Goal: Task Accomplishment & Management: Manage account settings

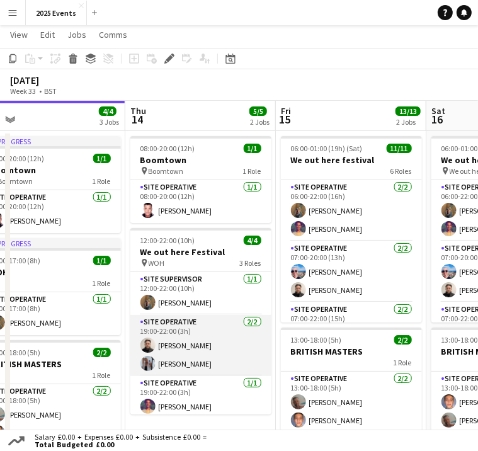
scroll to position [4, 0]
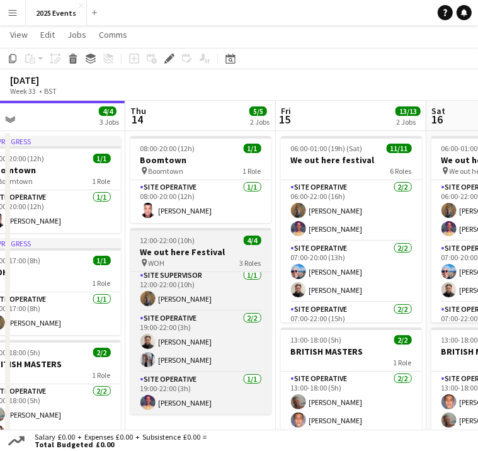
click at [189, 235] on span "12:00-22:00 (10h)" at bounding box center [167, 239] width 55 height 9
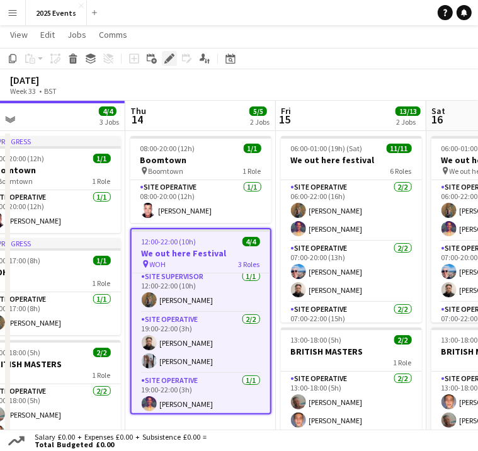
click at [165, 59] on icon "Edit" at bounding box center [169, 59] width 10 height 10
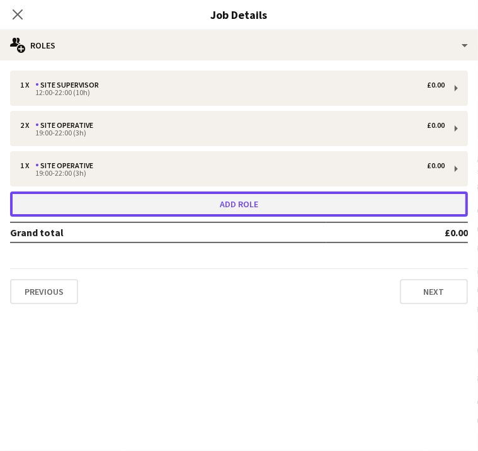
click at [365, 212] on button "Add role" at bounding box center [239, 203] width 458 height 25
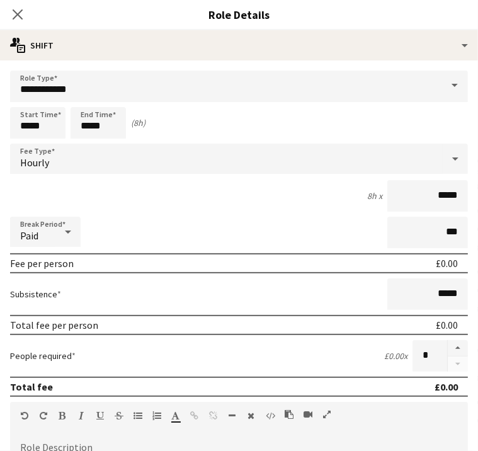
scroll to position [47, 0]
click at [213, 83] on input "**********" at bounding box center [239, 86] width 458 height 31
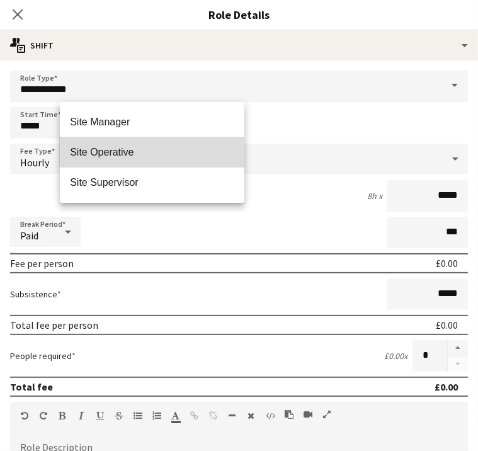
click at [166, 147] on span "Site Operative" at bounding box center [152, 152] width 164 height 12
type input "**********"
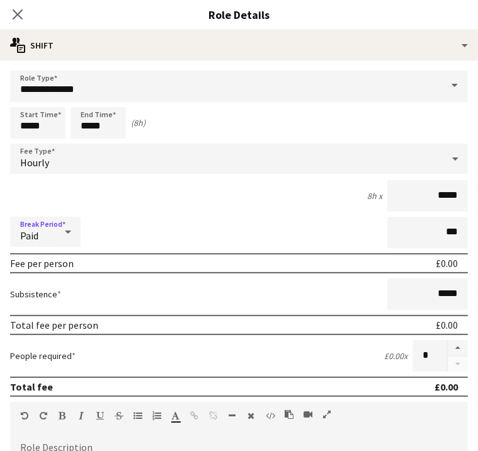
click at [55, 234] on div "Paid" at bounding box center [32, 232] width 45 height 30
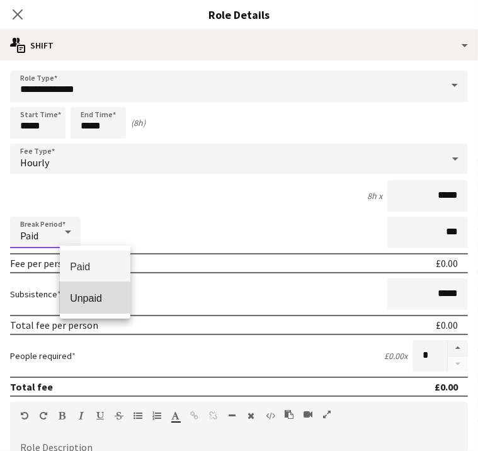
click at [91, 293] on span "Unpaid" at bounding box center [95, 298] width 50 height 12
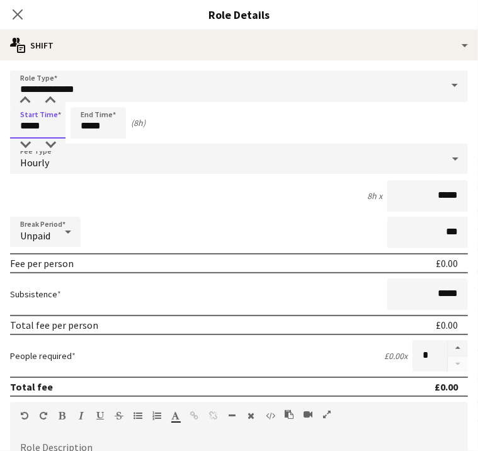
click at [65, 125] on input "*****" at bounding box center [37, 122] width 55 height 31
type input "*****"
click at [126, 121] on input "*****" at bounding box center [98, 122] width 55 height 31
type input "*****"
click at [448, 347] on button "button" at bounding box center [458, 348] width 20 height 16
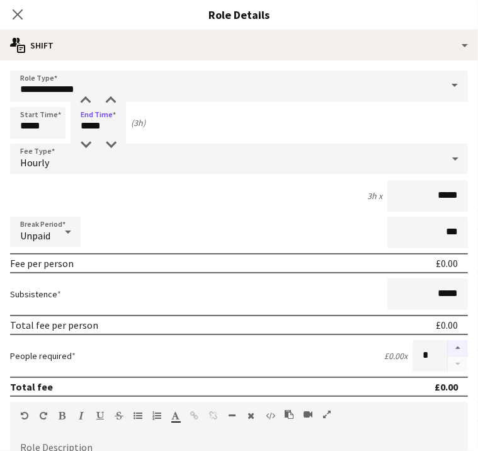
type input "*"
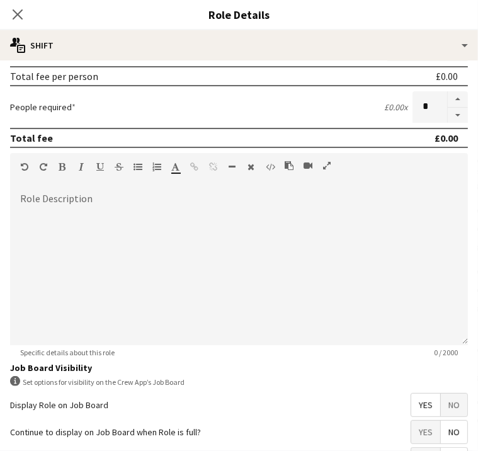
scroll to position [363, 0]
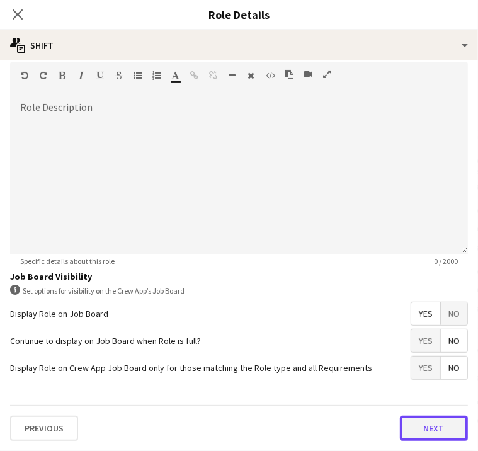
click at [400, 422] on button "Next" at bounding box center [434, 428] width 68 height 25
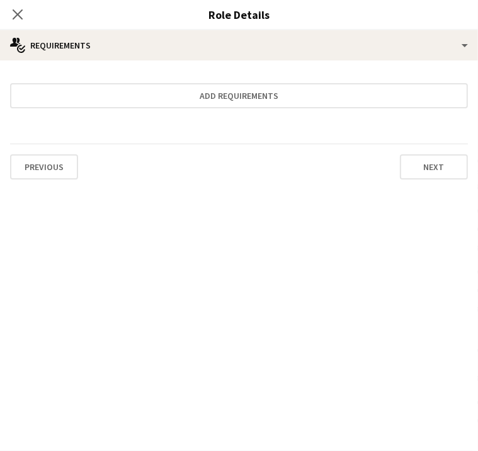
click at [421, 90] on div "12:00-22:00 (10h)" at bounding box center [232, 92] width 424 height 6
type input "**********"
type input "*****"
type input "*"
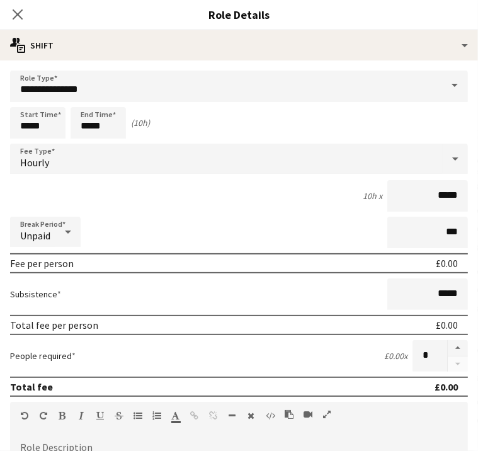
click at [441, 329] on button "Next" at bounding box center [434, 331] width 68 height 25
click at [433, 416] on button "Next" at bounding box center [434, 421] width 68 height 25
click at [413, 372] on form "**********" at bounding box center [239, 185] width 478 height 512
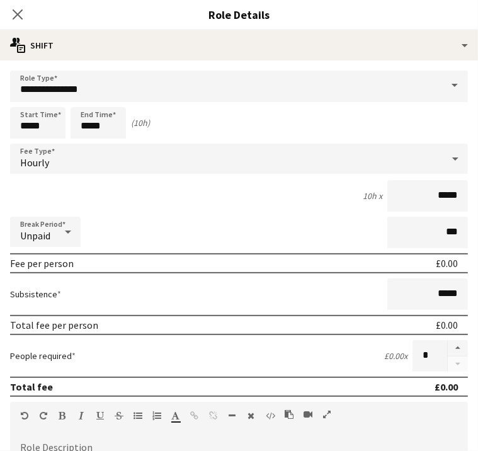
scroll to position [0, 0]
click at [329, 167] on div at bounding box center [239, 193] width 458 height 84
click at [421, 429] on button "Next" at bounding box center [434, 428] width 68 height 25
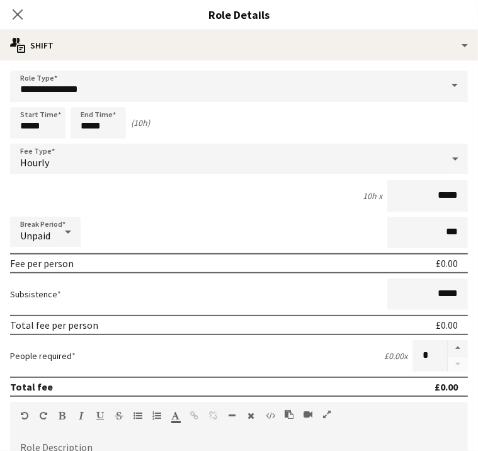
click at [56, 86] on icon "Remove tag" at bounding box center [51, 90] width 9 height 9
type input "****"
click at [204, 125] on div "Site Equip" at bounding box center [107, 125] width 194 height 30
click at [82, 125] on icon "Remove tag" at bounding box center [78, 128] width 9 height 9
type input "***"
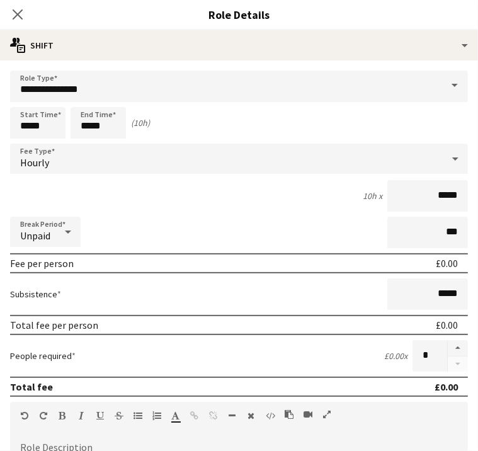
click at [204, 148] on div "WOH" at bounding box center [107, 163] width 194 height 30
click at [426, 179] on button "Next" at bounding box center [434, 188] width 68 height 25
type input "*******"
click at [431, 244] on button "Next" at bounding box center [434, 242] width 68 height 25
click at [443, 427] on button "Finish" at bounding box center [444, 429] width 47 height 25
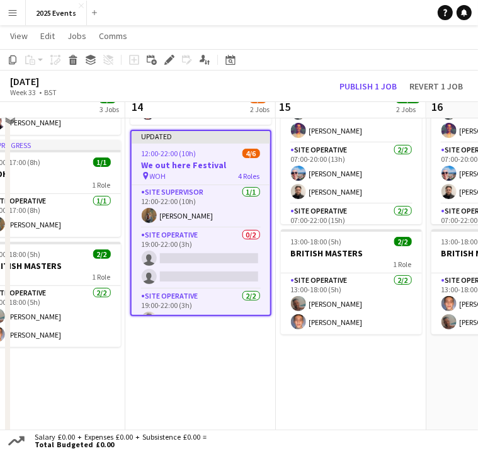
scroll to position [108, 0]
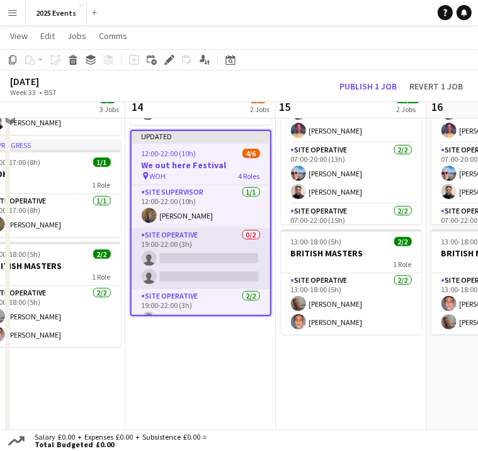
click at [204, 243] on app-card-role "Site Operative 0/2 19:00-22:00 (3h) single-neutral-actions single-neutral-actio…" at bounding box center [201, 258] width 139 height 61
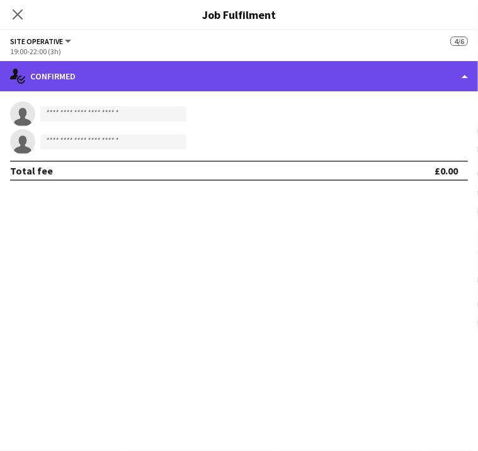
click at [400, 88] on div "single-neutral-actions-check-2 Confirmed" at bounding box center [239, 76] width 478 height 30
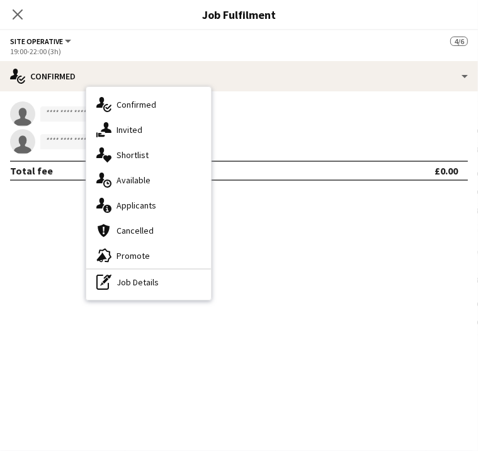
click at [211, 281] on div "pen-write Job Details" at bounding box center [148, 281] width 125 height 25
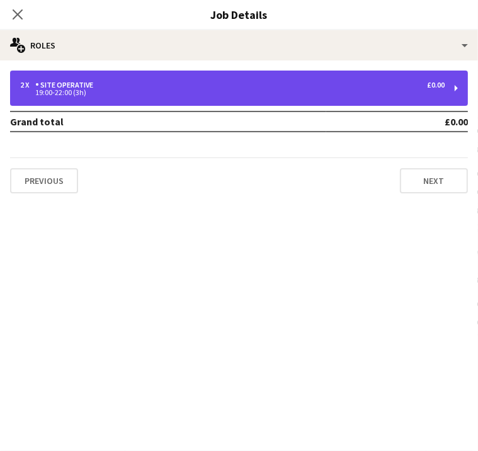
click at [397, 87] on div "2 x Site Operative £0.00" at bounding box center [232, 85] width 424 height 9
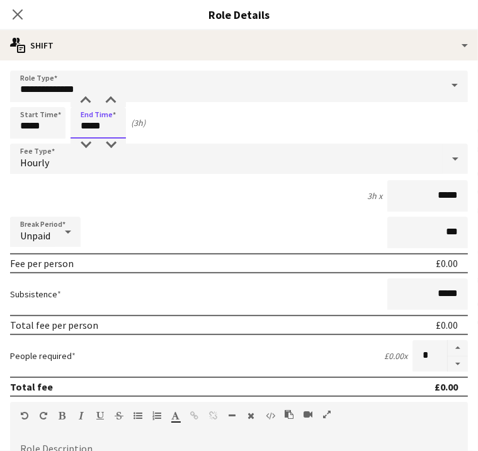
click at [126, 128] on input "*****" at bounding box center [98, 122] width 55 height 31
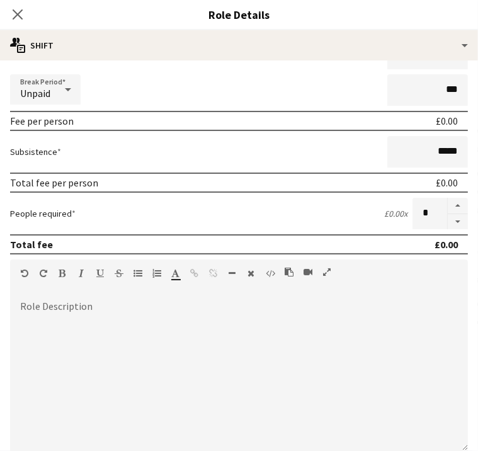
scroll to position [363, 0]
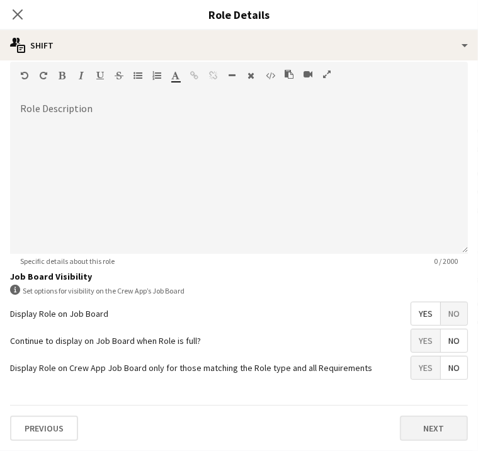
type input "*****"
click at [400, 422] on button "Next" at bounding box center [434, 428] width 68 height 25
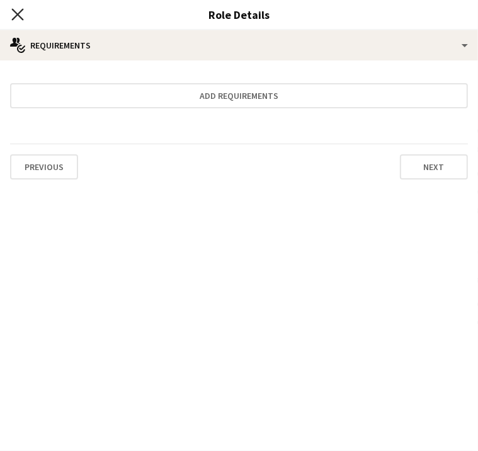
click at [23, 18] on icon "Close pop-in" at bounding box center [17, 14] width 12 height 12
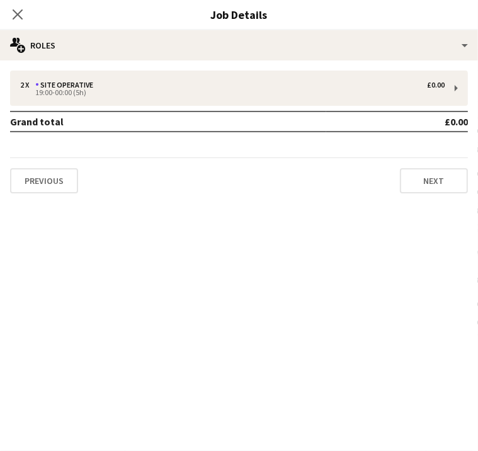
click at [184, 249] on app-card-role "Site Operative 2/2 19:00-22:00 (3h) Liam Pardy Olivia Gill" at bounding box center [200, 257] width 141 height 61
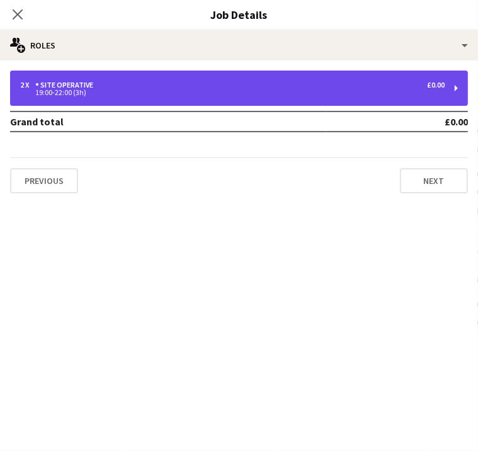
click at [378, 94] on div "19:00-22:00 (3h)" at bounding box center [232, 92] width 424 height 6
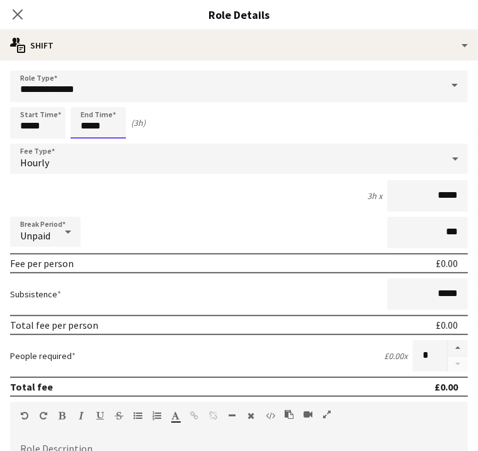
click at [126, 127] on input "*****" at bounding box center [98, 122] width 55 height 31
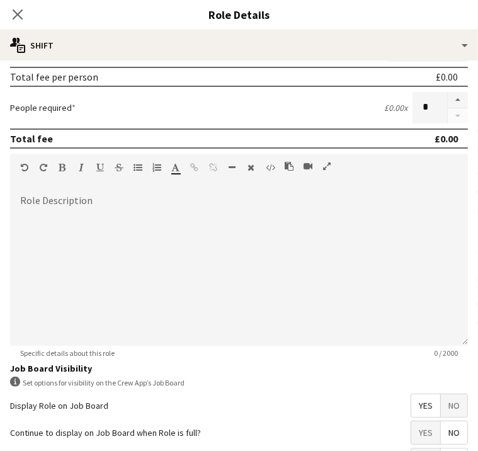
scroll to position [363, 0]
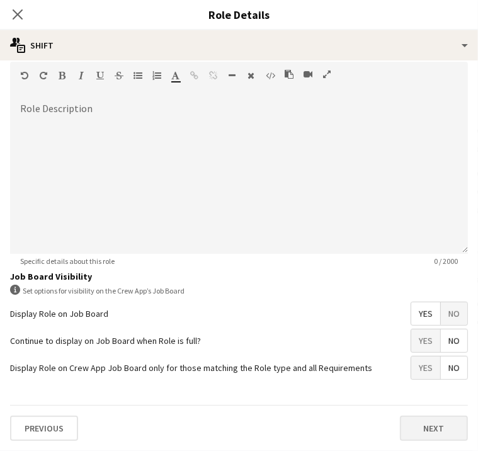
type input "*****"
click at [400, 428] on button "Next" at bounding box center [434, 428] width 68 height 25
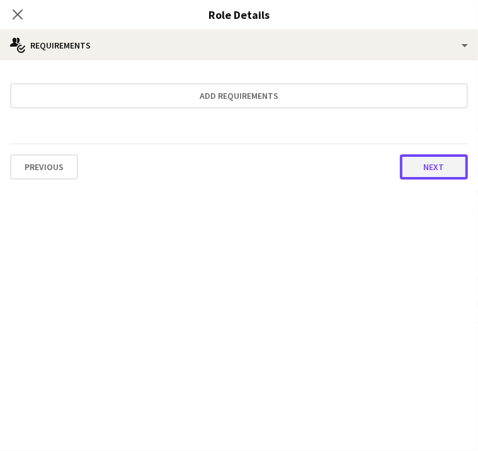
click at [400, 162] on button "Next" at bounding box center [434, 166] width 68 height 25
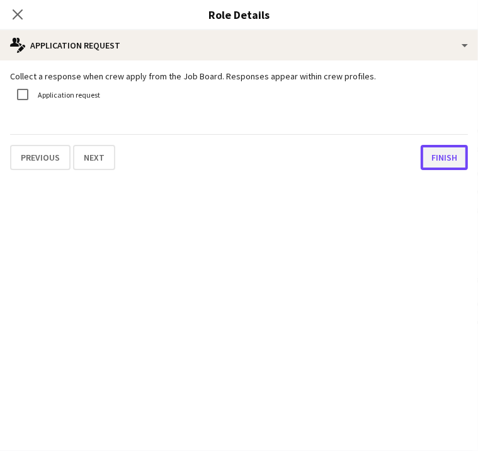
click at [421, 170] on button "Finish" at bounding box center [444, 157] width 47 height 25
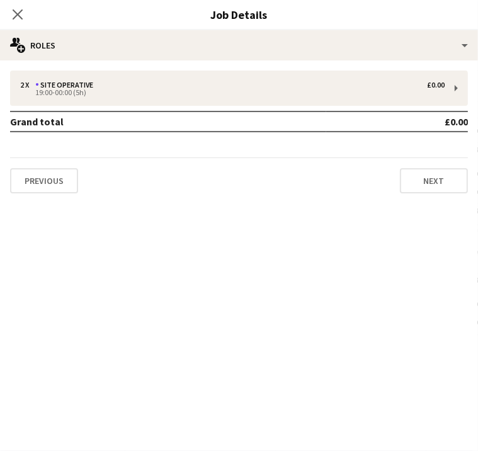
click at [186, 212] on app-card-role "Site Supervisor 1/1 12:00-22:00 (10h) Shak Siad" at bounding box center [200, 205] width 141 height 43
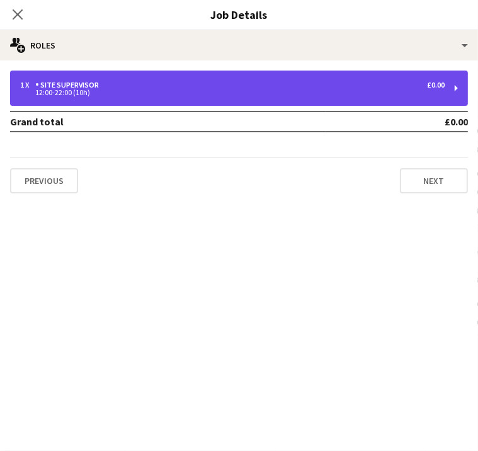
click at [104, 86] on div "Site Supervisor" at bounding box center [69, 85] width 69 height 9
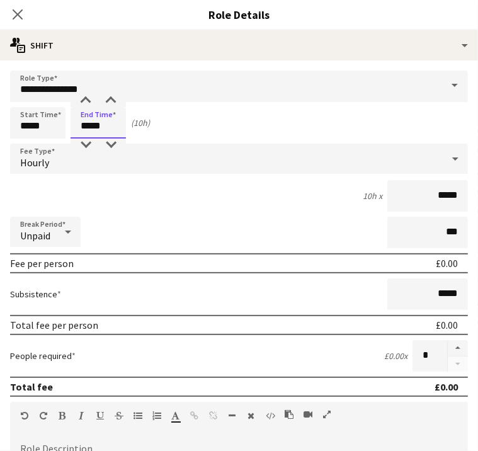
click at [126, 127] on input "*****" at bounding box center [98, 122] width 55 height 31
type input "*****"
click at [114, 191] on div "12h x *****" at bounding box center [239, 195] width 458 height 31
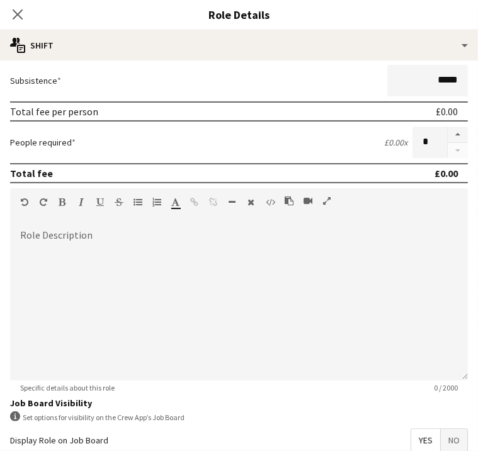
scroll to position [363, 0]
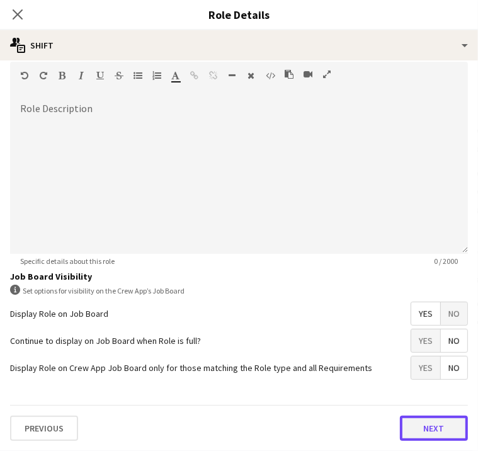
click at [400, 431] on button "Next" at bounding box center [434, 428] width 68 height 25
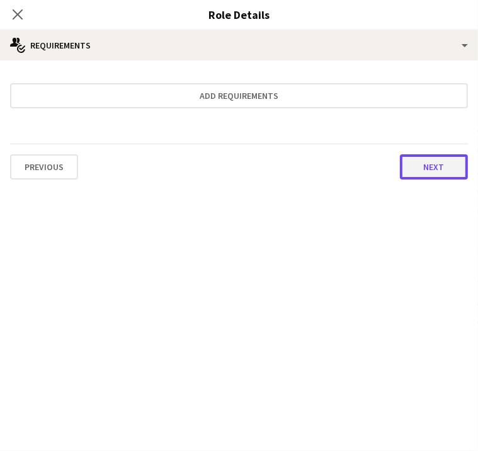
click at [400, 161] on button "Next" at bounding box center [434, 166] width 68 height 25
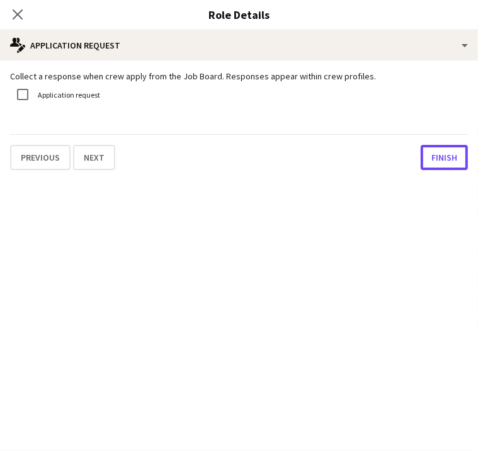
click at [421, 161] on button "Finish" at bounding box center [444, 157] width 47 height 25
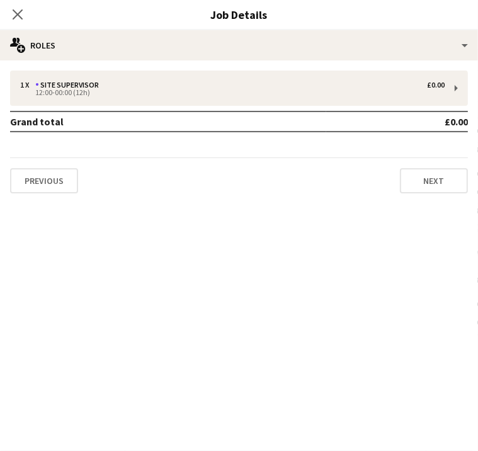
click at [196, 250] on app-card-role "Site Operative 1/1 19:00-22:00 (3h) Reme Rodgers" at bounding box center [200, 250] width 141 height 43
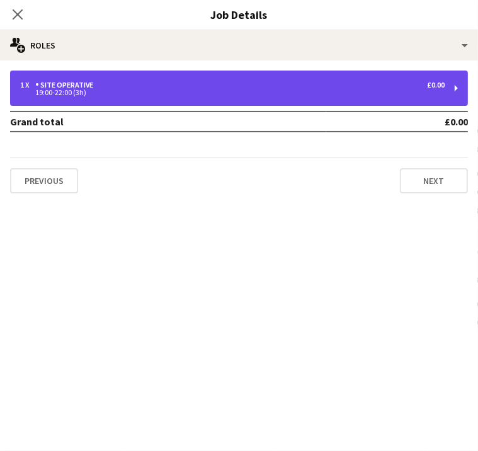
click at [346, 92] on div "19:00-22:00 (3h)" at bounding box center [232, 92] width 424 height 6
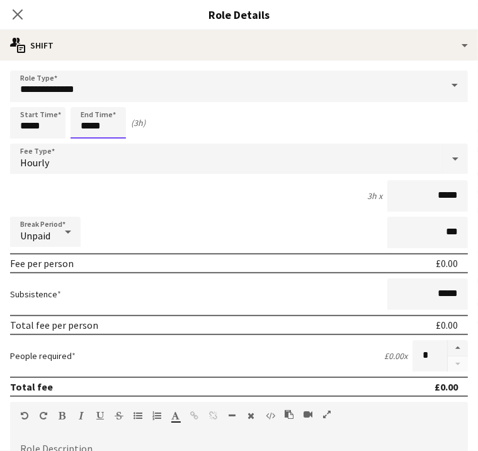
click at [126, 127] on input "*****" at bounding box center [98, 122] width 55 height 31
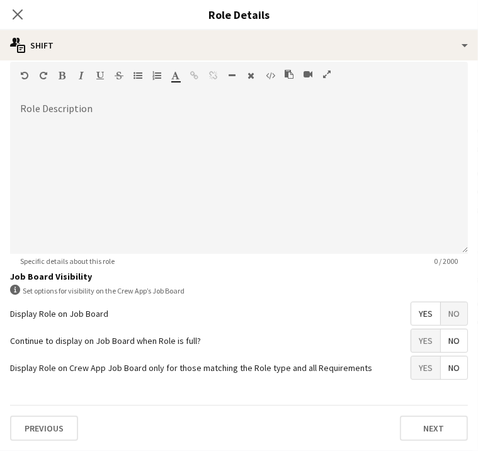
scroll to position [344, 0]
type input "*****"
click at [400, 436] on button "Next" at bounding box center [434, 428] width 68 height 25
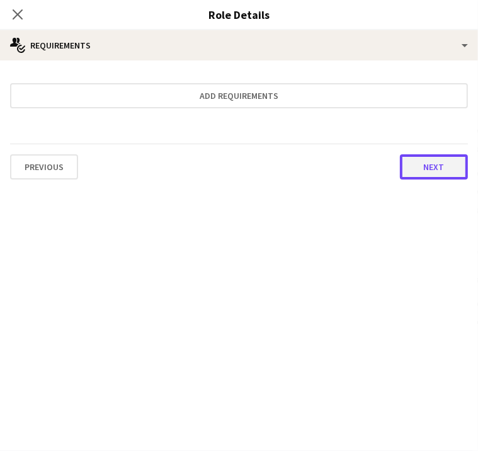
click at [400, 172] on button "Next" at bounding box center [434, 166] width 68 height 25
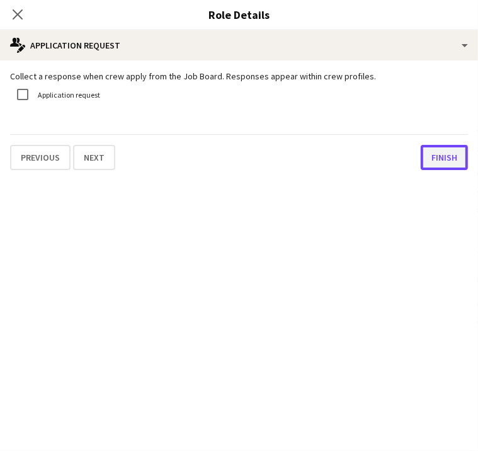
click at [421, 170] on button "Finish" at bounding box center [444, 157] width 47 height 25
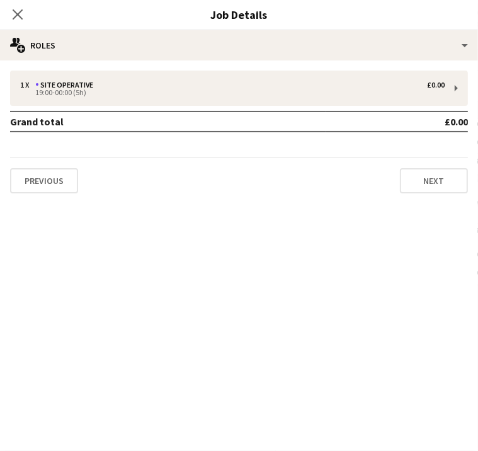
scroll to position [159, 0]
click at [436, 180] on button "Next" at bounding box center [434, 180] width 68 height 25
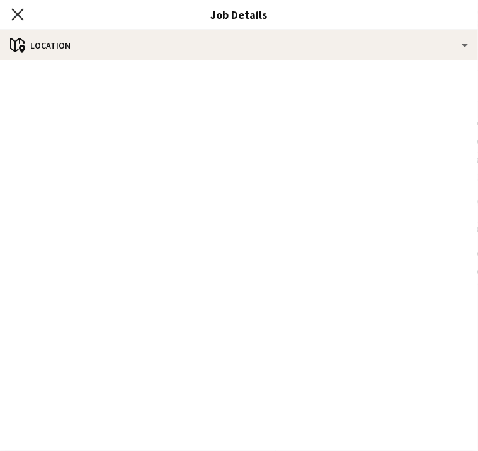
click at [23, 15] on icon at bounding box center [17, 14] width 12 height 12
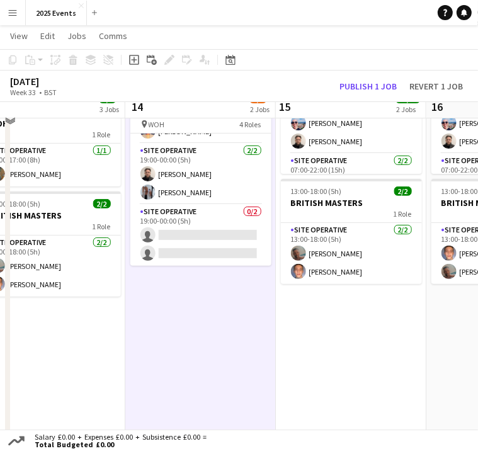
scroll to position [76, 0]
click at [359, 79] on button "Publish 1 job" at bounding box center [367, 86] width 67 height 14
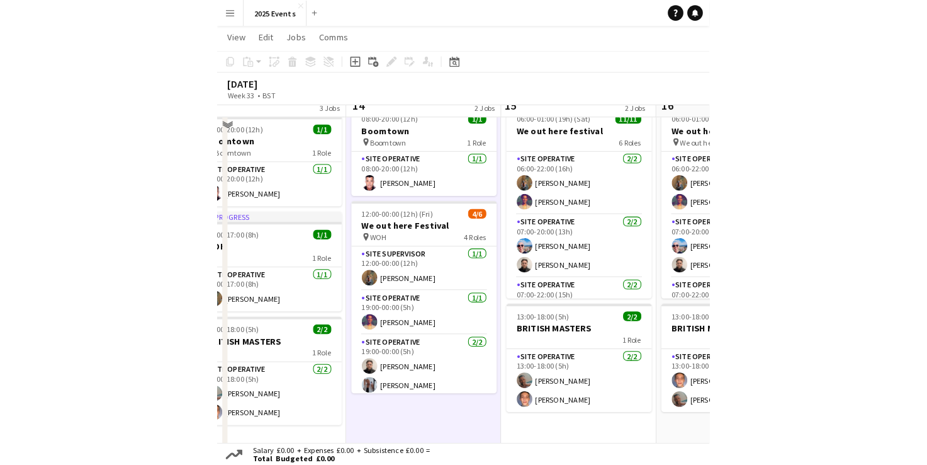
scroll to position [37, 0]
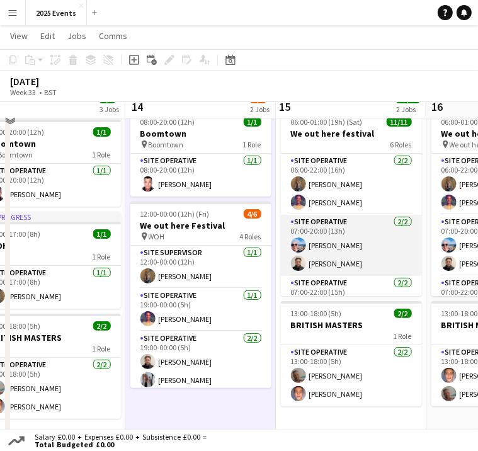
click at [327, 229] on app-card-role "Site Operative 2/2 07:00-20:00 (13h) Maxime Vuitton Liam Pardy" at bounding box center [351, 245] width 141 height 61
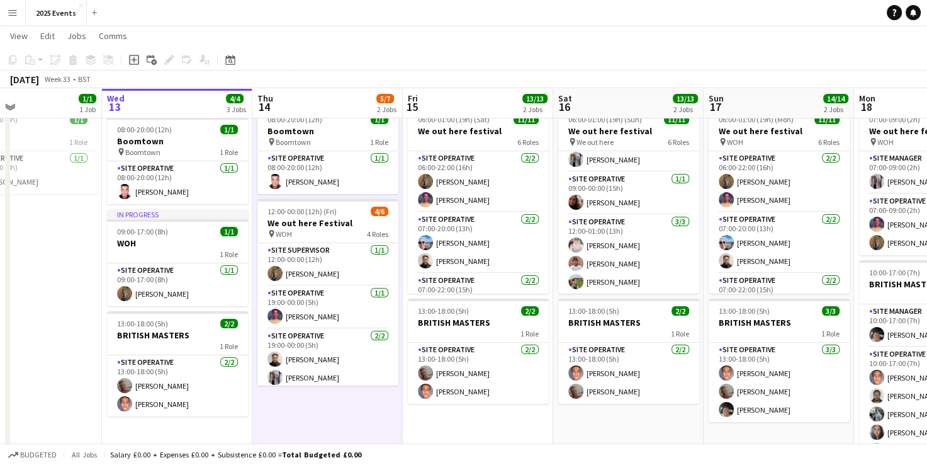
scroll to position [0, 0]
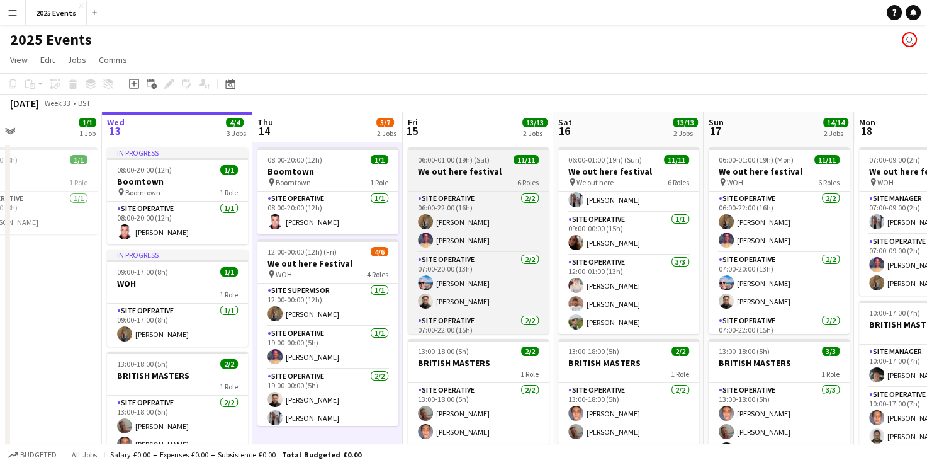
click at [466, 159] on span "06:00-01:00 (19h) (Sat)" at bounding box center [454, 159] width 72 height 9
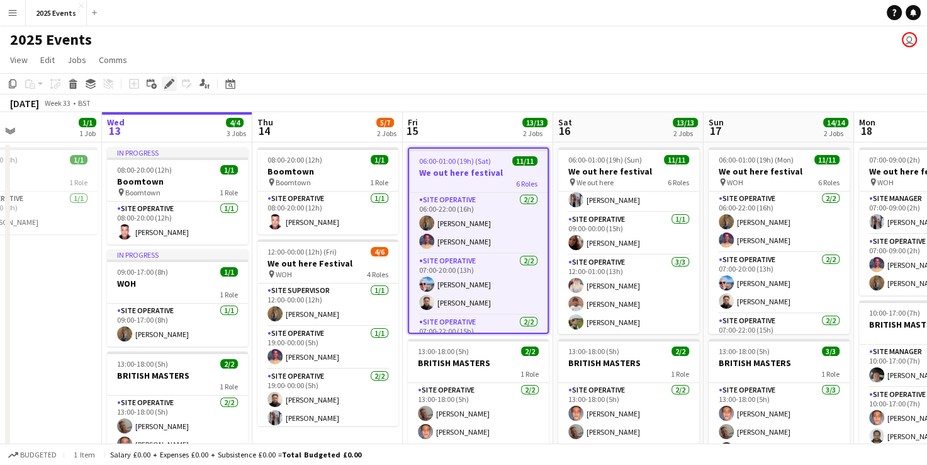
click at [167, 91] on div "Edit" at bounding box center [169, 83] width 15 height 15
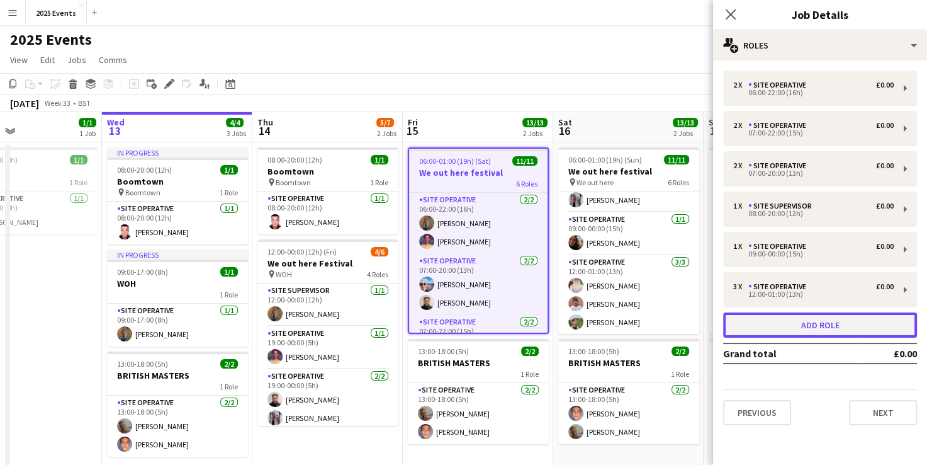
click at [842, 325] on button "Add role" at bounding box center [820, 324] width 194 height 25
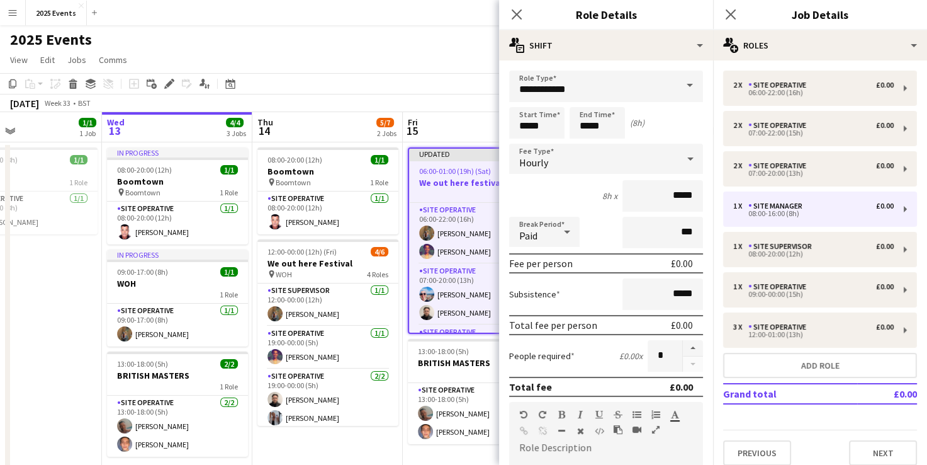
click at [678, 94] on span at bounding box center [690, 86] width 26 height 30
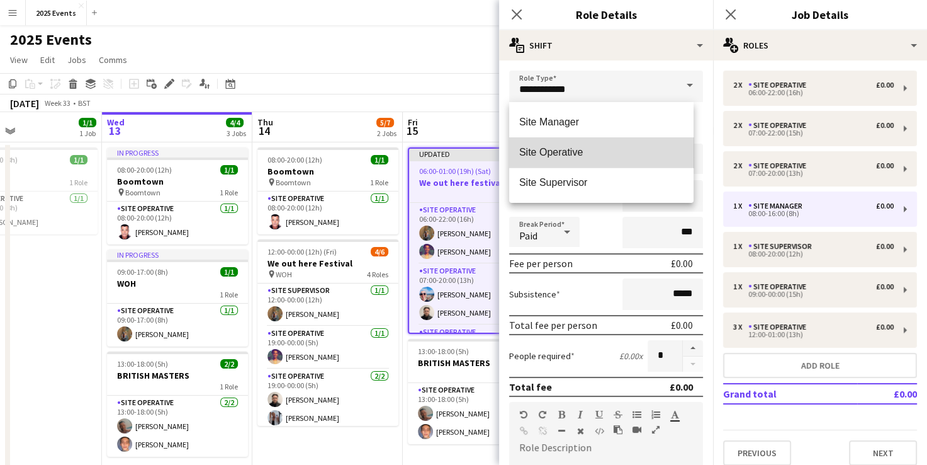
click at [604, 157] on span "Site Operative" at bounding box center [601, 152] width 164 height 12
type input "**********"
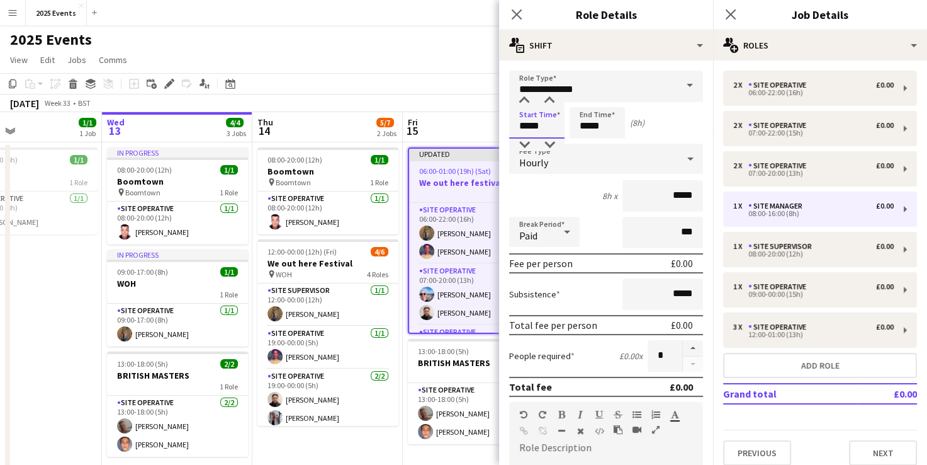
click at [529, 127] on input "*****" at bounding box center [536, 122] width 55 height 31
type input "*****"
click at [589, 124] on input "*****" at bounding box center [597, 122] width 55 height 31
type input "*****"
click at [557, 235] on div at bounding box center [567, 231] width 25 height 25
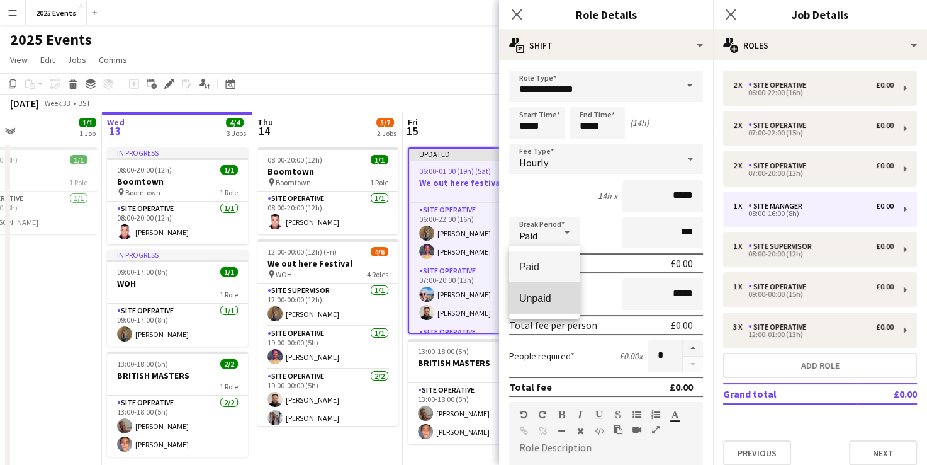
click at [540, 293] on span "Unpaid" at bounding box center [544, 298] width 50 height 12
click at [683, 343] on button "button" at bounding box center [693, 348] width 20 height 16
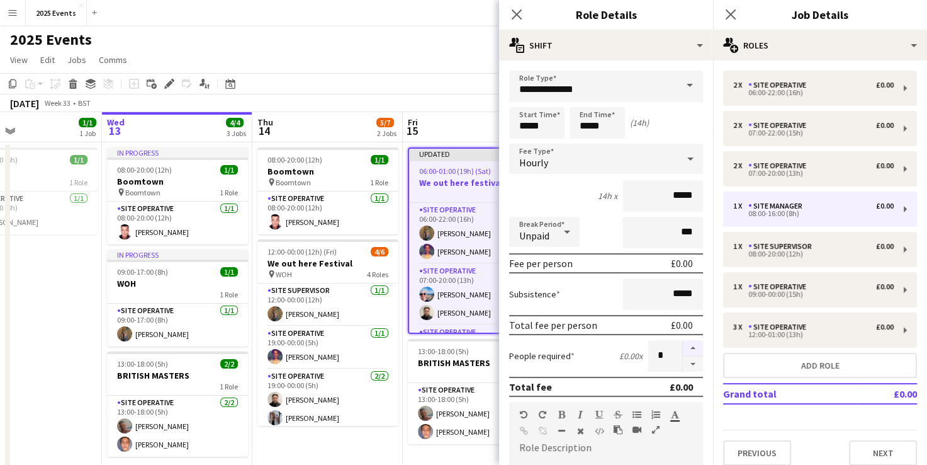
click at [683, 343] on button "button" at bounding box center [693, 348] width 20 height 16
click at [683, 365] on button "button" at bounding box center [693, 364] width 20 height 16
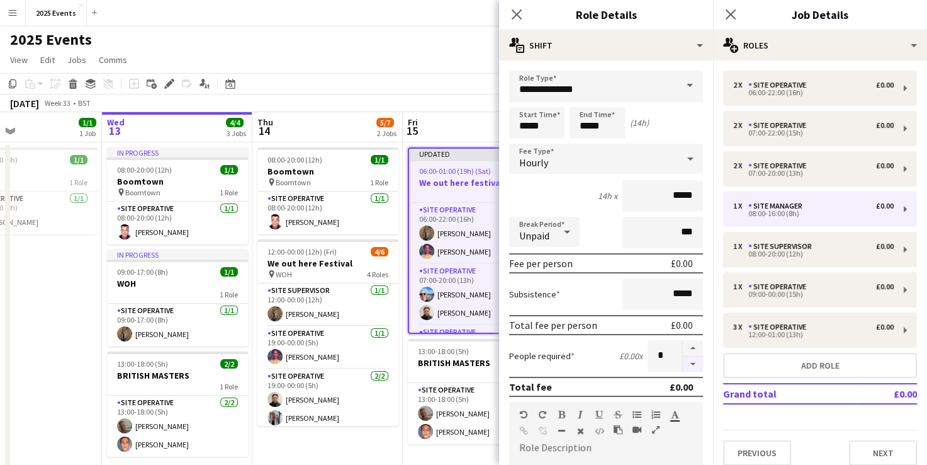
type input "*"
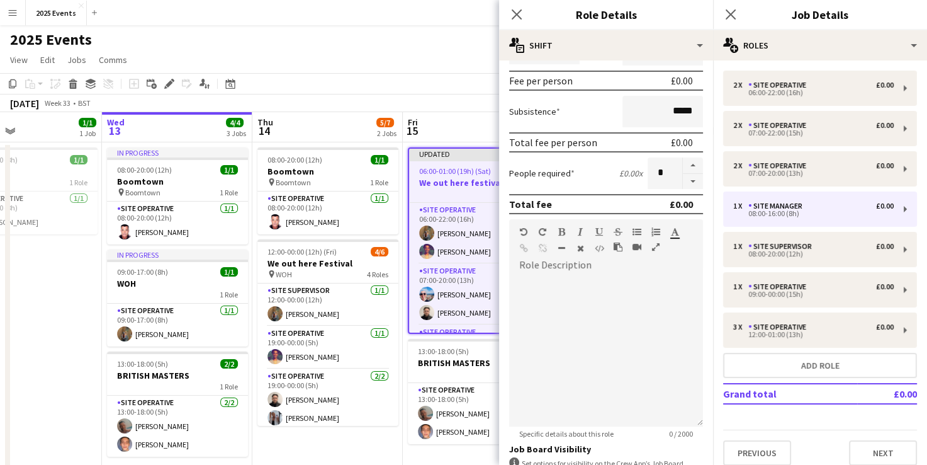
scroll to position [348, 0]
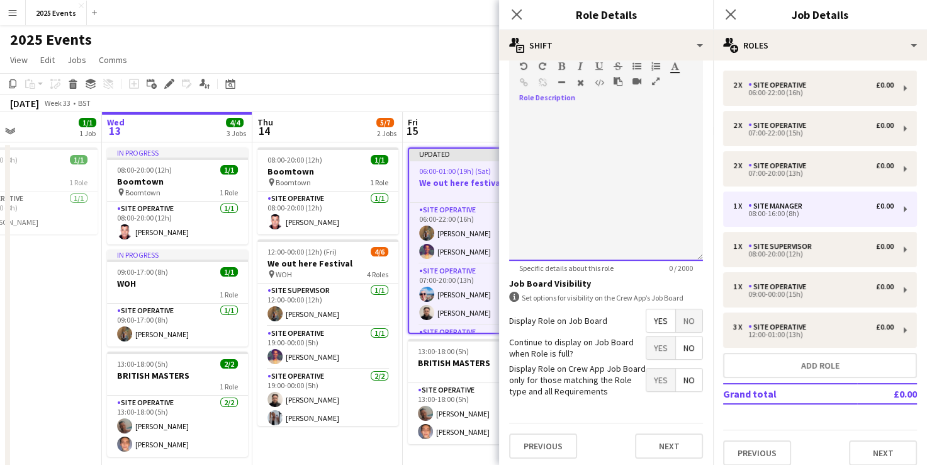
click at [577, 97] on div "default Heading 1 Heading 2 Heading 3 Heading 4 Heading 5 Heading 6 Heading 7 P…" at bounding box center [606, 77] width 194 height 47
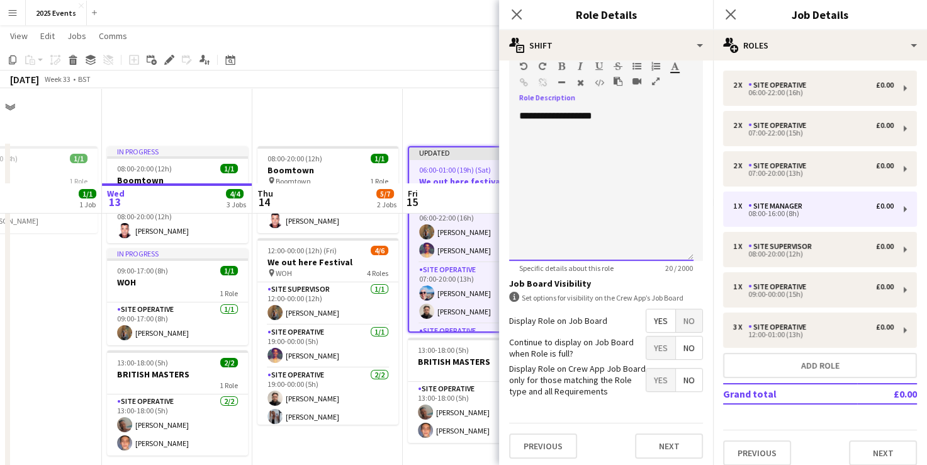
scroll to position [235, 0]
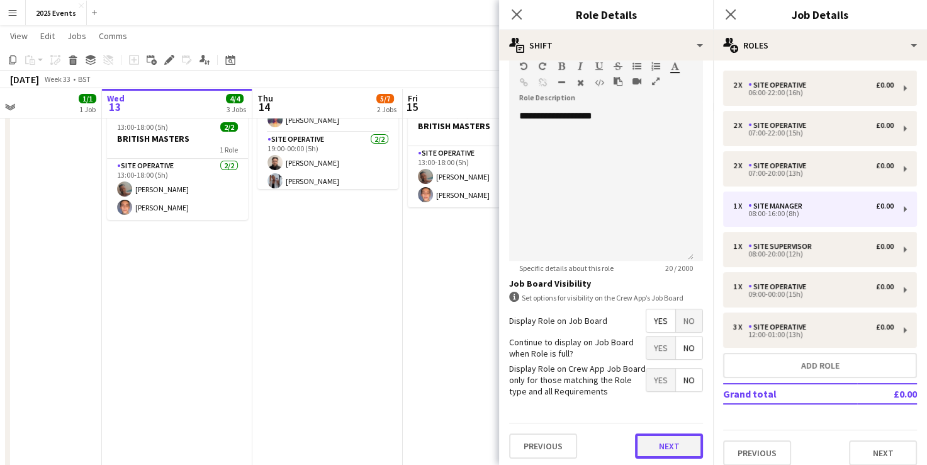
click at [670, 433] on button "Next" at bounding box center [669, 445] width 68 height 25
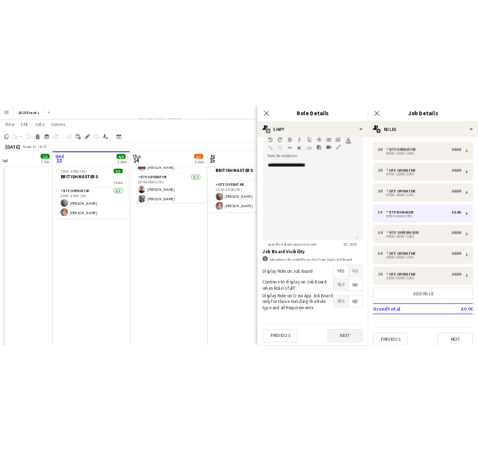
scroll to position [0, 0]
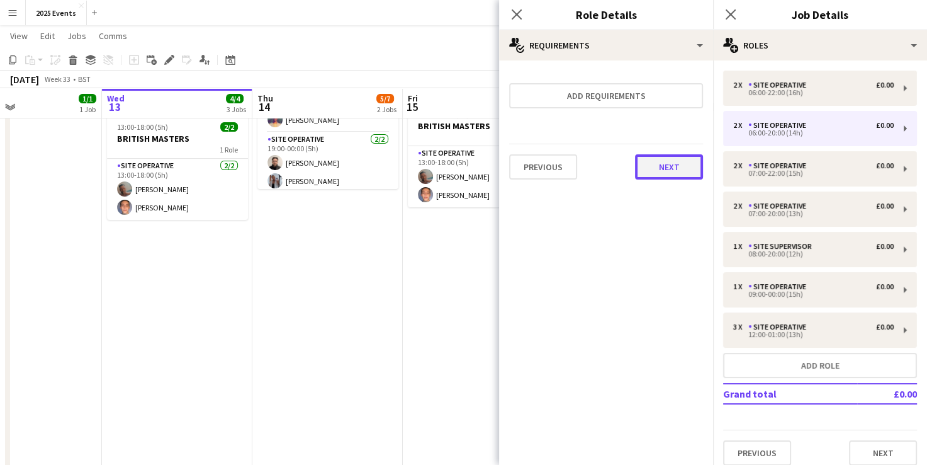
click at [662, 169] on button "Next" at bounding box center [669, 166] width 68 height 25
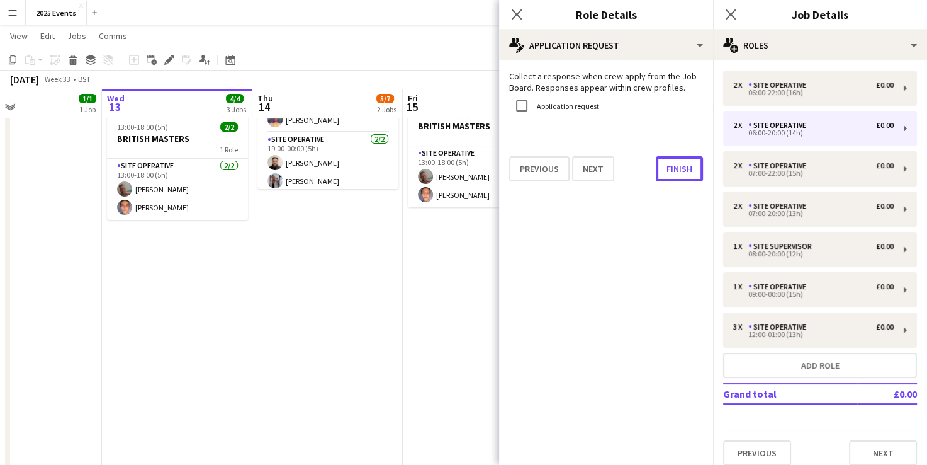
click at [662, 169] on button "Finish" at bounding box center [679, 168] width 47 height 25
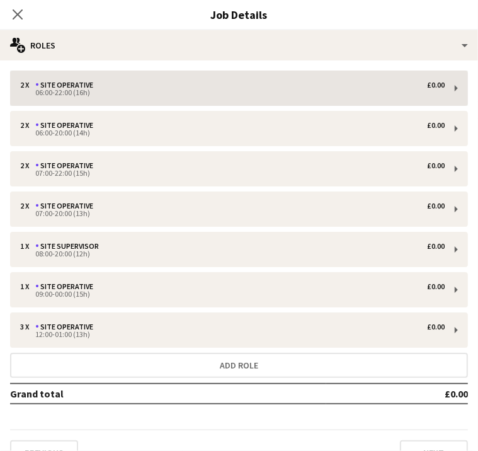
scroll to position [0, 374]
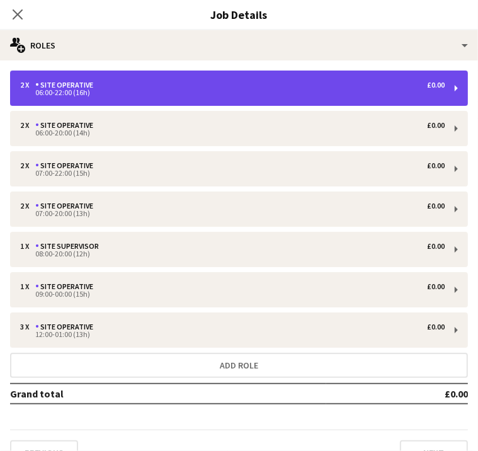
click at [375, 98] on div "2 x Site Operative £0.00 06:00-22:00 (16h)" at bounding box center [239, 88] width 458 height 35
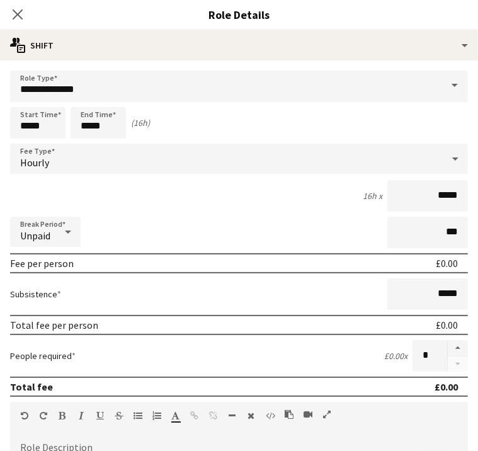
scroll to position [194, 0]
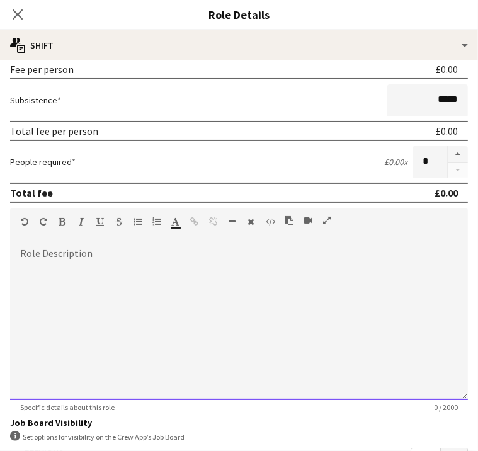
click at [132, 266] on div at bounding box center [239, 324] width 458 height 151
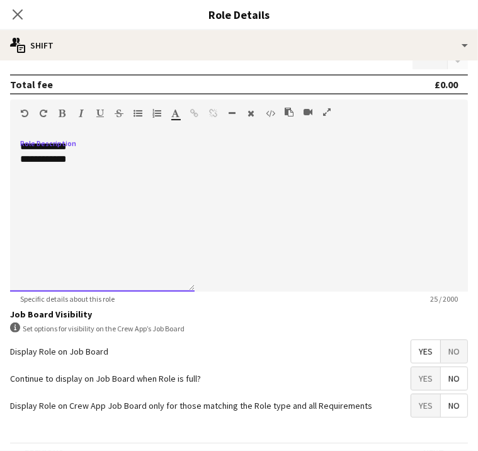
scroll to position [363, 0]
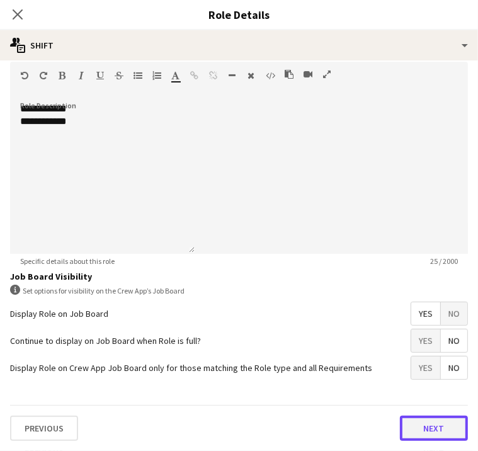
click at [400, 424] on button "Next" at bounding box center [434, 428] width 68 height 25
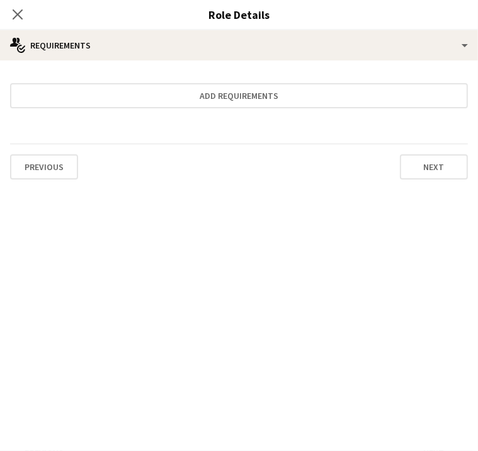
scroll to position [0, 0]
click at [98, 85] on div "Site Operative" at bounding box center [66, 85] width 63 height 9
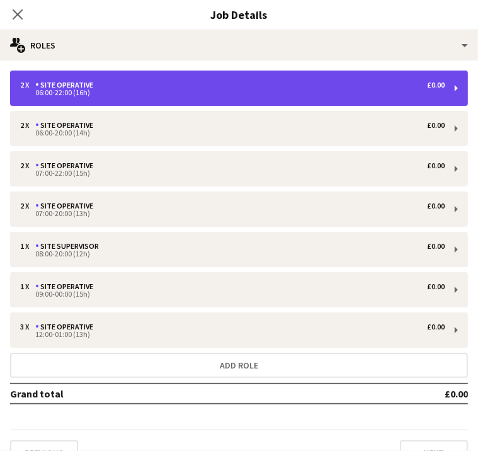
click at [98, 85] on div "Site Operative" at bounding box center [66, 85] width 63 height 9
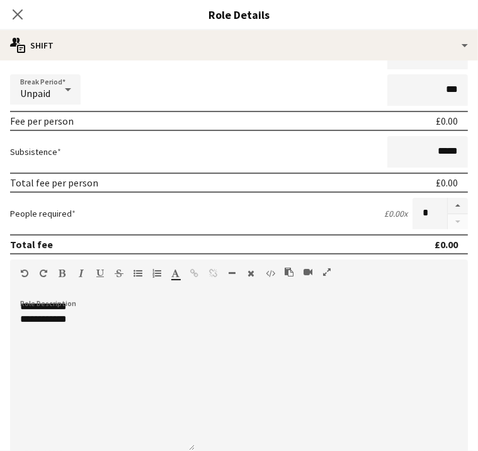
scroll to position [146, 0]
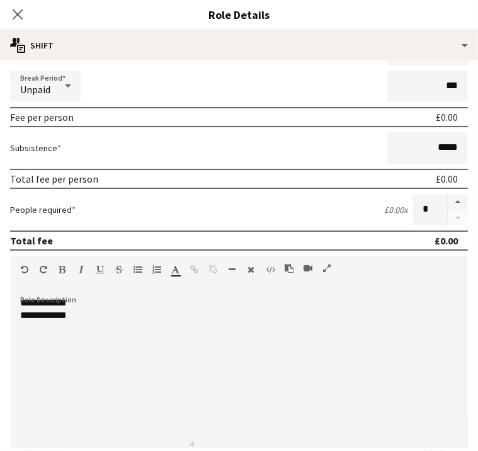
click at [98, 129] on div "Site Operative" at bounding box center [66, 125] width 63 height 9
type input "*****"
click at [332, 178] on div "2 x Site Operative £0.00 07:00-22:00 (15h)" at bounding box center [239, 168] width 458 height 35
type input "*****"
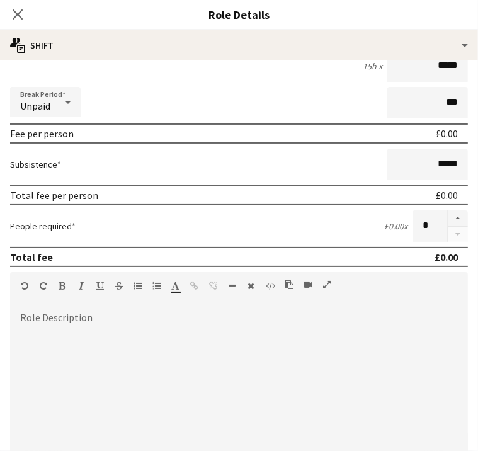
scroll to position [0, 0]
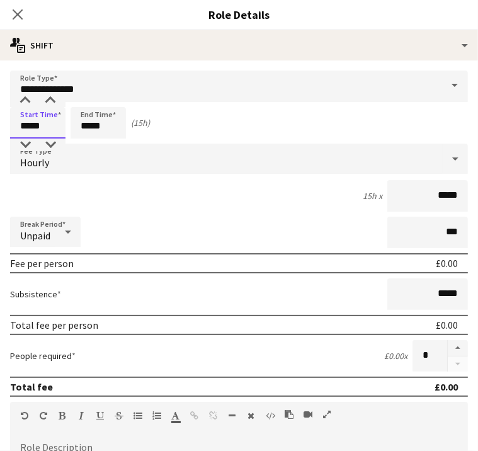
click at [65, 123] on input "*****" at bounding box center [37, 122] width 55 height 31
click at [23, 14] on icon "Close pop-in" at bounding box center [17, 14] width 12 height 12
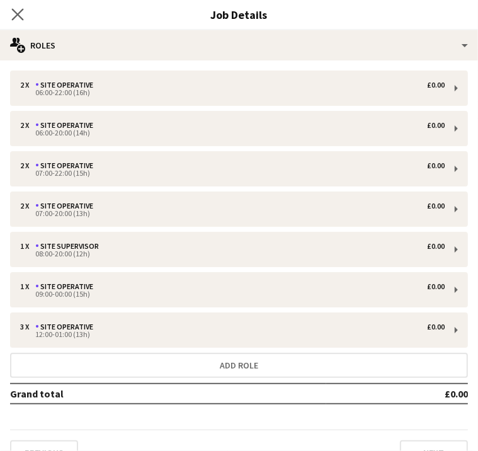
click at [27, 16] on app-icon "Close pop-in" at bounding box center [18, 15] width 18 height 18
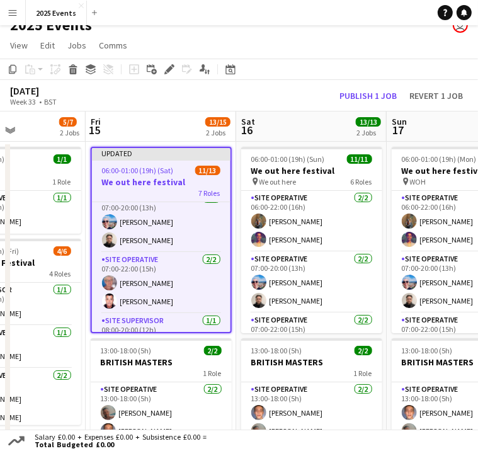
scroll to position [133, 0]
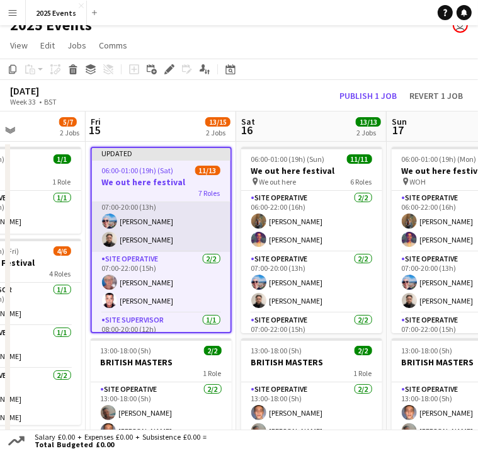
click at [174, 193] on app-card-role "Site Operative 2/2 07:00-20:00 (13h) Maxime Vuitton Liam Pardy" at bounding box center [161, 221] width 139 height 61
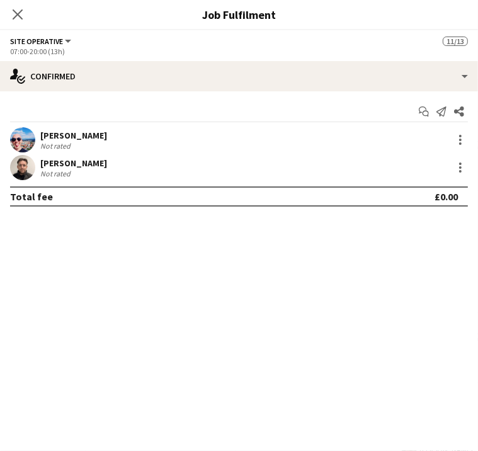
scroll to position [134, 0]
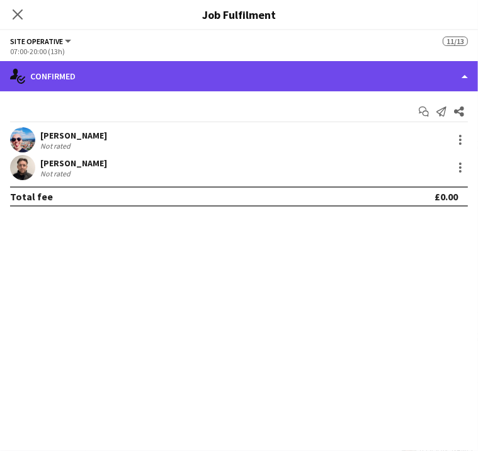
click at [456, 79] on div "single-neutral-actions-check-2 Confirmed" at bounding box center [239, 76] width 478 height 30
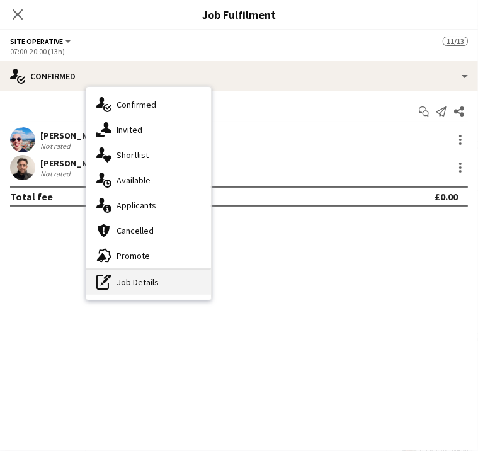
click at [211, 274] on div "pen-write Job Details" at bounding box center [148, 281] width 125 height 25
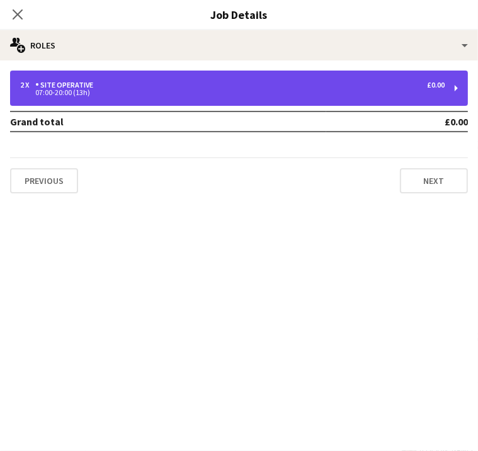
click at [363, 95] on div "07:00-20:00 (13h)" at bounding box center [232, 92] width 424 height 6
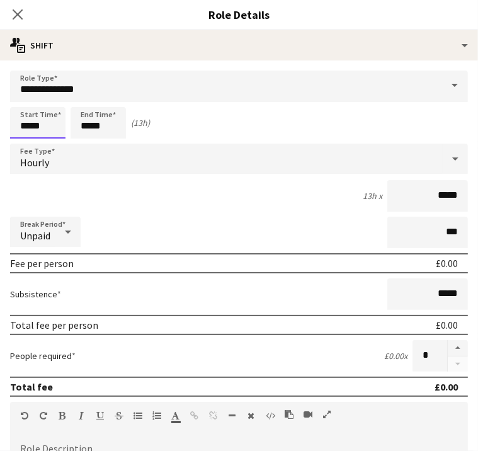
click at [65, 123] on input "*****" at bounding box center [37, 122] width 55 height 31
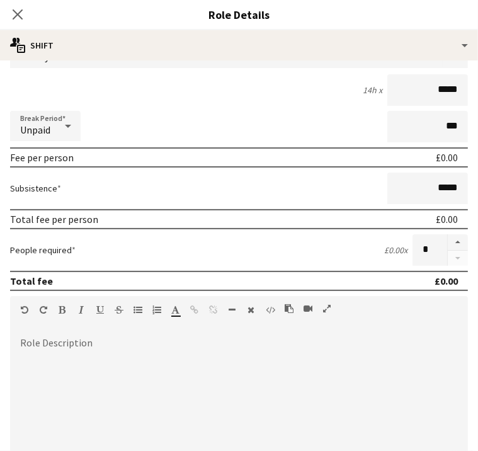
scroll to position [118, 0]
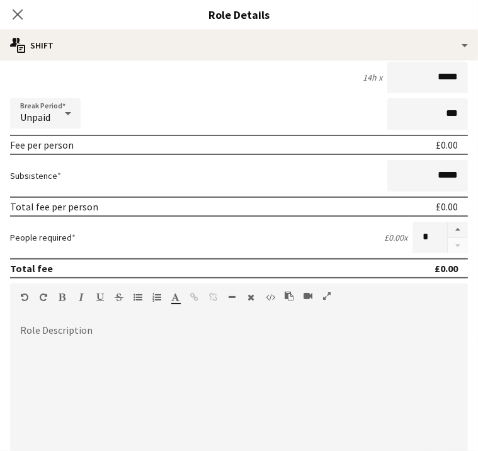
type input "*****"
click at [125, 342] on div at bounding box center [239, 399] width 458 height 151
click at [178, 344] on div "**********" at bounding box center [102, 399] width 184 height 151
click at [151, 371] on div "**********" at bounding box center [102, 399] width 184 height 151
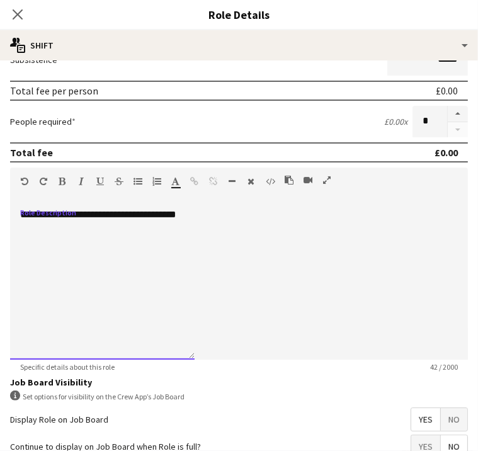
scroll to position [363, 0]
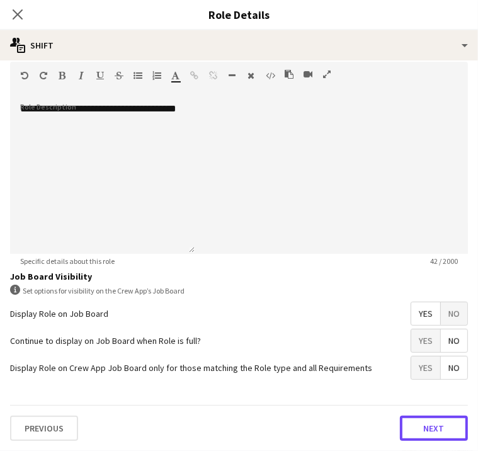
click at [400, 429] on button "Next" at bounding box center [434, 428] width 68 height 25
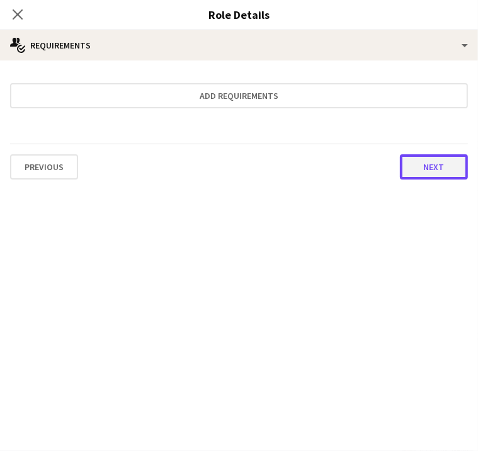
click at [400, 163] on button "Next" at bounding box center [434, 166] width 68 height 25
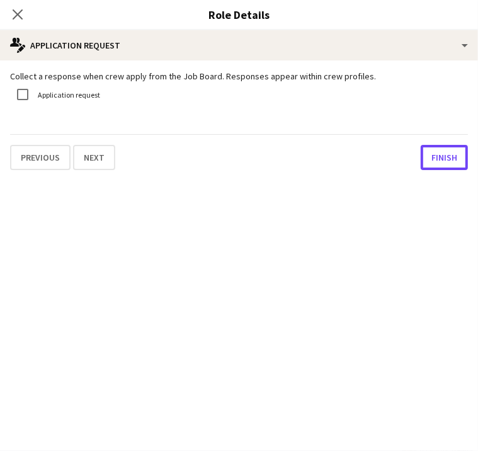
click at [421, 163] on button "Finish" at bounding box center [444, 157] width 47 height 25
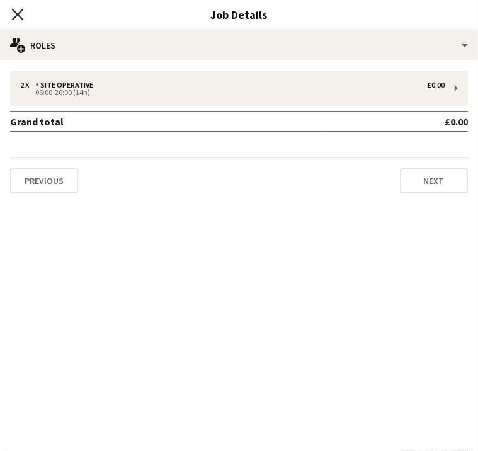
click at [23, 13] on icon "Close pop-in" at bounding box center [17, 14] width 12 height 12
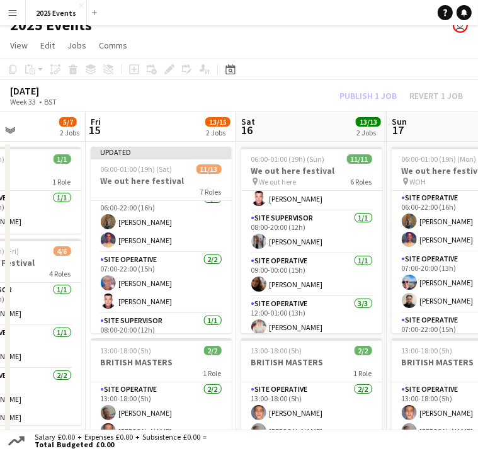
scroll to position [166, 0]
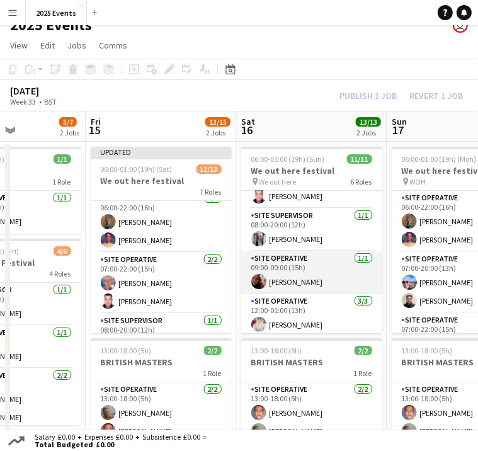
click at [305, 251] on app-card-role "Site Operative 1/1 09:00-00:00 (15h) Emma Dumaresq" at bounding box center [311, 272] width 141 height 43
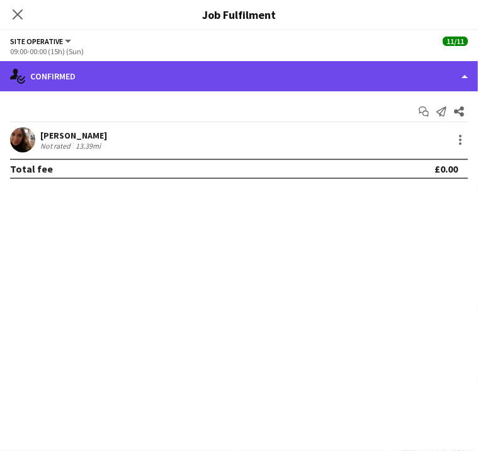
click at [447, 82] on div "single-neutral-actions-check-2 Confirmed" at bounding box center [239, 76] width 478 height 30
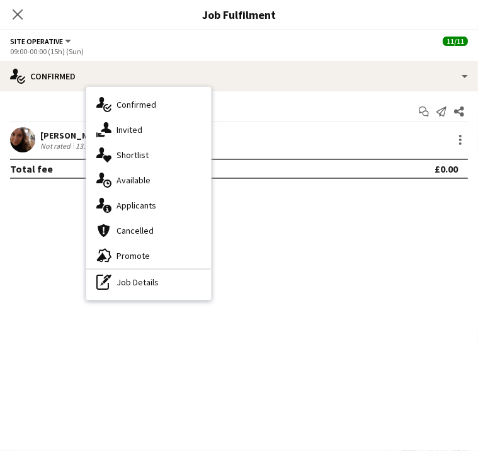
click at [211, 277] on div "pen-write Job Details" at bounding box center [148, 281] width 125 height 25
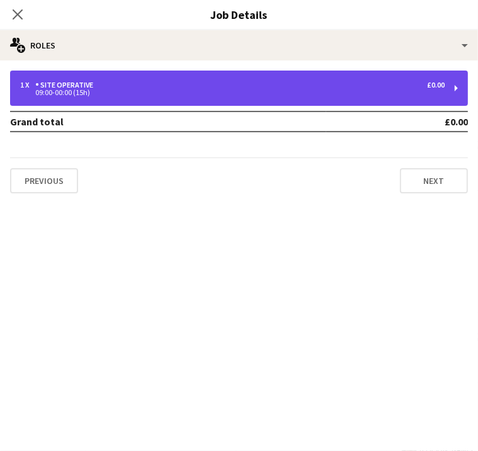
click at [387, 79] on div "1 x Site Operative £0.00 09:00-00:00 (15h)" at bounding box center [239, 88] width 458 height 35
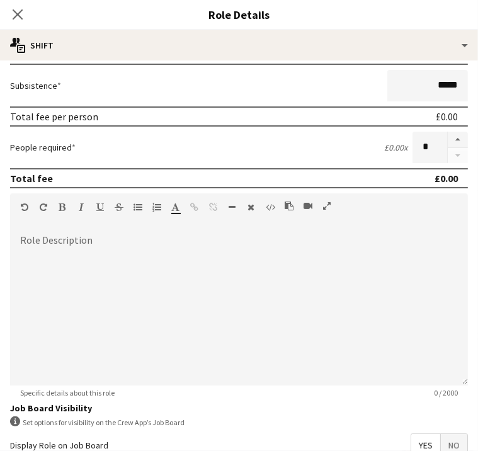
scroll to position [209, 0]
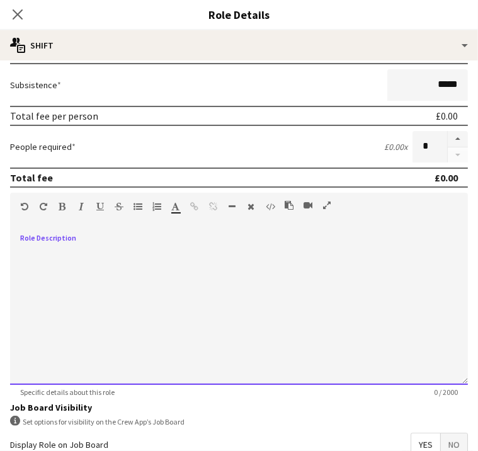
click at [154, 262] on div at bounding box center [239, 309] width 458 height 151
click at [122, 251] on div "**********" at bounding box center [102, 309] width 184 height 151
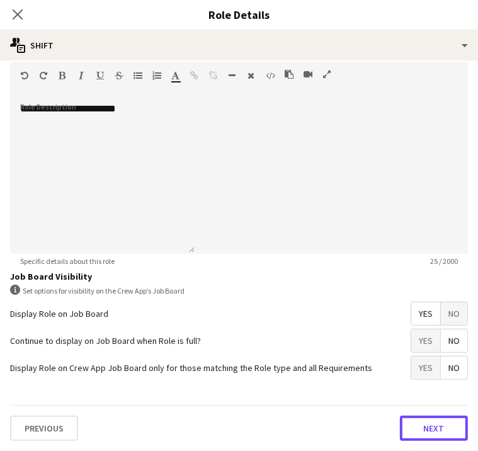
click at [400, 433] on button "Next" at bounding box center [434, 428] width 68 height 25
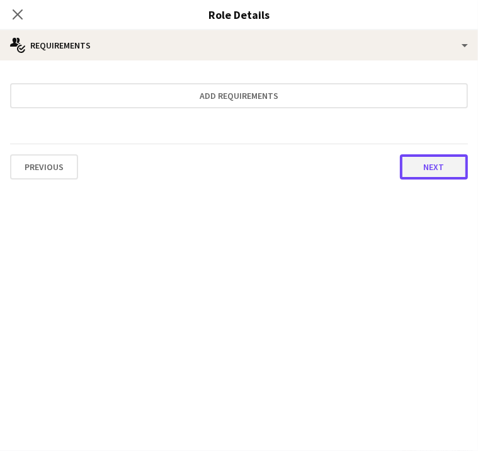
click at [400, 165] on button "Next" at bounding box center [434, 166] width 68 height 25
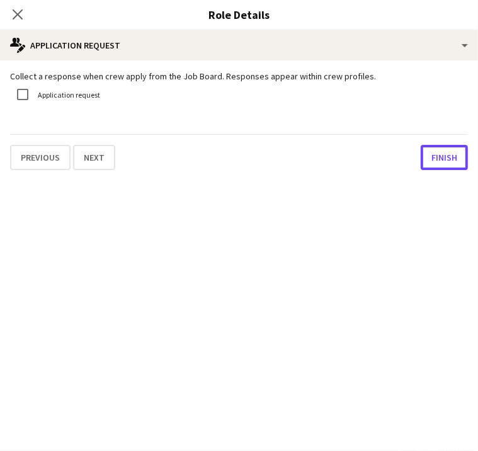
click at [421, 165] on button "Finish" at bounding box center [444, 157] width 47 height 25
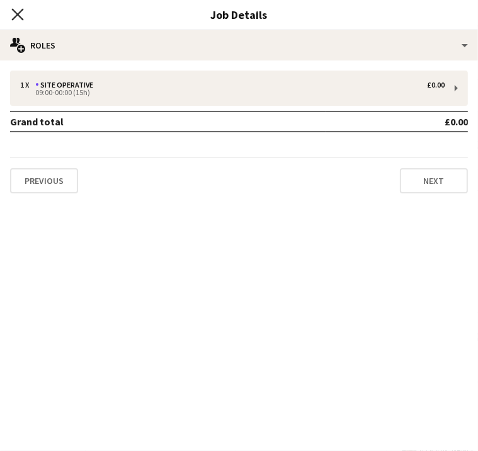
click at [23, 17] on icon at bounding box center [17, 14] width 12 height 12
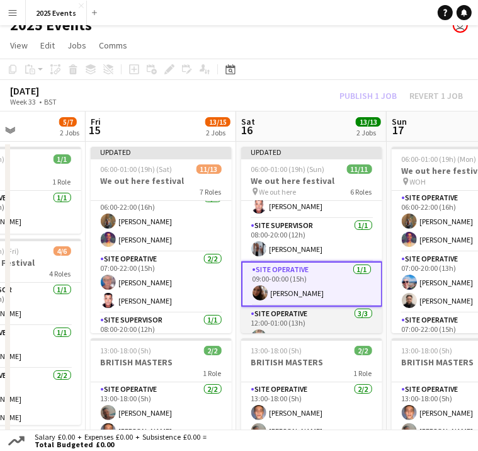
scroll to position [217, 0]
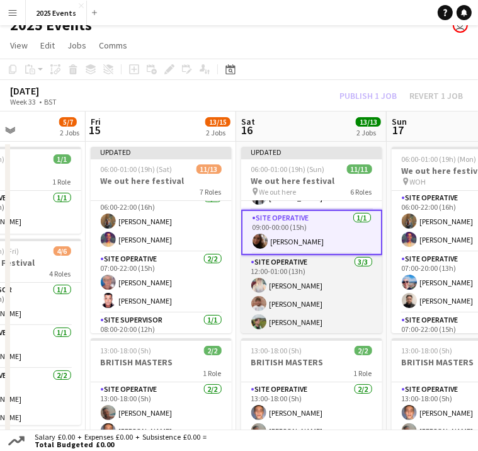
click at [313, 257] on app-card-role "Site Operative 3/3 12:00-01:00 (13h) Amber-Leigh Waring Nik Sternberg Lukass Ri…" at bounding box center [311, 294] width 141 height 79
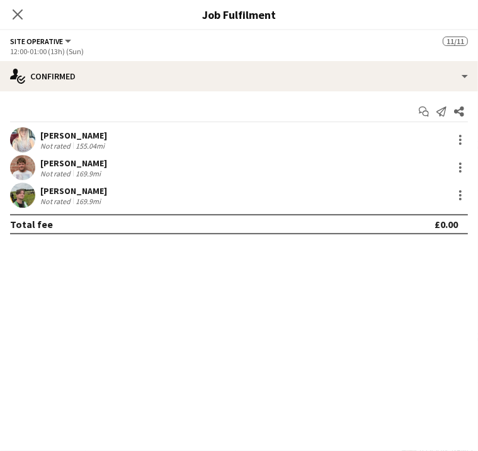
click at [149, 186] on div "7 Roles" at bounding box center [161, 191] width 141 height 10
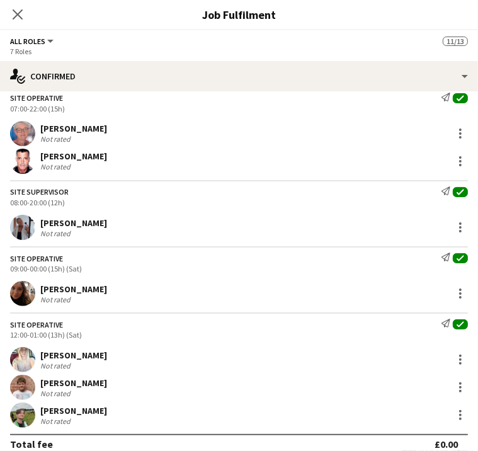
scroll to position [327, 0]
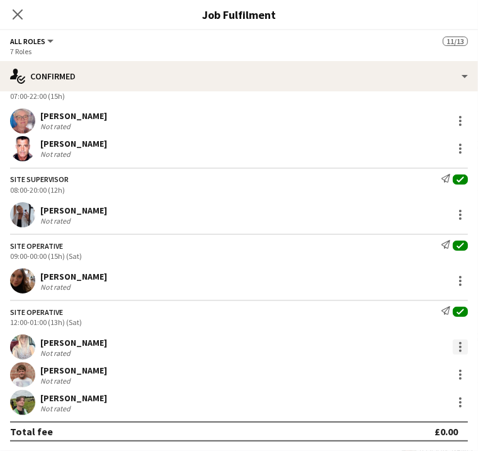
click at [459, 346] on div at bounding box center [460, 347] width 3 height 3
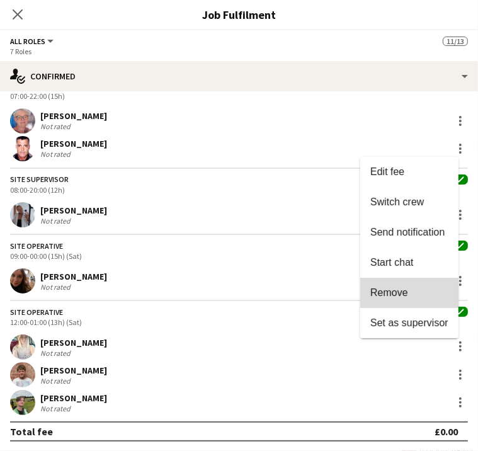
click at [426, 291] on span "Remove" at bounding box center [409, 292] width 78 height 11
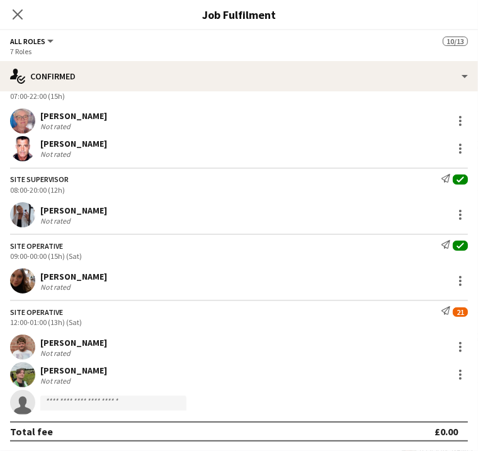
click at [398, 311] on div "Site Operative Send notification 21 12:00-01:00 (13h) (Sat)" at bounding box center [239, 316] width 478 height 21
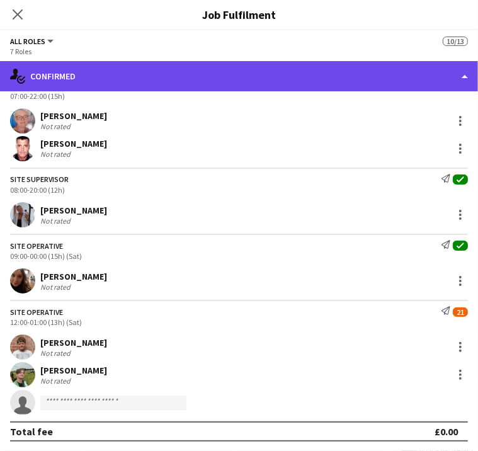
click at [456, 69] on div "single-neutral-actions-check-2 Confirmed" at bounding box center [239, 76] width 478 height 30
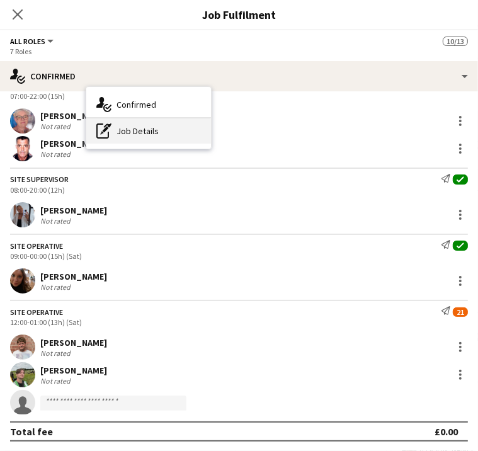
click at [211, 125] on div "pen-write Job Details" at bounding box center [148, 130] width 125 height 25
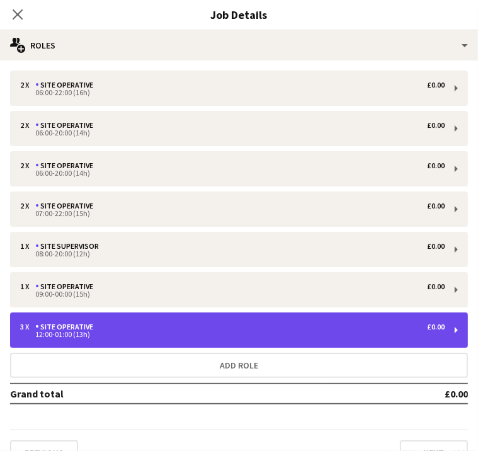
click at [363, 337] on div "12:00-01:00 (13h)" at bounding box center [232, 334] width 424 height 6
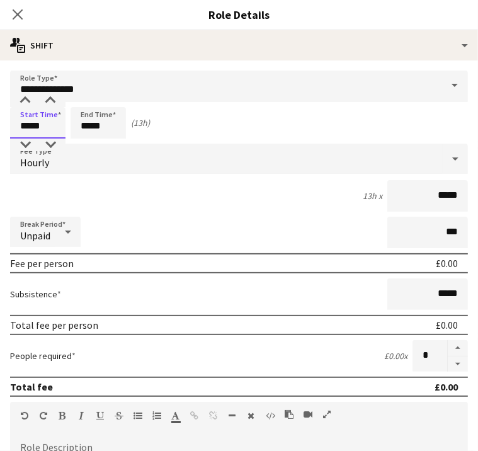
click at [65, 124] on input "*****" at bounding box center [37, 122] width 55 height 31
type input "*****"
click at [126, 125] on input "*****" at bounding box center [98, 122] width 55 height 31
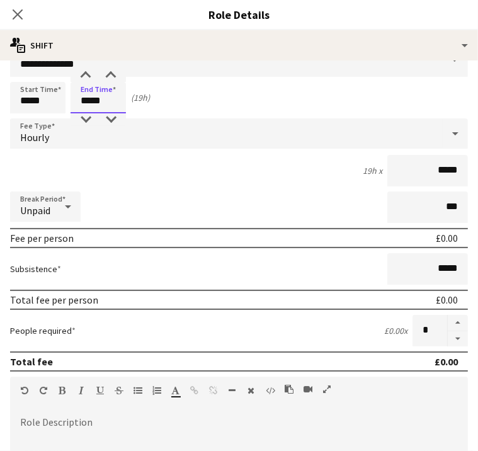
scroll to position [25, 0]
type input "*****"
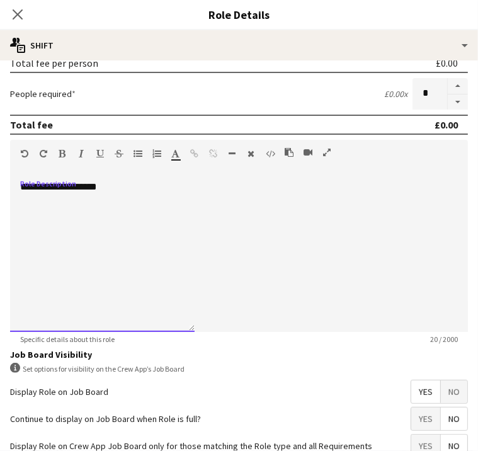
scroll to position [363, 0]
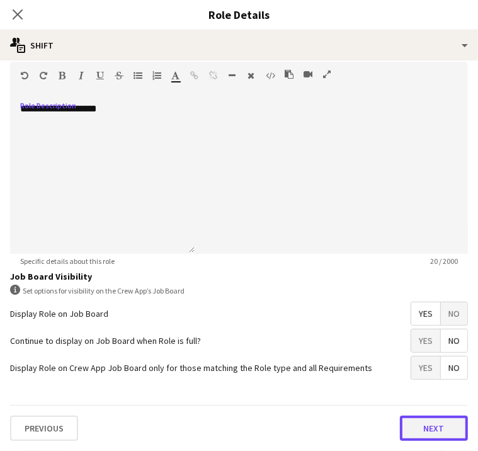
click at [400, 421] on button "Next" at bounding box center [434, 428] width 68 height 25
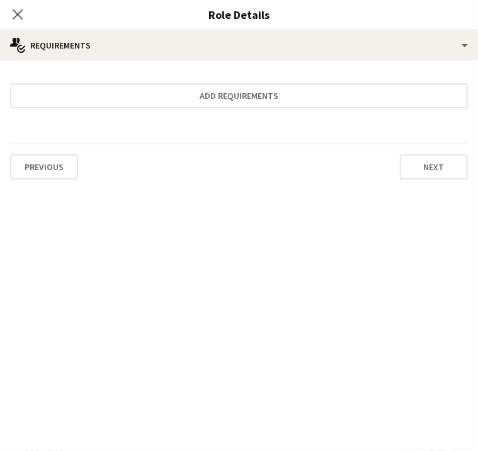
scroll to position [0, 0]
click at [400, 166] on button "Next" at bounding box center [434, 166] width 68 height 25
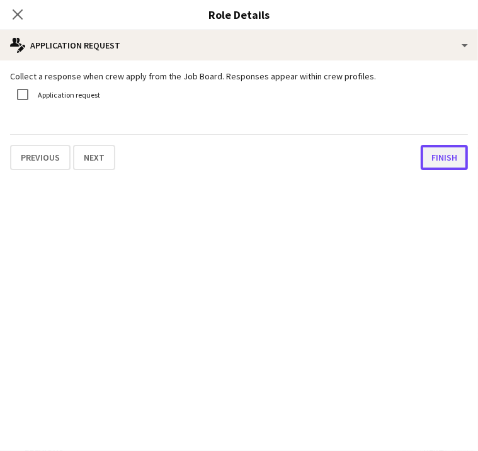
click at [421, 166] on button "Finish" at bounding box center [444, 157] width 47 height 25
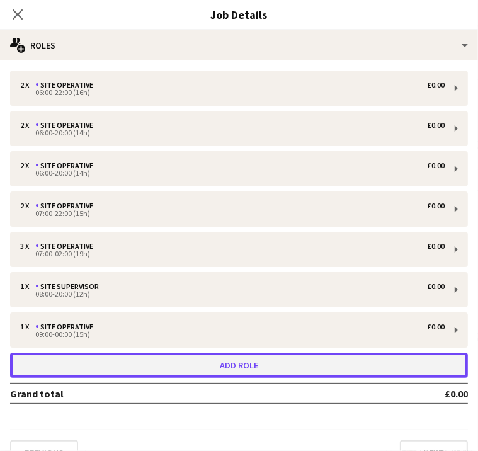
click at [351, 359] on button "Add role" at bounding box center [239, 365] width 458 height 25
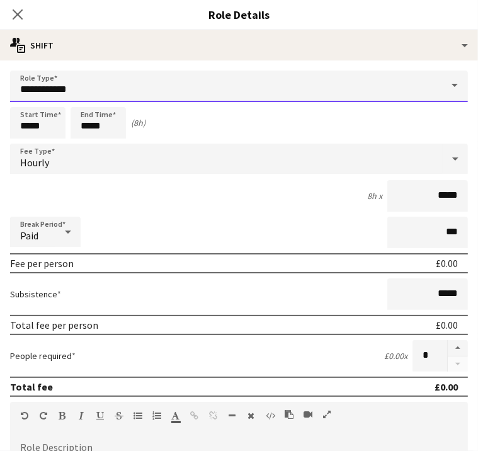
click at [133, 95] on input "**********" at bounding box center [239, 86] width 458 height 31
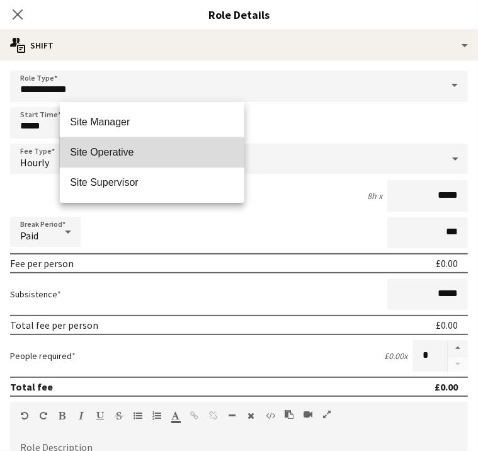
click at [137, 162] on mat-option "Site Operative" at bounding box center [152, 152] width 184 height 30
type input "**********"
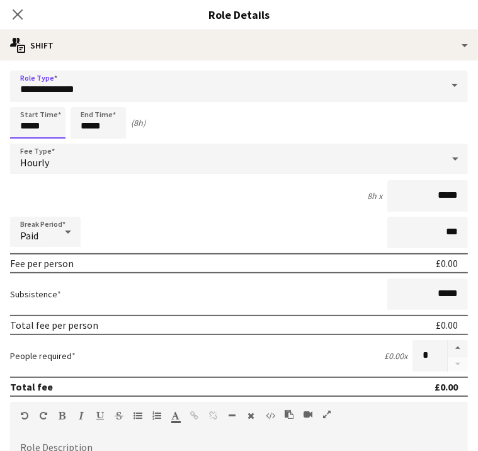
click at [65, 123] on input "*****" at bounding box center [37, 122] width 55 height 31
type input "*****"
click at [126, 127] on input "*****" at bounding box center [98, 122] width 55 height 31
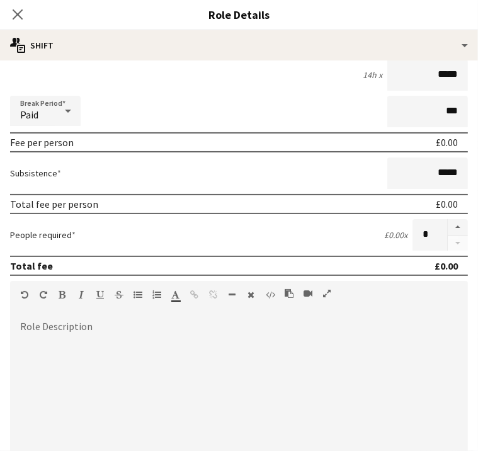
type input "*****"
click at [121, 326] on div at bounding box center [239, 393] width 458 height 160
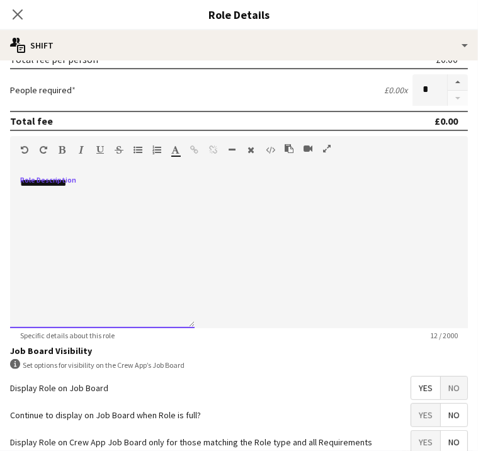
scroll to position [363, 0]
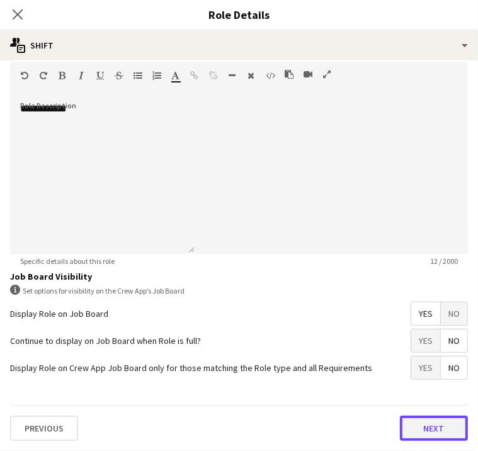
click at [400, 419] on button "Next" at bounding box center [434, 428] width 68 height 25
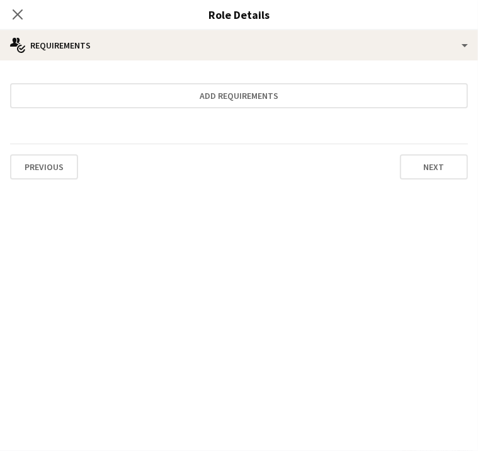
scroll to position [0, 0]
click at [400, 173] on button "Next" at bounding box center [434, 166] width 68 height 25
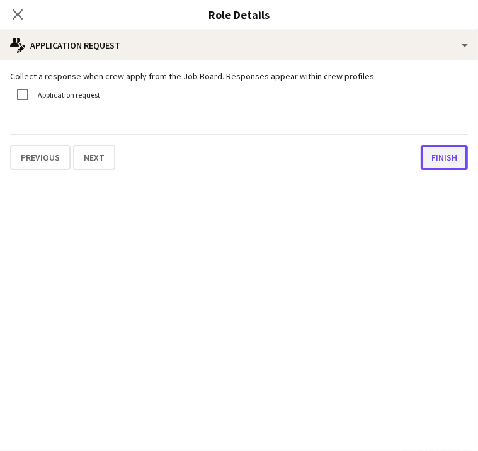
click at [421, 170] on button "Finish" at bounding box center [444, 157] width 47 height 25
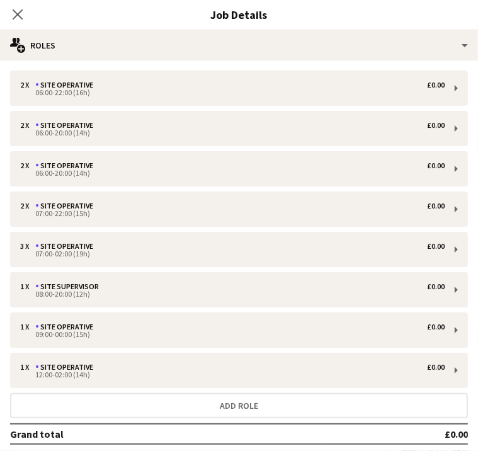
click at [161, 271] on app-card-role "Site Operative 2/2 06:00-20:00 (14h) Maxime Vuitton Liam Pardy" at bounding box center [161, 293] width 139 height 61
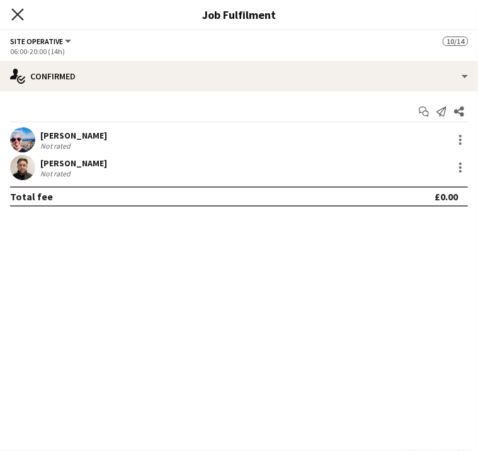
click at [23, 16] on icon "Close pop-in" at bounding box center [17, 14] width 12 height 12
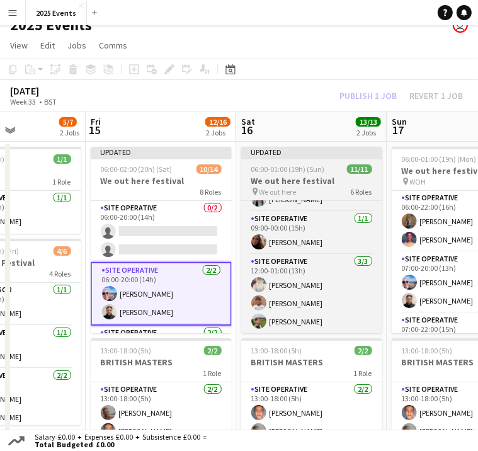
click at [296, 175] on h3 "We out here festival" at bounding box center [311, 180] width 141 height 11
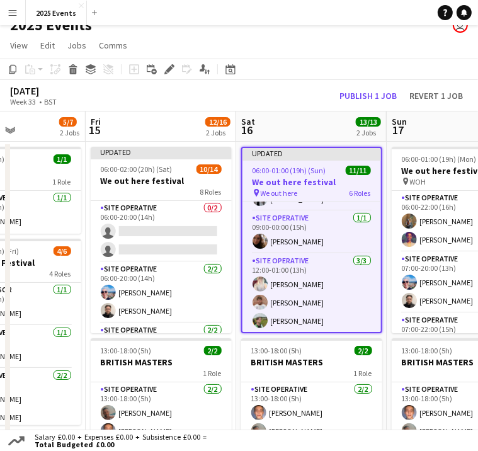
click at [296, 161] on app-job-card "Updated 06:00-01:00 (19h) (Sun) 11/11 We out here festival pin We out here 6 Ro…" at bounding box center [311, 240] width 141 height 186
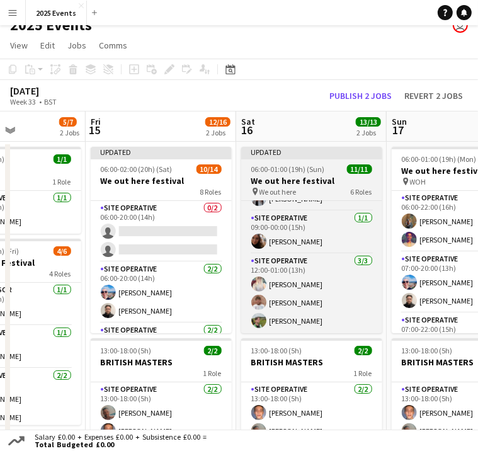
scroll to position [215, 0]
click at [296, 175] on h3 "We out here festival" at bounding box center [311, 180] width 141 height 11
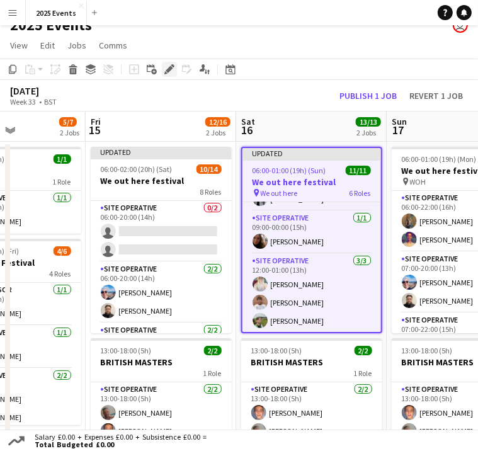
click at [174, 69] on icon "Edit" at bounding box center [169, 69] width 10 height 10
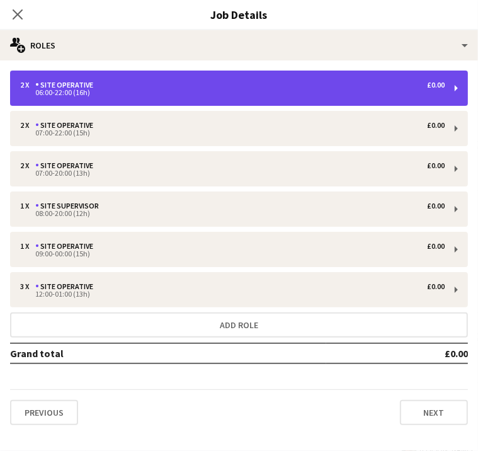
click at [365, 96] on div "2 x Site Operative £0.00 06:00-22:00 (16h)" at bounding box center [239, 88] width 458 height 35
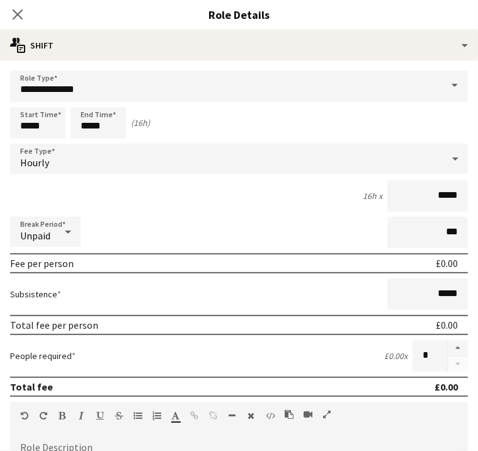
scroll to position [196, 0]
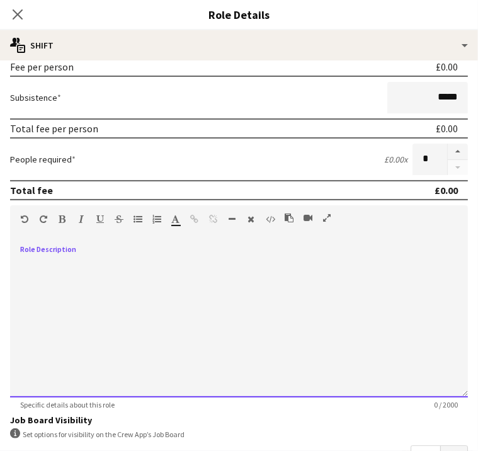
click at [145, 264] on div at bounding box center [239, 321] width 458 height 151
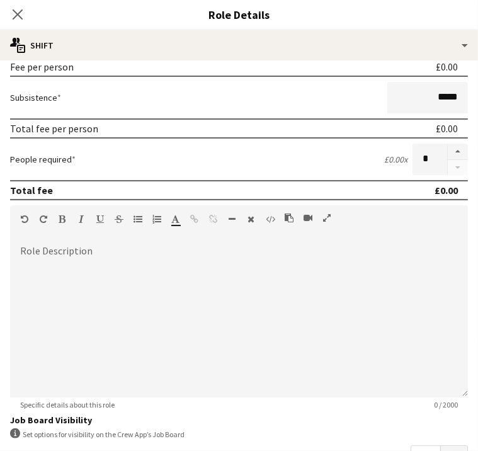
click at [35, 22] on div "Close pop-in" at bounding box center [17, 14] width 35 height 29
click at [23, 20] on icon "Close pop-in" at bounding box center [17, 14] width 12 height 12
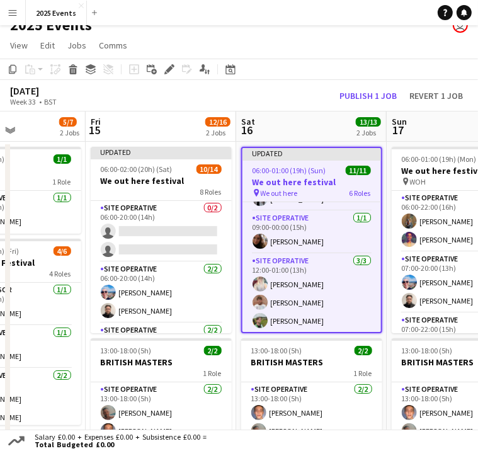
click at [308, 176] on h3 "We out here festival" at bounding box center [311, 181] width 139 height 11
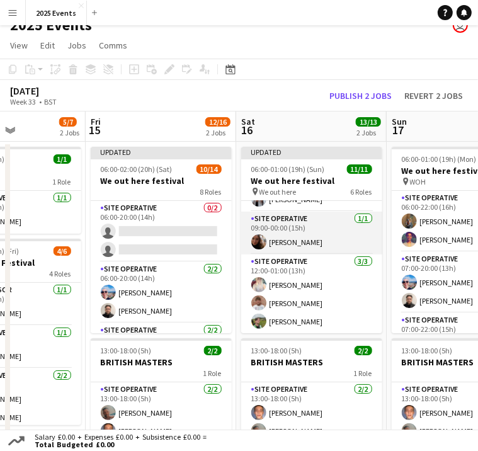
click at [299, 212] on app-card-role "Site Operative 1/1 09:00-00:00 (15h) Emma Dumaresq" at bounding box center [311, 233] width 141 height 43
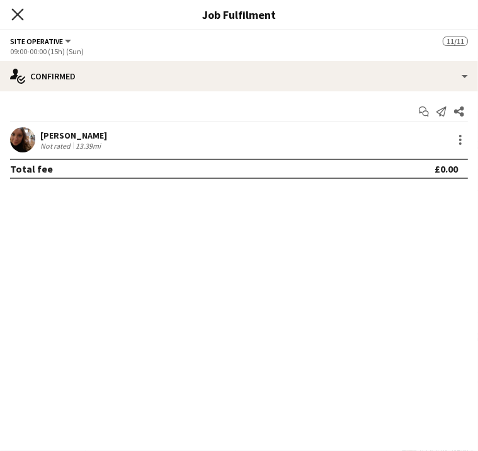
click at [23, 11] on icon "Close pop-in" at bounding box center [17, 14] width 12 height 12
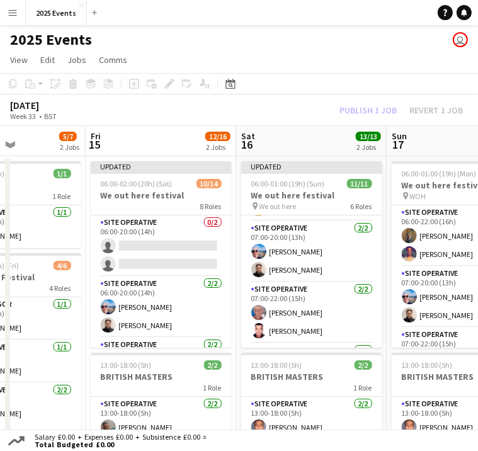
scroll to position [217, 0]
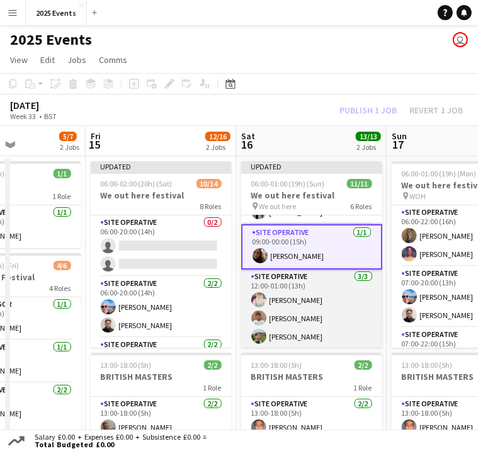
click at [308, 269] on app-card-role "Site Operative 3/3 12:00-01:00 (13h) Amber-Leigh Waring Nik Sternberg Lukass Ri…" at bounding box center [311, 308] width 141 height 79
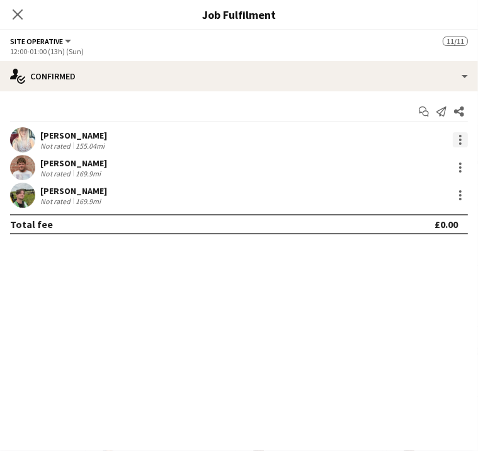
click at [465, 134] on div at bounding box center [460, 139] width 15 height 15
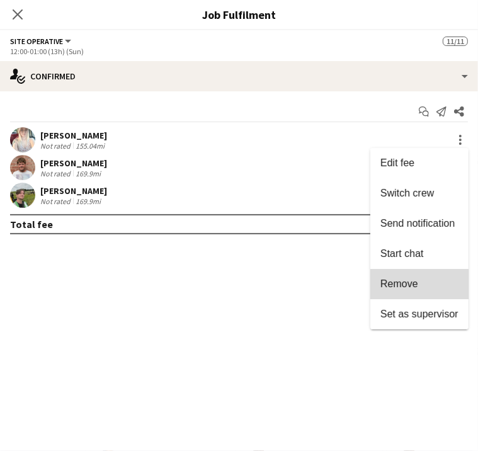
click at [428, 291] on button "Remove" at bounding box center [419, 284] width 98 height 30
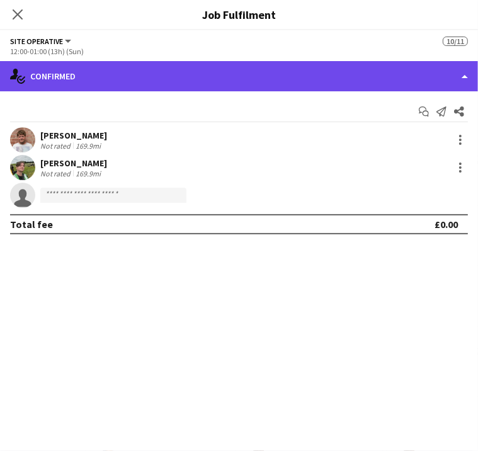
click at [451, 81] on div "single-neutral-actions-check-2 Confirmed" at bounding box center [239, 76] width 478 height 30
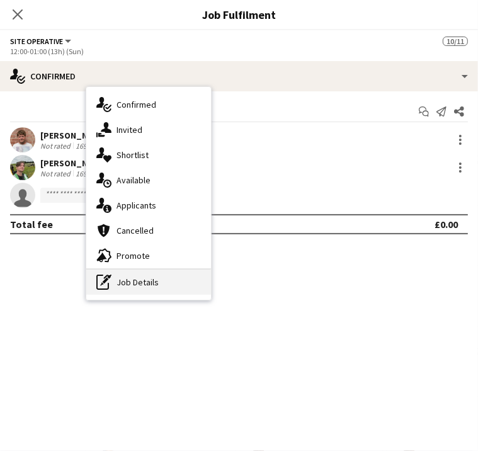
click at [211, 284] on div "pen-write Job Details" at bounding box center [148, 281] width 125 height 25
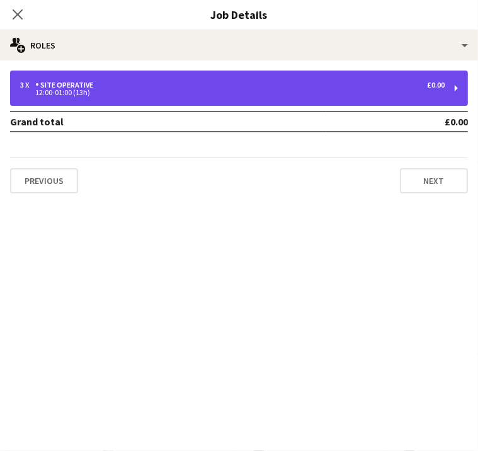
click at [98, 89] on div "Site Operative" at bounding box center [66, 85] width 63 height 9
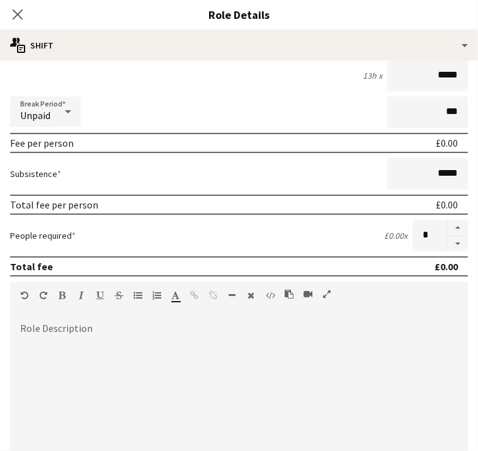
scroll to position [121, 0]
click at [123, 337] on div at bounding box center [239, 397] width 458 height 151
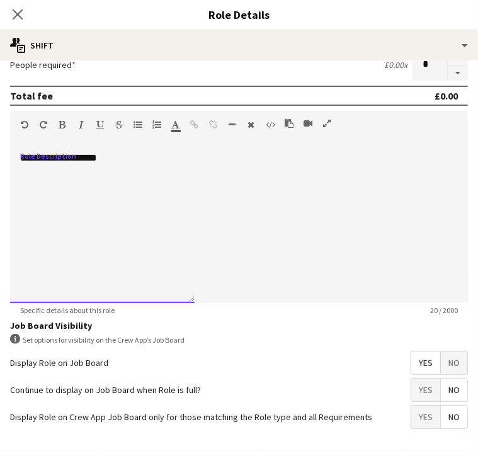
scroll to position [363, 0]
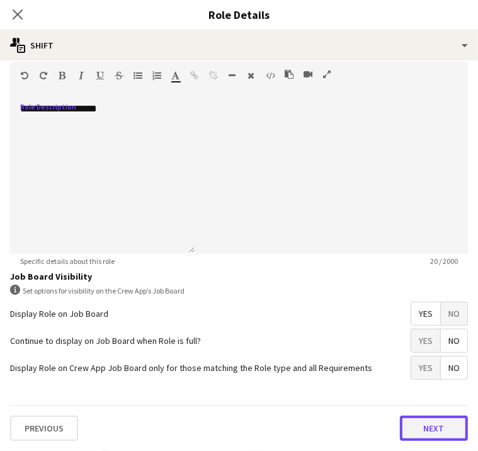
click at [400, 426] on button "Next" at bounding box center [434, 428] width 68 height 25
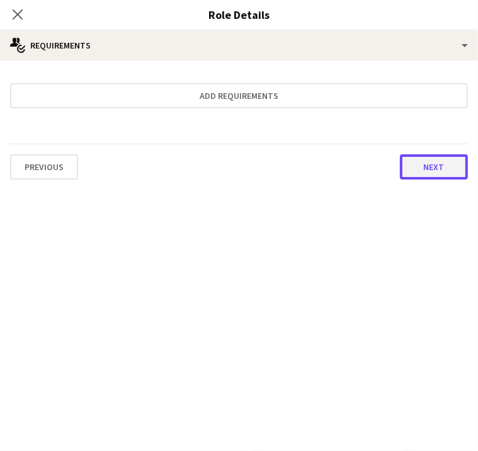
click at [400, 174] on button "Next" at bounding box center [434, 166] width 68 height 25
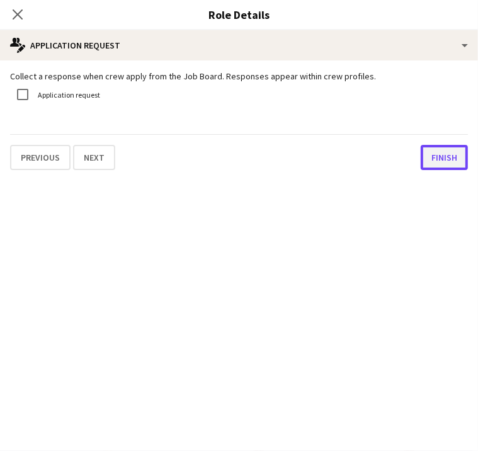
click at [421, 161] on button "Finish" at bounding box center [444, 157] width 47 height 25
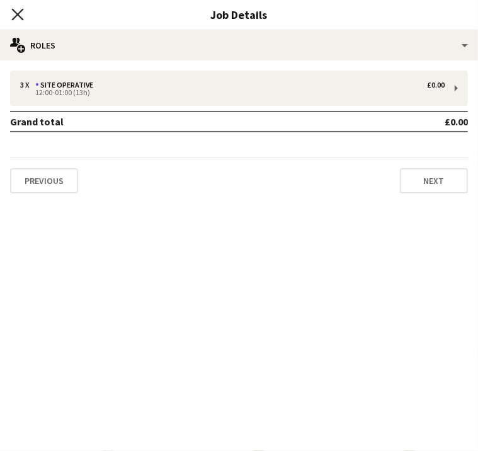
click at [23, 18] on icon "Close pop-in" at bounding box center [17, 14] width 12 height 12
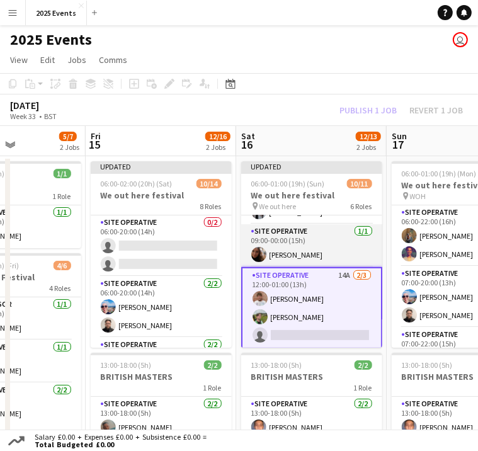
click at [295, 240] on app-card-role "Site Operative 1/1 09:00-00:00 (15h) Emma Dumaresq" at bounding box center [311, 245] width 141 height 43
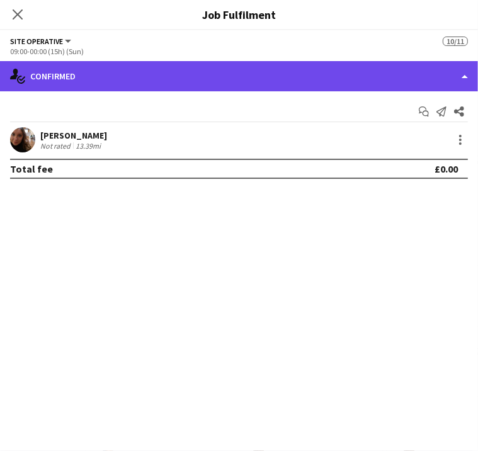
click at [418, 70] on div "single-neutral-actions-check-2 Confirmed" at bounding box center [239, 76] width 478 height 30
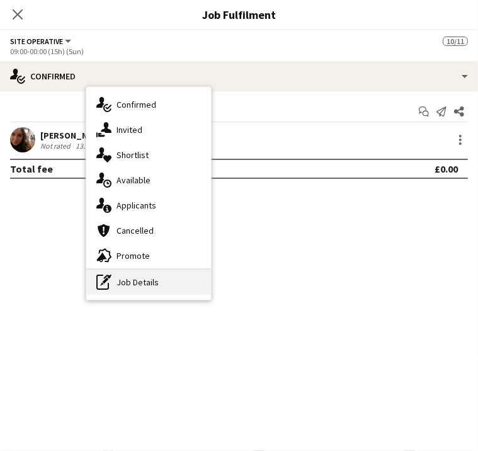
click at [211, 279] on div "pen-write Job Details" at bounding box center [148, 281] width 125 height 25
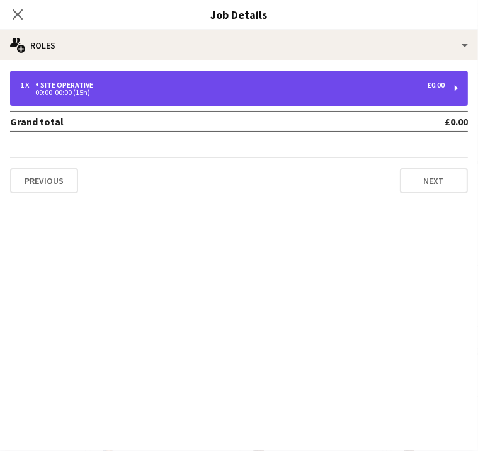
click at [373, 98] on div "1 x Site Operative £0.00 09:00-00:00 (15h)" at bounding box center [239, 88] width 458 height 35
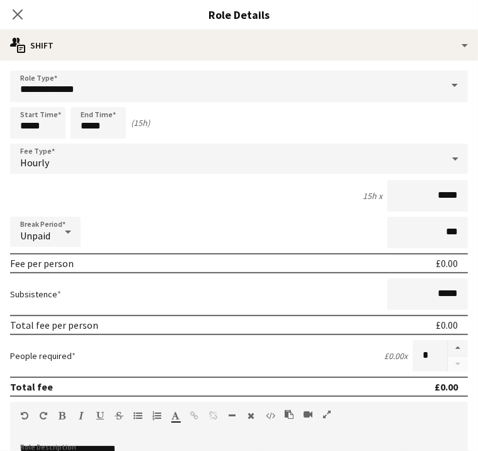
scroll to position [126, 0]
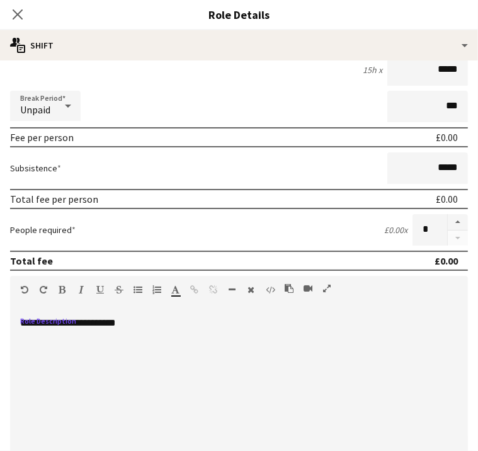
click at [135, 355] on div "**********" at bounding box center [102, 392] width 184 height 151
click at [235, 324] on div "**********" at bounding box center [239, 388] width 458 height 160
click at [23, 16] on icon "Close pop-in" at bounding box center [17, 14] width 12 height 12
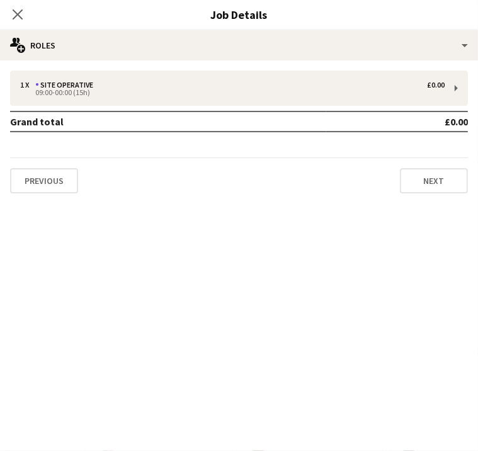
click at [238, 99] on div "August 2025 Week 33 • BST Publish 1 job Revert 1 job" at bounding box center [239, 109] width 478 height 31
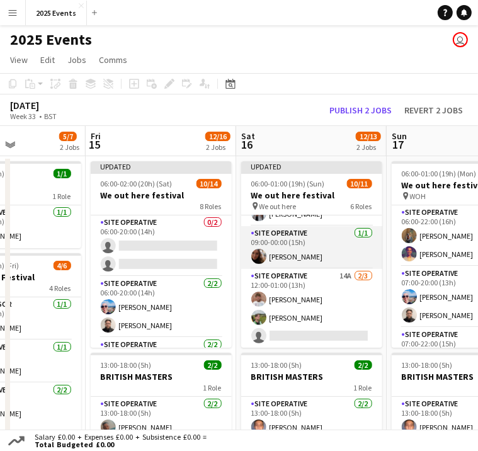
scroll to position [180, 0]
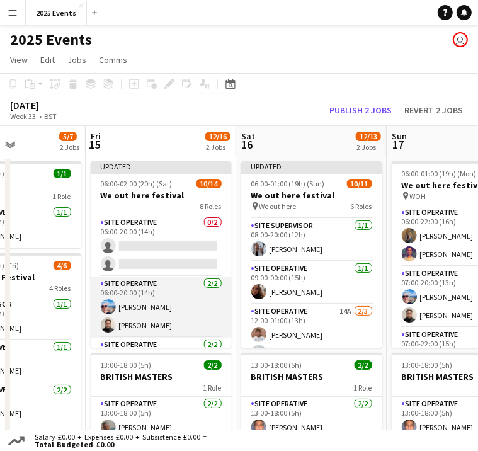
click at [137, 276] on app-card-role "Site Operative 2/2 06:00-20:00 (14h) Maxime Vuitton Liam Pardy" at bounding box center [161, 306] width 141 height 61
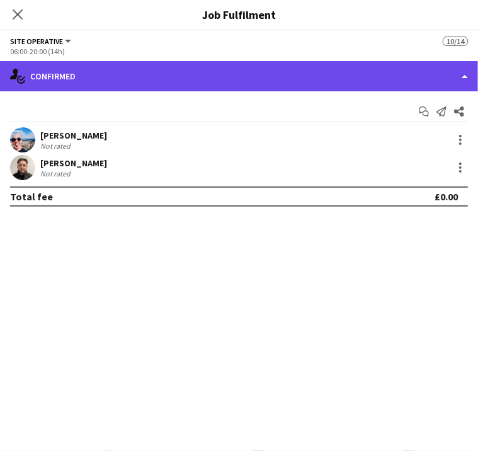
click at [388, 84] on div "single-neutral-actions-check-2 Confirmed" at bounding box center [239, 76] width 478 height 30
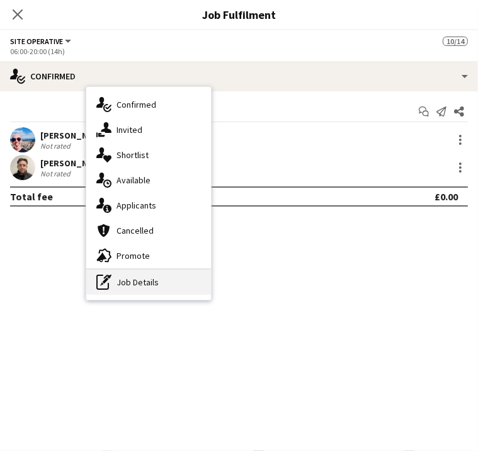
click at [111, 278] on icon "pen-write" at bounding box center [103, 281] width 15 height 15
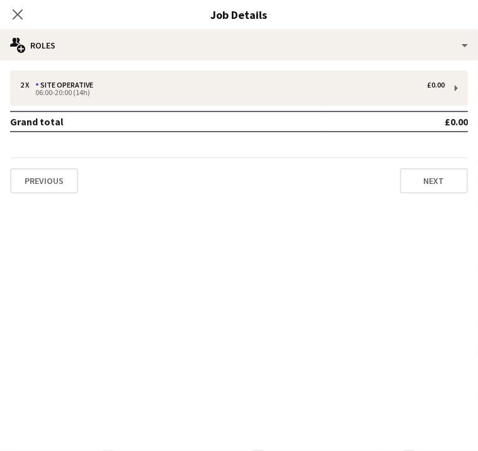
click at [368, 69] on div "2 x Site Operative £0.00 06:00-20:00 (14h) Grand total £0.00 Previous Next" at bounding box center [239, 131] width 478 height 143
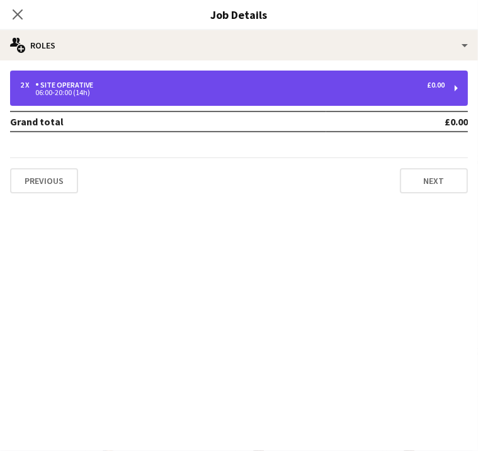
click at [349, 90] on div "06:00-20:00 (14h)" at bounding box center [232, 92] width 424 height 6
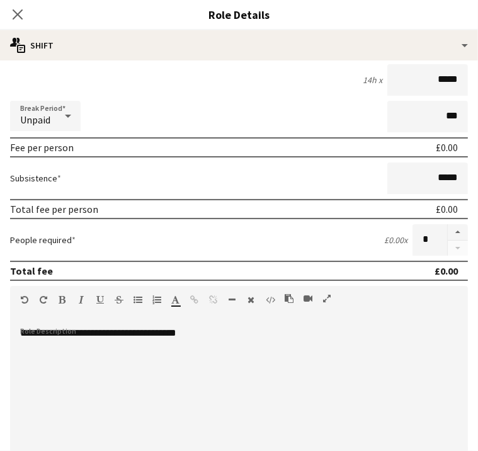
scroll to position [0, 0]
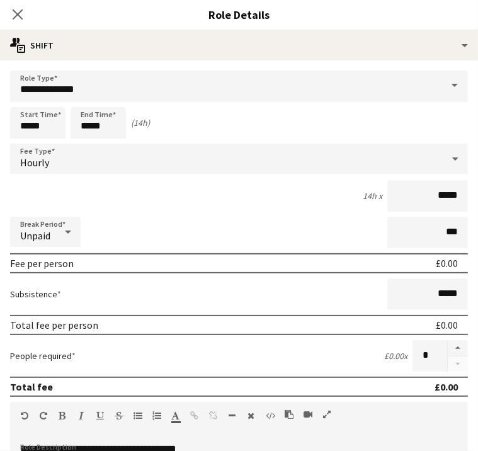
click at [35, 2] on div "Close pop-in" at bounding box center [17, 14] width 35 height 29
click at [23, 17] on icon at bounding box center [17, 14] width 12 height 12
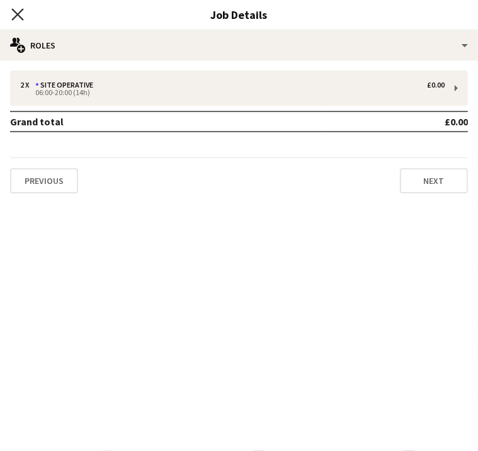
click at [23, 11] on icon "Close pop-in" at bounding box center [17, 14] width 12 height 12
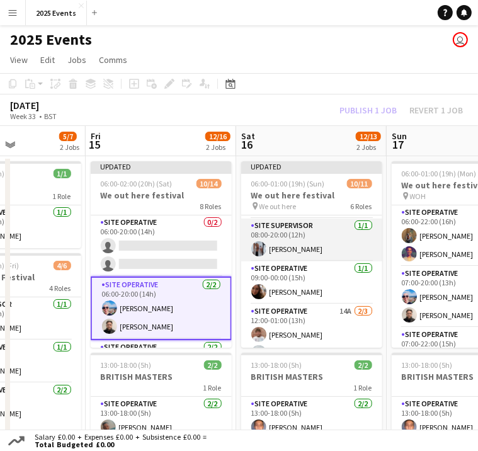
click at [286, 223] on app-card-role "Site Supervisor 1/1 08:00-20:00 (12h) Olivia Gill" at bounding box center [311, 239] width 141 height 43
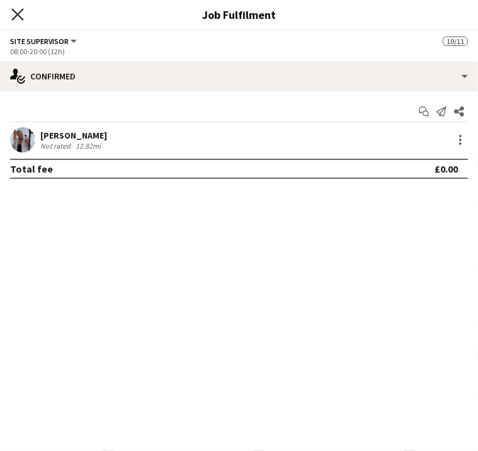
click at [23, 18] on icon "Close pop-in" at bounding box center [17, 14] width 12 height 12
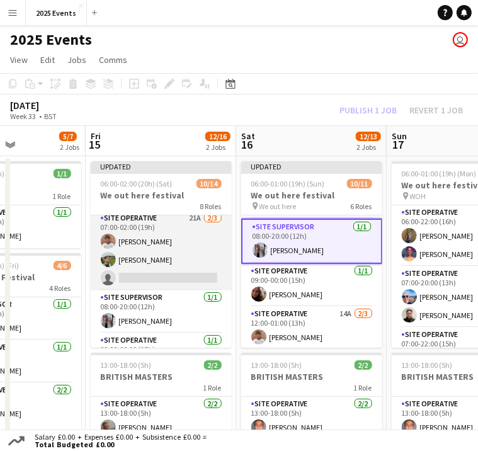
scroll to position [223, 0]
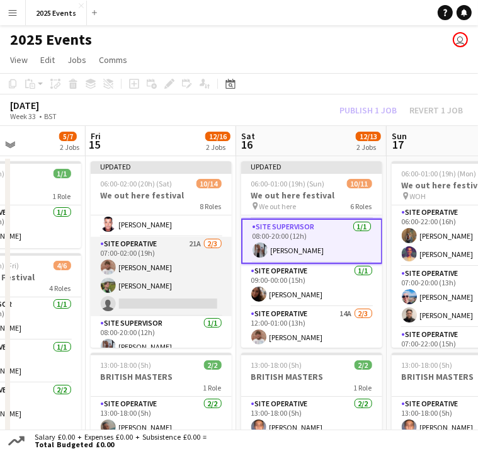
click at [156, 237] on app-card-role "Site Operative 21A 2/3 07:00-02:00 (19h) Nik Sternberg Lukass Riekstins single-…" at bounding box center [161, 276] width 141 height 79
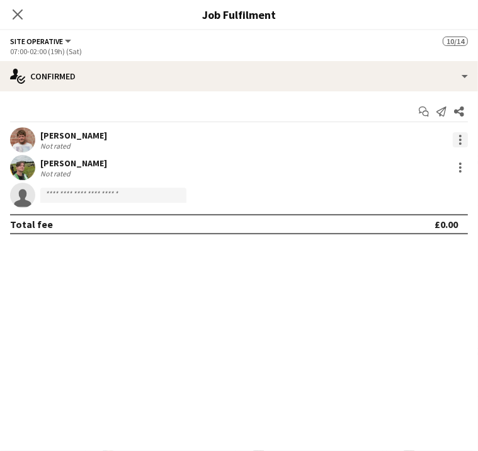
click at [455, 145] on div at bounding box center [460, 139] width 15 height 15
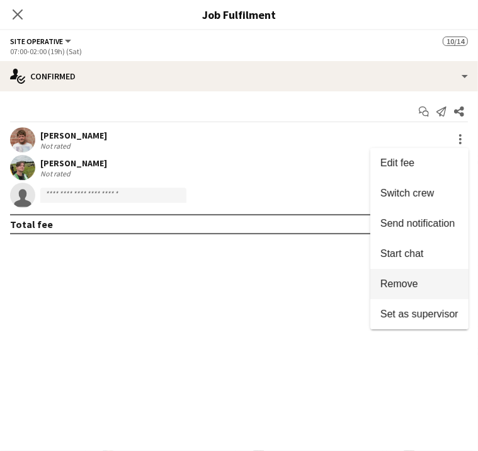
click at [424, 274] on button "Remove" at bounding box center [419, 284] width 98 height 30
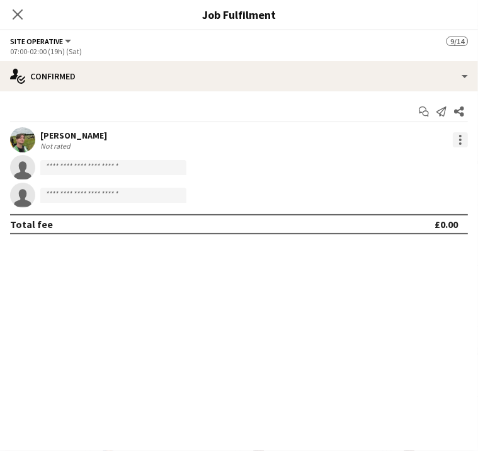
click at [456, 140] on div at bounding box center [460, 139] width 15 height 15
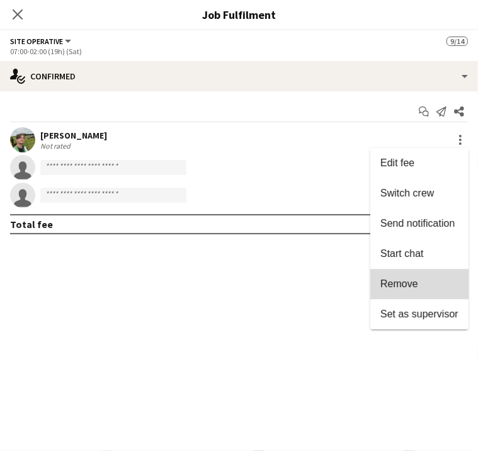
click at [405, 285] on span "Remove" at bounding box center [399, 283] width 38 height 11
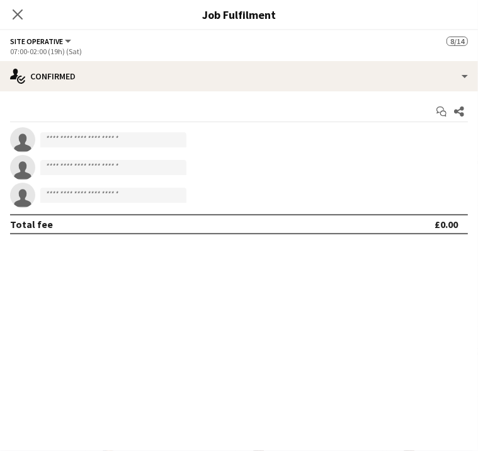
scroll to position [16, 0]
click at [215, 104] on div "August 2025 Week 33 • BST Publish 1 job Revert 1 job" at bounding box center [239, 109] width 478 height 31
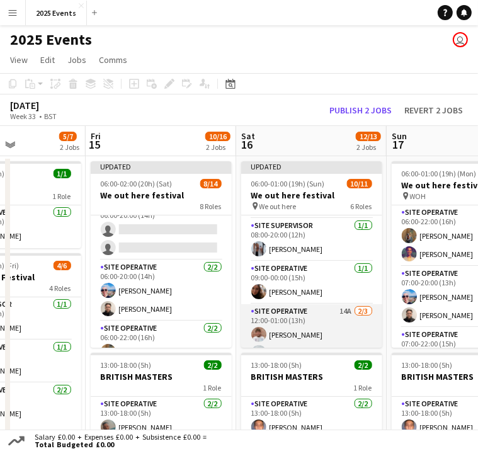
click at [296, 304] on app-card-role "Site Operative 14A 2/3 12:00-01:00 (13h) Nik Sternberg Lukass Riekstins single-…" at bounding box center [311, 343] width 141 height 79
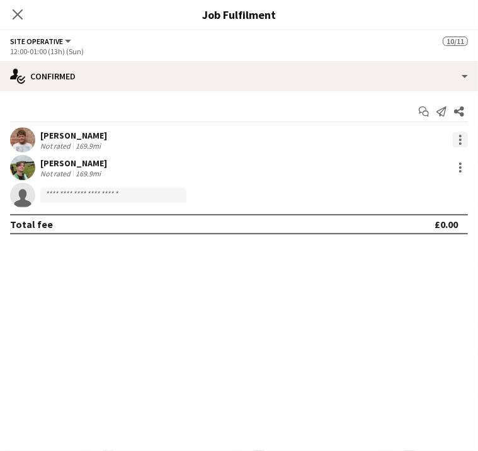
click at [455, 142] on div at bounding box center [460, 139] width 15 height 15
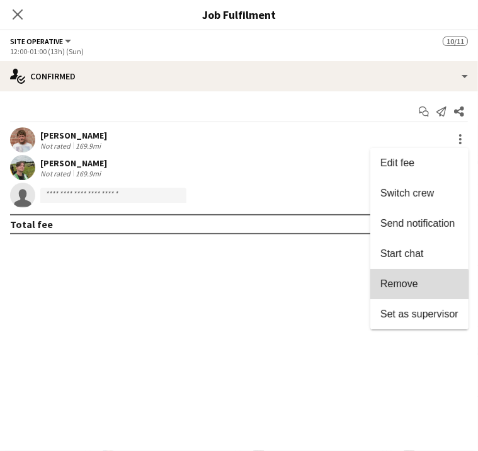
click at [400, 289] on span "Remove" at bounding box center [399, 283] width 38 height 11
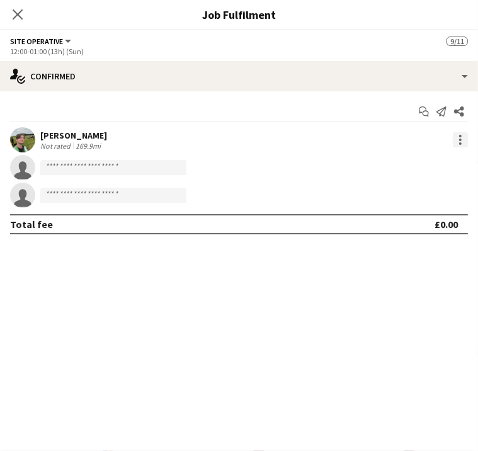
click at [460, 133] on div at bounding box center [460, 139] width 15 height 15
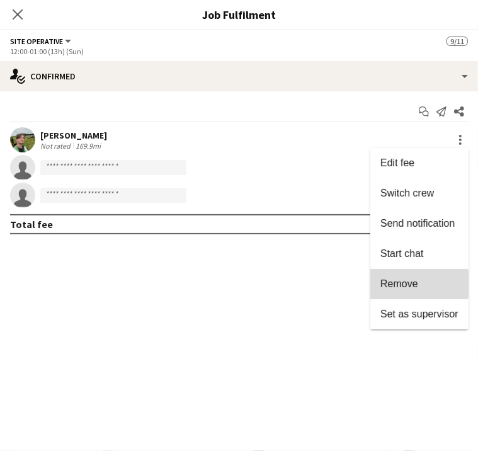
click at [406, 284] on span "Remove" at bounding box center [399, 283] width 38 height 11
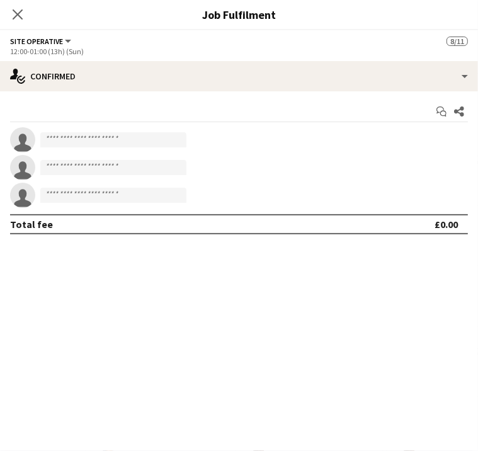
click at [222, 101] on div "August 2025 Week 33 • BST Publish 1 job Revert 1 job" at bounding box center [239, 109] width 478 height 31
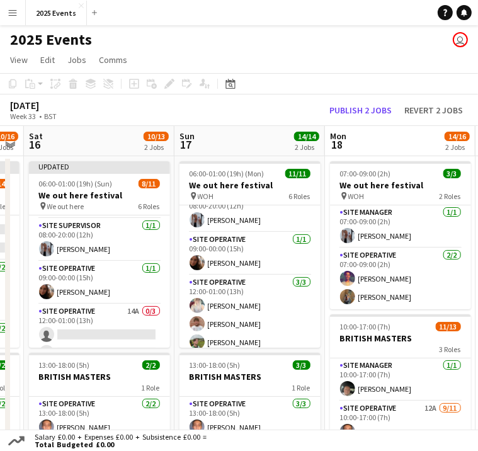
scroll to position [205, 0]
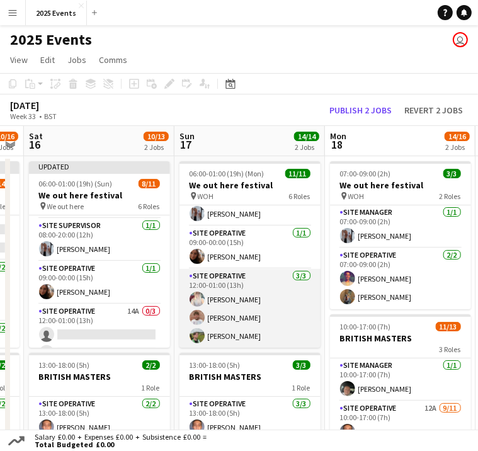
click at [252, 269] on app-card-role "Site Operative 3/3 12:00-01:00 (13h) Amber-Leigh Waring Nik Sternberg Lukass Ri…" at bounding box center [249, 308] width 141 height 79
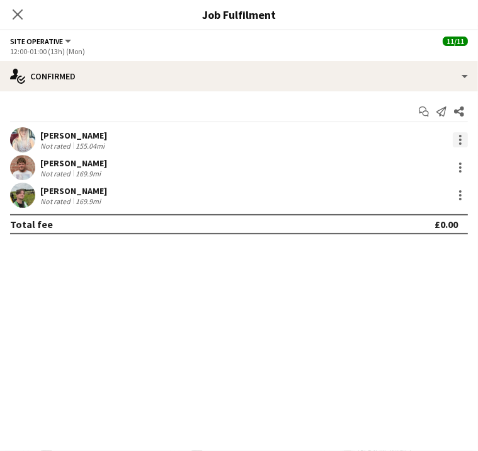
click at [460, 141] on div at bounding box center [460, 139] width 15 height 15
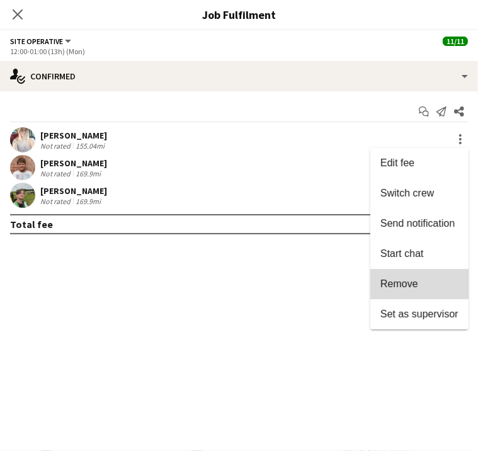
click at [410, 286] on span "Remove" at bounding box center [399, 283] width 38 height 11
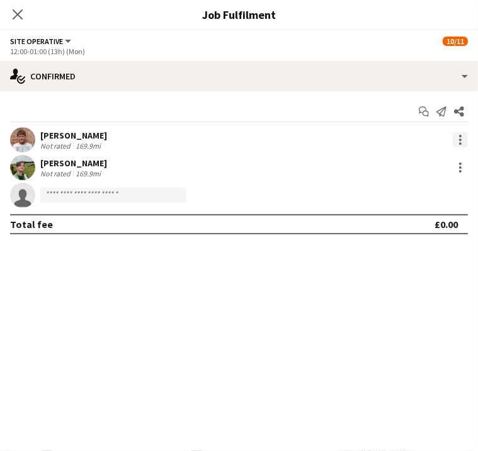
click at [463, 139] on div at bounding box center [460, 139] width 15 height 15
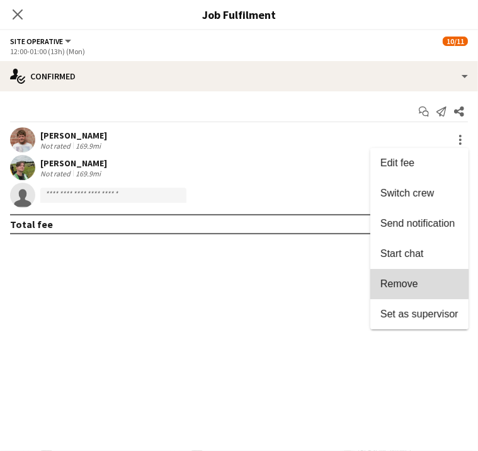
click at [418, 271] on button "Remove" at bounding box center [419, 284] width 98 height 30
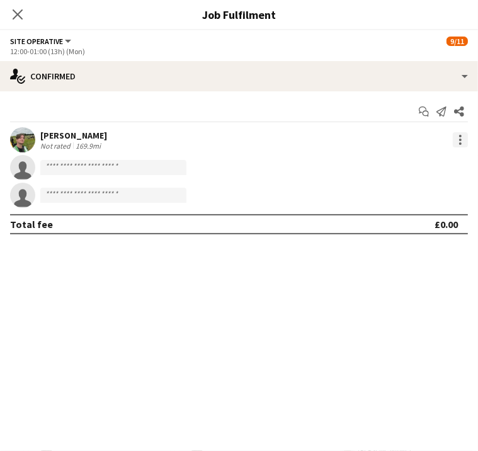
click at [457, 142] on div at bounding box center [460, 139] width 15 height 15
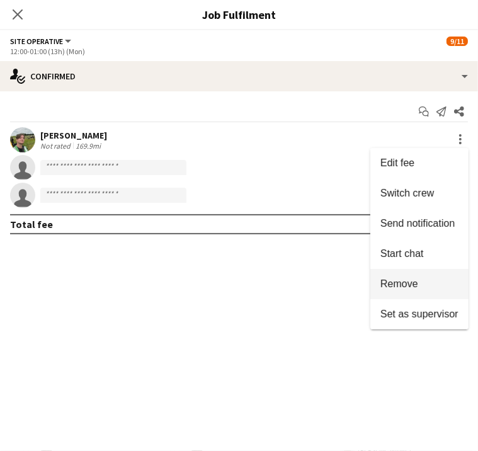
click at [404, 272] on button "Remove" at bounding box center [419, 284] width 98 height 30
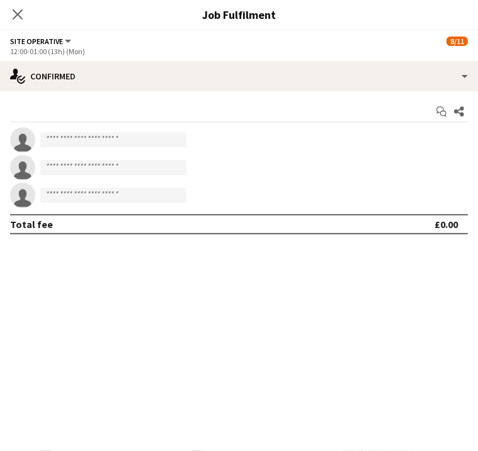
click at [244, 99] on div "August 2025 Week 33 • BST Publish 1 job Revert 1 job" at bounding box center [239, 109] width 478 height 31
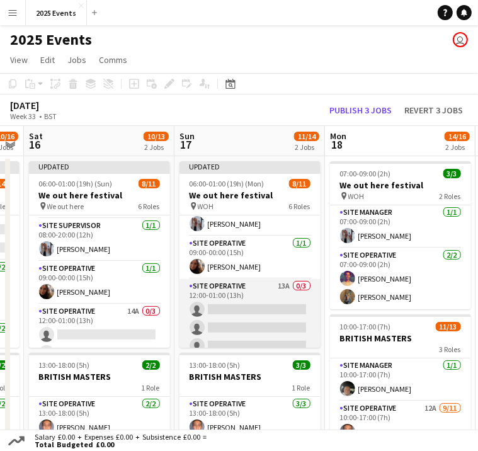
click at [235, 279] on app-card-role "Site Operative 13A 0/3 12:00-01:00 (13h) single-neutral-actions single-neutral-…" at bounding box center [249, 318] width 141 height 79
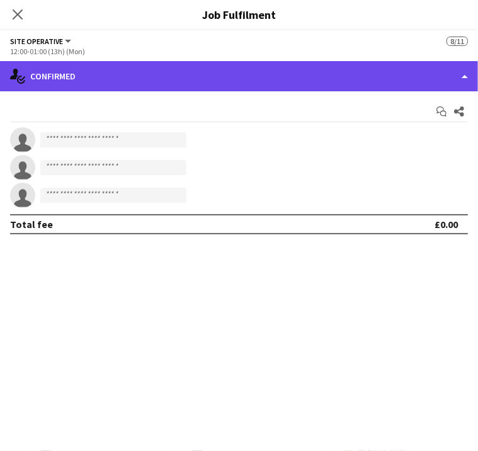
click at [458, 77] on div "single-neutral-actions-check-2 Confirmed" at bounding box center [239, 76] width 478 height 30
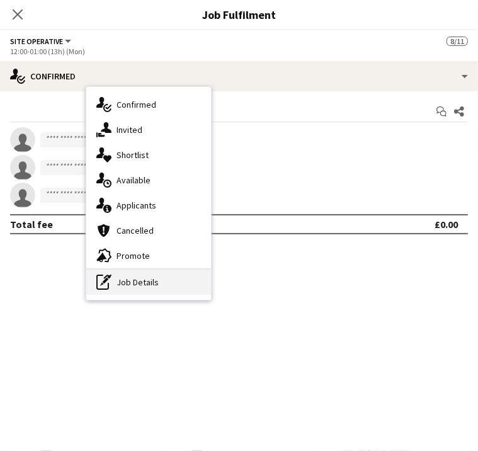
click at [211, 276] on div "pen-write Job Details" at bounding box center [148, 281] width 125 height 25
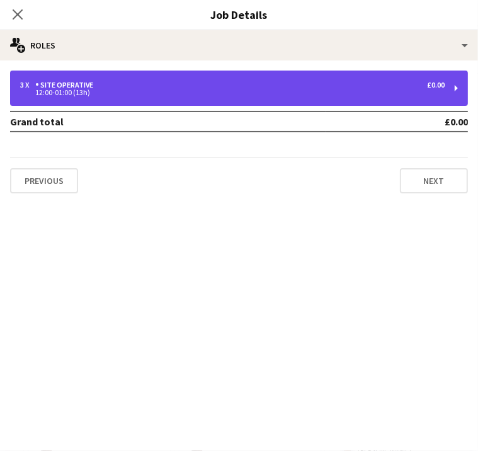
click at [455, 91] on div "3 x Site Operative £0.00 12:00-01:00 (13h)" at bounding box center [239, 88] width 458 height 35
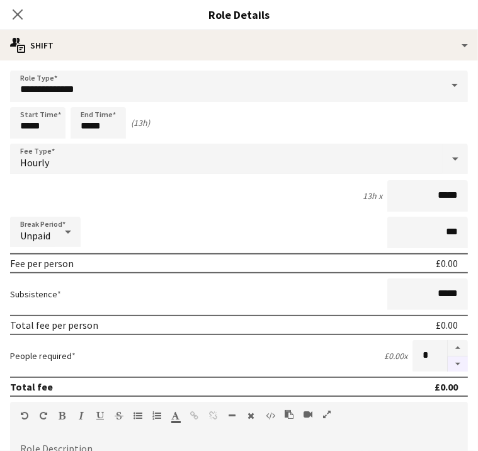
click at [448, 356] on button "button" at bounding box center [458, 364] width 20 height 16
type input "*"
click at [126, 123] on input "*****" at bounding box center [98, 122] width 55 height 31
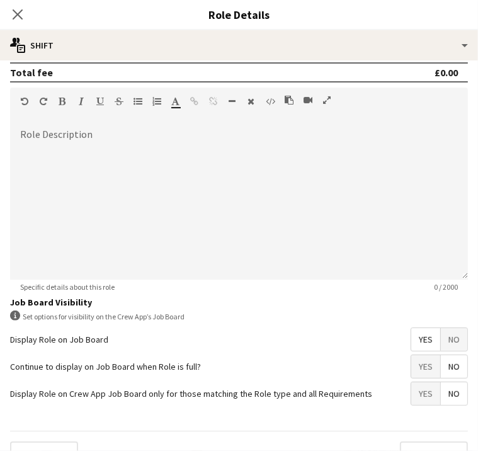
scroll to position [315, 0]
type input "*****"
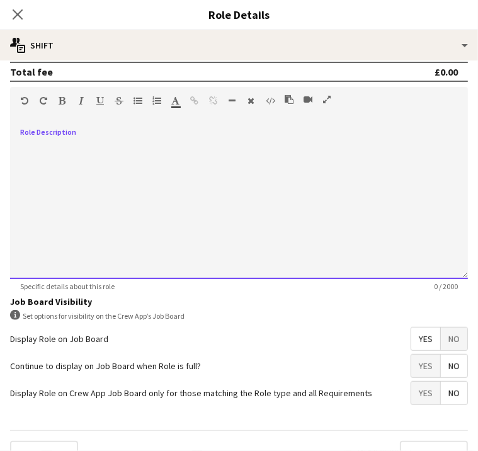
click at [161, 134] on div at bounding box center [239, 199] width 458 height 160
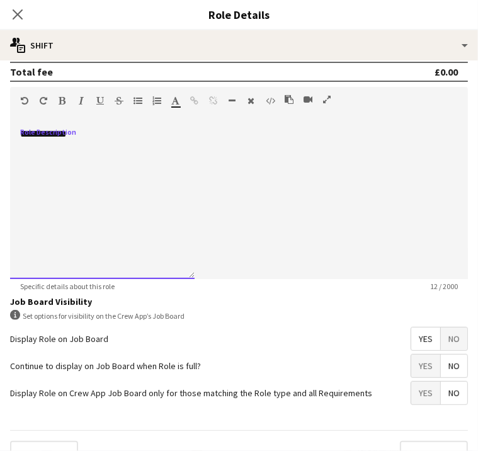
scroll to position [350, 0]
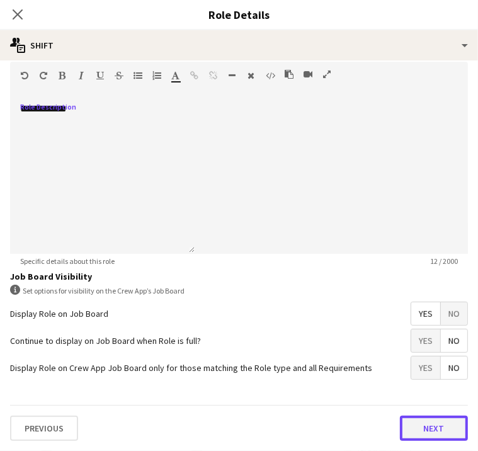
click at [400, 441] on button "Next" at bounding box center [434, 428] width 68 height 25
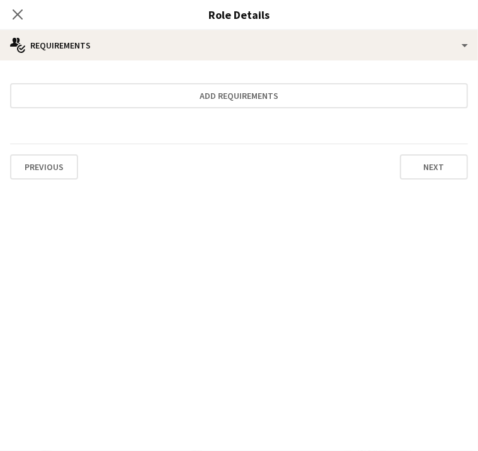
scroll to position [181, 0]
click at [209, 179] on div "Previous Next" at bounding box center [239, 167] width 458 height 46
click at [400, 167] on button "Next" at bounding box center [434, 166] width 68 height 25
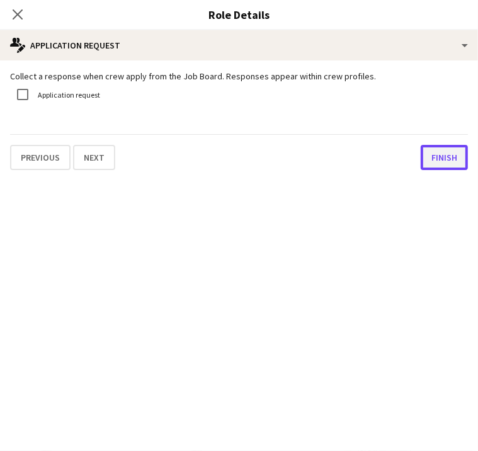
click at [421, 167] on button "Finish" at bounding box center [444, 157] width 47 height 25
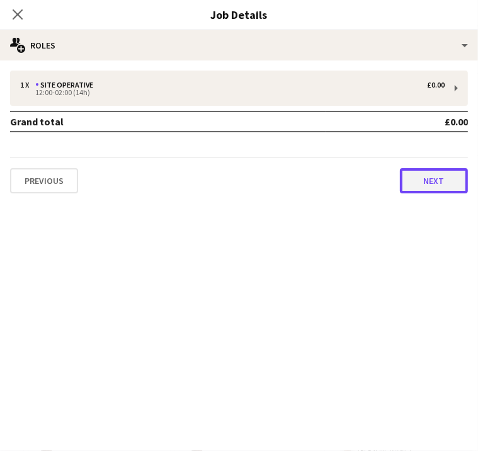
click at [426, 189] on button "Next" at bounding box center [434, 180] width 68 height 25
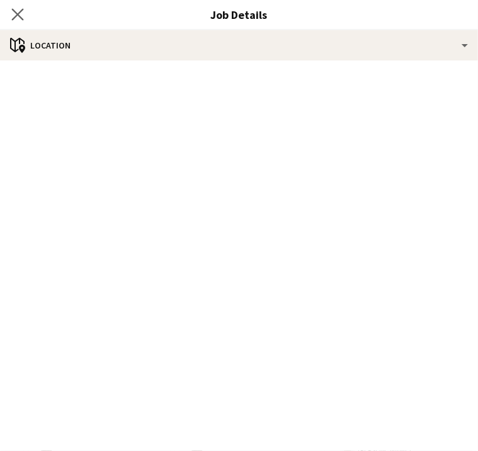
click at [27, 19] on app-icon "Close pop-in" at bounding box center [18, 15] width 18 height 18
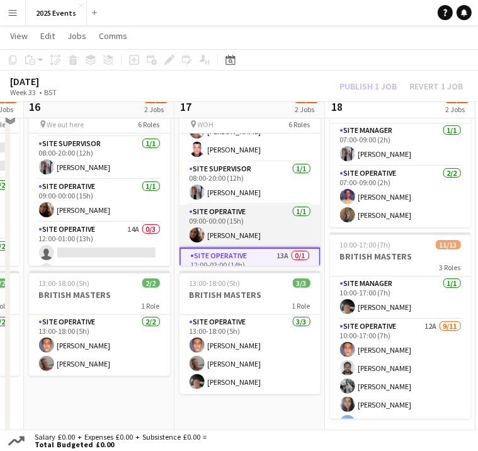
scroll to position [149, 0]
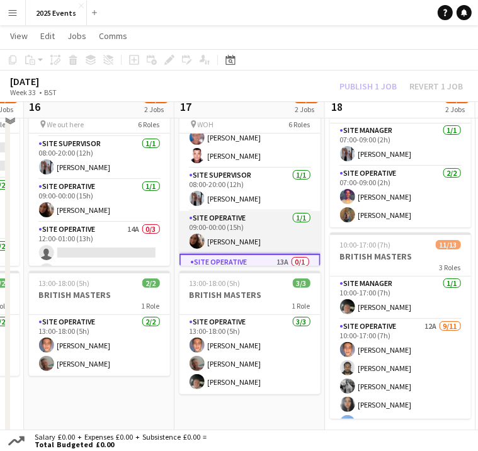
click at [259, 218] on app-card-role "Site Operative 1/1 09:00-00:00 (15h) Emma Dumaresq" at bounding box center [249, 232] width 141 height 43
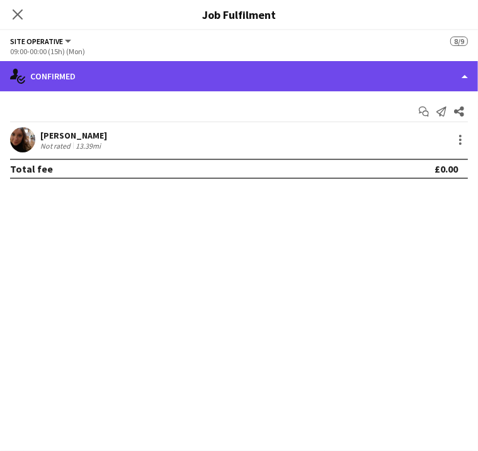
click at [463, 82] on div "single-neutral-actions-check-2 Confirmed" at bounding box center [239, 76] width 478 height 30
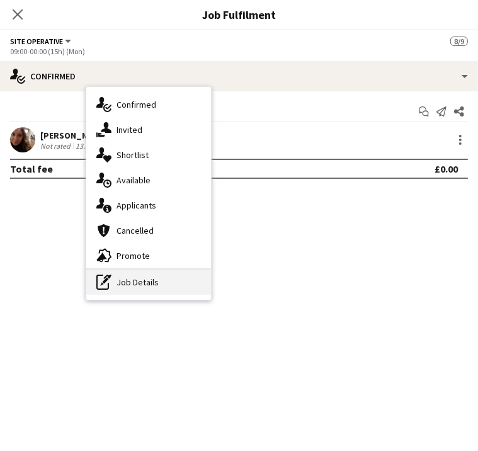
click at [211, 271] on div "pen-write Job Details" at bounding box center [148, 281] width 125 height 25
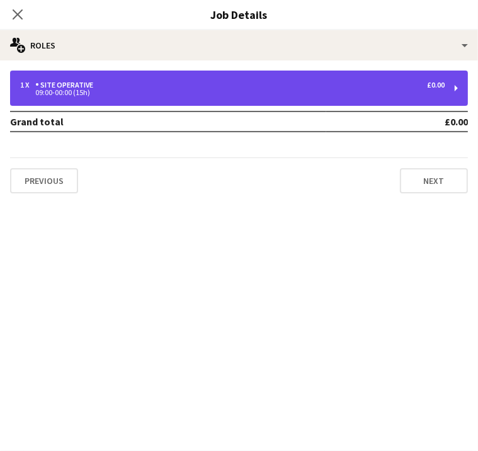
click at [390, 94] on div "09:00-00:00 (15h)" at bounding box center [232, 92] width 424 height 6
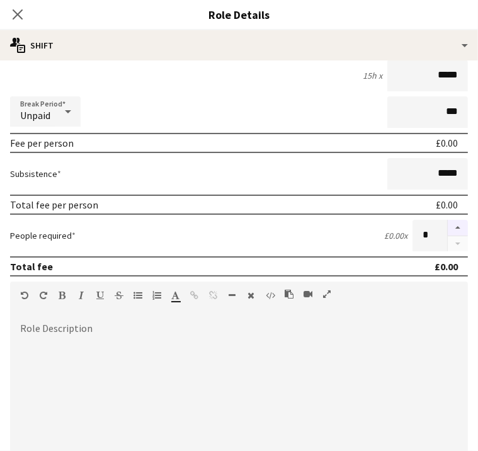
scroll to position [121, 0]
click at [175, 341] on div at bounding box center [239, 397] width 458 height 151
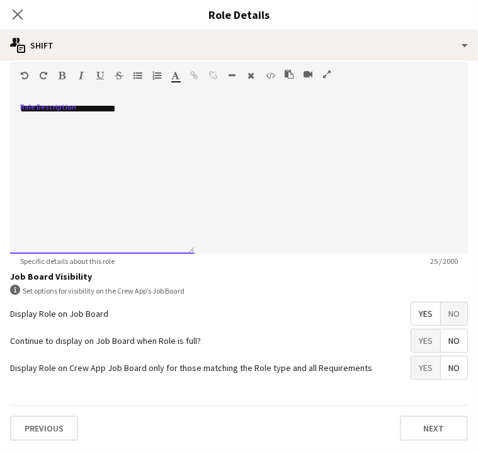
scroll to position [362, 0]
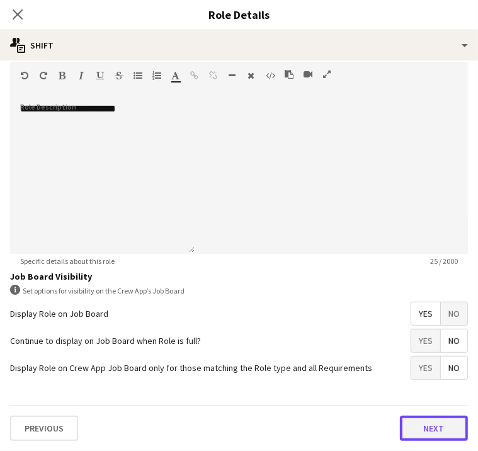
click at [400, 428] on button "Next" at bounding box center [434, 428] width 68 height 25
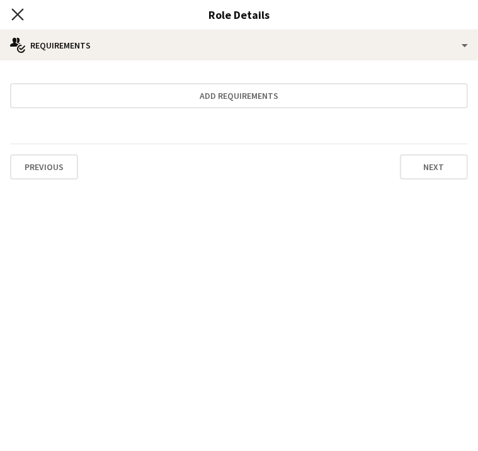
click at [23, 11] on icon at bounding box center [17, 14] width 12 height 12
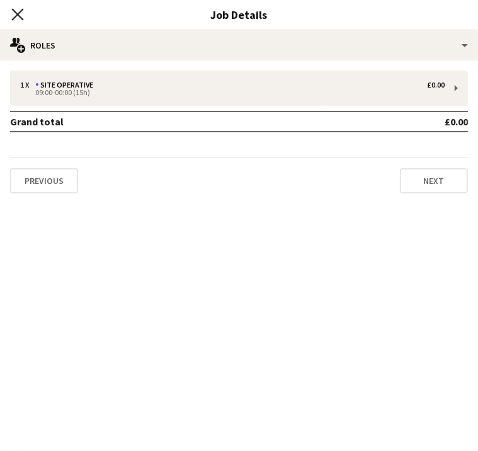
click at [23, 11] on icon at bounding box center [17, 14] width 12 height 12
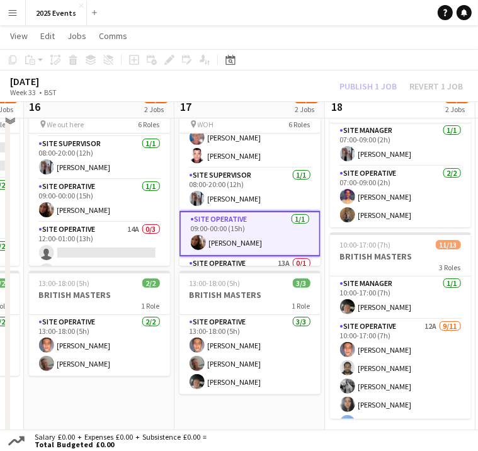
scroll to position [107, 0]
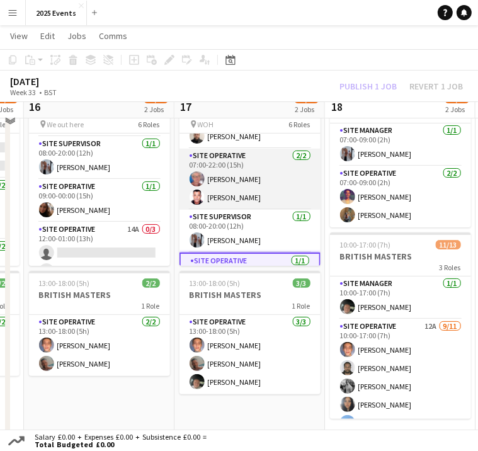
click at [244, 158] on app-card-role "Site Operative 2/2 07:00-22:00 (15h) Kim Brook Trevor Paviour" at bounding box center [249, 179] width 141 height 61
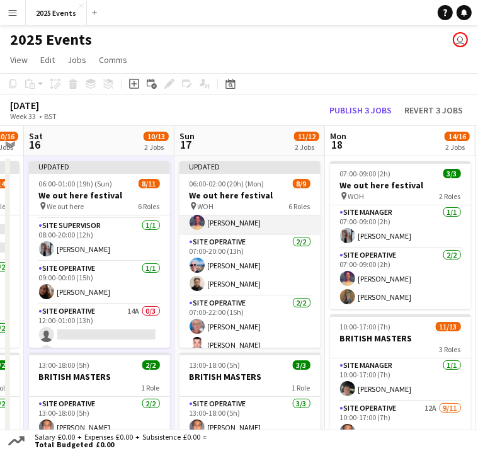
scroll to position [40, 0]
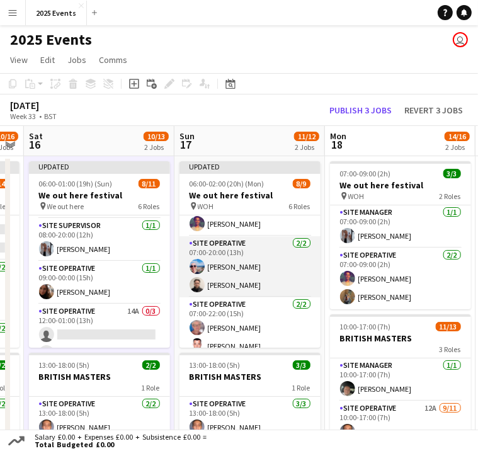
click at [244, 240] on app-card-role "Site Operative 2/2 07:00-20:00 (13h) Maxime Vuitton Liam Pardy" at bounding box center [249, 266] width 141 height 61
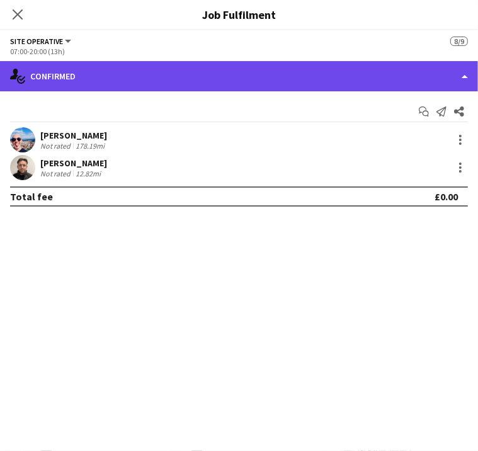
click at [432, 67] on div "single-neutral-actions-check-2 Confirmed" at bounding box center [239, 76] width 478 height 30
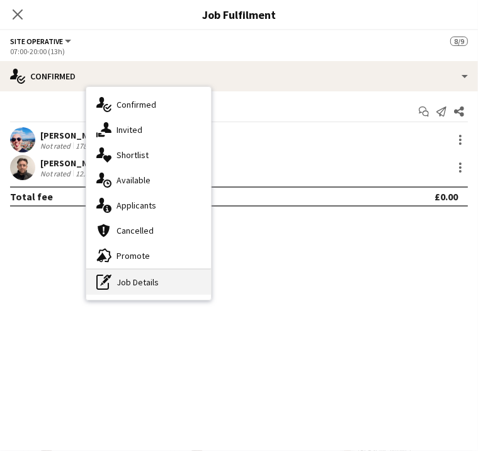
click at [211, 280] on div "pen-write Job Details" at bounding box center [148, 281] width 125 height 25
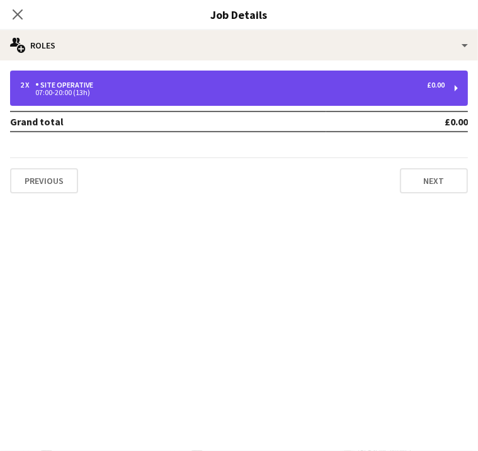
click at [373, 79] on div "2 x Site Operative £0.00 07:00-20:00 (13h)" at bounding box center [239, 88] width 458 height 35
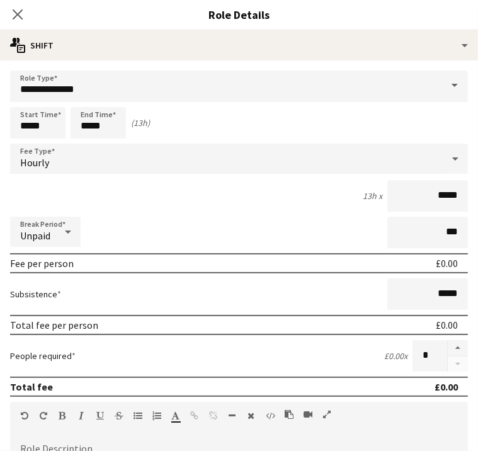
scroll to position [151, 0]
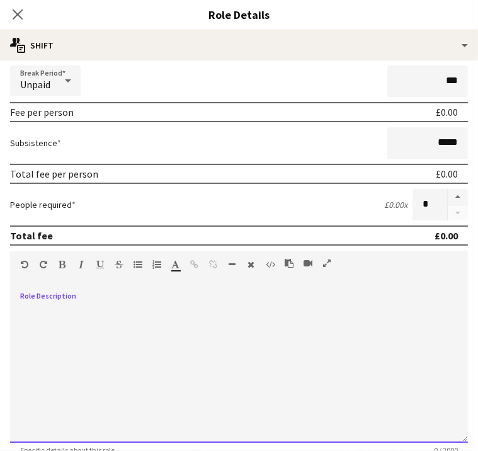
click at [150, 314] on div at bounding box center [239, 366] width 458 height 151
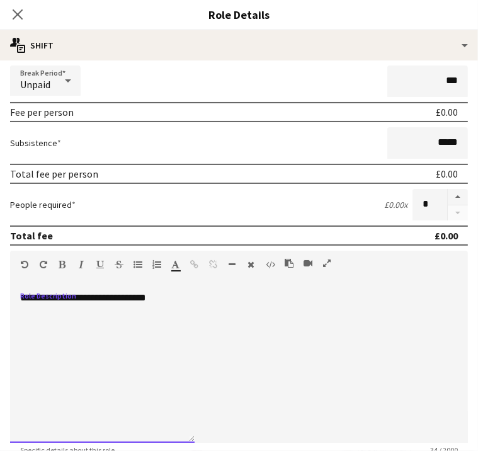
click at [163, 325] on div "**********" at bounding box center [102, 366] width 184 height 151
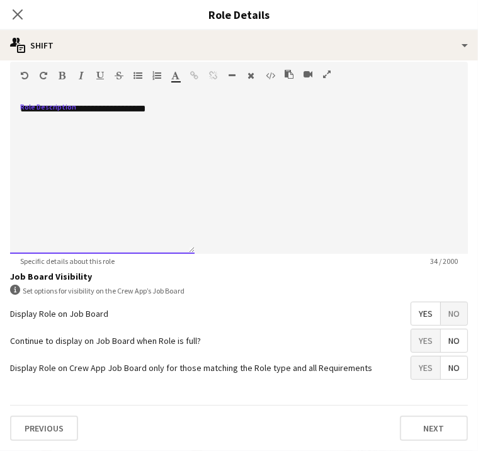
scroll to position [363, 0]
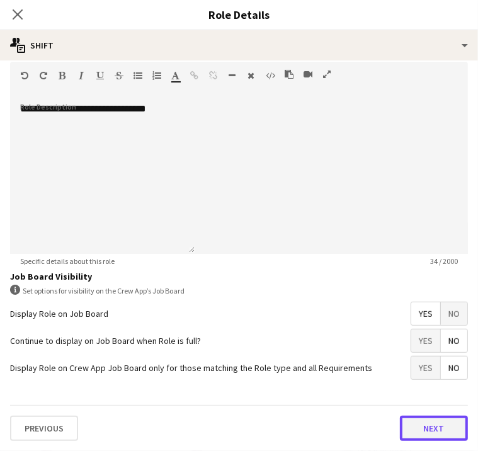
click at [400, 425] on button "Next" at bounding box center [434, 428] width 68 height 25
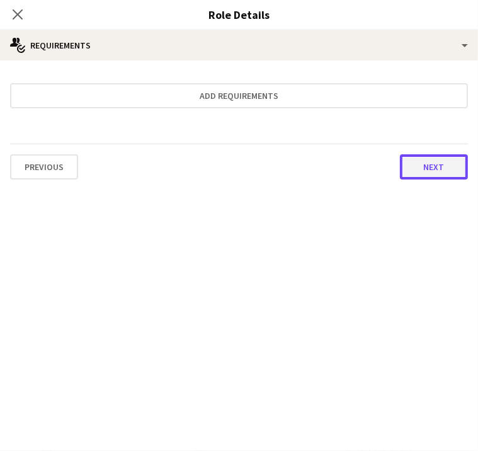
click at [400, 164] on button "Next" at bounding box center [434, 166] width 68 height 25
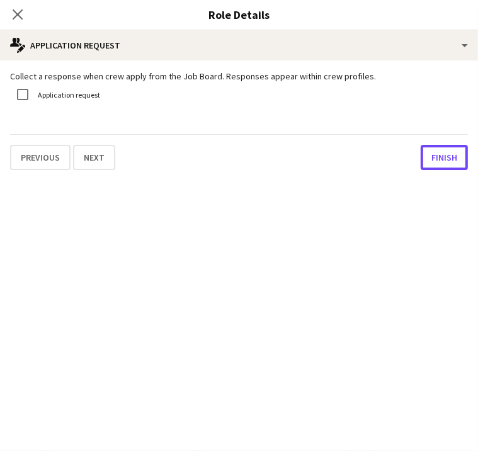
click at [421, 164] on button "Finish" at bounding box center [444, 157] width 47 height 25
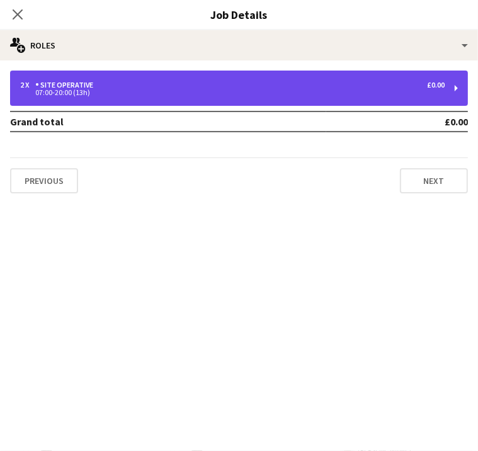
click at [98, 88] on div "Site Operative" at bounding box center [66, 85] width 63 height 9
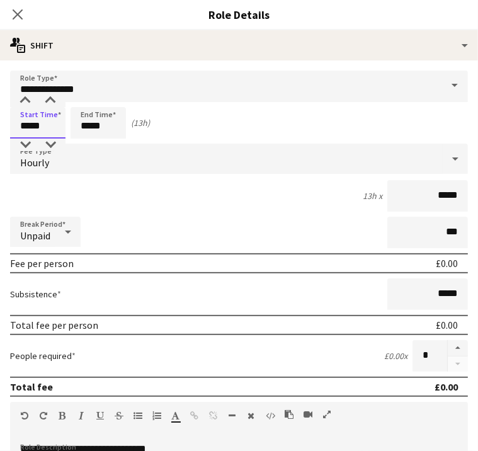
click at [65, 123] on input "*****" at bounding box center [37, 122] width 55 height 31
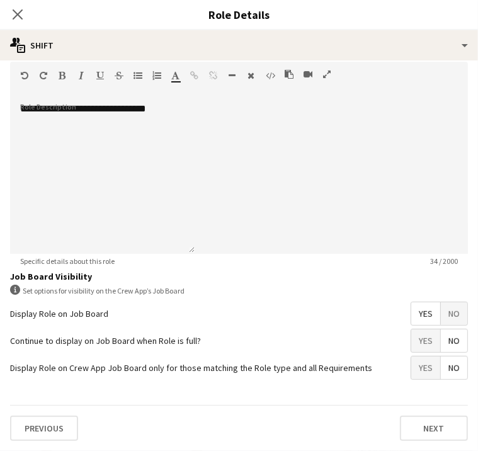
scroll to position [362, 0]
type input "*****"
click at [400, 431] on button "Next" at bounding box center [434, 428] width 68 height 25
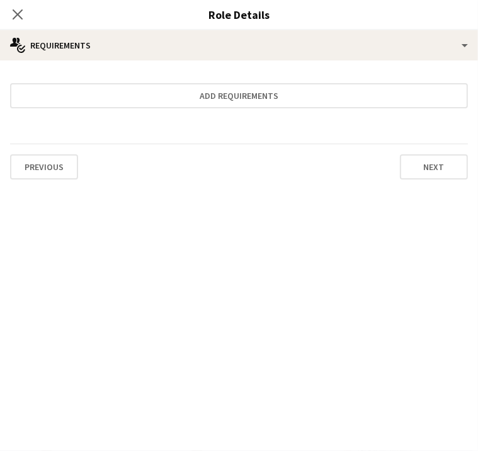
scroll to position [103, 0]
click at [400, 163] on button "Next" at bounding box center [434, 166] width 68 height 25
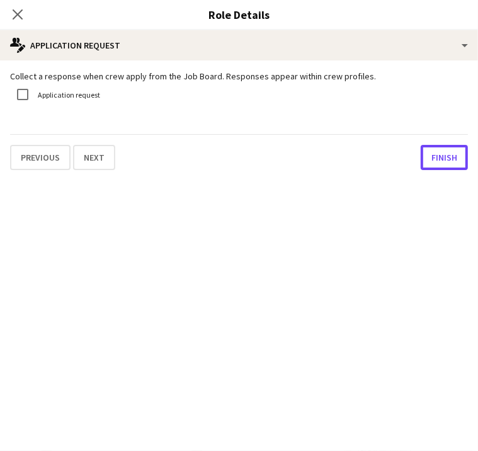
click at [421, 163] on button "Finish" at bounding box center [444, 157] width 47 height 25
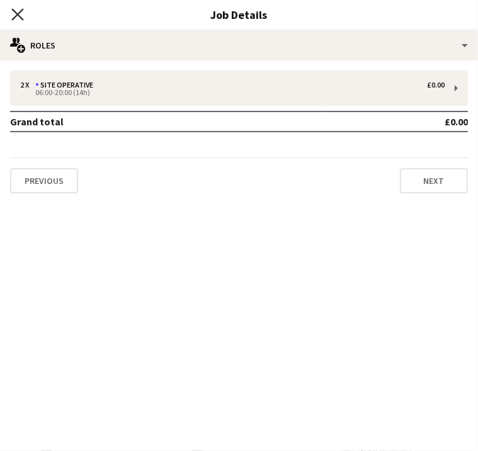
click at [23, 16] on icon at bounding box center [17, 14] width 12 height 12
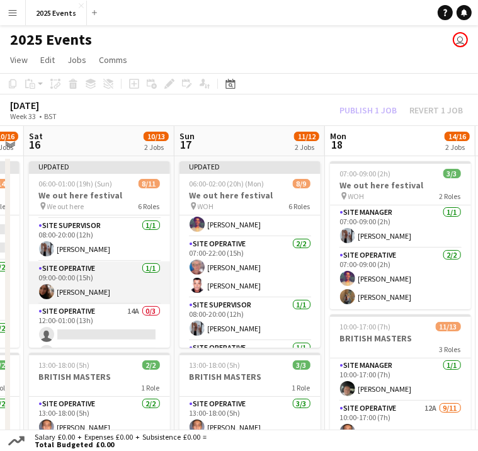
scroll to position [215, 0]
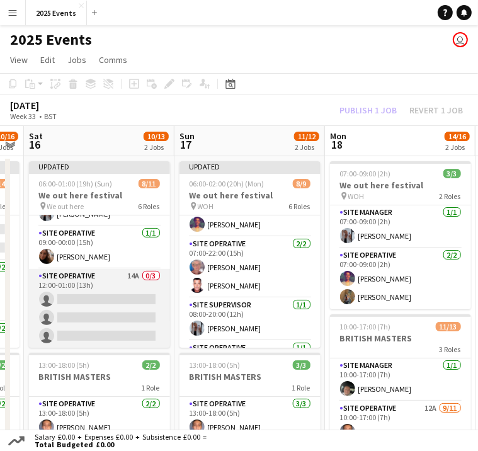
click at [96, 269] on app-card-role "Site Operative 14A 0/3 12:00-01:00 (13h) single-neutral-actions single-neutral-…" at bounding box center [99, 308] width 141 height 79
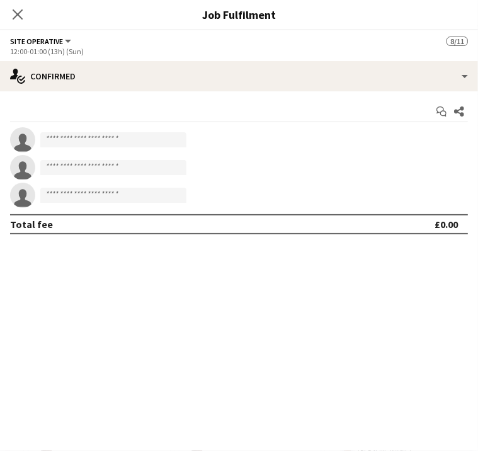
scroll to position [101, 0]
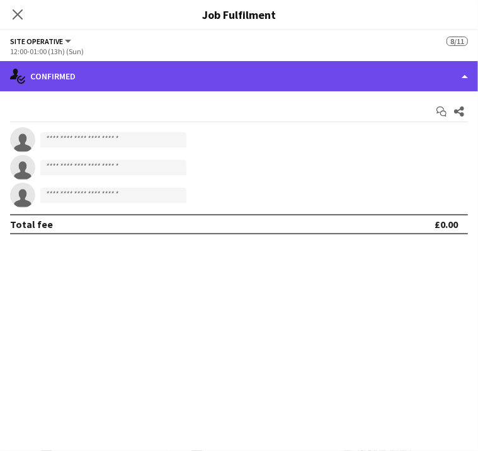
click at [460, 80] on div "single-neutral-actions-check-2 Confirmed" at bounding box center [239, 76] width 478 height 30
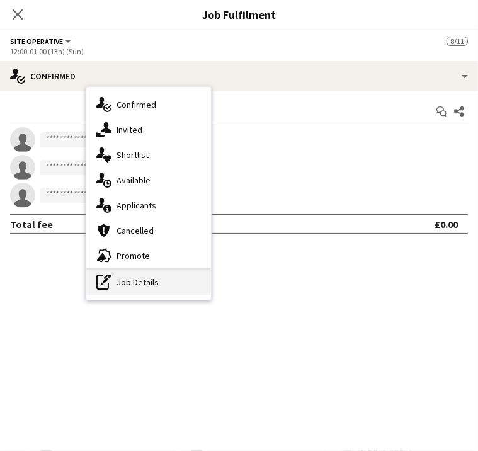
click at [211, 283] on div "pen-write Job Details" at bounding box center [148, 281] width 125 height 25
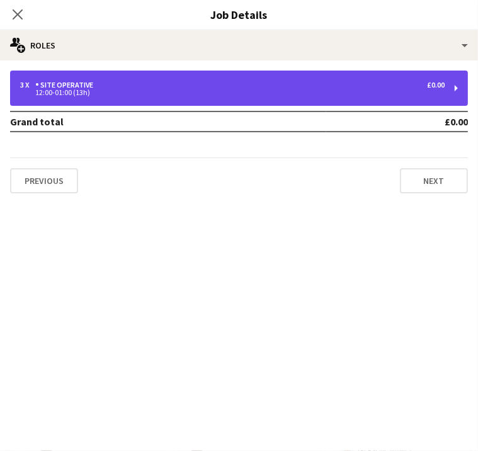
click at [339, 101] on div "3 x Site Operative £0.00 12:00-01:00 (13h)" at bounding box center [239, 88] width 458 height 35
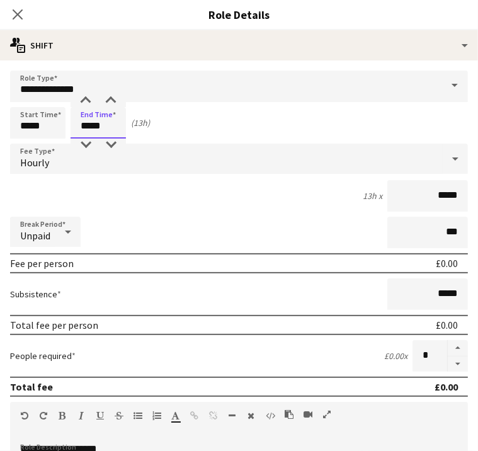
click at [126, 127] on input "*****" at bounding box center [98, 122] width 55 height 31
type input "*****"
click at [448, 356] on button "button" at bounding box center [458, 364] width 20 height 16
type input "*"
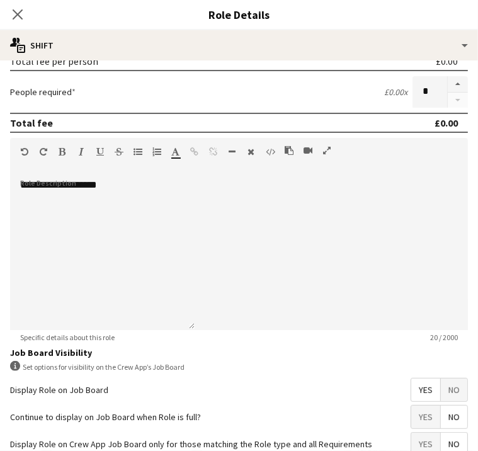
scroll to position [363, 0]
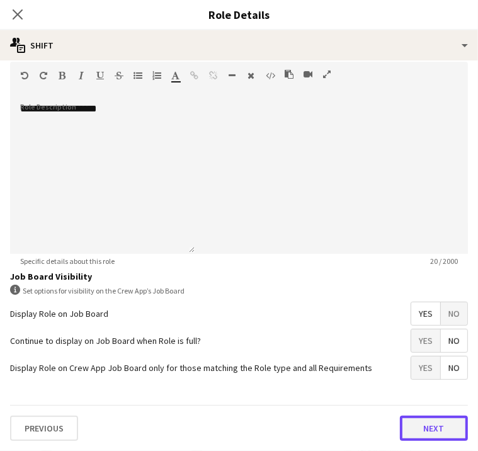
click at [400, 422] on button "Next" at bounding box center [434, 428] width 68 height 25
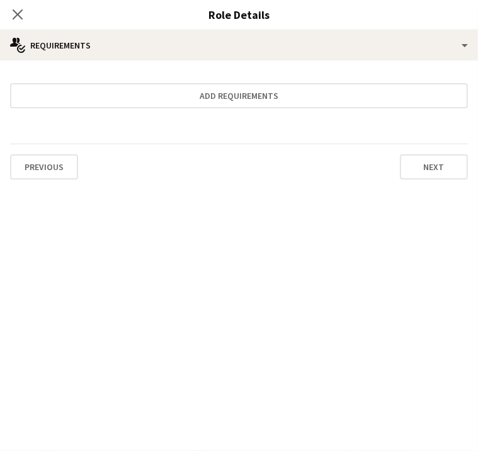
scroll to position [181, 0]
click at [400, 171] on button "Next" at bounding box center [434, 166] width 68 height 25
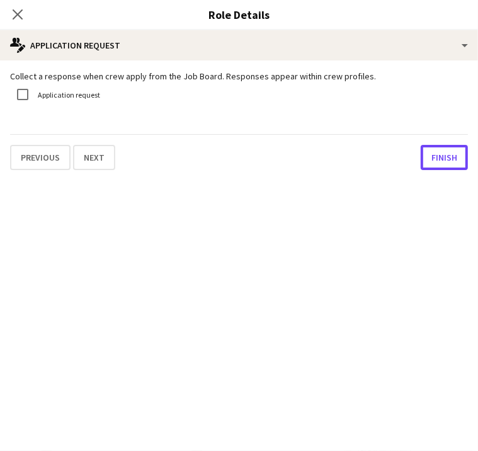
click at [421, 170] on button "Finish" at bounding box center [444, 157] width 47 height 25
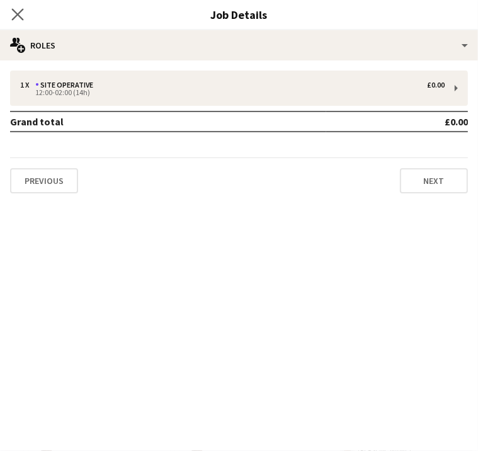
click at [23, 20] on icon "Close pop-in" at bounding box center [17, 14] width 12 height 12
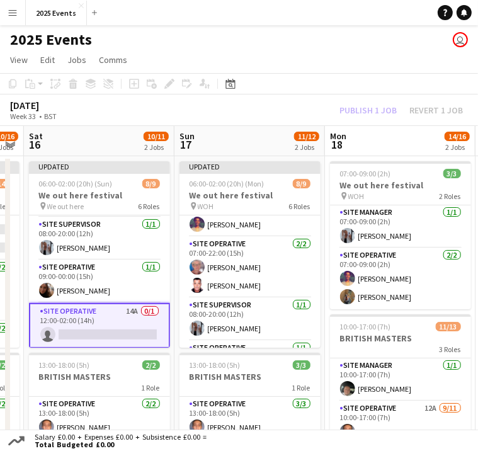
click at [97, 303] on app-card-role "Site Operative 14A 0/1 12:00-02:00 (14h) single-neutral-actions" at bounding box center [99, 325] width 141 height 45
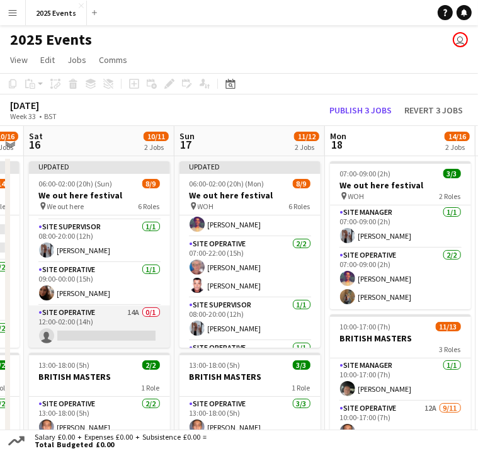
click at [86, 305] on app-card-role "Site Operative 14A 0/1 12:00-02:00 (14h) single-neutral-actions" at bounding box center [99, 326] width 141 height 43
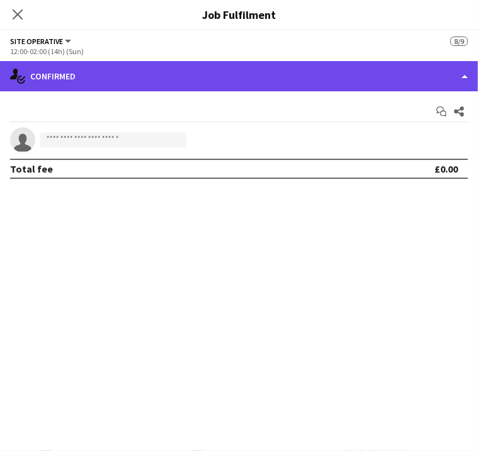
click at [421, 88] on div "single-neutral-actions-check-2 Confirmed" at bounding box center [239, 76] width 478 height 30
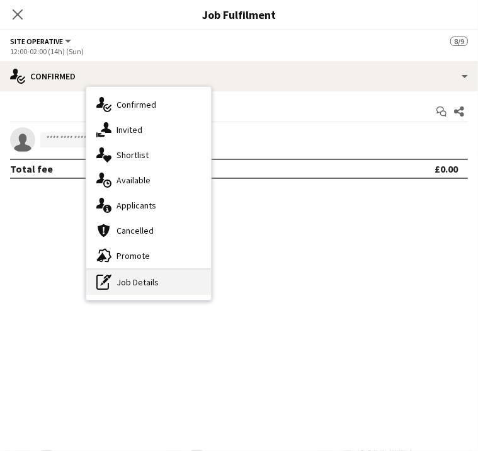
click at [211, 269] on div "pen-write Job Details" at bounding box center [148, 281] width 125 height 25
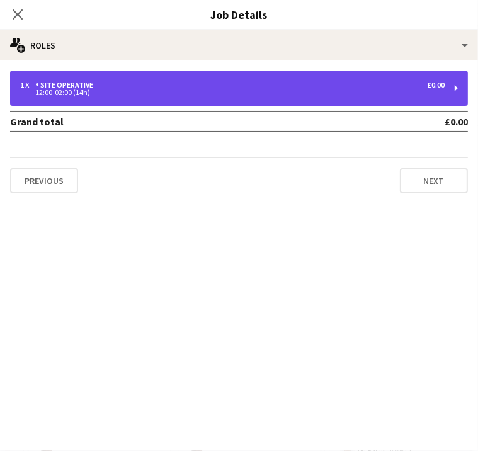
click at [349, 78] on div "1 x Site Operative £0.00 12:00-02:00 (14h)" at bounding box center [239, 88] width 458 height 35
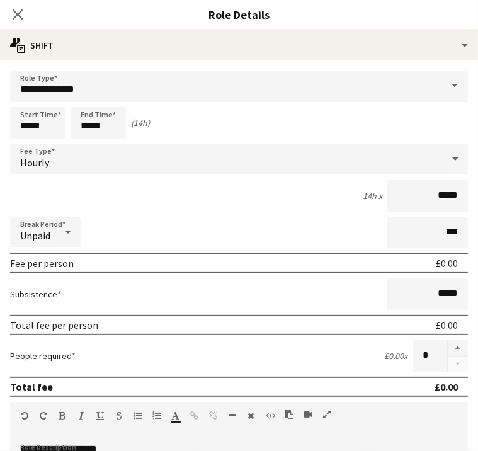
scroll to position [115, 0]
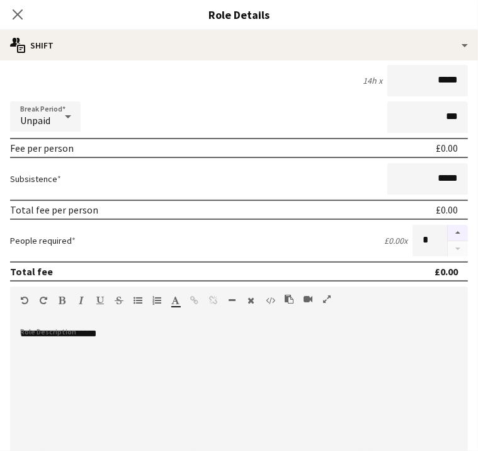
click at [448, 232] on button "button" at bounding box center [458, 233] width 20 height 16
type input "*"
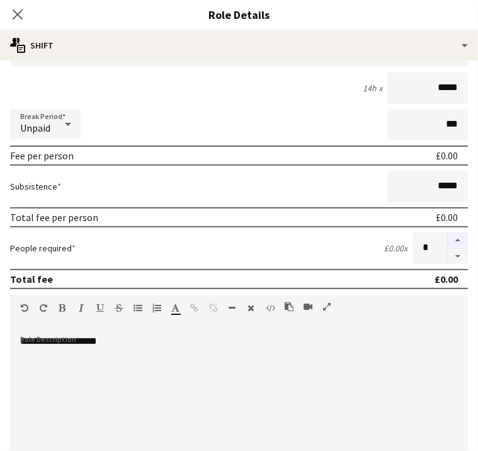
scroll to position [0, 0]
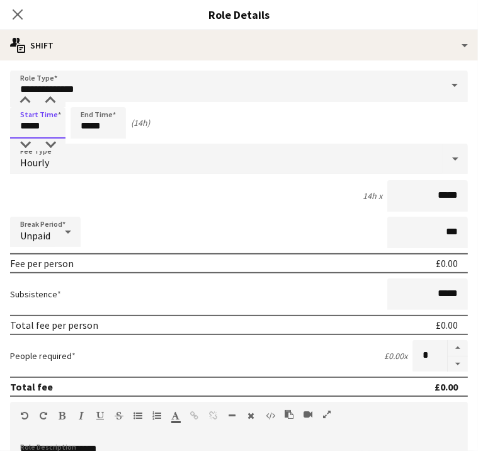
click at [65, 125] on input "*****" at bounding box center [37, 122] width 55 height 31
type input "*****"
click at [118, 198] on div "19h x *****" at bounding box center [239, 195] width 458 height 31
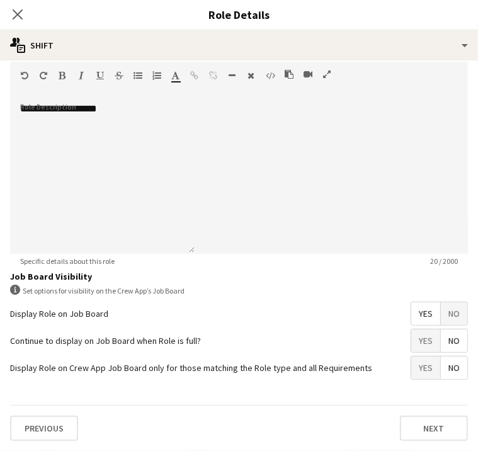
scroll to position [106, 0]
click at [400, 429] on button "Next" at bounding box center [434, 428] width 68 height 25
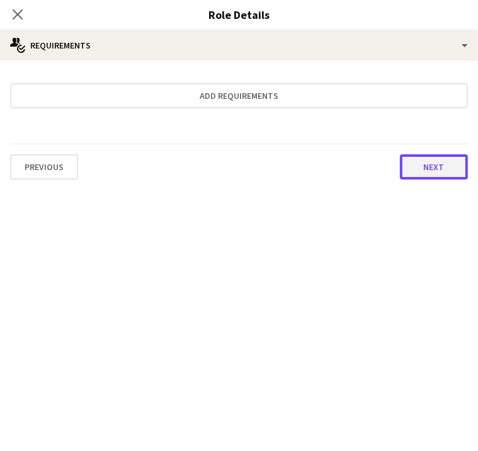
click at [400, 166] on button "Next" at bounding box center [434, 166] width 68 height 25
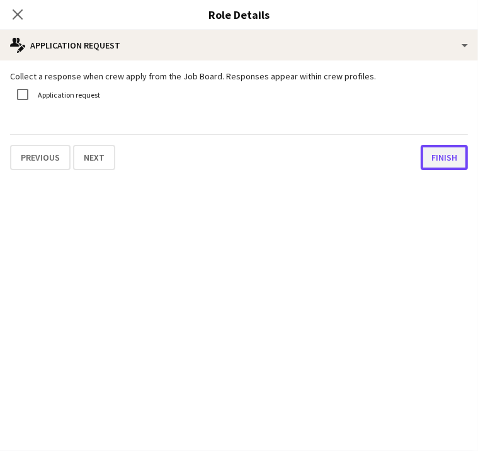
click at [421, 170] on button "Finish" at bounding box center [444, 157] width 47 height 25
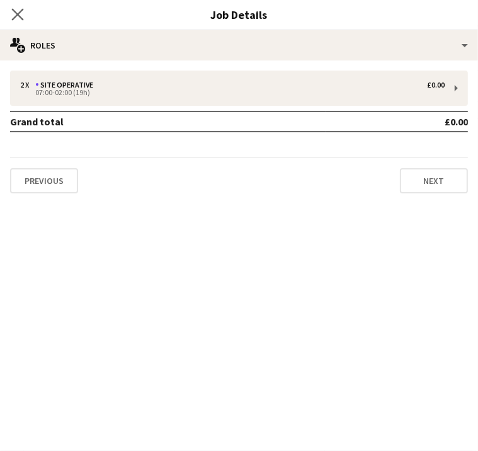
click at [27, 18] on app-icon "Close pop-in" at bounding box center [18, 15] width 18 height 18
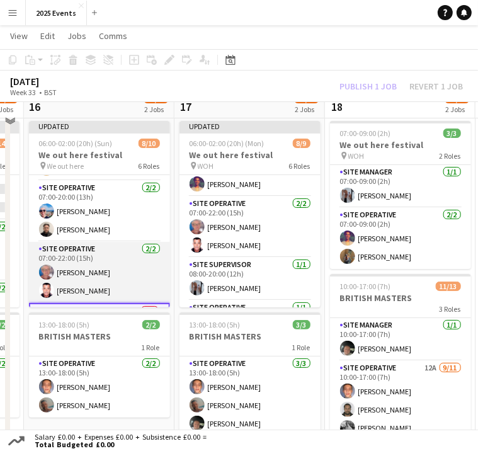
scroll to position [57, 0]
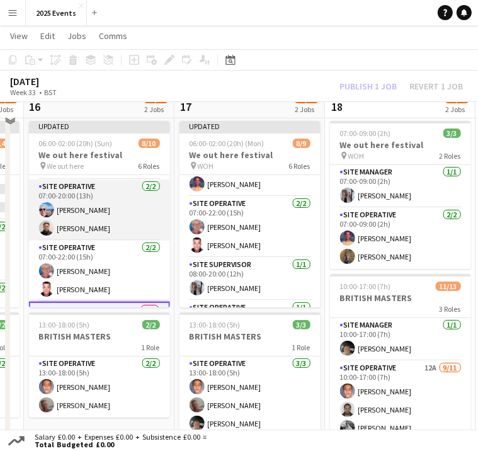
click at [106, 190] on app-card-role "Site Operative 2/2 07:00-20:00 (13h) Maxime Vuitton Liam Pardy" at bounding box center [99, 209] width 141 height 61
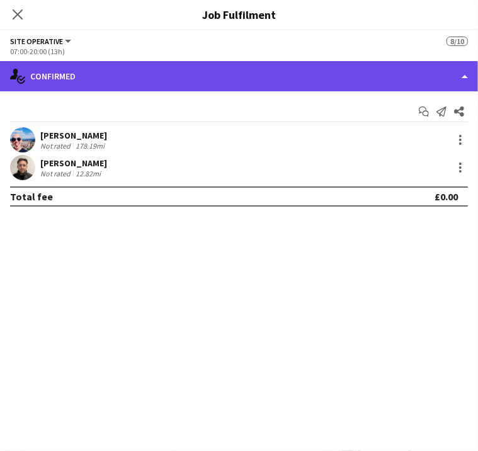
click at [348, 72] on div "single-neutral-actions-check-2 Confirmed" at bounding box center [239, 76] width 478 height 30
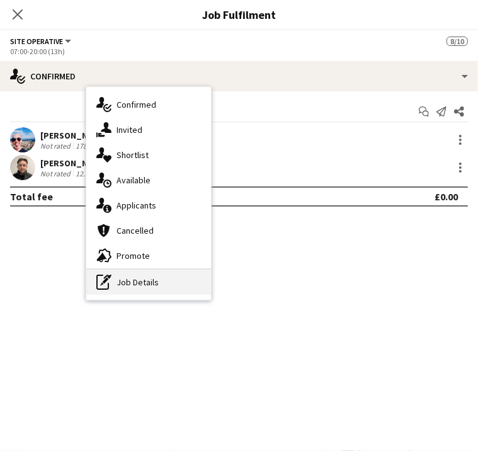
click at [211, 283] on div "pen-write Job Details" at bounding box center [148, 281] width 125 height 25
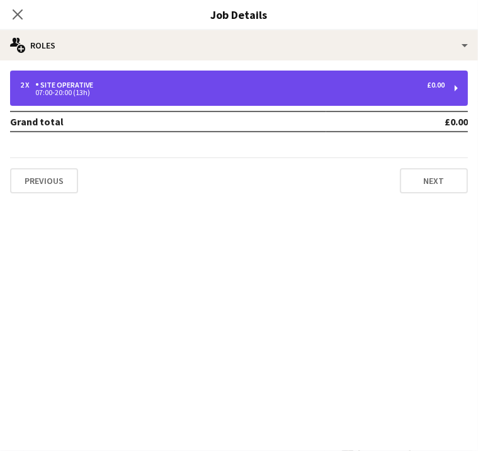
click at [98, 89] on div "Site Operative" at bounding box center [66, 85] width 63 height 9
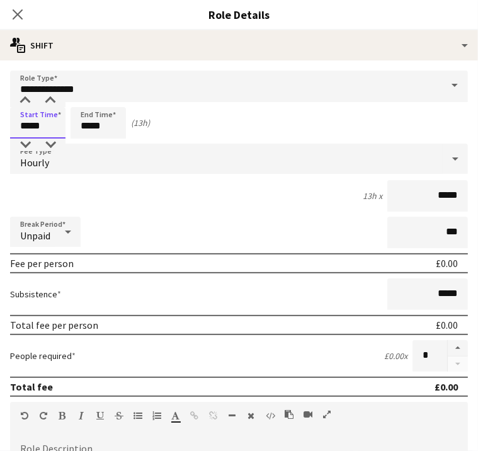
click at [65, 122] on input "*****" at bounding box center [37, 122] width 55 height 31
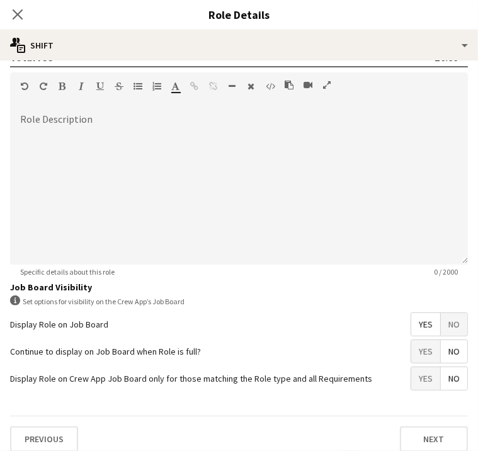
scroll to position [327, 0]
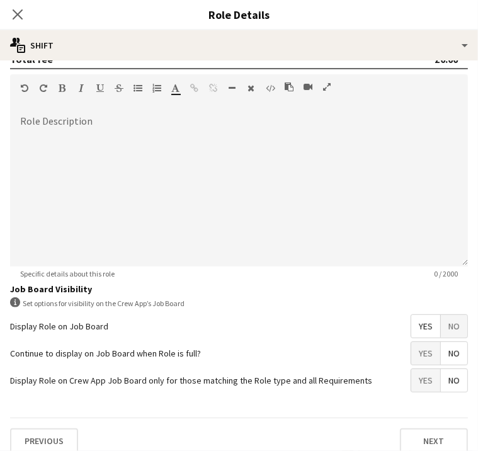
type input "*****"
click at [135, 153] on div at bounding box center [239, 190] width 458 height 151
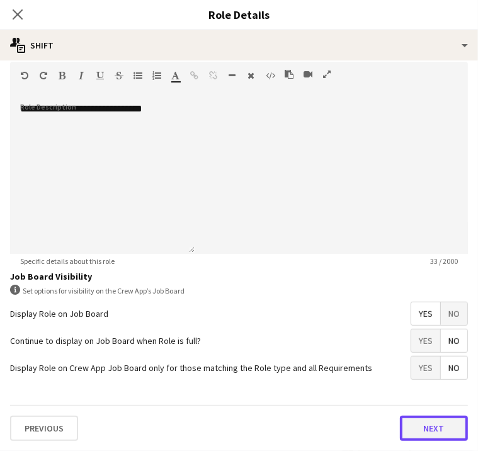
click at [400, 421] on button "Next" at bounding box center [434, 428] width 68 height 25
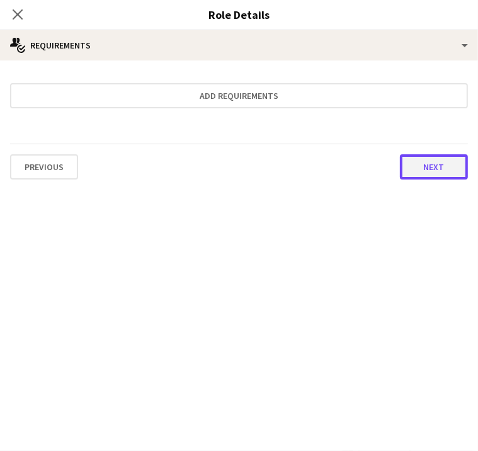
click at [400, 163] on button "Next" at bounding box center [434, 166] width 68 height 25
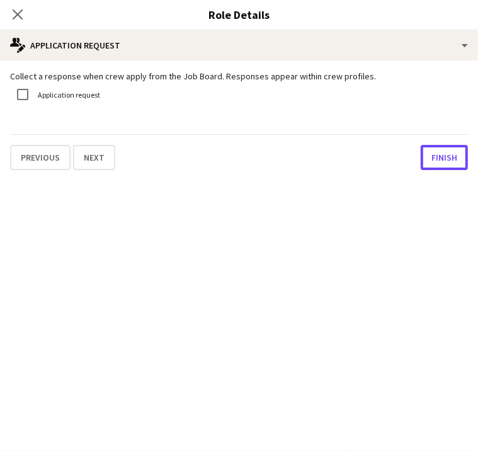
click at [421, 163] on button "Finish" at bounding box center [444, 157] width 47 height 25
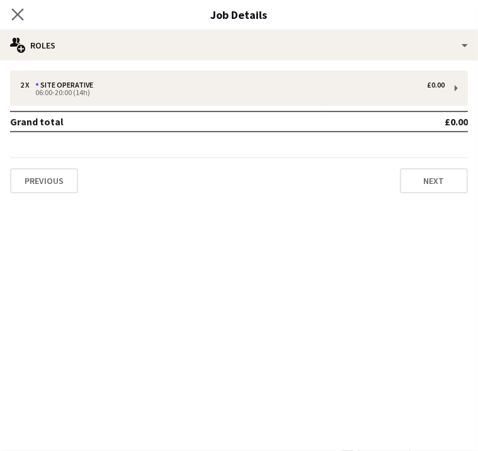
click at [23, 8] on icon "Close pop-in" at bounding box center [17, 14] width 12 height 12
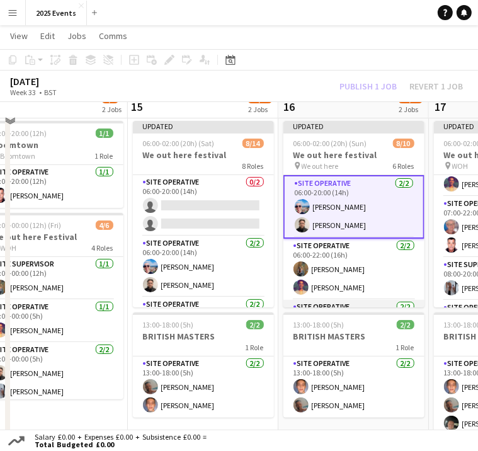
scroll to position [0, 0]
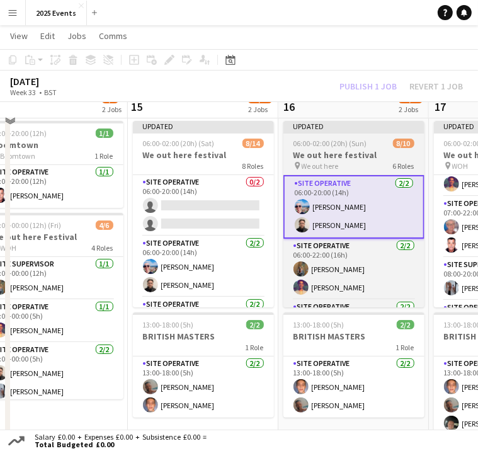
click at [352, 153] on h3 "We out here festival" at bounding box center [353, 154] width 141 height 11
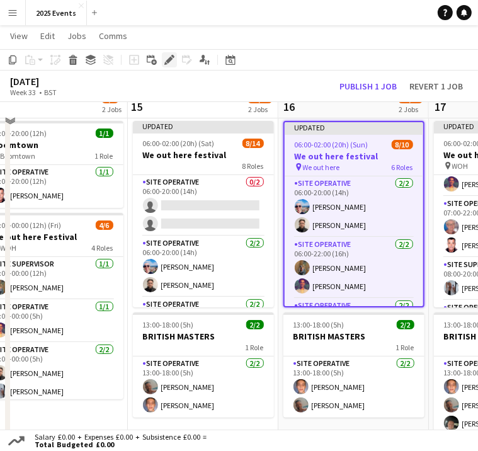
click at [168, 61] on icon at bounding box center [169, 60] width 7 height 7
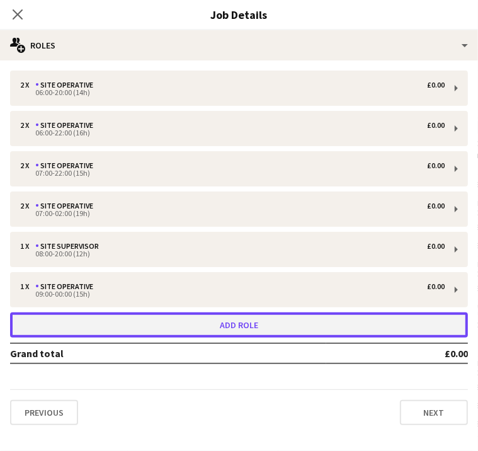
click at [393, 333] on button "Add role" at bounding box center [239, 324] width 458 height 25
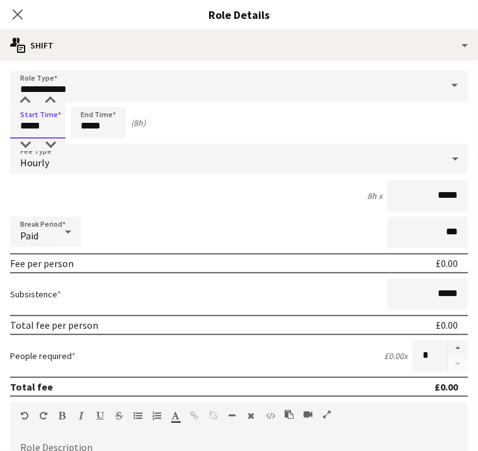
click at [65, 126] on input "*****" at bounding box center [37, 122] width 55 height 31
type input "*****"
click at [126, 126] on input "*****" at bounding box center [98, 122] width 55 height 31
type input "*****"
click at [76, 226] on icon at bounding box center [67, 231] width 15 height 25
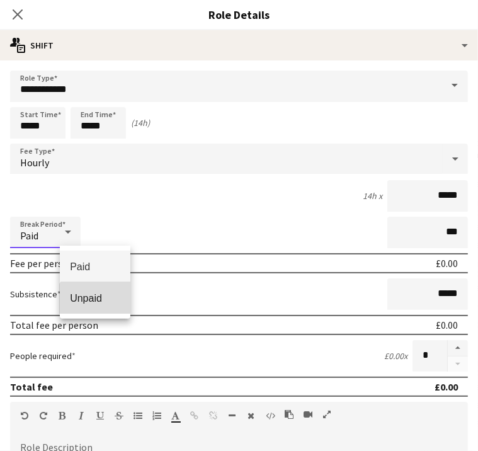
click at [101, 307] on mat-option "Unpaid" at bounding box center [95, 297] width 71 height 31
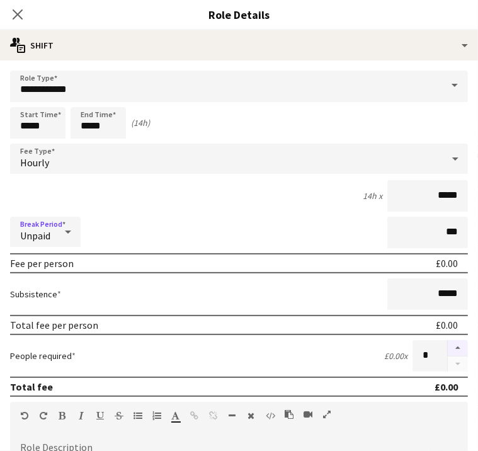
click at [448, 347] on button "button" at bounding box center [458, 348] width 20 height 16
type input "*"
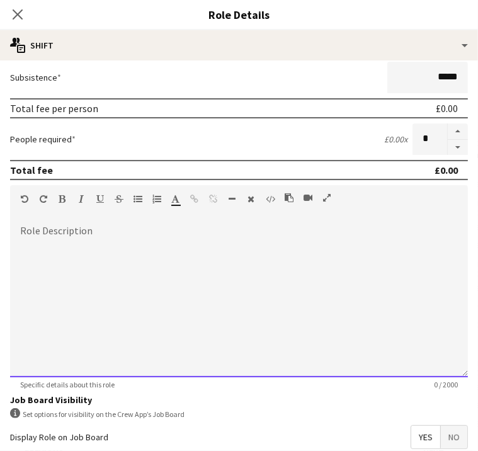
click at [115, 217] on div "default Heading 1 Heading 2 Heading 3 Heading 4 Heading 5 Heading 6 Heading 7 P…" at bounding box center [239, 201] width 458 height 32
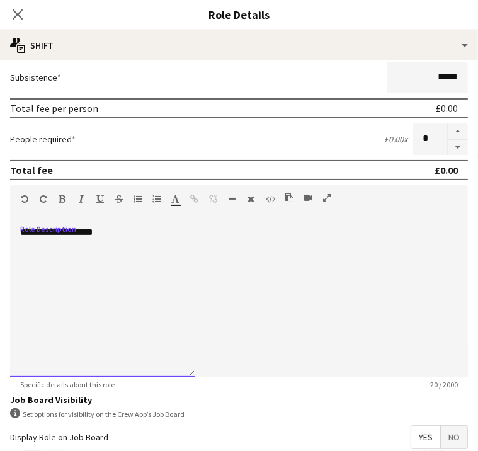
scroll to position [363, 0]
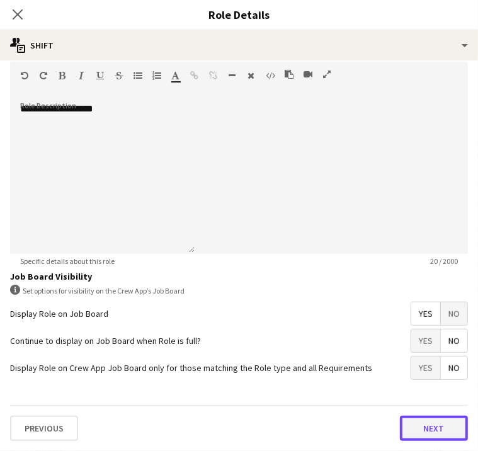
click at [400, 425] on button "Next" at bounding box center [434, 428] width 68 height 25
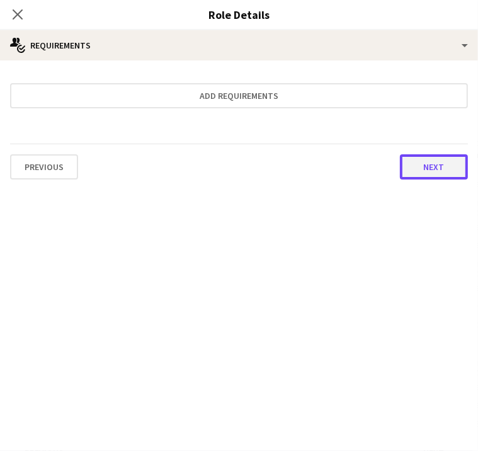
click at [400, 157] on button "Next" at bounding box center [434, 166] width 68 height 25
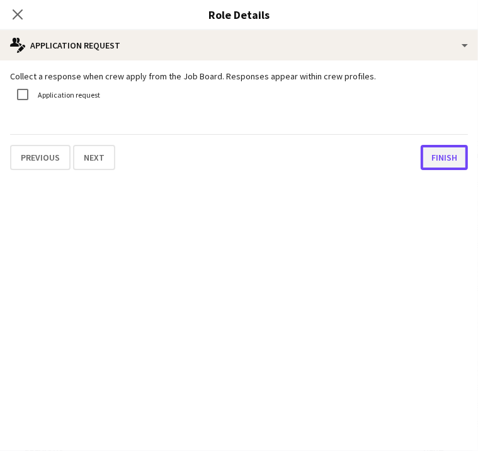
click at [421, 157] on button "Finish" at bounding box center [444, 157] width 47 height 25
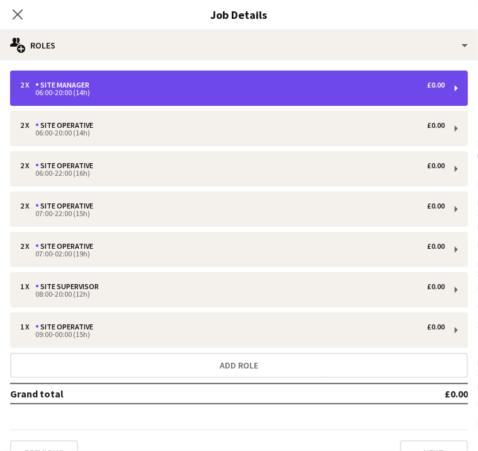
click at [380, 88] on div "2 x Site Manager £0.00" at bounding box center [232, 85] width 424 height 9
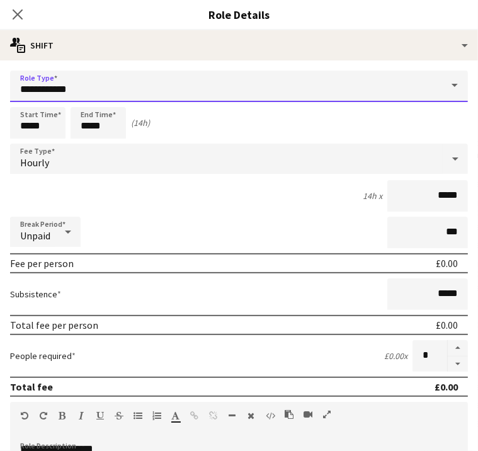
click at [158, 86] on input "**********" at bounding box center [239, 86] width 458 height 31
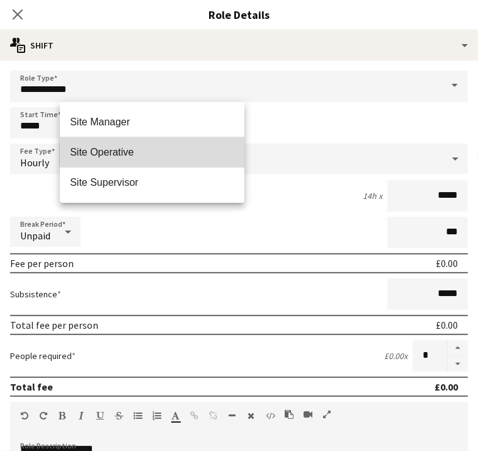
click at [161, 153] on span "Site Operative" at bounding box center [152, 152] width 164 height 12
type input "**********"
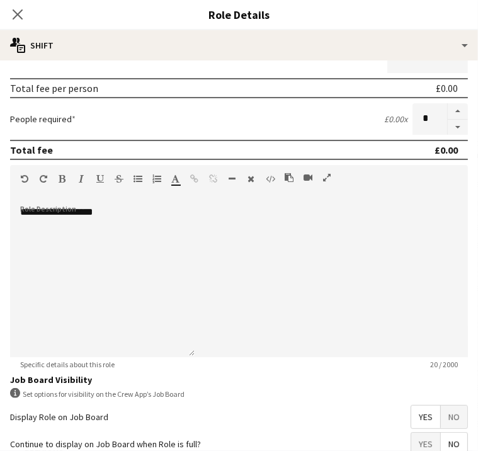
scroll to position [363, 0]
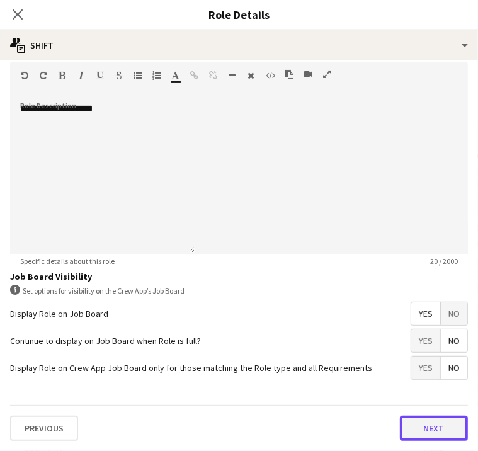
click at [400, 420] on button "Next" at bounding box center [434, 428] width 68 height 25
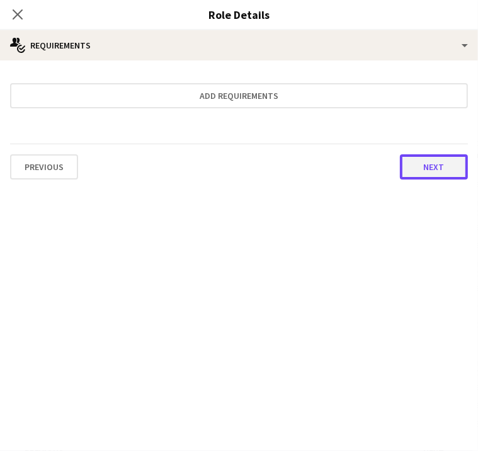
click at [400, 172] on button "Next" at bounding box center [434, 166] width 68 height 25
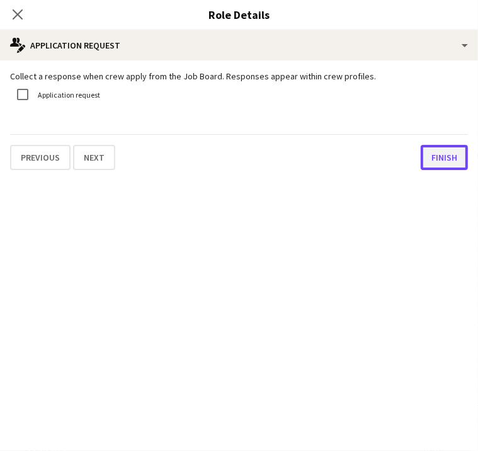
click at [421, 170] on button "Finish" at bounding box center [444, 157] width 47 height 25
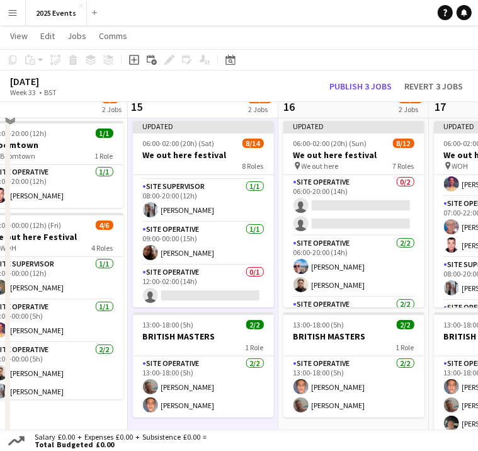
scroll to position [319, 0]
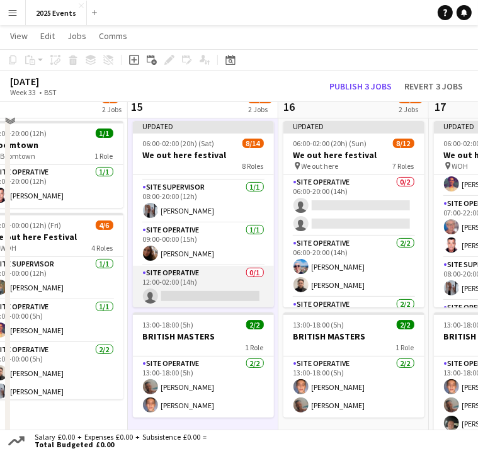
click at [196, 283] on app-card-role "Site Operative 0/1 12:00-02:00 (14h) single-neutral-actions" at bounding box center [203, 287] width 141 height 43
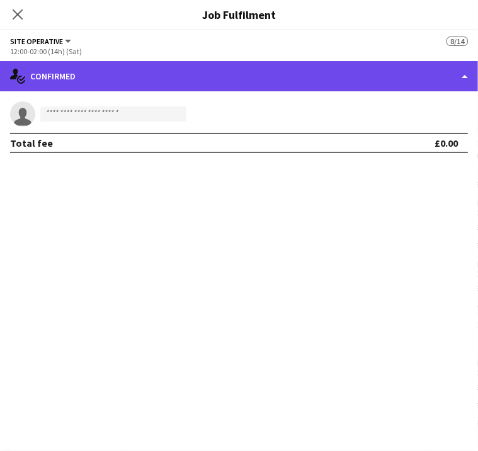
click at [463, 66] on div "single-neutral-actions-check-2 Confirmed" at bounding box center [239, 76] width 478 height 30
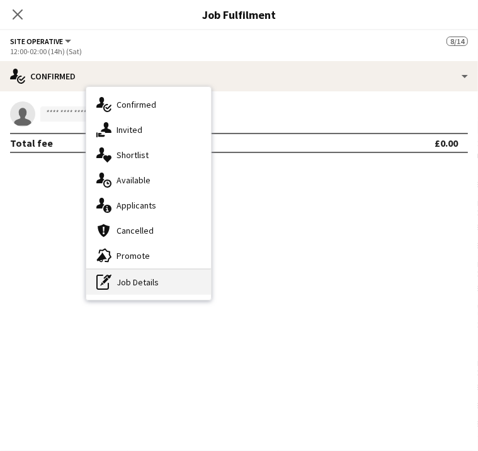
click at [211, 274] on div "pen-write Job Details" at bounding box center [148, 281] width 125 height 25
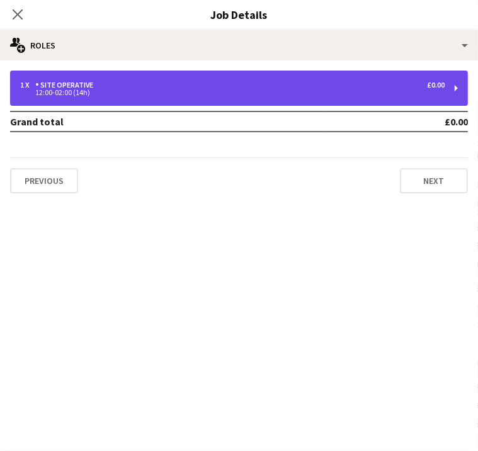
click at [327, 92] on div "12:00-02:00 (14h)" at bounding box center [232, 92] width 424 height 6
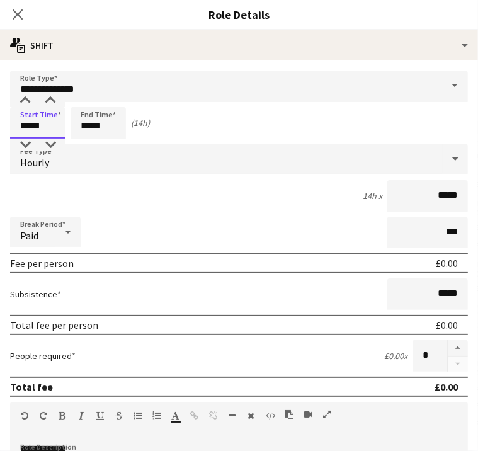
click at [65, 122] on input "*****" at bounding box center [37, 122] width 55 height 31
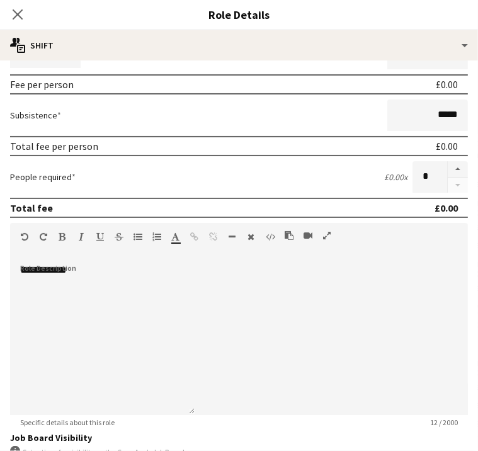
scroll to position [342, 0]
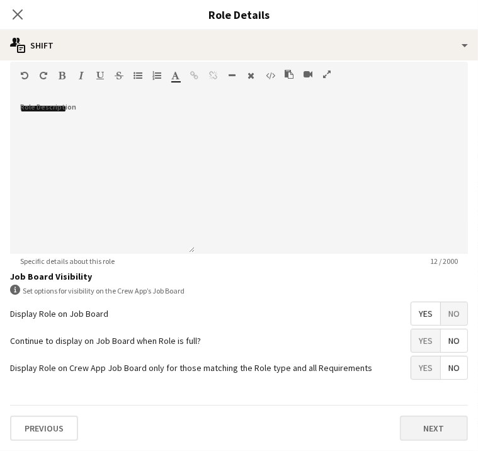
type input "*****"
click at [400, 441] on button "Next" at bounding box center [434, 428] width 68 height 25
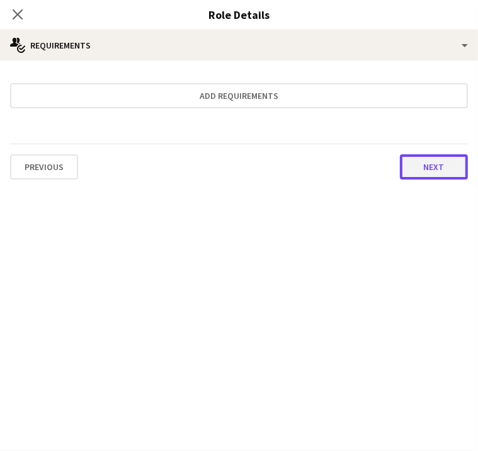
click at [400, 163] on button "Next" at bounding box center [434, 166] width 68 height 25
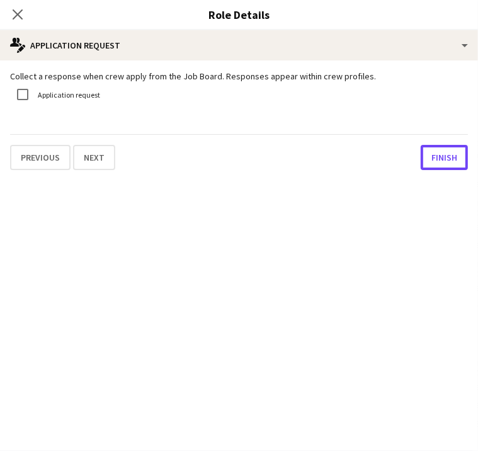
click at [421, 163] on button "Finish" at bounding box center [444, 157] width 47 height 25
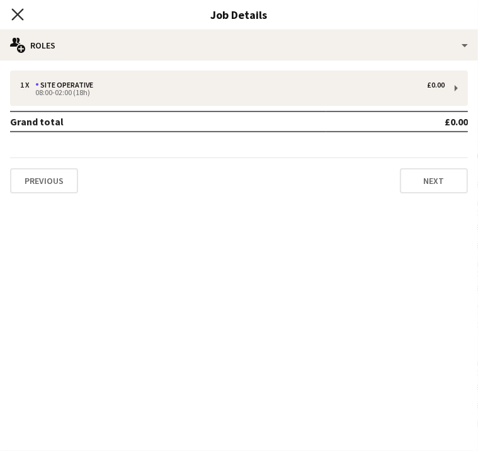
click at [23, 10] on icon "Close pop-in" at bounding box center [17, 14] width 12 height 12
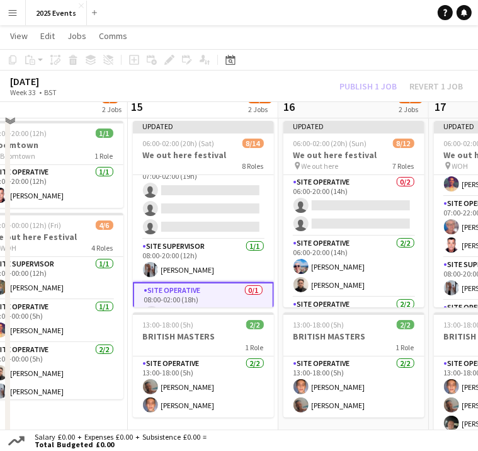
scroll to position [256, 0]
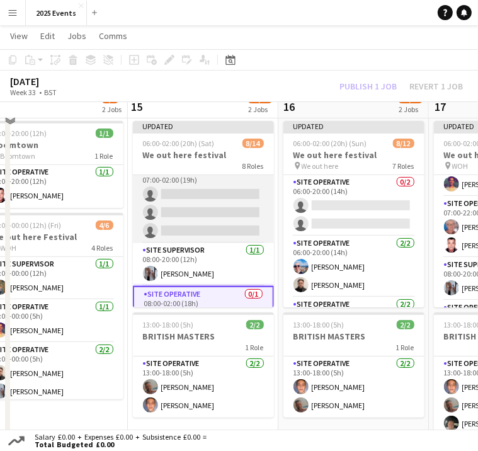
click at [198, 181] on app-card-role "Site Operative 21A 0/3 07:00-02:00 (19h) single-neutral-actions single-neutral-…" at bounding box center [203, 203] width 141 height 79
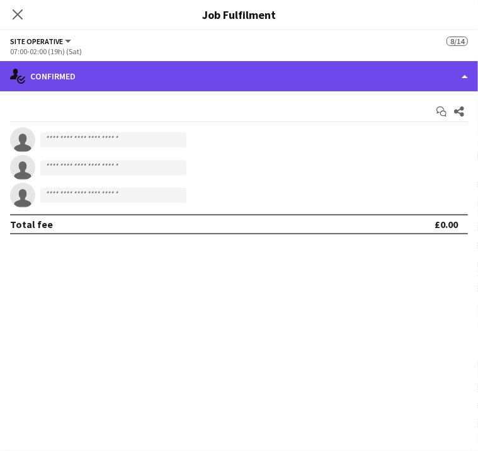
click at [388, 82] on div "single-neutral-actions-check-2 Confirmed" at bounding box center [239, 76] width 478 height 30
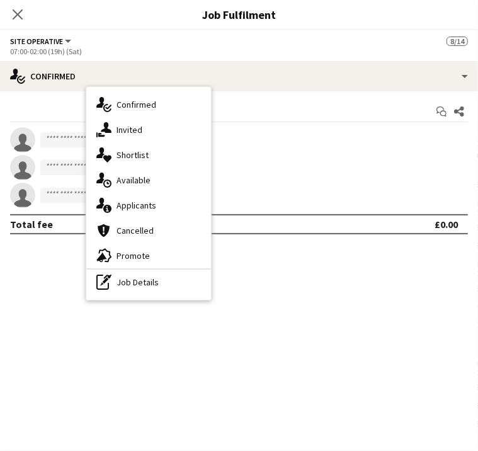
click at [211, 293] on div "pen-write Job Details" at bounding box center [148, 281] width 125 height 25
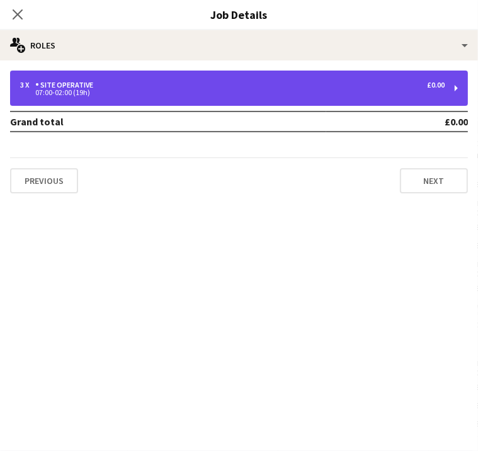
click at [98, 86] on div "Site Operative" at bounding box center [66, 85] width 63 height 9
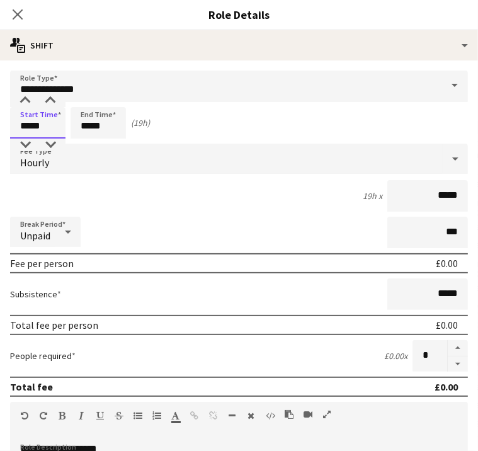
click at [65, 127] on input "*****" at bounding box center [37, 122] width 55 height 31
type input "*****"
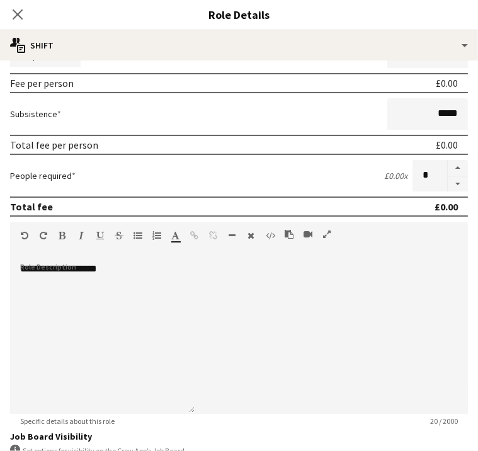
scroll to position [363, 0]
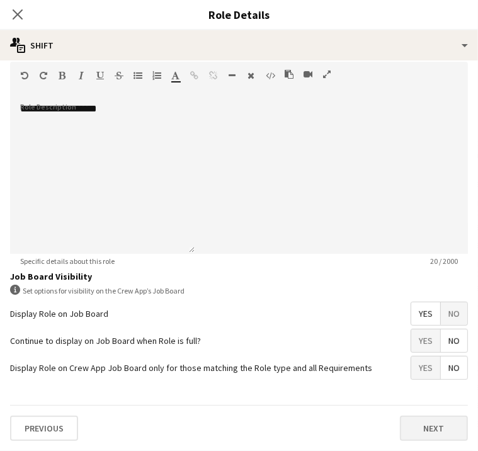
type input "*****"
click at [400, 422] on button "Next" at bounding box center [434, 428] width 68 height 25
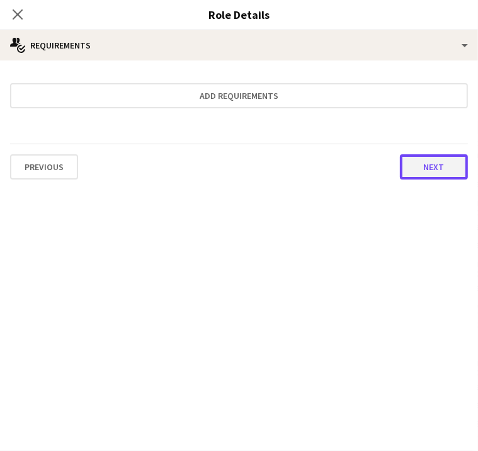
click at [400, 164] on button "Next" at bounding box center [434, 166] width 68 height 25
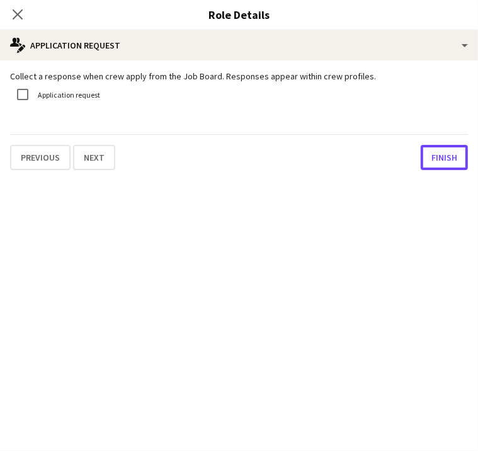
click at [421, 164] on button "Finish" at bounding box center [444, 157] width 47 height 25
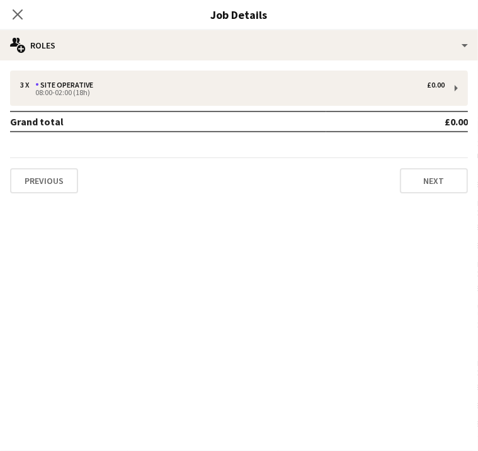
scroll to position [71, 0]
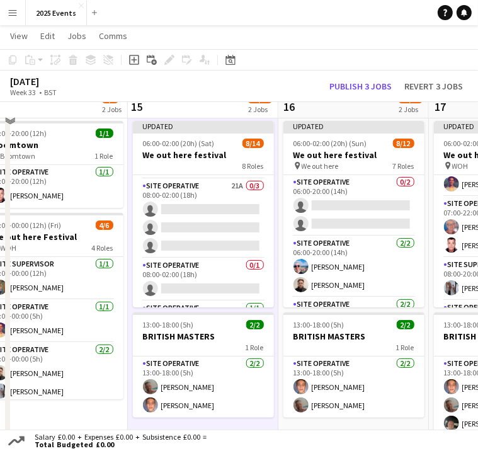
scroll to position [282, 0]
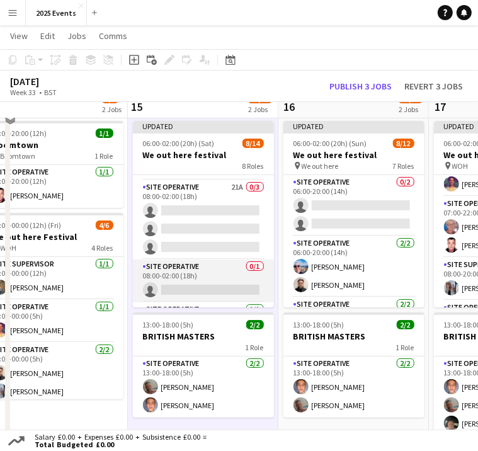
click at [211, 286] on app-card-role "Site Operative 0/1 08:00-02:00 (18h) single-neutral-actions" at bounding box center [203, 280] width 141 height 43
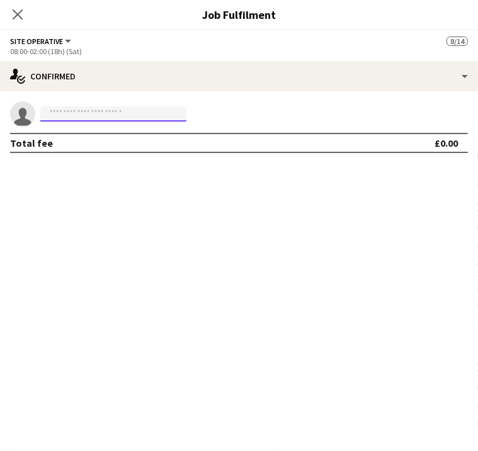
click at [186, 116] on input at bounding box center [113, 113] width 146 height 15
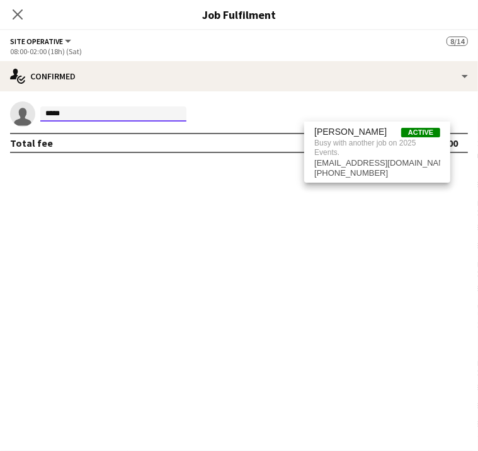
type input "*****"
click at [209, 78] on div "August 2025 Week 33 • BST Publish 1 job Revert 1 job" at bounding box center [239, 86] width 478 height 31
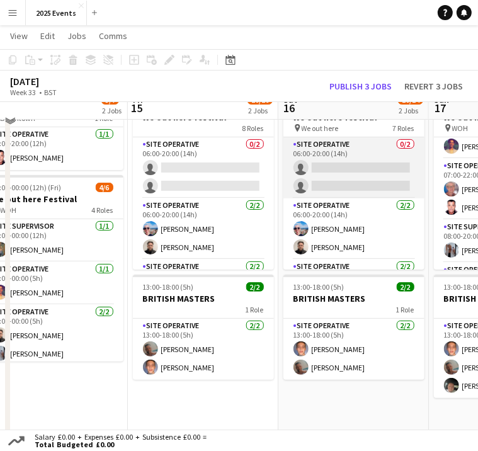
scroll to position [62, 0]
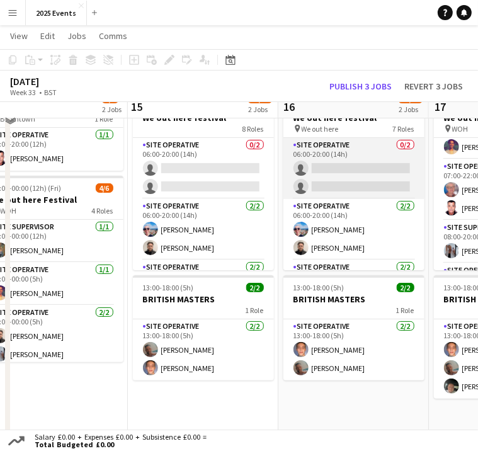
click at [361, 145] on app-card-role "Site Operative 0/2 06:00-20:00 (14h) single-neutral-actions single-neutral-acti…" at bounding box center [353, 168] width 141 height 61
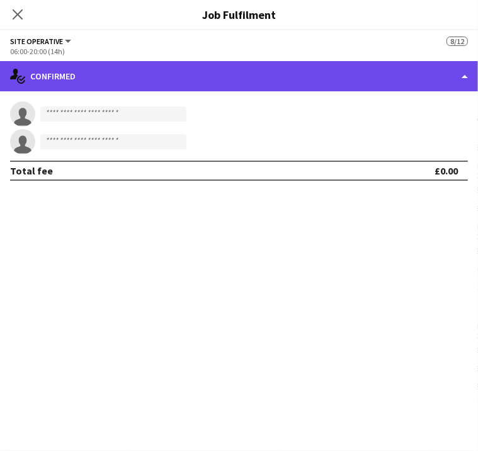
click at [408, 61] on div "single-neutral-actions-check-2 Confirmed" at bounding box center [239, 76] width 478 height 30
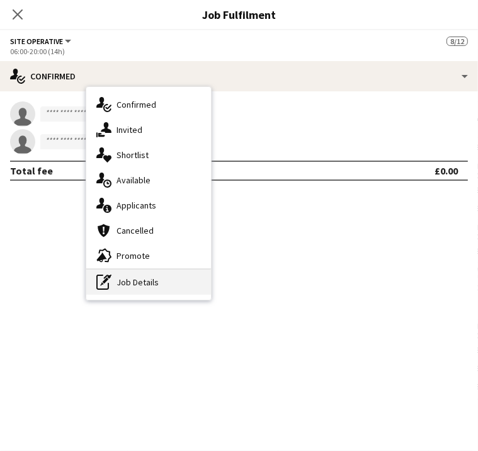
click at [211, 289] on div "pen-write Job Details" at bounding box center [148, 281] width 125 height 25
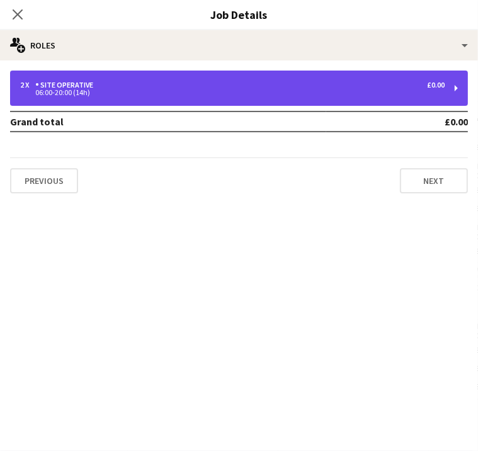
click at [331, 92] on div "06:00-20:00 (14h)" at bounding box center [232, 92] width 424 height 6
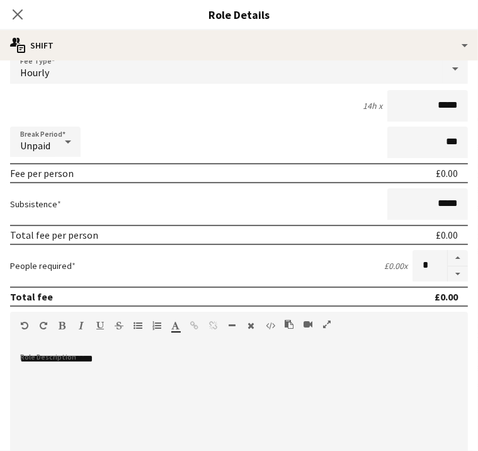
scroll to position [91, 0]
click at [23, 19] on icon "Close pop-in" at bounding box center [17, 14] width 12 height 12
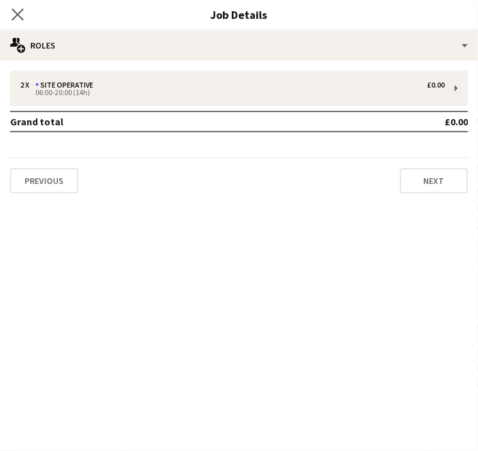
click at [27, 8] on app-icon "Close pop-in" at bounding box center [18, 15] width 18 height 18
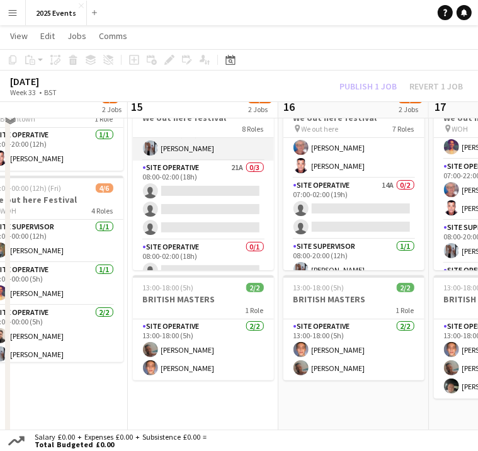
scroll to position [264, 0]
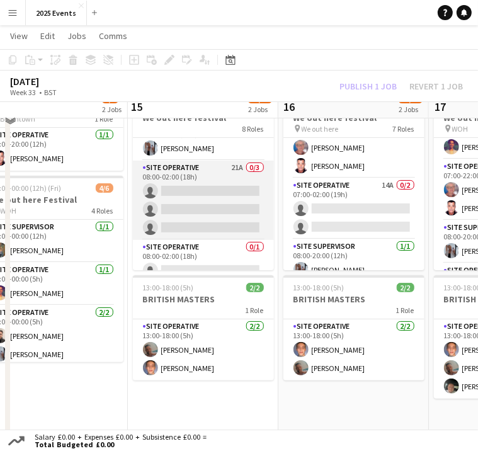
click at [199, 176] on app-card-role "Site Operative 21A 0/3 08:00-02:00 (18h) single-neutral-actions single-neutral-…" at bounding box center [203, 200] width 141 height 79
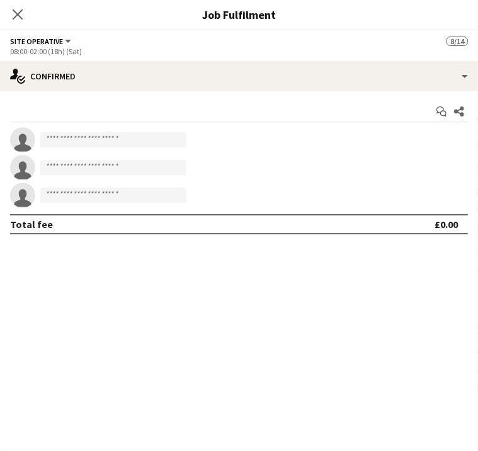
scroll to position [204, 0]
click at [27, 8] on app-icon "Close pop-in" at bounding box center [18, 15] width 18 height 18
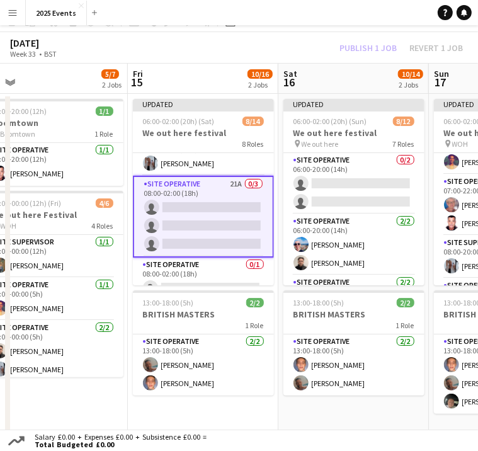
scroll to position [0, 0]
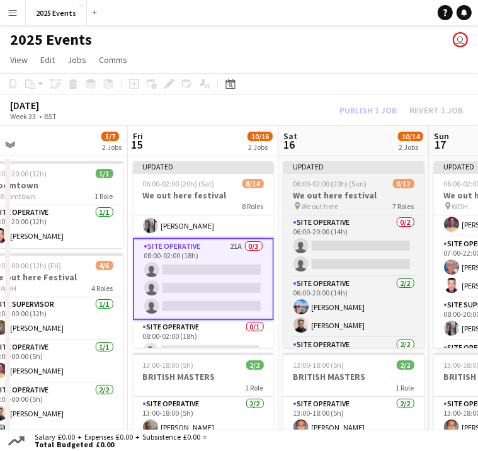
click at [332, 201] on span "We out here" at bounding box center [320, 205] width 37 height 9
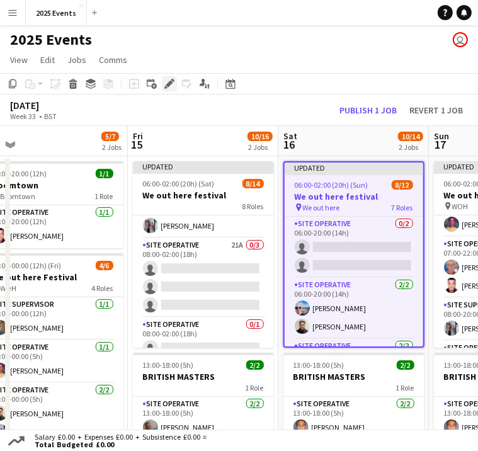
click at [166, 85] on icon "Edit" at bounding box center [169, 84] width 10 height 10
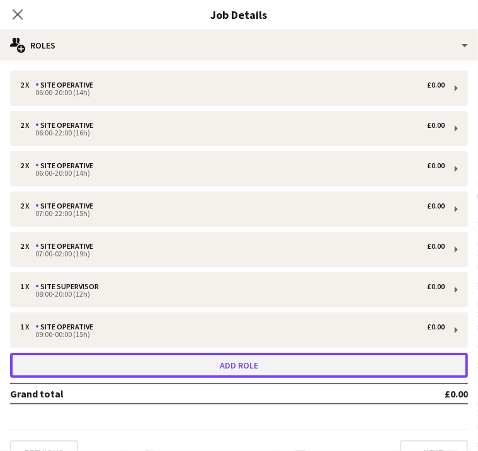
click at [367, 357] on button "Add role" at bounding box center [239, 365] width 458 height 25
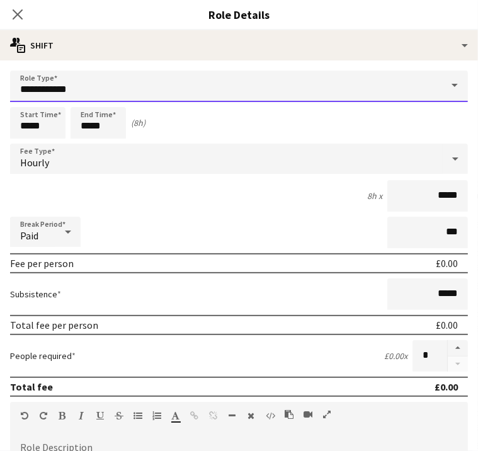
click at [209, 90] on input "**********" at bounding box center [239, 86] width 458 height 31
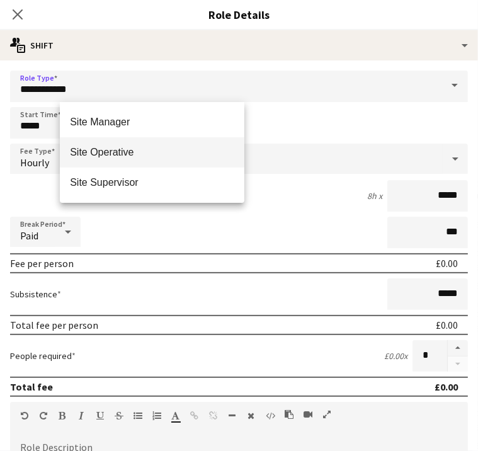
click at [150, 147] on span "Site Operative" at bounding box center [152, 152] width 164 height 12
type input "**********"
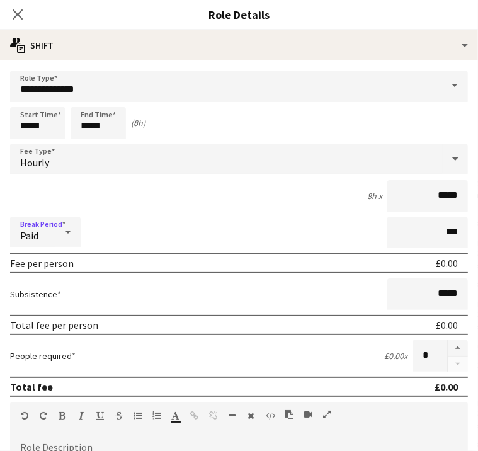
click at [55, 229] on div "Paid" at bounding box center [32, 232] width 45 height 30
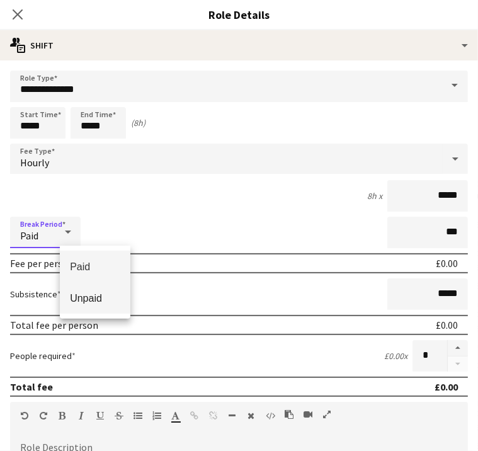
click at [91, 294] on span "Unpaid" at bounding box center [95, 298] width 50 height 12
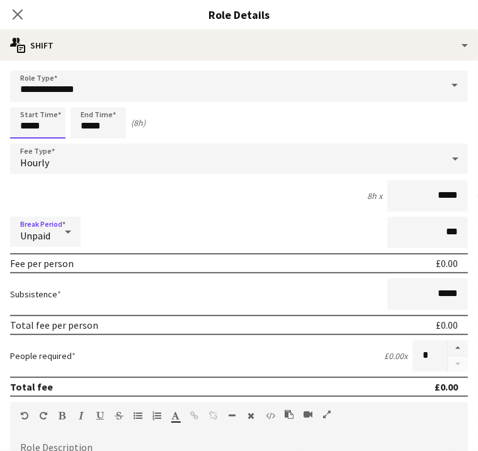
click at [65, 128] on input "*****" at bounding box center [37, 122] width 55 height 31
type input "*****"
click at [126, 128] on input "*****" at bounding box center [98, 122] width 55 height 31
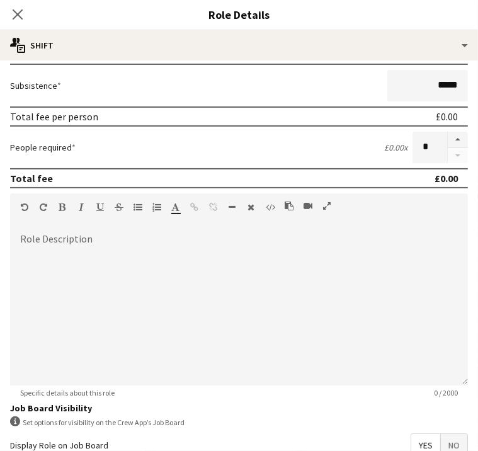
scroll to position [262, 0]
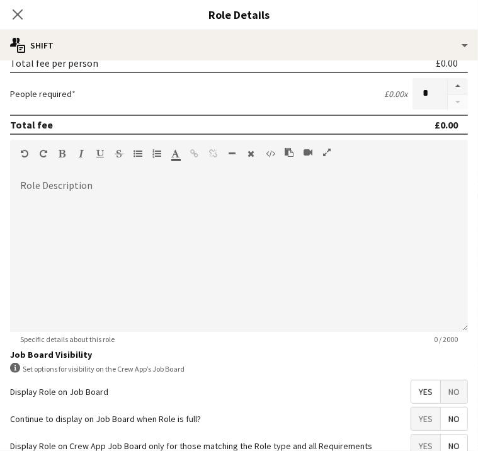
type input "*****"
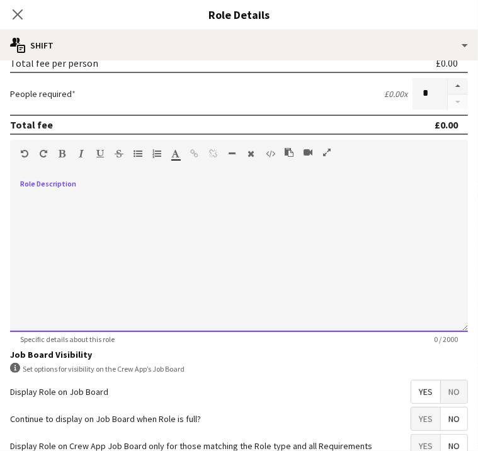
click at [134, 202] on div at bounding box center [239, 256] width 458 height 151
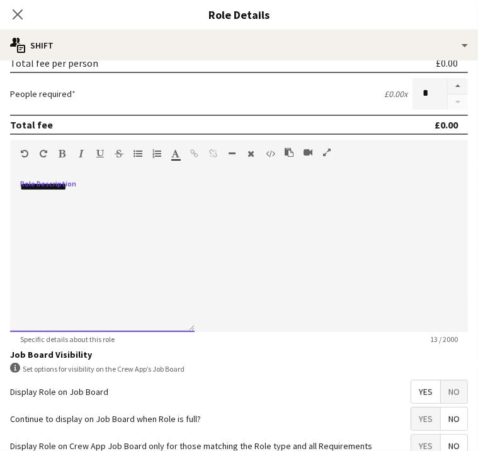
scroll to position [354, 0]
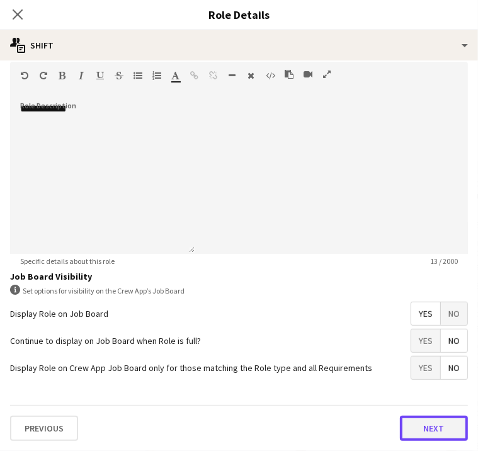
click at [400, 434] on button "Next" at bounding box center [434, 428] width 68 height 25
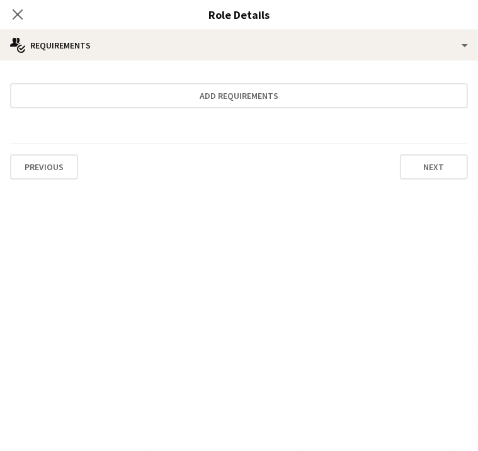
scroll to position [0, 0]
click at [400, 170] on button "Next" at bounding box center [434, 166] width 68 height 25
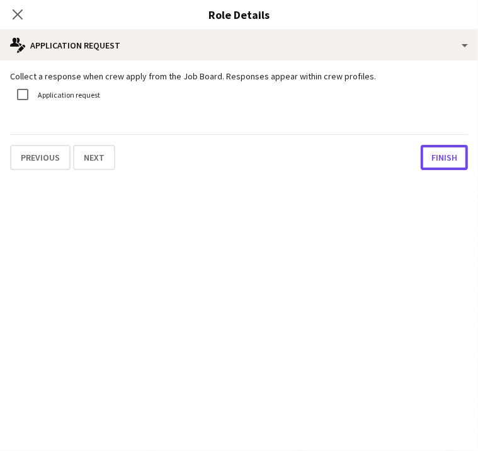
click at [421, 170] on button "Finish" at bounding box center [444, 157] width 47 height 25
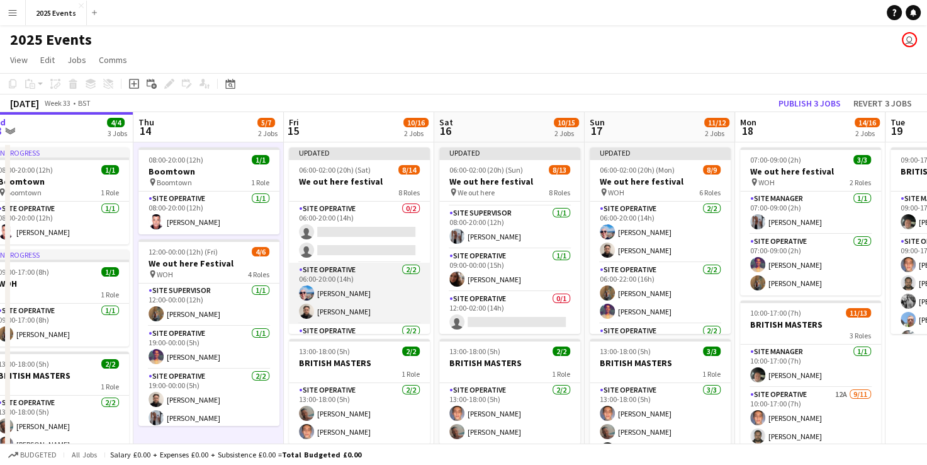
click at [363, 278] on app-card-role "Site Operative 2/2 06:00-20:00 (14h) Maxime Vuitton Liam Pardy" at bounding box center [359, 293] width 141 height 61
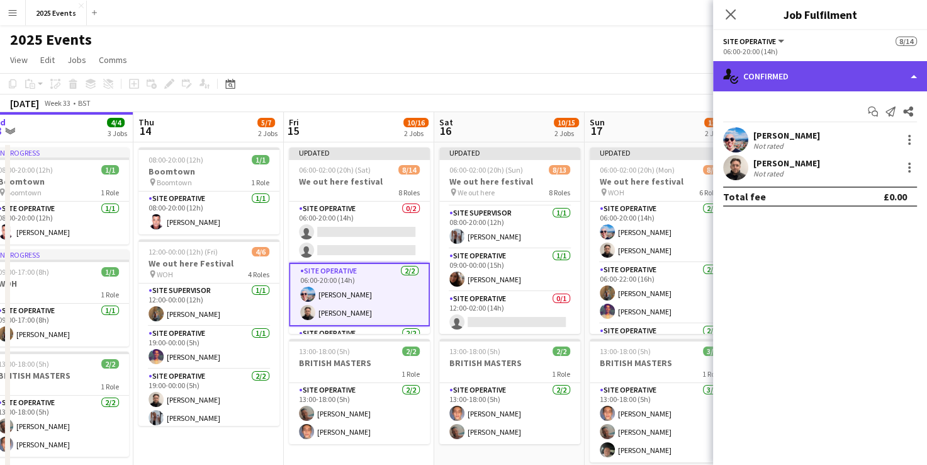
click at [477, 81] on div "single-neutral-actions-check-2 Confirmed" at bounding box center [820, 76] width 214 height 30
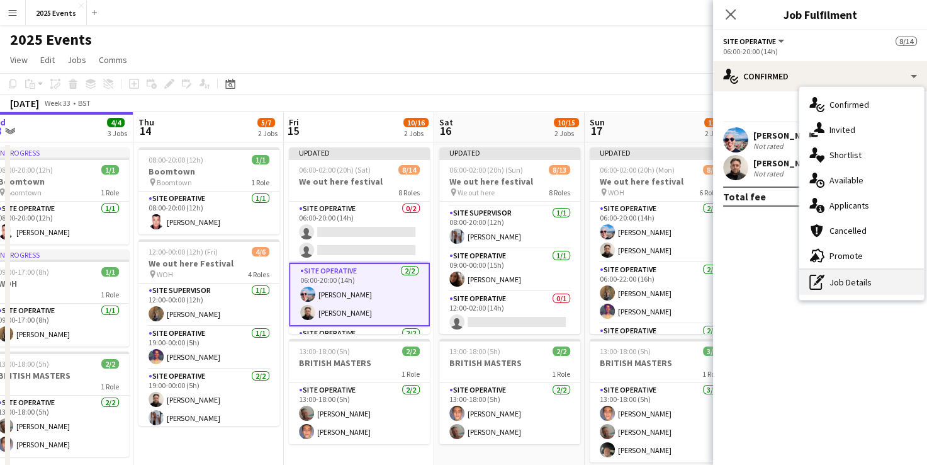
click at [477, 277] on div "pen-write Job Details" at bounding box center [862, 281] width 125 height 25
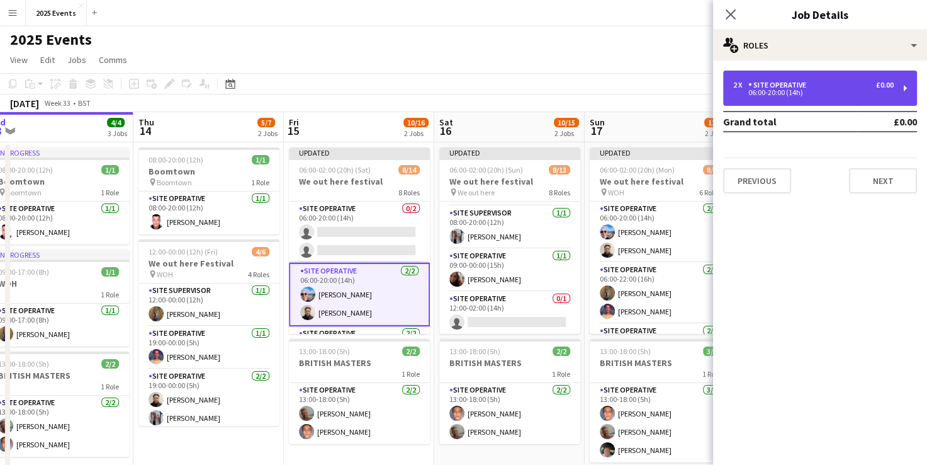
click at [477, 94] on div "06:00-20:00 (14h)" at bounding box center [813, 92] width 161 height 6
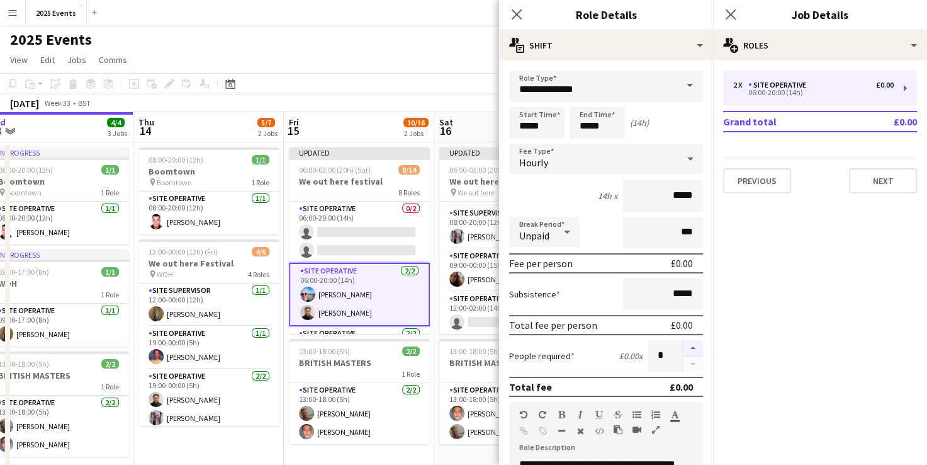
click at [477, 346] on button "button" at bounding box center [693, 348] width 20 height 16
type input "*"
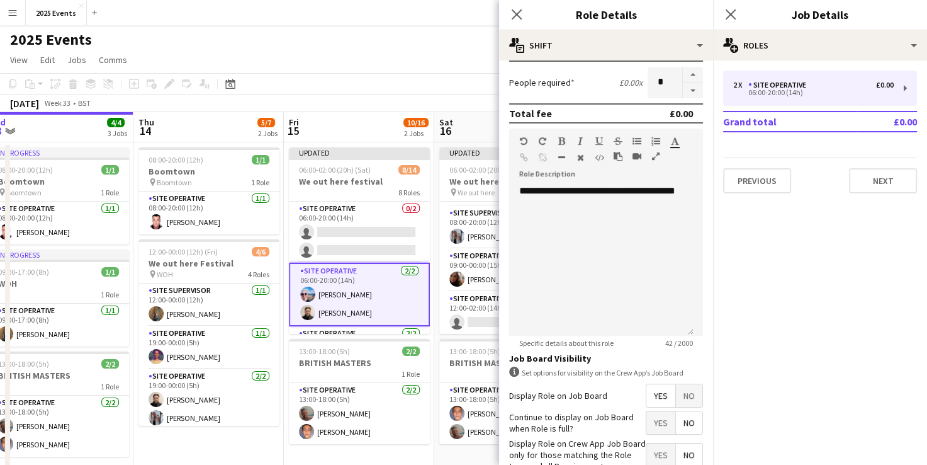
scroll to position [348, 0]
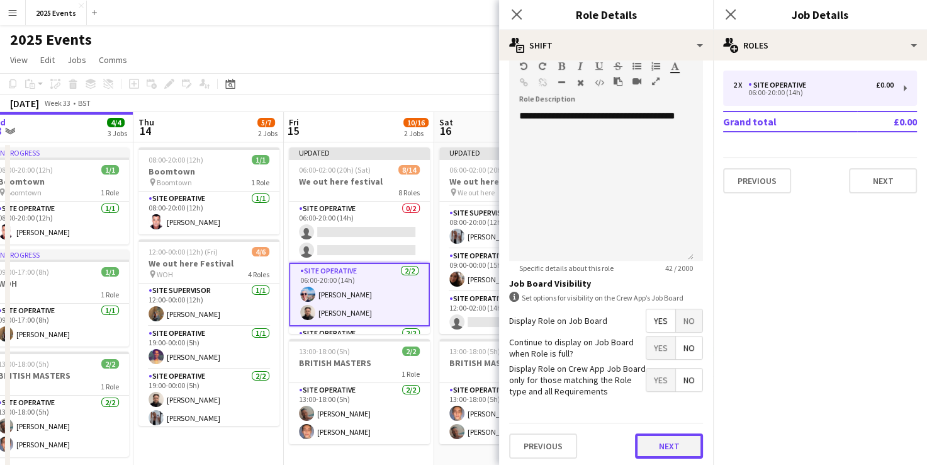
click at [477, 439] on button "Next" at bounding box center [669, 445] width 68 height 25
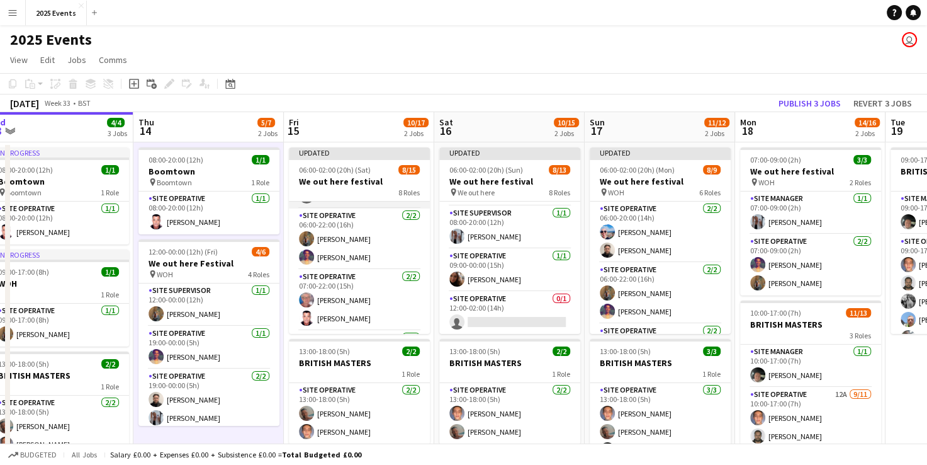
scroll to position [121, 0]
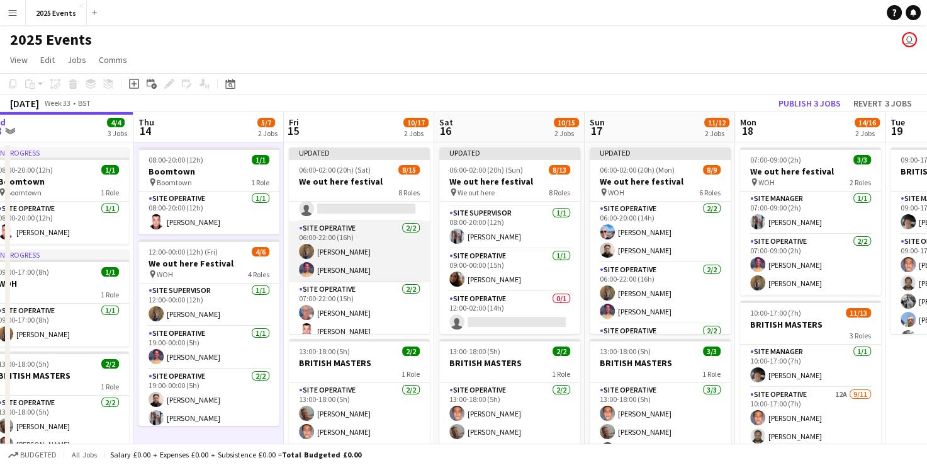
click at [371, 230] on app-card-role "Site Operative 2/2 06:00-22:00 (16h) Shak Siad Reme Rodgers" at bounding box center [359, 251] width 141 height 61
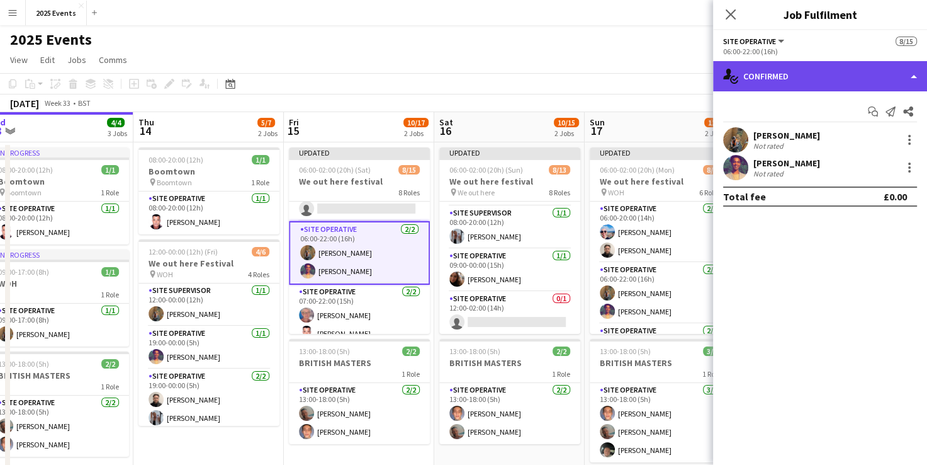
click at [477, 82] on div "single-neutral-actions-check-2 Confirmed" at bounding box center [820, 76] width 214 height 30
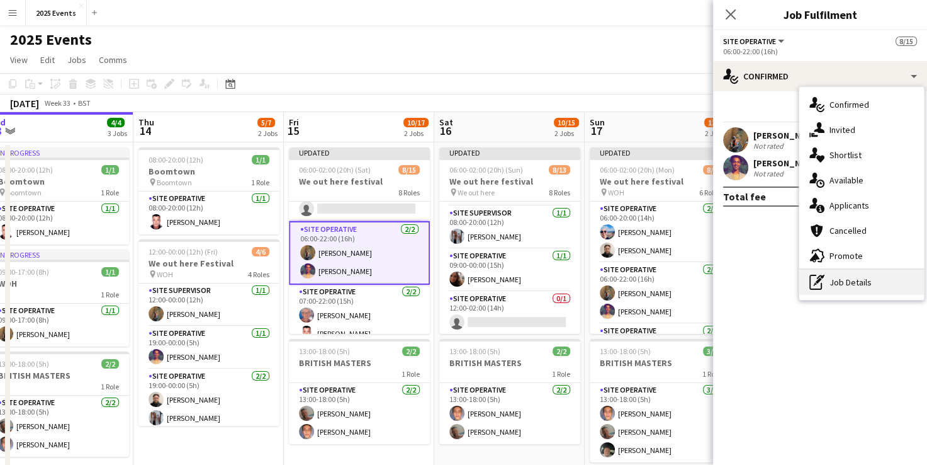
click at [477, 276] on div "pen-write Job Details" at bounding box center [862, 281] width 125 height 25
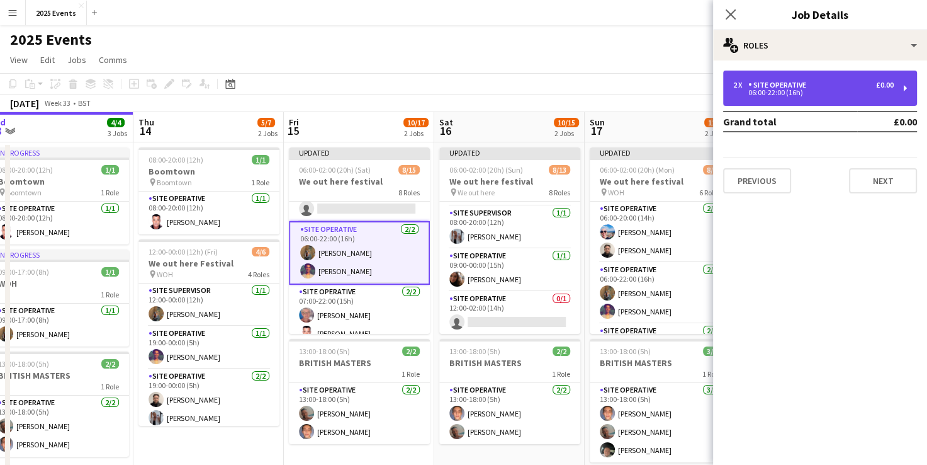
click at [477, 93] on div "06:00-22:00 (16h)" at bounding box center [813, 92] width 161 height 6
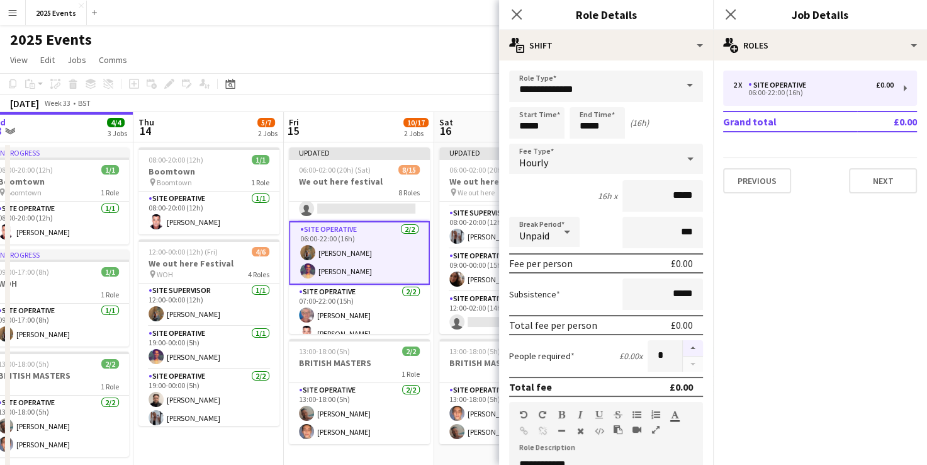
click at [477, 344] on button "button" at bounding box center [693, 348] width 20 height 16
type input "*"
click at [477, 17] on icon at bounding box center [517, 14] width 12 height 12
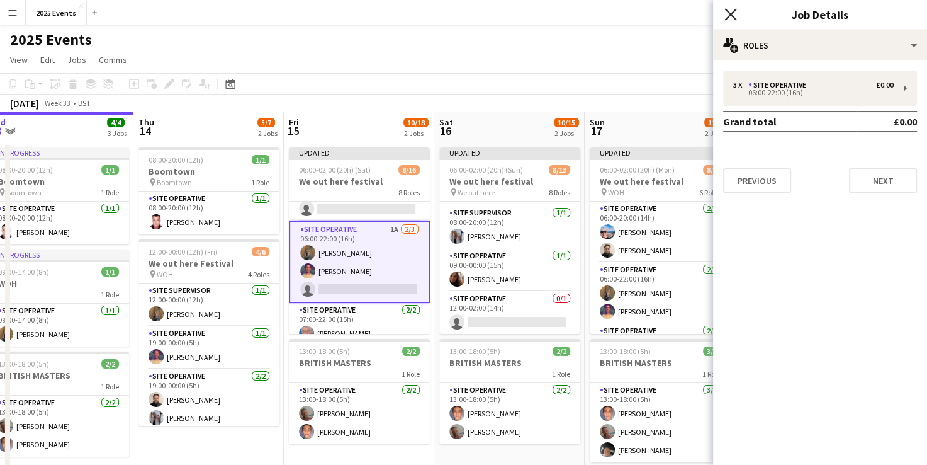
click at [477, 15] on icon "Close pop-in" at bounding box center [731, 14] width 12 height 12
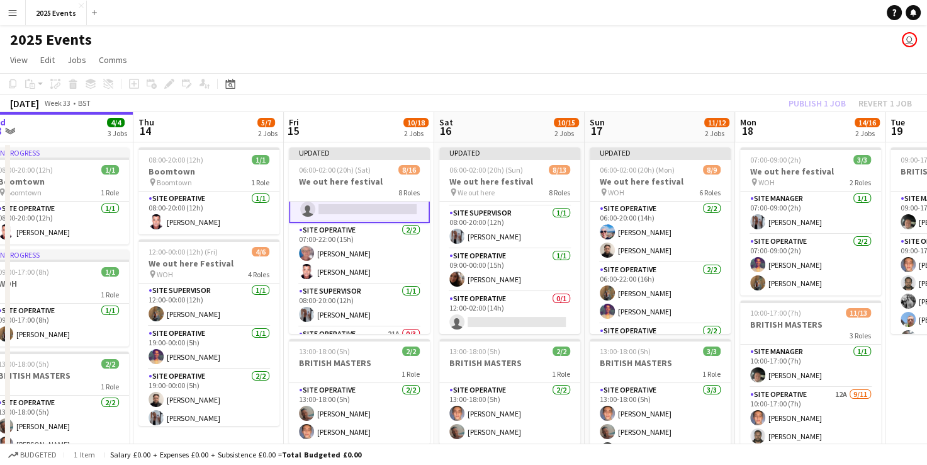
scroll to position [201, 0]
click at [368, 239] on app-card-role "Site Operative 2/2 07:00-22:00 (15h) Kim Brook Trevor Paviour" at bounding box center [359, 252] width 141 height 61
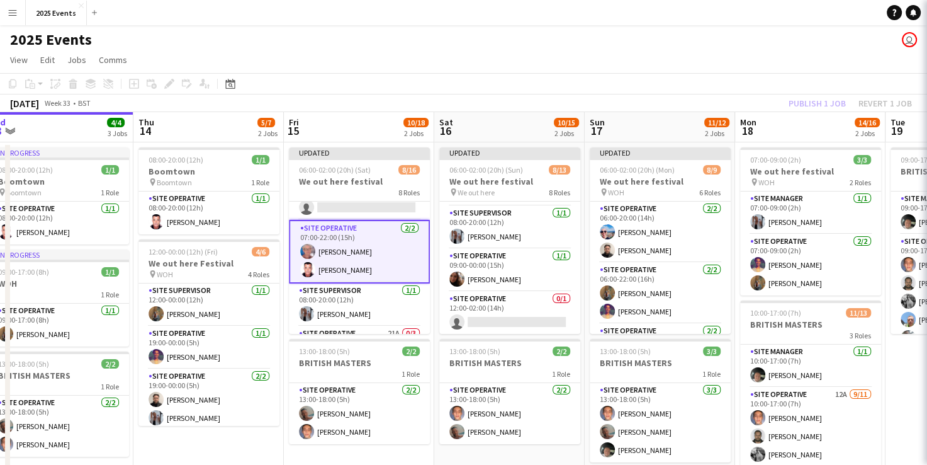
scroll to position [201, 0]
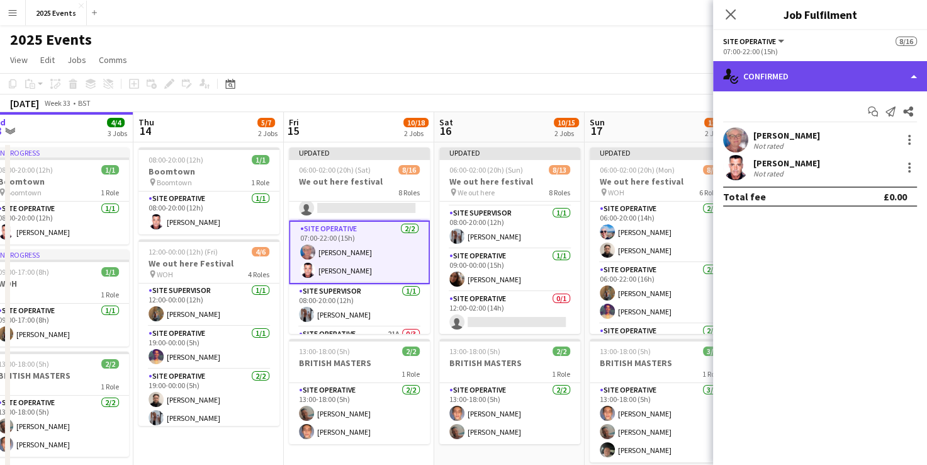
click at [477, 79] on div "single-neutral-actions-check-2 Confirmed" at bounding box center [820, 76] width 214 height 30
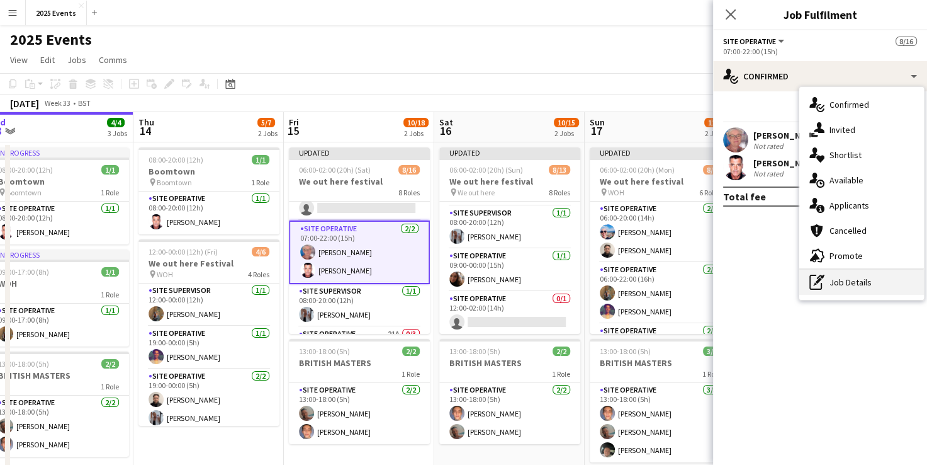
click at [477, 288] on div "pen-write Job Details" at bounding box center [862, 281] width 125 height 25
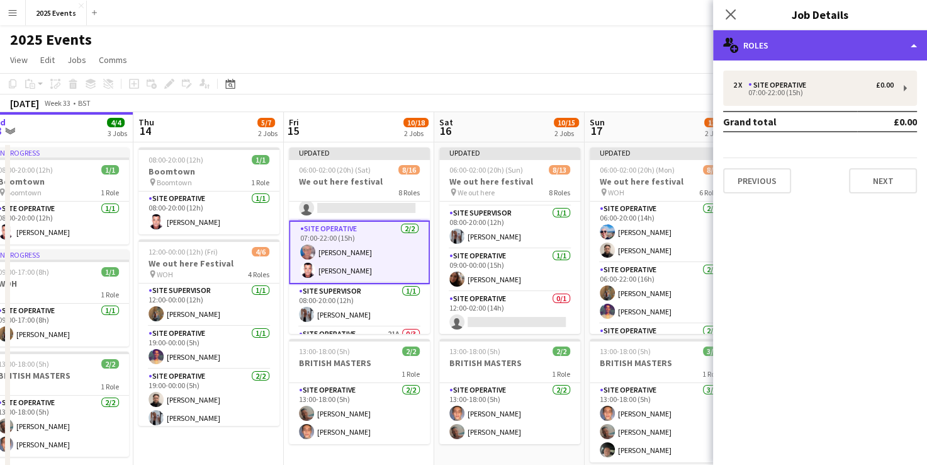
click at [477, 43] on div "multiple-users-add Roles" at bounding box center [820, 45] width 214 height 30
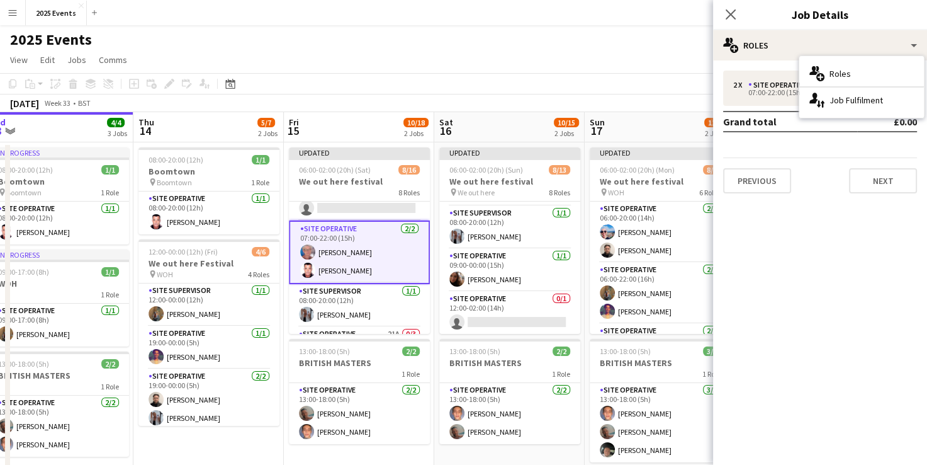
click at [477, 253] on mat-expansion-panel "pencil3 General details 2 x Site Operative £0.00 07:00-22:00 (15h) Grand total …" at bounding box center [820, 262] width 214 height 404
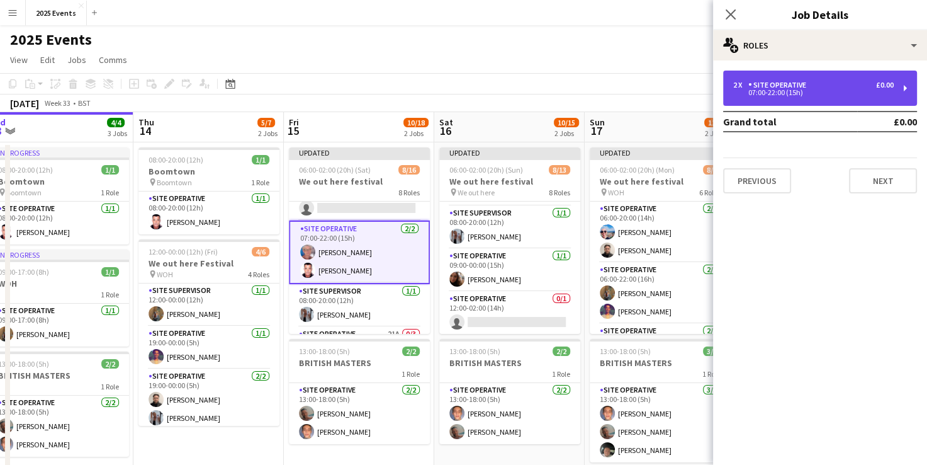
click at [477, 99] on div "2 x Site Operative £0.00 07:00-22:00 (15h)" at bounding box center [820, 88] width 194 height 35
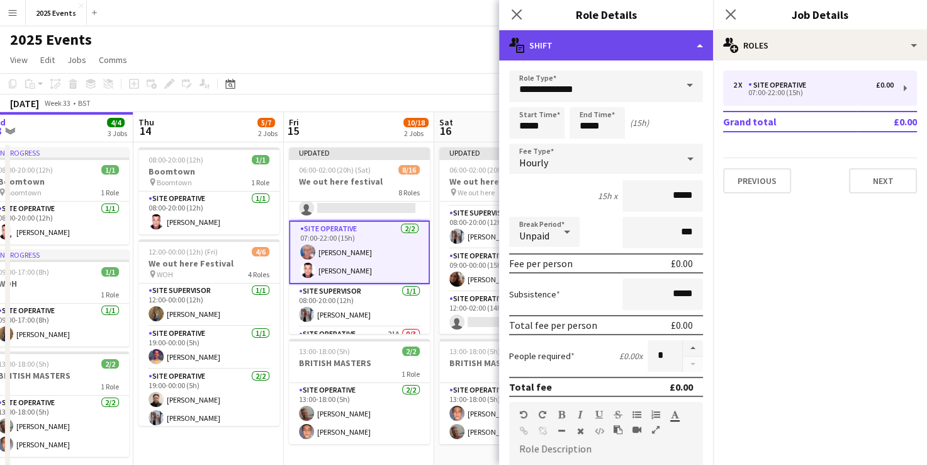
click at [477, 59] on div "multiple-actions-text Shift" at bounding box center [606, 45] width 214 height 30
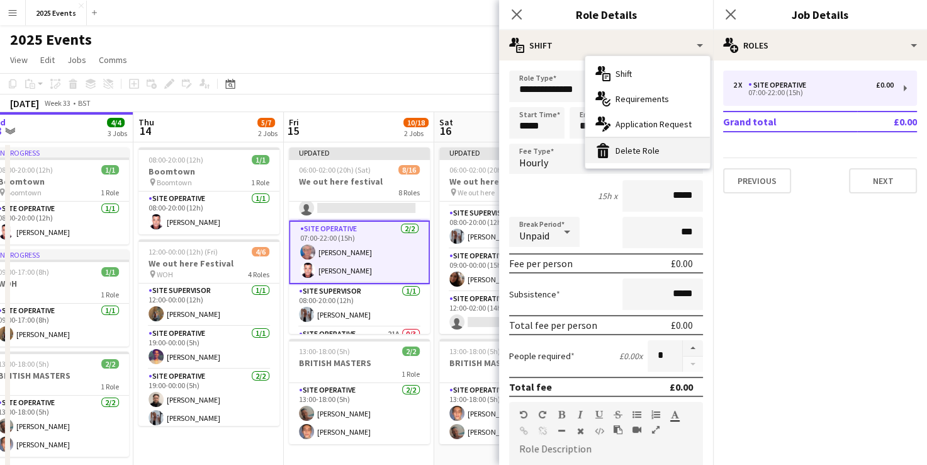
click at [477, 153] on div "bin-2 Delete Role" at bounding box center [647, 150] width 125 height 25
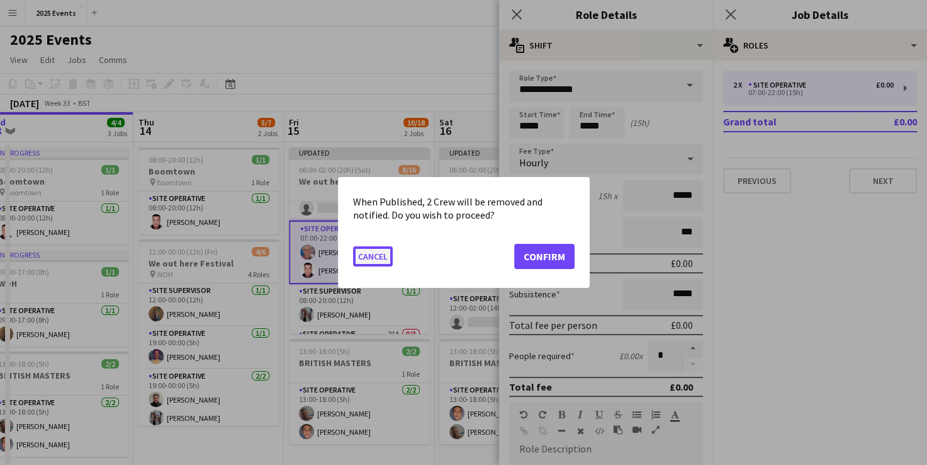
click at [366, 257] on button "Cancel" at bounding box center [373, 256] width 40 height 20
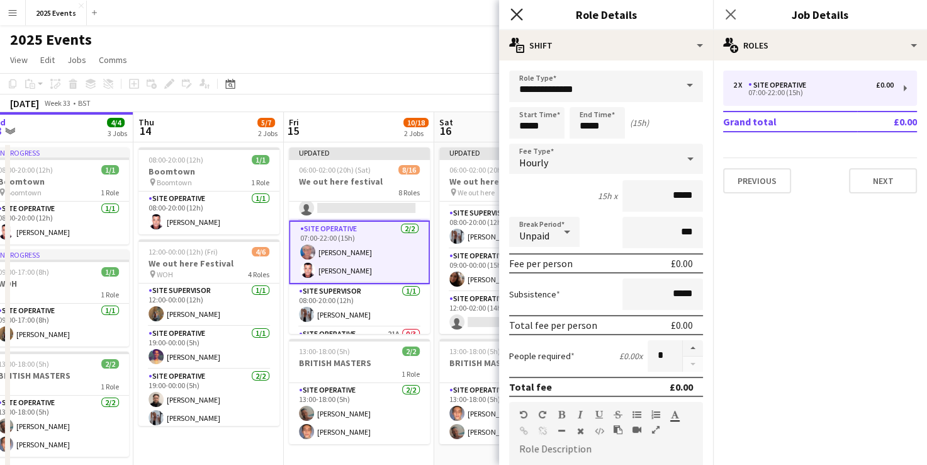
click at [477, 8] on icon "Close pop-in" at bounding box center [517, 14] width 12 height 12
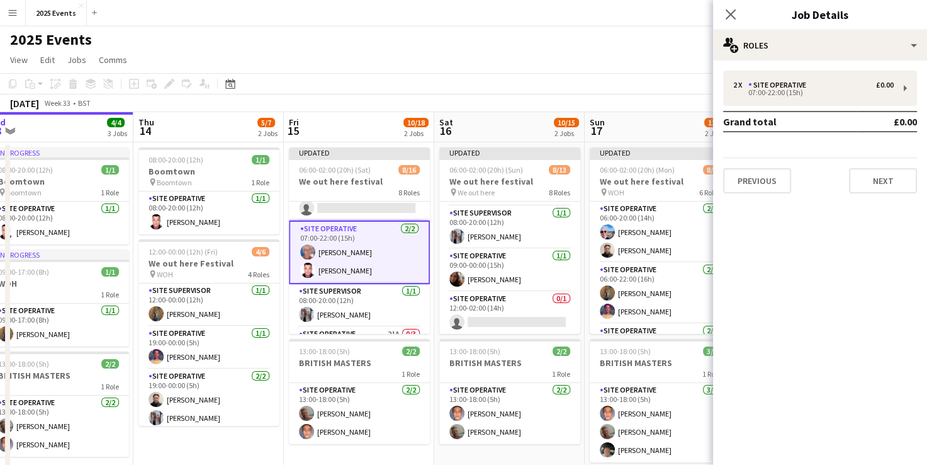
click at [359, 251] on app-card-role "Site Operative 2/2 07:00-22:00 (15h) Kim Brook Trevor Paviour" at bounding box center [359, 252] width 141 height 64
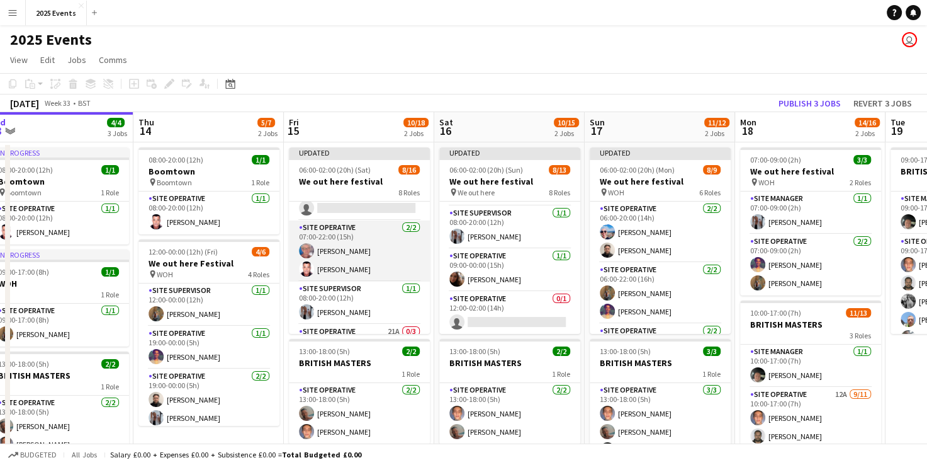
click at [336, 243] on app-card-role "Site Operative 2/2 07:00-22:00 (15h) Kim Brook Trevor Paviour" at bounding box center [359, 250] width 141 height 61
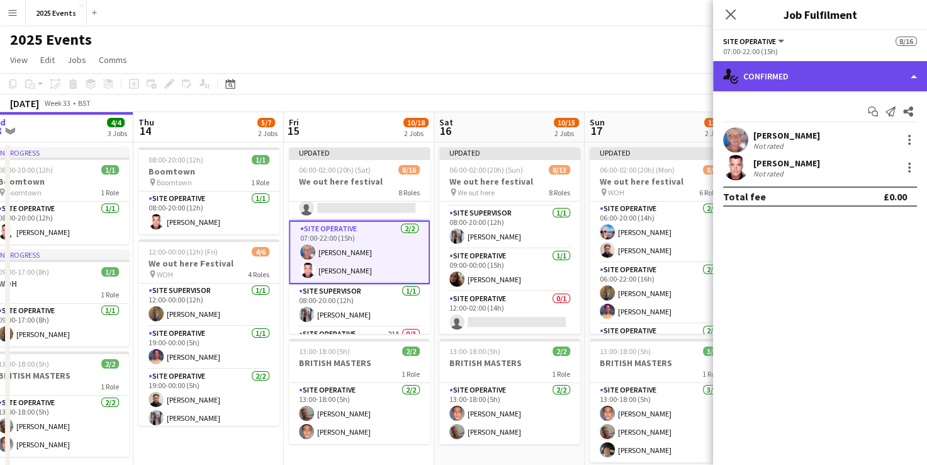
click at [477, 82] on div "single-neutral-actions-check-2 Confirmed" at bounding box center [820, 76] width 214 height 30
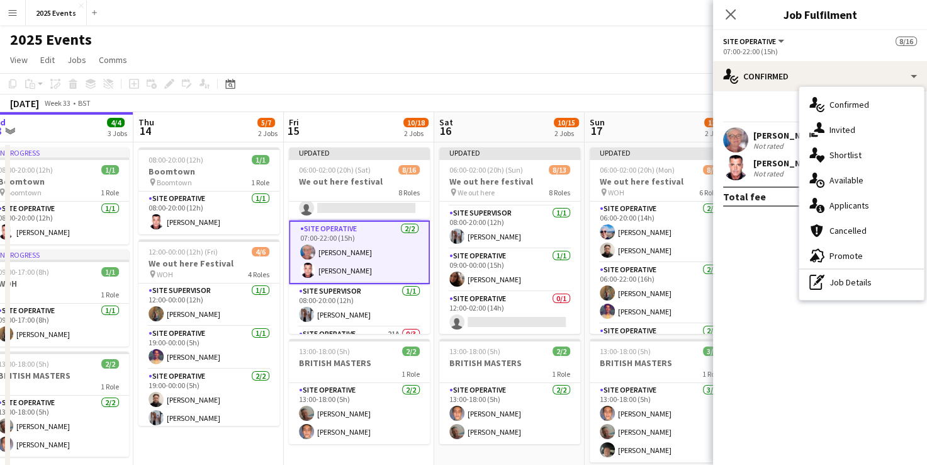
click at [477, 222] on mat-expansion-panel "check Confirmed Start chat Send notification Share Kim Brook Not rated Trevor P…" at bounding box center [820, 277] width 214 height 373
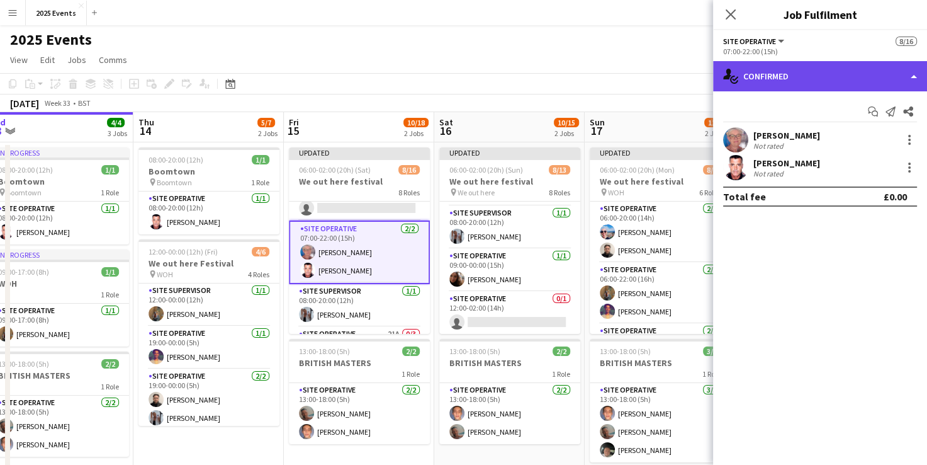
click at [477, 77] on div "single-neutral-actions-check-2 Confirmed" at bounding box center [820, 76] width 214 height 30
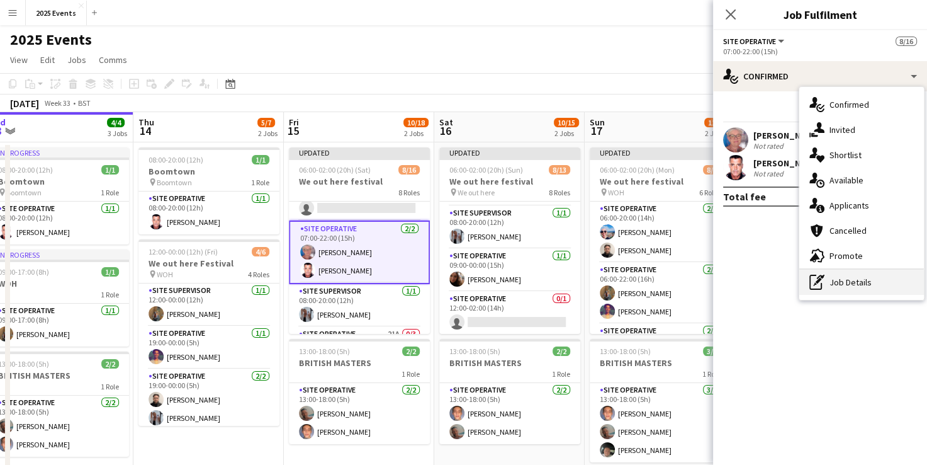
click at [477, 291] on div "pen-write Job Details" at bounding box center [862, 281] width 125 height 25
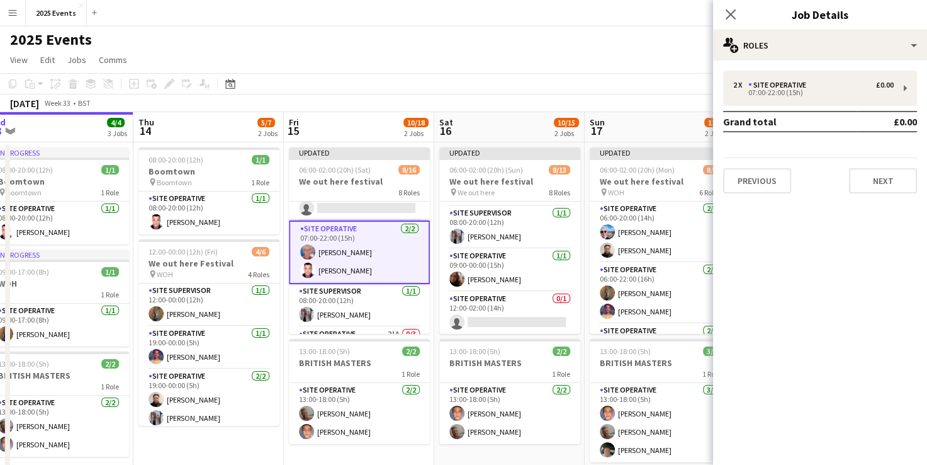
click at [477, 69] on div "2 x Site Operative £0.00 07:00-22:00 (15h) Grand total £0.00 Previous Next" at bounding box center [820, 131] width 214 height 143
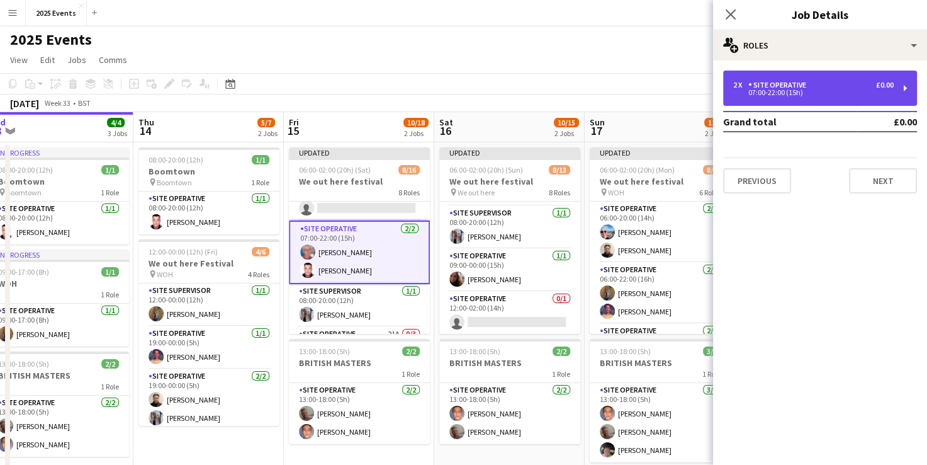
click at [477, 96] on div "07:00-22:00 (15h)" at bounding box center [813, 92] width 161 height 6
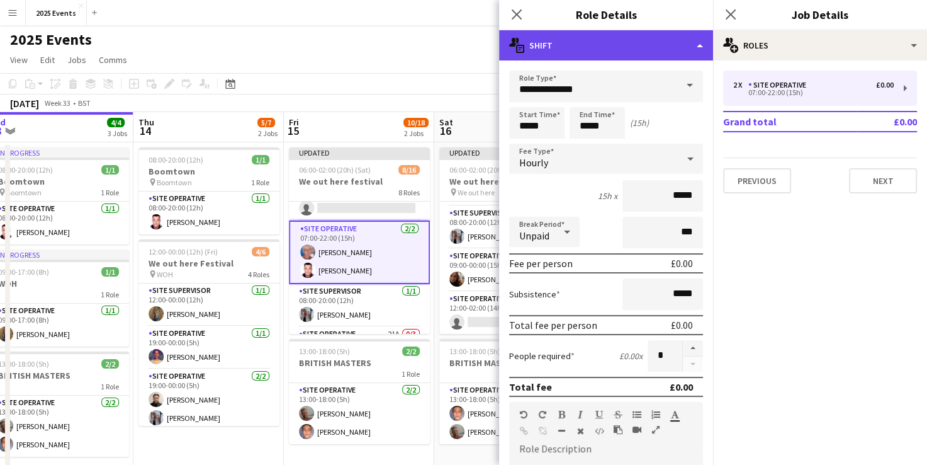
click at [477, 42] on div "multiple-actions-text Shift" at bounding box center [606, 45] width 214 height 30
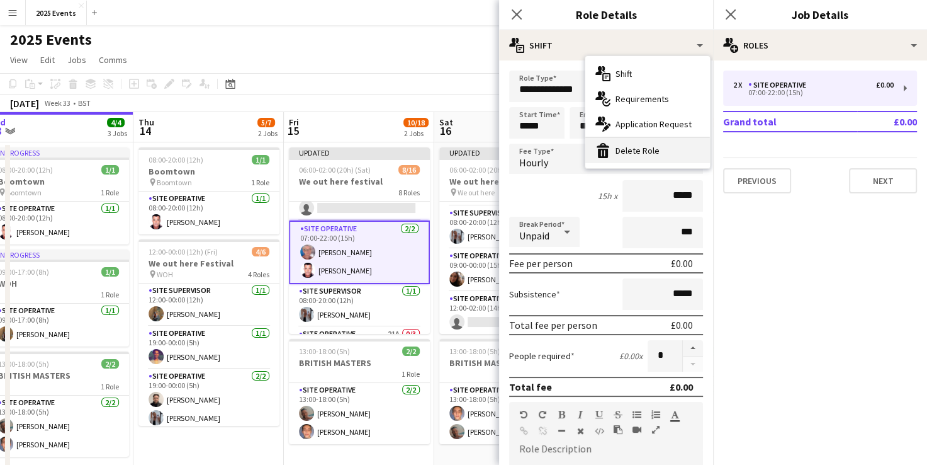
click at [477, 142] on div "bin-2 Delete Role" at bounding box center [647, 150] width 125 height 25
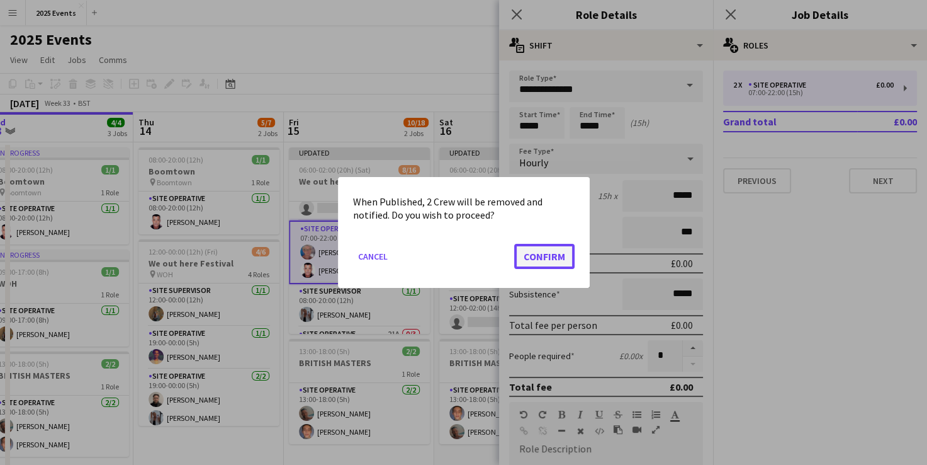
click at [477, 253] on button "Confirm" at bounding box center [544, 256] width 60 height 25
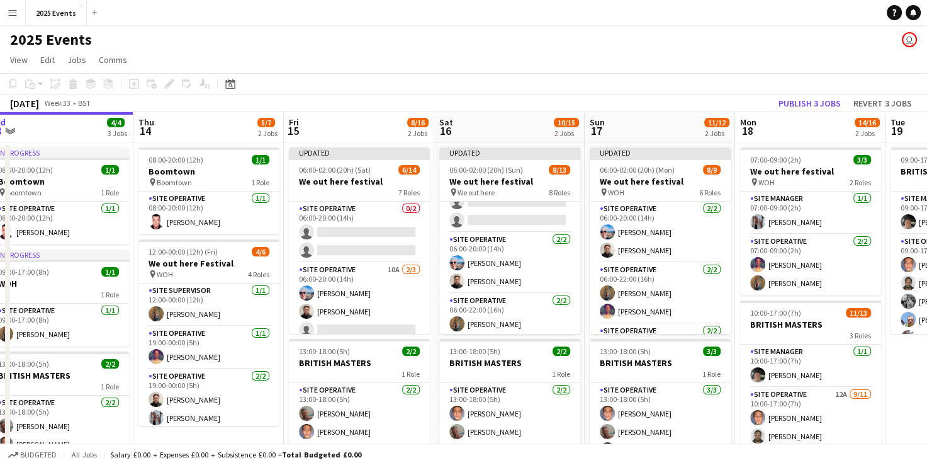
scroll to position [35, 0]
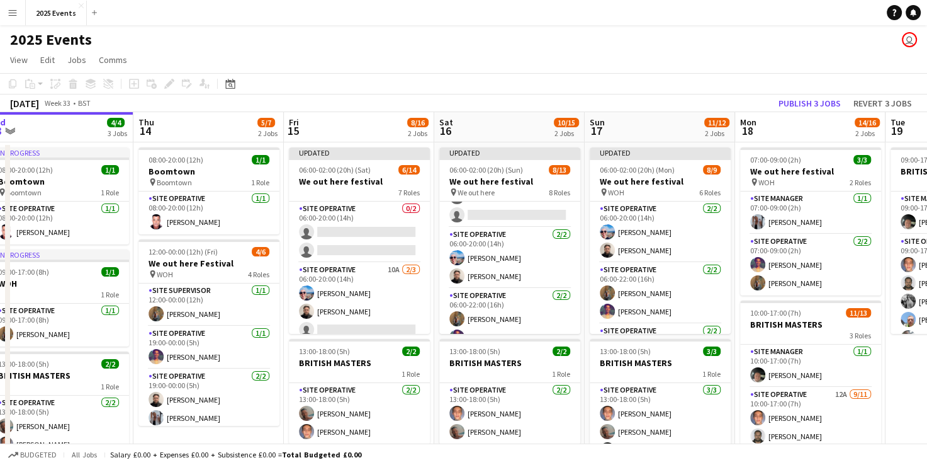
click at [477, 251] on app-card-role "Site Operative 2/2 06:00-20:00 (14h) Maxime Vuitton Liam Pardy" at bounding box center [509, 257] width 141 height 61
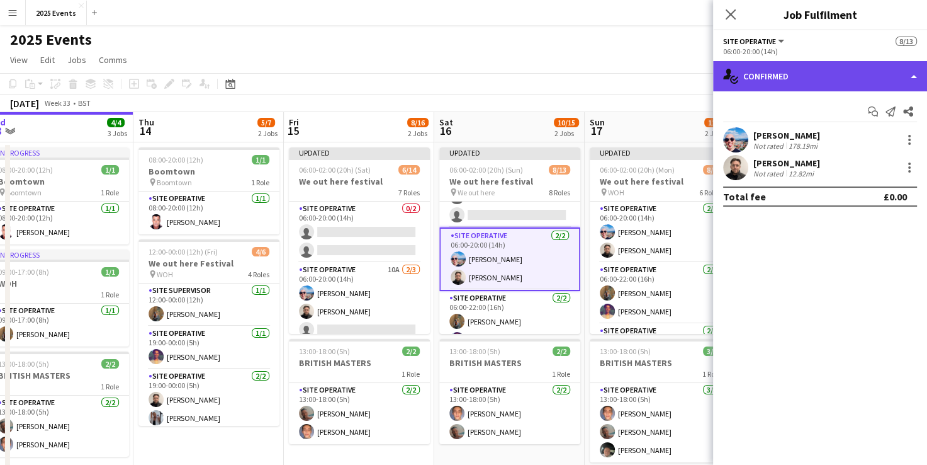
click at [477, 81] on div "single-neutral-actions-check-2 Confirmed" at bounding box center [820, 76] width 214 height 30
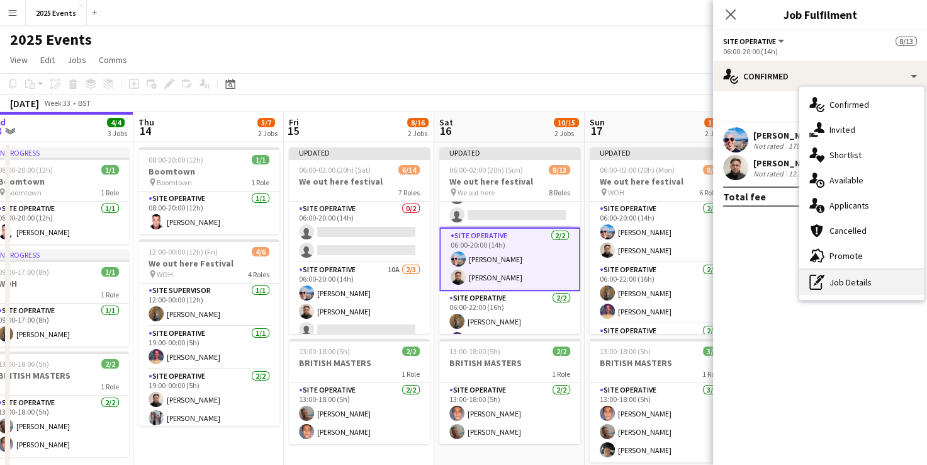
click at [477, 283] on div "pen-write Job Details" at bounding box center [862, 281] width 125 height 25
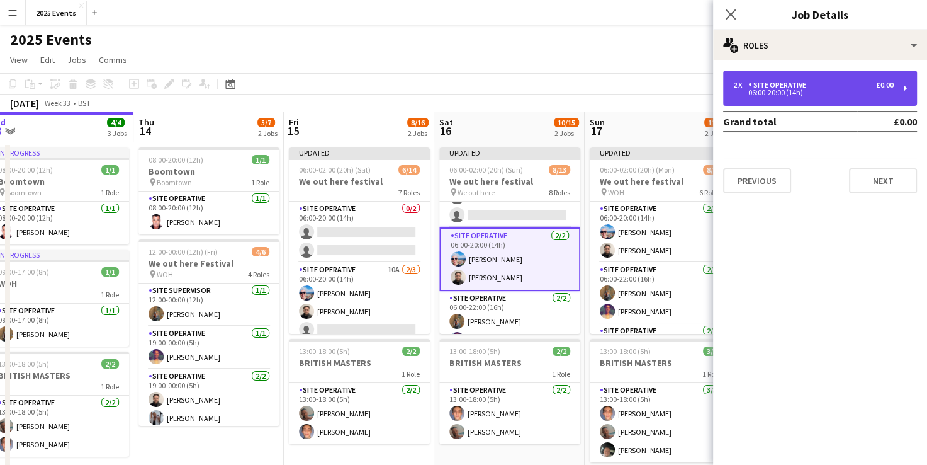
click at [477, 91] on div "06:00-20:00 (14h)" at bounding box center [813, 92] width 161 height 6
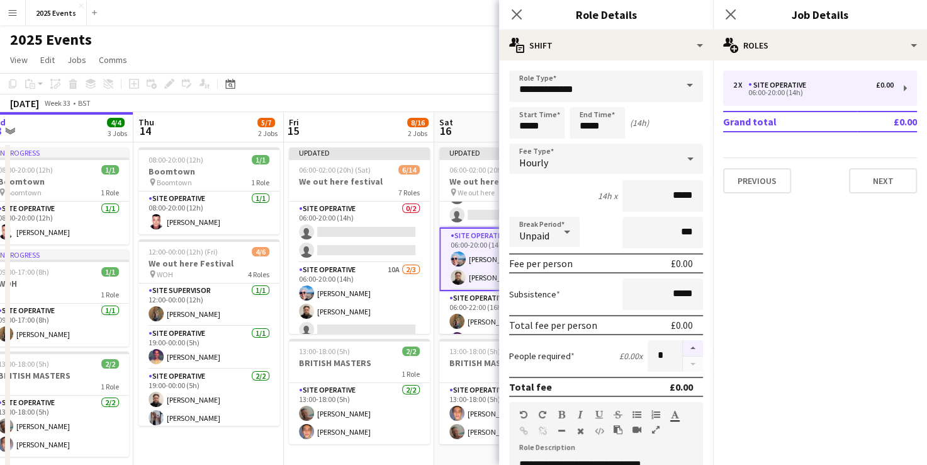
click at [477, 345] on button "button" at bounding box center [693, 348] width 20 height 16
type input "*"
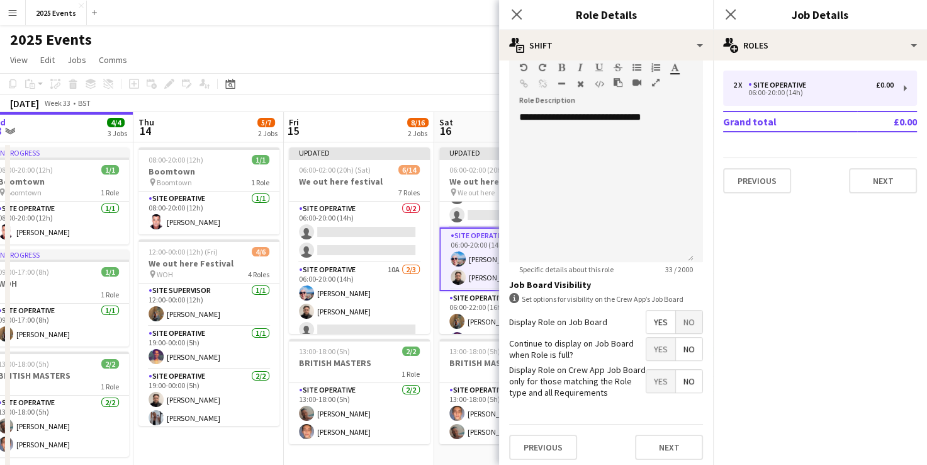
scroll to position [348, 0]
click at [477, 443] on button "Next" at bounding box center [669, 445] width 68 height 25
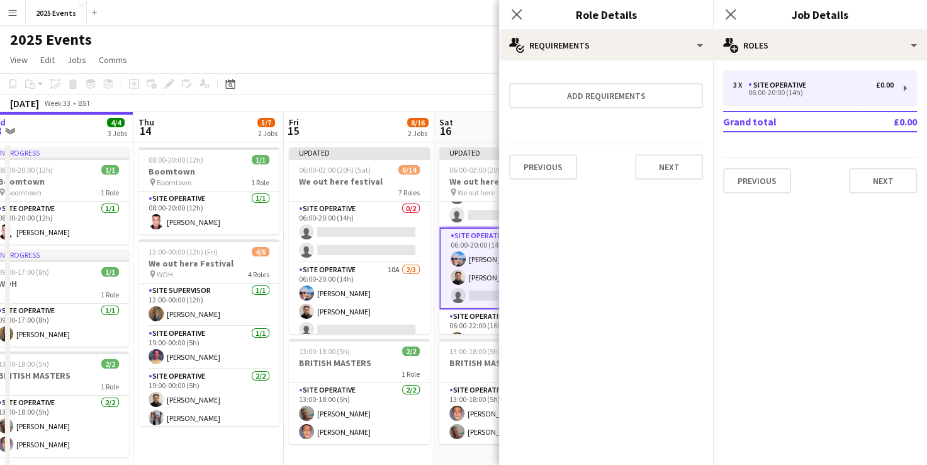
click at [477, 152] on div "Previous Next" at bounding box center [606, 167] width 194 height 46
click at [477, 157] on button "Next" at bounding box center [669, 166] width 68 height 25
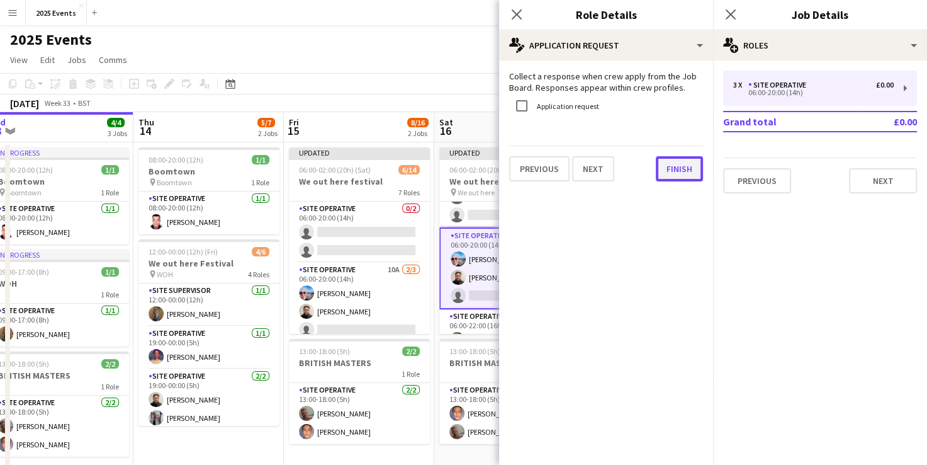
click at [477, 170] on button "Finish" at bounding box center [679, 168] width 47 height 25
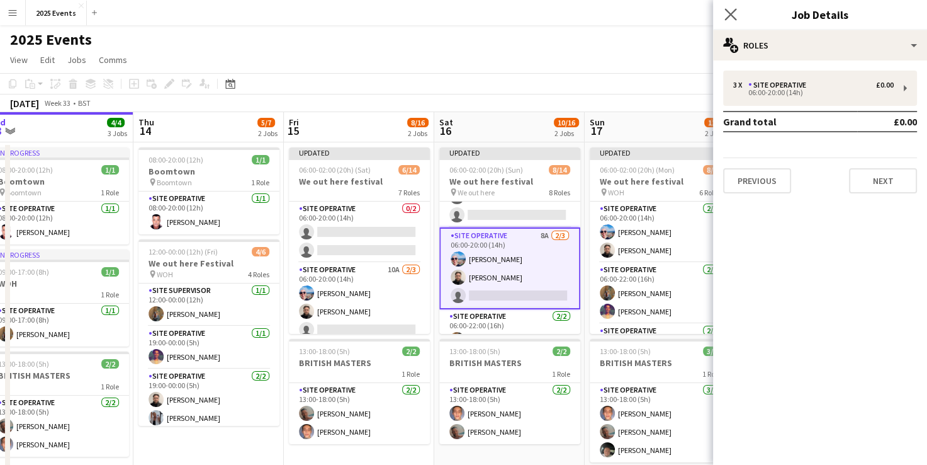
click at [477, 16] on app-icon "Close pop-in" at bounding box center [731, 15] width 18 height 18
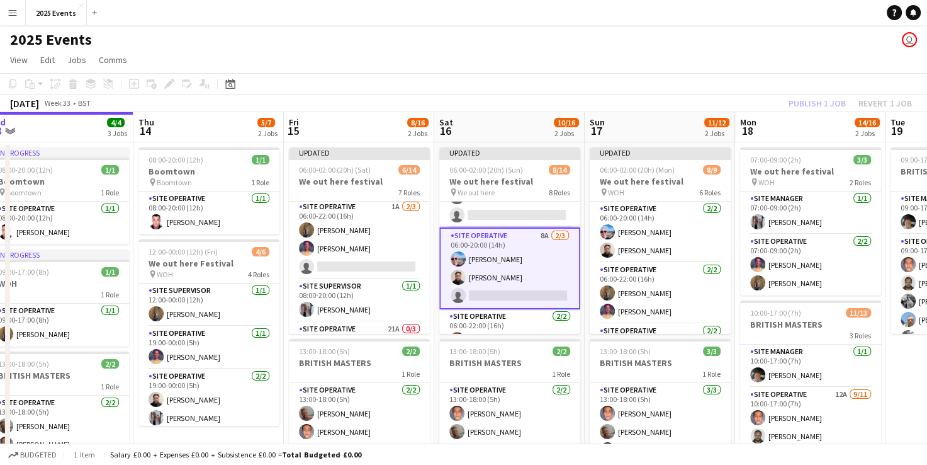
scroll to position [144, 0]
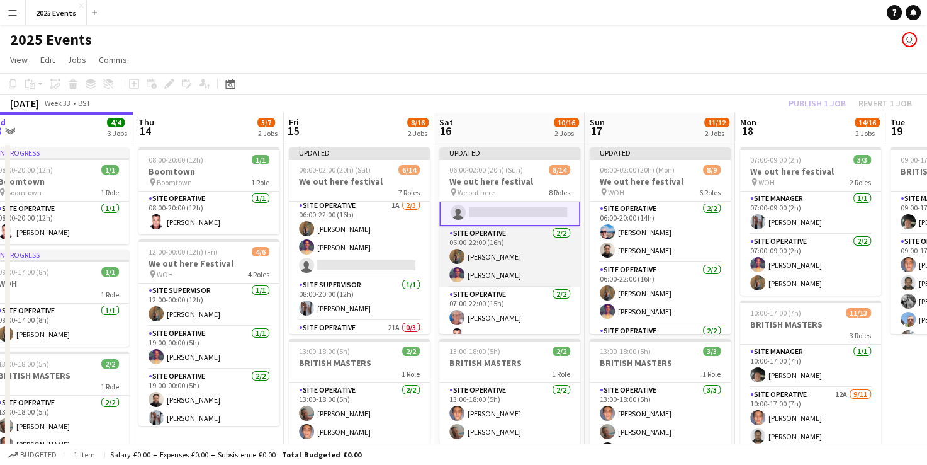
click at [477, 248] on app-card-role "Site Operative 2/2 06:00-22:00 (16h) Shak Siad Reme Rodgers" at bounding box center [509, 256] width 141 height 61
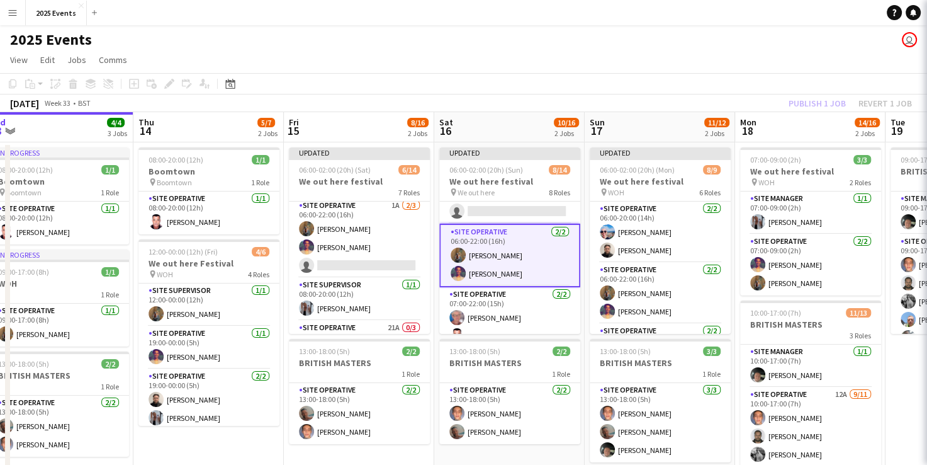
scroll to position [118, 0]
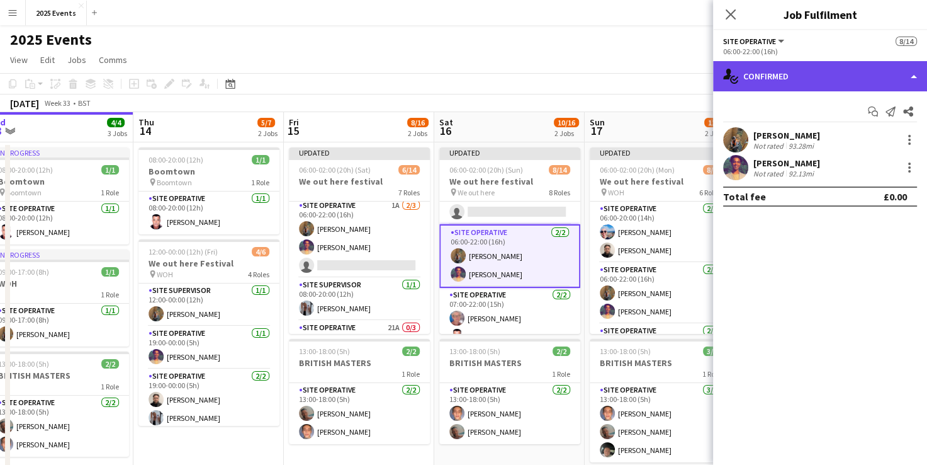
click at [477, 84] on div "single-neutral-actions-check-2 Confirmed" at bounding box center [820, 76] width 214 height 30
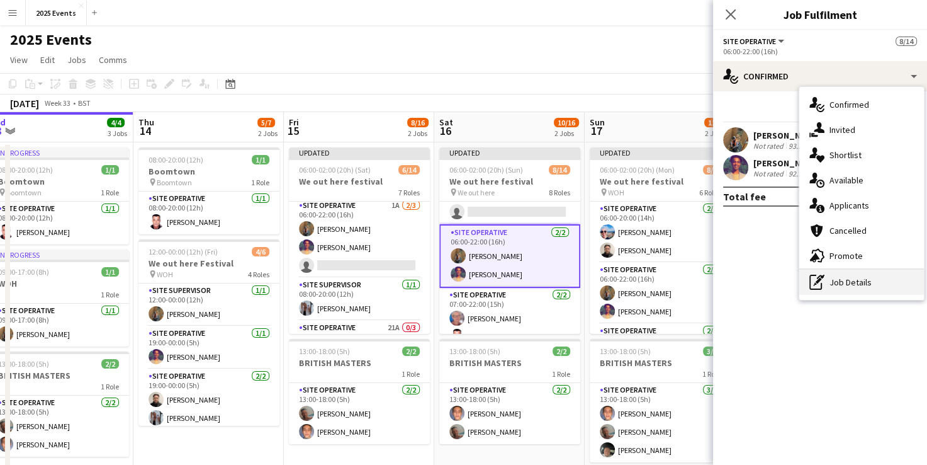
click at [477, 283] on div "pen-write Job Details" at bounding box center [862, 281] width 125 height 25
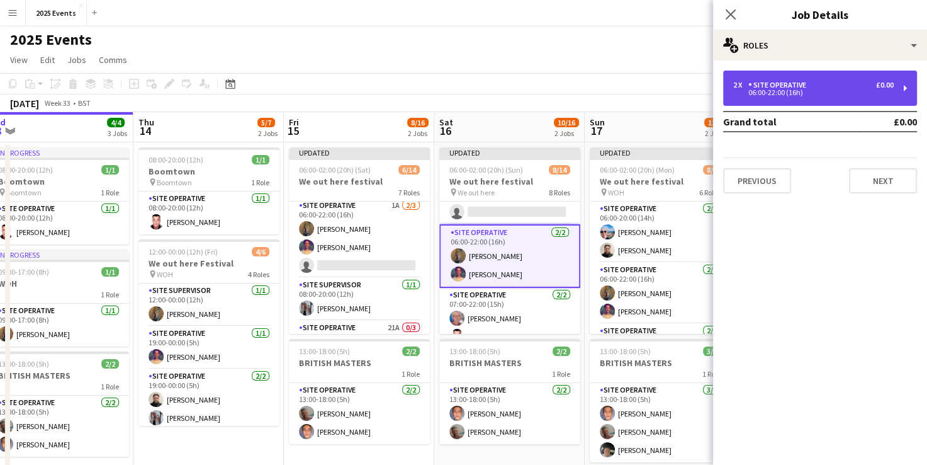
click at [477, 97] on div "2 x Site Operative £0.00 06:00-22:00 (16h)" at bounding box center [820, 88] width 194 height 35
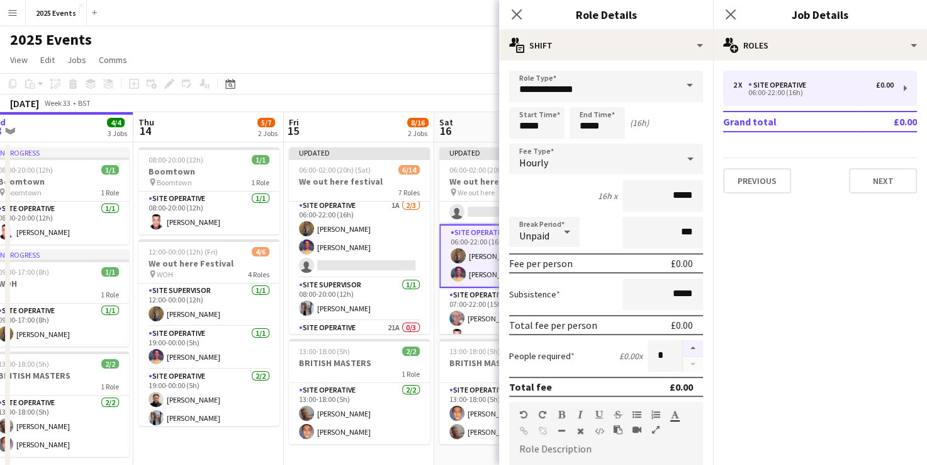
click at [477, 347] on button "button" at bounding box center [693, 348] width 20 height 16
type input "*"
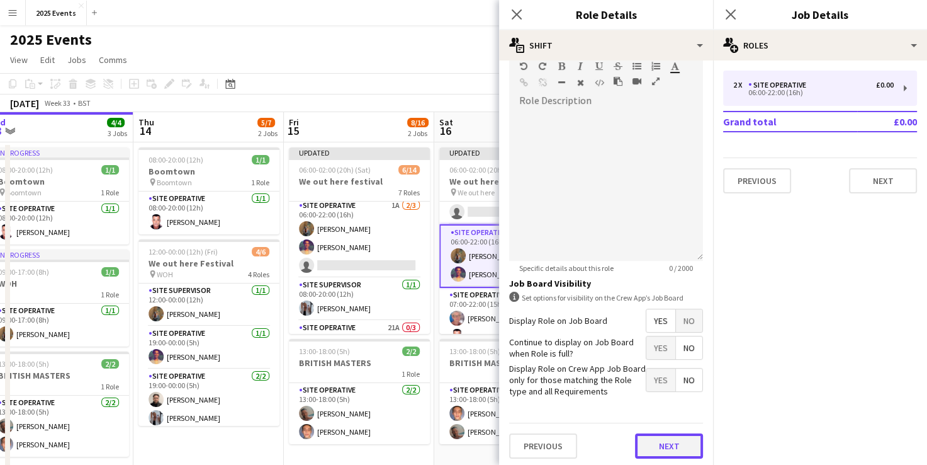
click at [477, 448] on button "Next" at bounding box center [669, 445] width 68 height 25
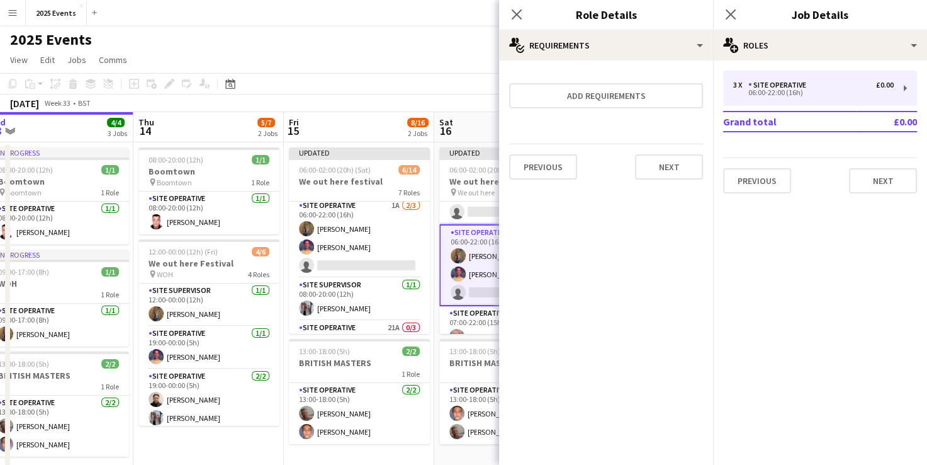
scroll to position [0, 0]
click at [477, 172] on button "Next" at bounding box center [669, 166] width 68 height 25
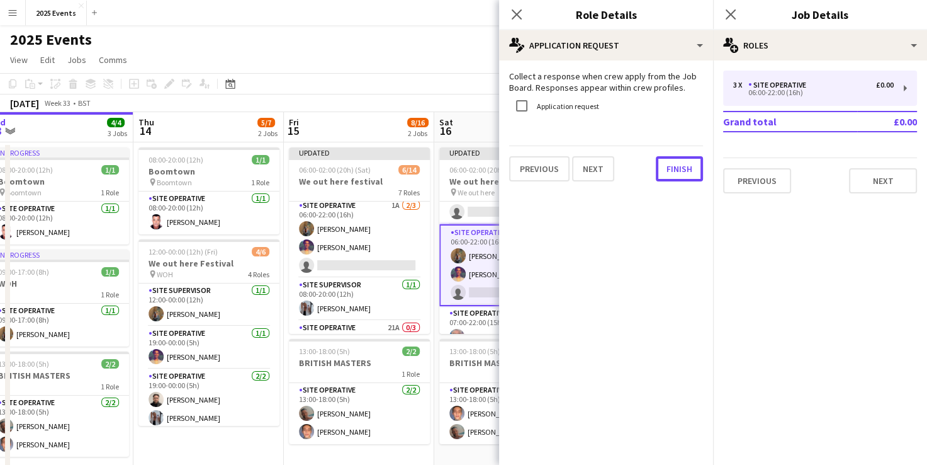
click at [477, 172] on button "Finish" at bounding box center [679, 168] width 47 height 25
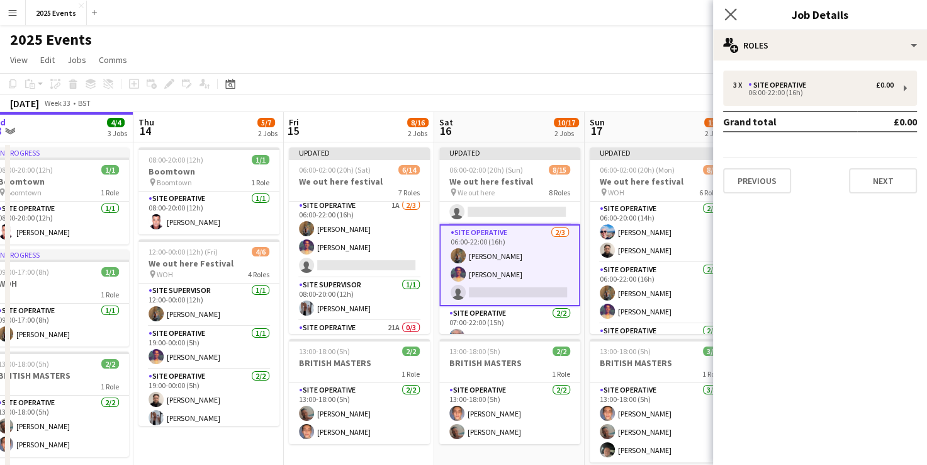
click at [477, 21] on app-icon "Close pop-in" at bounding box center [731, 15] width 18 height 18
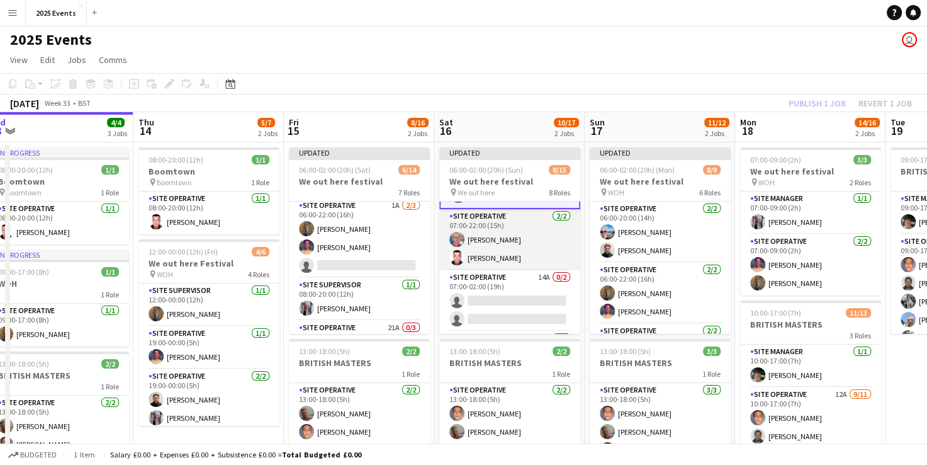
click at [477, 227] on app-card-role "Site Operative 2/2 07:00-22:00 (15h) Kim Brook Trevor Paviour" at bounding box center [509, 239] width 141 height 61
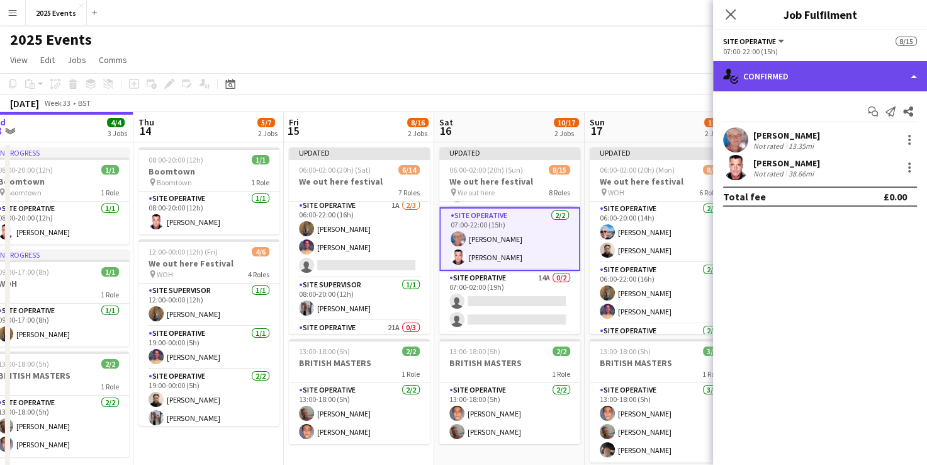
click at [477, 74] on div "single-neutral-actions-check-2 Confirmed" at bounding box center [820, 76] width 214 height 30
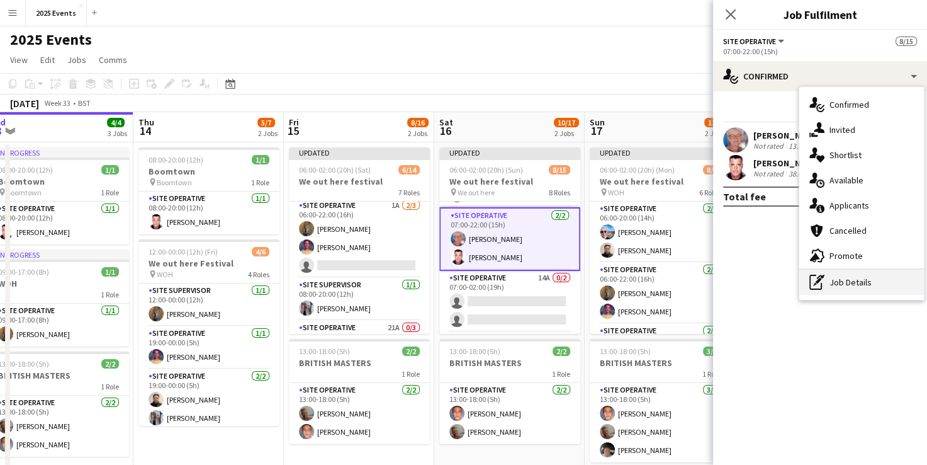
click at [477, 278] on div "pen-write Job Details" at bounding box center [862, 281] width 125 height 25
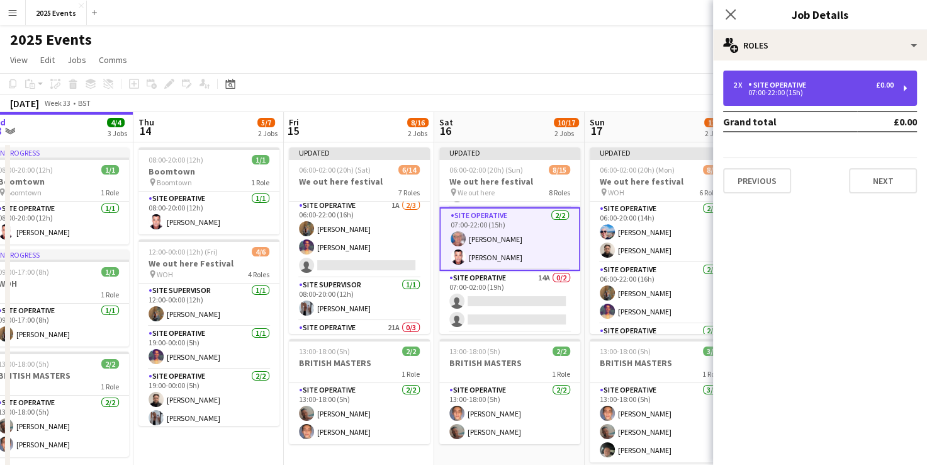
click at [477, 105] on div "2 x Site Operative £0.00 07:00-22:00 (15h)" at bounding box center [820, 88] width 194 height 35
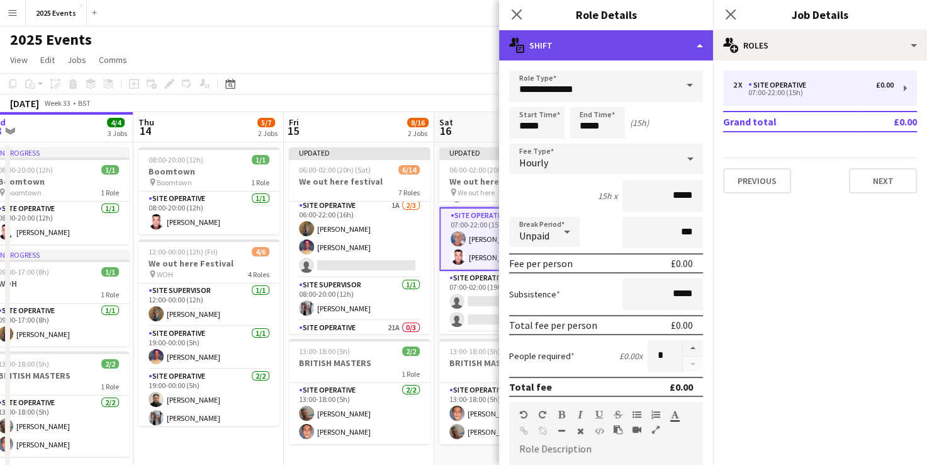
click at [477, 49] on div "multiple-actions-text Shift" at bounding box center [606, 45] width 214 height 30
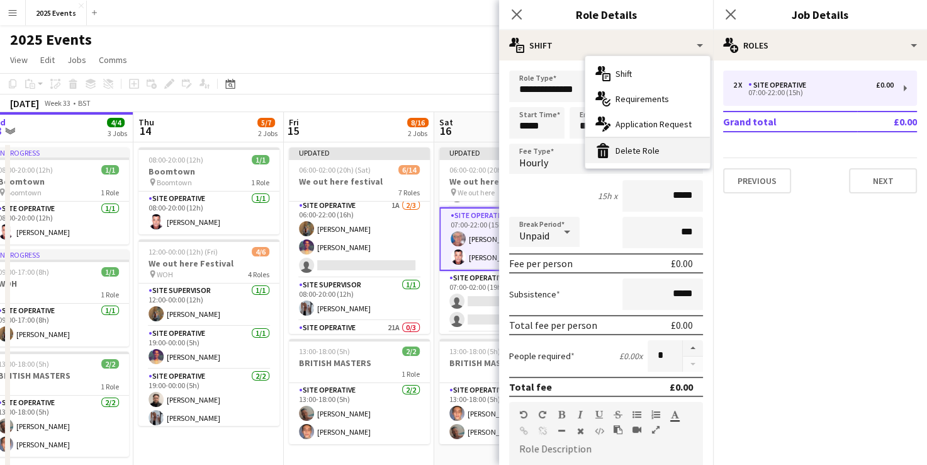
click at [477, 145] on div "bin-2 Delete Role" at bounding box center [647, 150] width 125 height 25
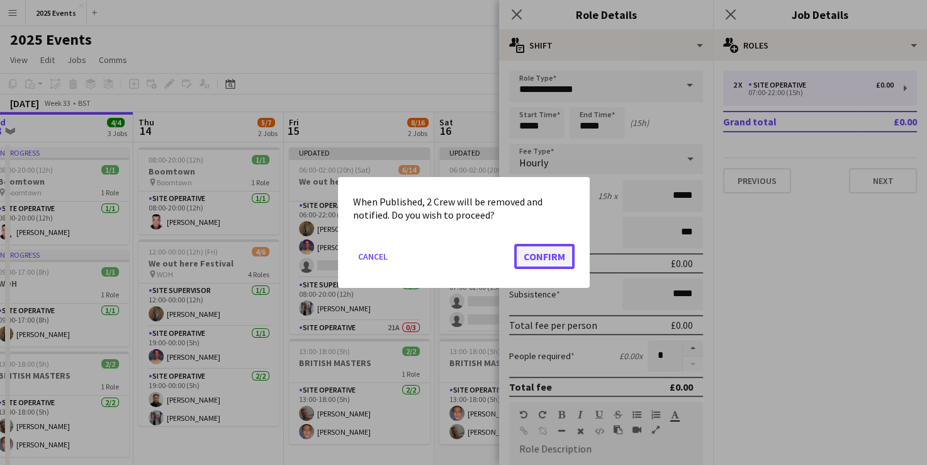
click at [477, 257] on button "Confirm" at bounding box center [544, 256] width 60 height 25
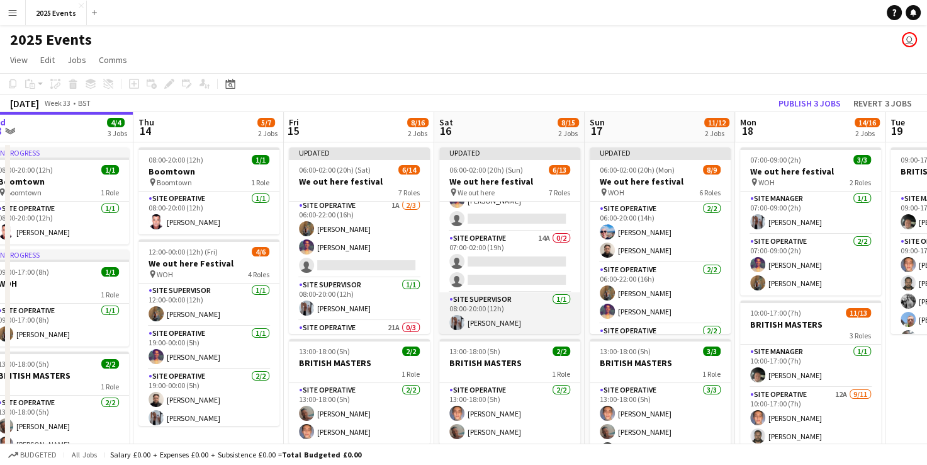
scroll to position [186, 0]
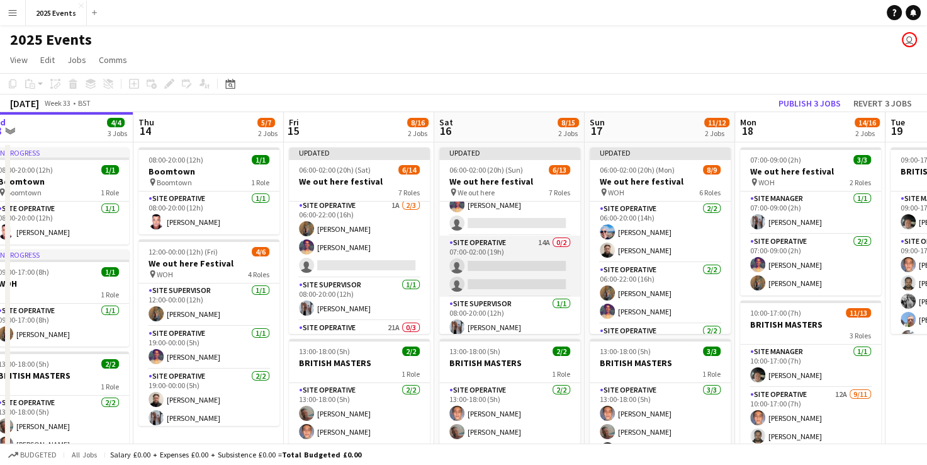
click at [477, 249] on app-card-role "Site Operative 14A 0/2 07:00-02:00 (19h) single-neutral-actions single-neutral-…" at bounding box center [509, 265] width 141 height 61
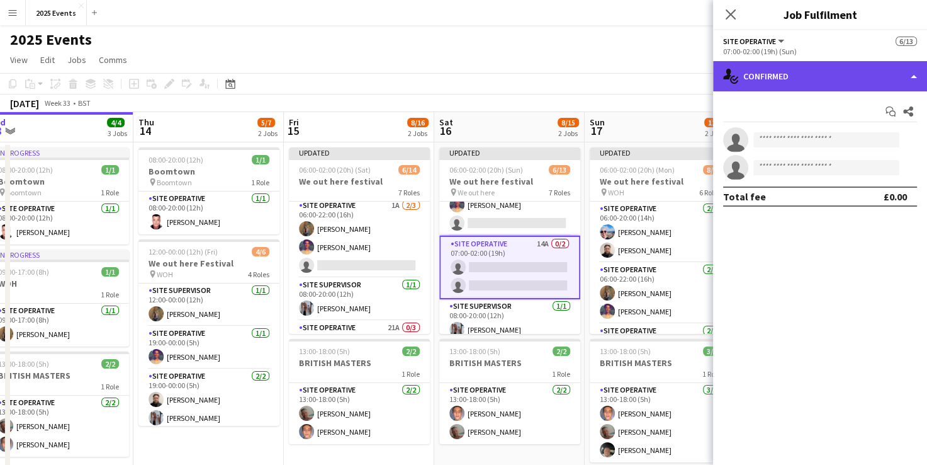
click at [477, 82] on div "single-neutral-actions-check-2 Confirmed" at bounding box center [820, 76] width 214 height 30
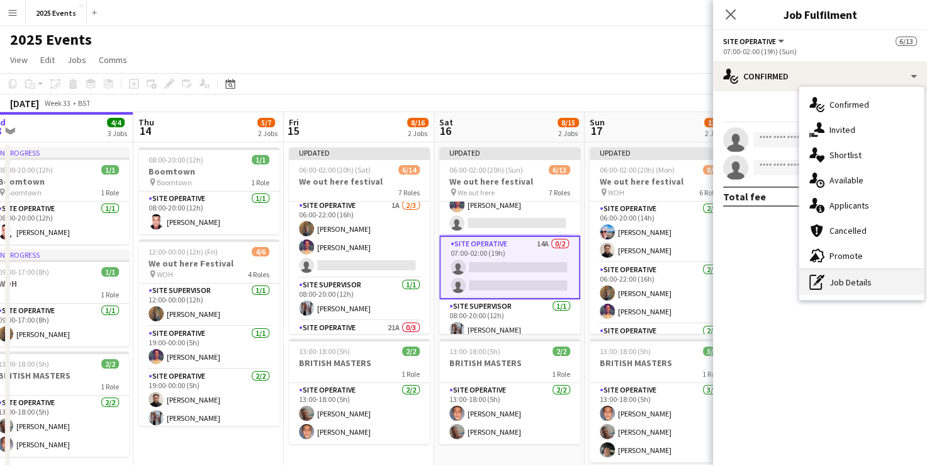
click at [477, 283] on div "pen-write Job Details" at bounding box center [862, 281] width 125 height 25
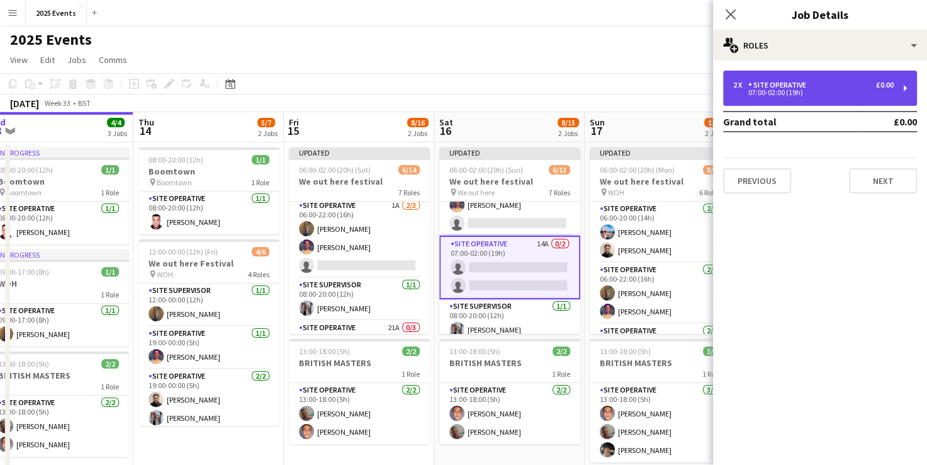
click at [477, 92] on div "07:00-02:00 (19h)" at bounding box center [813, 92] width 161 height 6
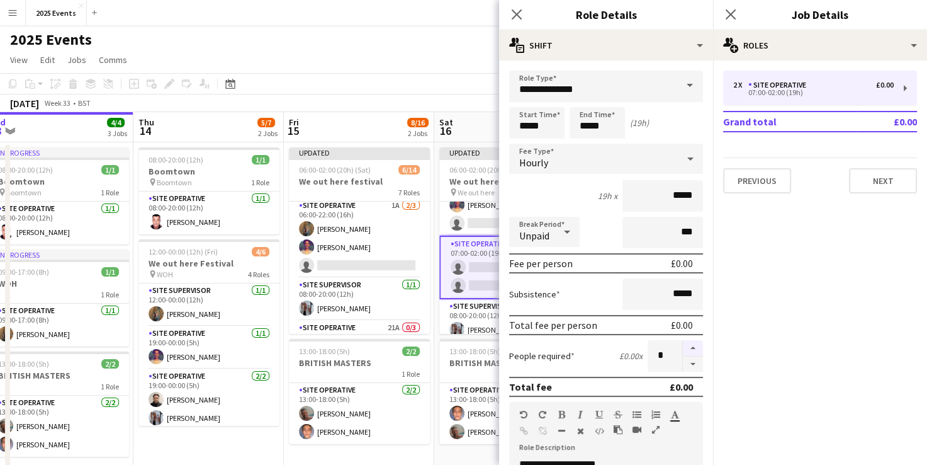
click at [477, 348] on button "button" at bounding box center [693, 348] width 20 height 16
type input "*"
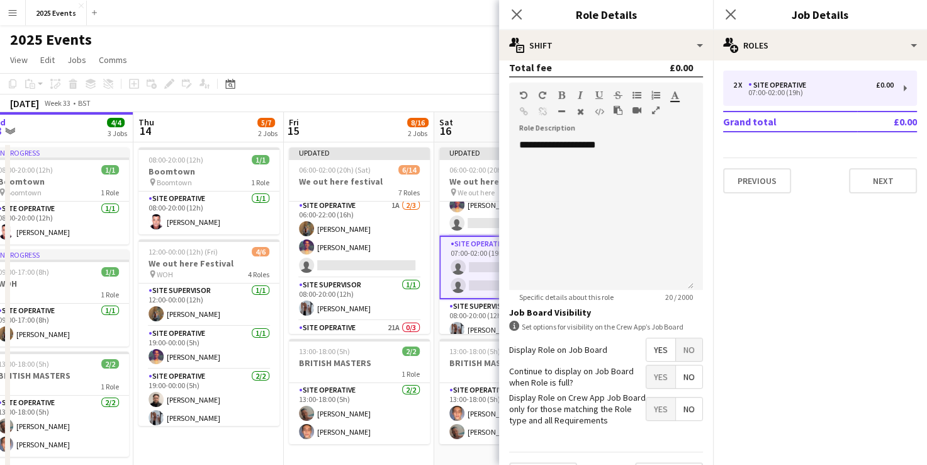
scroll to position [348, 0]
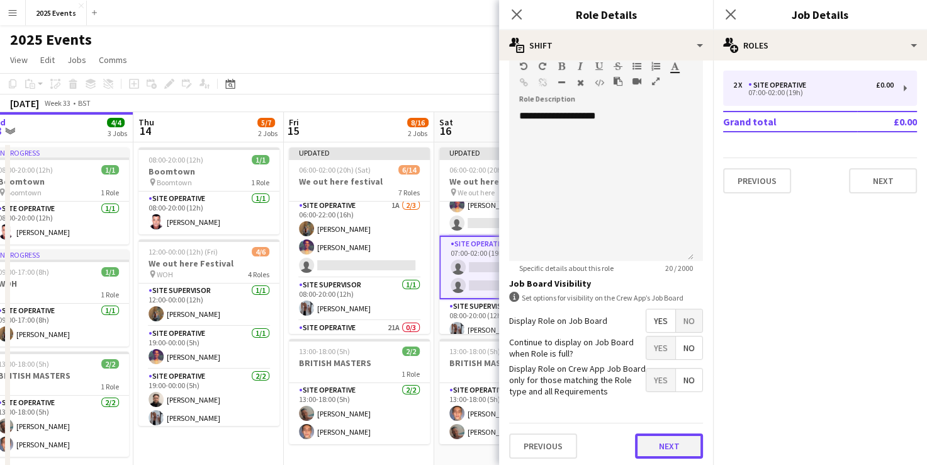
click at [477, 439] on button "Next" at bounding box center [669, 445] width 68 height 25
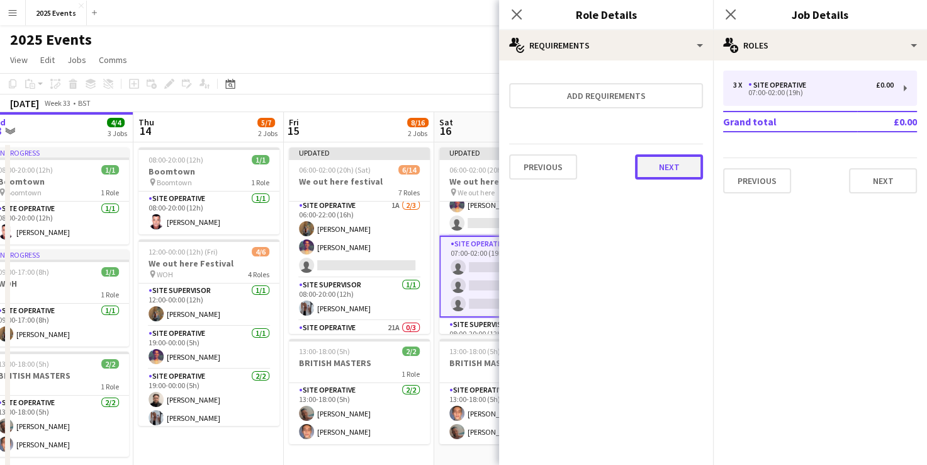
click at [477, 172] on button "Next" at bounding box center [669, 166] width 68 height 25
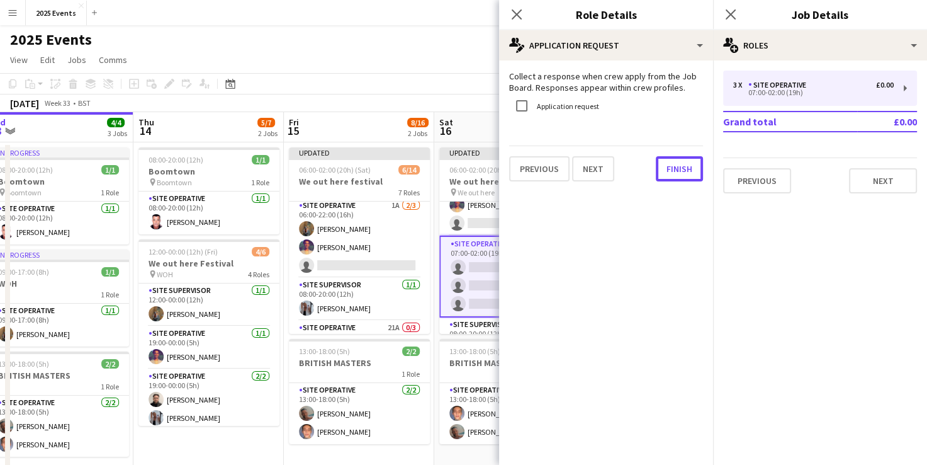
click at [477, 172] on button "Finish" at bounding box center [679, 168] width 47 height 25
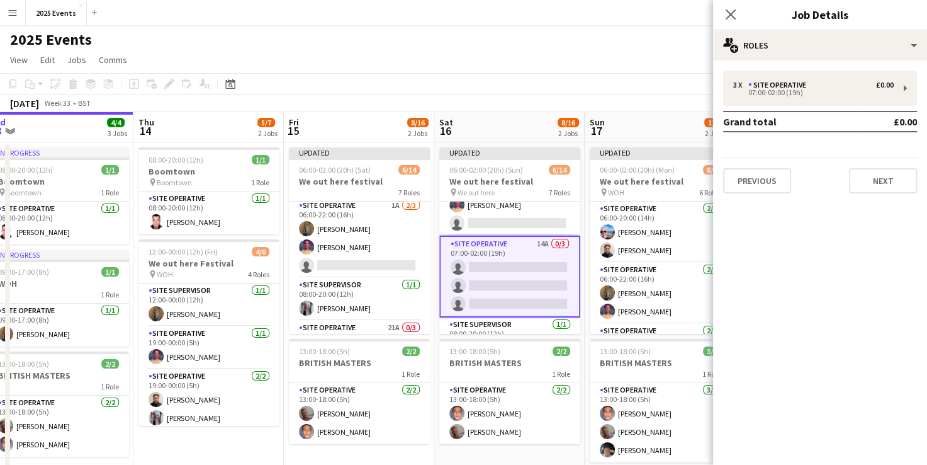
click at [477, 54] on app-page-menu "View Day view expanded Day view collapsed Month view Date picker Jump to [DATE]…" at bounding box center [463, 61] width 927 height 24
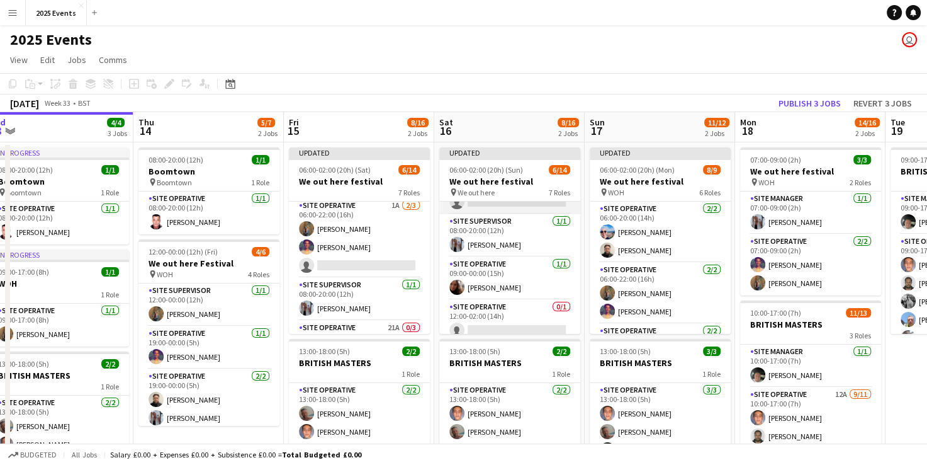
scroll to position [295, 0]
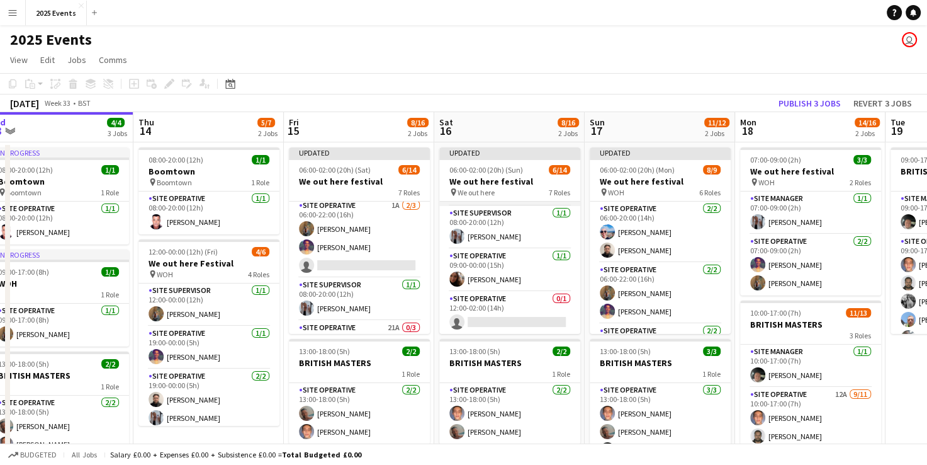
click at [477, 311] on app-card-role "Site Operative 0/1 12:00-02:00 (14h) single-neutral-actions" at bounding box center [509, 312] width 141 height 43
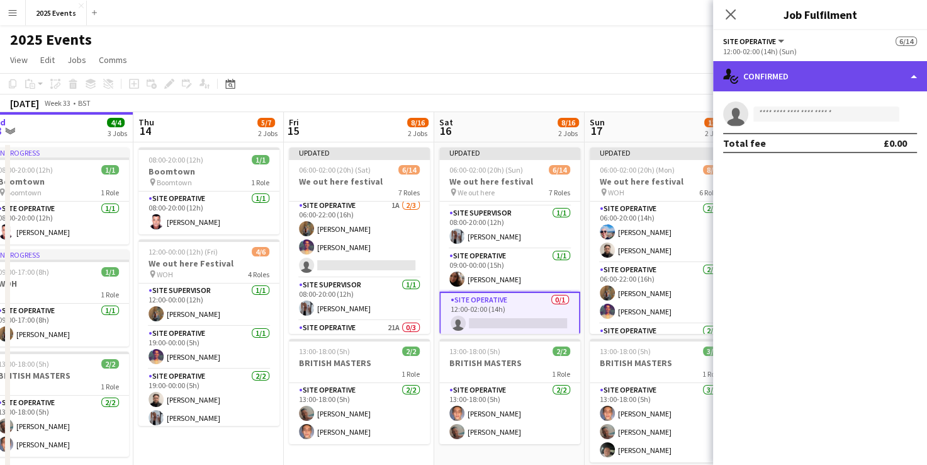
click at [477, 79] on div "single-neutral-actions-check-2 Confirmed" at bounding box center [820, 76] width 214 height 30
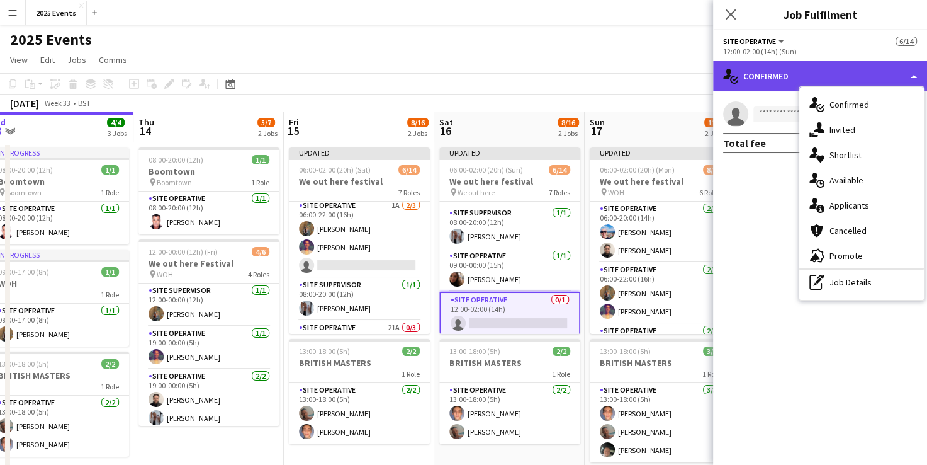
click at [477, 73] on div "single-neutral-actions-check-2 Confirmed" at bounding box center [820, 76] width 214 height 30
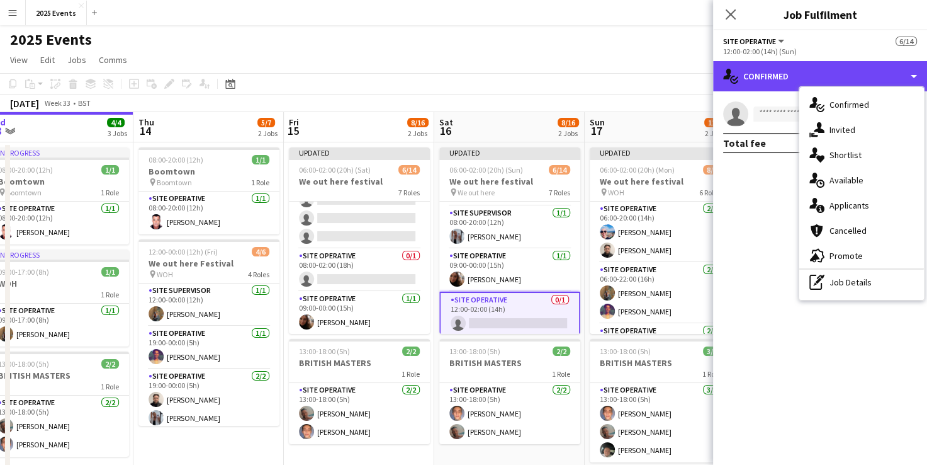
scroll to position [0, 350]
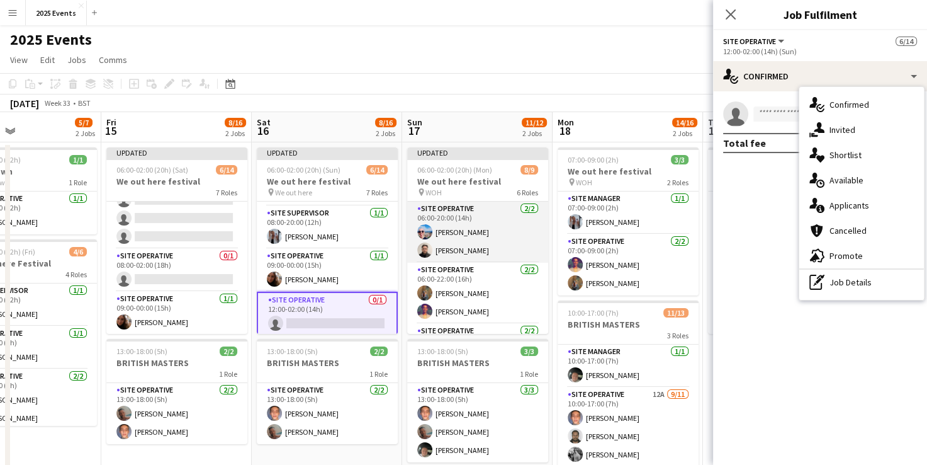
click at [477, 213] on app-card-role "Site Operative 2/2 06:00-20:00 (14h) Maxime Vuitton Liam Pardy" at bounding box center [477, 231] width 141 height 61
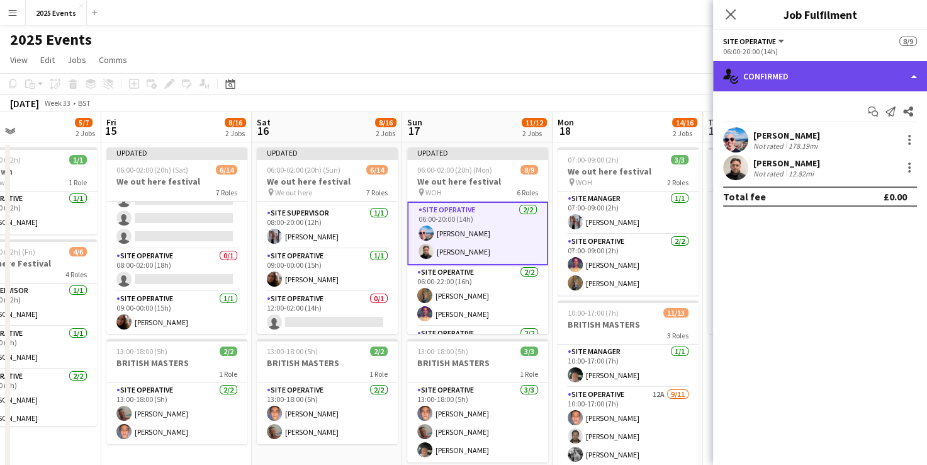
click at [477, 74] on div "single-neutral-actions-check-2 Confirmed" at bounding box center [820, 76] width 214 height 30
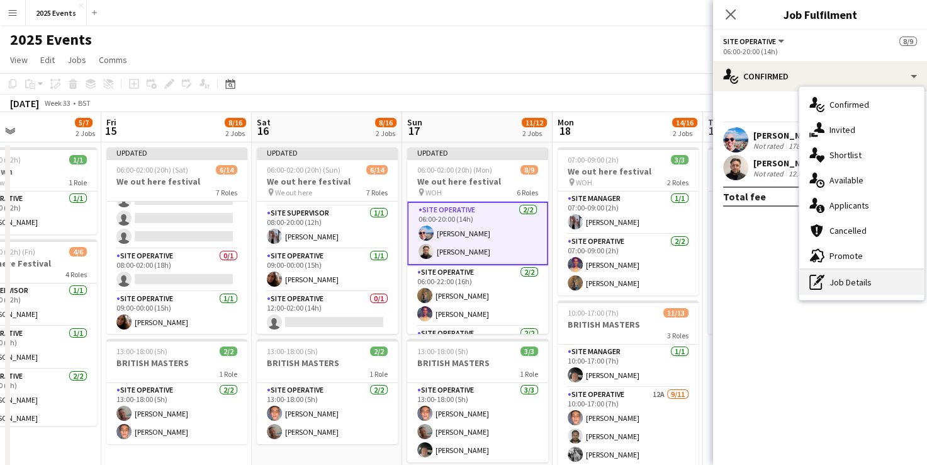
click at [477, 278] on div "pen-write Job Details" at bounding box center [862, 281] width 125 height 25
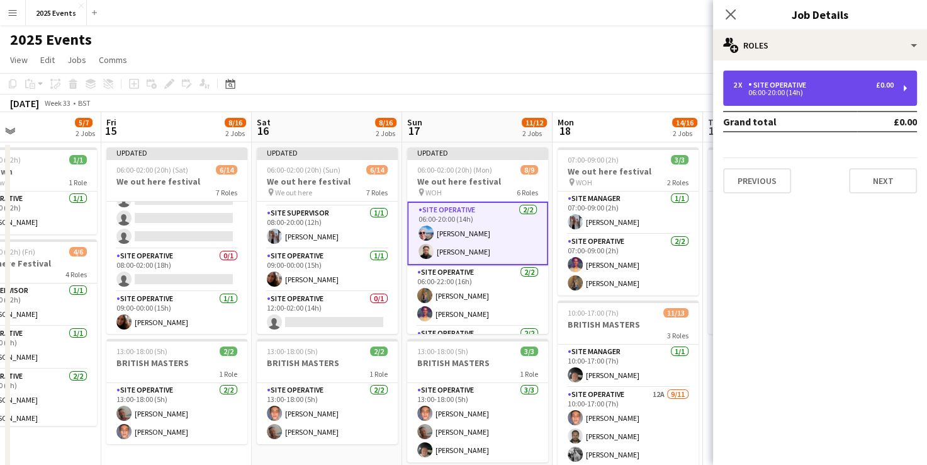
click at [477, 89] on div "2 x Site Operative £0.00" at bounding box center [813, 85] width 161 height 9
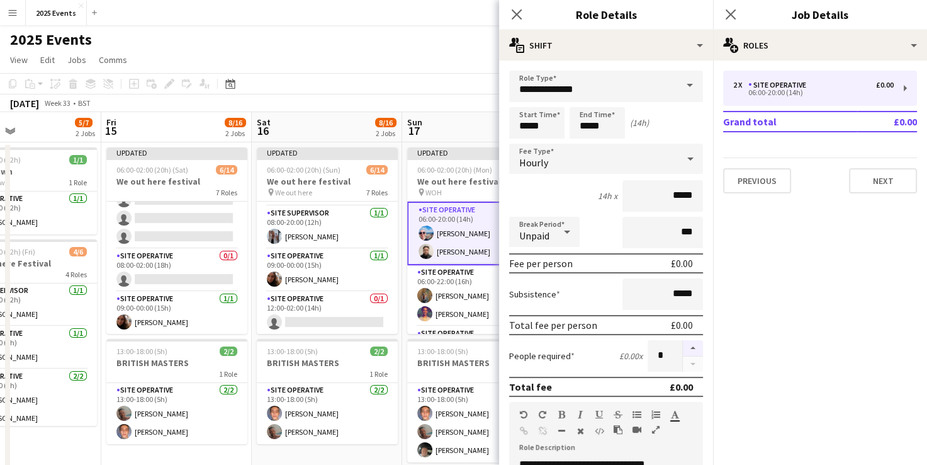
click at [477, 344] on button "button" at bounding box center [693, 348] width 20 height 16
type input "*"
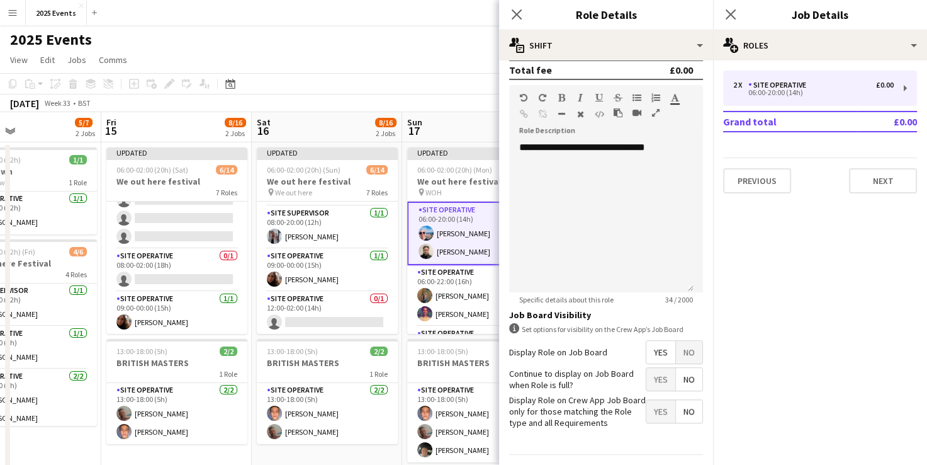
scroll to position [348, 0]
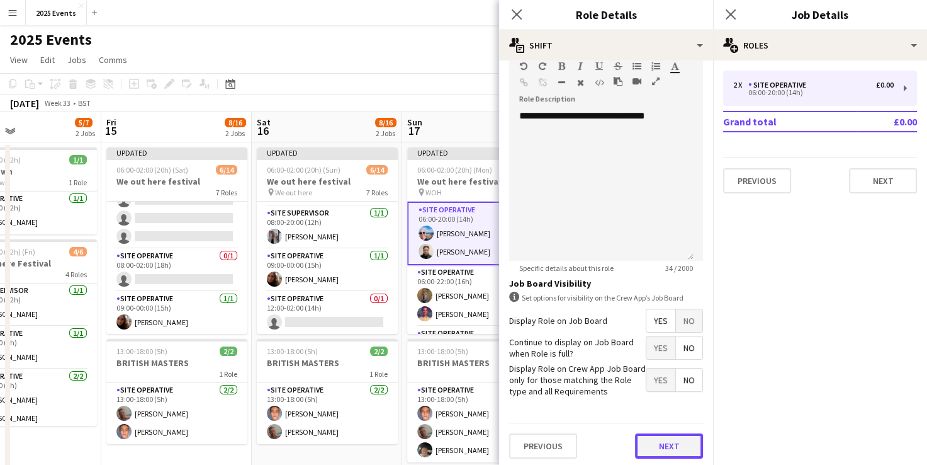
click at [477, 450] on button "Next" at bounding box center [669, 445] width 68 height 25
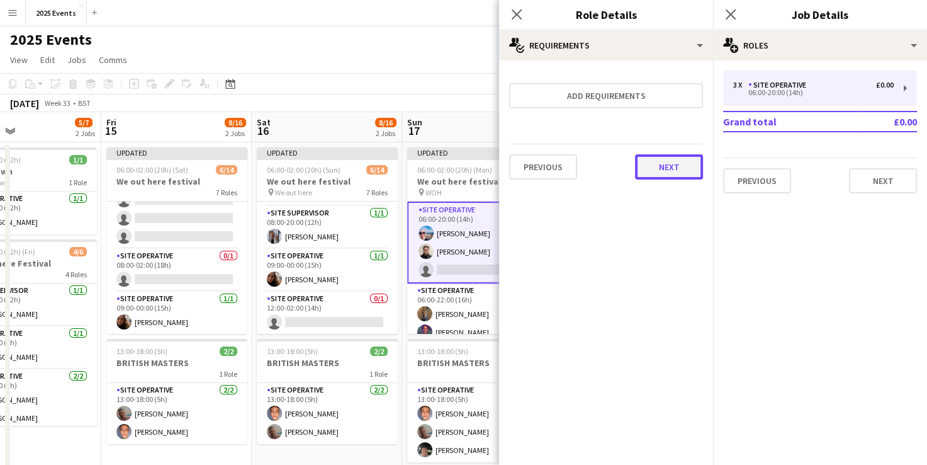
click at [477, 164] on button "Next" at bounding box center [669, 166] width 68 height 25
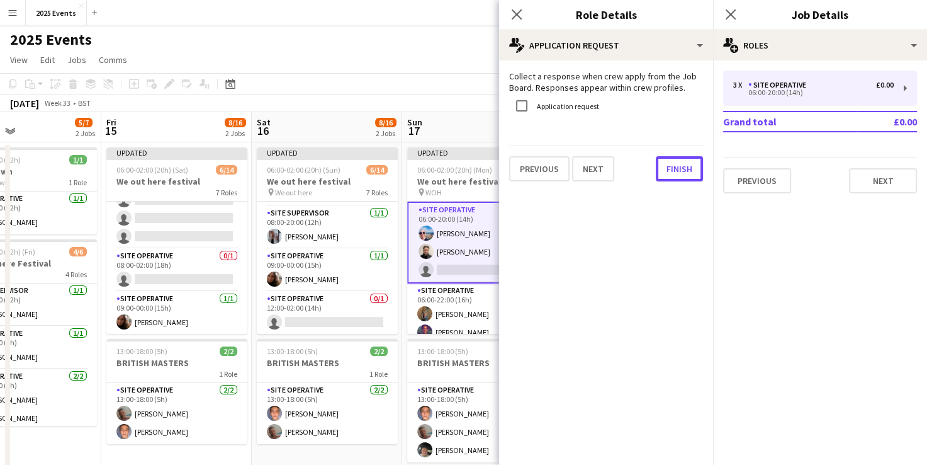
click at [477, 164] on button "Finish" at bounding box center [679, 168] width 47 height 25
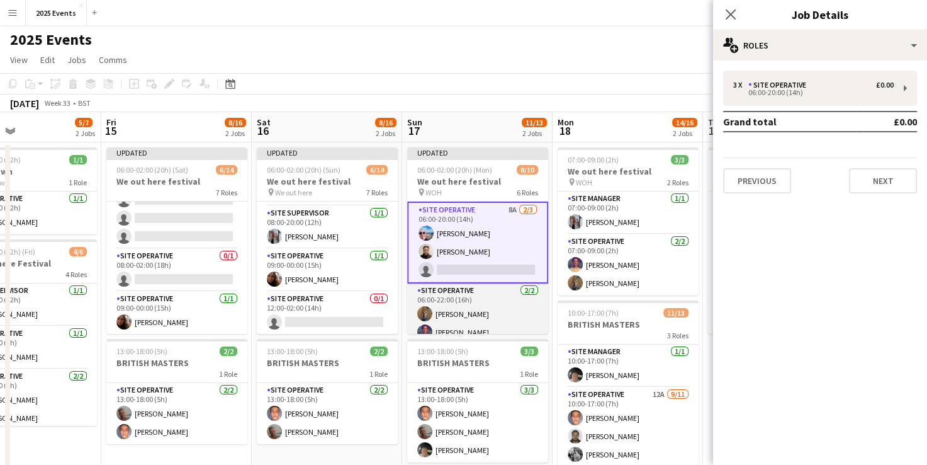
click at [463, 295] on app-card-role "Site Operative 2/2 06:00-22:00 (16h) Shak Siad Reme Rodgers" at bounding box center [477, 313] width 141 height 61
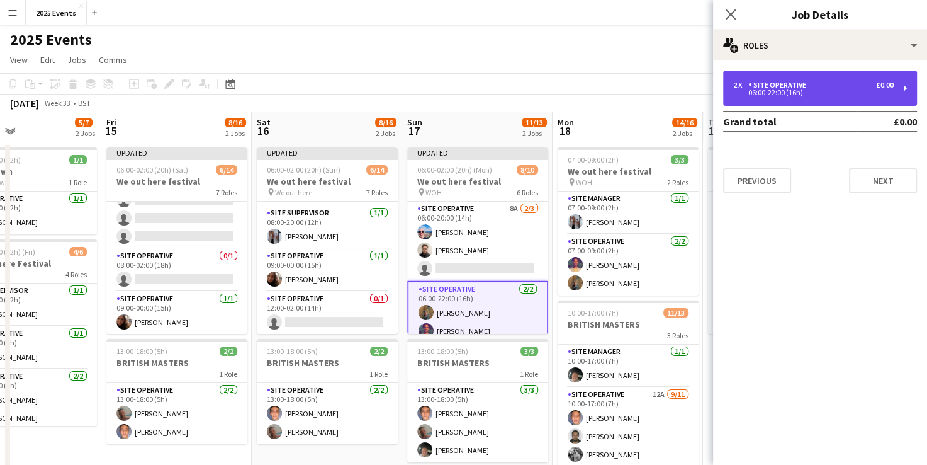
click at [477, 89] on div "2 x Site Operative £0.00" at bounding box center [813, 85] width 161 height 9
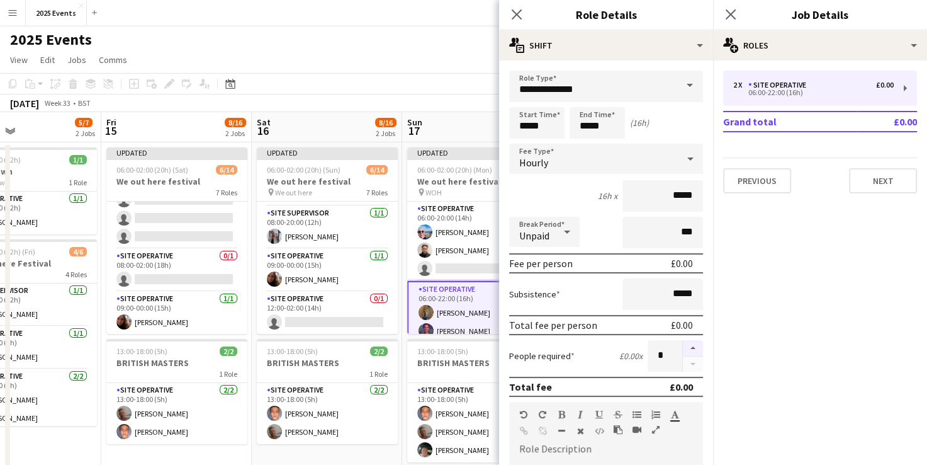
click at [477, 345] on button "button" at bounding box center [693, 348] width 20 height 16
type input "*"
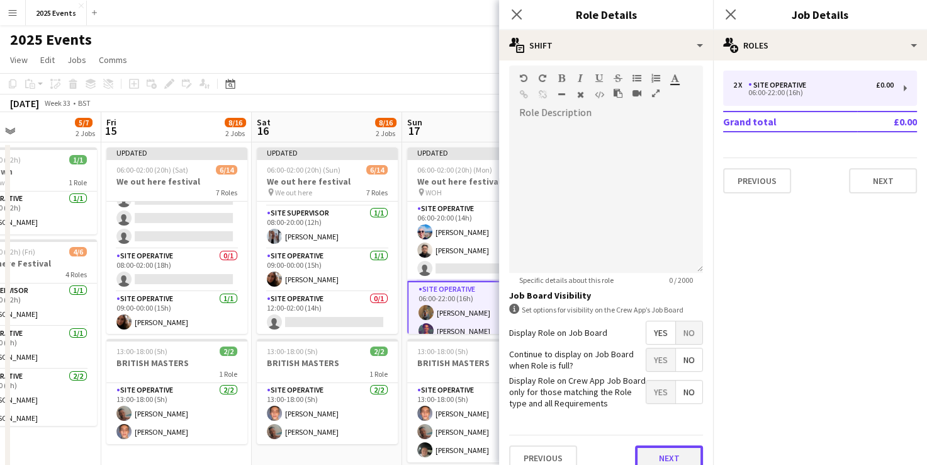
click at [477, 450] on button "Next" at bounding box center [669, 457] width 68 height 25
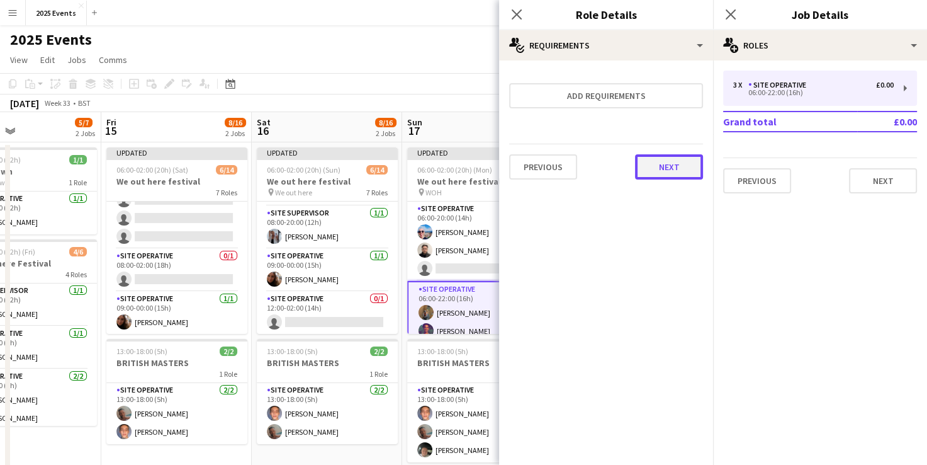
click at [477, 155] on button "Next" at bounding box center [669, 166] width 68 height 25
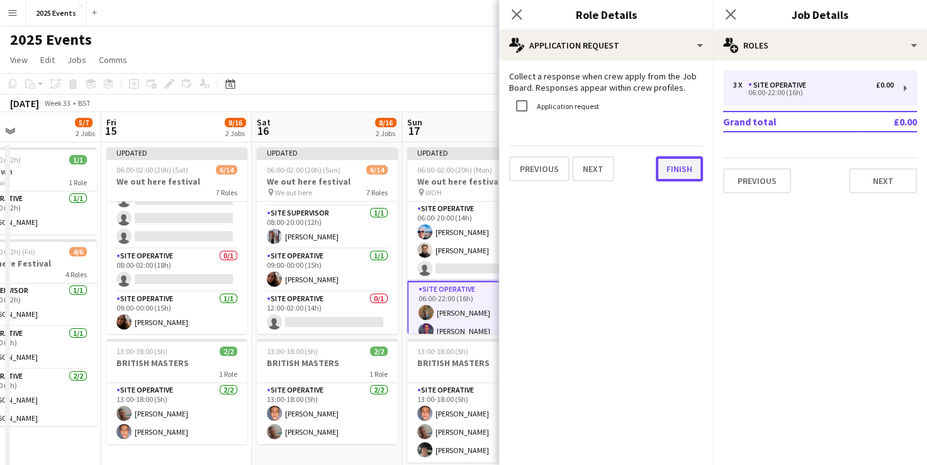
click at [477, 180] on button "Finish" at bounding box center [679, 168] width 47 height 25
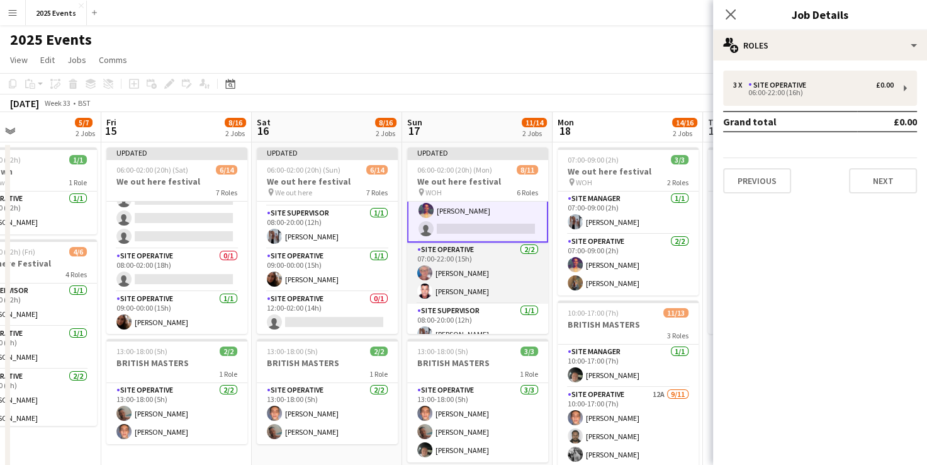
click at [444, 262] on app-card-role "Site Operative 2/2 07:00-22:00 (15h) Kim Brook Trevor Paviour" at bounding box center [477, 272] width 141 height 61
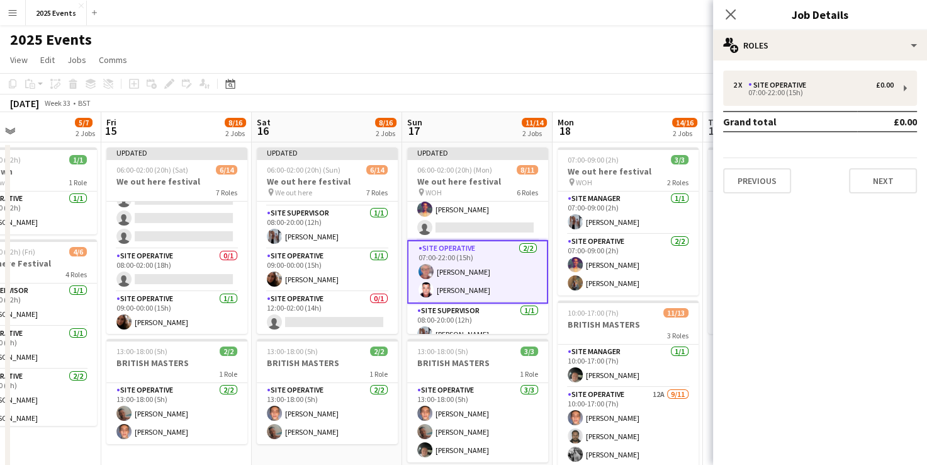
scroll to position [119, 0]
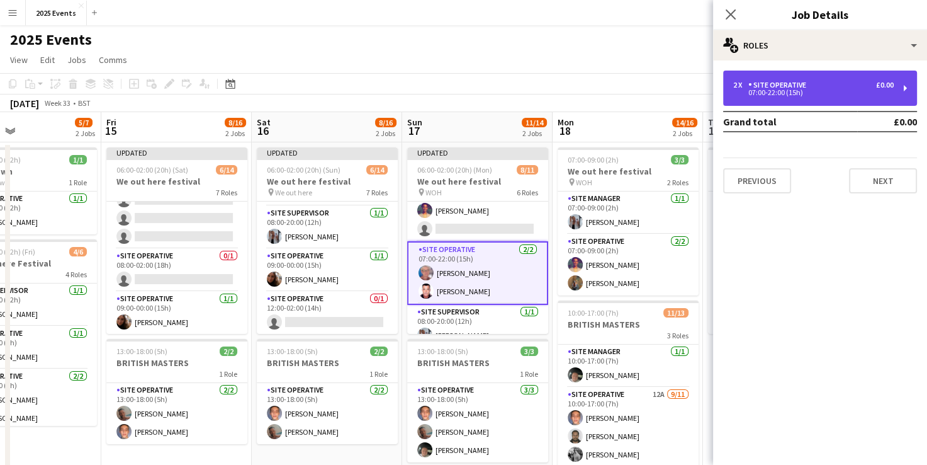
click at [477, 82] on div "2 x Site Operative £0.00" at bounding box center [813, 85] width 161 height 9
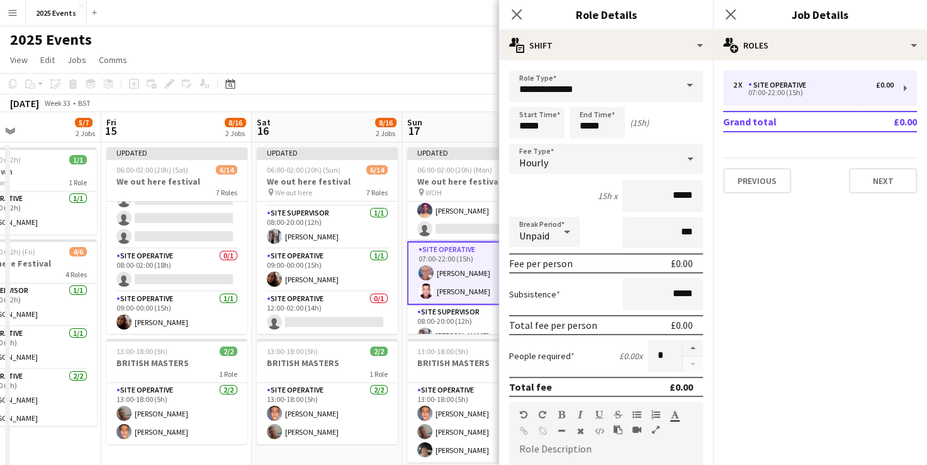
click at [477, 84] on span at bounding box center [690, 86] width 26 height 30
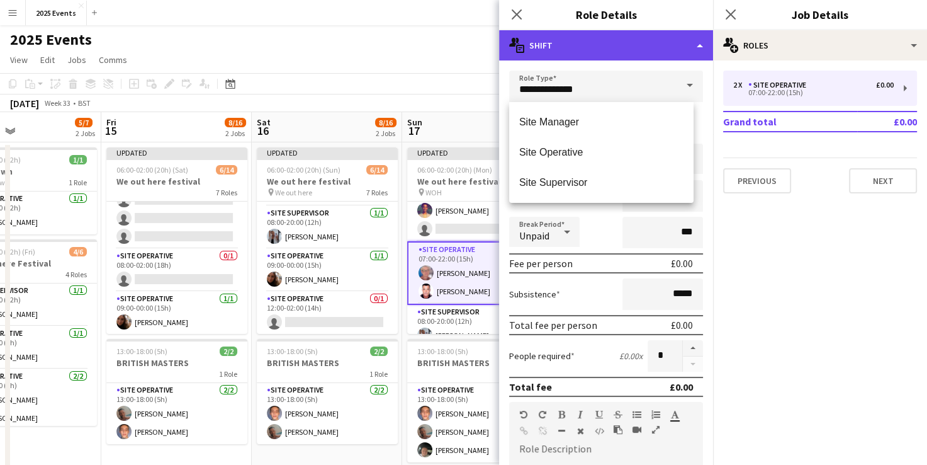
click at [477, 48] on div "multiple-actions-text Shift" at bounding box center [606, 45] width 214 height 30
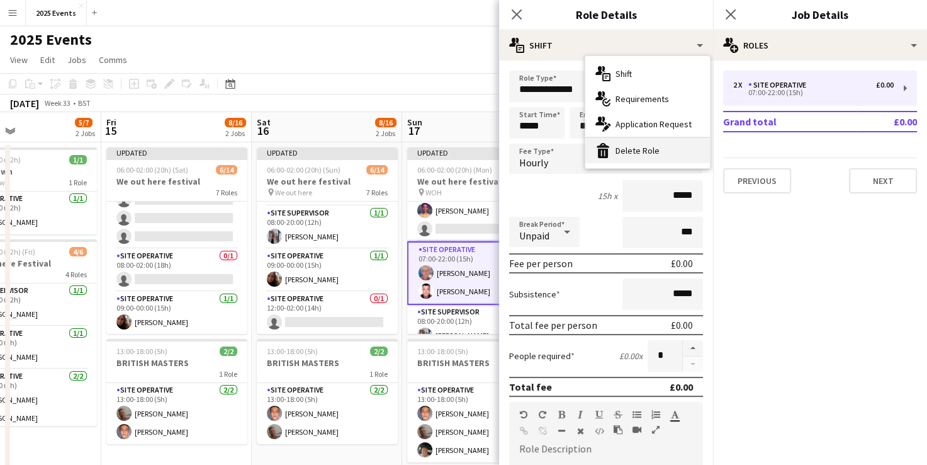
click at [477, 144] on div "bin-2 Delete Role" at bounding box center [647, 150] width 125 height 25
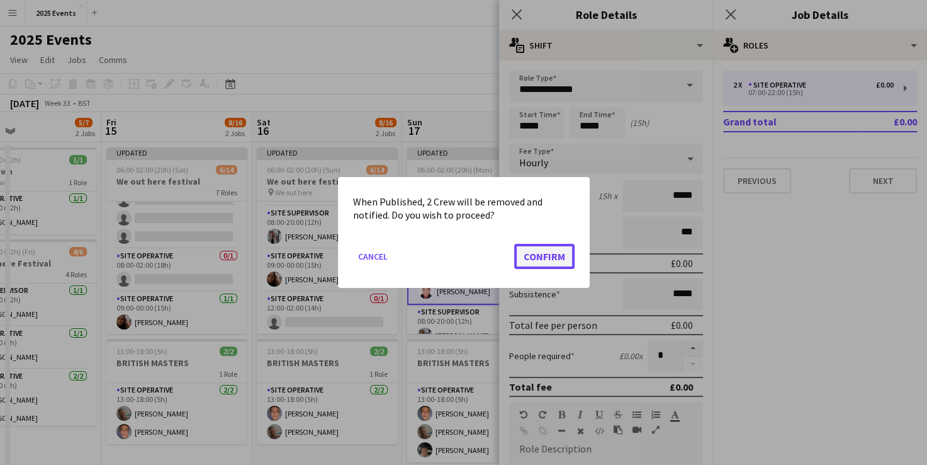
click at [477, 257] on button "Confirm" at bounding box center [544, 256] width 60 height 25
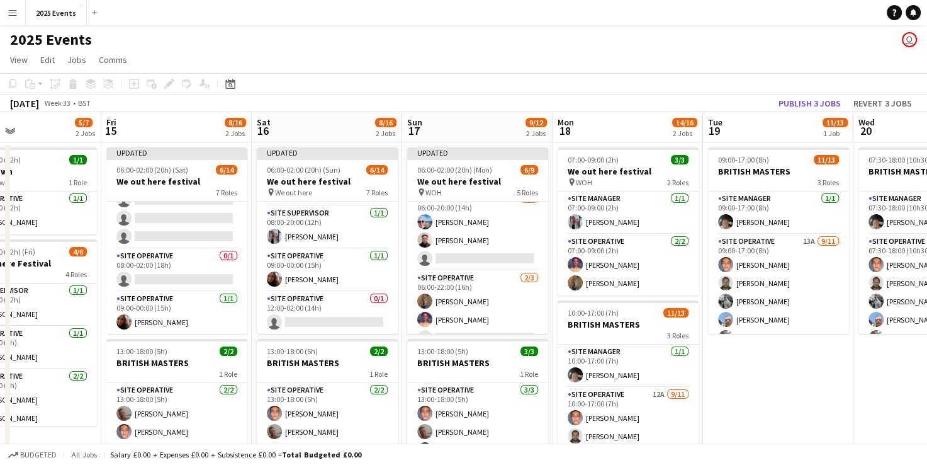
scroll to position [0, 0]
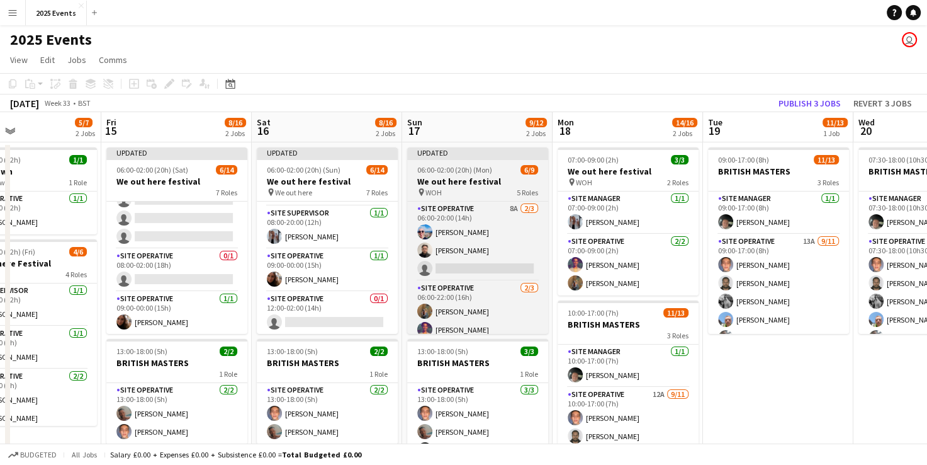
click at [449, 176] on h3 "We out here festival" at bounding box center [477, 181] width 141 height 11
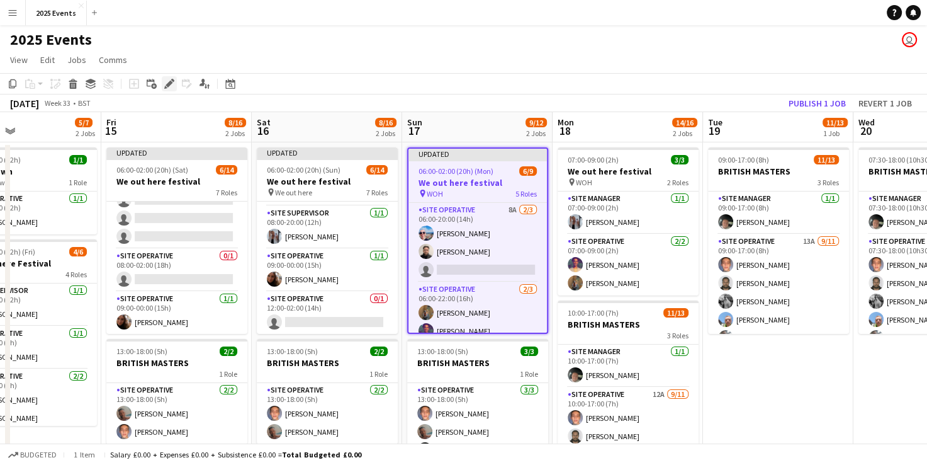
click at [174, 86] on icon "Edit" at bounding box center [169, 84] width 10 height 10
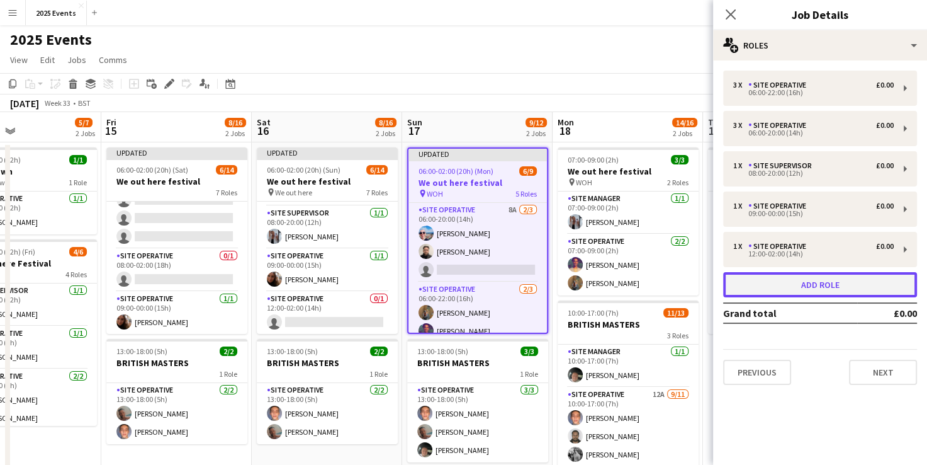
click at [477, 285] on button "Add role" at bounding box center [820, 284] width 194 height 25
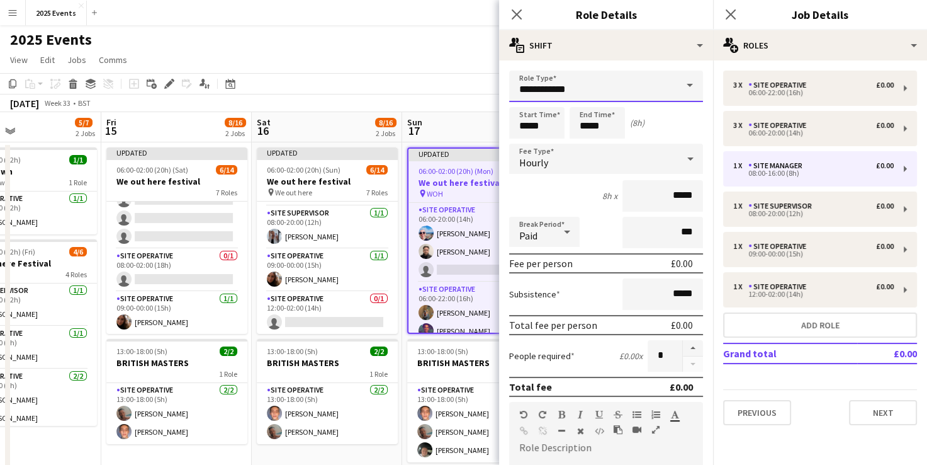
click at [477, 82] on input "**********" at bounding box center [606, 86] width 194 height 31
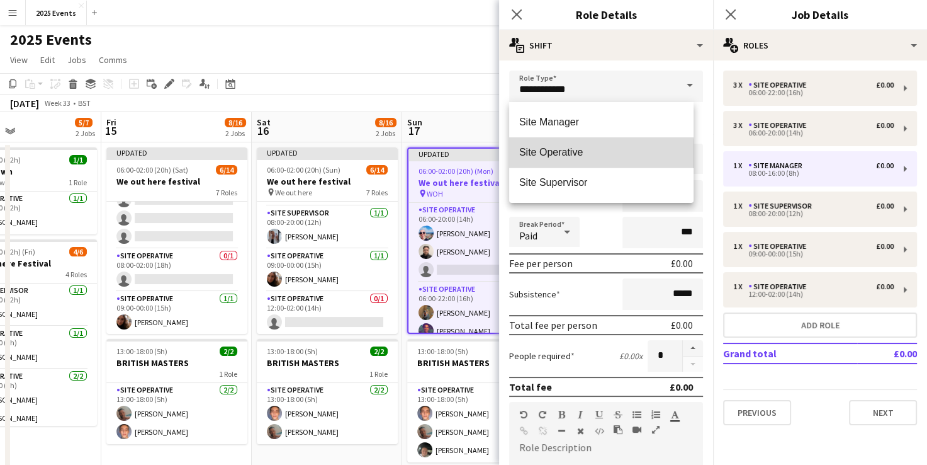
click at [477, 155] on span "Site Operative" at bounding box center [601, 152] width 164 height 12
type input "**********"
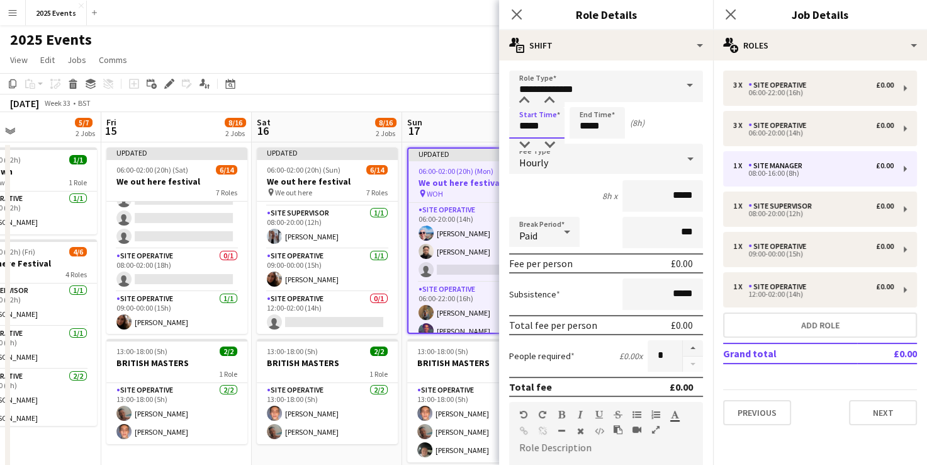
click at [477, 123] on input "*****" at bounding box center [536, 122] width 55 height 31
type input "*****"
click at [477, 130] on input "*****" at bounding box center [597, 122] width 55 height 31
type input "*****"
click at [477, 232] on div at bounding box center [567, 231] width 25 height 25
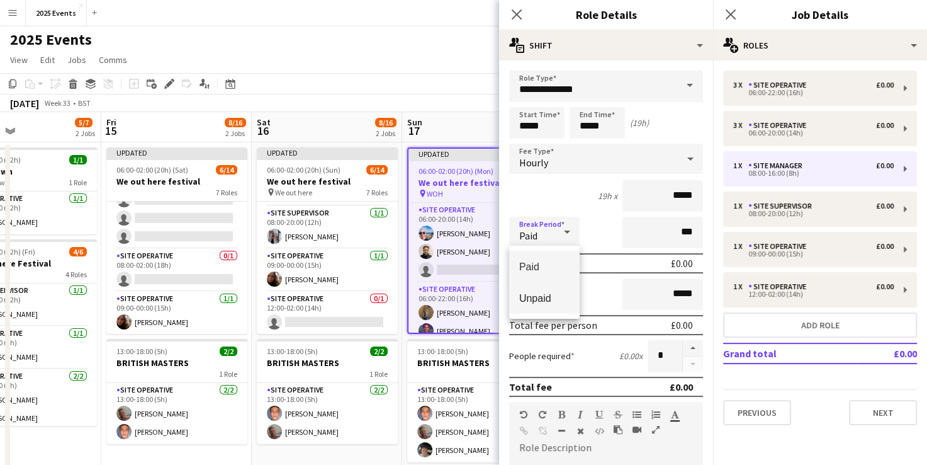
click at [477, 292] on span "Unpaid" at bounding box center [544, 298] width 50 height 12
click at [477, 340] on button "button" at bounding box center [693, 348] width 20 height 16
type input "*"
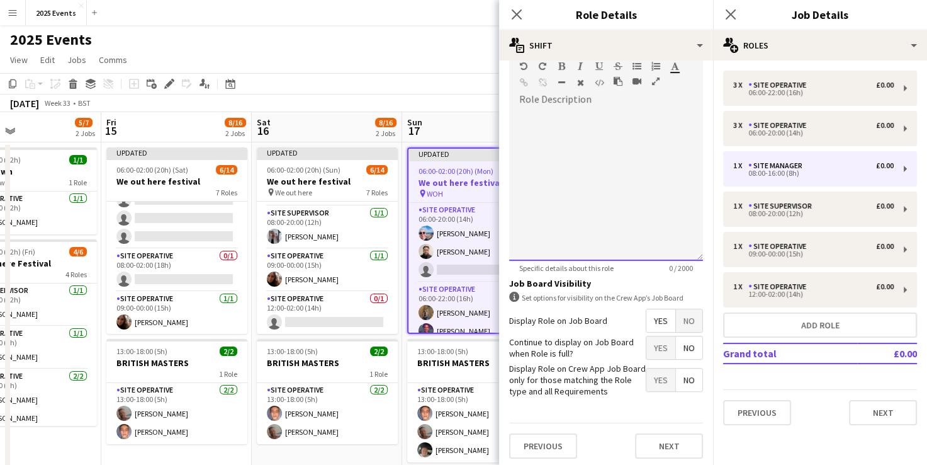
click at [477, 105] on div at bounding box center [606, 181] width 194 height 160
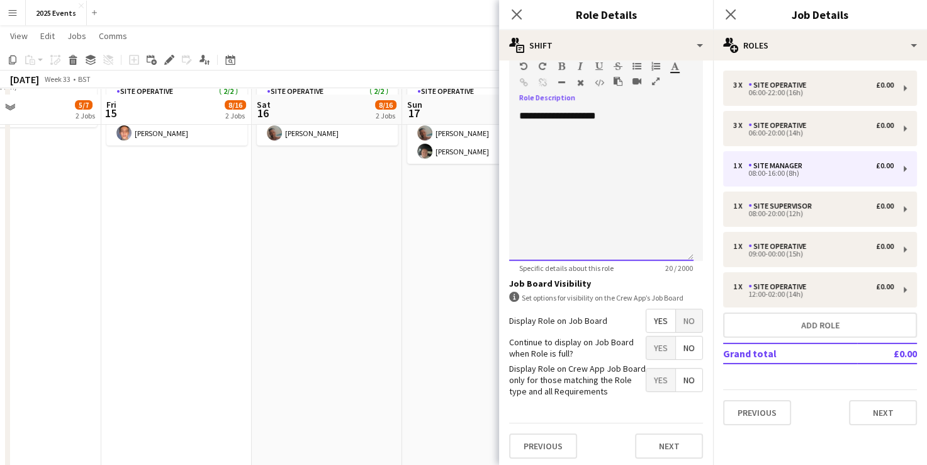
scroll to position [305, 0]
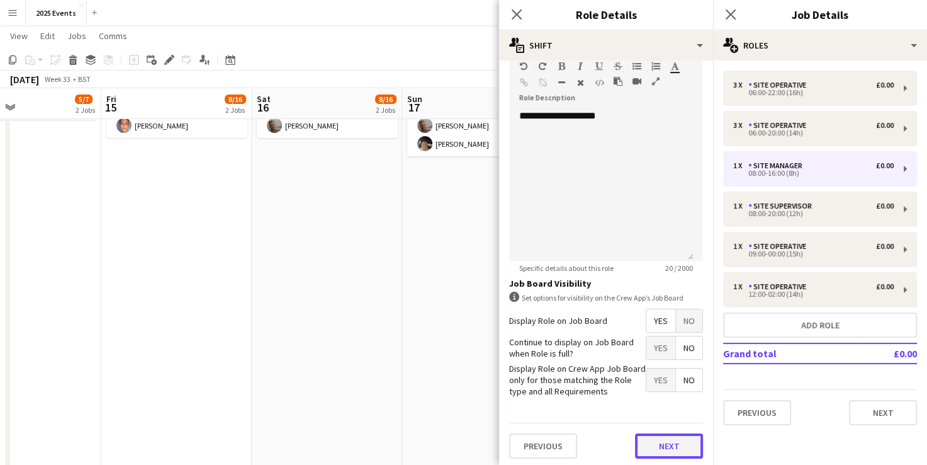
click at [477, 439] on button "Next" at bounding box center [669, 445] width 68 height 25
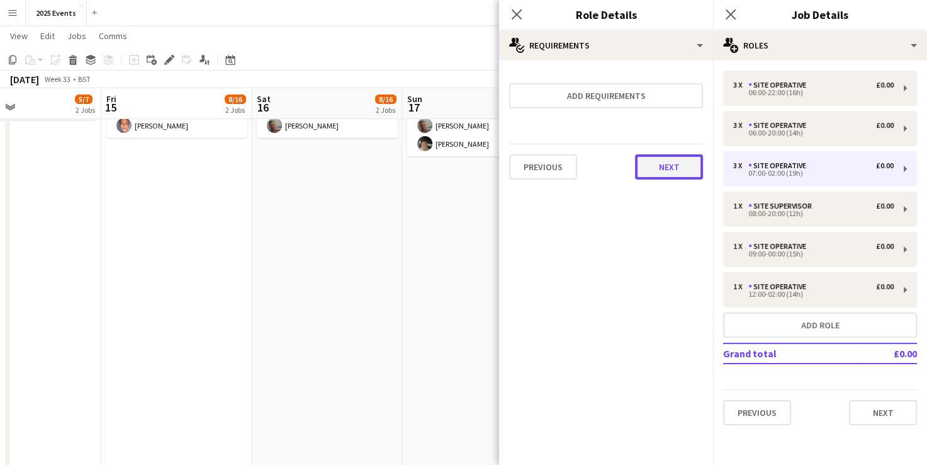
click at [477, 173] on button "Next" at bounding box center [669, 166] width 68 height 25
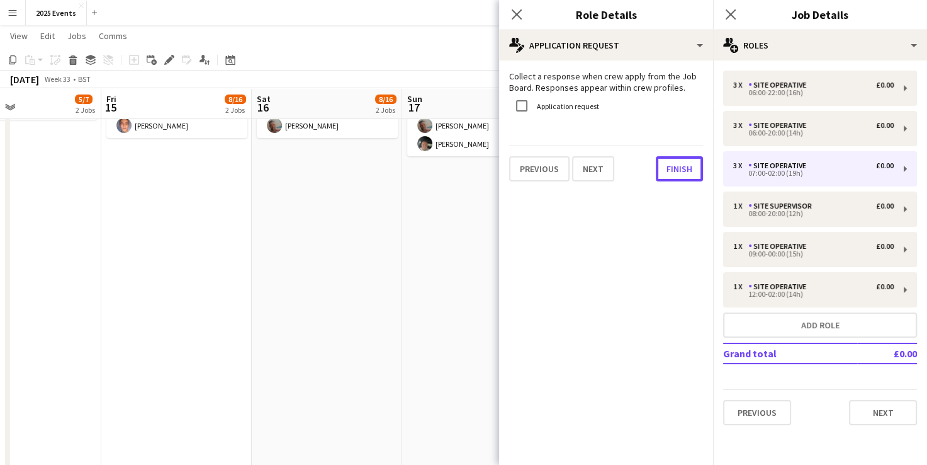
click at [477, 173] on button "Finish" at bounding box center [679, 168] width 47 height 25
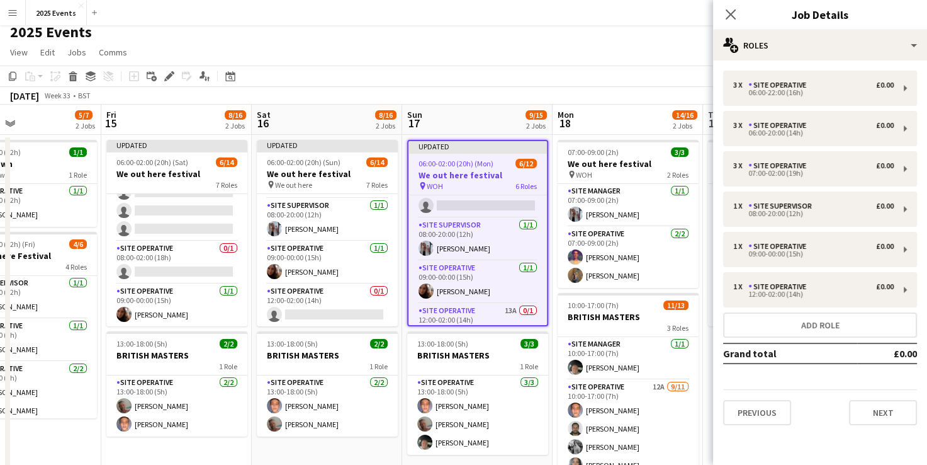
scroll to position [236, 0]
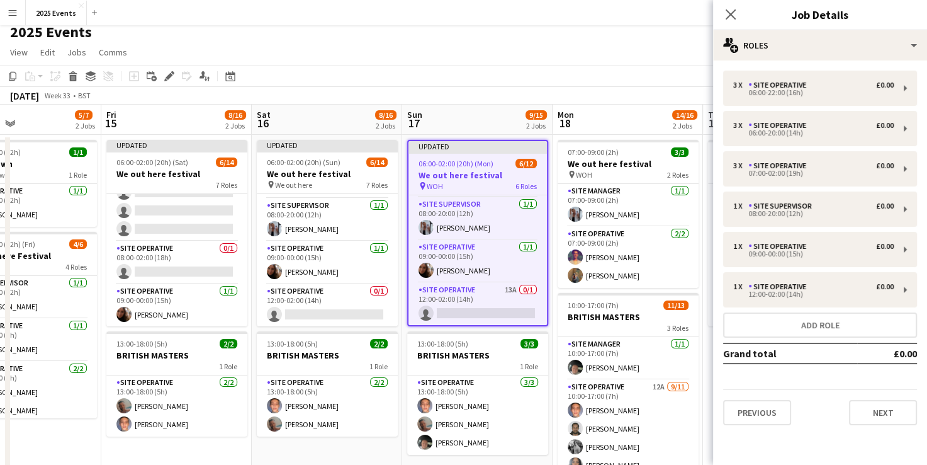
click at [477, 72] on app-toolbar "Copy Paste Paste Ctrl+V Paste with crew Ctrl+Shift+V Paste linked Job Delete Gr…" at bounding box center [463, 75] width 927 height 21
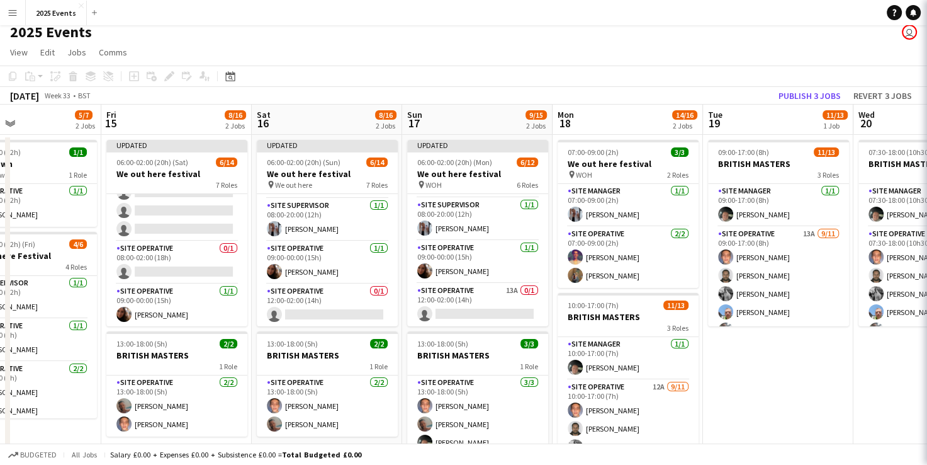
scroll to position [234, 0]
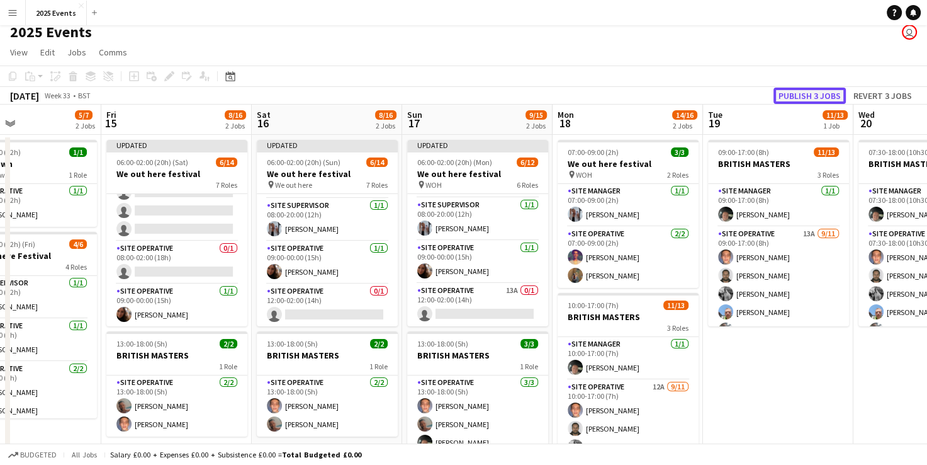
click at [477, 94] on button "Publish 3 jobs" at bounding box center [810, 96] width 72 height 16
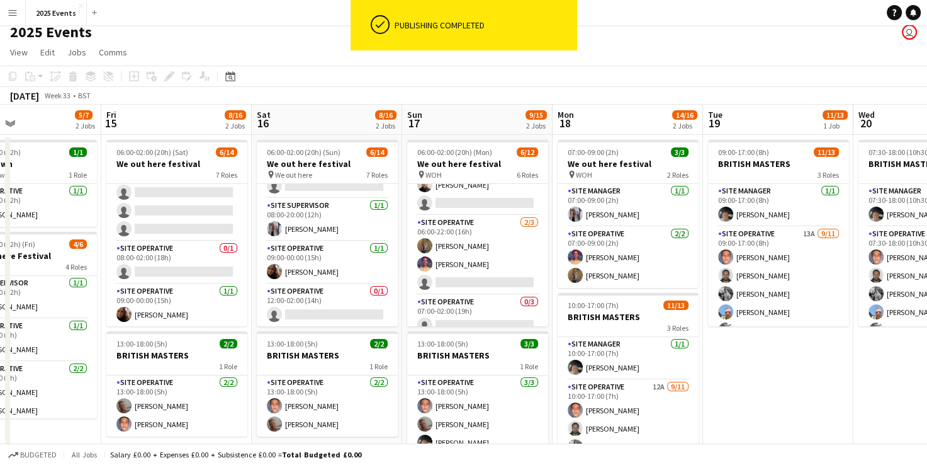
scroll to position [0, 0]
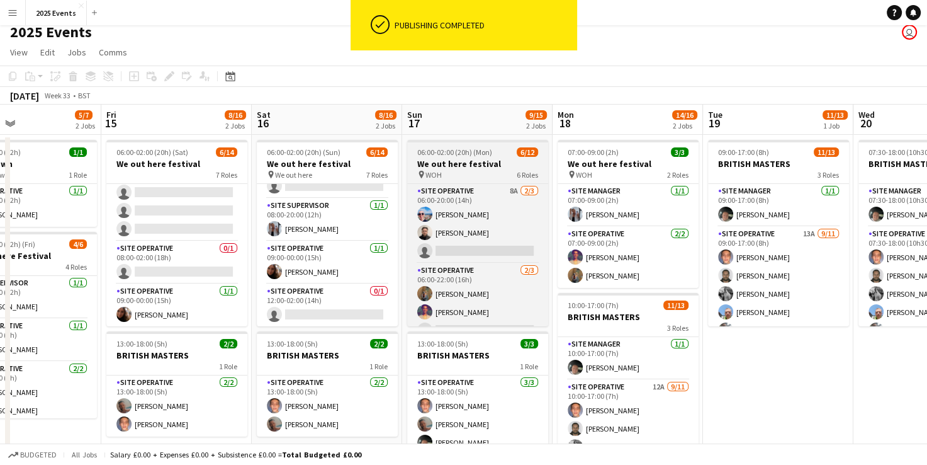
click at [455, 154] on span "06:00-02:00 (20h) (Mon)" at bounding box center [454, 151] width 75 height 9
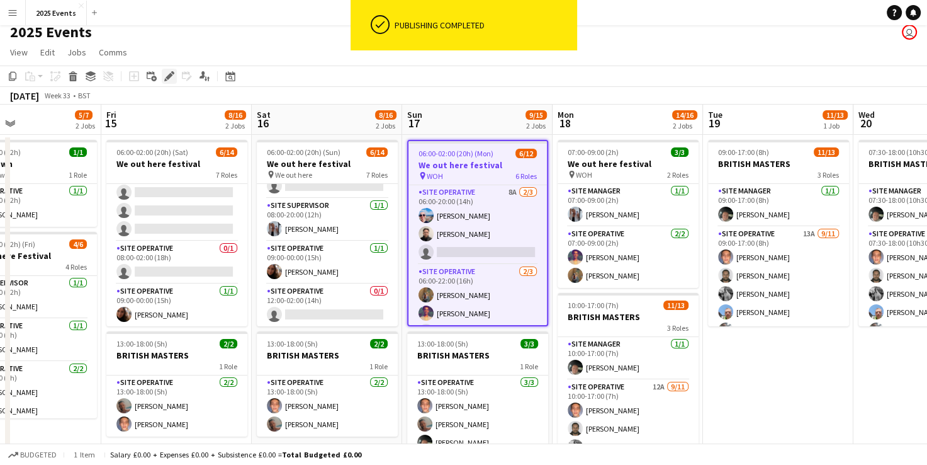
click at [171, 77] on icon "Edit" at bounding box center [169, 76] width 10 height 10
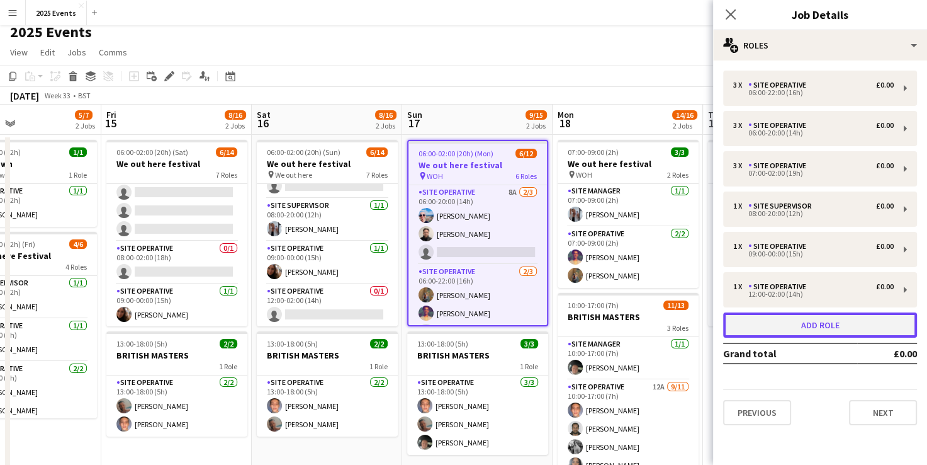
click at [477, 332] on button "Add role" at bounding box center [820, 324] width 194 height 25
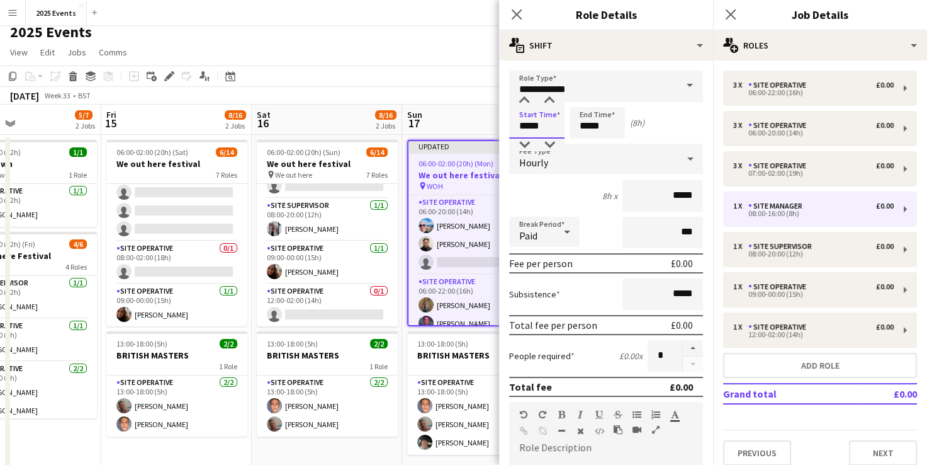
click at [477, 123] on input "*****" at bounding box center [536, 122] width 55 height 31
type input "*****"
click at [477, 128] on input "*****" at bounding box center [597, 122] width 55 height 31
type input "*****"
click at [477, 243] on div "Paid" at bounding box center [531, 232] width 45 height 30
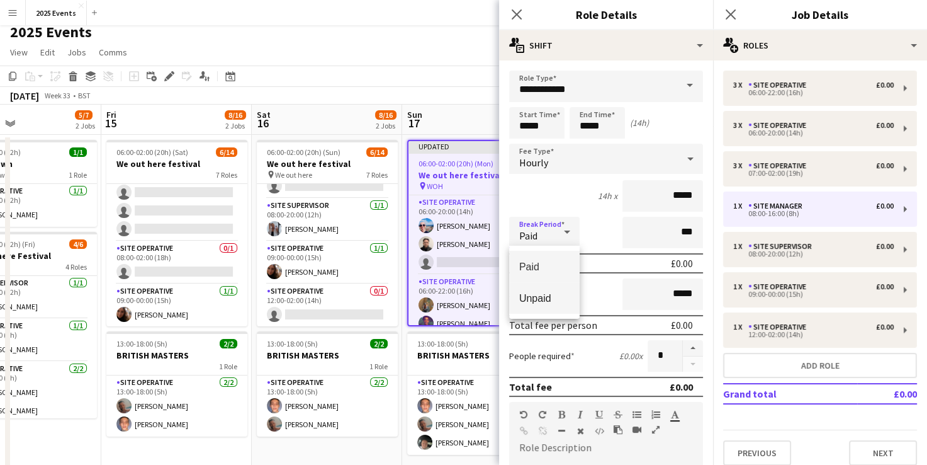
click at [477, 304] on mat-option "Unpaid" at bounding box center [544, 297] width 71 height 31
click at [477, 341] on button "button" at bounding box center [693, 348] width 20 height 16
type input "*"
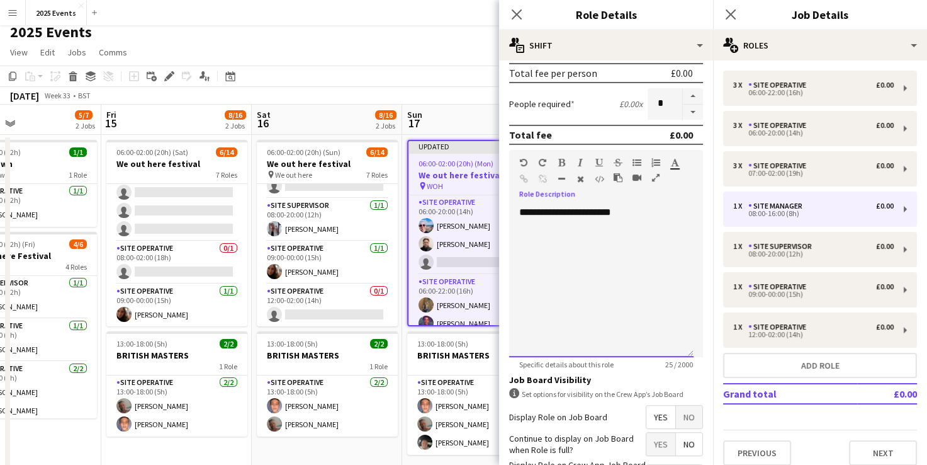
scroll to position [348, 0]
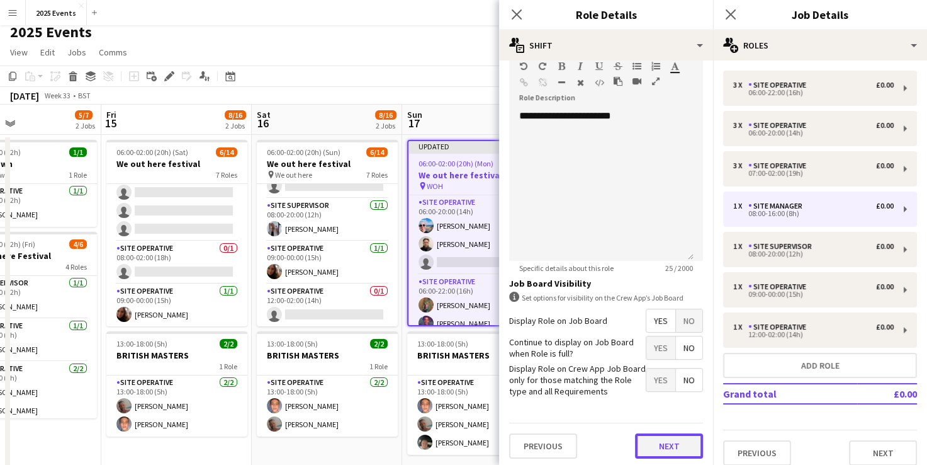
click at [477, 436] on button "Next" at bounding box center [669, 445] width 68 height 25
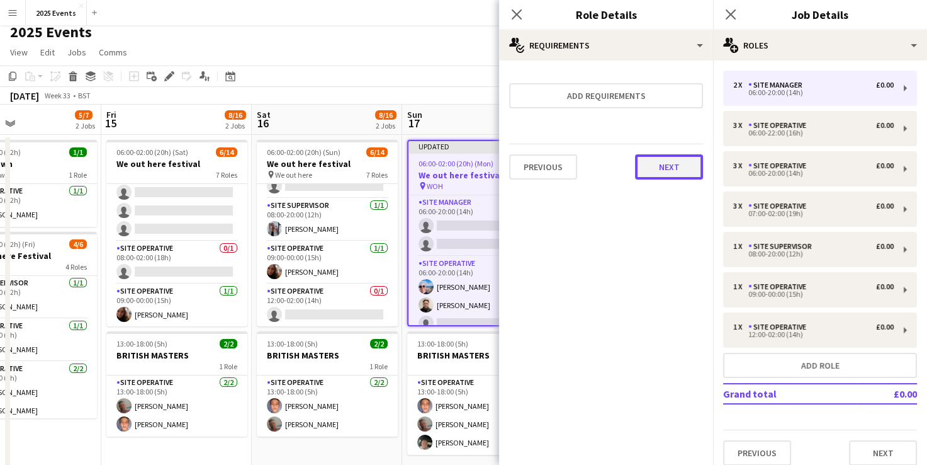
click at [477, 157] on button "Next" at bounding box center [669, 166] width 68 height 25
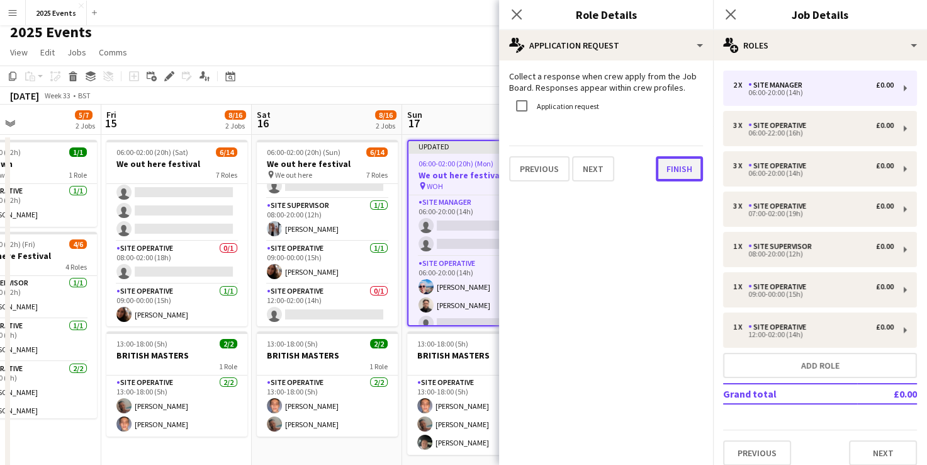
click at [477, 162] on button "Finish" at bounding box center [679, 168] width 47 height 25
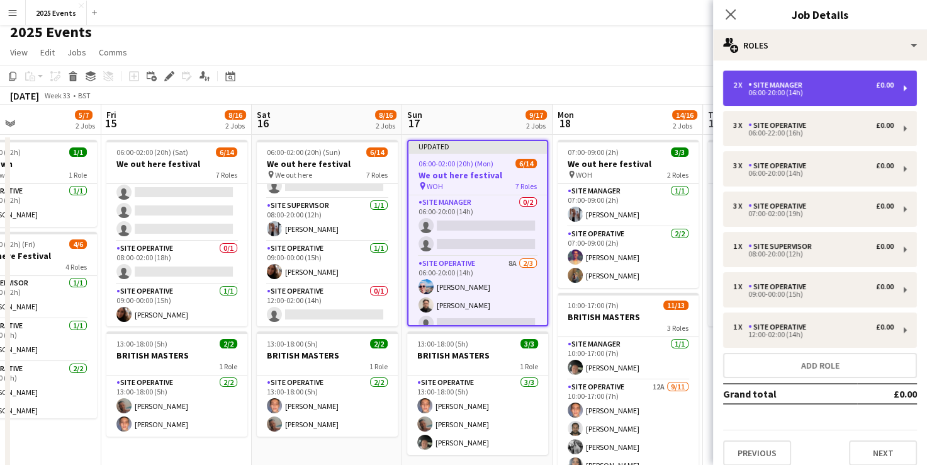
click at [477, 93] on div "06:00-20:00 (14h)" at bounding box center [813, 92] width 161 height 6
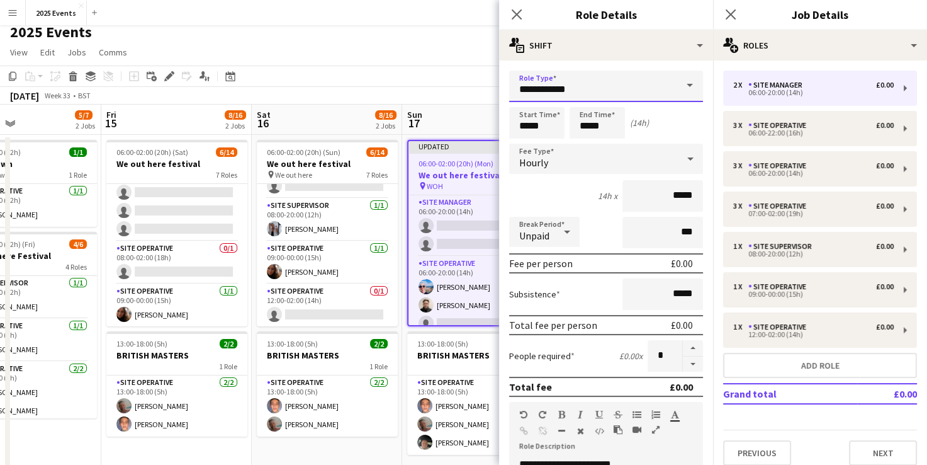
click at [477, 86] on input "**********" at bounding box center [606, 86] width 194 height 31
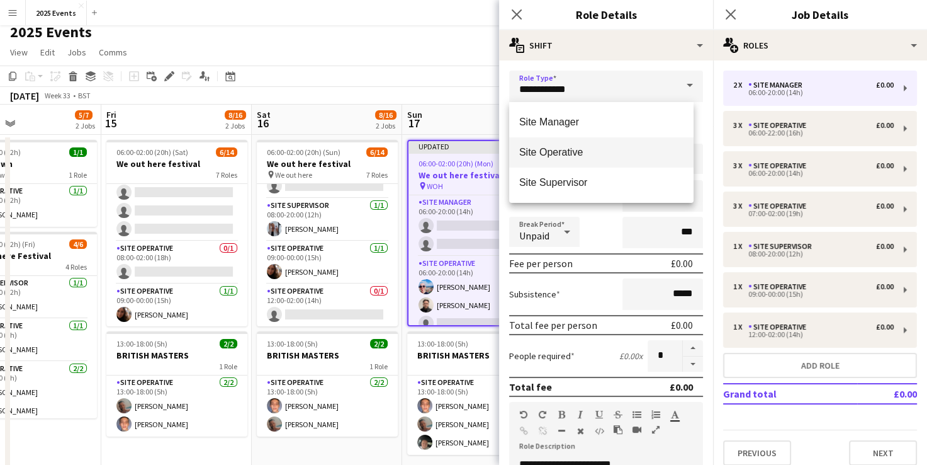
click at [477, 152] on span "Site Operative" at bounding box center [601, 152] width 164 height 12
type input "**********"
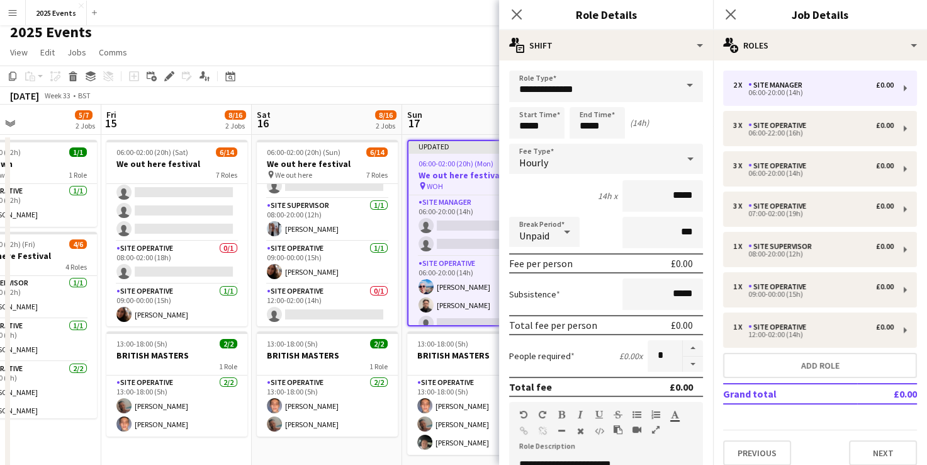
click at [439, 38] on div "2025 Events user" at bounding box center [463, 30] width 927 height 24
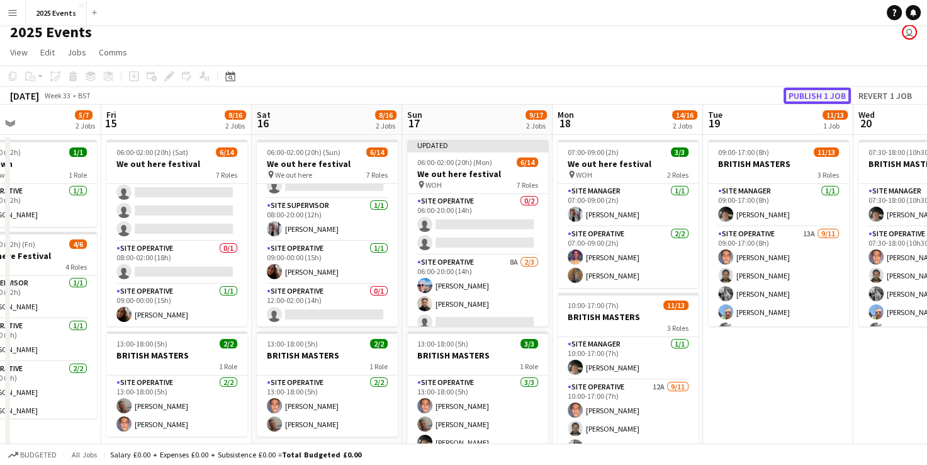
click at [477, 94] on button "Publish 1 job" at bounding box center [817, 96] width 67 height 16
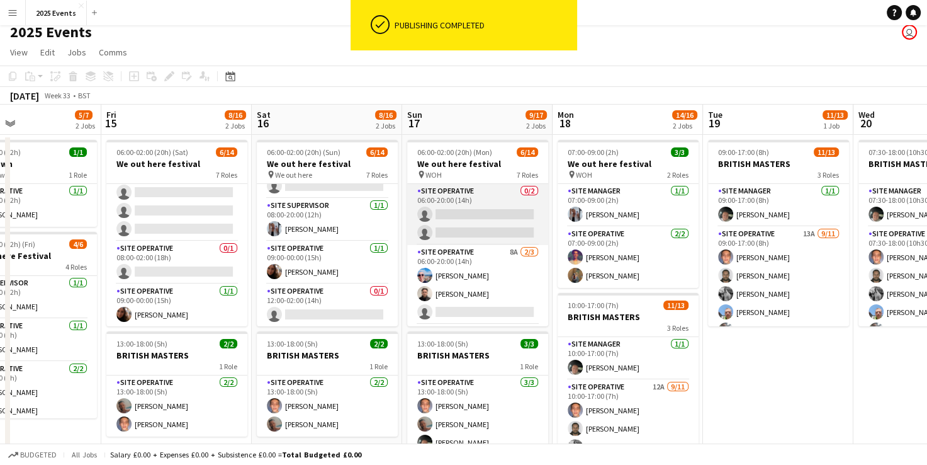
click at [449, 211] on app-card-role "Site Operative 0/2 06:00-20:00 (14h) single-neutral-actions single-neutral-acti…" at bounding box center [477, 214] width 141 height 61
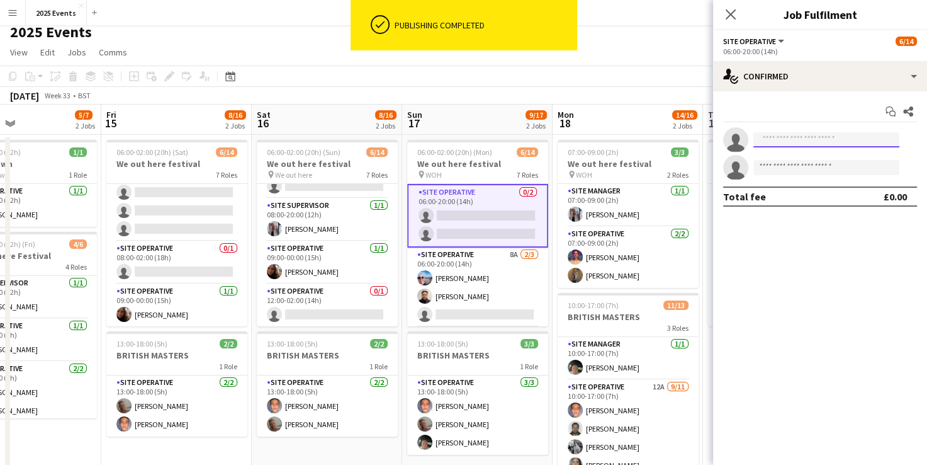
click at [477, 145] on input at bounding box center [827, 139] width 146 height 15
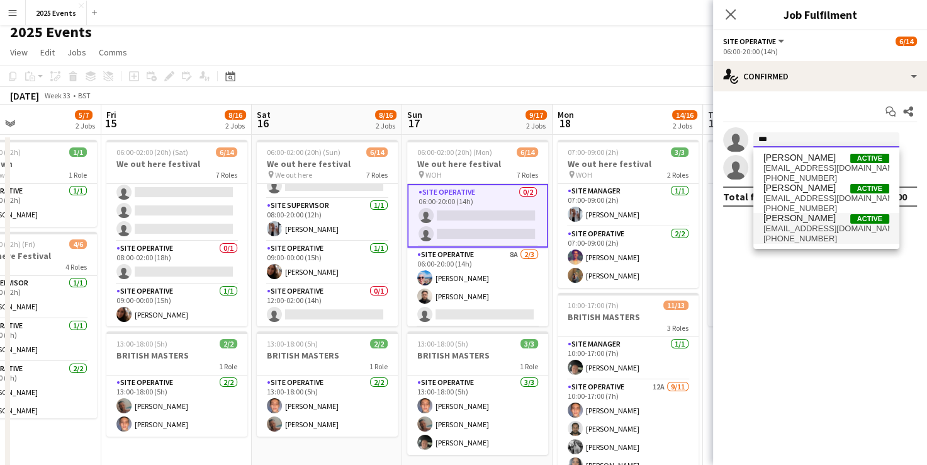
type input "***"
click at [477, 221] on span "[PERSON_NAME]" at bounding box center [800, 218] width 72 height 11
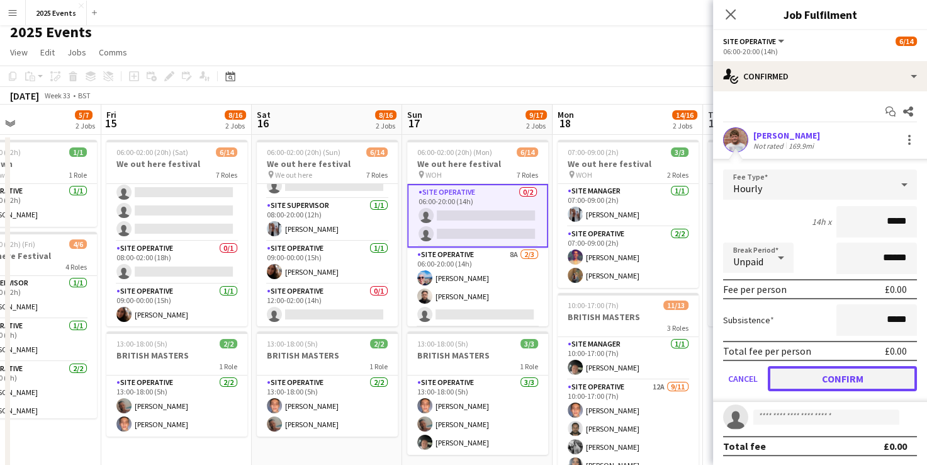
click at [477, 366] on button "Confirm" at bounding box center [842, 378] width 149 height 25
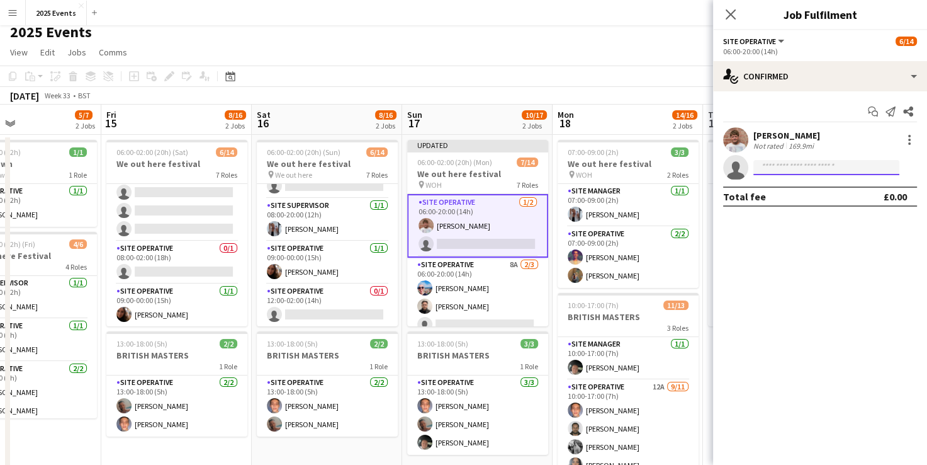
click at [477, 166] on input at bounding box center [827, 167] width 146 height 15
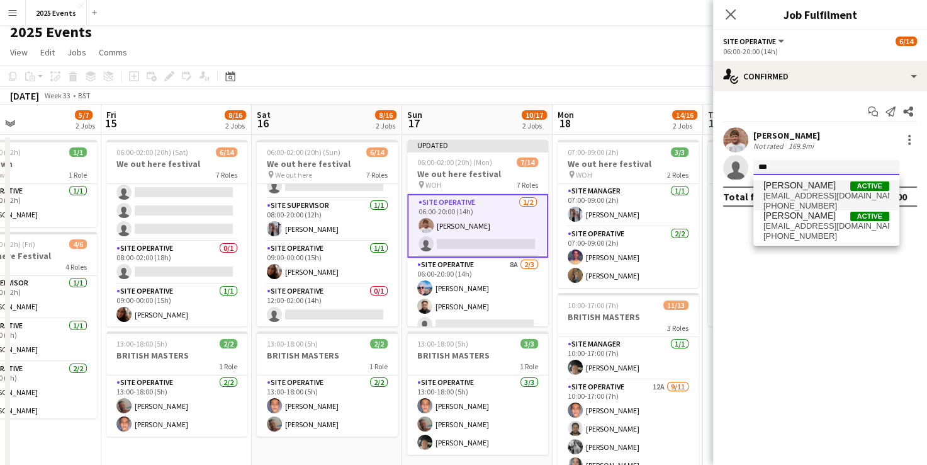
type input "***"
click at [477, 193] on span "yisharu@outlook.com" at bounding box center [827, 196] width 126 height 10
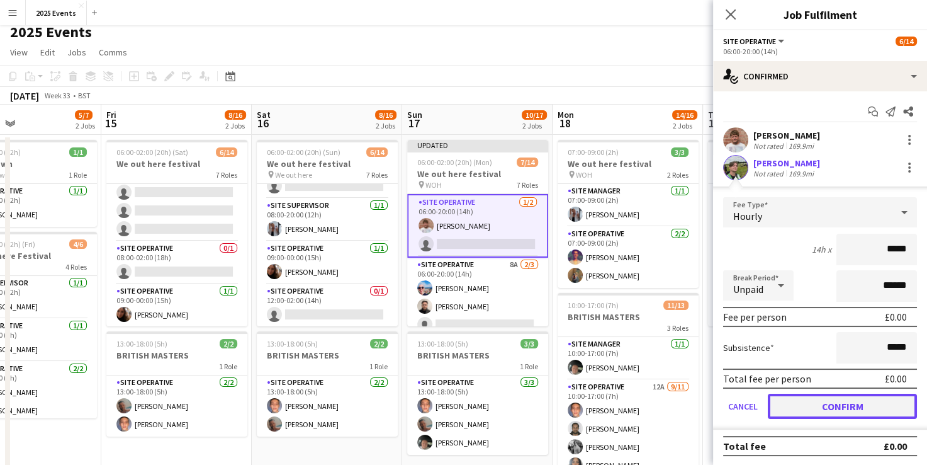
click at [477, 406] on button "Confirm" at bounding box center [842, 405] width 149 height 25
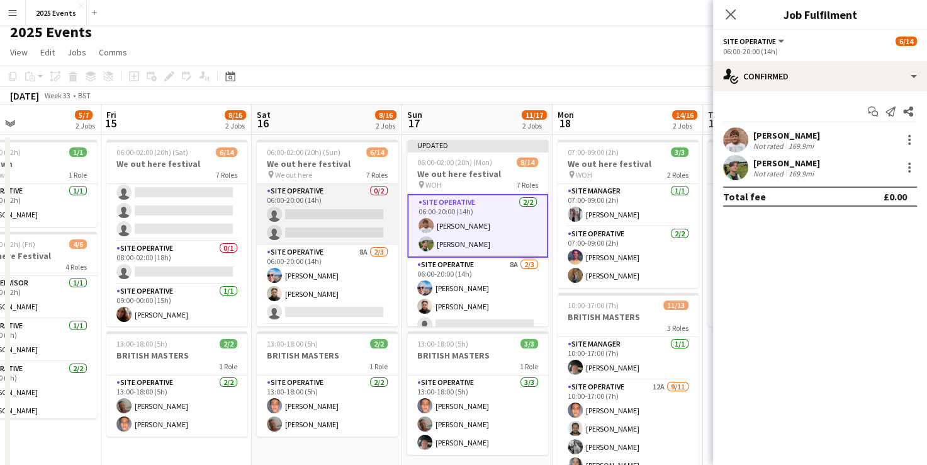
click at [315, 196] on app-card-role "Site Operative 0/2 06:00-20:00 (14h) single-neutral-actions single-neutral-acti…" at bounding box center [327, 214] width 141 height 61
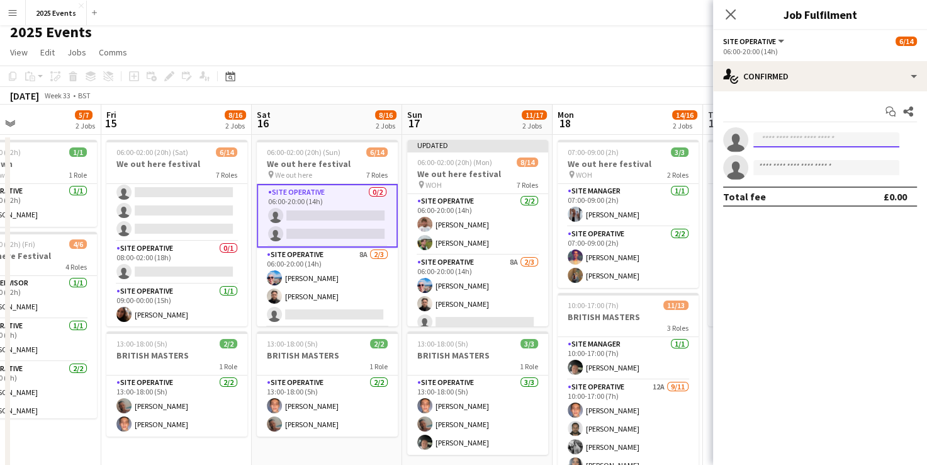
click at [477, 142] on input at bounding box center [827, 139] width 146 height 15
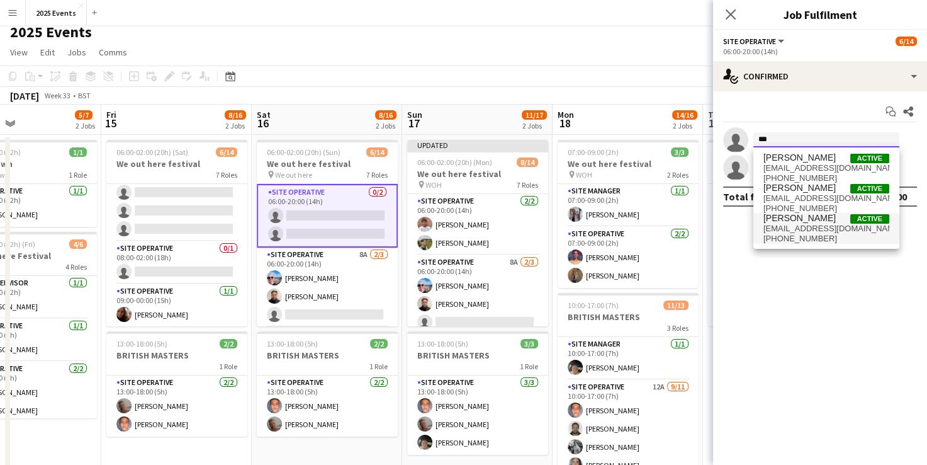
type input "***"
click at [477, 234] on span "+447551469508" at bounding box center [827, 239] width 126 height 10
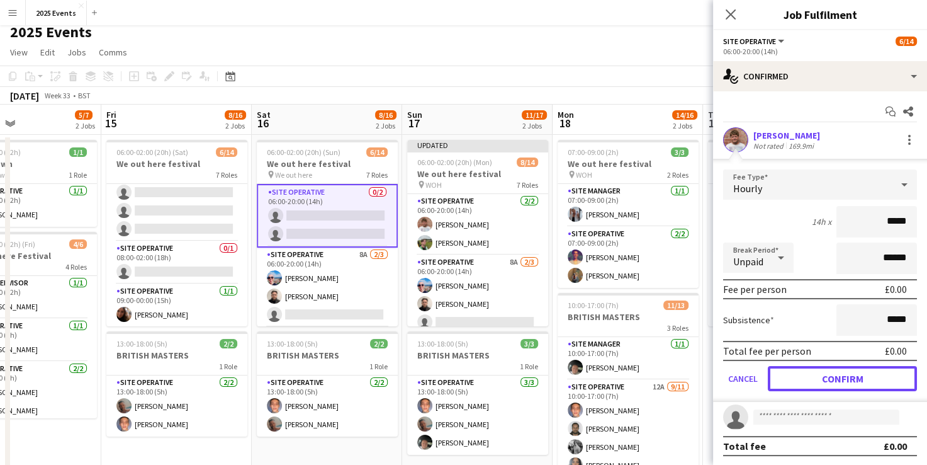
click at [477, 376] on button "Confirm" at bounding box center [842, 378] width 149 height 25
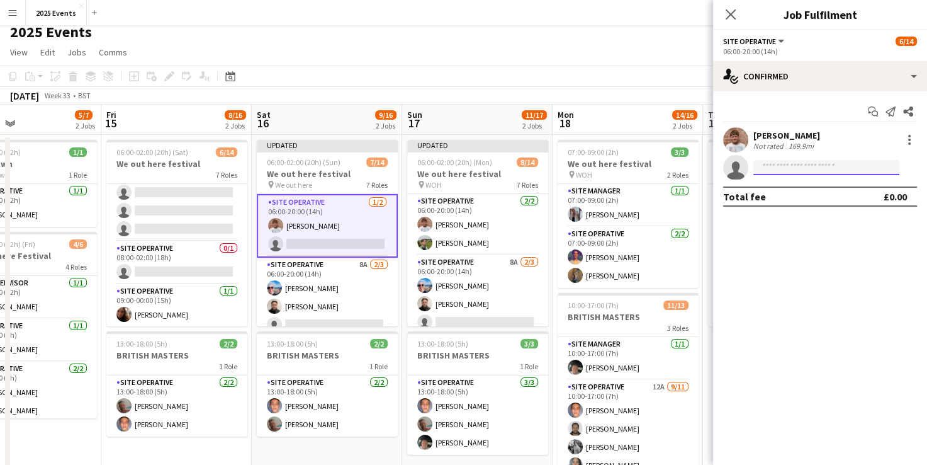
click at [477, 170] on input at bounding box center [827, 167] width 146 height 15
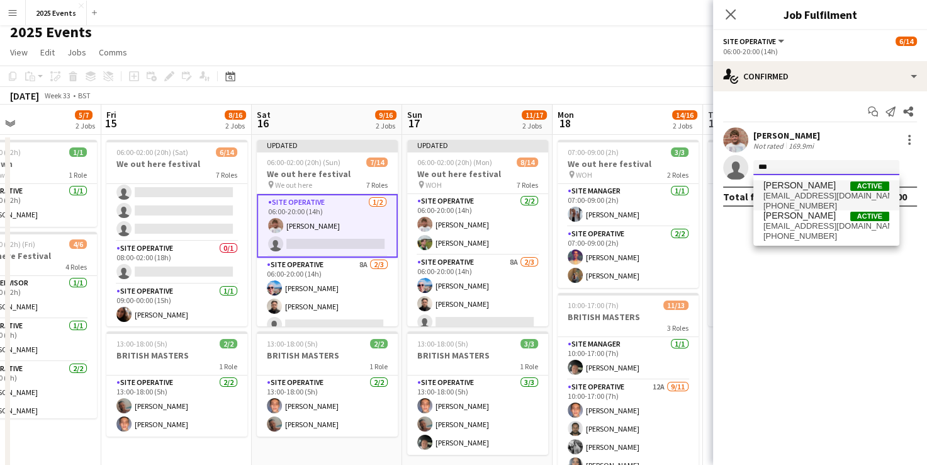
type input "***"
click at [477, 188] on span "[PERSON_NAME]" at bounding box center [800, 185] width 72 height 11
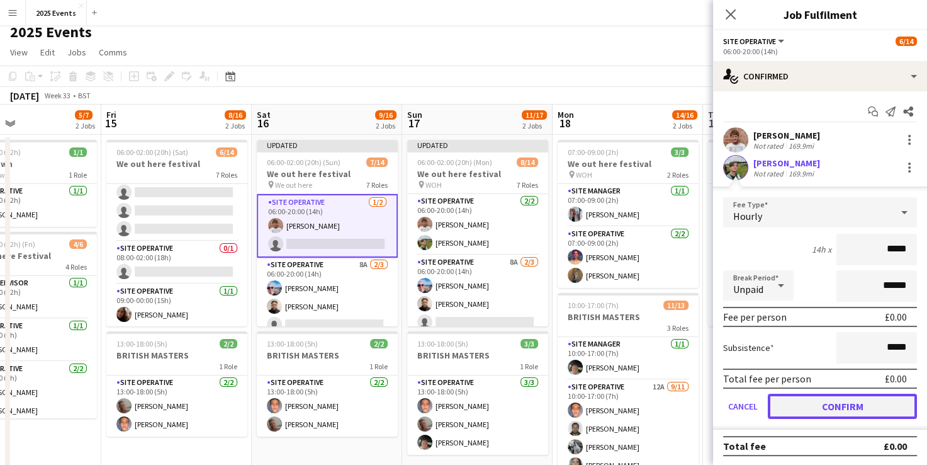
click at [477, 403] on button "Confirm" at bounding box center [842, 405] width 149 height 25
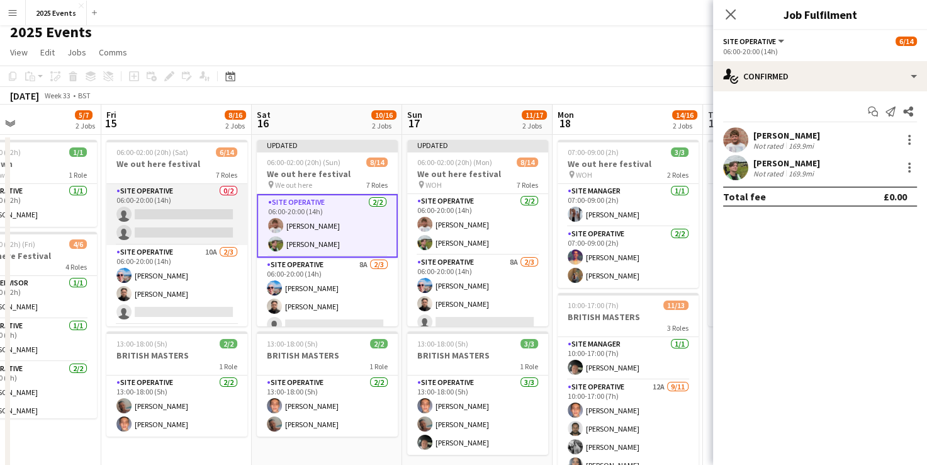
click at [169, 192] on app-card-role "Site Operative 0/2 06:00-20:00 (14h) single-neutral-actions single-neutral-acti…" at bounding box center [176, 214] width 141 height 61
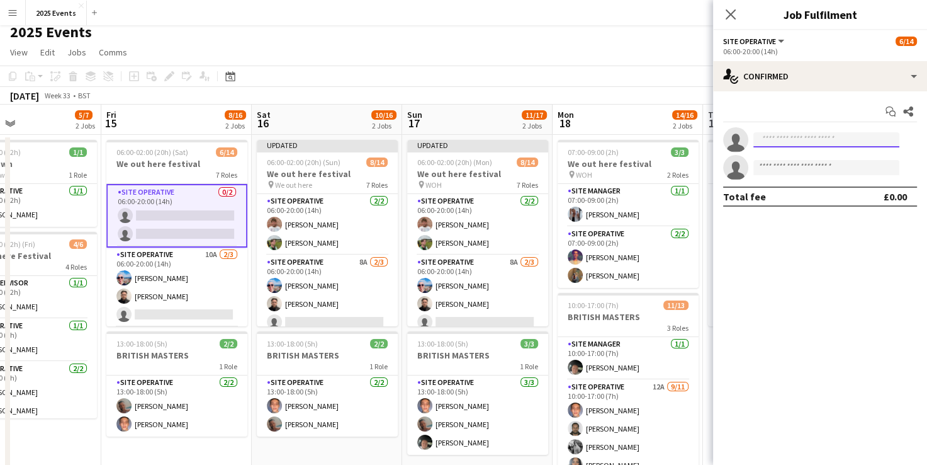
click at [477, 141] on input at bounding box center [827, 139] width 146 height 15
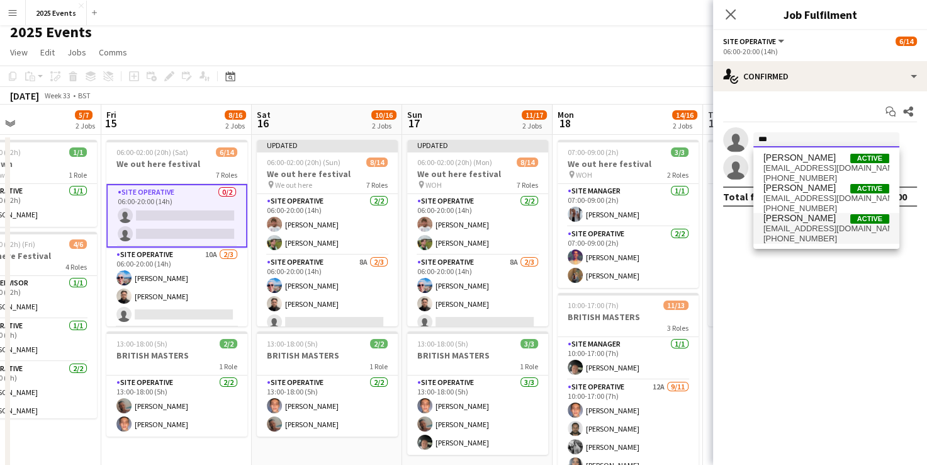
type input "***"
click at [477, 237] on span "+447551469508" at bounding box center [827, 239] width 126 height 10
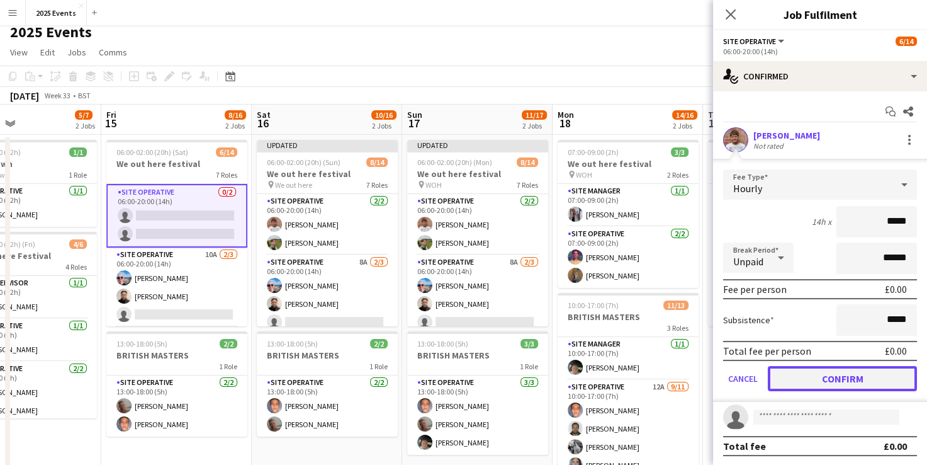
click at [477, 366] on button "Confirm" at bounding box center [842, 378] width 149 height 25
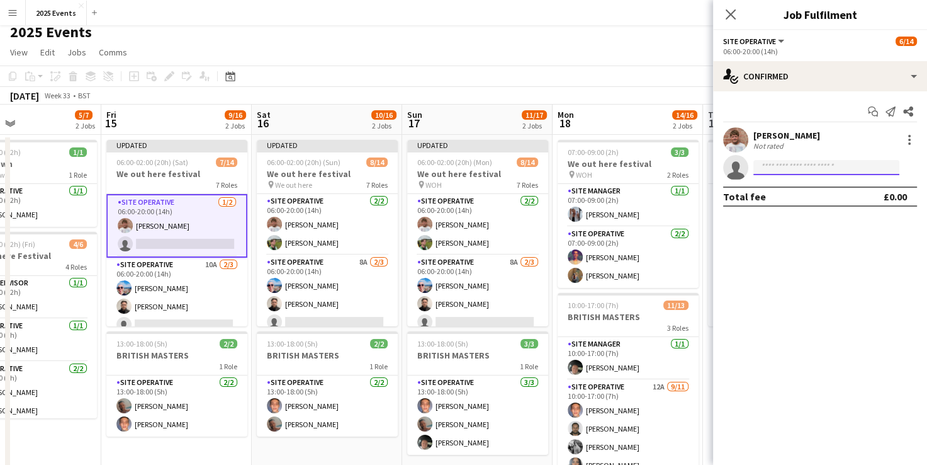
click at [477, 161] on input at bounding box center [827, 167] width 146 height 15
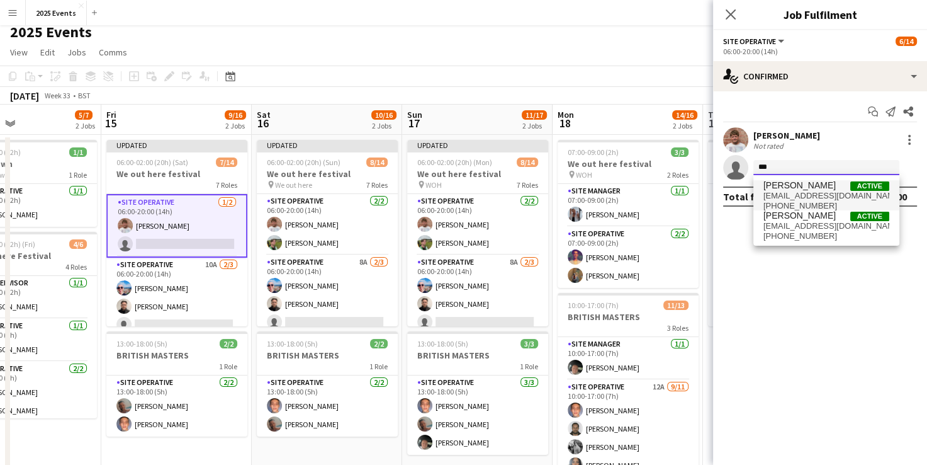
type input "***"
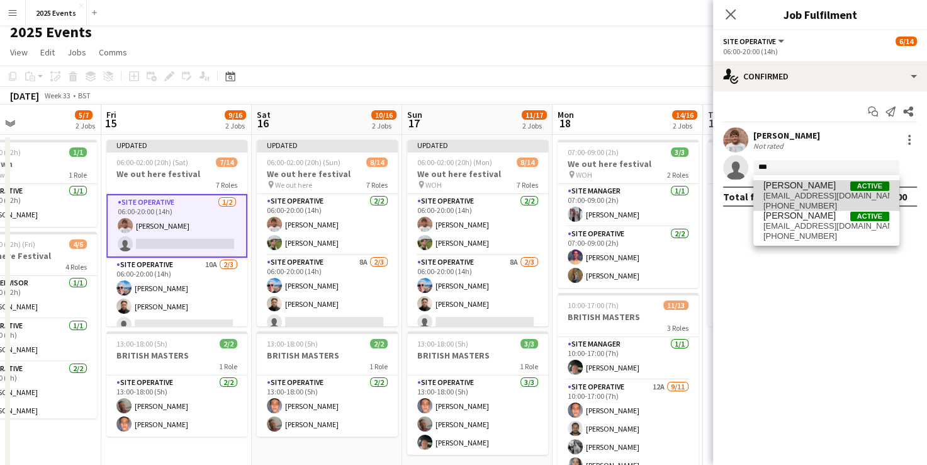
click at [477, 201] on span "+447923674831" at bounding box center [827, 206] width 126 height 10
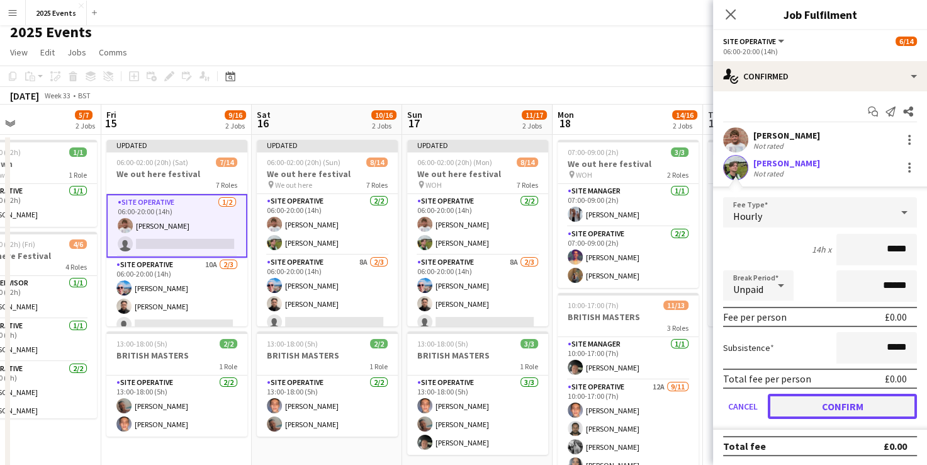
click at [477, 404] on button "Confirm" at bounding box center [842, 405] width 149 height 25
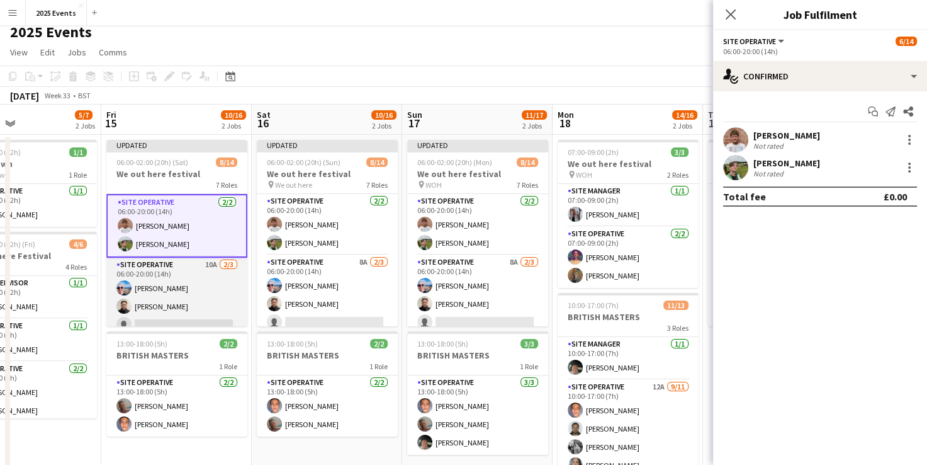
click at [178, 273] on app-card-role "Site Operative 10A 2/3 06:00-20:00 (14h) Maxime Vuitton Liam Pardy single-neutr…" at bounding box center [176, 296] width 141 height 79
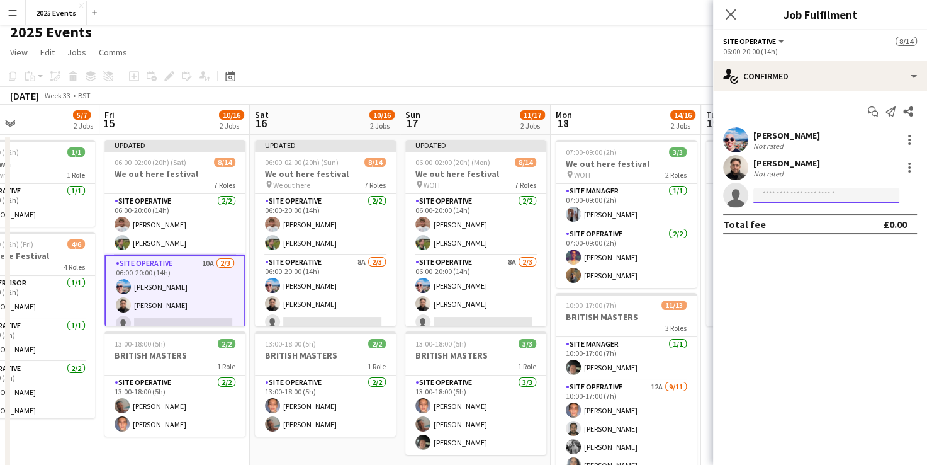
click at [477, 192] on input at bounding box center [827, 195] width 146 height 15
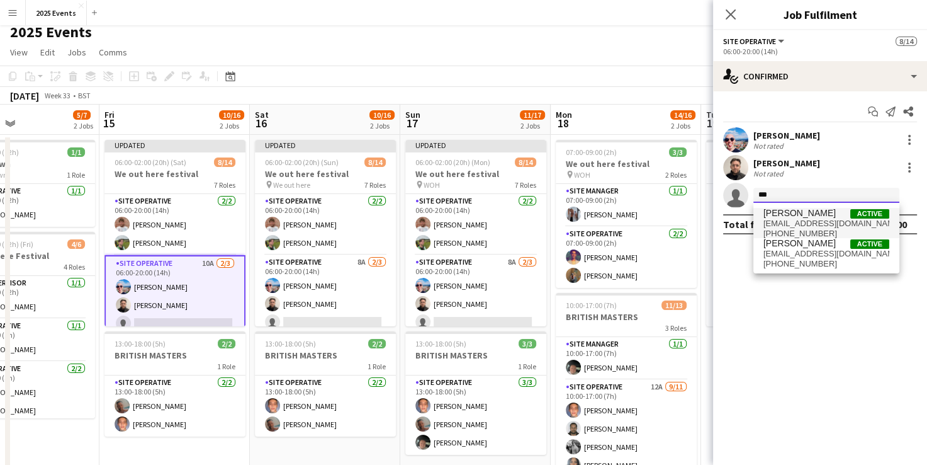
type input "***"
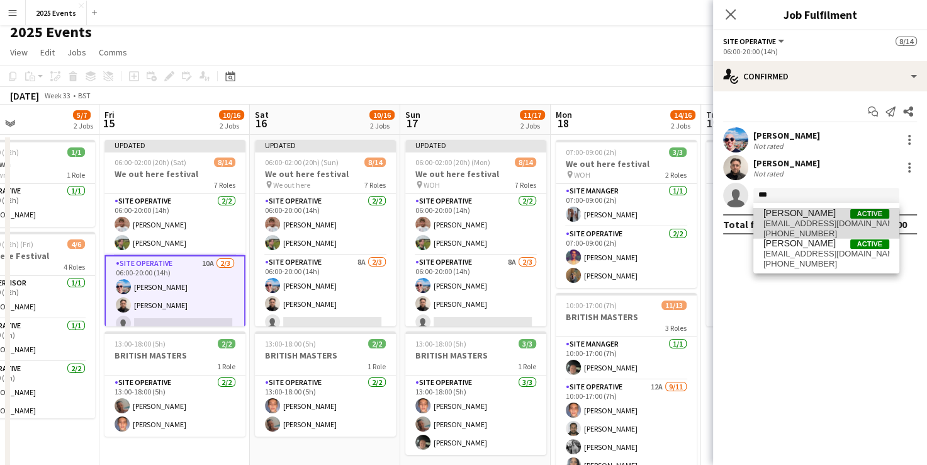
click at [477, 224] on span "kasbahclub@yahoo.co.uk" at bounding box center [827, 223] width 126 height 10
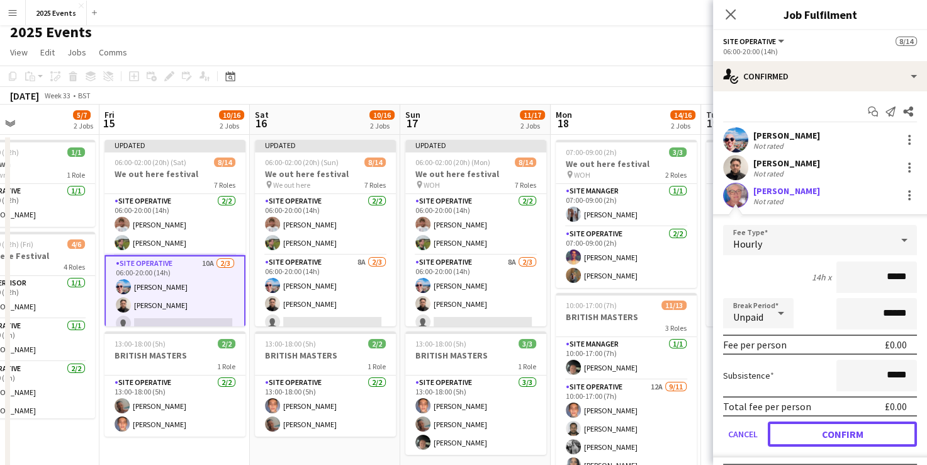
click at [477, 434] on button "Confirm" at bounding box center [842, 433] width 149 height 25
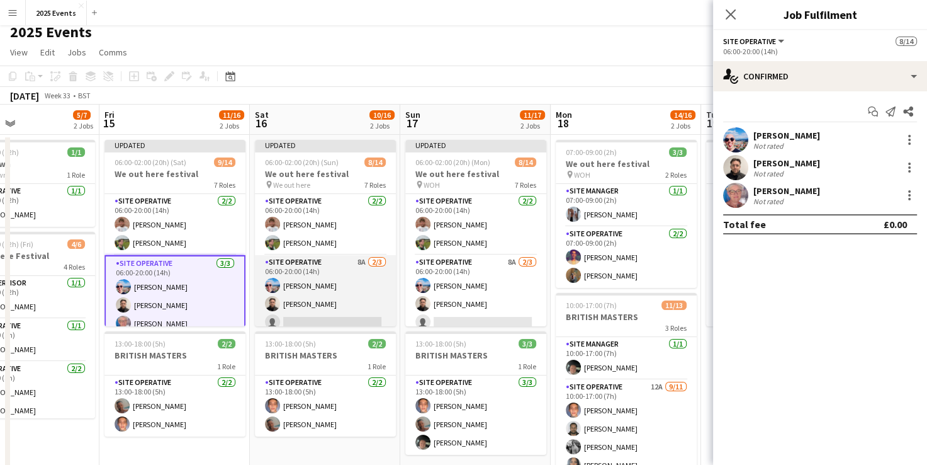
click at [316, 318] on app-card-role "Site Operative 8A 2/3 06:00-20:00 (14h) Maxime Vuitton Liam Pardy single-neutra…" at bounding box center [325, 294] width 141 height 79
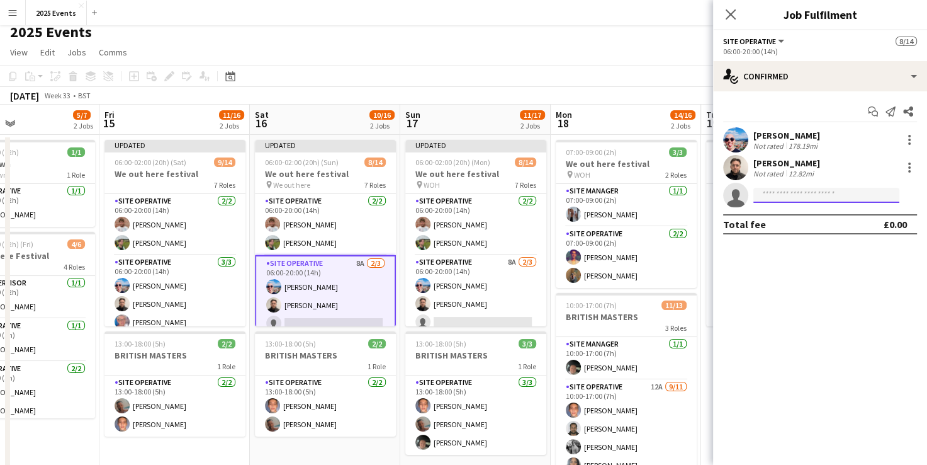
click at [477, 195] on input at bounding box center [827, 195] width 146 height 15
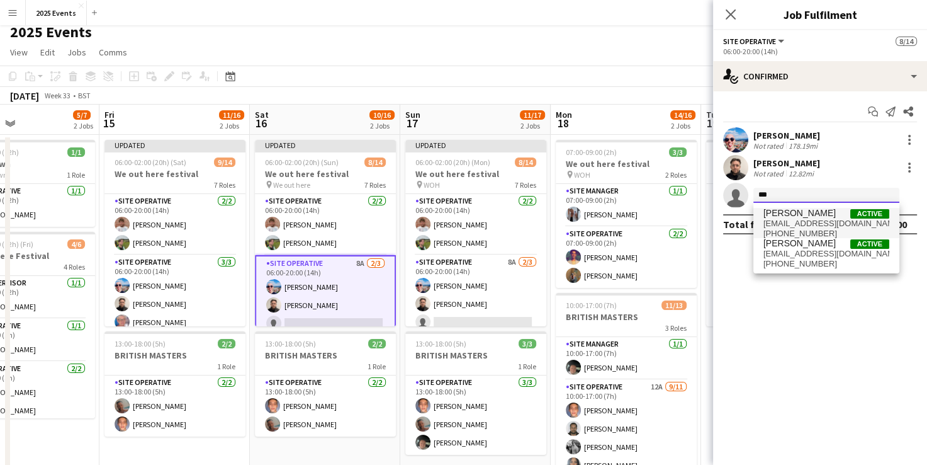
type input "***"
click at [477, 216] on span "Kim Brook Active" at bounding box center [827, 213] width 126 height 11
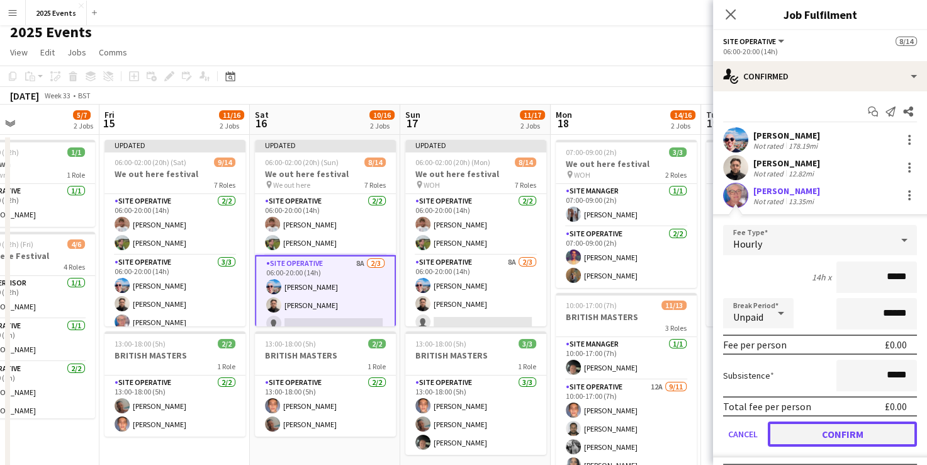
click at [477, 429] on button "Confirm" at bounding box center [842, 433] width 149 height 25
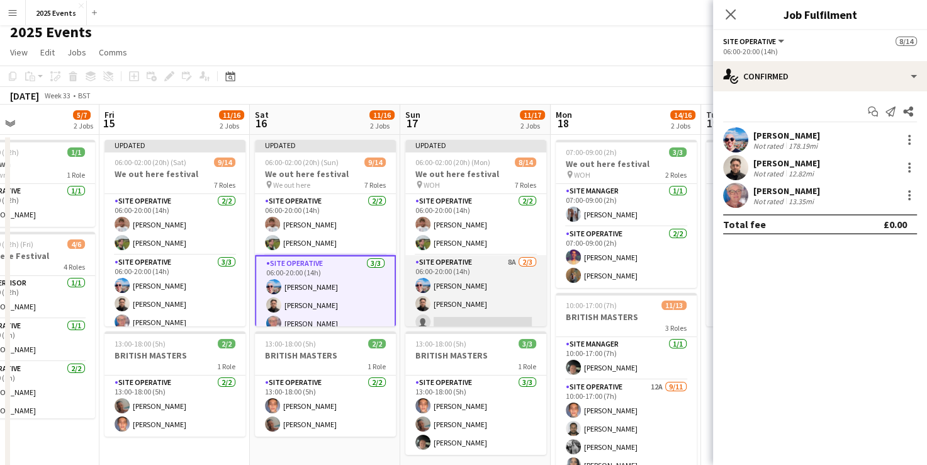
click at [477, 268] on app-card-role "Site Operative 8A 2/3 06:00-20:00 (14h) Maxime Vuitton Liam Pardy single-neutra…" at bounding box center [475, 294] width 141 height 79
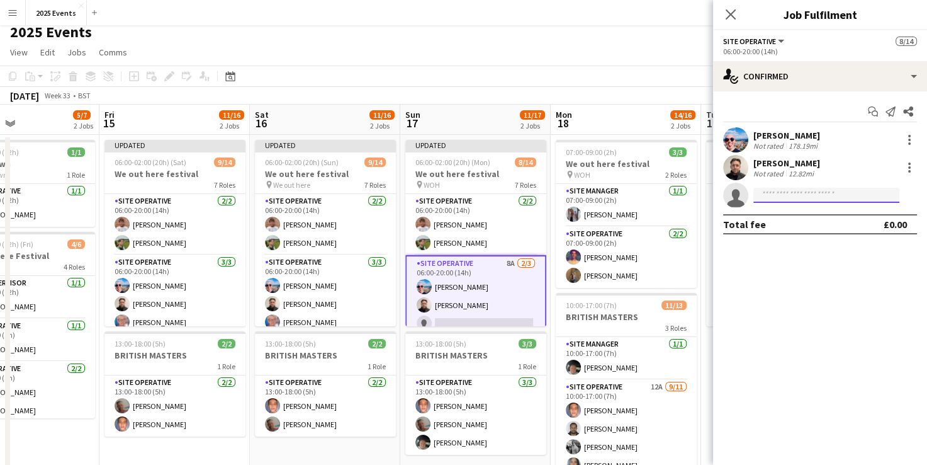
click at [477, 196] on input at bounding box center [827, 195] width 146 height 15
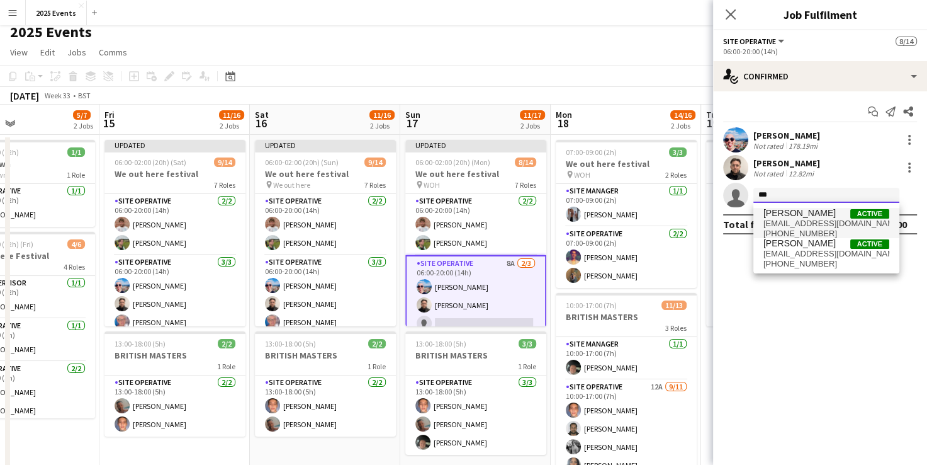
type input "***"
click at [477, 215] on span "[PERSON_NAME]" at bounding box center [800, 213] width 72 height 11
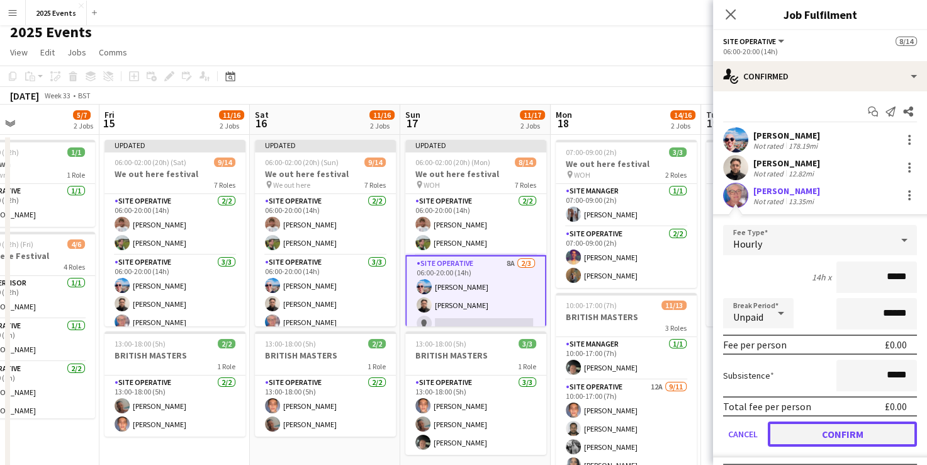
click at [477, 424] on button "Confirm" at bounding box center [842, 433] width 149 height 25
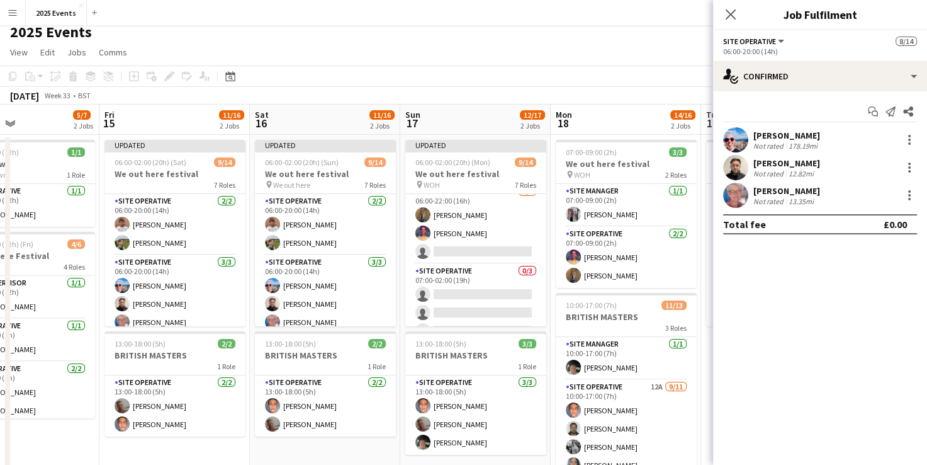
click at [457, 249] on app-card-role "Site Operative 2/3 06:00-22:00 (16h) Shak Siad Reme Rodgers single-neutral-acti…" at bounding box center [475, 223] width 141 height 79
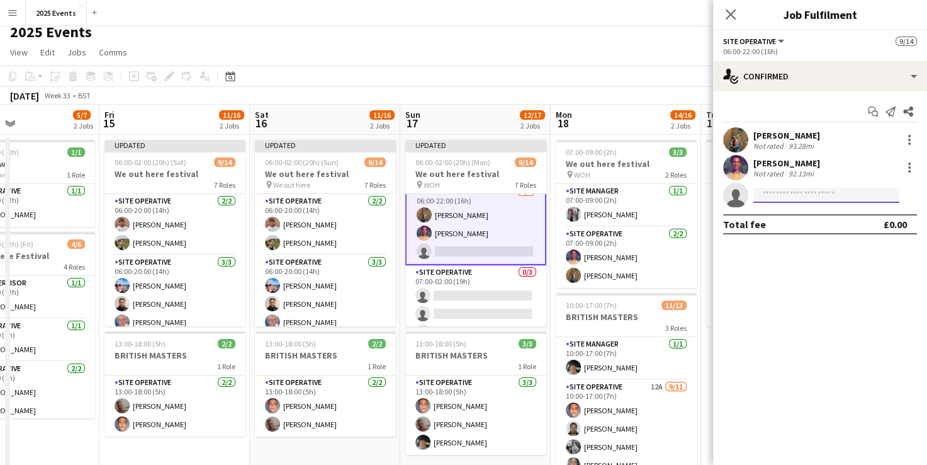
click at [477, 195] on input at bounding box center [827, 195] width 146 height 15
type input "****"
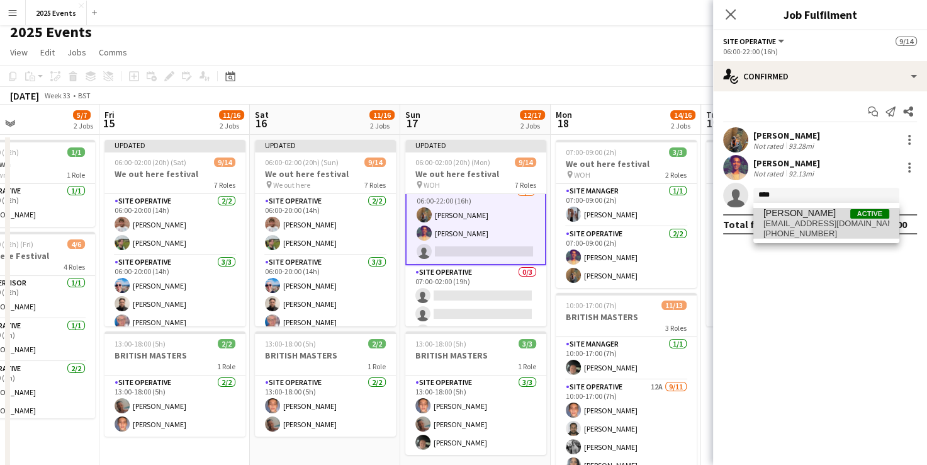
click at [477, 223] on span "trev.paviour@gmail.com" at bounding box center [827, 223] width 126 height 10
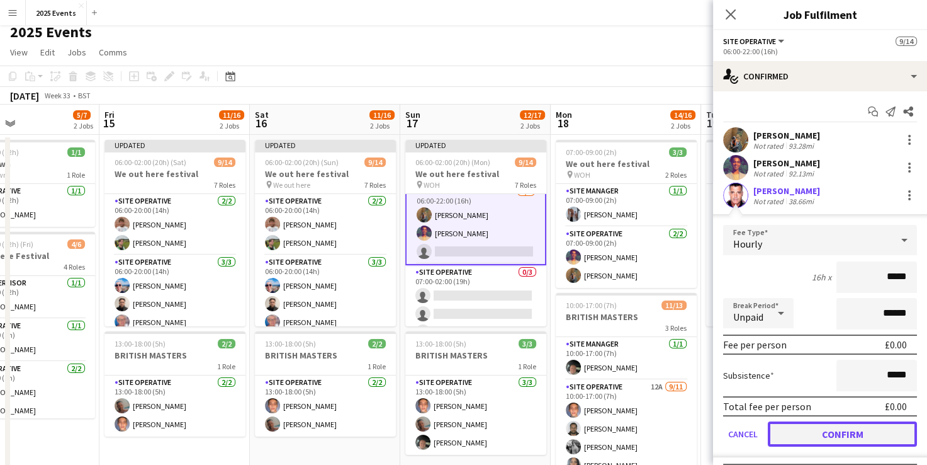
click at [477, 434] on button "Confirm" at bounding box center [842, 433] width 149 height 25
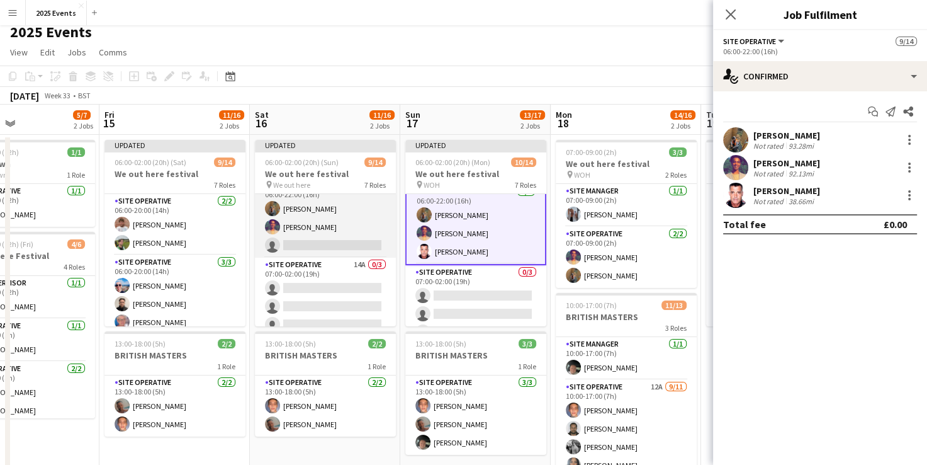
click at [328, 221] on app-card-role "Site Operative 2/3 06:00-22:00 (16h) Shak Siad Reme Rodgers single-neutral-acti…" at bounding box center [325, 217] width 141 height 79
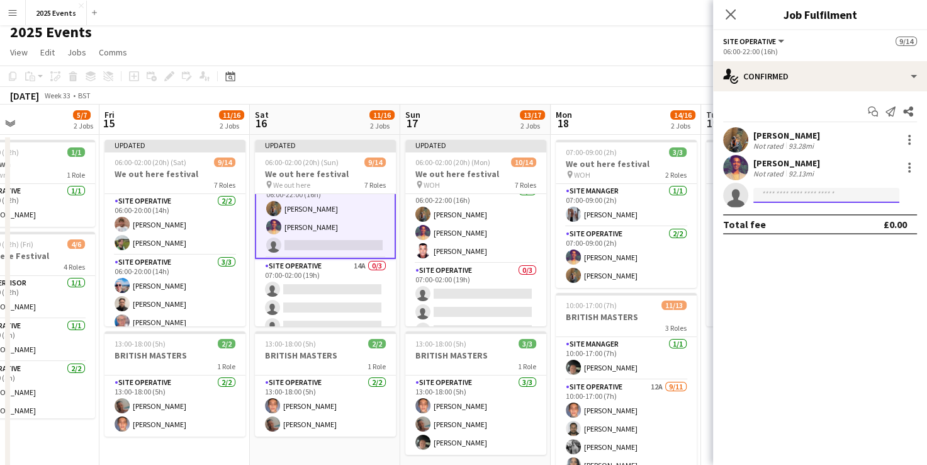
click at [477, 198] on input at bounding box center [827, 195] width 146 height 15
type input "****"
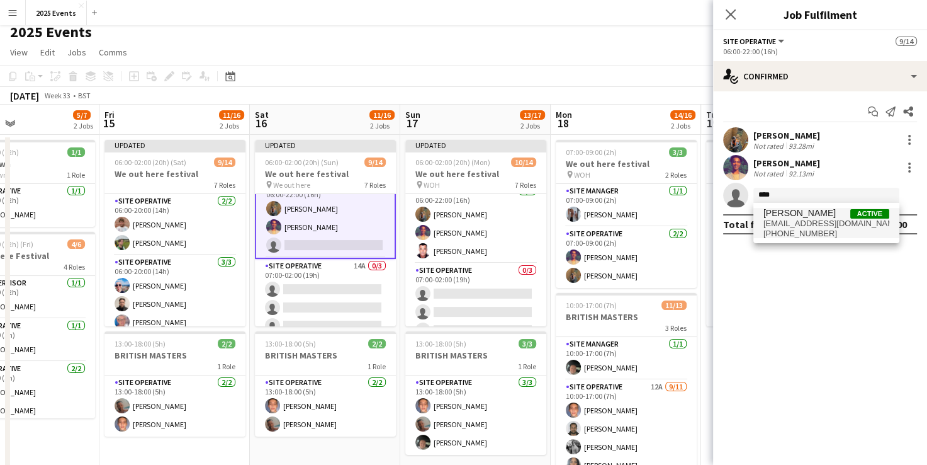
click at [477, 224] on span "trev.paviour@gmail.com" at bounding box center [827, 223] width 126 height 10
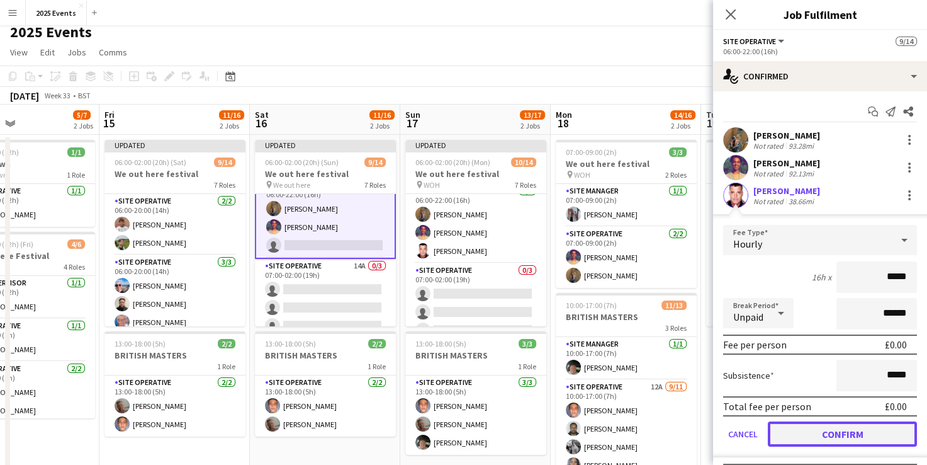
click at [477, 442] on button "Confirm" at bounding box center [842, 433] width 149 height 25
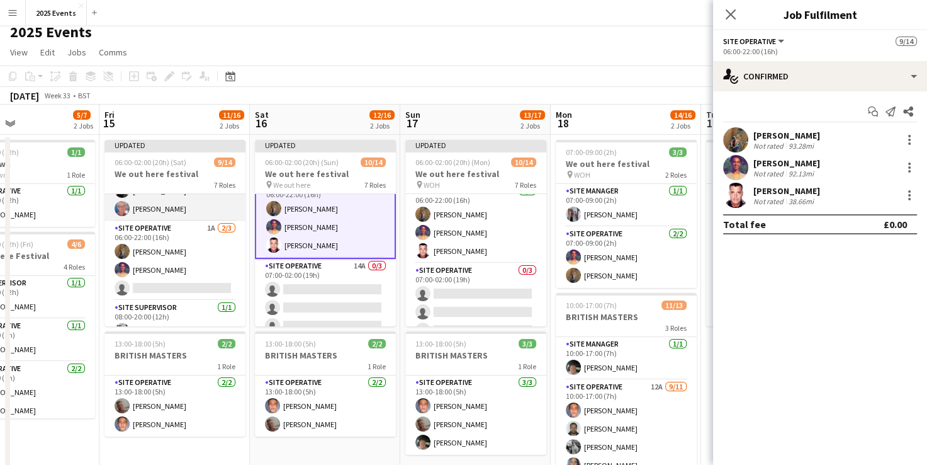
scroll to position [116, 0]
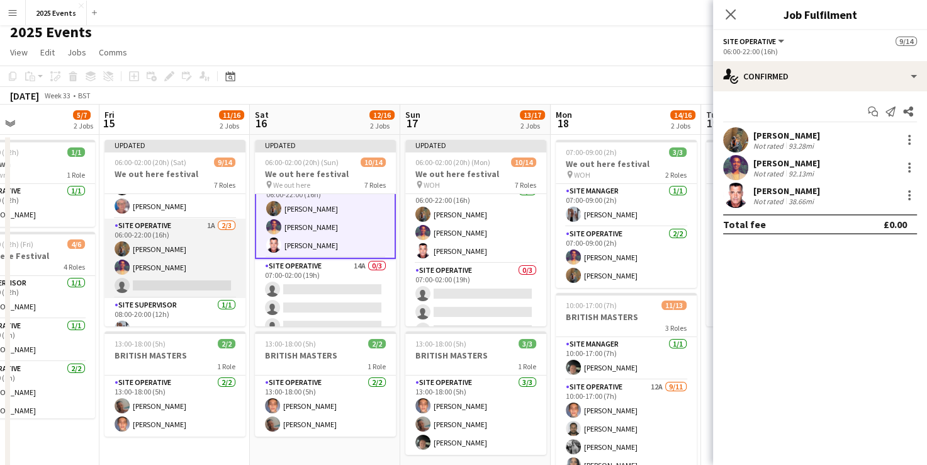
click at [186, 243] on app-card-role "Site Operative 1A 2/3 06:00-22:00 (16h) Shak Siad Reme Rodgers single-neutral-a…" at bounding box center [175, 257] width 141 height 79
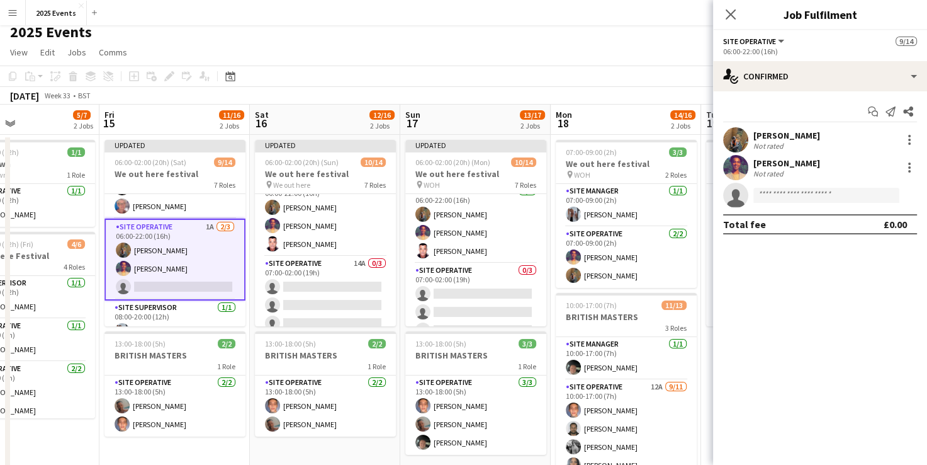
scroll to position [156, 0]
click at [477, 193] on input at bounding box center [827, 195] width 146 height 15
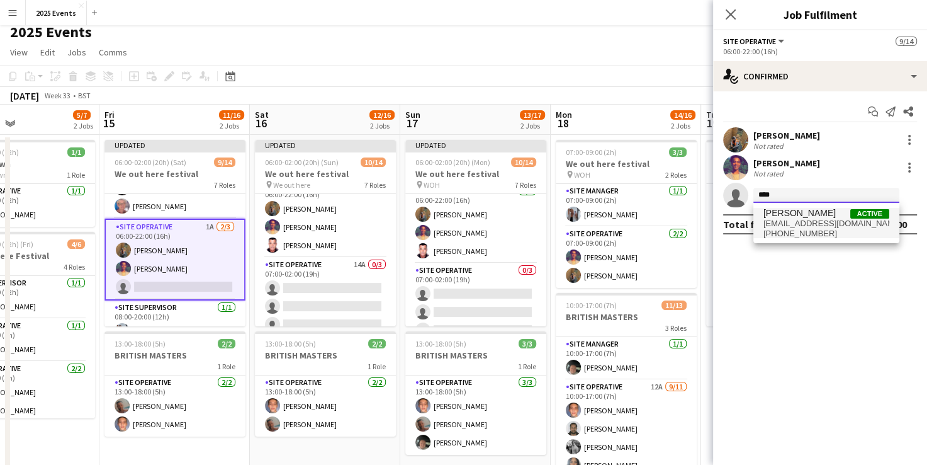
type input "****"
click at [477, 215] on span "[PERSON_NAME]" at bounding box center [800, 213] width 72 height 11
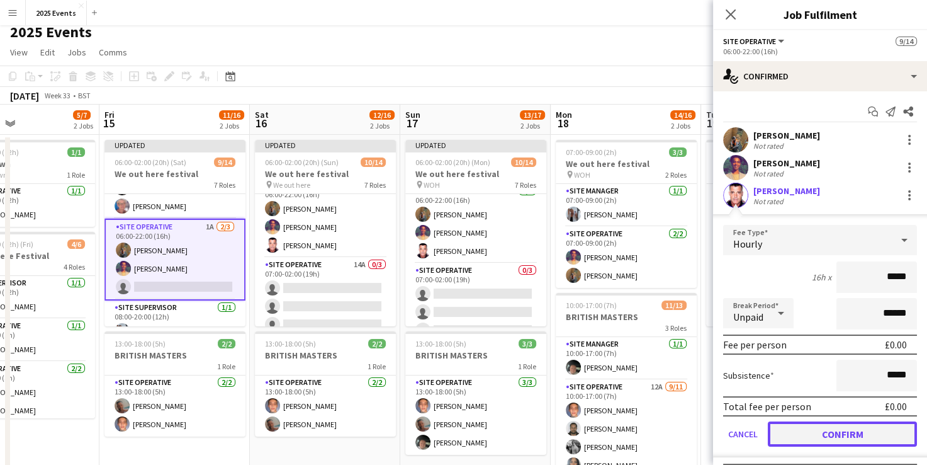
click at [477, 432] on button "Confirm" at bounding box center [842, 433] width 149 height 25
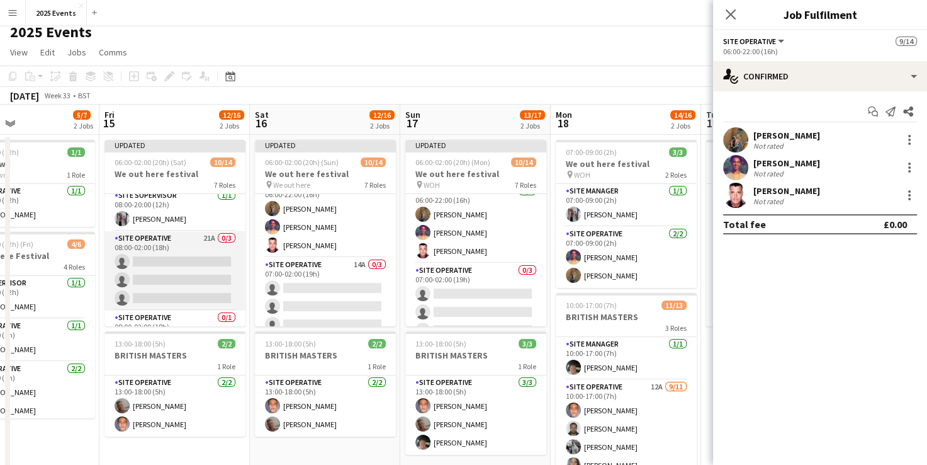
click at [166, 234] on app-card-role "Site Operative 21A 0/3 08:00-02:00 (18h) single-neutral-actions single-neutral-…" at bounding box center [175, 270] width 141 height 79
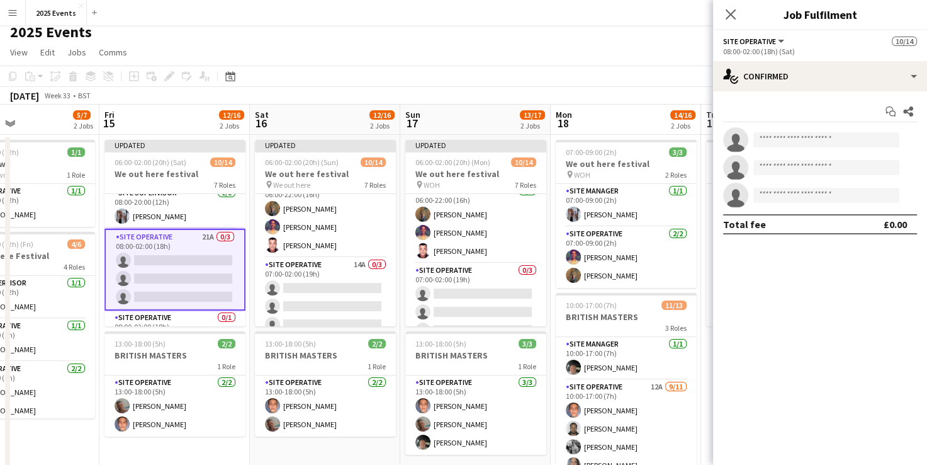
scroll to position [226, 0]
click at [477, 142] on input at bounding box center [827, 139] width 146 height 15
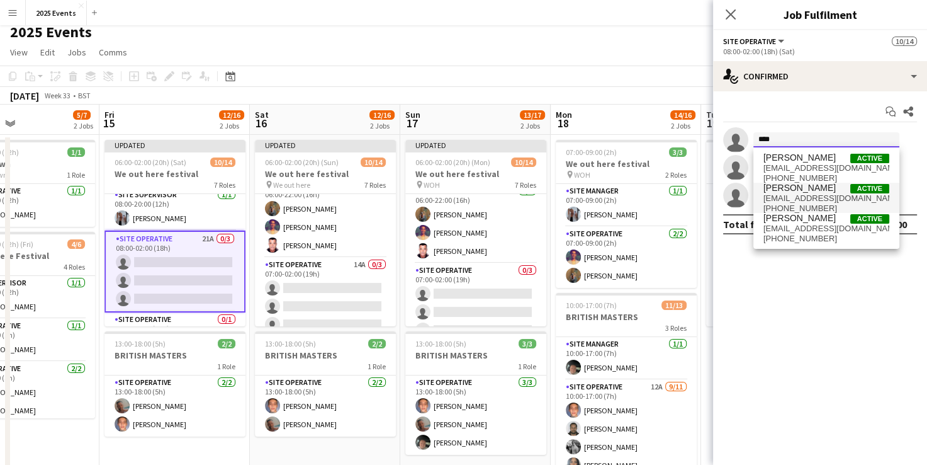
type input "****"
click at [477, 202] on span "ellisciaf@gmail.com" at bounding box center [827, 198] width 126 height 10
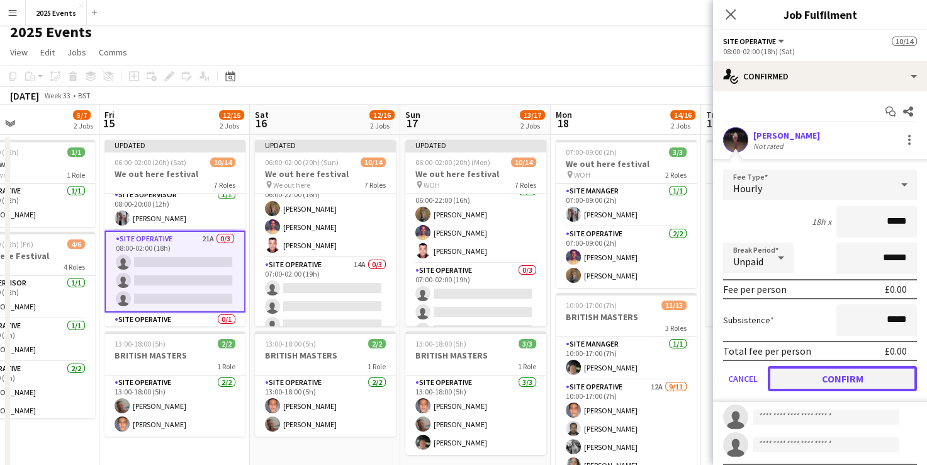
click at [477, 375] on button "Confirm" at bounding box center [842, 378] width 149 height 25
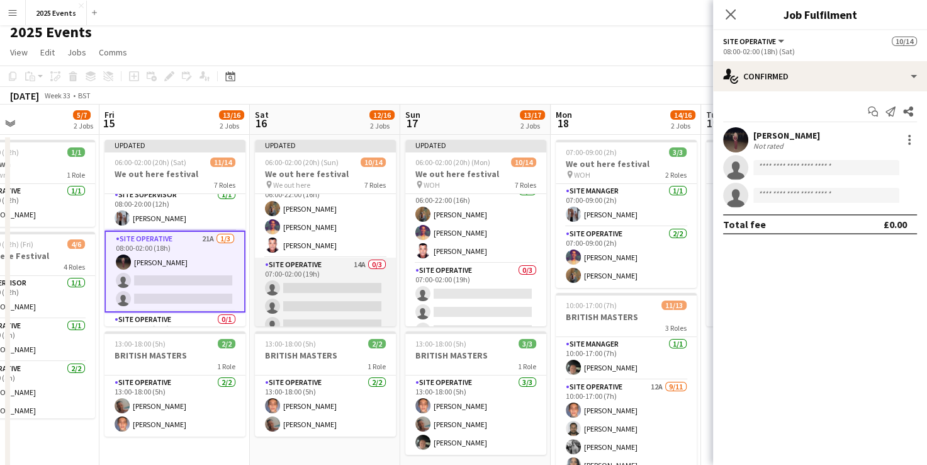
click at [336, 268] on app-card-role "Site Operative 14A 0/3 07:00-02:00 (19h) single-neutral-actions single-neutral-…" at bounding box center [325, 296] width 141 height 79
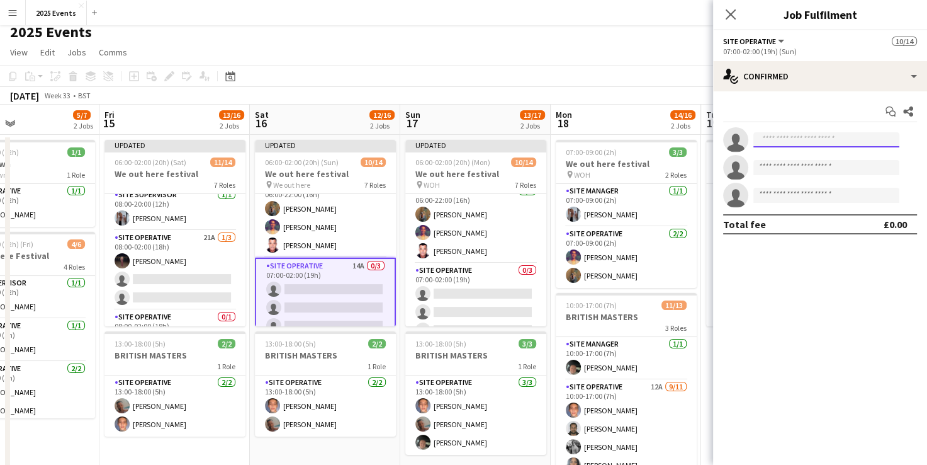
click at [477, 139] on input at bounding box center [827, 139] width 146 height 15
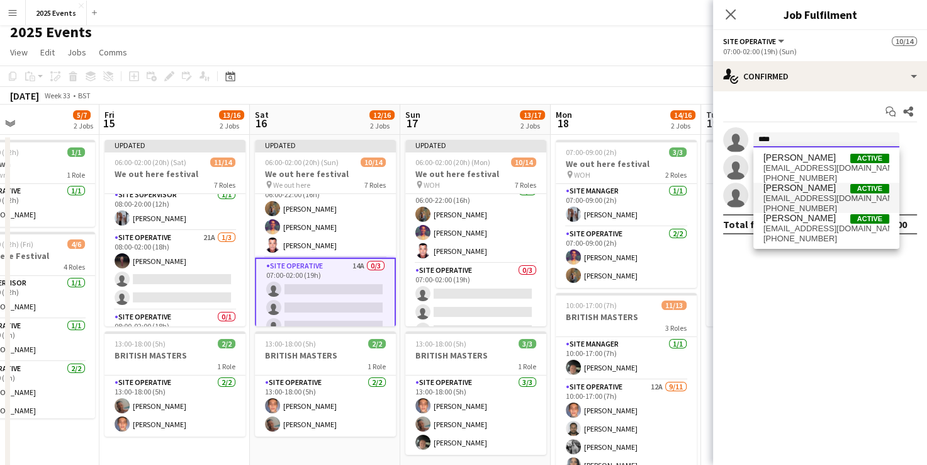
type input "****"
click at [477, 205] on span "+447903243981" at bounding box center [827, 208] width 126 height 10
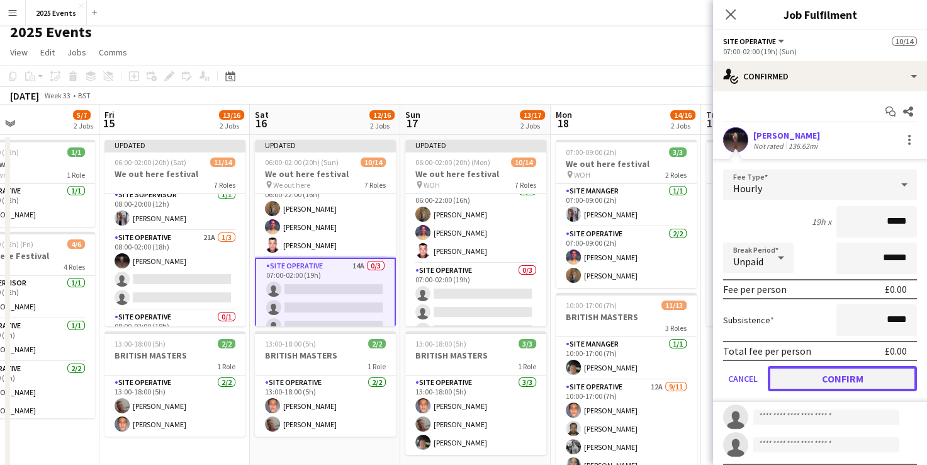
click at [477, 375] on button "Confirm" at bounding box center [842, 378] width 149 height 25
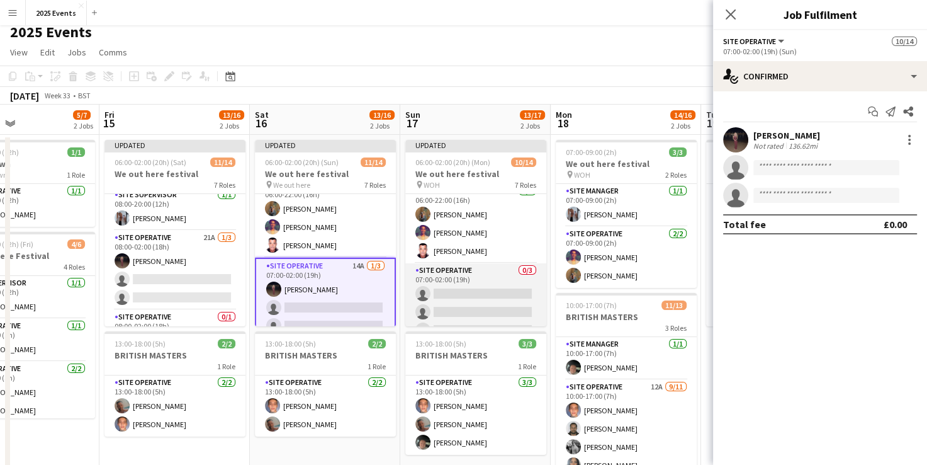
click at [477, 276] on app-card-role "Site Operative 0/3 07:00-02:00 (19h) single-neutral-actions single-neutral-acti…" at bounding box center [475, 302] width 141 height 79
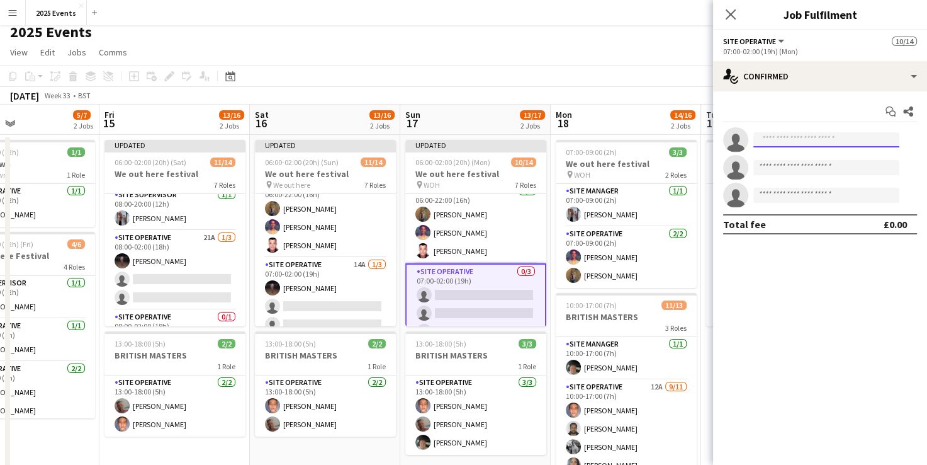
click at [477, 140] on input at bounding box center [827, 139] width 146 height 15
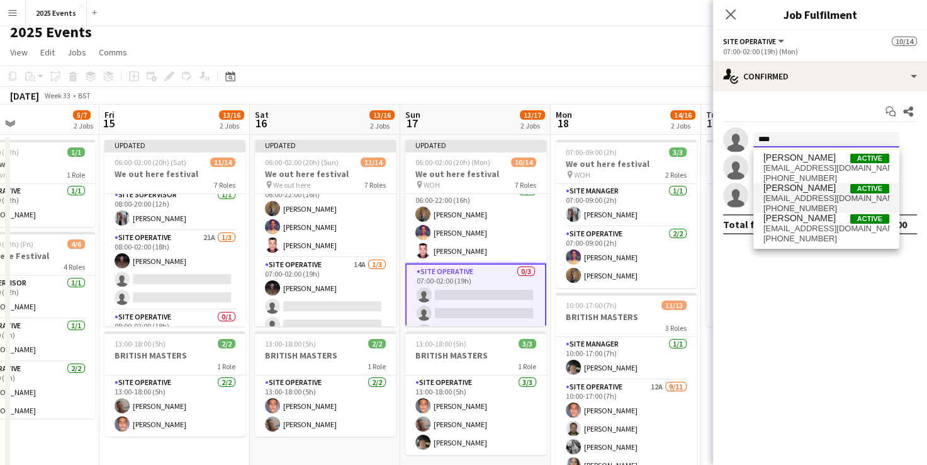
type input "****"
click at [477, 200] on span "ellisciaf@gmail.com" at bounding box center [827, 198] width 126 height 10
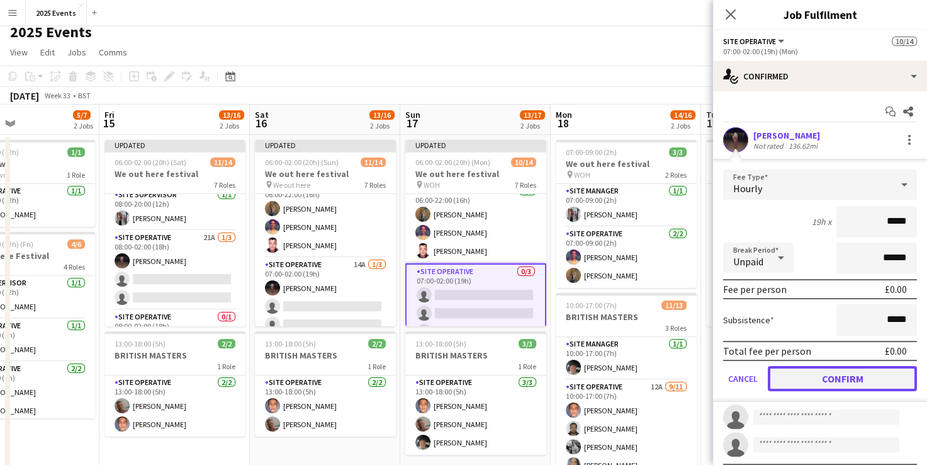
click at [477, 369] on button "Confirm" at bounding box center [842, 378] width 149 height 25
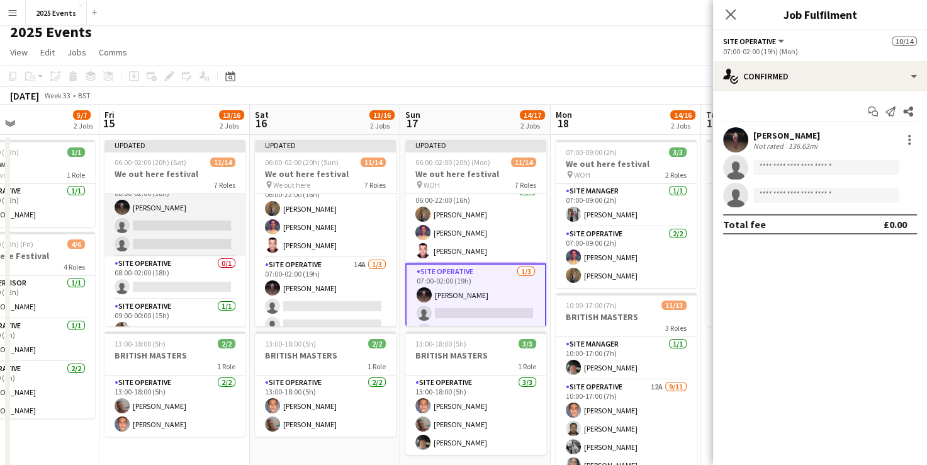
scroll to position [295, 0]
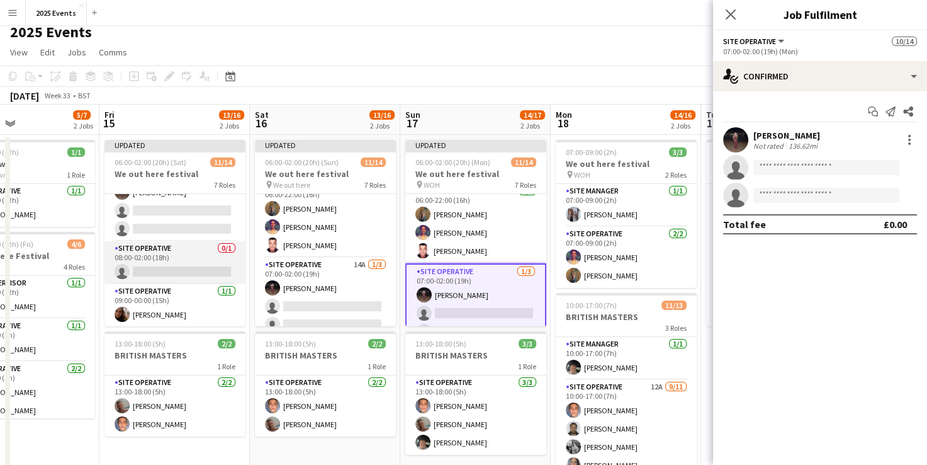
click at [178, 271] on app-card-role "Site Operative 0/1 08:00-02:00 (18h) single-neutral-actions" at bounding box center [175, 262] width 141 height 43
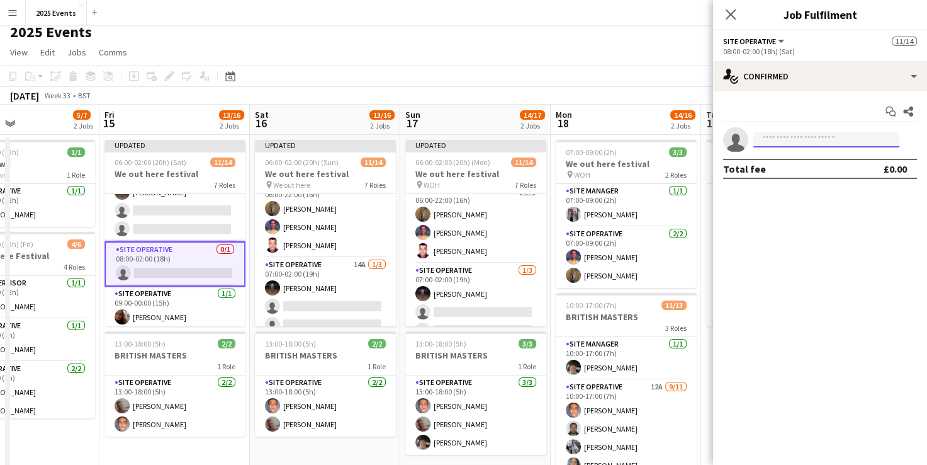
click at [477, 141] on input at bounding box center [827, 139] width 146 height 15
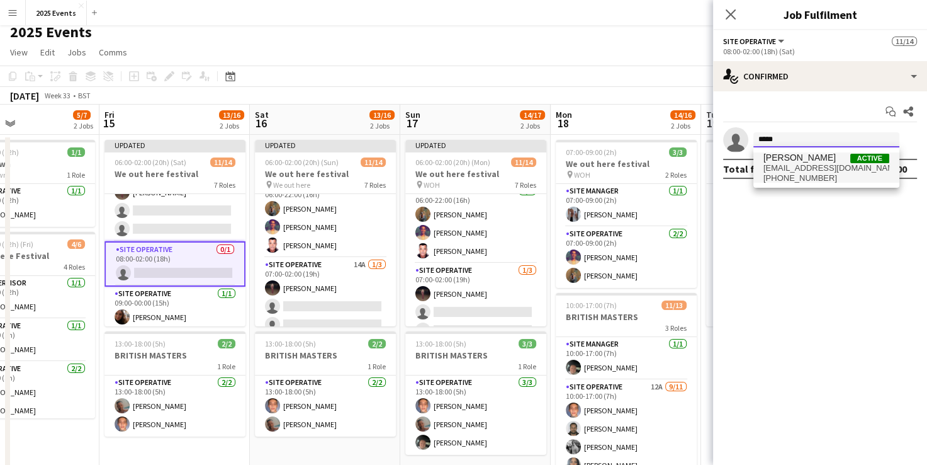
type input "*****"
click at [477, 160] on span "[PERSON_NAME]" at bounding box center [800, 157] width 72 height 11
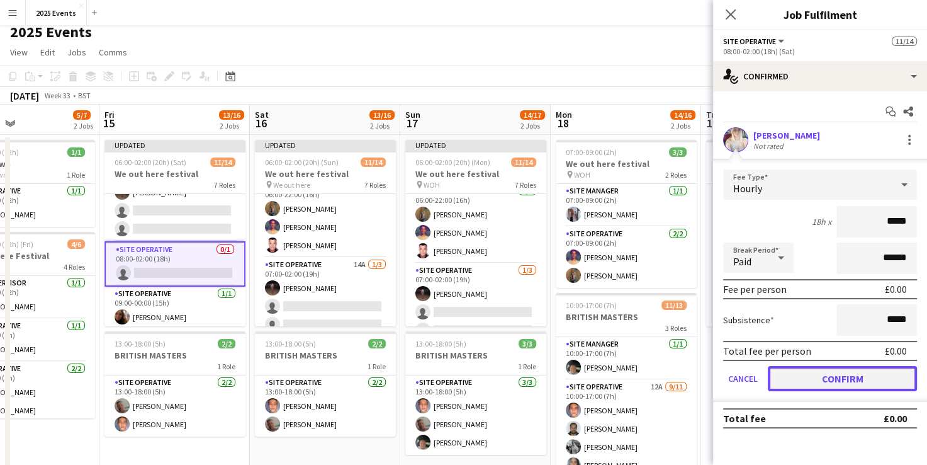
click at [477, 376] on button "Confirm" at bounding box center [842, 378] width 149 height 25
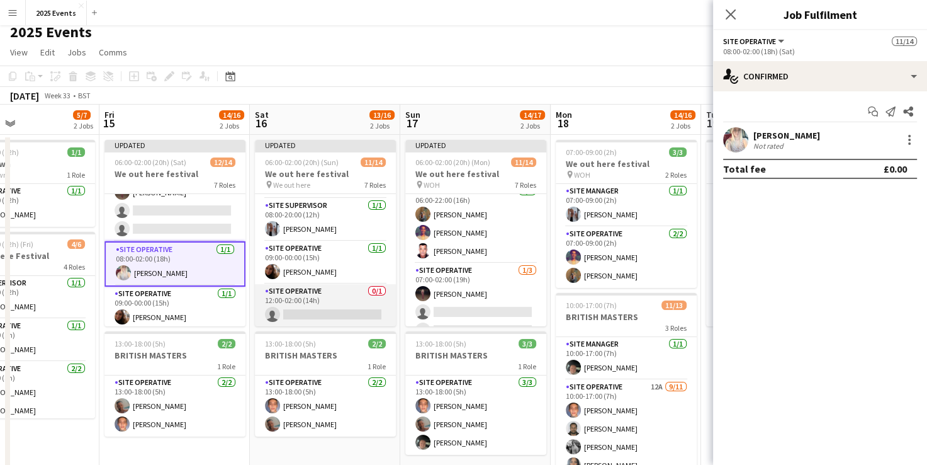
click at [315, 296] on app-card-role "Site Operative 0/1 12:00-02:00 (14h) single-neutral-actions" at bounding box center [325, 305] width 141 height 43
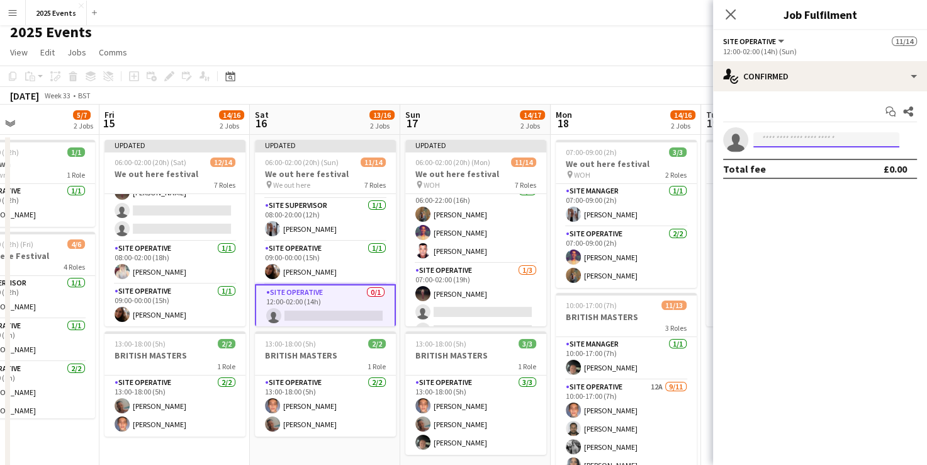
click at [477, 139] on input at bounding box center [827, 139] width 146 height 15
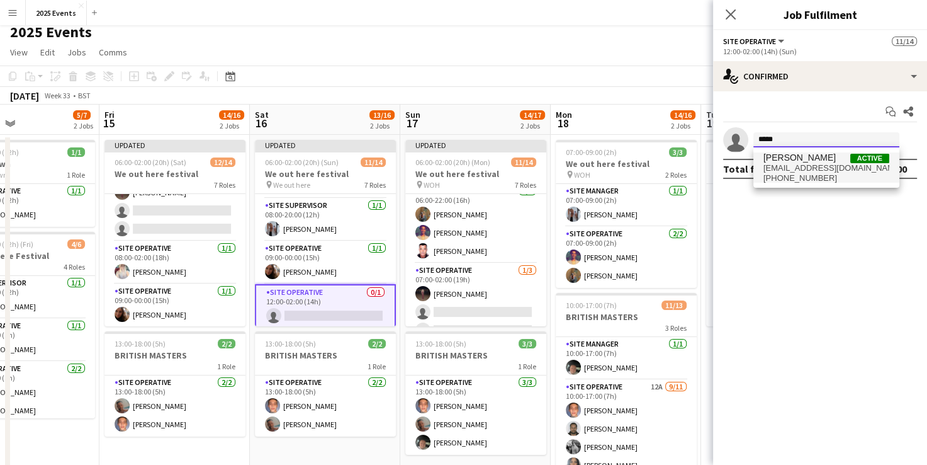
type input "*****"
click at [477, 167] on span "amber-leighwaring@outlook.com" at bounding box center [827, 168] width 126 height 10
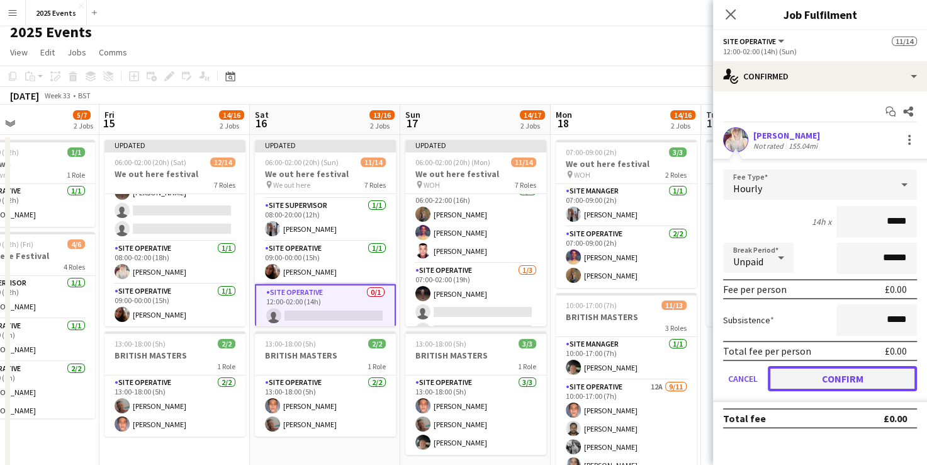
click at [477, 376] on button "Confirm" at bounding box center [842, 378] width 149 height 25
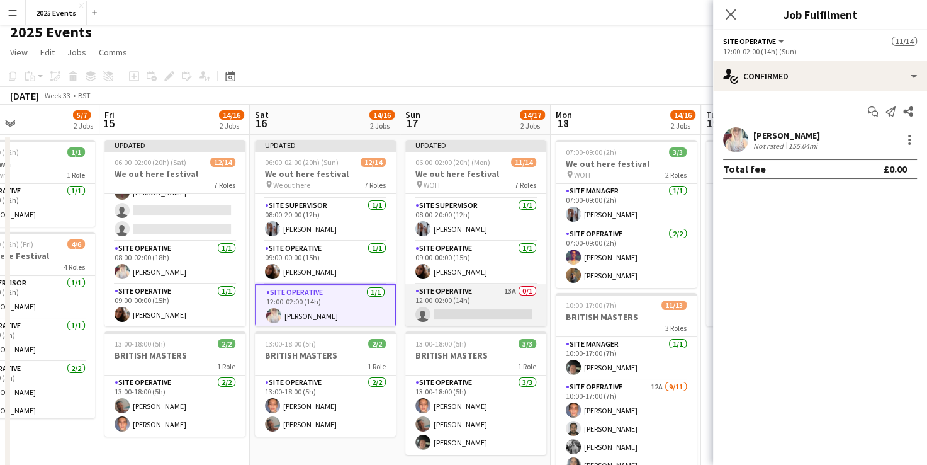
click at [473, 288] on app-card-role "Site Operative 13A 0/1 12:00-02:00 (14h) single-neutral-actions" at bounding box center [475, 305] width 141 height 43
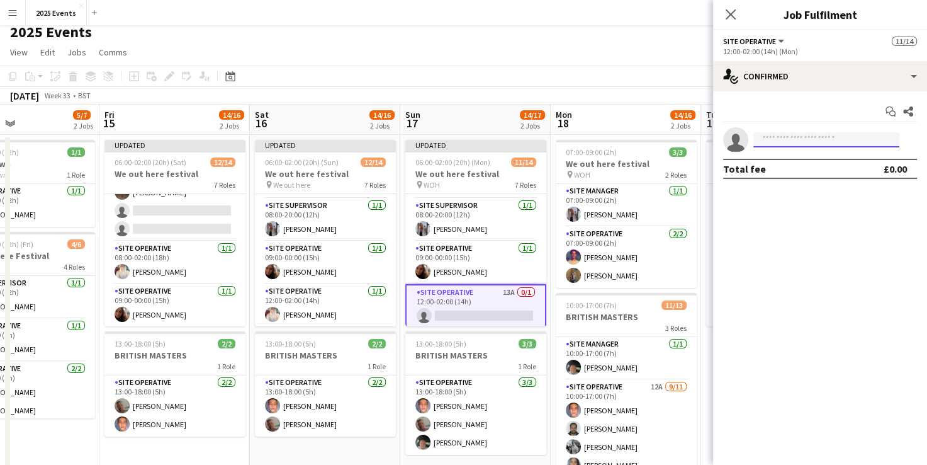
click at [477, 143] on input at bounding box center [827, 139] width 146 height 15
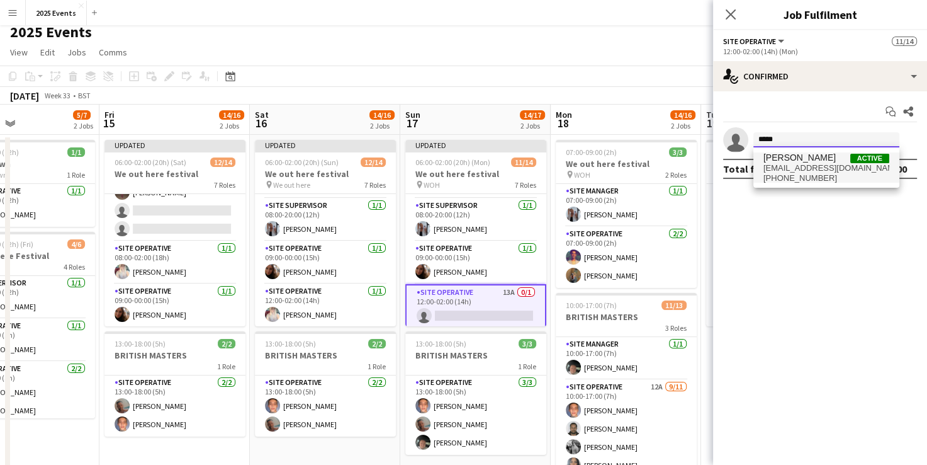
type input "*****"
click at [477, 157] on span "[PERSON_NAME]" at bounding box center [800, 157] width 72 height 11
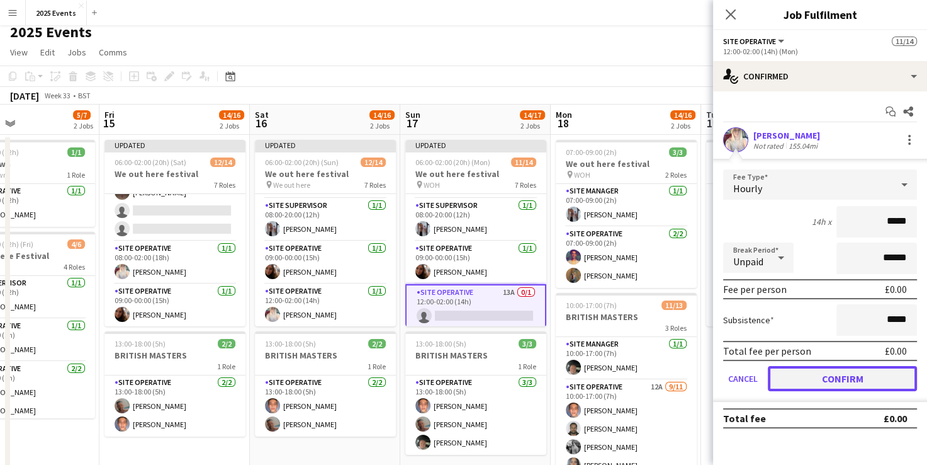
click at [477, 370] on button "Confirm" at bounding box center [842, 378] width 149 height 25
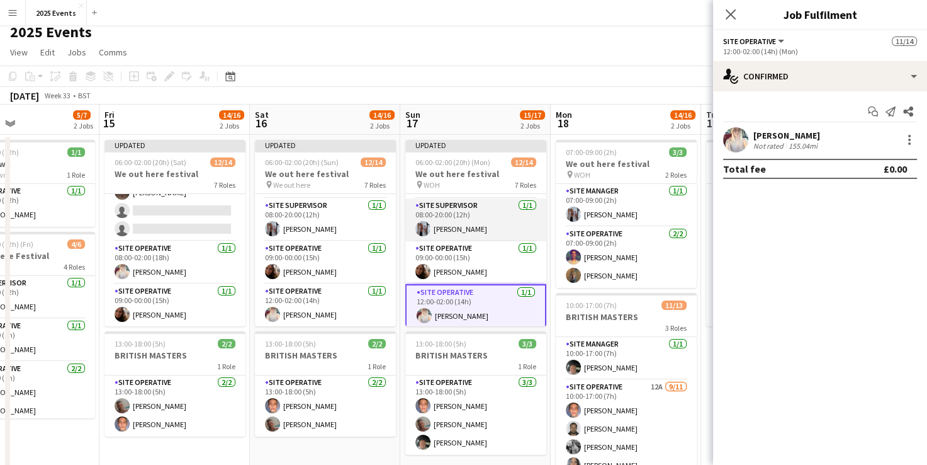
scroll to position [297, 0]
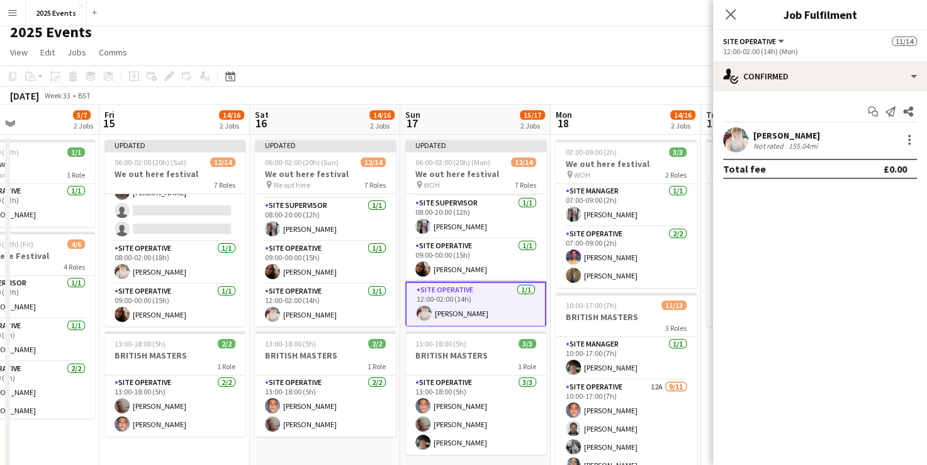
click at [477, 74] on app-toolbar "Copy Paste Paste Ctrl+V Paste with crew Ctrl+Shift+V Paste linked Job Delete Gr…" at bounding box center [463, 75] width 927 height 21
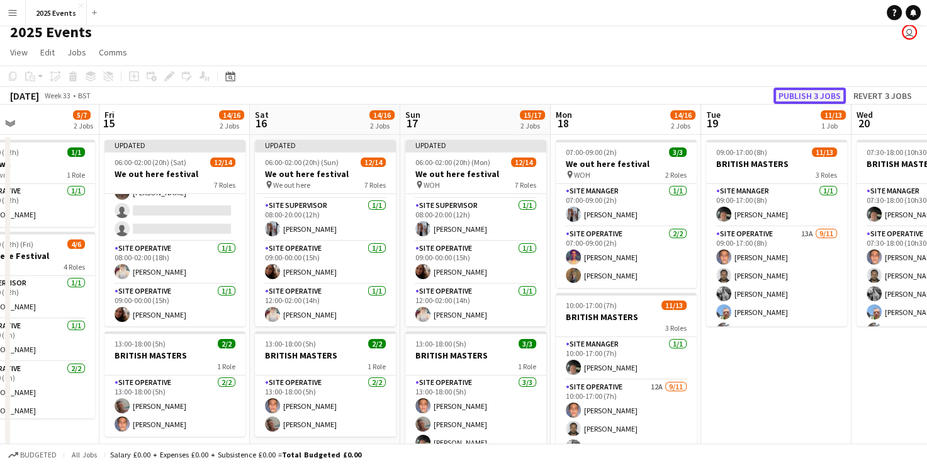
click at [477, 92] on button "Publish 3 jobs" at bounding box center [810, 96] width 72 height 16
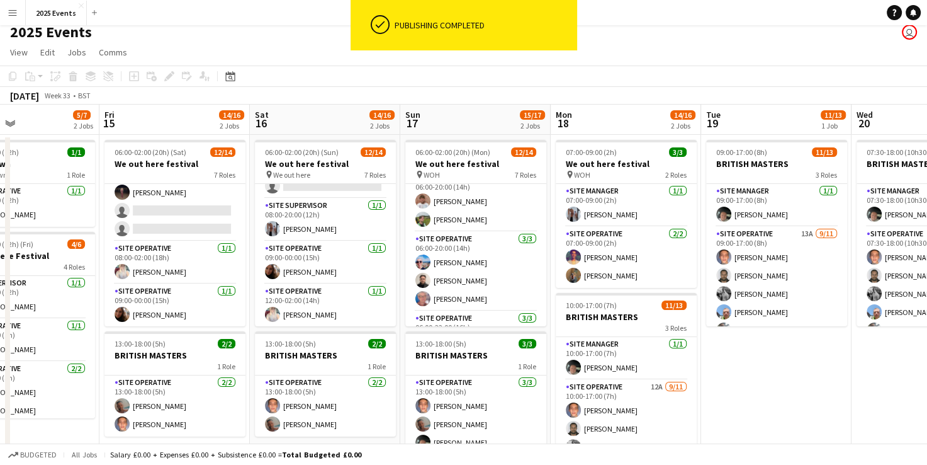
scroll to position [0, 0]
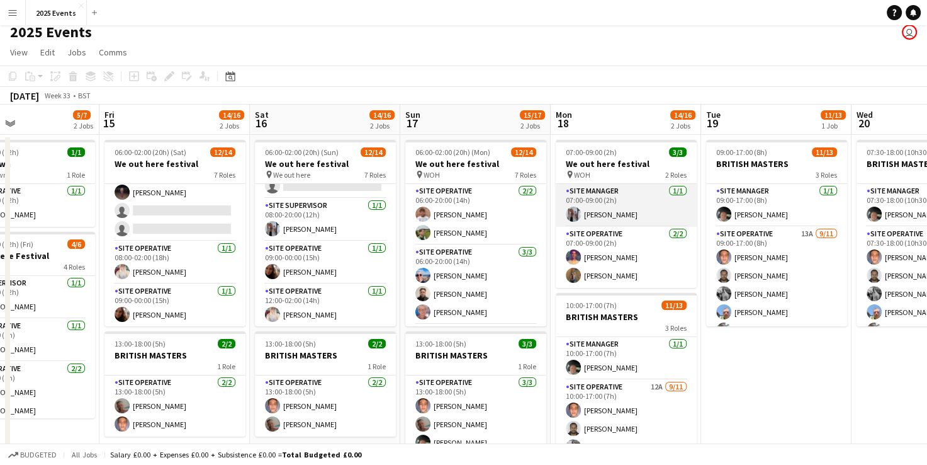
click at [477, 203] on app-card-role "Site Manager 1/1 07:00-09:00 (2h) Olivia Gill" at bounding box center [626, 205] width 141 height 43
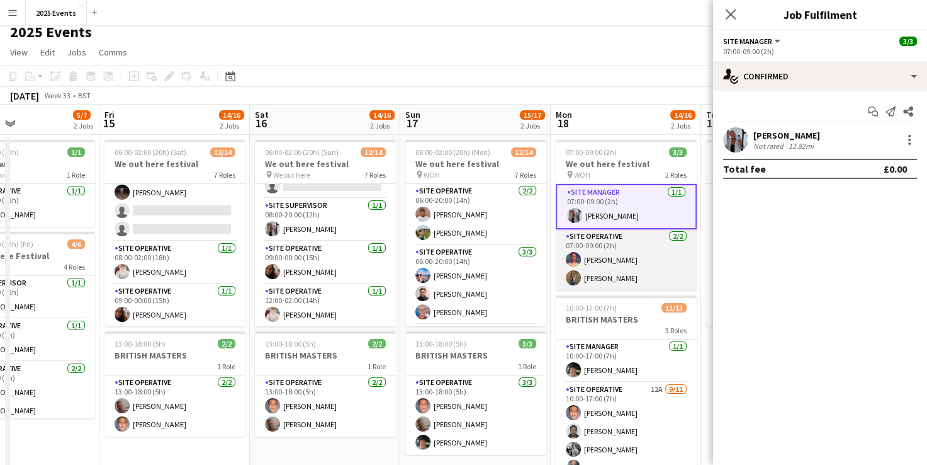
click at [477, 249] on app-card-role "Site Operative 2/2 07:00-09:00 (2h) Reme Rodgers Shak Siad" at bounding box center [626, 259] width 141 height 61
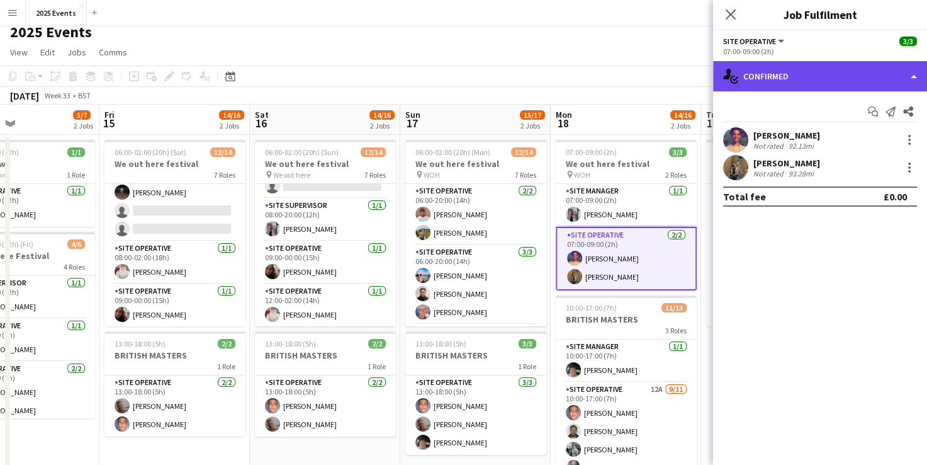
click at [477, 79] on div "single-neutral-actions-check-2 Confirmed" at bounding box center [820, 76] width 214 height 30
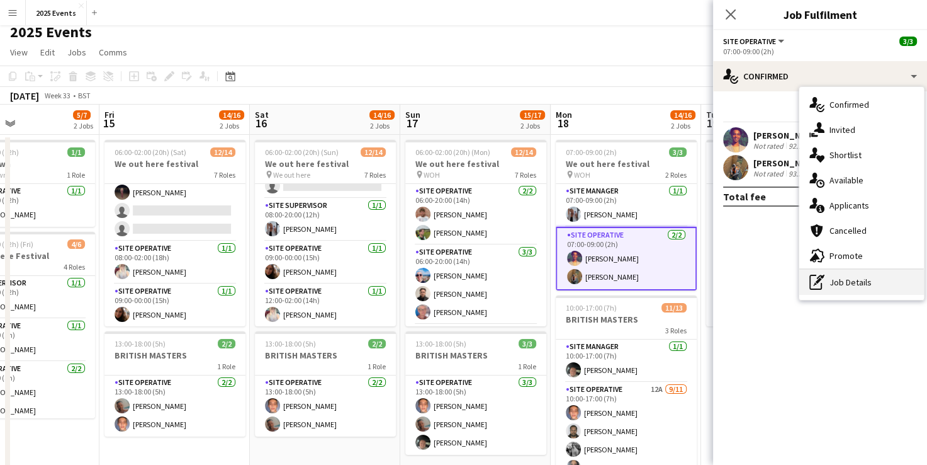
click at [477, 293] on div "pen-write Job Details" at bounding box center [862, 281] width 125 height 25
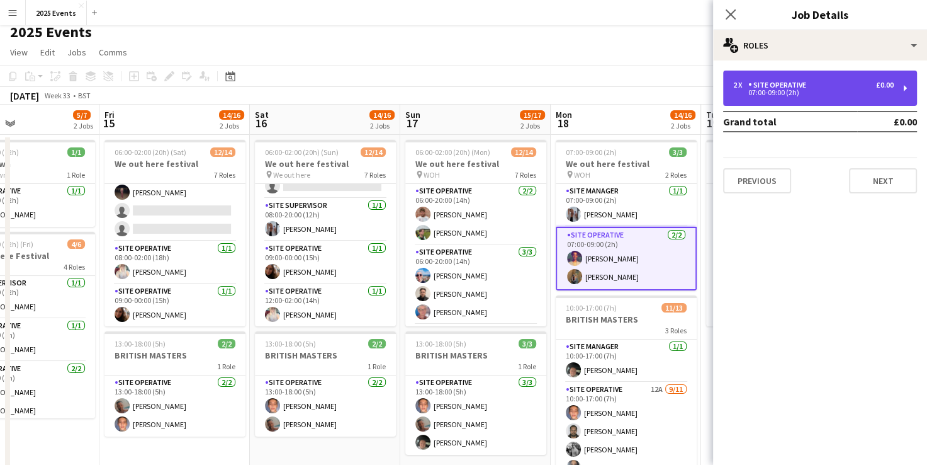
click at [477, 79] on div "2 x Site Operative £0.00 07:00-09:00 (2h)" at bounding box center [820, 88] width 194 height 35
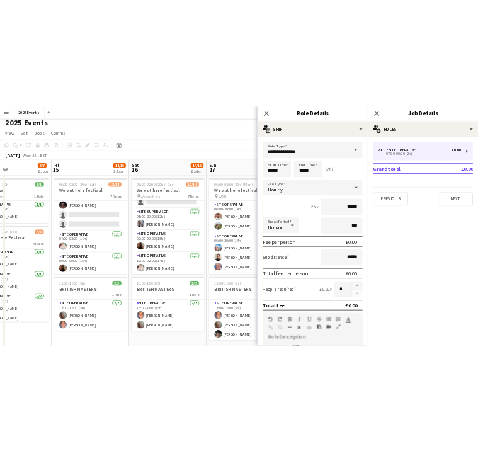
scroll to position [3, 0]
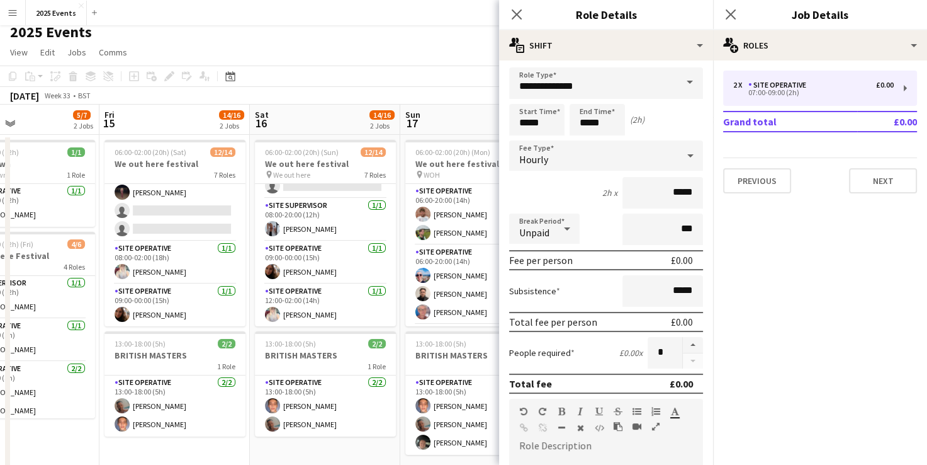
click at [477, 120] on input "*****" at bounding box center [536, 119] width 55 height 31
type input "*****"
click at [477, 123] on input "*****" at bounding box center [597, 119] width 55 height 31
type input "*****"
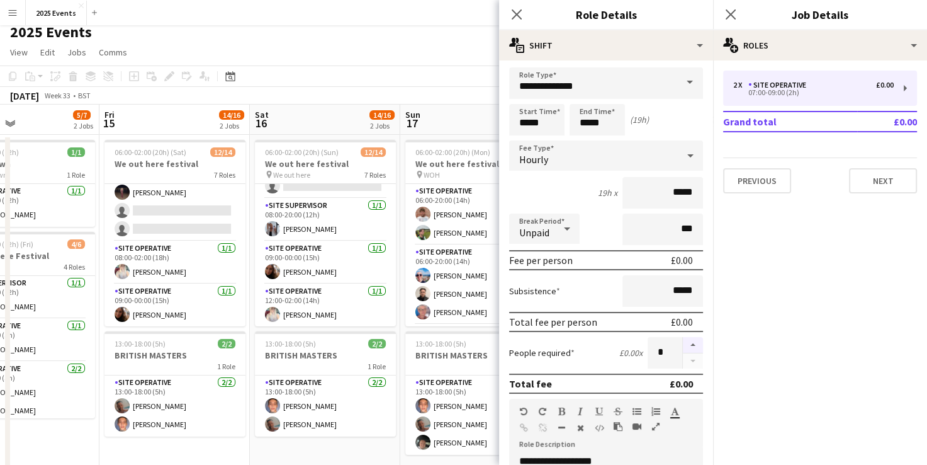
click at [477, 345] on button "button" at bounding box center [693, 345] width 20 height 16
type input "*"
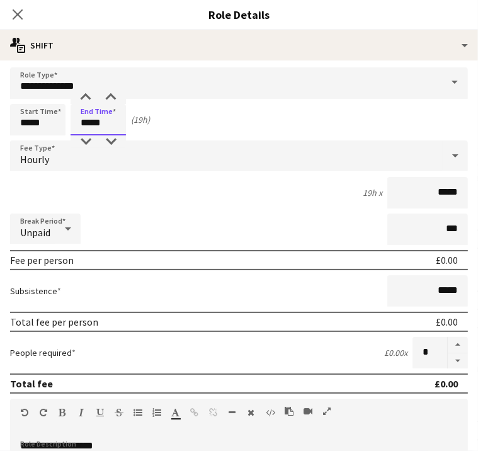
click at [126, 122] on input "*****" at bounding box center [98, 119] width 55 height 31
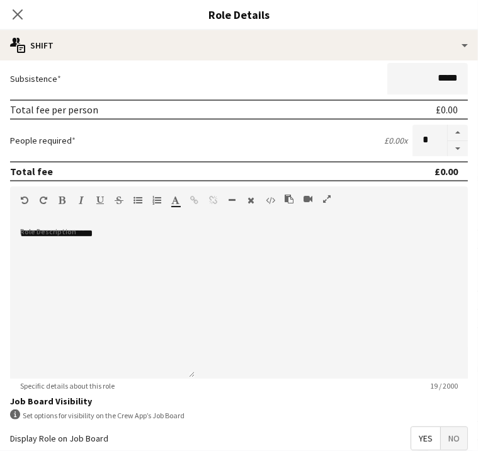
type input "*****"
click at [127, 351] on div "**********" at bounding box center [102, 302] width 184 height 151
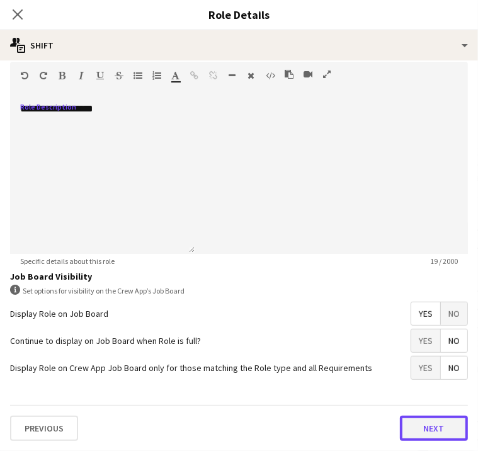
click at [400, 433] on button "Next" at bounding box center [434, 428] width 68 height 25
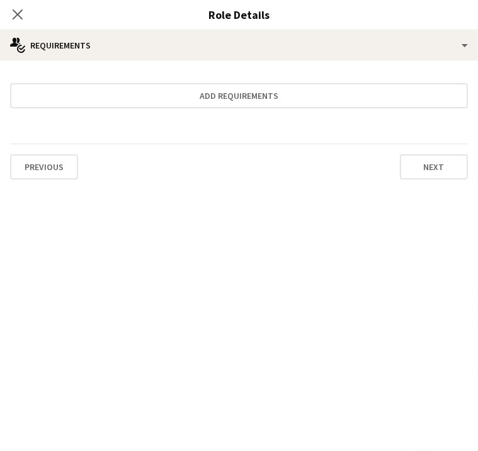
scroll to position [0, 0]
click at [400, 161] on button "Next" at bounding box center [434, 166] width 68 height 25
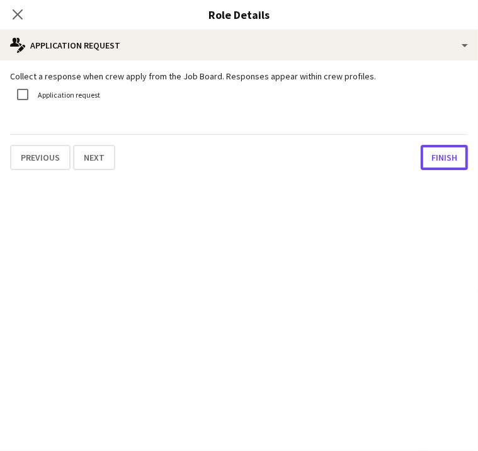
click at [421, 161] on button "Finish" at bounding box center [444, 157] width 47 height 25
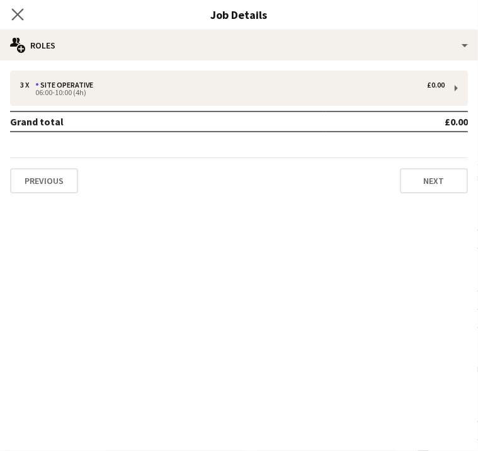
click at [27, 21] on app-icon "Close pop-in" at bounding box center [18, 15] width 18 height 18
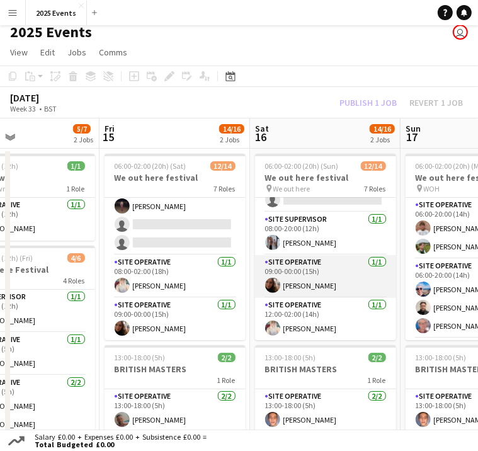
scroll to position [0, 325]
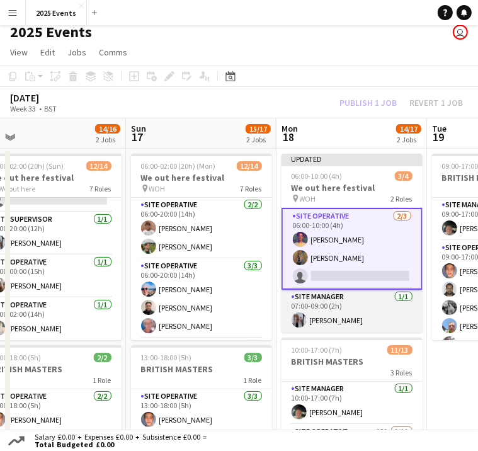
click at [350, 301] on app-card-role "Site Manager 1/1 07:00-09:00 (2h) Olivia Gill" at bounding box center [351, 311] width 141 height 43
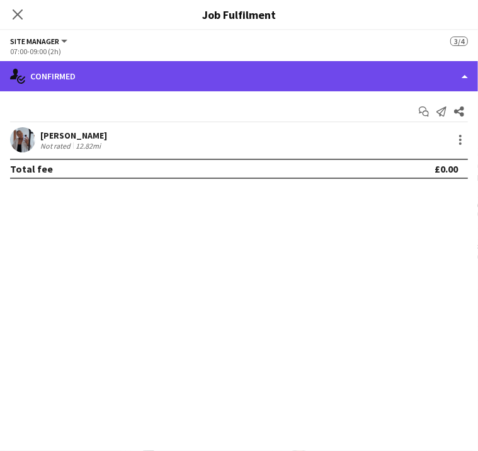
click at [361, 82] on div "single-neutral-actions-check-2 Confirmed" at bounding box center [239, 76] width 478 height 30
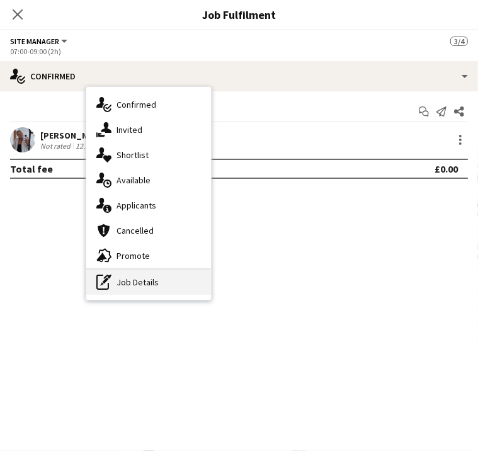
click at [211, 285] on div "pen-write Job Details" at bounding box center [148, 281] width 125 height 25
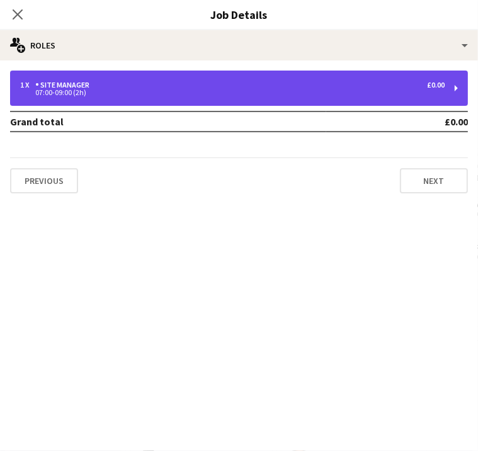
click at [350, 93] on div "07:00-09:00 (2h)" at bounding box center [232, 92] width 424 height 6
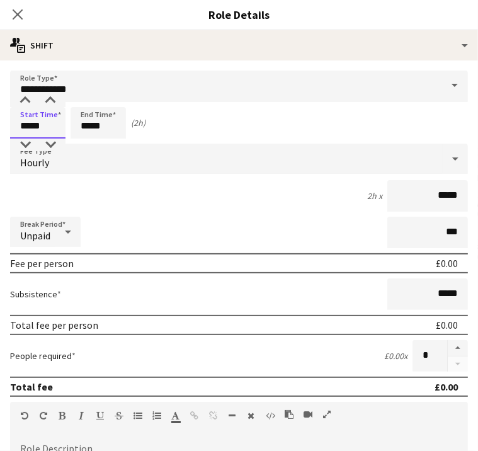
click at [65, 123] on input "*****" at bounding box center [37, 122] width 55 height 31
type input "*****"
click at [126, 126] on input "*****" at bounding box center [98, 122] width 55 height 31
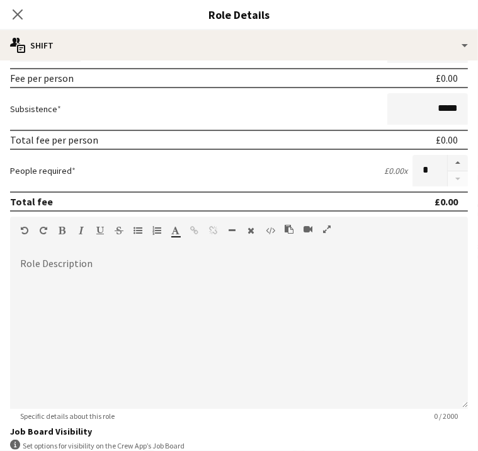
scroll to position [345, 0]
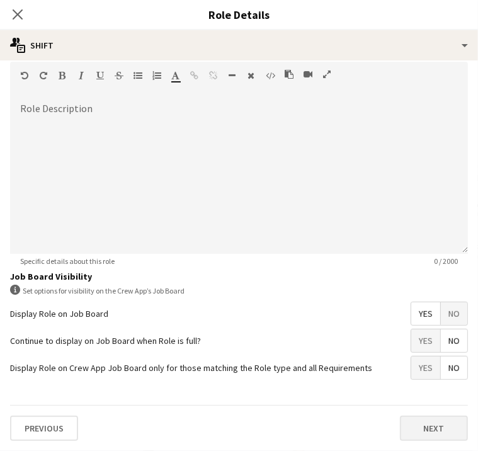
type input "*****"
click at [400, 441] on button "Next" at bounding box center [434, 428] width 68 height 25
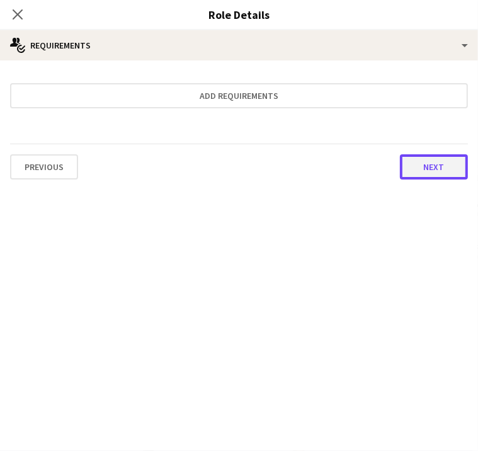
click at [400, 159] on button "Next" at bounding box center [434, 166] width 68 height 25
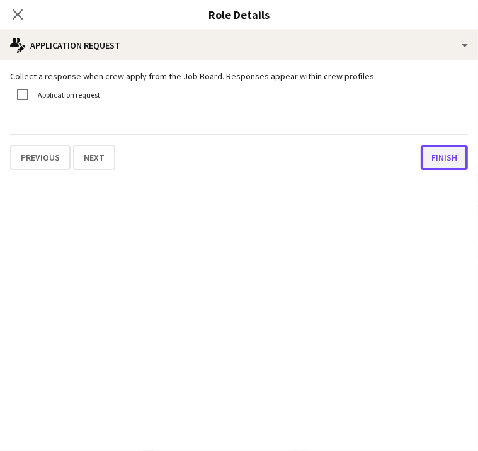
click at [421, 170] on button "Finish" at bounding box center [444, 157] width 47 height 25
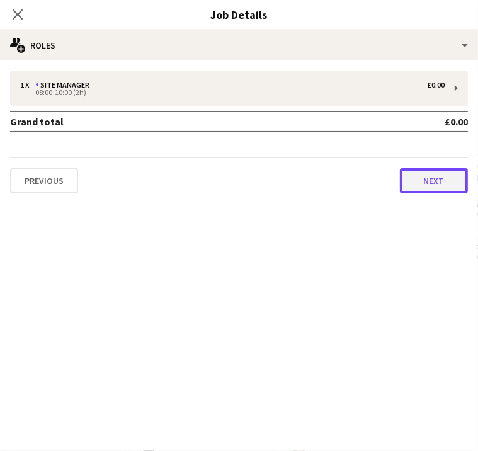
click at [426, 188] on button "Next" at bounding box center [434, 180] width 68 height 25
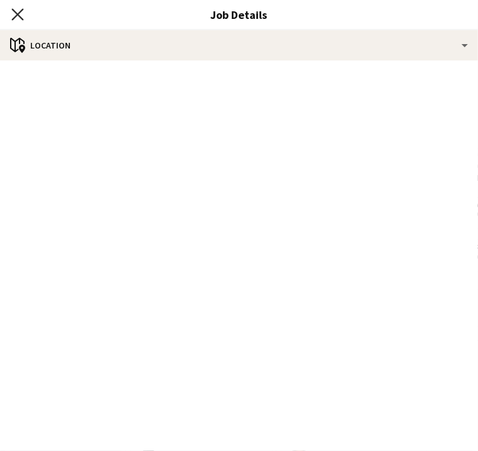
click at [23, 18] on icon at bounding box center [17, 14] width 12 height 12
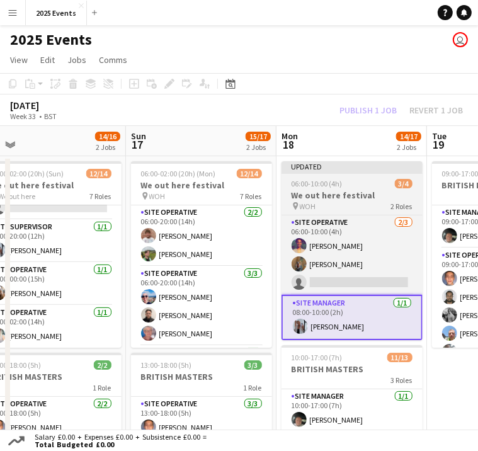
click at [336, 189] on h3 "We out here festival" at bounding box center [351, 194] width 141 height 11
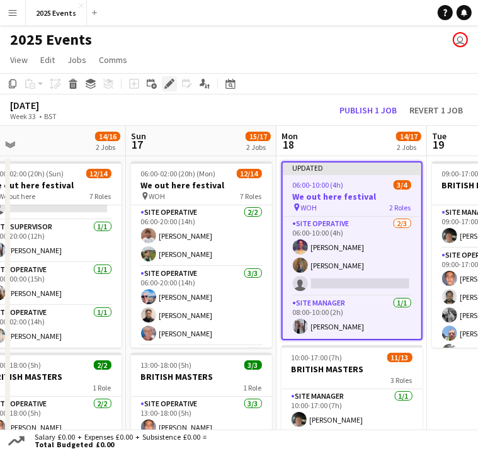
click at [171, 82] on icon at bounding box center [169, 84] width 7 height 7
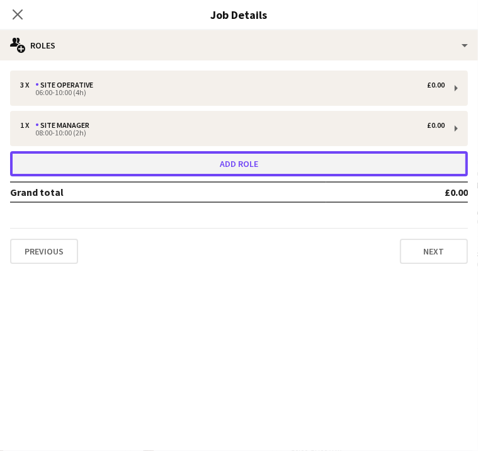
click at [387, 170] on button "Add role" at bounding box center [239, 163] width 458 height 25
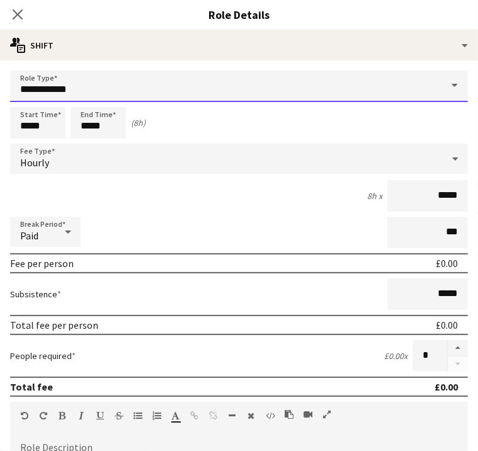
click at [214, 91] on input "**********" at bounding box center [239, 86] width 458 height 31
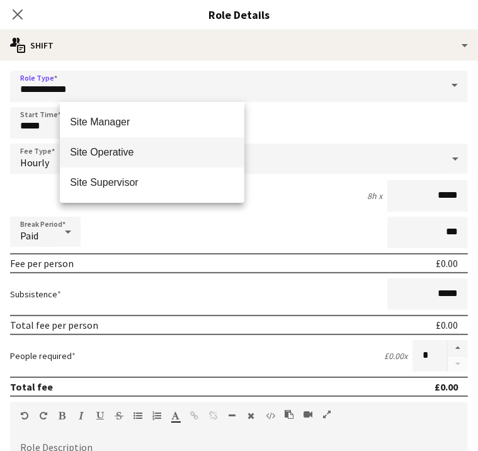
click at [166, 155] on span "Site Operative" at bounding box center [152, 152] width 164 height 12
type input "**********"
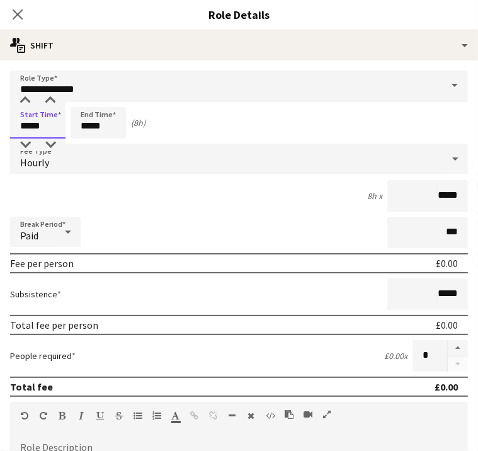
click at [65, 124] on input "*****" at bounding box center [37, 122] width 55 height 31
type input "*****"
click at [126, 124] on input "*****" at bounding box center [98, 122] width 55 height 31
type input "*****"
click at [55, 232] on div "Paid" at bounding box center [32, 232] width 45 height 30
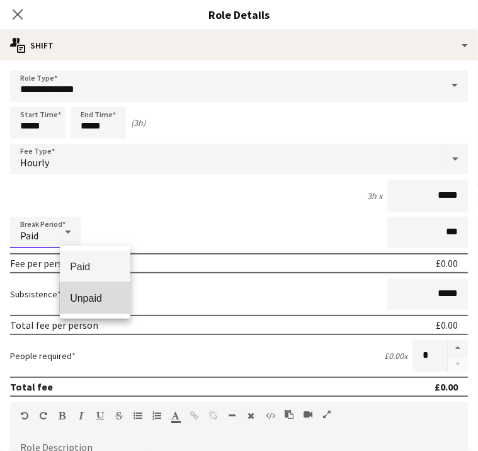
click at [96, 297] on span "Unpaid" at bounding box center [95, 298] width 50 height 12
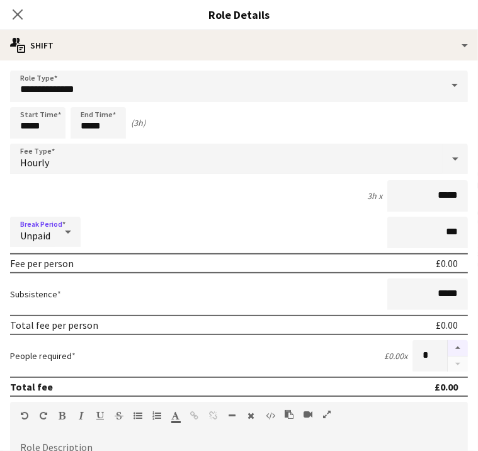
click at [448, 344] on button "button" at bounding box center [458, 348] width 20 height 16
type input "*"
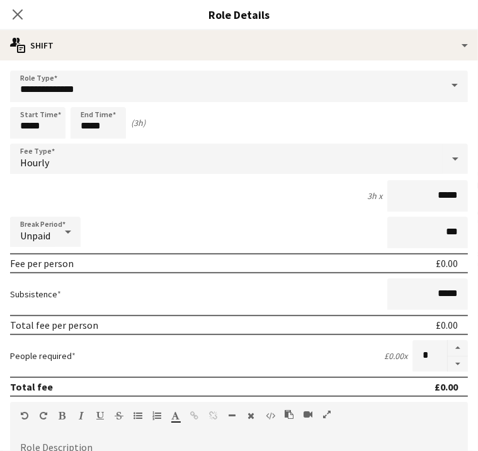
scroll to position [144, 0]
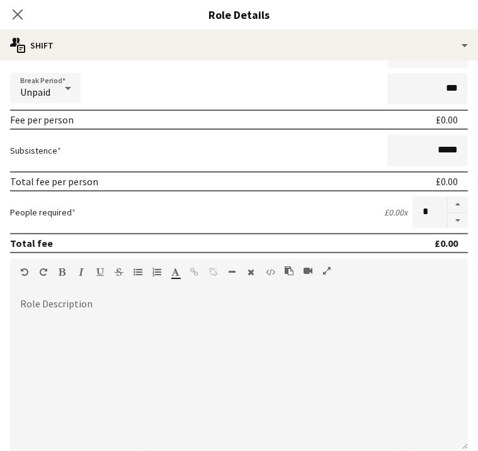
click at [229, 276] on icon "button" at bounding box center [232, 272] width 7 height 9
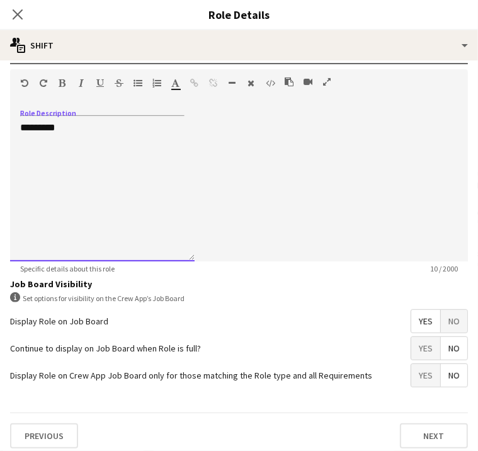
scroll to position [332, 0]
click at [400, 448] on button "Next" at bounding box center [434, 435] width 68 height 25
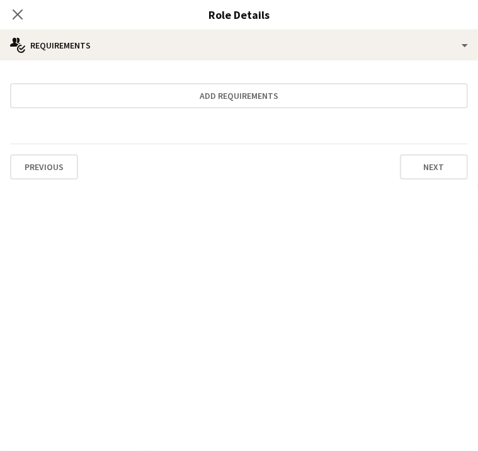
scroll to position [0, 0]
click at [400, 167] on button "Next" at bounding box center [434, 166] width 68 height 25
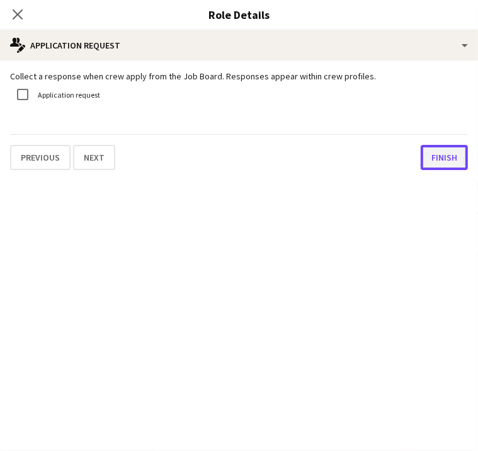
click at [421, 167] on button "Finish" at bounding box center [444, 157] width 47 height 25
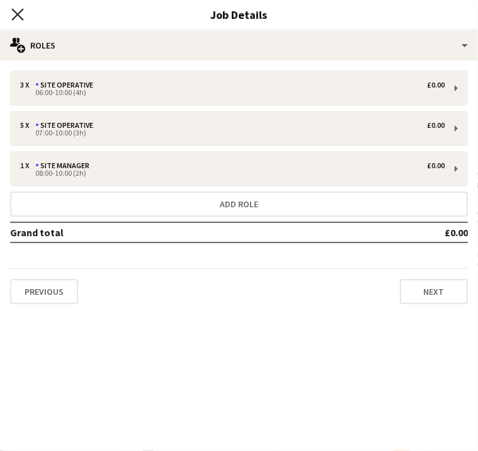
click at [23, 13] on icon "Close pop-in" at bounding box center [17, 14] width 12 height 12
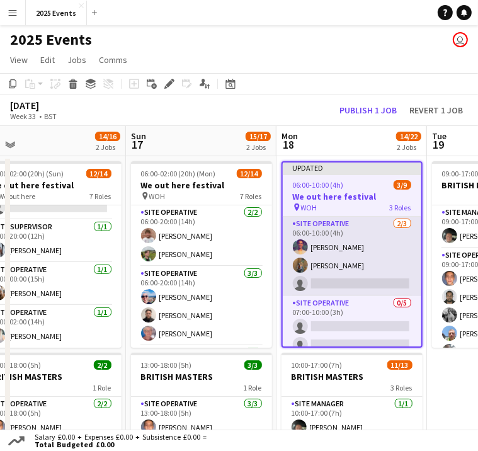
click at [348, 217] on app-card-role "Site Operative 2/3 06:00-10:00 (4h) Reme Rodgers Shak Siad single-neutral-actio…" at bounding box center [352, 256] width 139 height 79
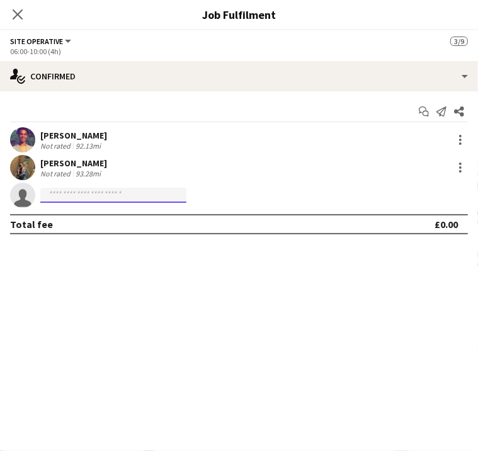
click at [186, 193] on input at bounding box center [113, 195] width 146 height 15
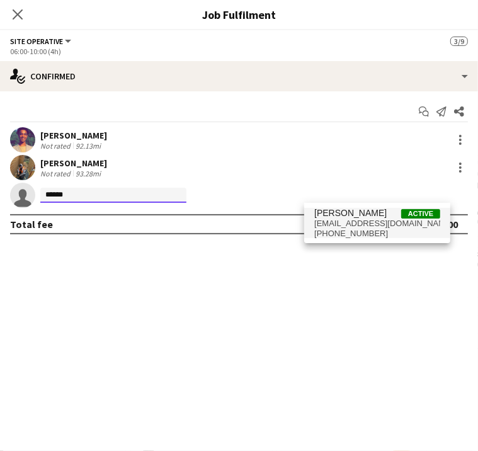
type input "******"
click at [342, 222] on span "trev.paviour@gmail.com" at bounding box center [377, 223] width 126 height 10
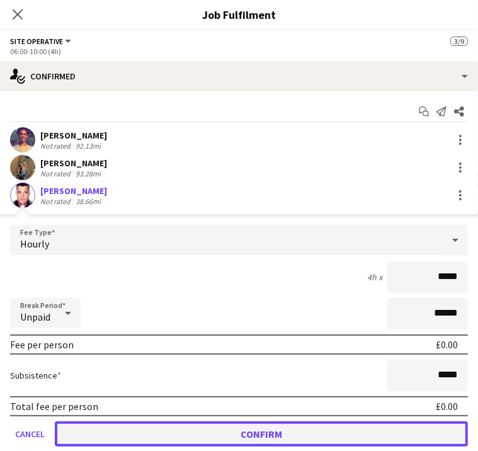
click at [360, 431] on button "Confirm" at bounding box center [261, 433] width 413 height 25
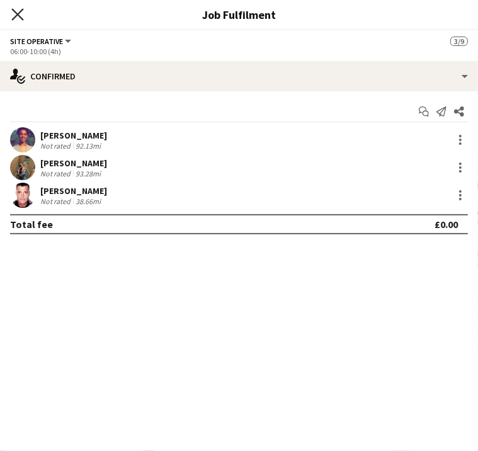
click at [23, 13] on icon "Close pop-in" at bounding box center [17, 14] width 12 height 12
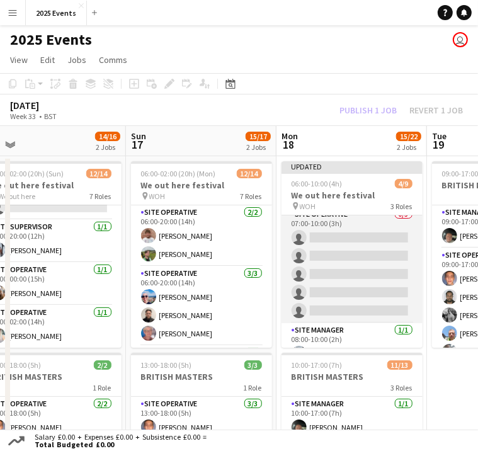
click at [349, 207] on app-card-role "Site Operative 0/5 07:00-10:00 (3h) single-neutral-actions single-neutral-actio…" at bounding box center [351, 265] width 141 height 116
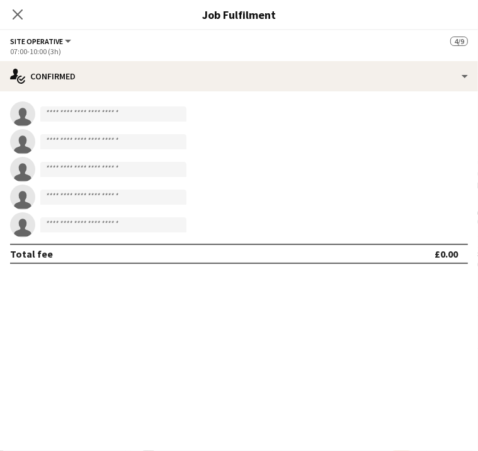
scroll to position [89, 0]
click at [186, 116] on input at bounding box center [113, 113] width 146 height 15
type input "*"
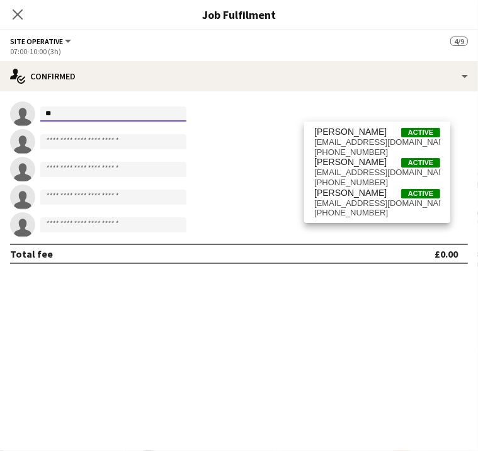
type input "*"
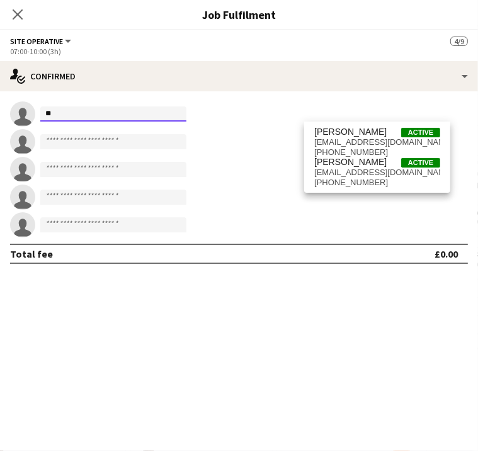
type input "*"
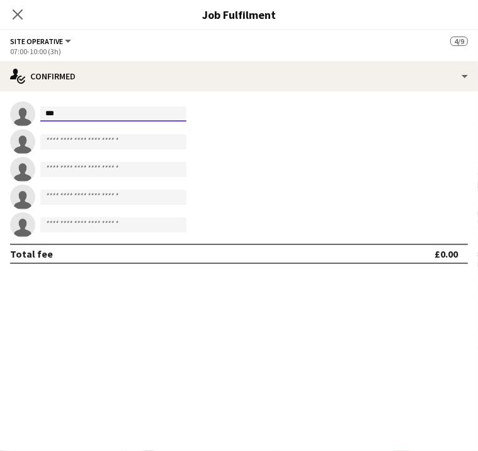
click at [186, 114] on input "***" at bounding box center [113, 113] width 146 height 15
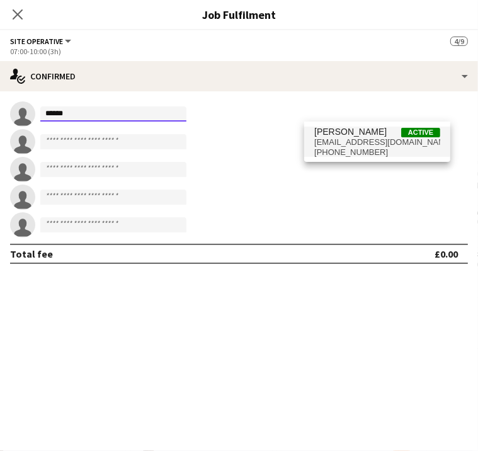
type input "******"
click at [340, 143] on span "maximevuitton0@gmail.com" at bounding box center [377, 142] width 126 height 10
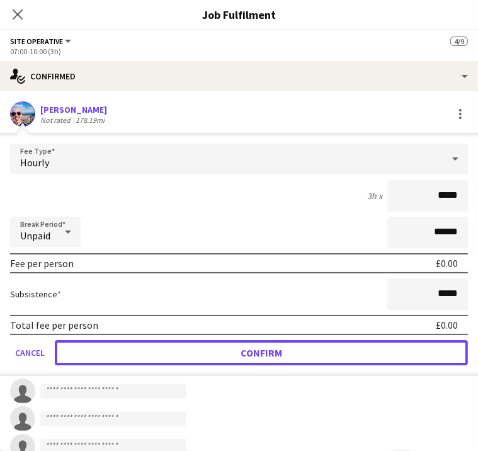
click at [370, 351] on button "Confirm" at bounding box center [261, 352] width 413 height 25
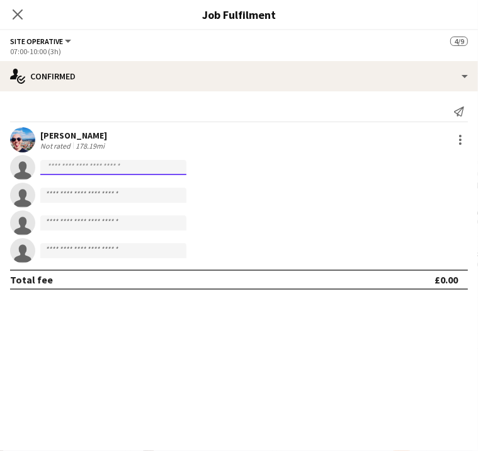
click at [186, 171] on input at bounding box center [113, 167] width 146 height 15
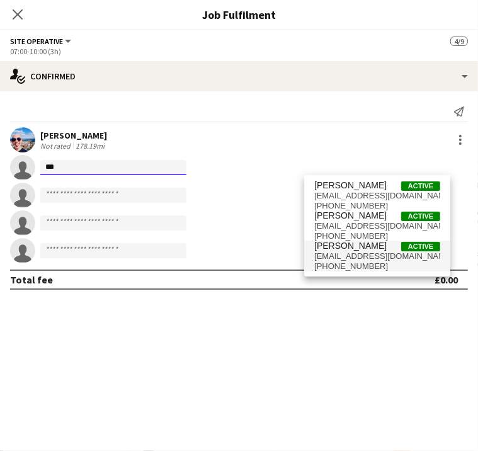
type input "***"
click at [340, 244] on span "[PERSON_NAME]" at bounding box center [350, 245] width 72 height 11
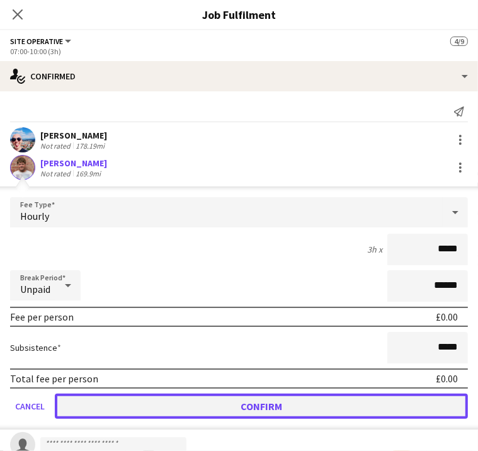
click at [360, 405] on button "Confirm" at bounding box center [261, 405] width 413 height 25
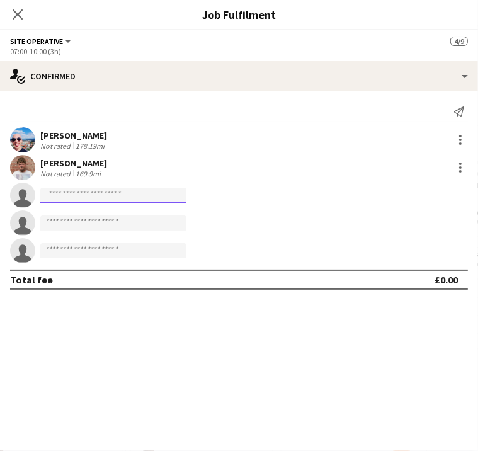
click at [186, 197] on input at bounding box center [113, 195] width 146 height 15
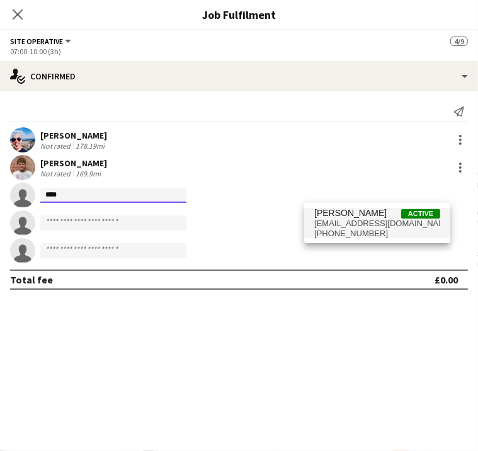
type input "****"
click at [341, 215] on span "[PERSON_NAME]" at bounding box center [350, 213] width 72 height 11
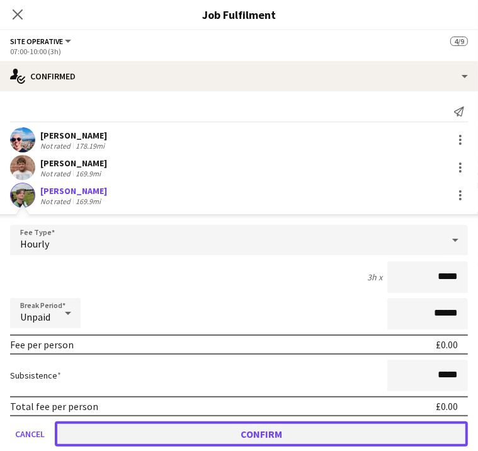
click at [363, 440] on button "Confirm" at bounding box center [261, 433] width 413 height 25
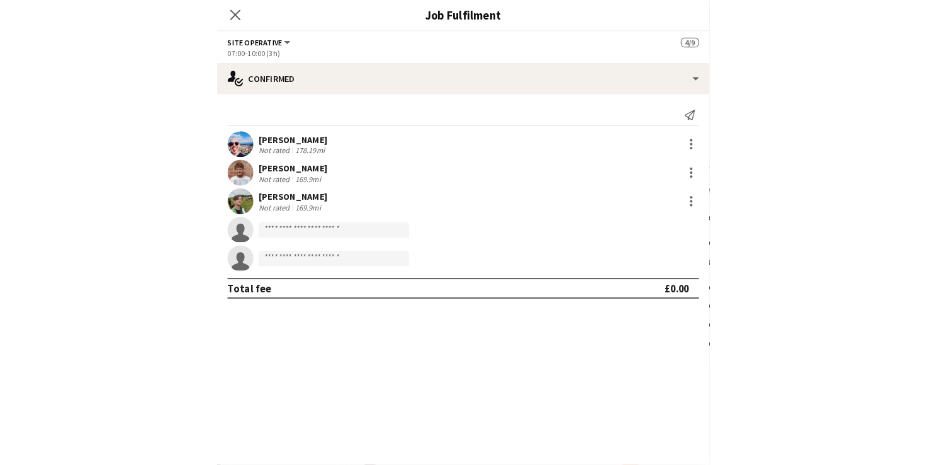
scroll to position [285, 0]
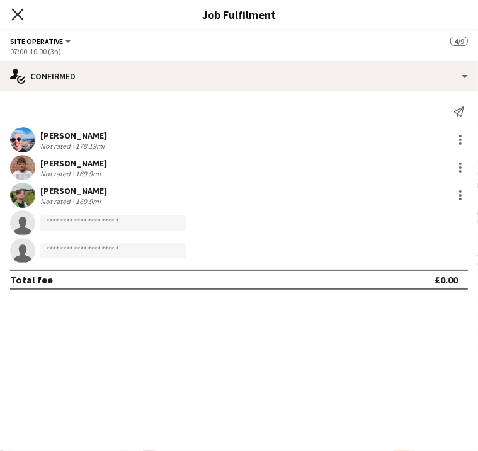
click at [23, 13] on icon at bounding box center [17, 14] width 12 height 12
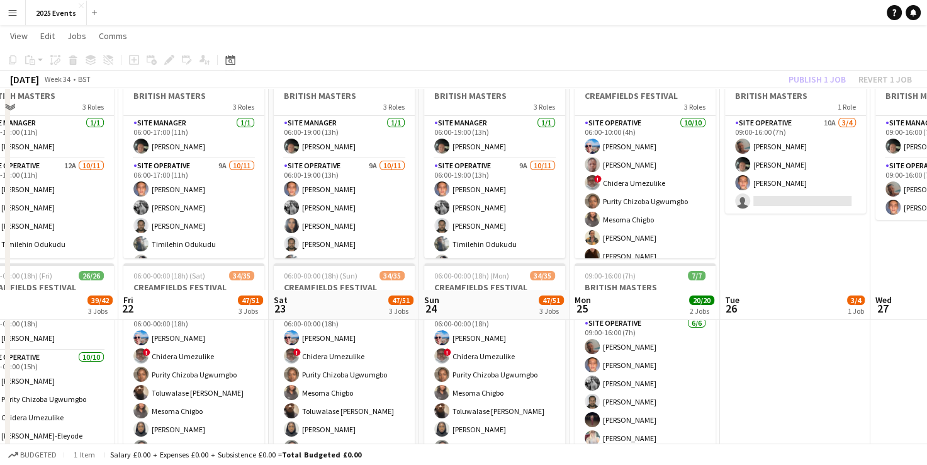
scroll to position [287, 0]
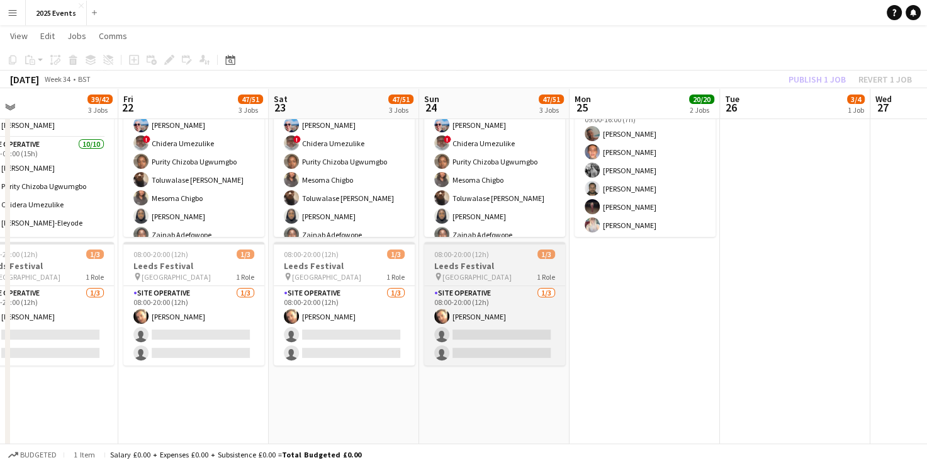
click at [477, 266] on h3 "Leeds Festival" at bounding box center [494, 265] width 141 height 11
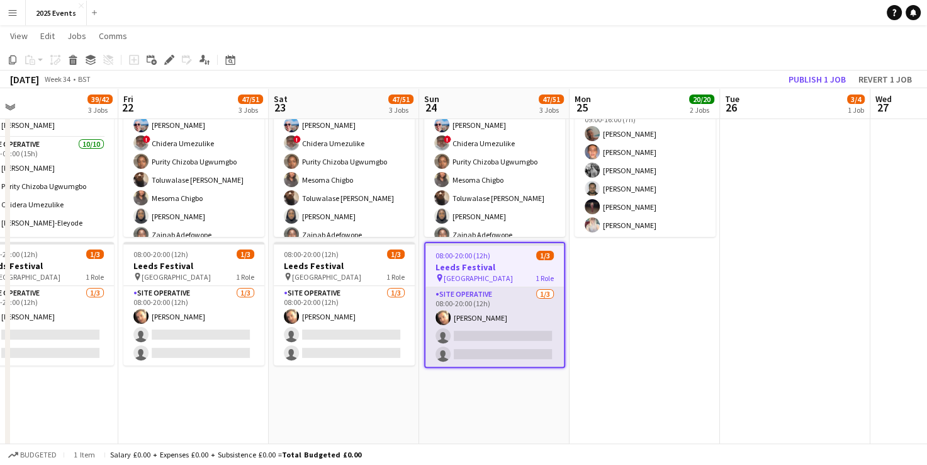
click at [477, 297] on app-card-role "Site Operative 1/3 08:00-20:00 (12h) Adam Bagshaw single-neutral-actions single…" at bounding box center [495, 326] width 139 height 79
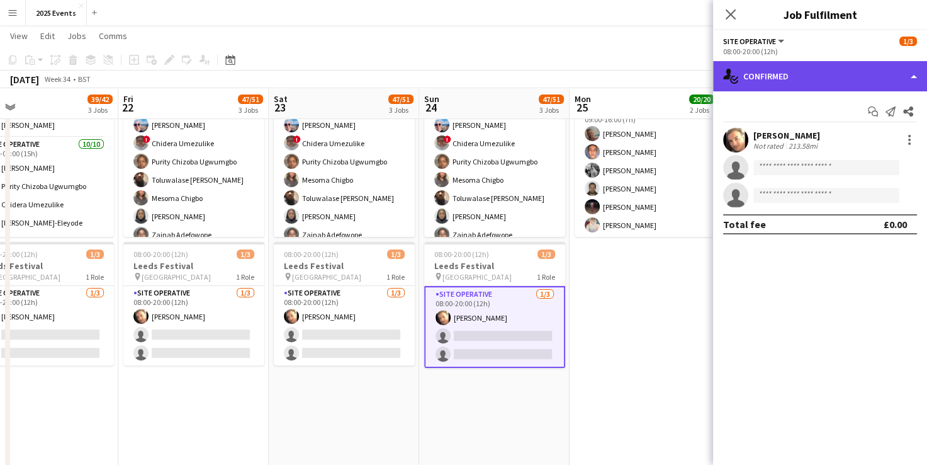
click at [477, 84] on div "single-neutral-actions-check-2 Confirmed" at bounding box center [820, 76] width 214 height 30
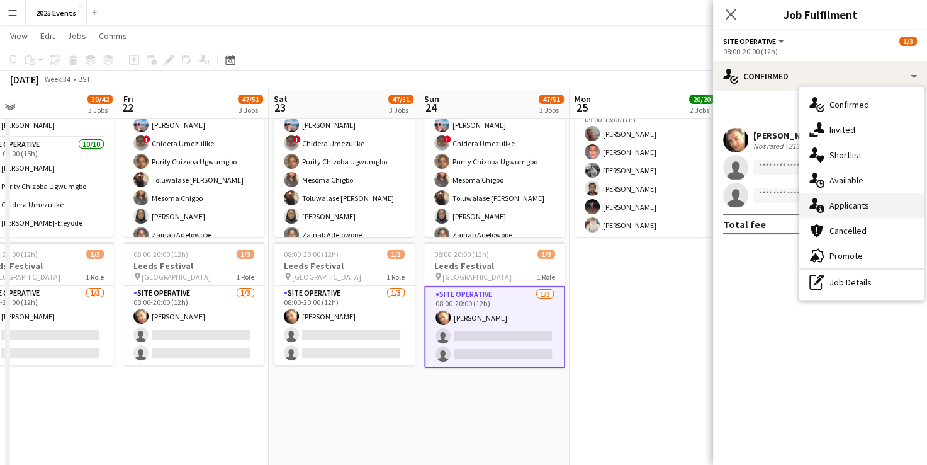
click at [477, 210] on div "single-neutral-actions-information Applicants" at bounding box center [862, 205] width 125 height 25
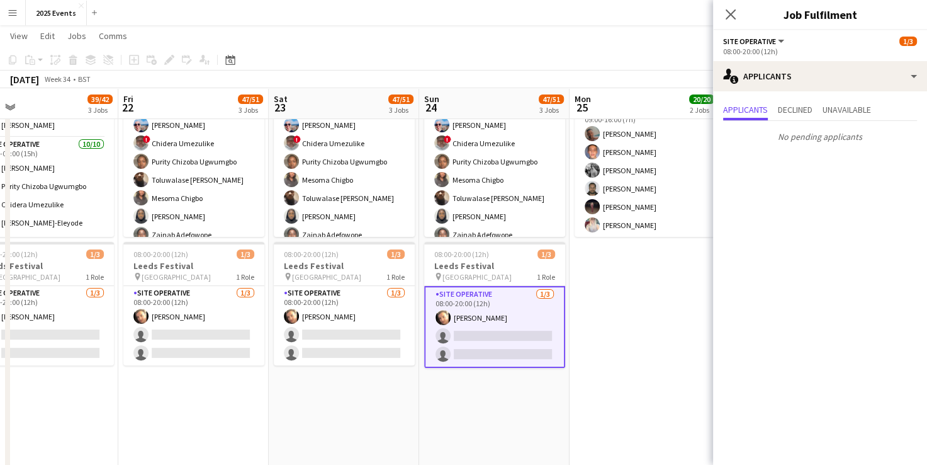
click at [477, 303] on app-date-cell "06:00-12:00 (6h) 13/13 CREAMFIELDS FESTIVAL 3 Roles Site Operative 10/10 06:00-…" at bounding box center [645, 466] width 150 height 1224
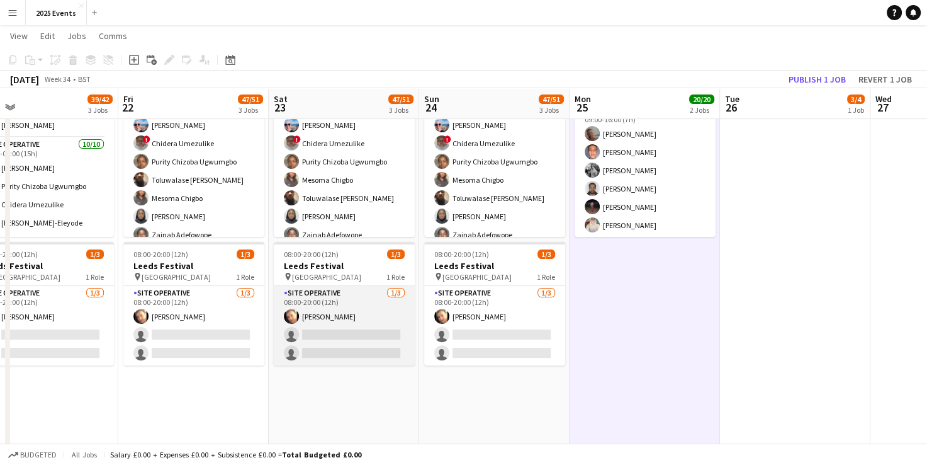
click at [350, 304] on app-card-role "Site Operative 1/3 08:00-20:00 (12h) Adam Bagshaw single-neutral-actions single…" at bounding box center [344, 325] width 141 height 79
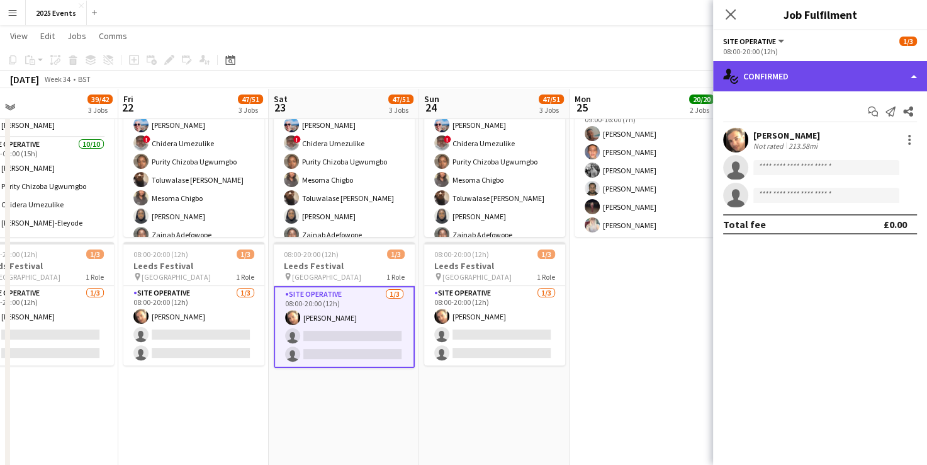
click at [477, 78] on div "single-neutral-actions-check-2 Confirmed" at bounding box center [820, 76] width 214 height 30
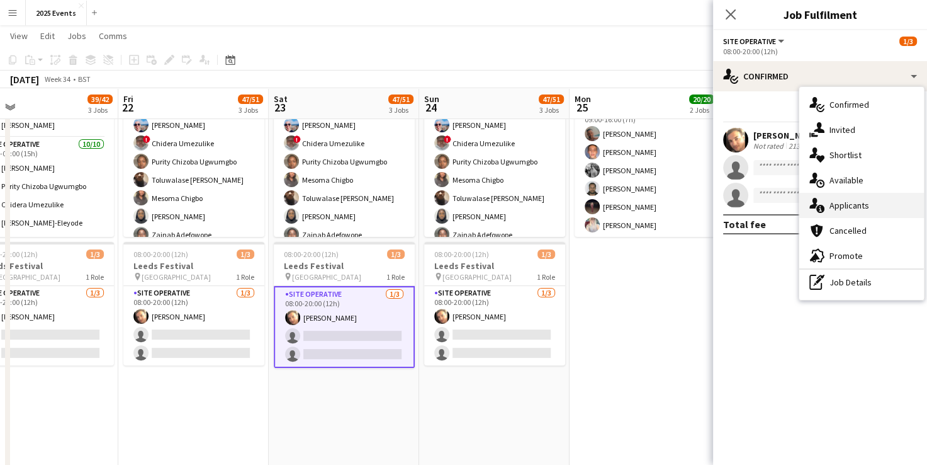
click at [477, 206] on div "single-neutral-actions-information Applicants" at bounding box center [862, 205] width 125 height 25
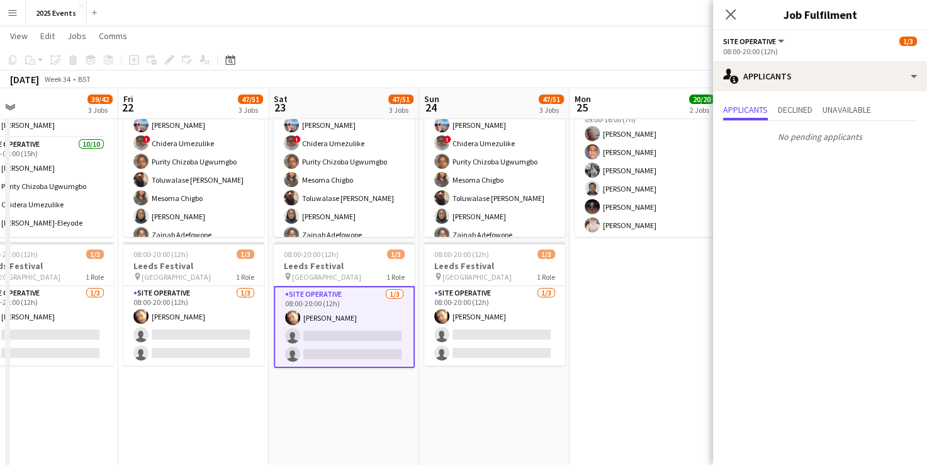
click at [477, 312] on app-date-cell "06:00-12:00 (6h) 13/13 CREAMFIELDS FESTIVAL 3 Roles Site Operative 10/10 06:00-…" at bounding box center [645, 466] width 150 height 1224
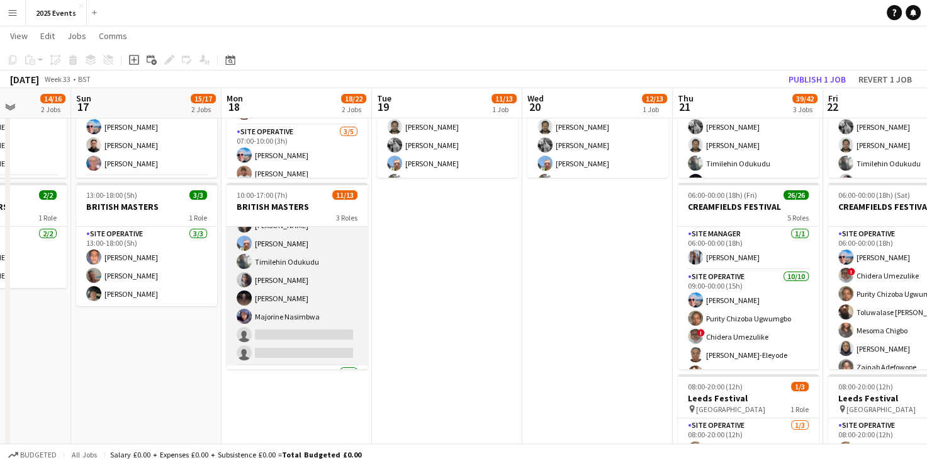
scroll to position [131, 0]
click at [298, 298] on app-card-role "Site Operative 12A 9/11 10:00-17:00 (7h) Billy Bartholomew Harish Dalal Riley G…" at bounding box center [297, 251] width 141 height 225
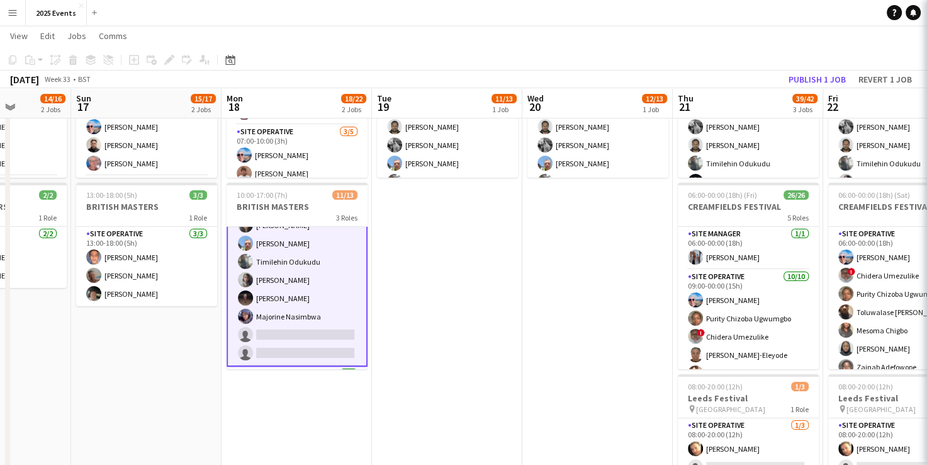
scroll to position [132, 0]
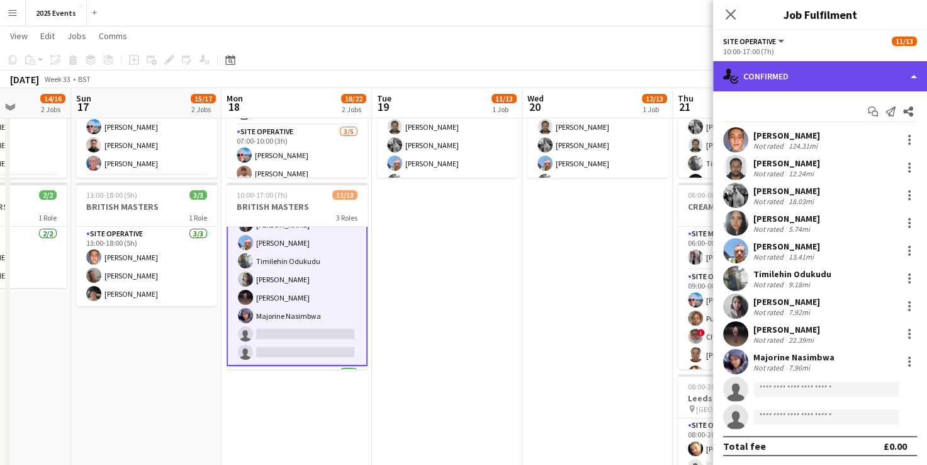
click at [477, 84] on div "single-neutral-actions-check-2 Confirmed" at bounding box center [820, 76] width 214 height 30
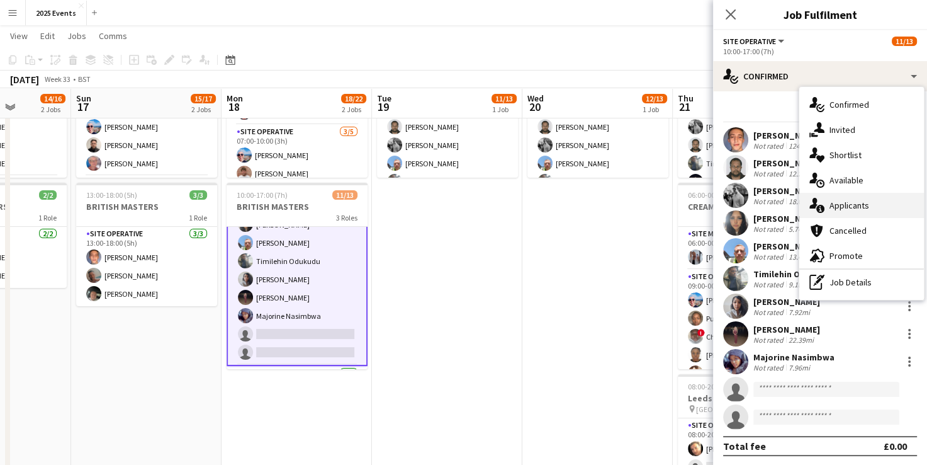
click at [477, 210] on div "single-neutral-actions-information Applicants" at bounding box center [862, 205] width 125 height 25
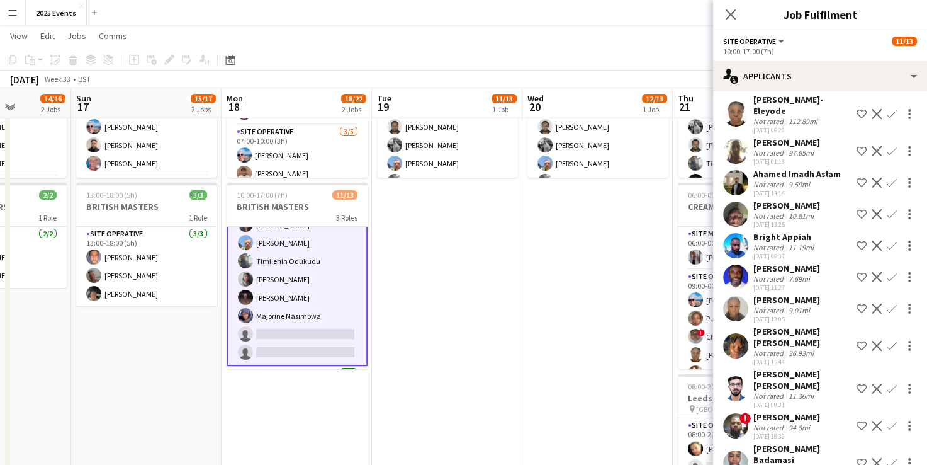
scroll to position [131, 0]
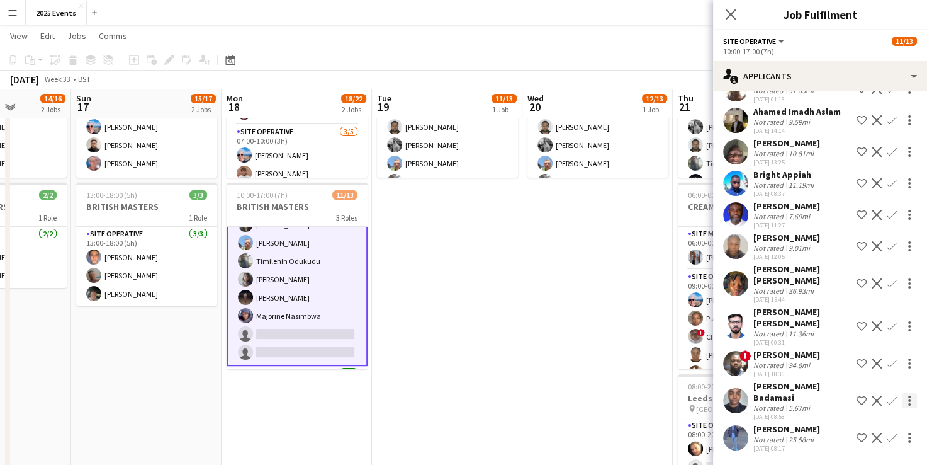
click at [477, 393] on div at bounding box center [909, 400] width 15 height 15
click at [477, 418] on span "Send notification" at bounding box center [860, 417] width 74 height 11
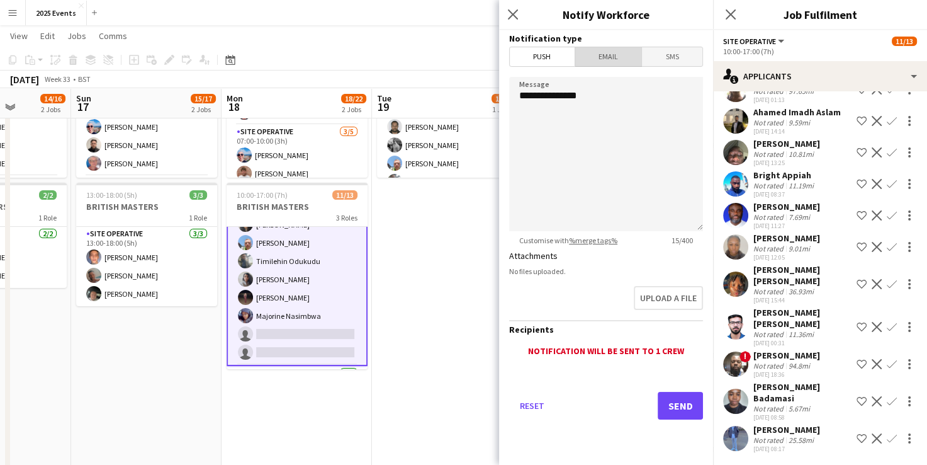
click at [477, 64] on span "Email" at bounding box center [608, 56] width 67 height 19
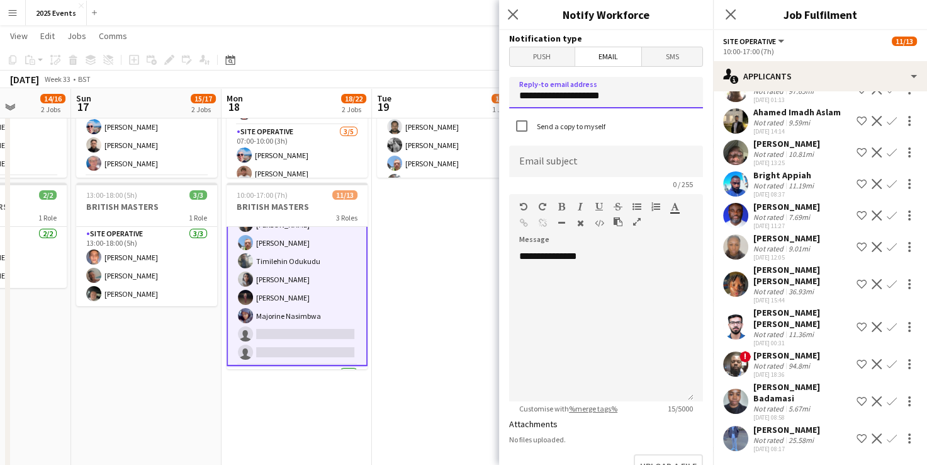
drag, startPoint x: 617, startPoint y: 102, endPoint x: 484, endPoint y: 85, distance: 133.9
type input "*"
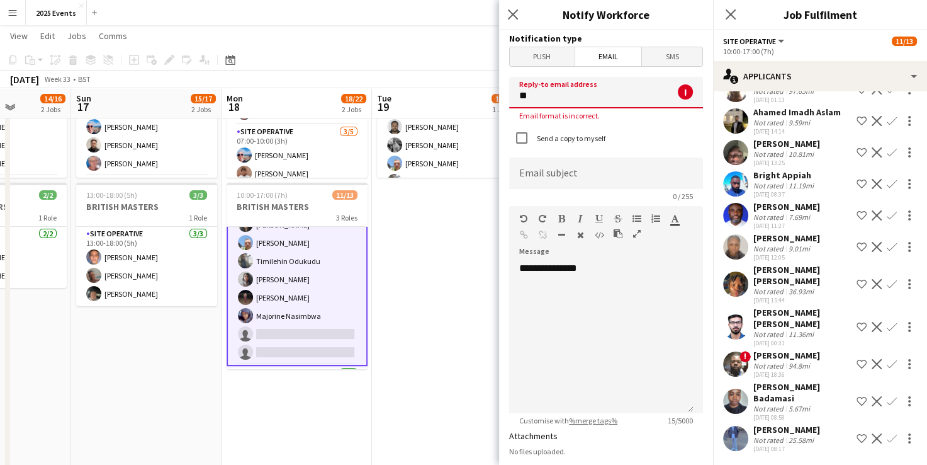
type input "**********"
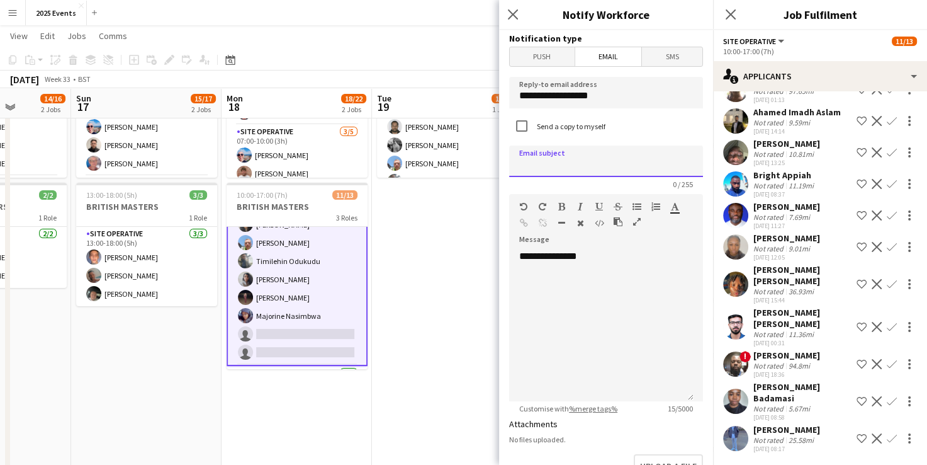
click at [477, 156] on input at bounding box center [606, 160] width 194 height 31
type input "**********"
click at [477, 276] on div "**********" at bounding box center [601, 325] width 184 height 151
click at [477, 252] on div "**********" at bounding box center [601, 325] width 184 height 151
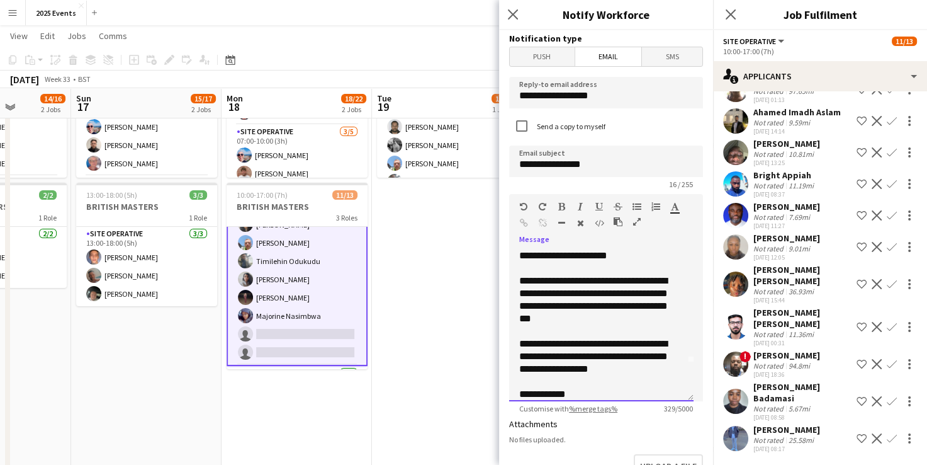
scroll to position [51, 0]
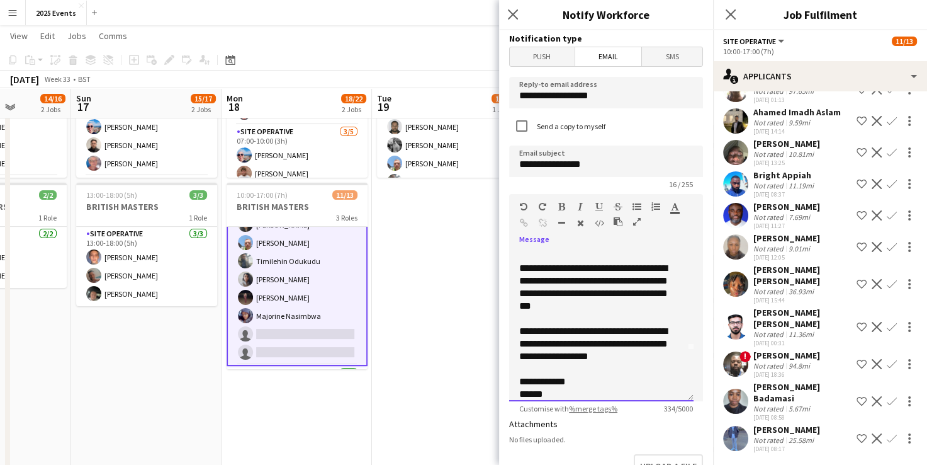
click at [477, 264] on div "**********" at bounding box center [596, 287] width 155 height 50
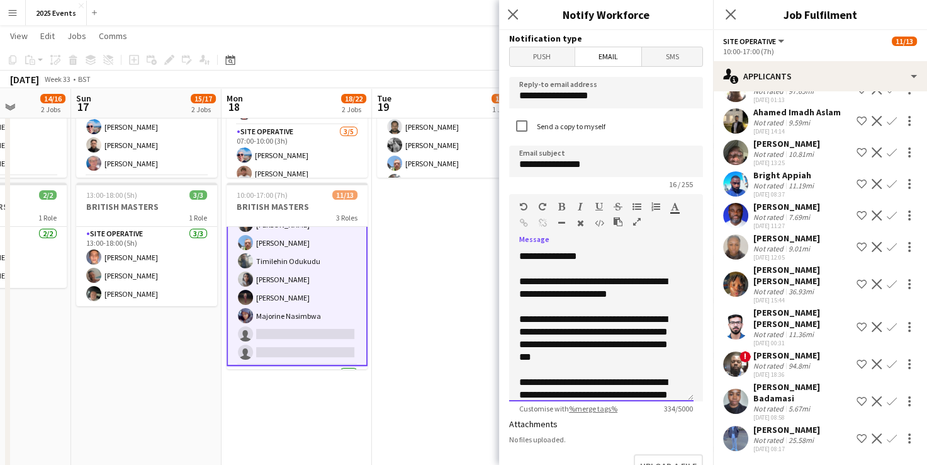
click at [477, 295] on div "**********" at bounding box center [596, 287] width 155 height 25
click at [477, 323] on div "**********" at bounding box center [596, 338] width 155 height 50
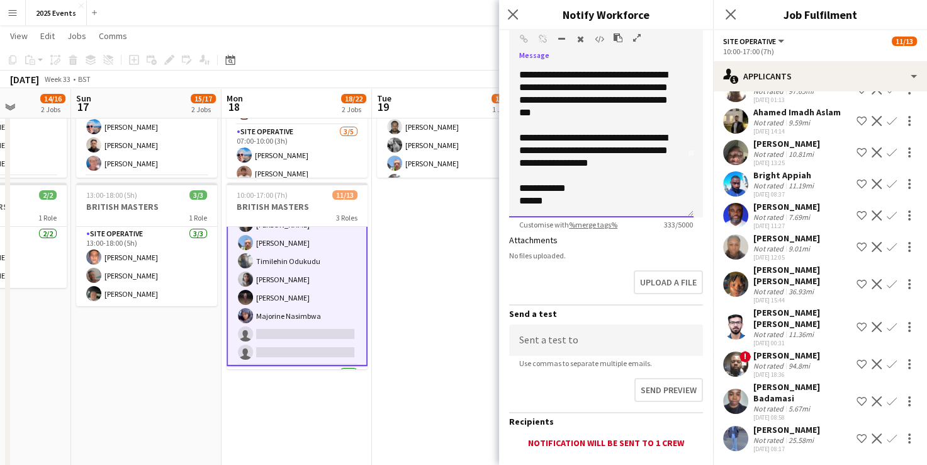
scroll to position [263, 0]
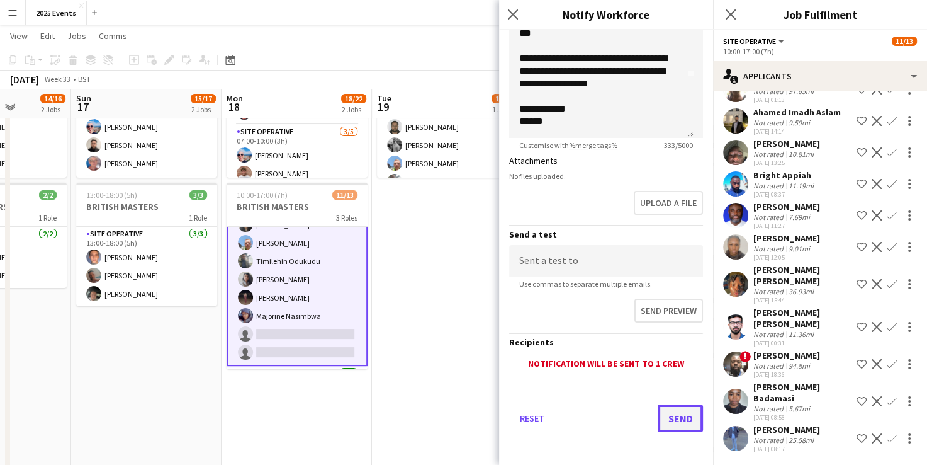
click at [477, 419] on button "Send" at bounding box center [680, 418] width 45 height 28
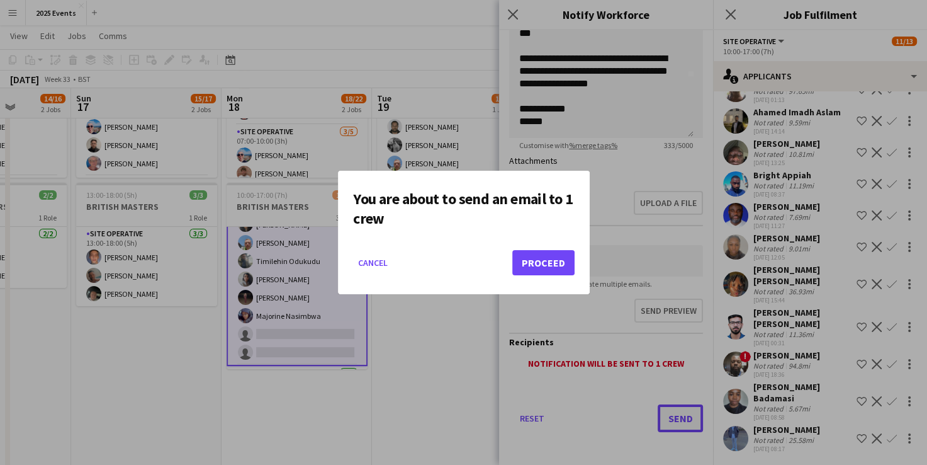
scroll to position [0, 0]
click at [477, 270] on button "Proceed" at bounding box center [543, 262] width 62 height 25
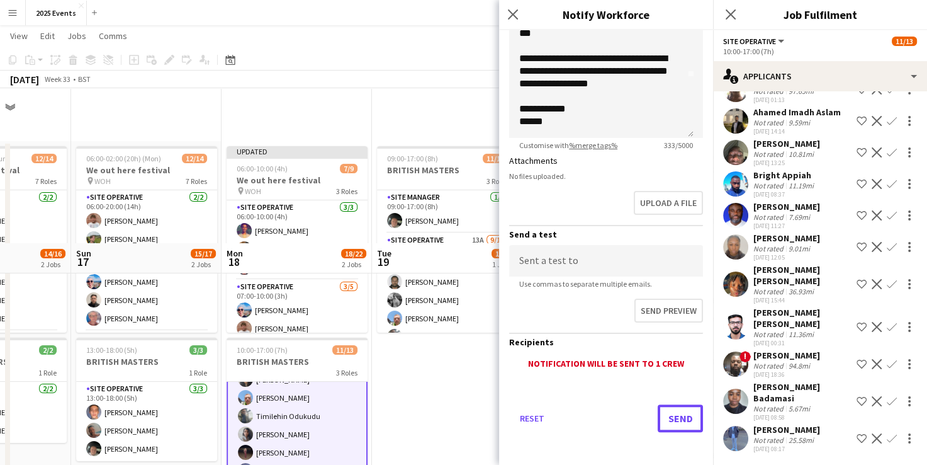
scroll to position [155, 0]
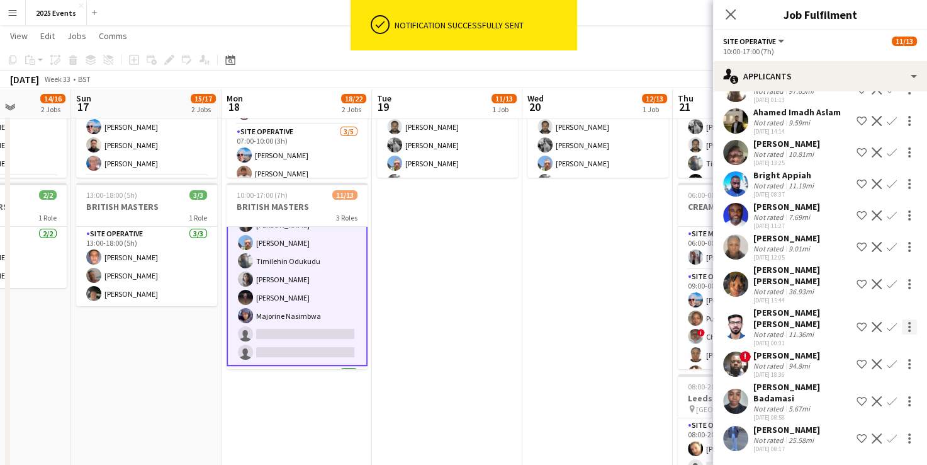
click at [477, 331] on div at bounding box center [909, 326] width 15 height 15
click at [477, 344] on span "Send notification" at bounding box center [860, 349] width 74 height 11
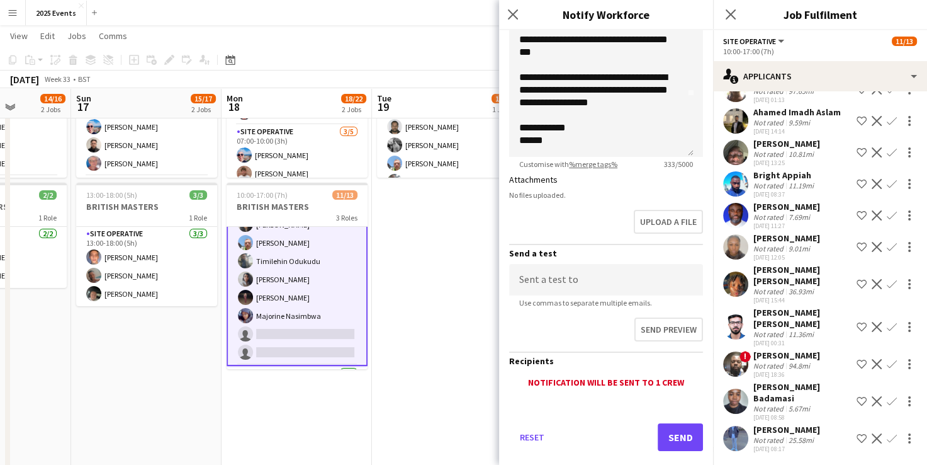
scroll to position [249, 0]
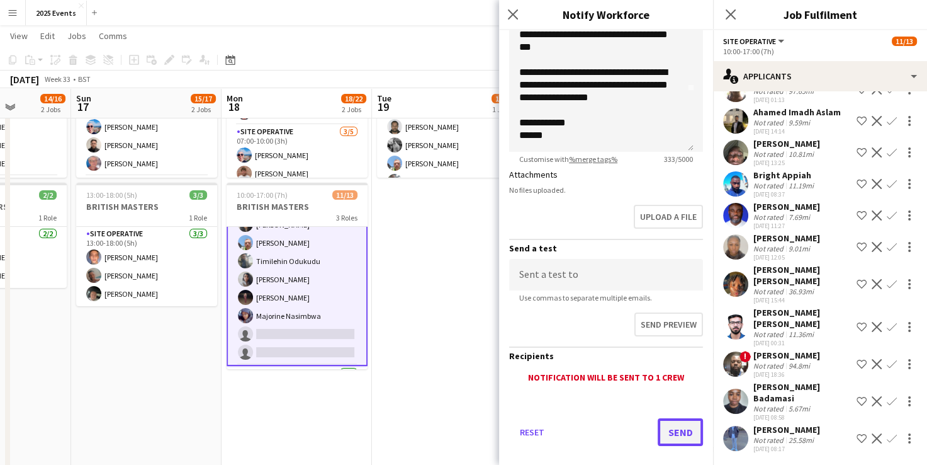
click at [477, 429] on button "Send" at bounding box center [680, 432] width 45 height 28
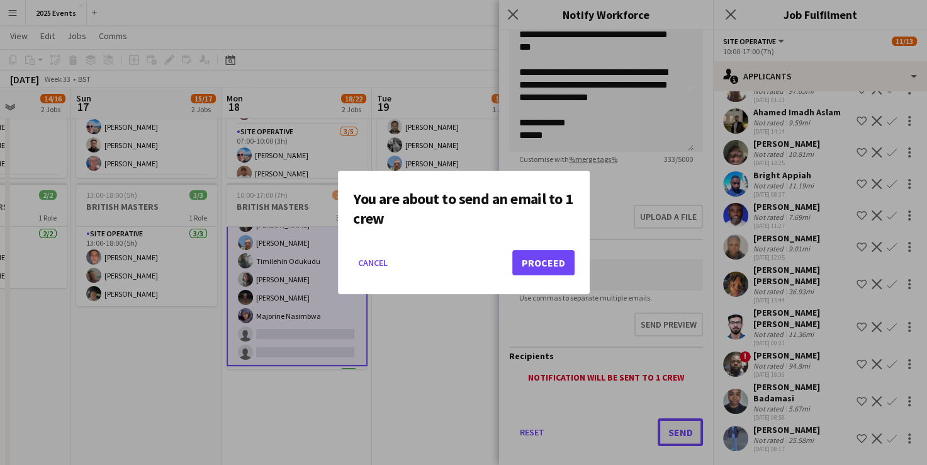
scroll to position [0, 0]
click at [477, 251] on button "Proceed" at bounding box center [543, 262] width 62 height 25
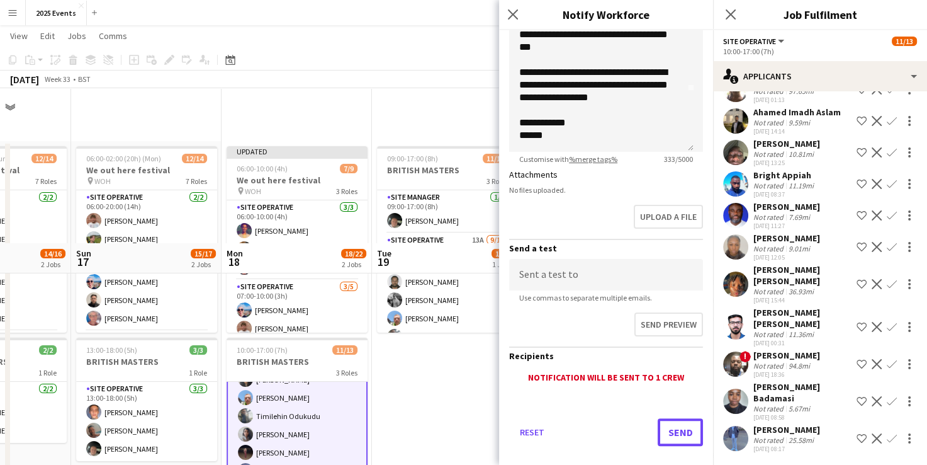
scroll to position [155, 0]
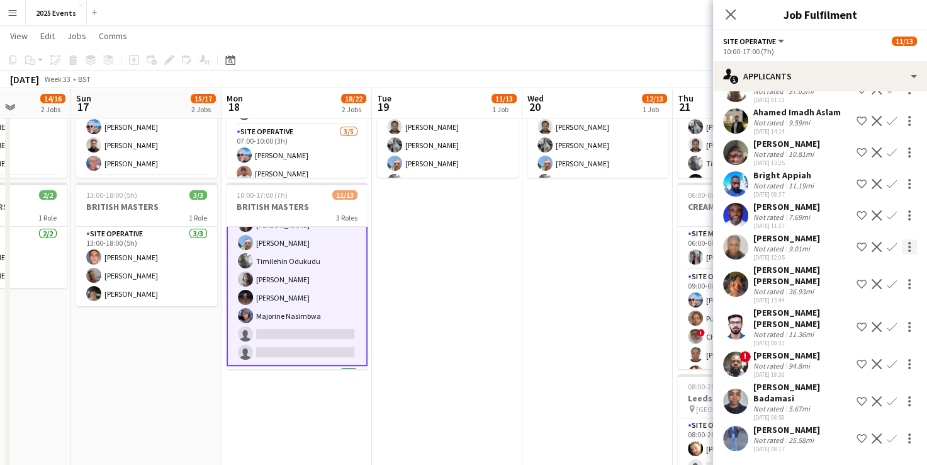
click at [477, 247] on div at bounding box center [909, 247] width 3 height 3
click at [477, 277] on button "Send notification" at bounding box center [860, 269] width 94 height 30
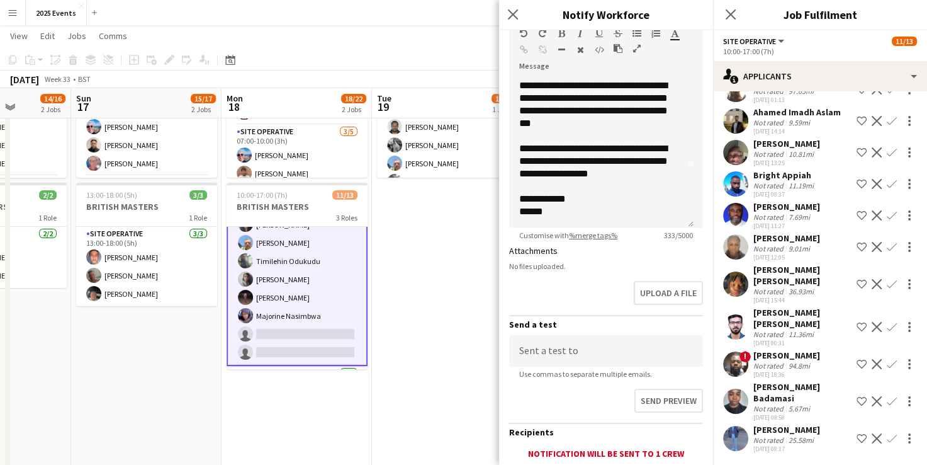
scroll to position [263, 0]
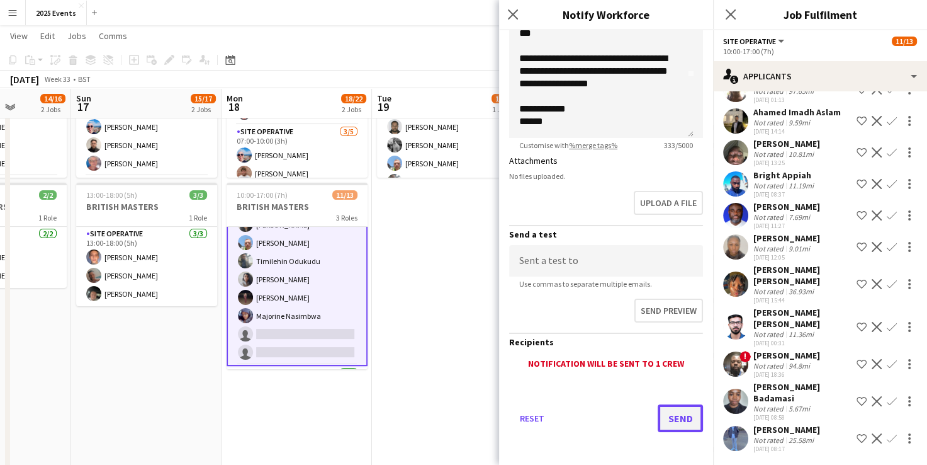
click at [477, 416] on button "Send" at bounding box center [680, 418] width 45 height 28
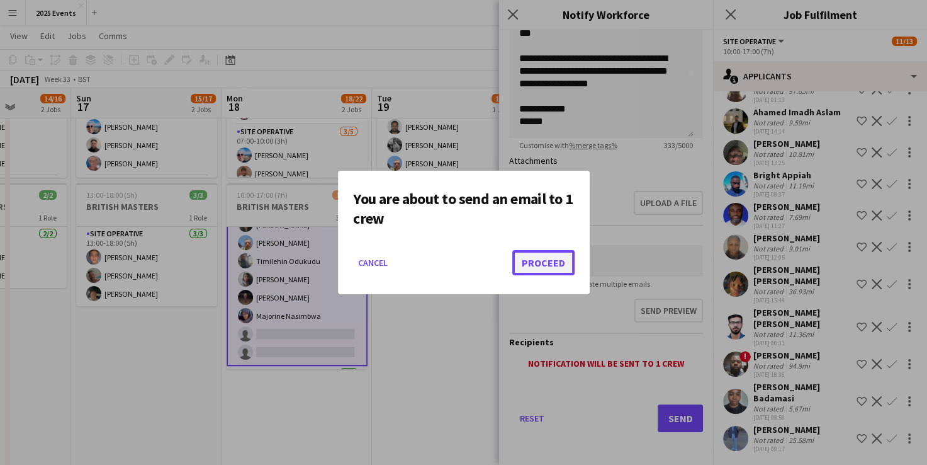
click at [477, 266] on button "Proceed" at bounding box center [543, 262] width 62 height 25
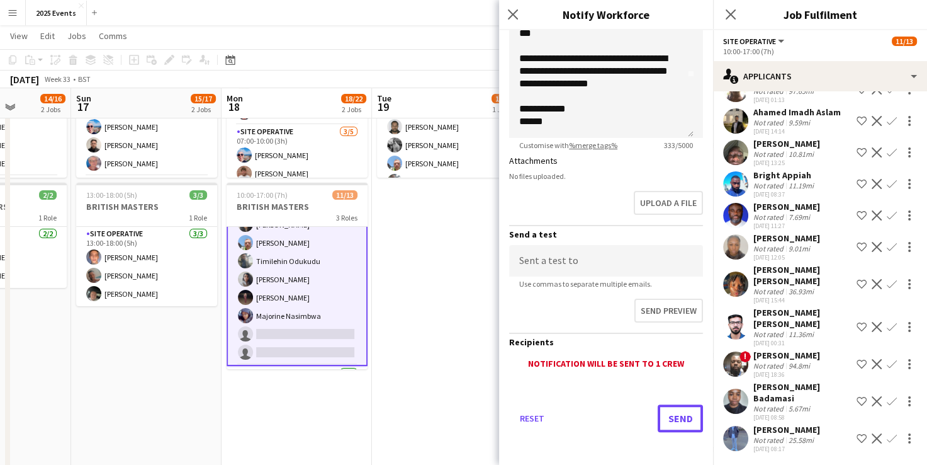
scroll to position [155, 0]
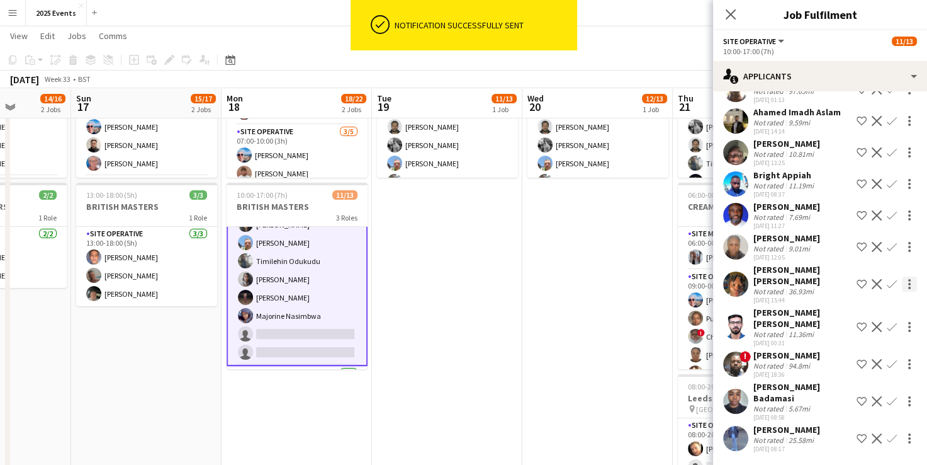
click at [477, 283] on div at bounding box center [909, 284] width 3 height 3
click at [477, 306] on span "Send notification" at bounding box center [860, 306] width 74 height 11
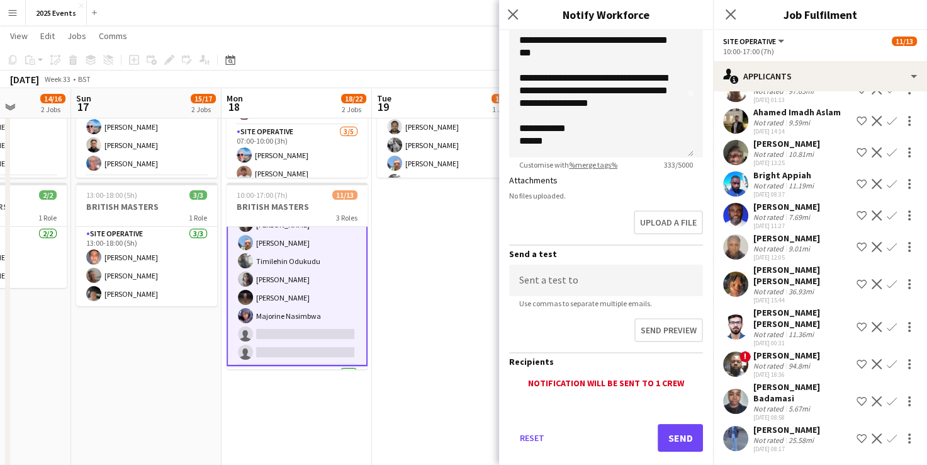
scroll to position [244, 0]
click at [477, 437] on button "Send" at bounding box center [680, 437] width 45 height 28
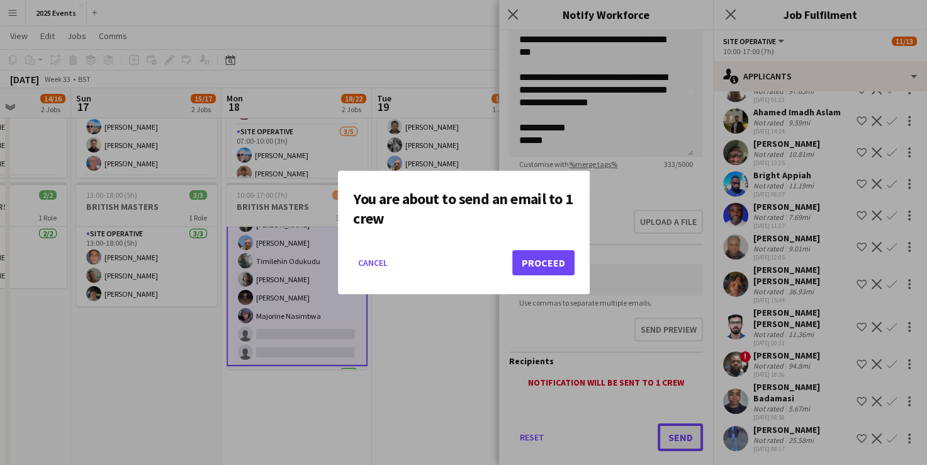
scroll to position [0, 0]
click at [477, 263] on button "Proceed" at bounding box center [543, 262] width 62 height 25
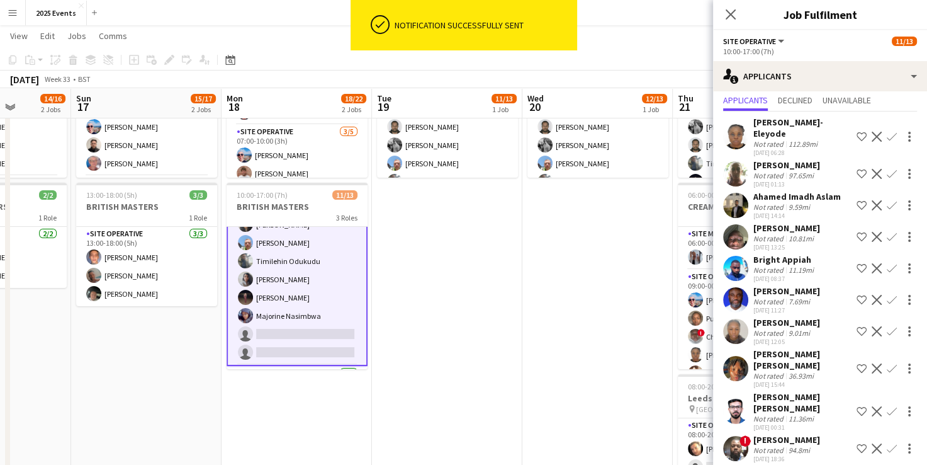
scroll to position [34, 0]
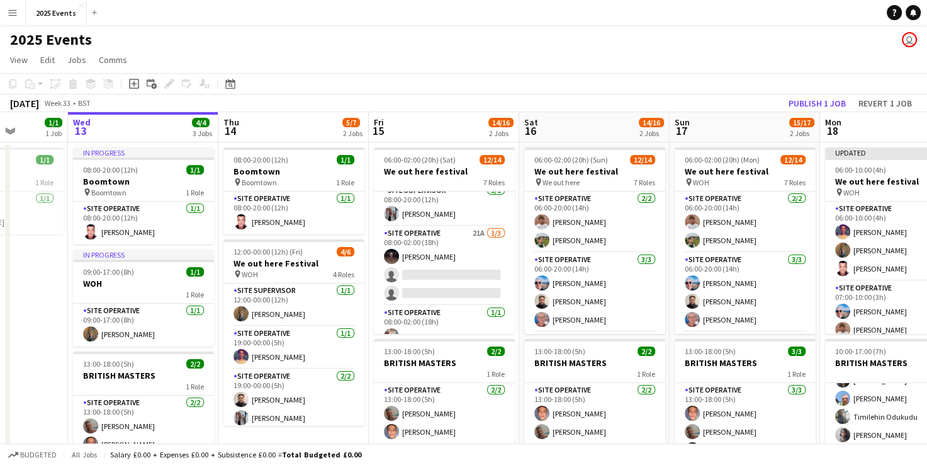
scroll to position [285, 0]
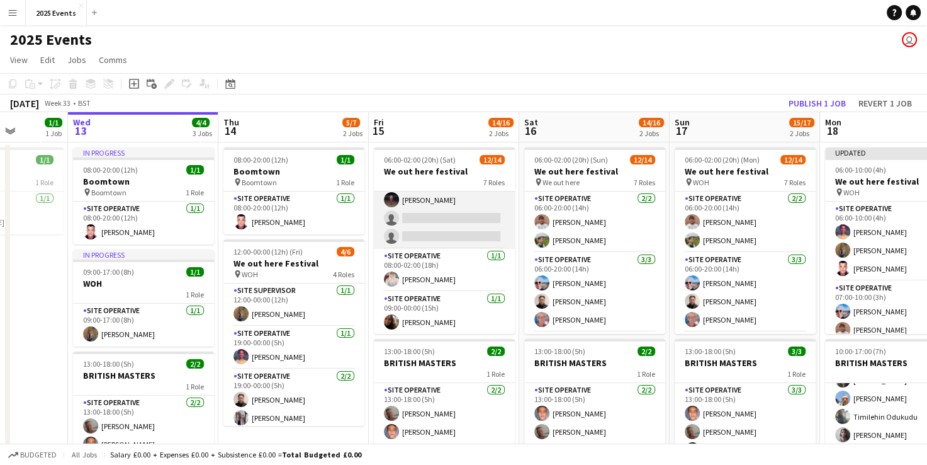
click at [448, 200] on app-card-role "Site Operative 21A 1/3 08:00-02:00 (18h) elliscia fraser single-neutral-actions…" at bounding box center [444, 208] width 141 height 79
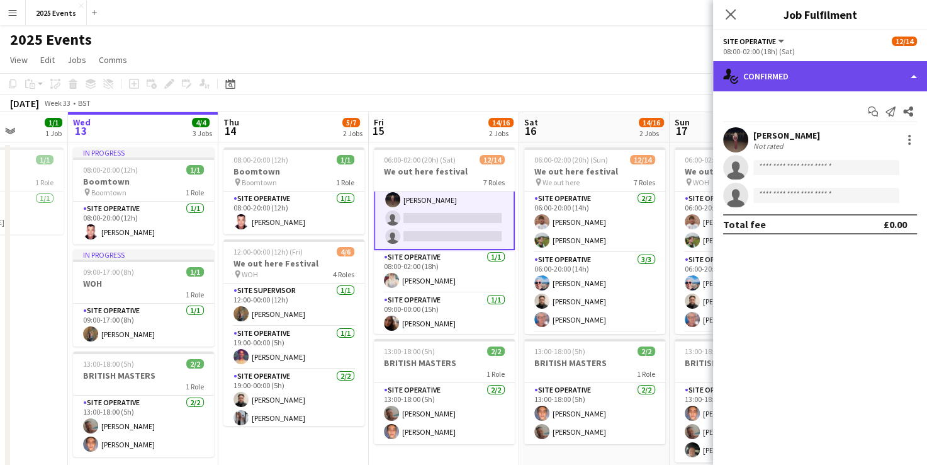
click at [477, 74] on div "single-neutral-actions-check-2 Confirmed" at bounding box center [820, 76] width 214 height 30
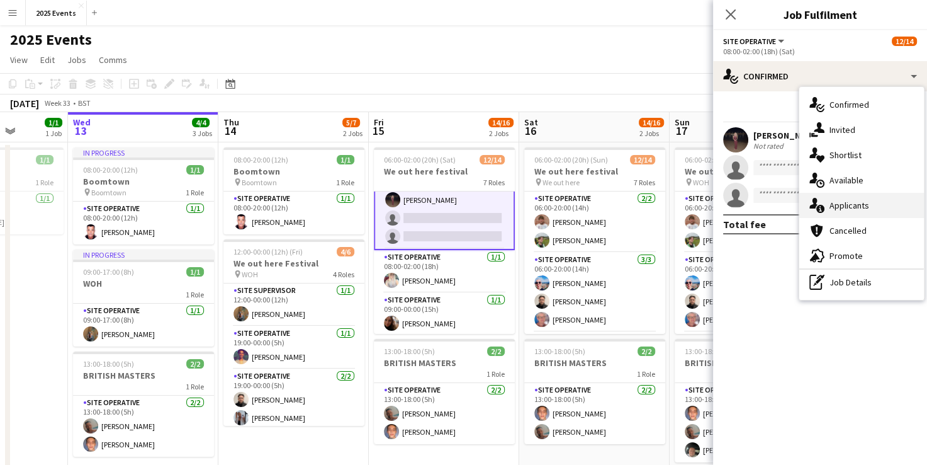
click at [477, 209] on div "single-neutral-actions-information Applicants" at bounding box center [862, 205] width 125 height 25
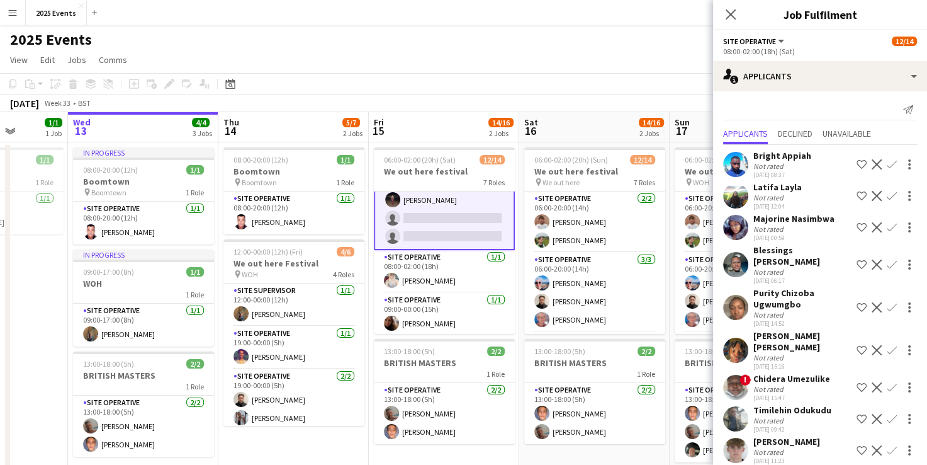
scroll to position [0, 0]
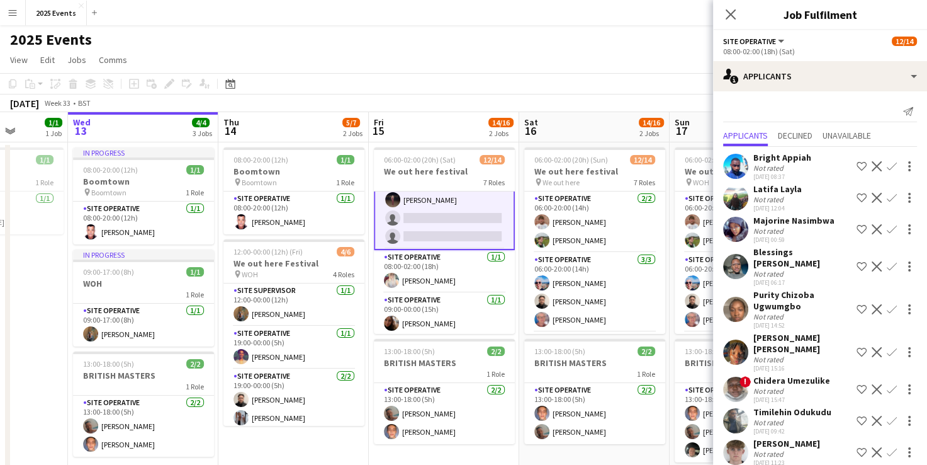
click at [477, 73] on app-toolbar "Copy Paste Paste Ctrl+V Paste with crew Ctrl+Shift+V Paste linked Job Delete Gr…" at bounding box center [463, 83] width 927 height 21
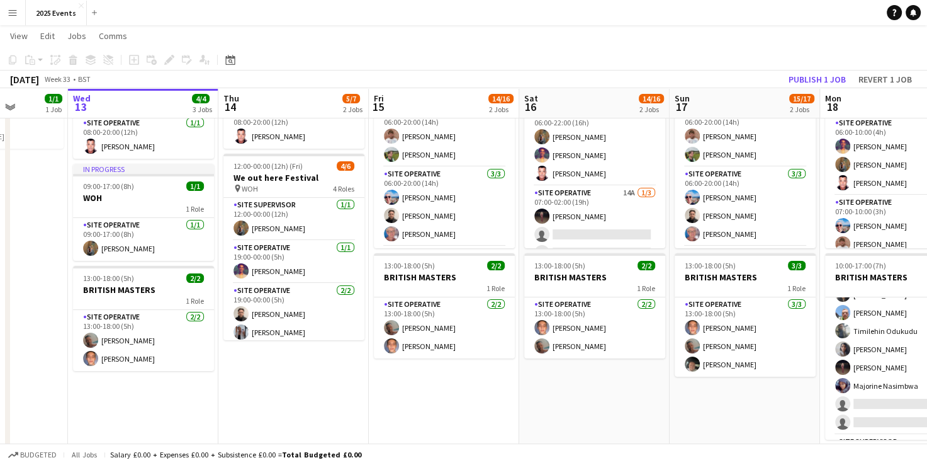
scroll to position [140, 0]
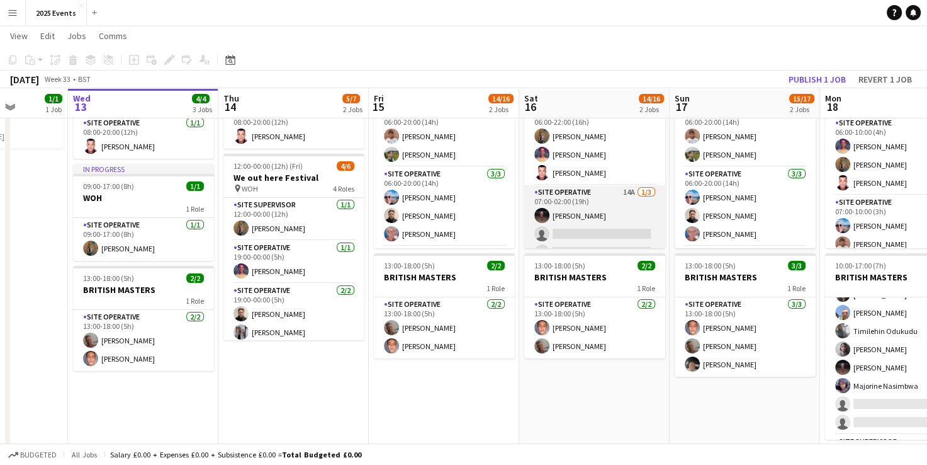
click at [477, 213] on app-card-role "Site Operative 14A 1/3 07:00-02:00 (19h) elliscia fraser single-neutral-actions…" at bounding box center [594, 224] width 141 height 79
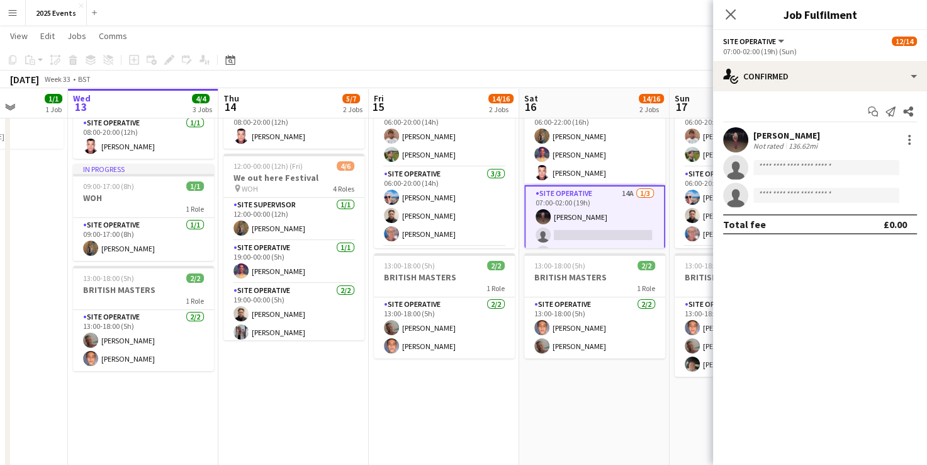
click at [477, 132] on app-user-avatar at bounding box center [735, 139] width 25 height 25
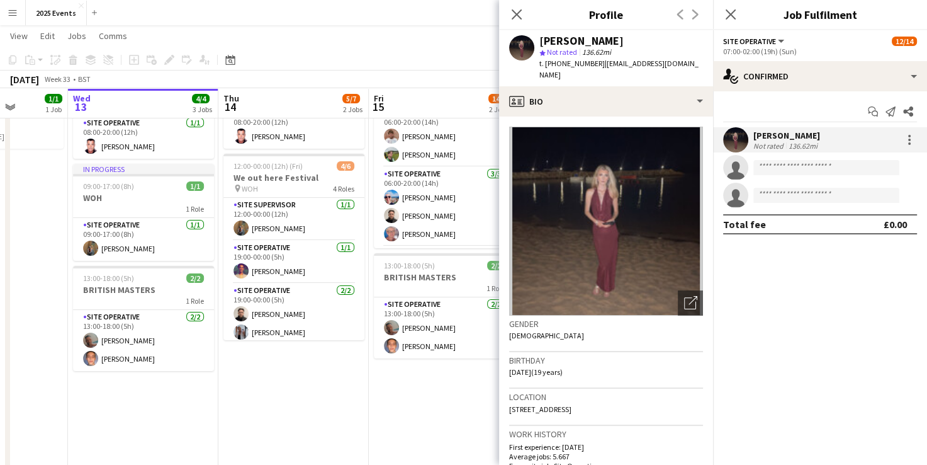
drag, startPoint x: 667, startPoint y: 63, endPoint x: 599, endPoint y: 60, distance: 68.1
click at [477, 60] on div "elliscia fraser star Not rated 136.62mi t. +447903243981 | ellisciaf@gmail.com" at bounding box center [606, 58] width 214 height 56
copy span "ellisciaf@gmail.com"
drag, startPoint x: 593, startPoint y: 64, endPoint x: 555, endPoint y: 68, distance: 38.6
click at [477, 68] on div "t. +447903243981 | ellisciaf@gmail.com" at bounding box center [622, 69] width 164 height 23
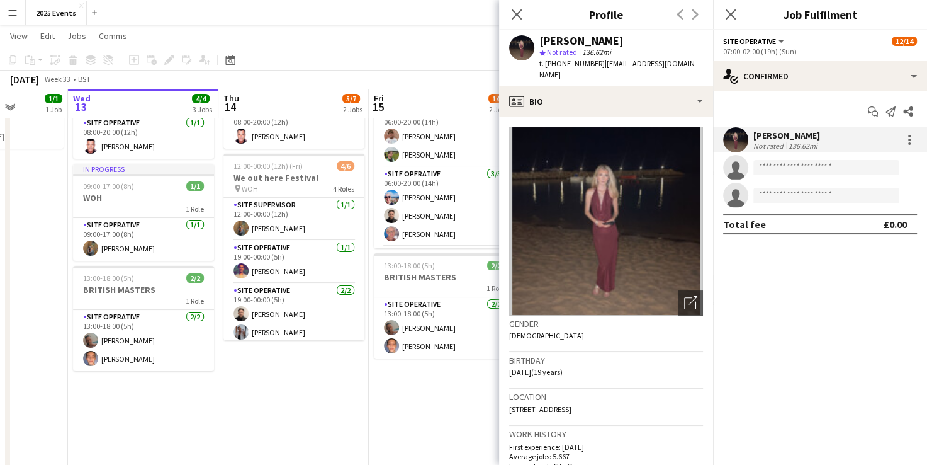
copy span "7903243981"
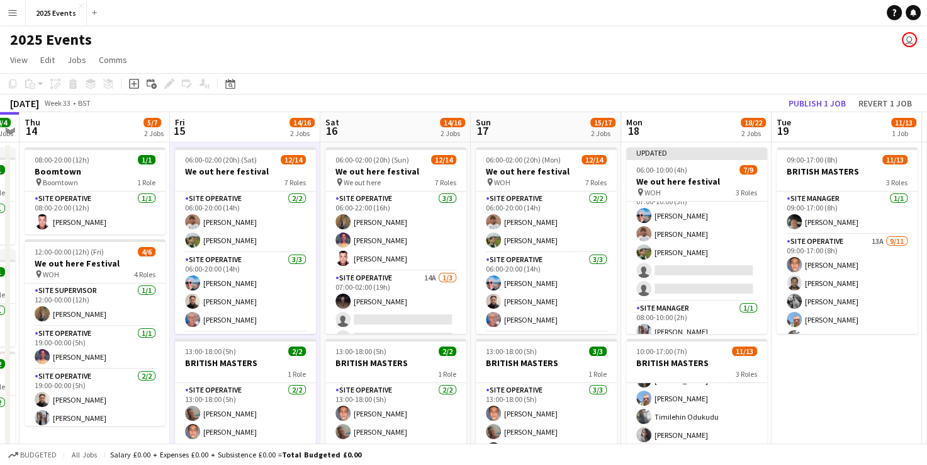
scroll to position [96, 0]
click at [477, 102] on button "Publish 1 job" at bounding box center [817, 103] width 67 height 16
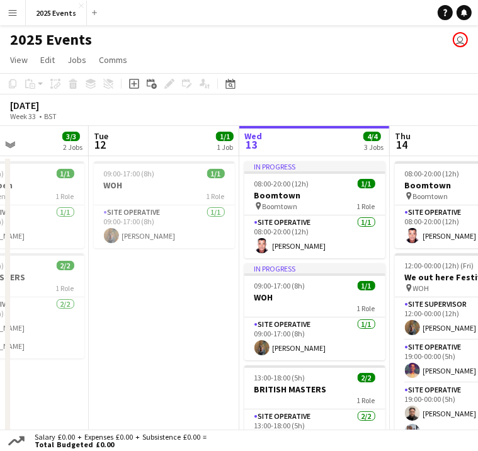
scroll to position [0, 361]
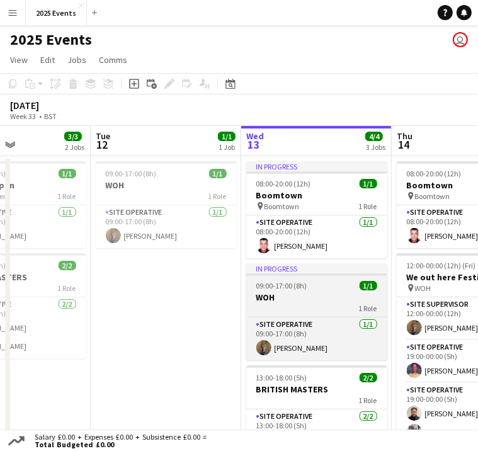
click at [276, 281] on span "09:00-17:00 (8h)" at bounding box center [281, 285] width 51 height 9
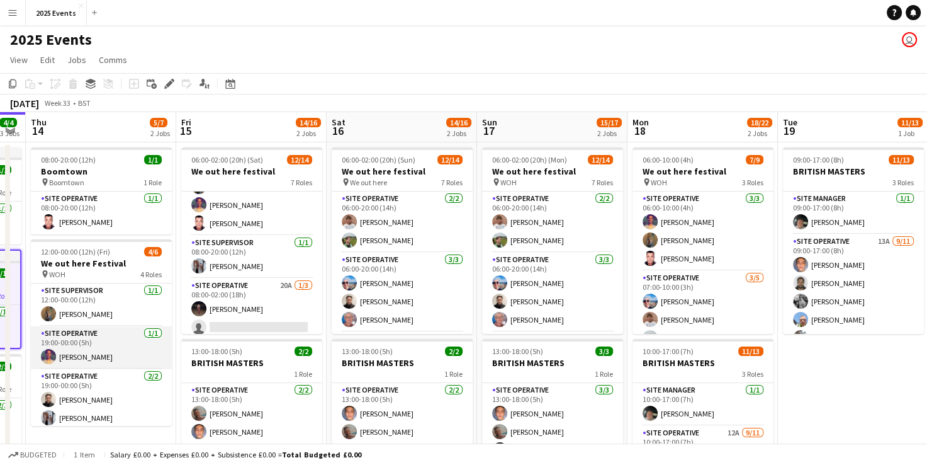
scroll to position [65, 0]
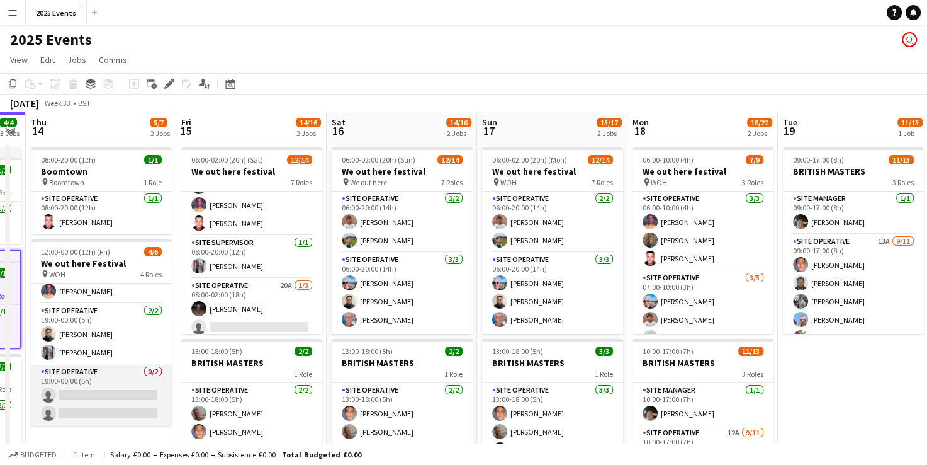
click at [101, 378] on app-card-role "Site Operative 0/2 19:00-00:00 (5h) single-neutral-actions single-neutral-actio…" at bounding box center [101, 395] width 141 height 61
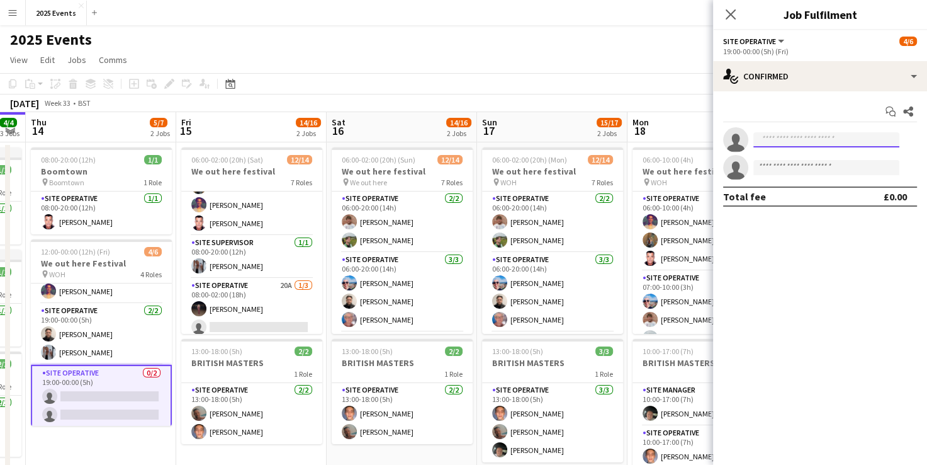
click at [477, 144] on input at bounding box center [827, 139] width 146 height 15
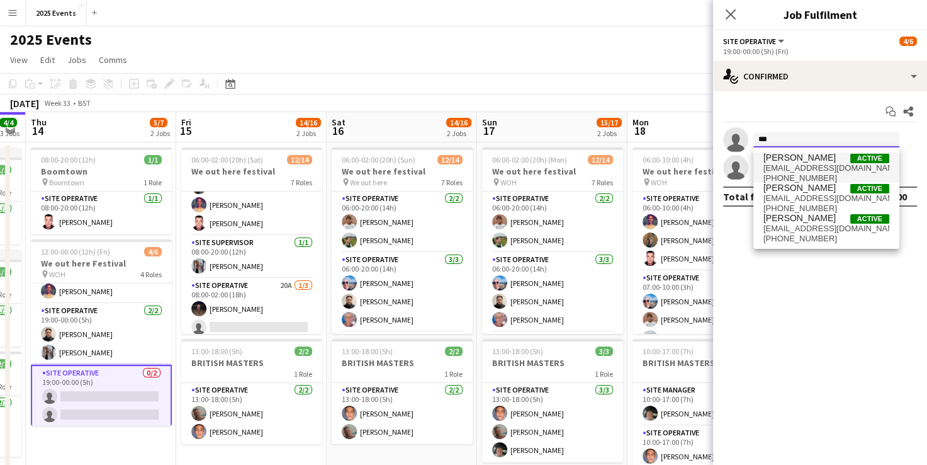
type input "***"
click at [477, 173] on span "+447564333915" at bounding box center [827, 178] width 126 height 10
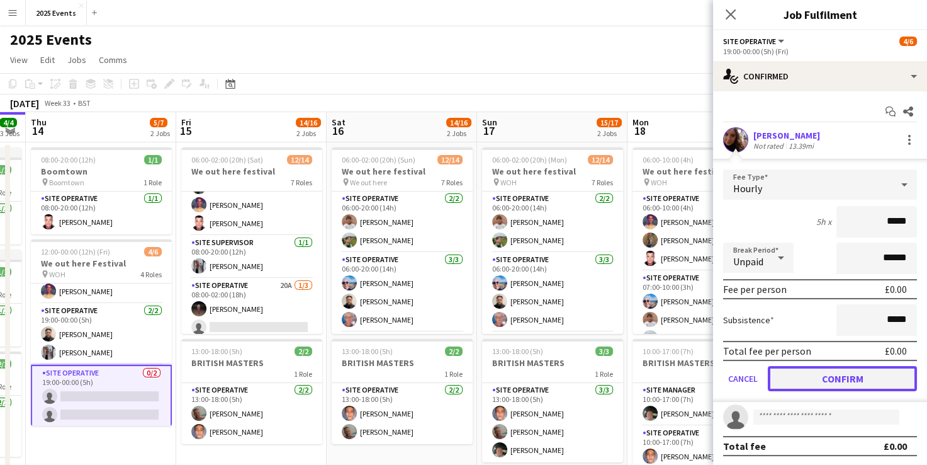
click at [477, 371] on button "Confirm" at bounding box center [842, 378] width 149 height 25
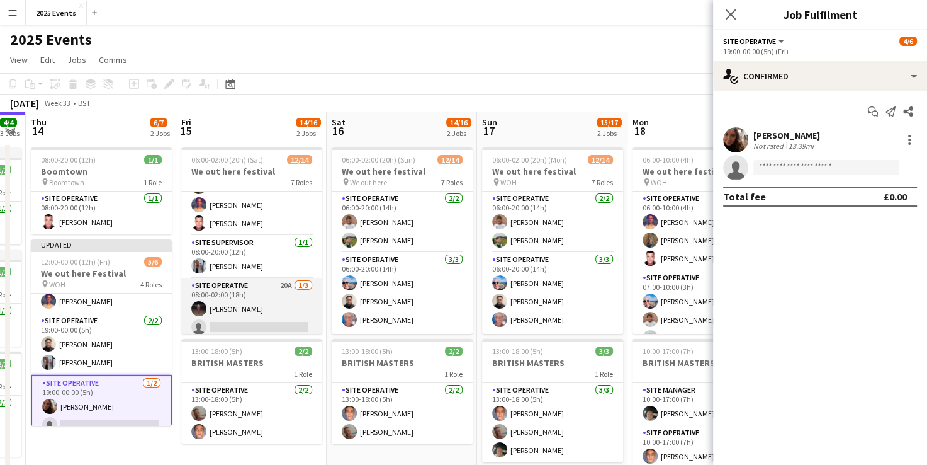
click at [272, 297] on app-card-role "Site Operative 20A 1/3 08:00-02:00 (18h) elliscia fraser single-neutral-actions…" at bounding box center [251, 317] width 141 height 79
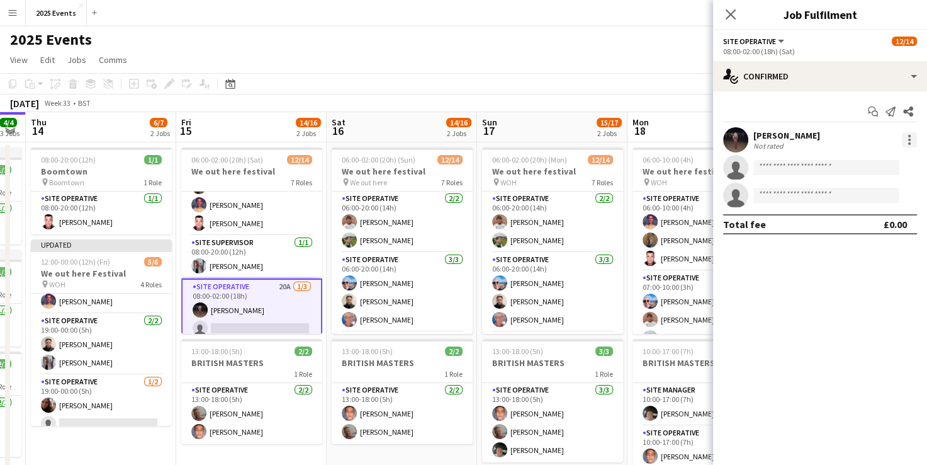
click at [477, 141] on div at bounding box center [909, 139] width 15 height 15
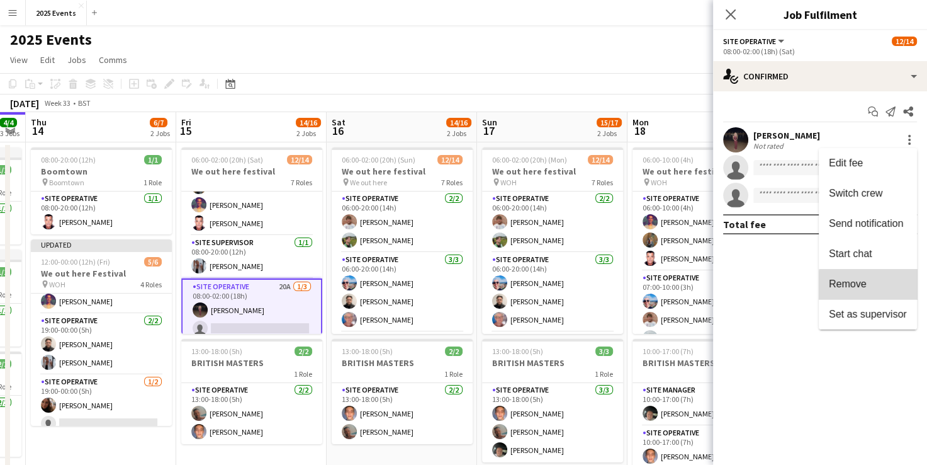
click at [477, 288] on span "Remove" at bounding box center [868, 283] width 78 height 11
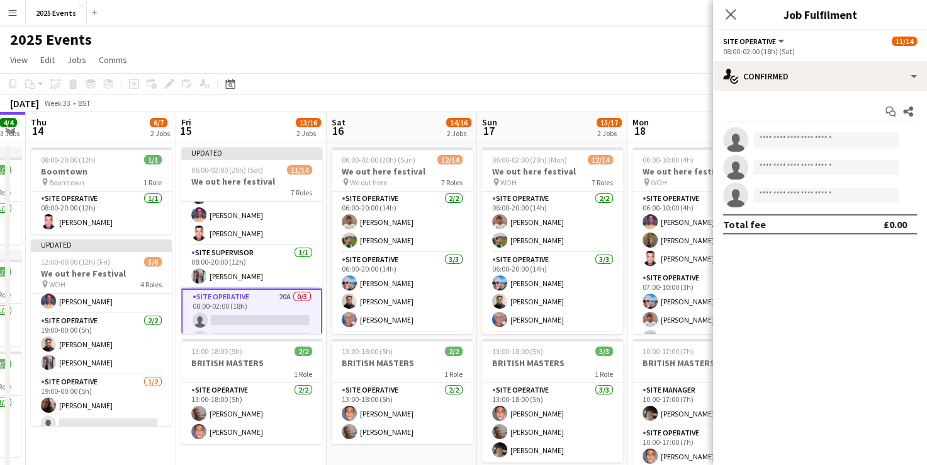
click at [477, 91] on app-toolbar "Copy Paste Paste Ctrl+V Paste with crew Ctrl+Shift+V Paste linked Job Delete Gr…" at bounding box center [463, 83] width 927 height 21
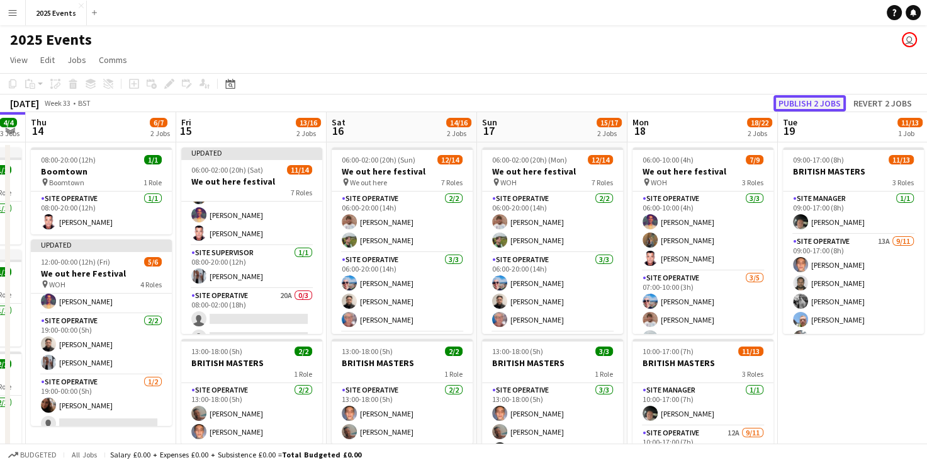
click at [477, 98] on button "Publish 2 jobs" at bounding box center [810, 103] width 72 height 16
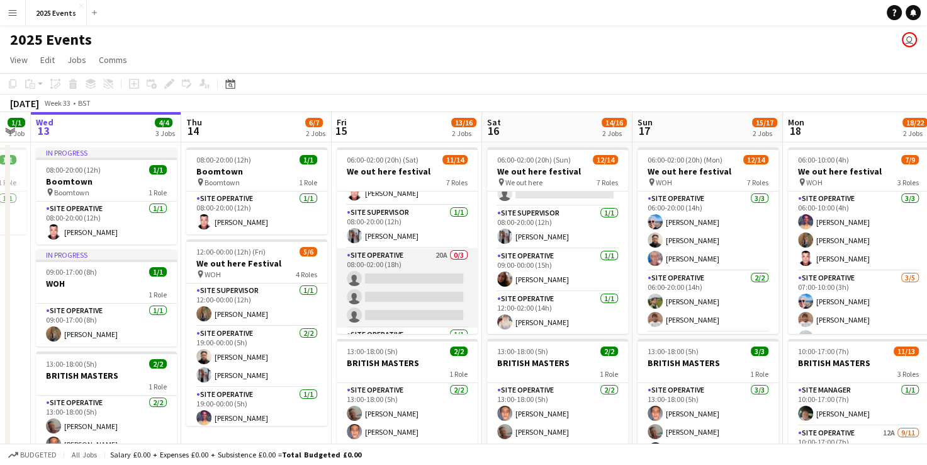
scroll to position [0, 421]
click at [413, 254] on app-card-role "Site Operative 20A 0/3 08:00-02:00 (18h) single-neutral-actions single-neutral-…" at bounding box center [406, 287] width 141 height 79
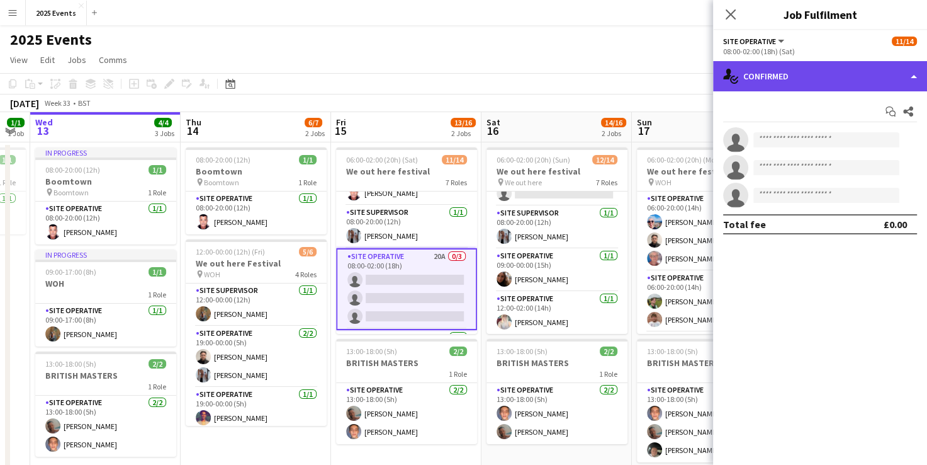
click at [477, 89] on div "single-neutral-actions-check-2 Confirmed" at bounding box center [820, 76] width 214 height 30
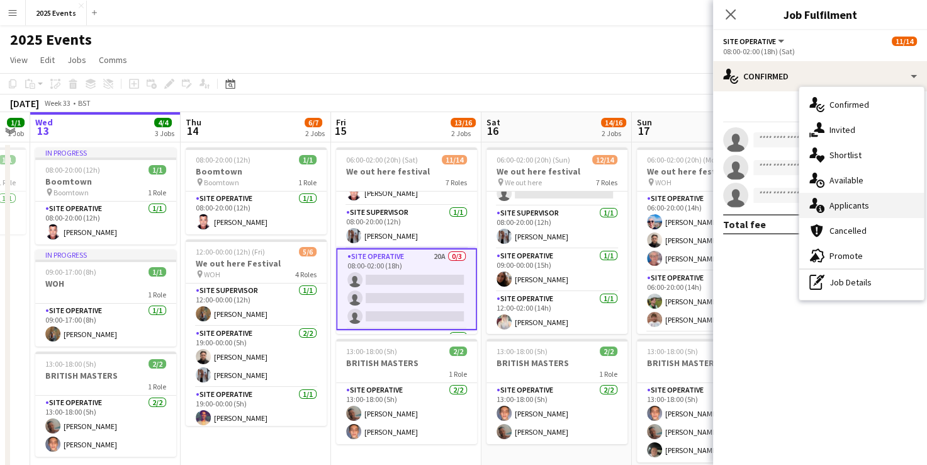
click at [477, 211] on div "single-neutral-actions-information Applicants" at bounding box center [862, 205] width 125 height 25
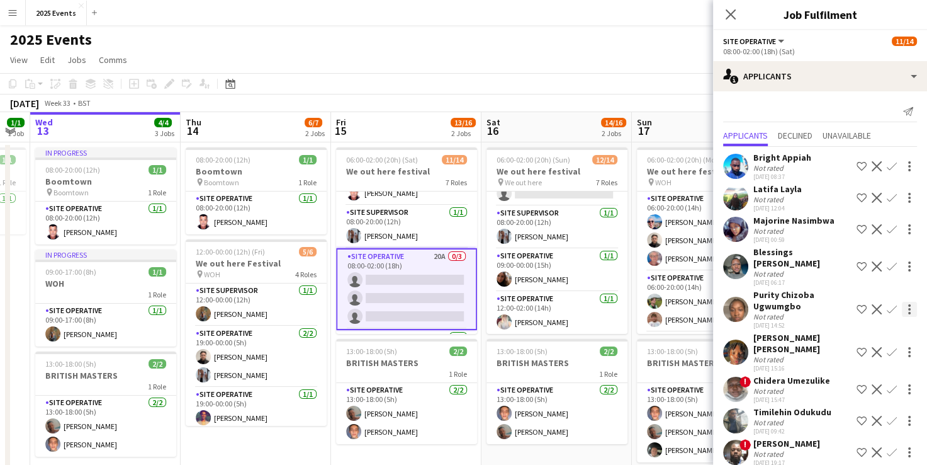
click at [477, 310] on div at bounding box center [909, 309] width 15 height 15
click at [477, 341] on button "Send notification" at bounding box center [860, 332] width 94 height 30
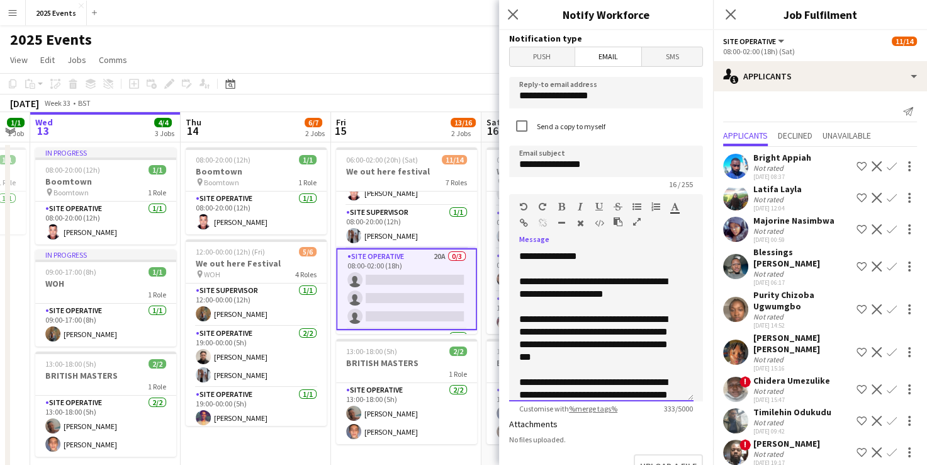
scroll to position [60, 0]
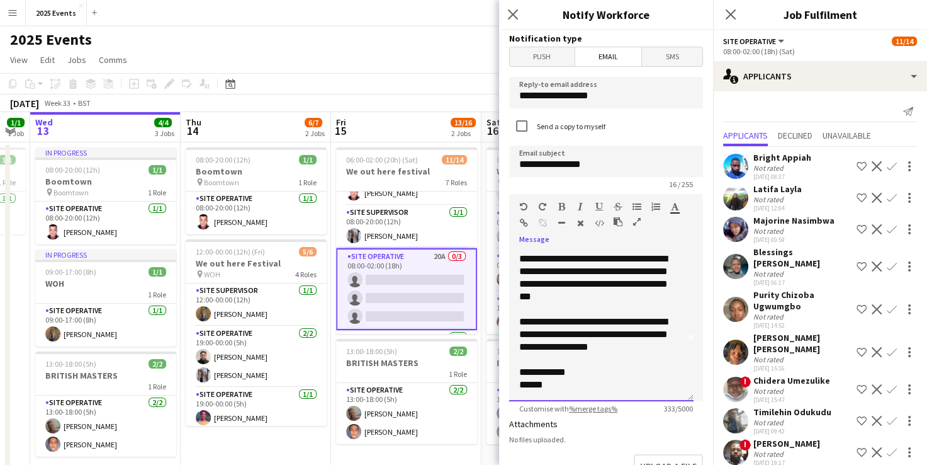
drag, startPoint x: 519, startPoint y: 279, endPoint x: 640, endPoint y: 417, distance: 183.4
click at [477, 417] on form "**********" at bounding box center [606, 380] width 214 height 700
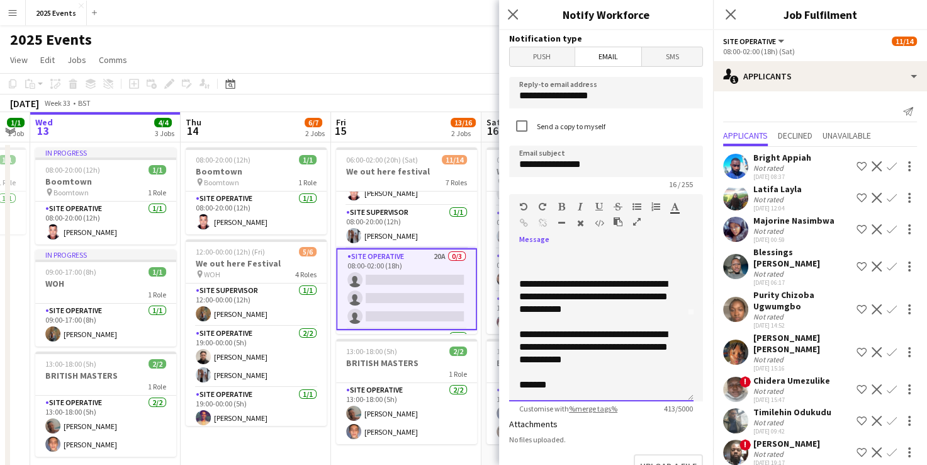
scroll to position [89, 0]
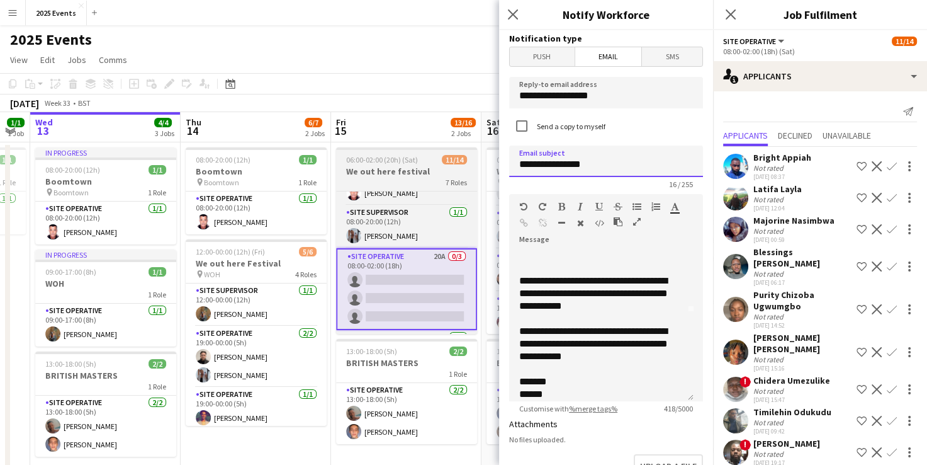
drag, startPoint x: 599, startPoint y: 169, endPoint x: 475, endPoint y: 176, distance: 124.3
click at [475, 176] on body "Menu Boards Boards Boards All jobs Status Workforce Workforce My Workforce Recr…" at bounding box center [463, 350] width 927 height 701
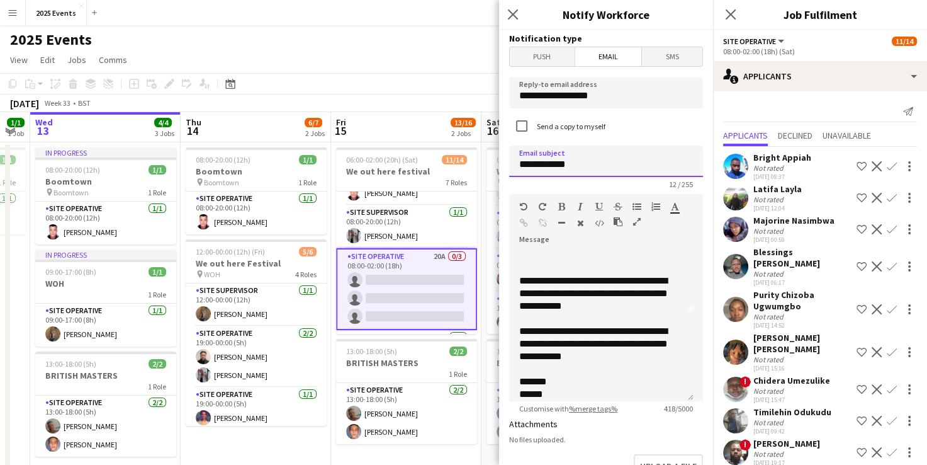
type input "**********"
click at [477, 274] on div "**********" at bounding box center [596, 293] width 155 height 38
click at [477, 343] on div "**********" at bounding box center [596, 344] width 155 height 38
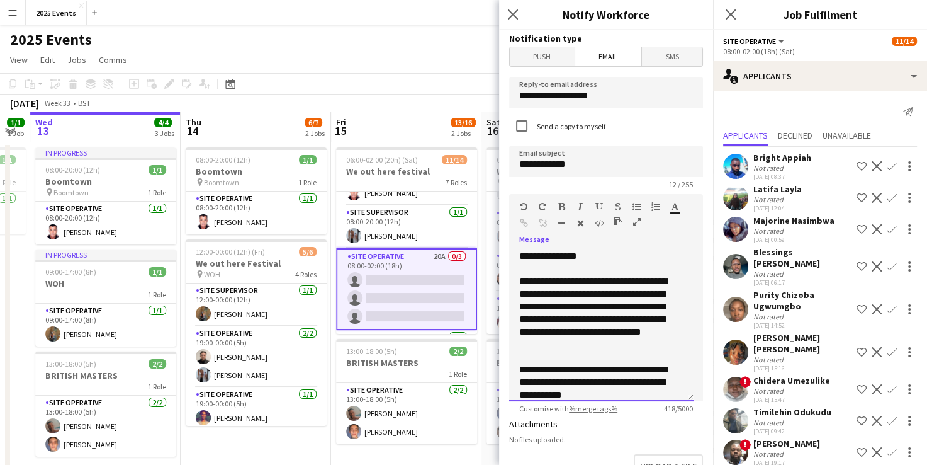
scroll to position [0, 0]
click at [477, 283] on div "**********" at bounding box center [596, 313] width 155 height 76
click at [477, 346] on div "**********" at bounding box center [596, 313] width 155 height 76
click at [477, 310] on div "**********" at bounding box center [596, 313] width 155 height 76
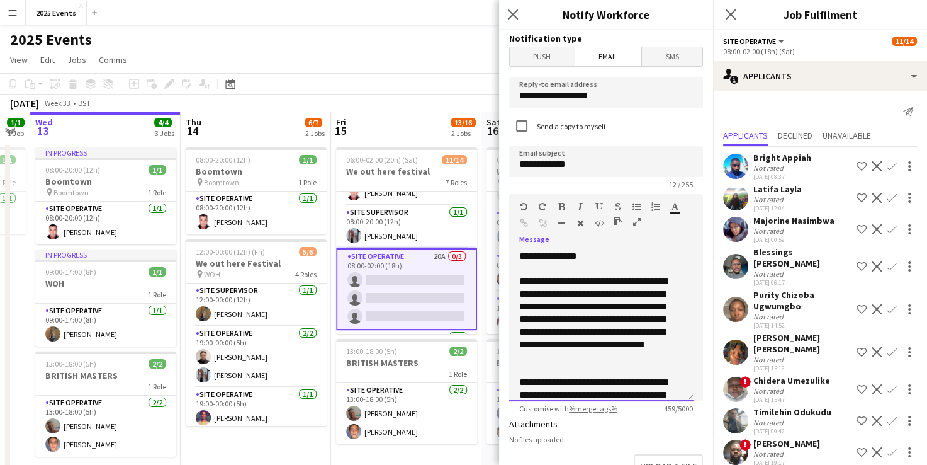
click at [477, 334] on div "**********" at bounding box center [596, 319] width 155 height 88
click at [477, 349] on div "**********" at bounding box center [596, 325] width 155 height 101
drag, startPoint x: 573, startPoint y: 381, endPoint x: 511, endPoint y: 189, distance: 201.9
click at [477, 189] on form "**********" at bounding box center [606, 380] width 214 height 700
copy div "**********"
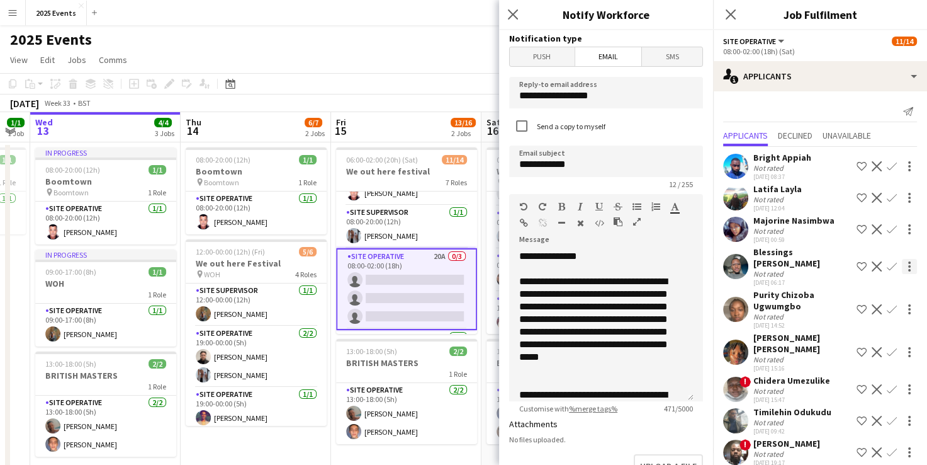
click at [477, 271] on div at bounding box center [909, 266] width 15 height 15
click at [477, 294] on span "Send notification" at bounding box center [860, 289] width 74 height 11
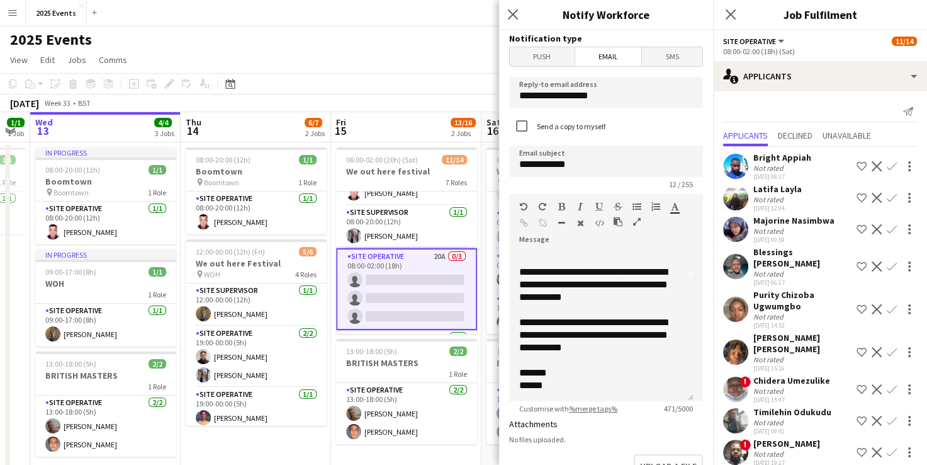
scroll to position [206, 0]
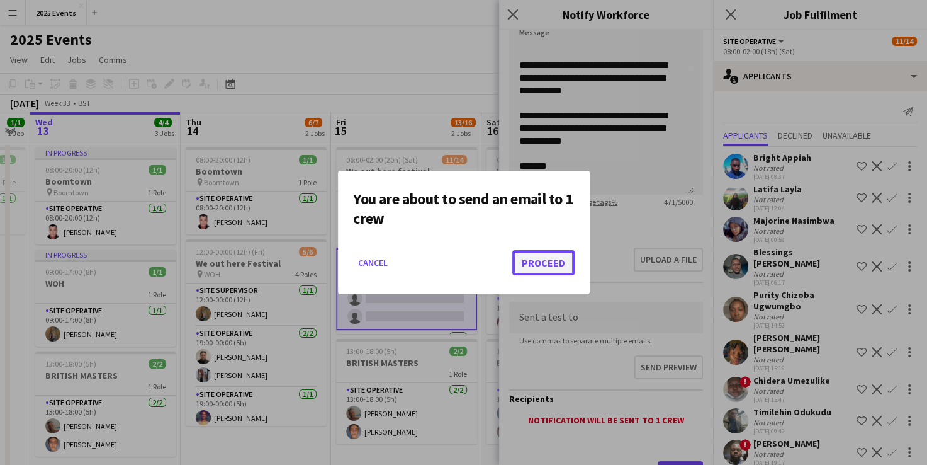
click at [477, 261] on button "Proceed" at bounding box center [543, 262] width 62 height 25
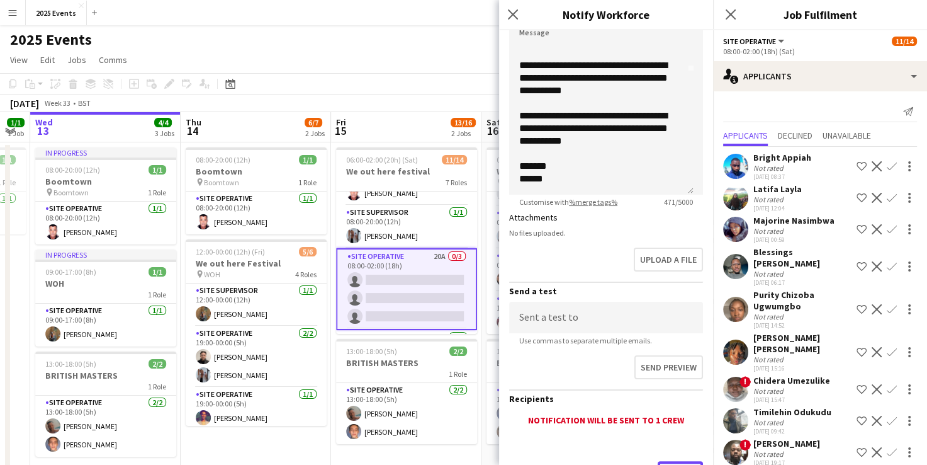
scroll to position [228, 0]
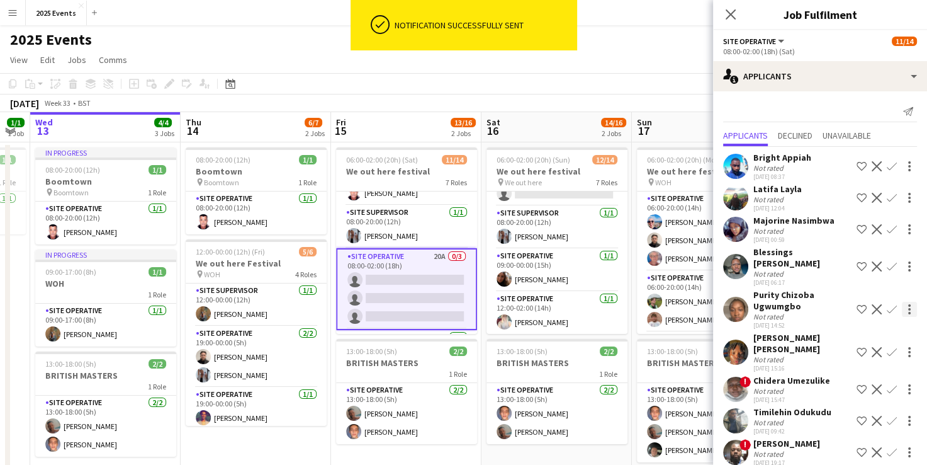
click at [477, 312] on div at bounding box center [909, 309] width 15 height 15
click at [477, 340] on button "Send notification" at bounding box center [860, 332] width 94 height 30
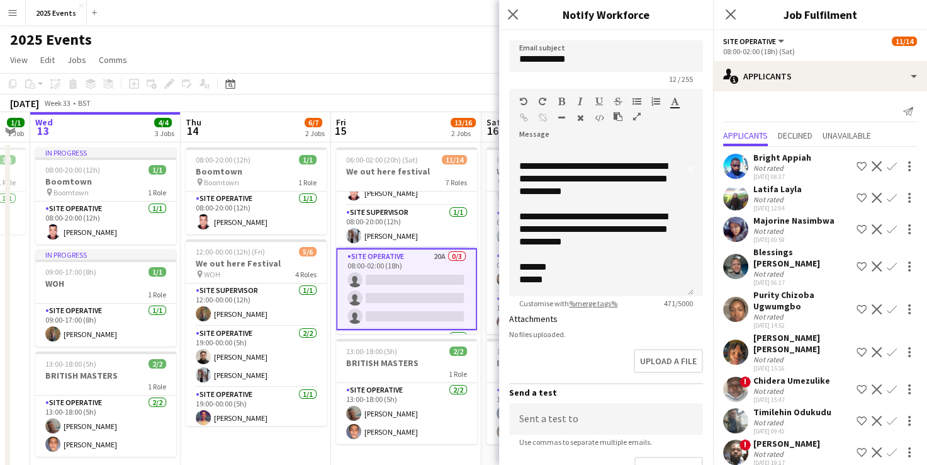
scroll to position [234, 0]
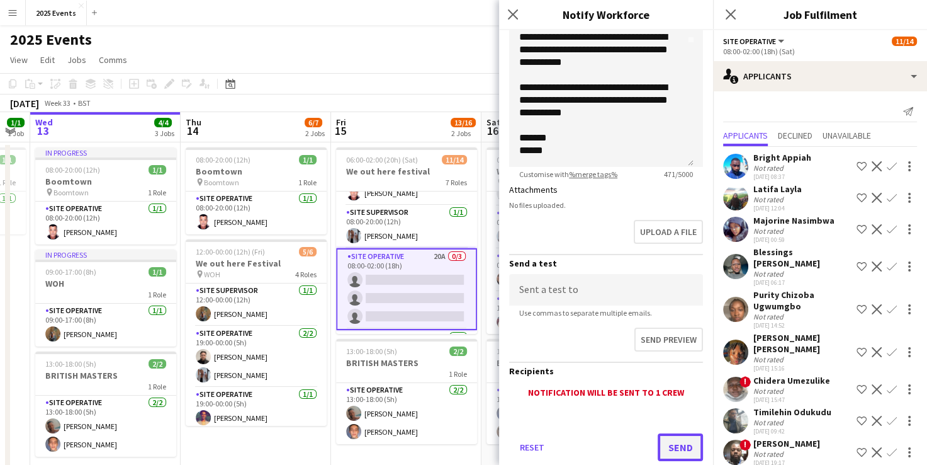
click at [477, 437] on button "Send" at bounding box center [680, 447] width 45 height 28
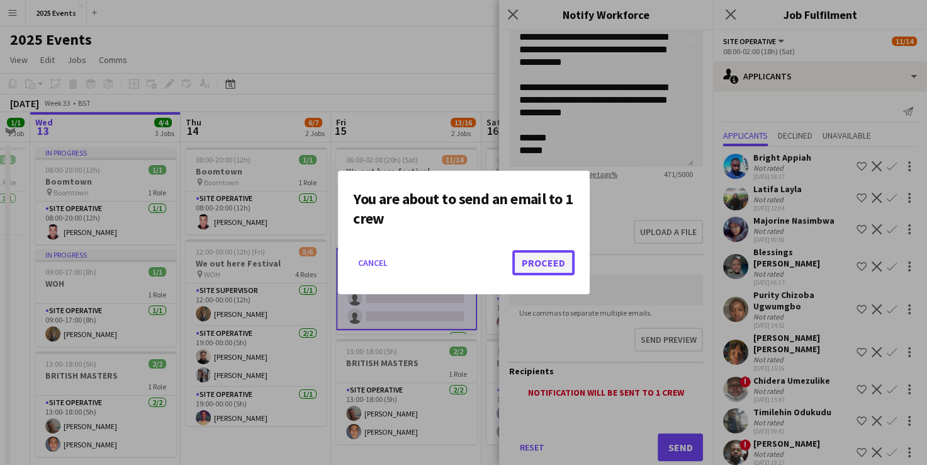
click at [477, 271] on button "Proceed" at bounding box center [543, 262] width 62 height 25
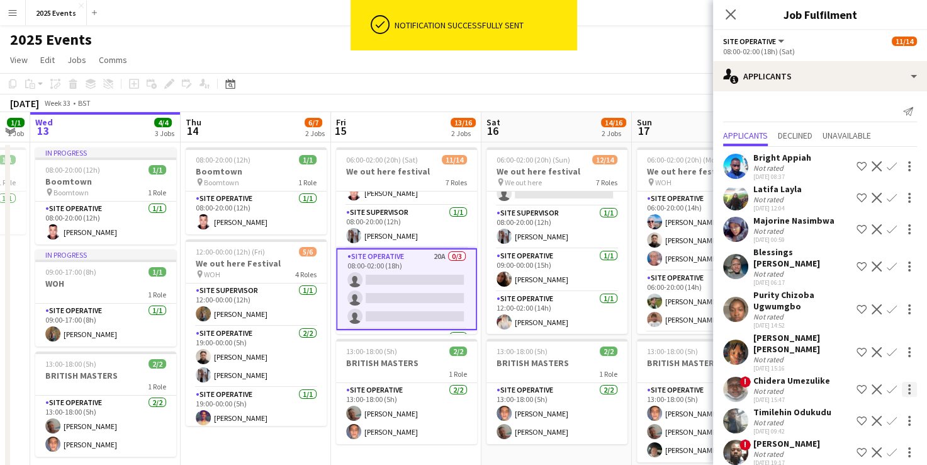
click at [477, 390] on div at bounding box center [909, 389] width 15 height 15
click at [477, 412] on span "Send notification" at bounding box center [860, 412] width 74 height 11
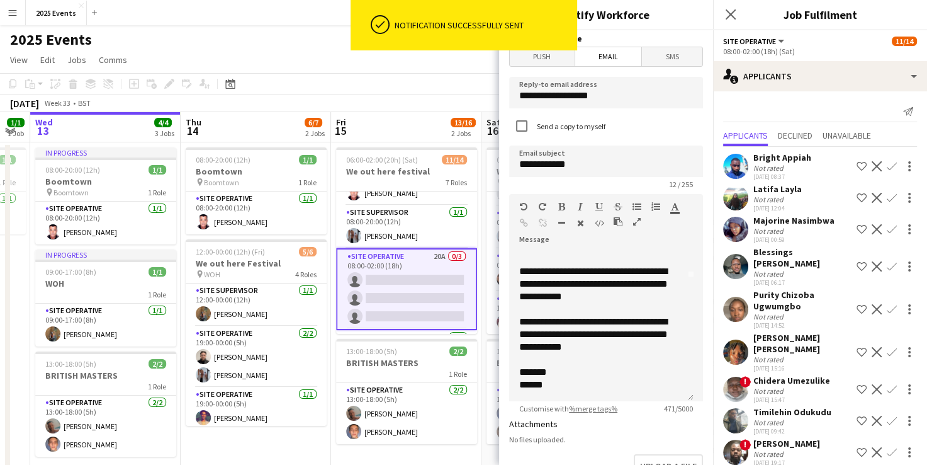
scroll to position [181, 0]
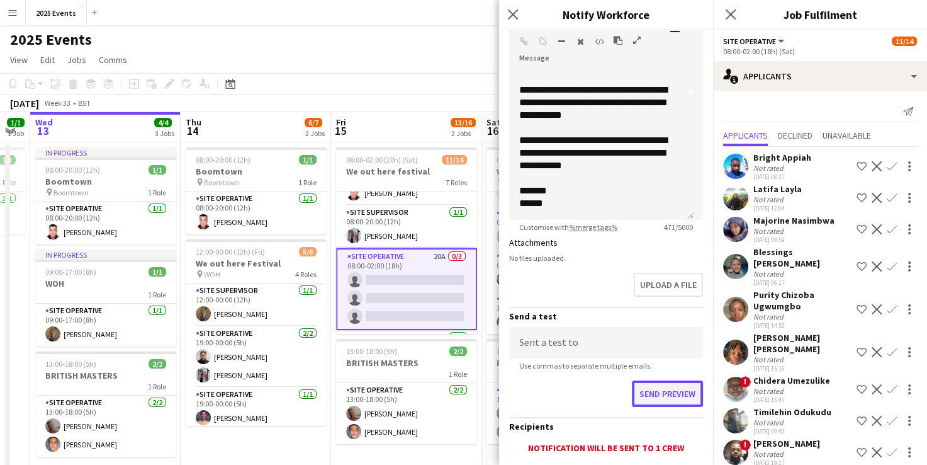
click at [477, 389] on button "Send preview" at bounding box center [667, 393] width 71 height 26
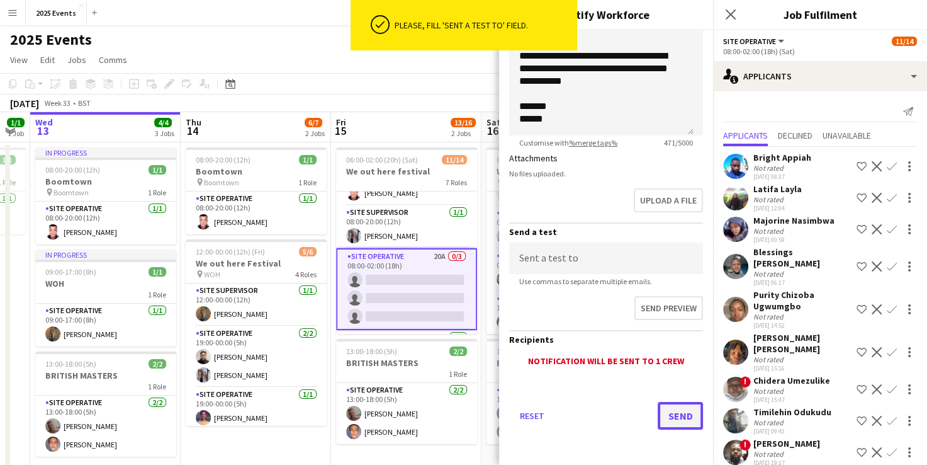
scroll to position [263, 0]
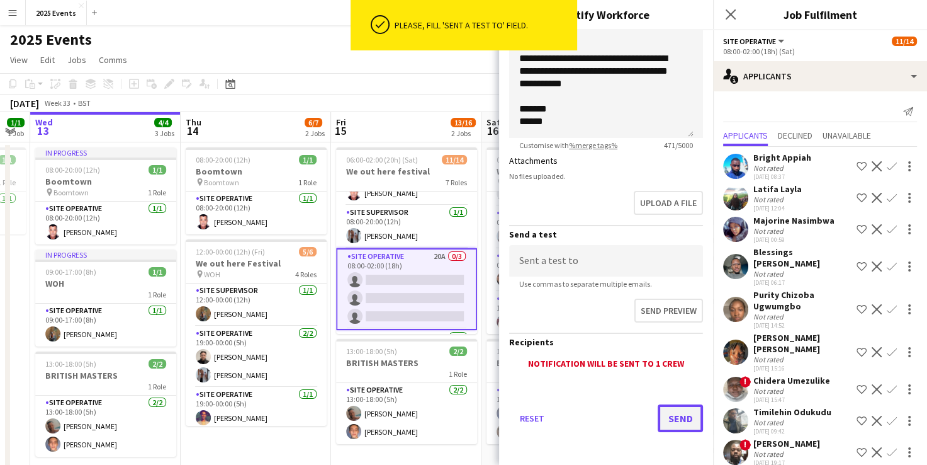
click at [477, 422] on button "Send" at bounding box center [680, 418] width 45 height 28
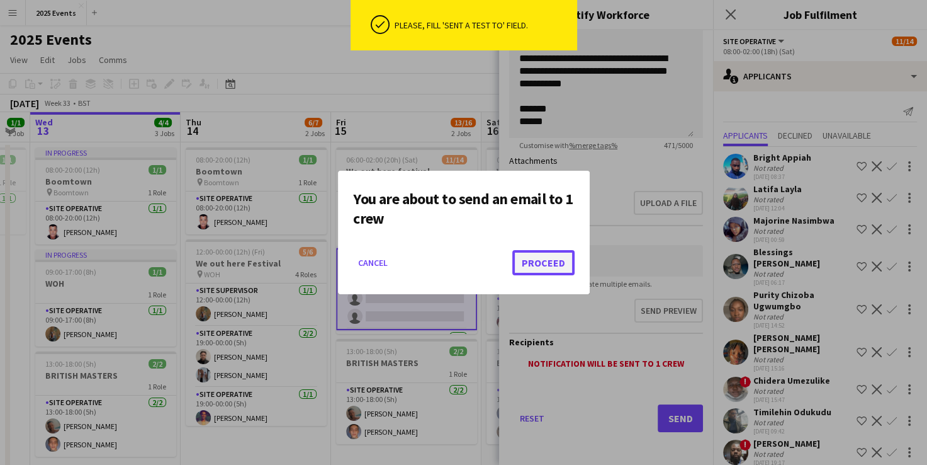
click at [477, 256] on button "Proceed" at bounding box center [543, 262] width 62 height 25
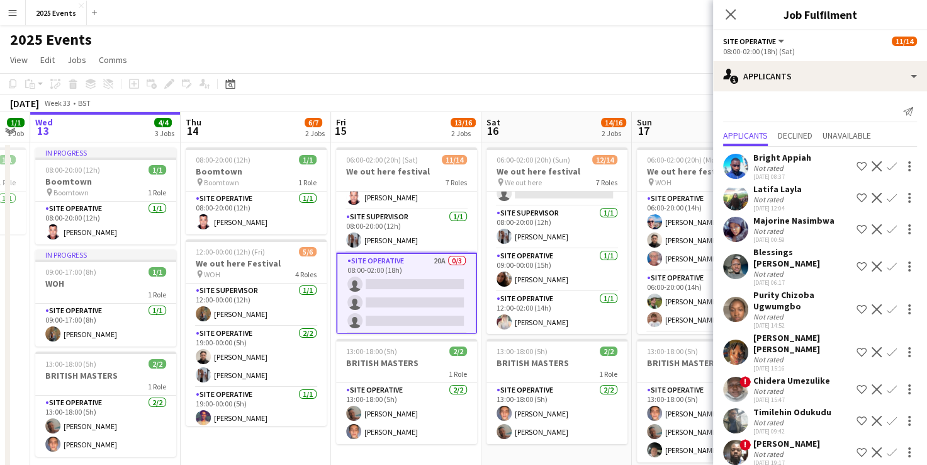
scroll to position [287, 0]
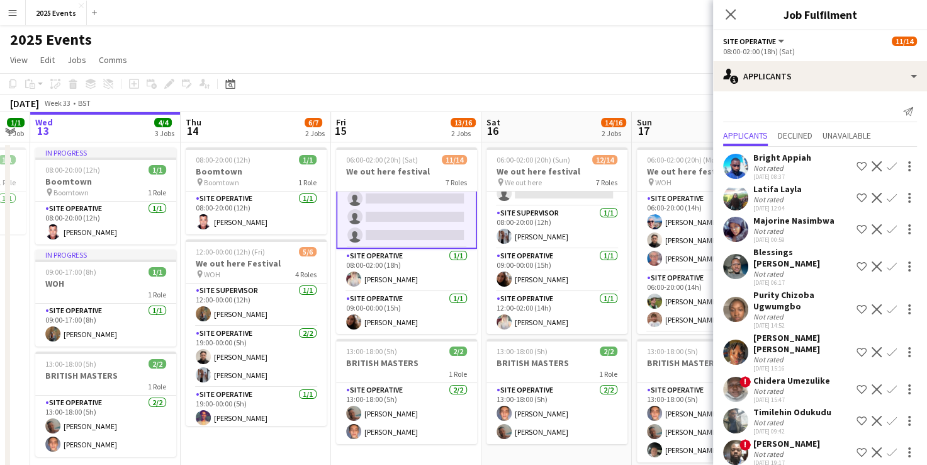
click at [477, 69] on app-page-menu "View Day view expanded Day view collapsed Month view Date picker Jump to [DATE]…" at bounding box center [463, 61] width 927 height 24
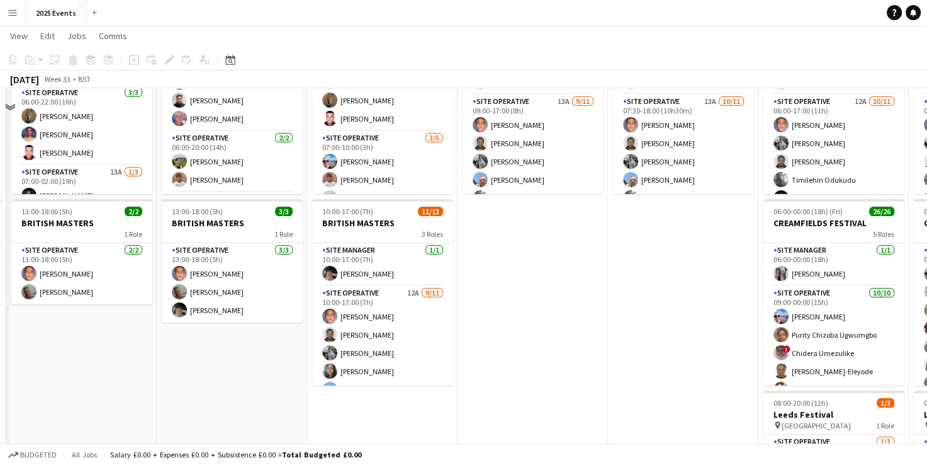
scroll to position [69, 0]
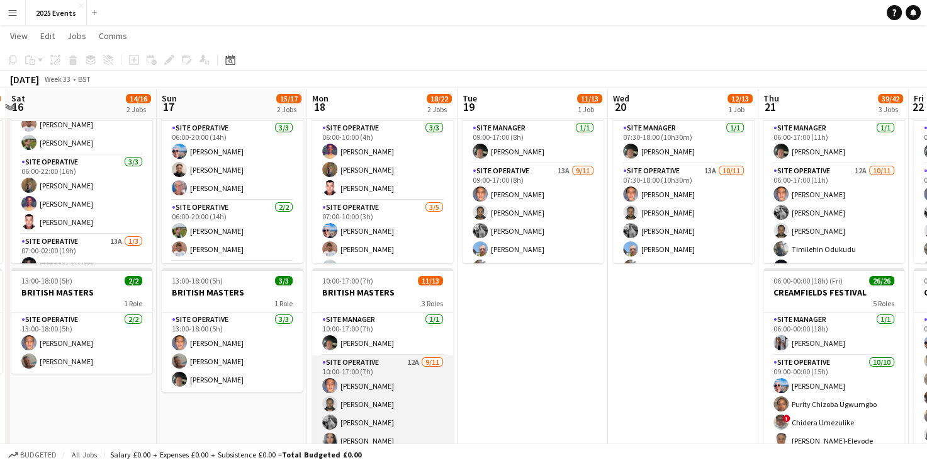
click at [377, 372] on app-card-role "Site Operative 12A 9/11 10:00-17:00 (7h) Billy Bartholomew Harish Dalal Riley G…" at bounding box center [382, 467] width 141 height 225
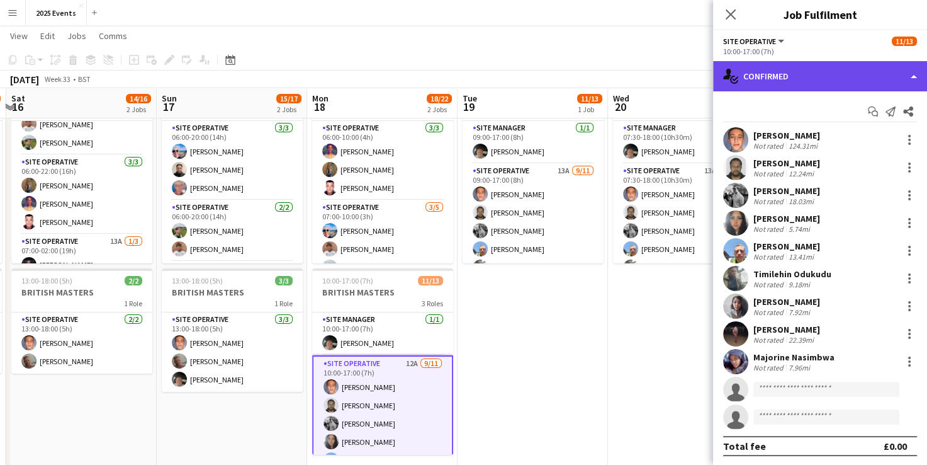
click at [477, 79] on div "single-neutral-actions-check-2 Confirmed" at bounding box center [820, 76] width 214 height 30
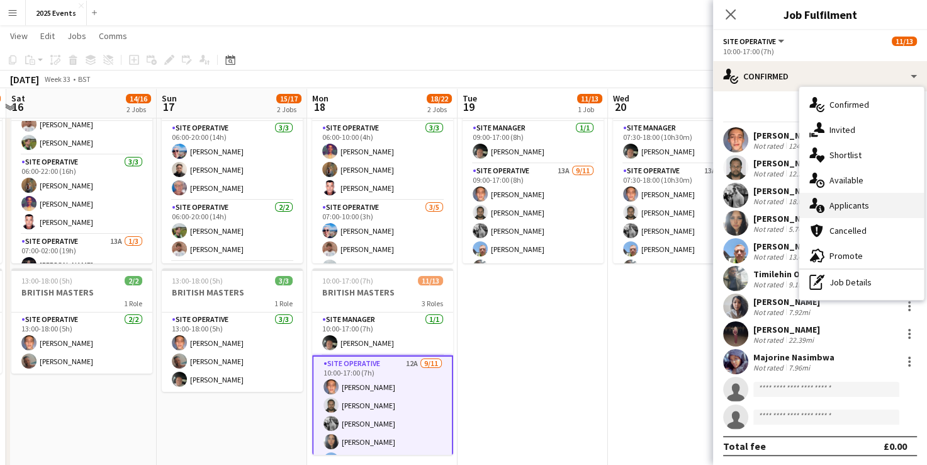
click at [477, 208] on div "single-neutral-actions-information Applicants" at bounding box center [862, 205] width 125 height 25
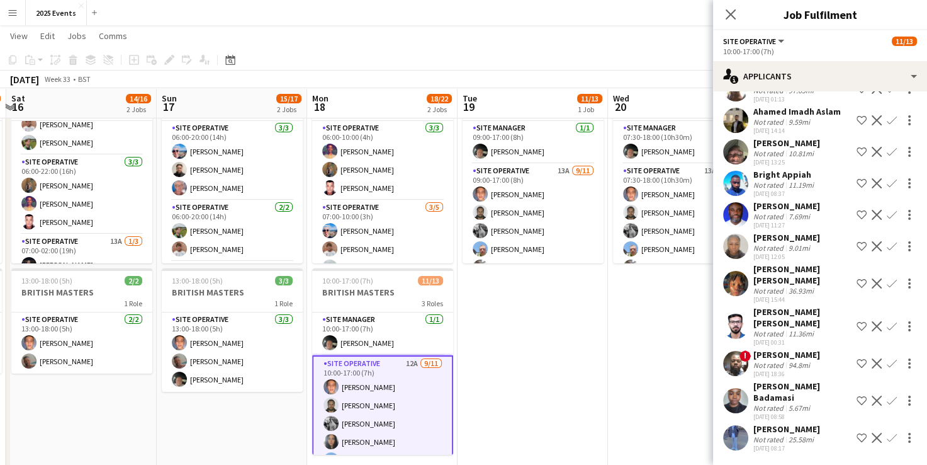
scroll to position [131, 0]
click at [477, 314] on app-date-cell "07:30-18:00 (10h30m) 12/13 BRITISH MASTERS 3 Roles Site Manager [DATE] 07:30-18…" at bounding box center [683, 341] width 150 height 538
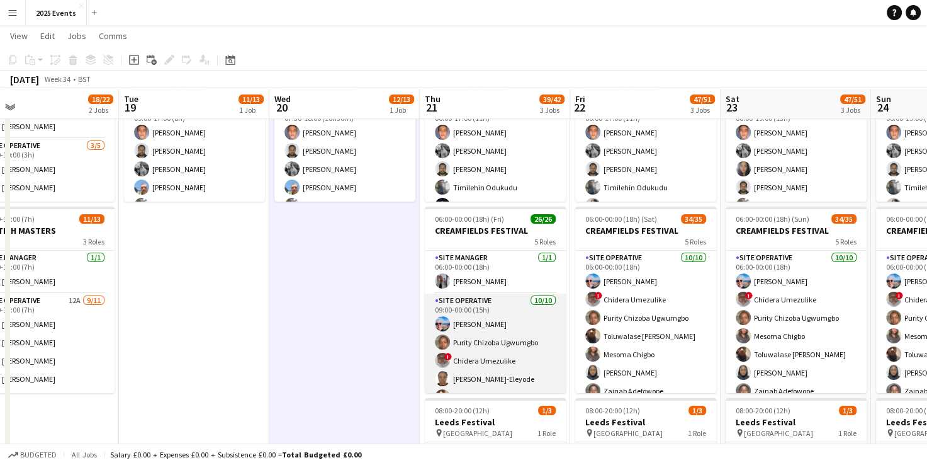
click at [477, 304] on app-card-role "Site Operative 10/10 09:00-00:00 (15h) Maxime Vuitton Purity Chizoba Ugwumgbo !…" at bounding box center [495, 396] width 141 height 207
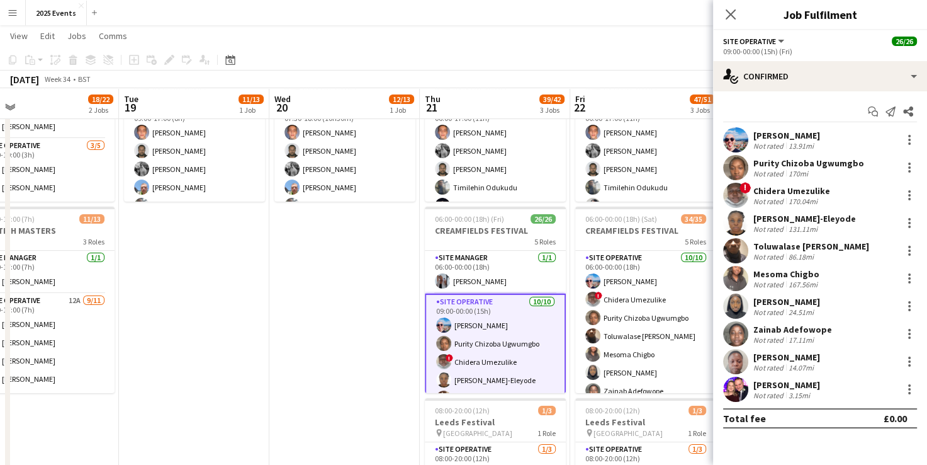
click at [477, 23] on div "Close pop-in" at bounding box center [730, 14] width 35 height 29
click at [317, 278] on app-date-cell "07:30-18:00 (10h30m) 12/13 BRITISH MASTERS 3 Roles Site Manager [DATE] 07:30-18…" at bounding box center [344, 279] width 150 height 538
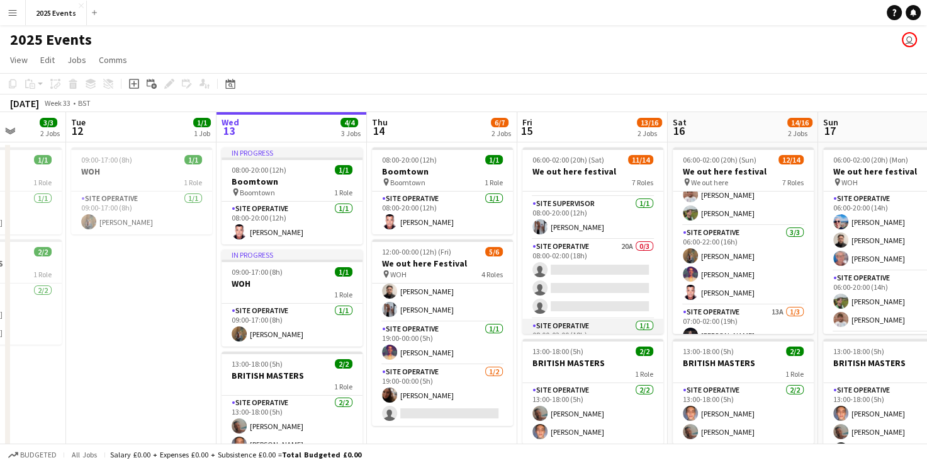
scroll to position [212, 0]
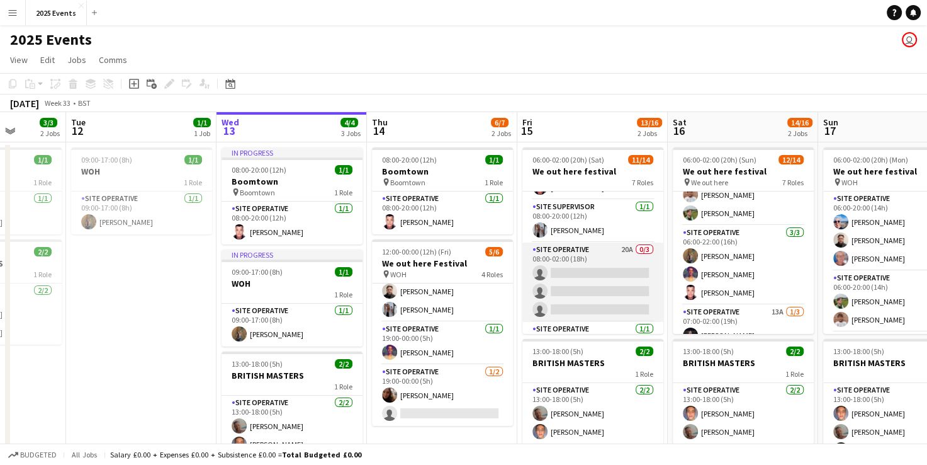
click at [477, 252] on app-card-role "Site Operative 20A 0/3 08:00-02:00 (18h) single-neutral-actions single-neutral-…" at bounding box center [593, 281] width 141 height 79
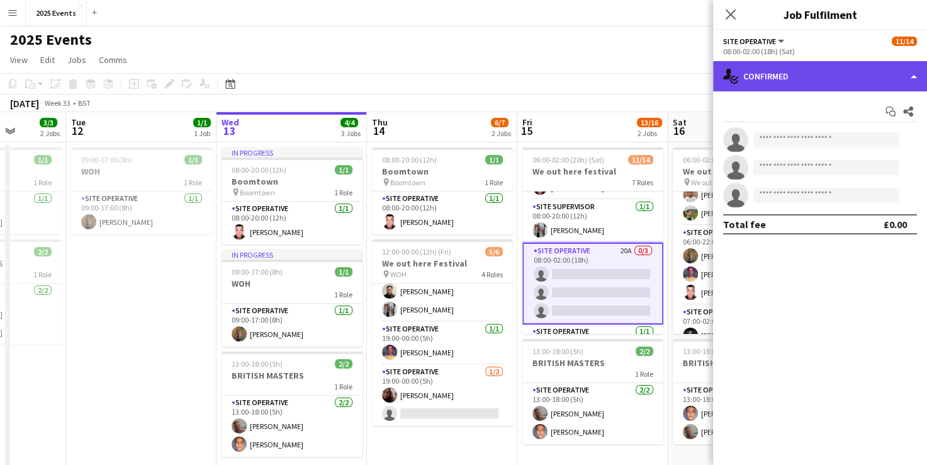
click at [477, 82] on div "single-neutral-actions-check-2 Confirmed" at bounding box center [820, 76] width 214 height 30
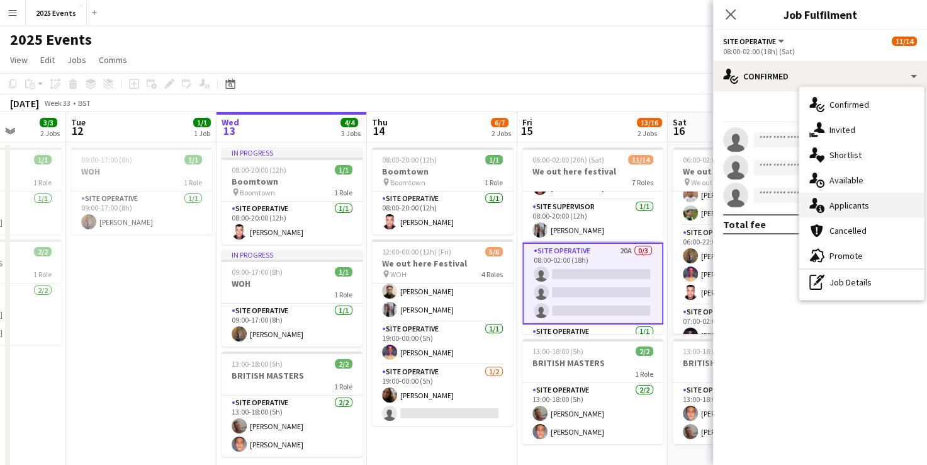
click at [477, 208] on div "single-neutral-actions-information Applicants" at bounding box center [862, 205] width 125 height 25
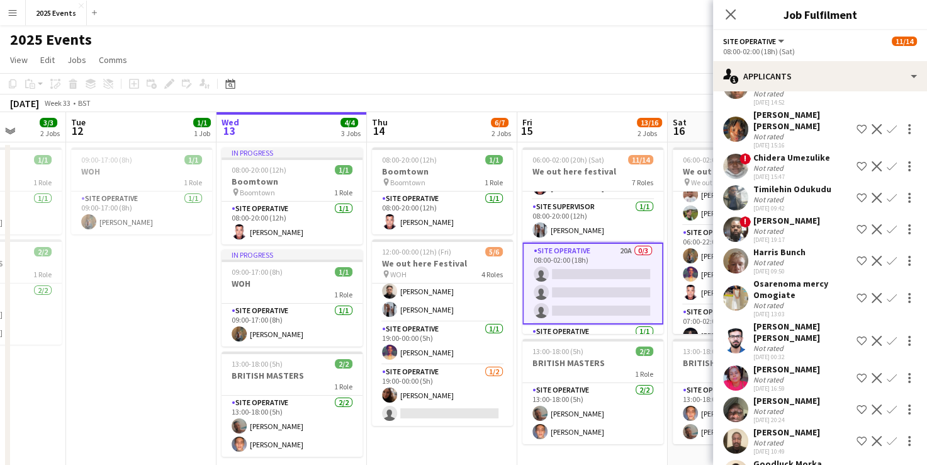
scroll to position [300, 0]
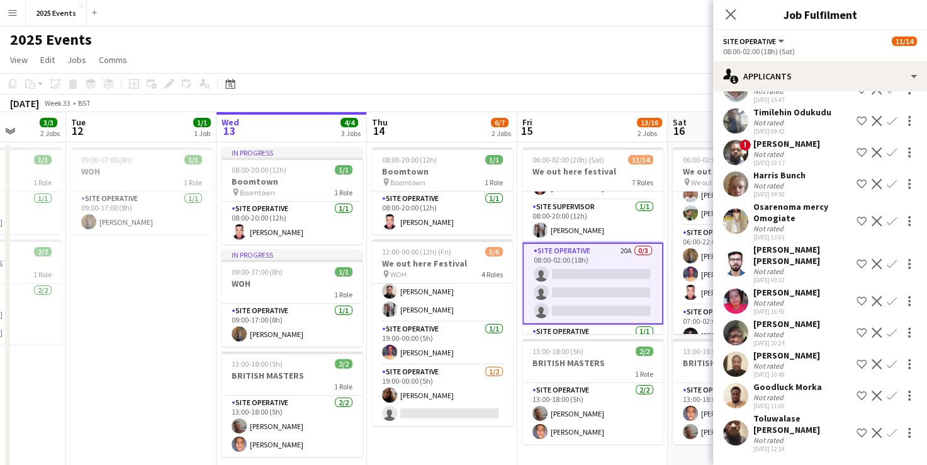
click at [597, 69] on app-page-menu "View Day view expanded Day view collapsed Month view Date picker Jump to [DATE]…" at bounding box center [463, 61] width 927 height 24
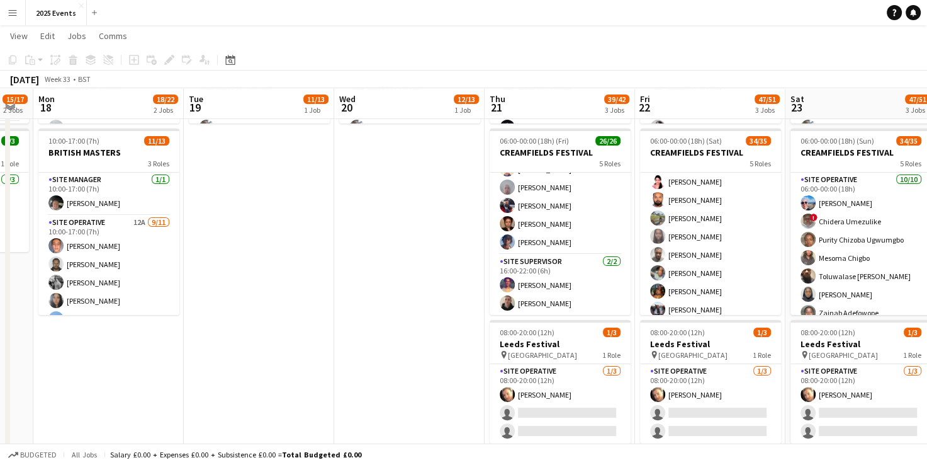
scroll to position [242, 0]
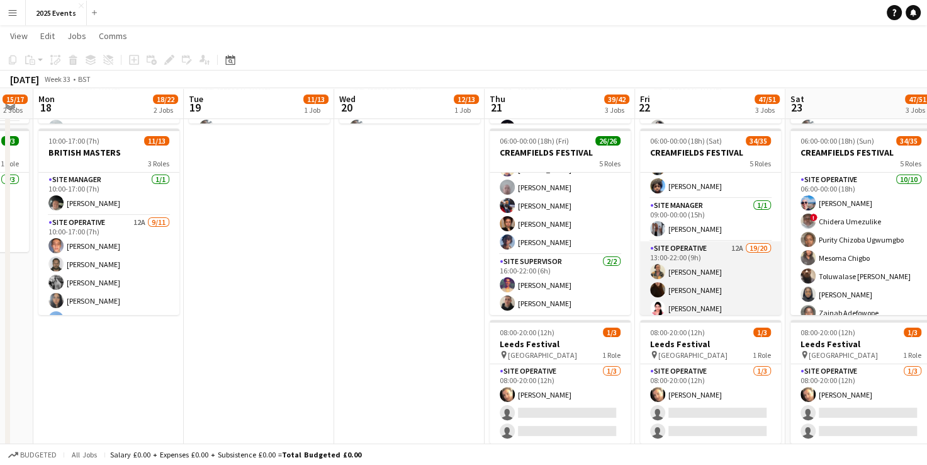
click at [716, 257] on app-card-role "Site Operative 12A 19/20 13:00-22:00 (9h) [PERSON_NAME] [PERSON_NAME] [PERSON_N…" at bounding box center [710, 436] width 141 height 390
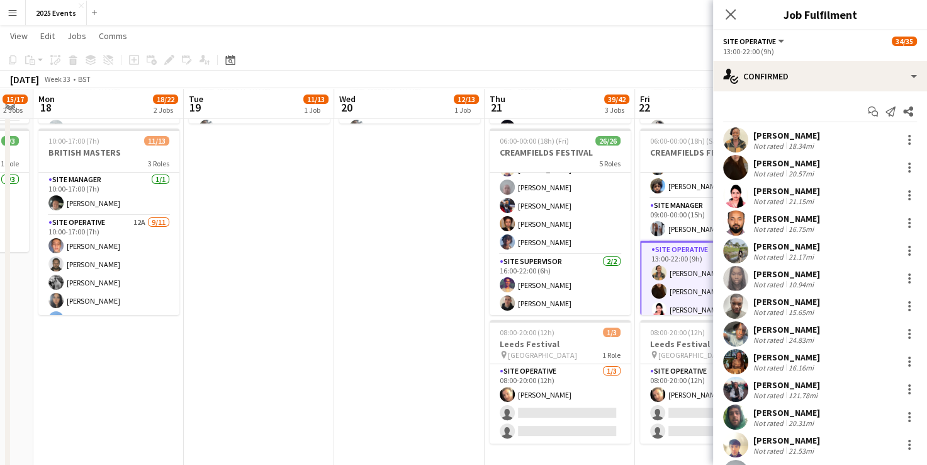
click at [876, 59] on app-options-switcher "Site Operative All roles Site Operative 34/35 13:00-22:00 (9h)" at bounding box center [820, 45] width 214 height 31
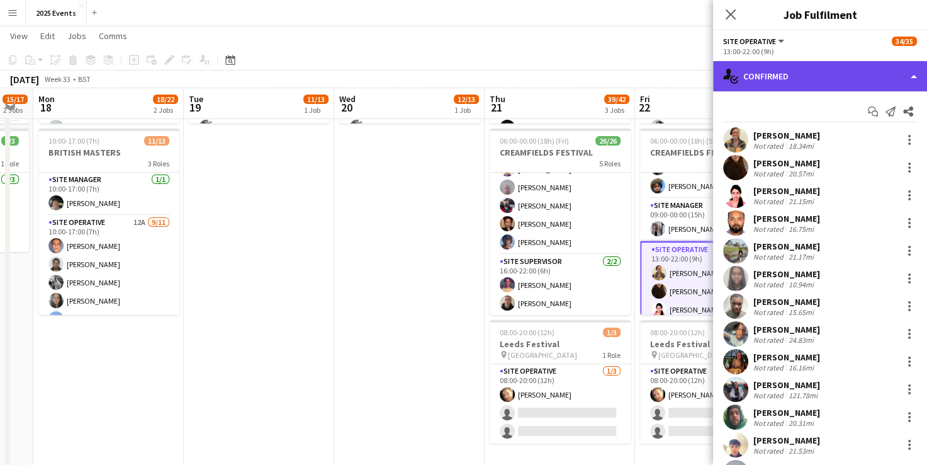
click at [874, 67] on div "single-neutral-actions-check-2 Confirmed" at bounding box center [820, 76] width 214 height 30
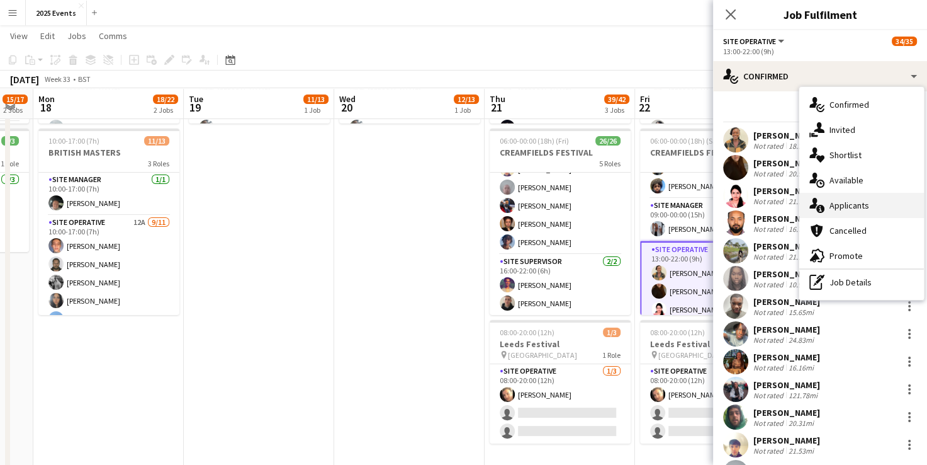
click at [864, 216] on div "single-neutral-actions-information Applicants" at bounding box center [862, 205] width 125 height 25
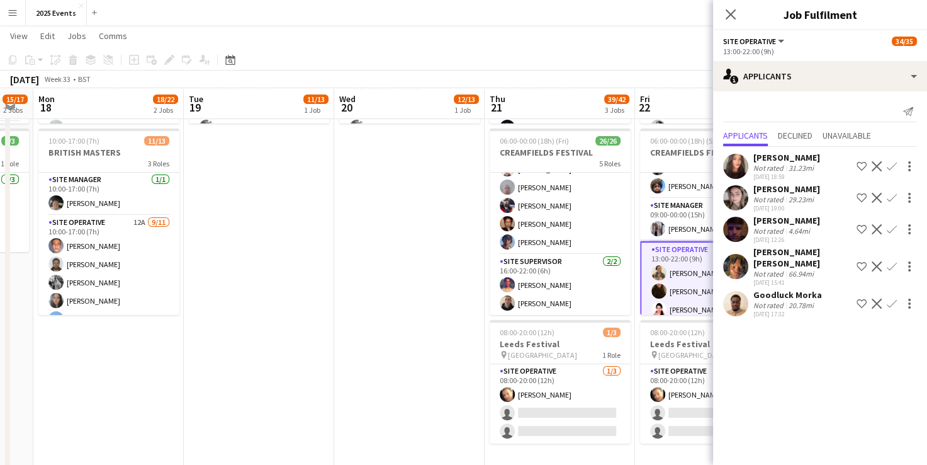
click at [478, 278] on app-date-cell "07:30-18:00 (10h30m) 12/13 BRITISH MASTERS 3 Roles Site Manager [DATE] 07:30-18…" at bounding box center [409, 201] width 150 height 538
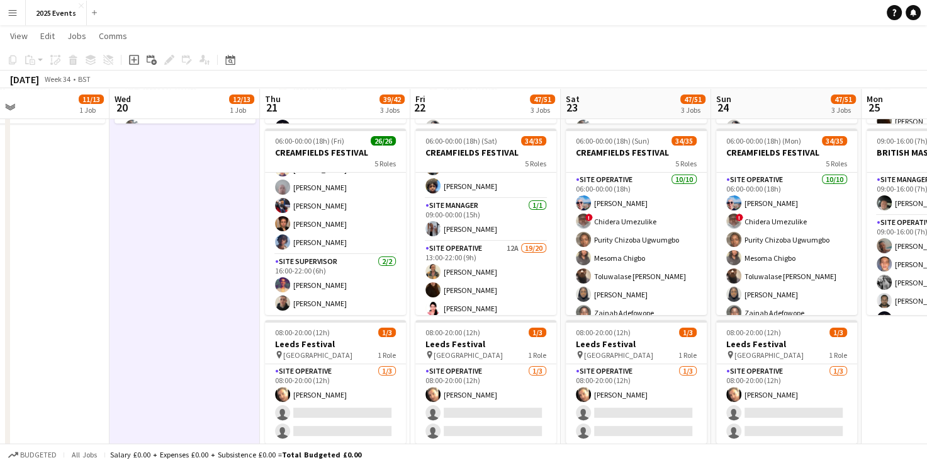
scroll to position [0, 343]
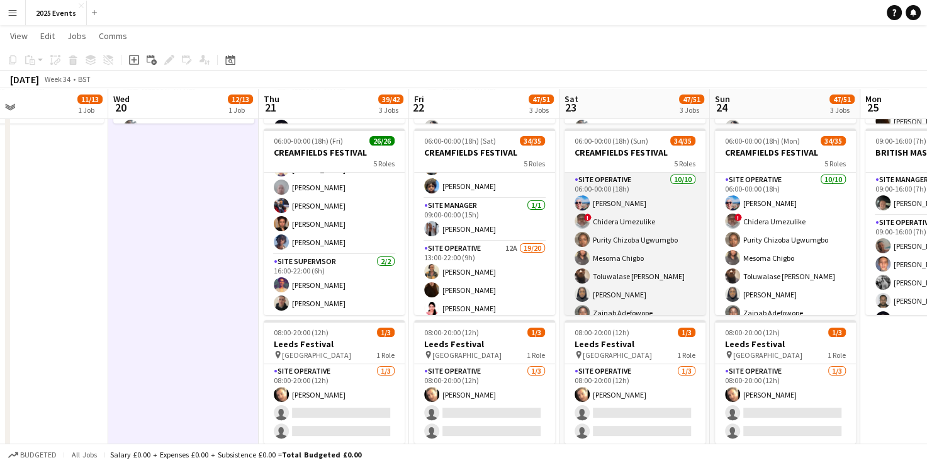
click at [646, 193] on app-card-role "Site Operative [DATE] 06:00-00:00 (18h) [PERSON_NAME] ! Chidera Umezulike Purit…" at bounding box center [635, 275] width 141 height 207
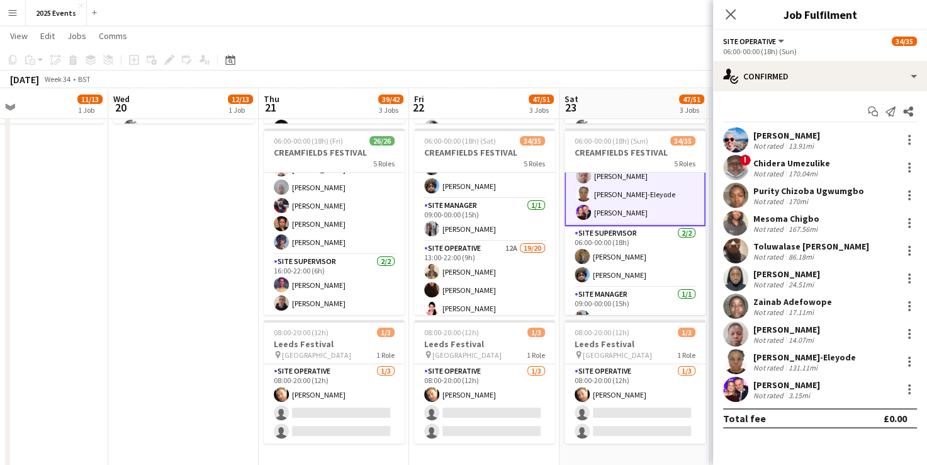
scroll to position [282, 0]
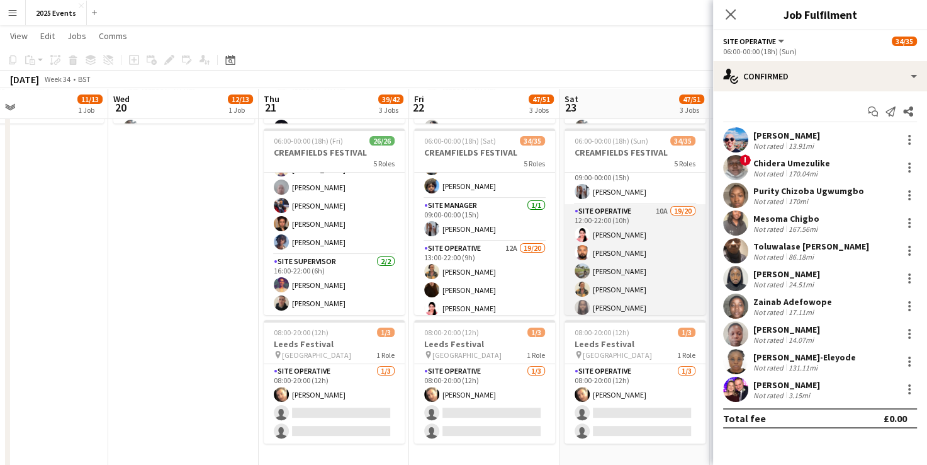
click at [646, 225] on app-card-role "Site Operative 10A 19/20 12:00-22:00 (10h) [PERSON_NAME] [PERSON_NAME] [PERSON_…" at bounding box center [635, 399] width 141 height 390
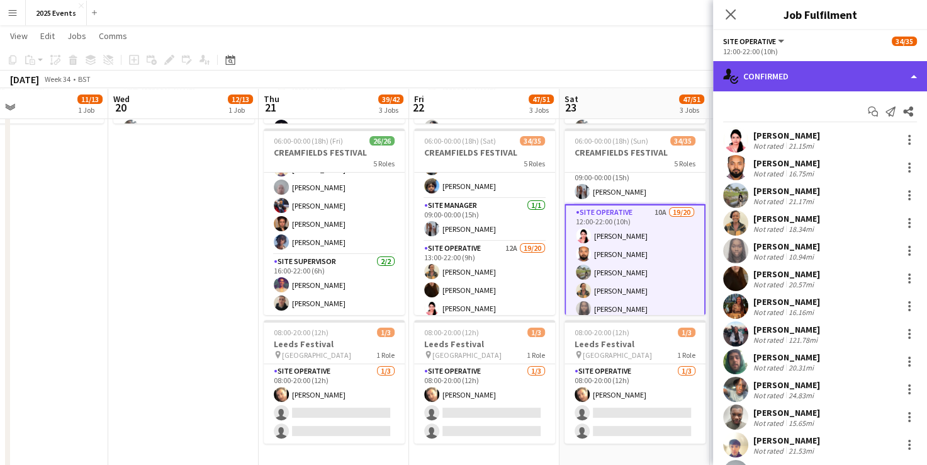
click at [856, 79] on div "single-neutral-actions-check-2 Confirmed" at bounding box center [820, 76] width 214 height 30
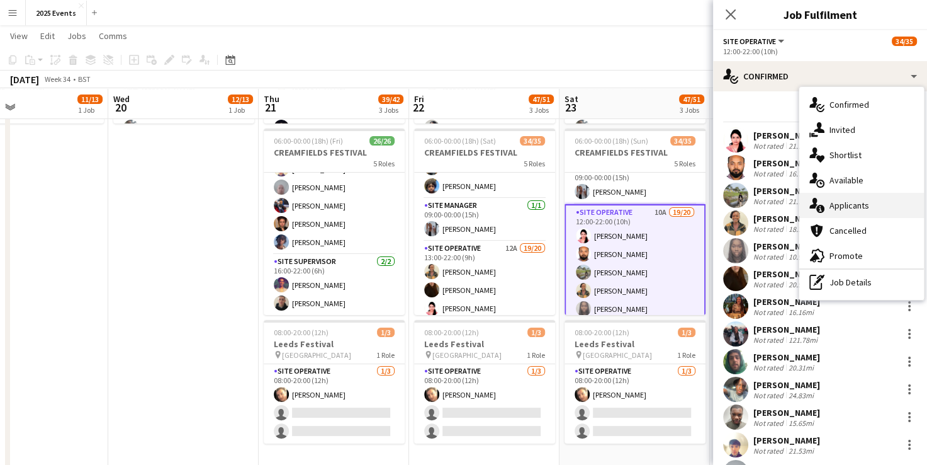
click at [854, 206] on div "single-neutral-actions-information Applicants" at bounding box center [862, 205] width 125 height 25
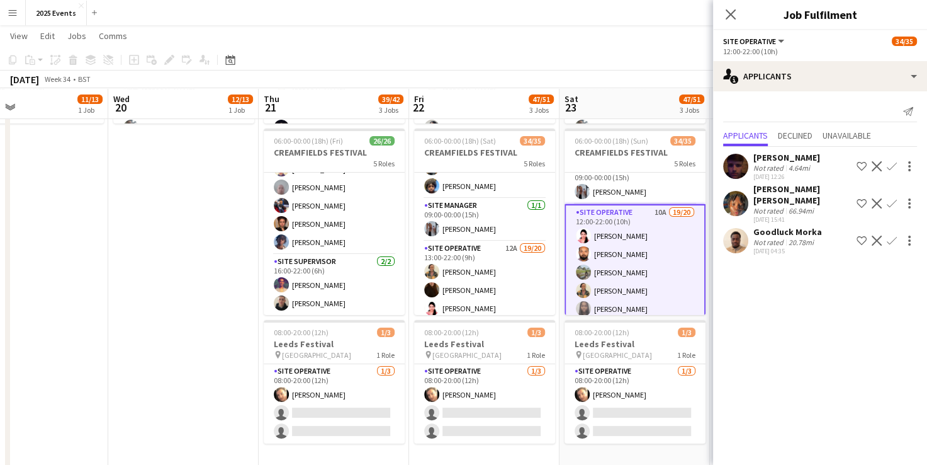
click at [225, 237] on app-date-cell "07:30-18:00 (10h30m) 12/13 BRITISH MASTERS 3 Roles Site Manager [DATE] 07:30-18…" at bounding box center [183, 201] width 150 height 538
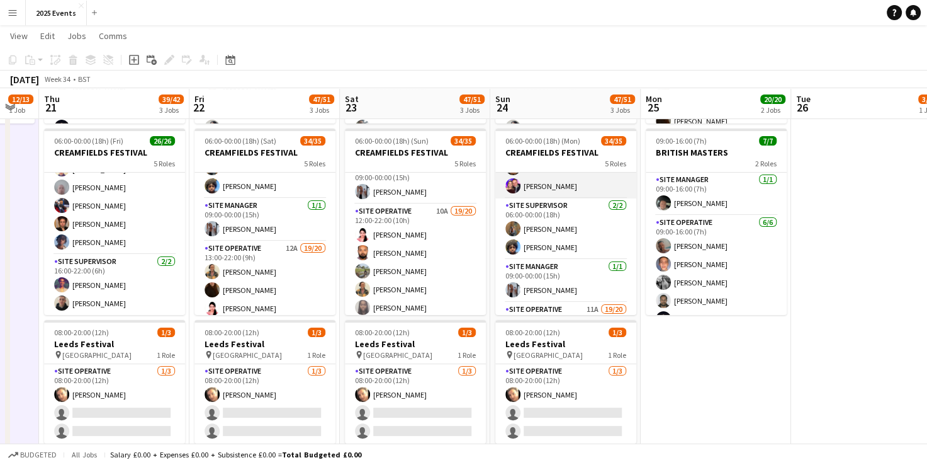
scroll to position [223, 0]
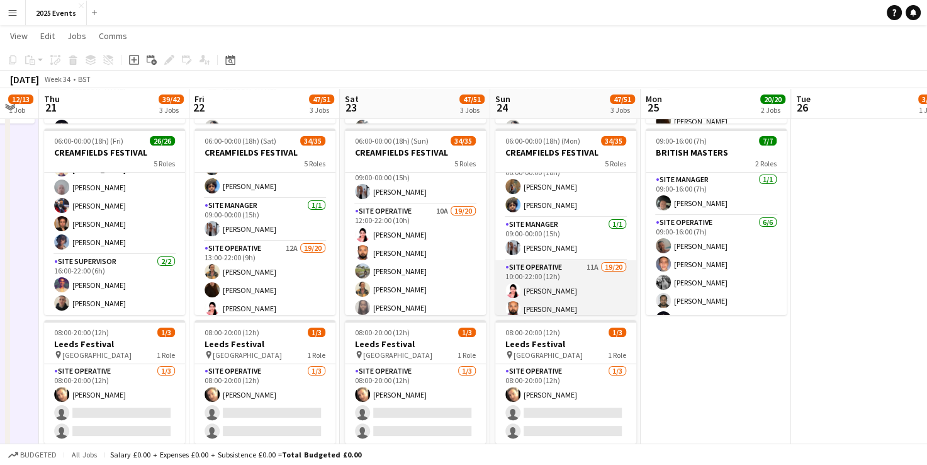
click at [562, 266] on app-card-role "Site Operative 11A 19/20 10:00-22:00 (12h) [PERSON_NAME] [PERSON_NAME] [PERSON_…" at bounding box center [565, 455] width 141 height 390
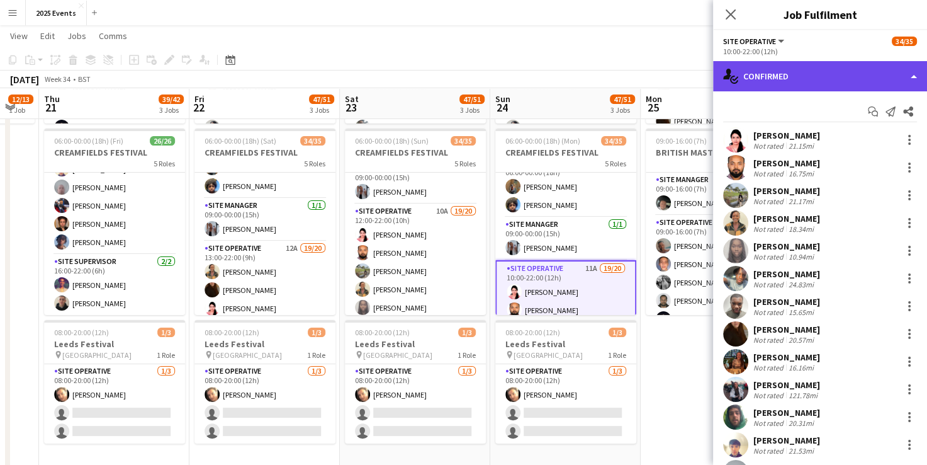
click at [858, 79] on div "single-neutral-actions-check-2 Confirmed" at bounding box center [820, 76] width 214 height 30
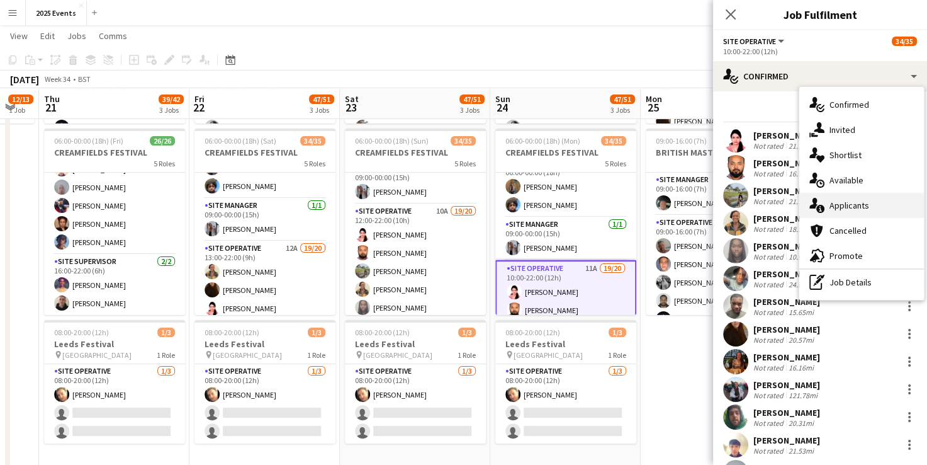
click at [850, 195] on div "single-neutral-actions-information Applicants" at bounding box center [862, 205] width 125 height 25
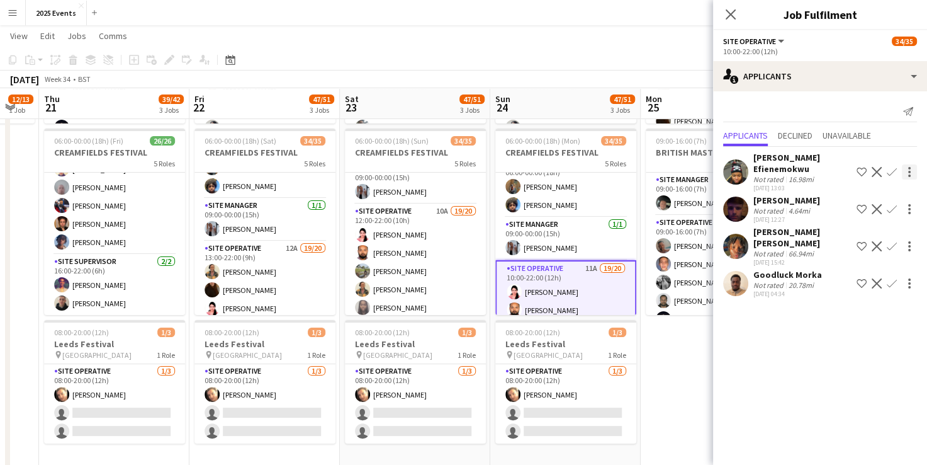
click at [907, 166] on div at bounding box center [909, 171] width 15 height 15
click at [869, 195] on button "Send notification" at bounding box center [870, 189] width 94 height 30
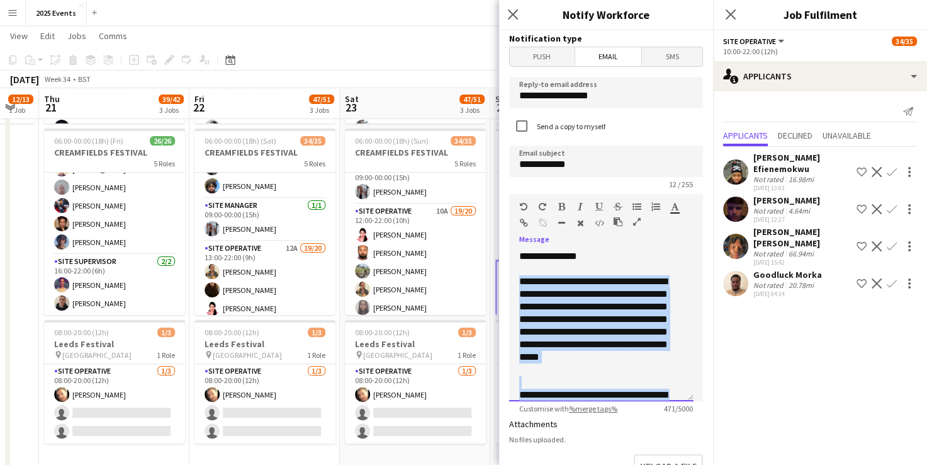
scroll to position [123, 0]
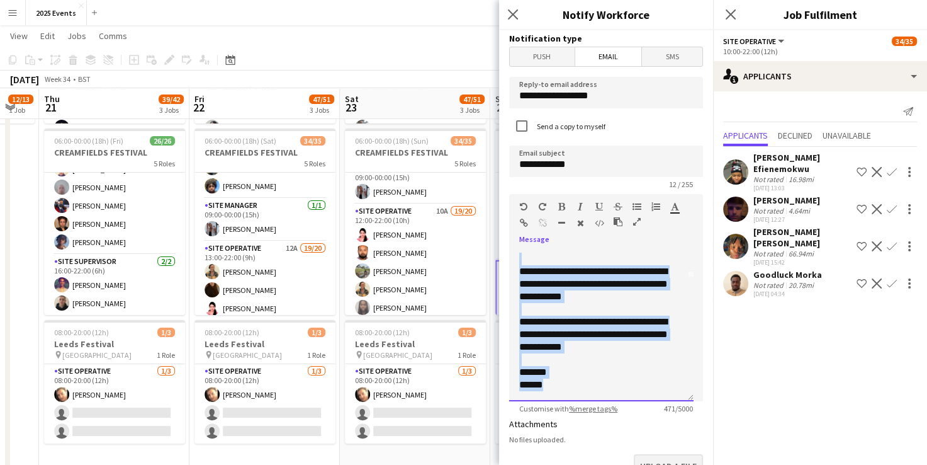
drag, startPoint x: 522, startPoint y: 277, endPoint x: 672, endPoint y: 453, distance: 231.8
click at [672, 453] on form "**********" at bounding box center [606, 380] width 214 height 700
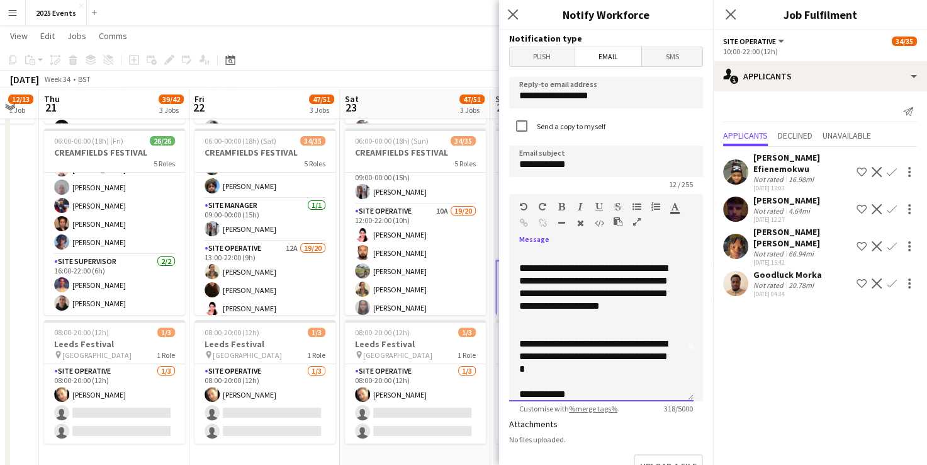
scroll to position [64, 0]
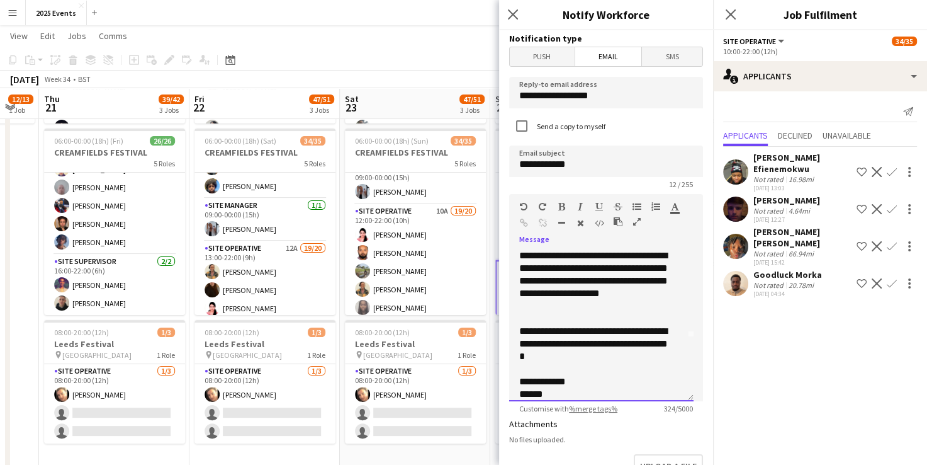
click at [565, 341] on div "**********" at bounding box center [596, 344] width 155 height 38
click at [580, 331] on div "**********" at bounding box center [596, 344] width 155 height 38
click at [539, 295] on div "**********" at bounding box center [596, 280] width 155 height 63
click at [609, 354] on div "**********" at bounding box center [596, 344] width 155 height 38
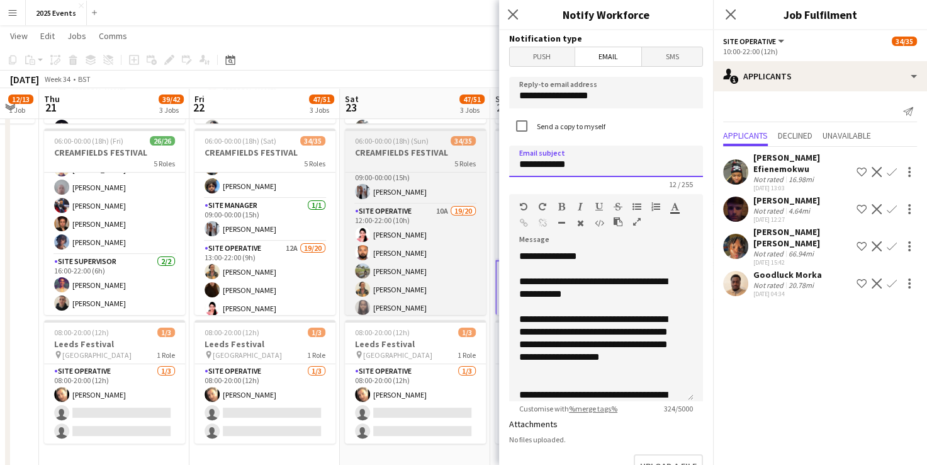
drag, startPoint x: 584, startPoint y: 174, endPoint x: 475, endPoint y: 171, distance: 109.0
click at [475, 171] on body "Menu Boards Boards Boards All jobs Status Workforce Workforce My Workforce Recr…" at bounding box center [463, 141] width 927 height 700
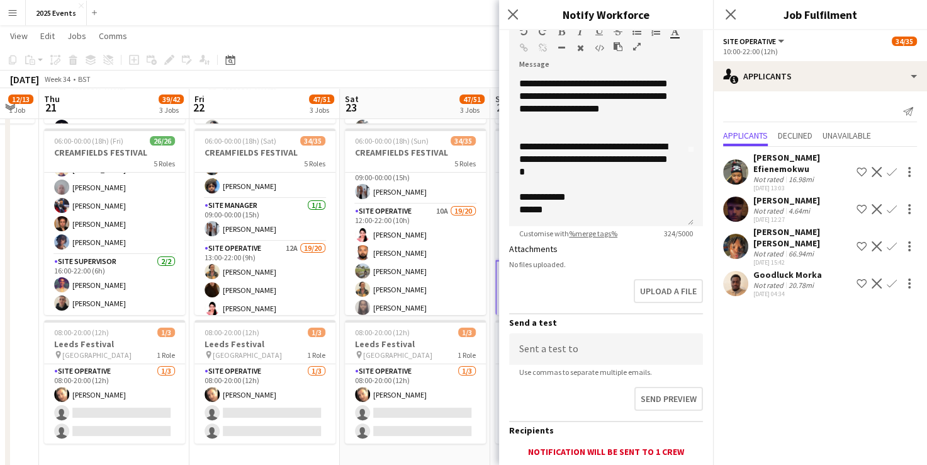
scroll to position [263, 0]
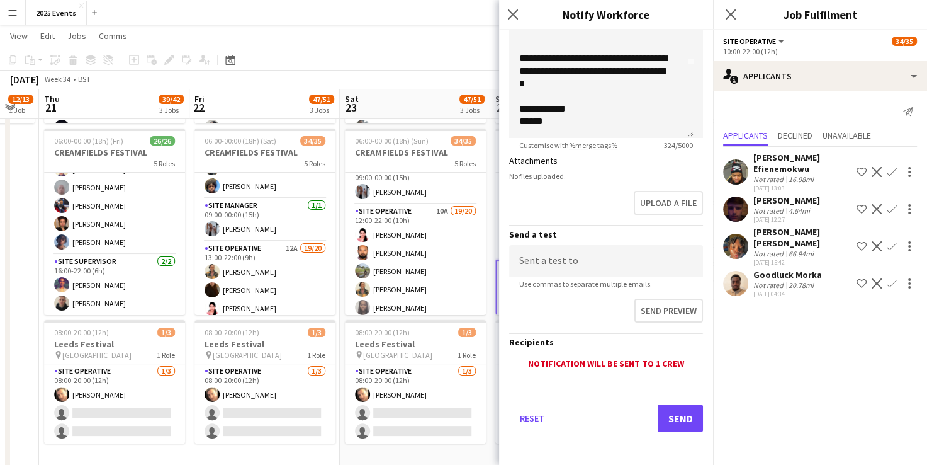
type input "**********"
click at [662, 412] on button "Send" at bounding box center [680, 418] width 45 height 28
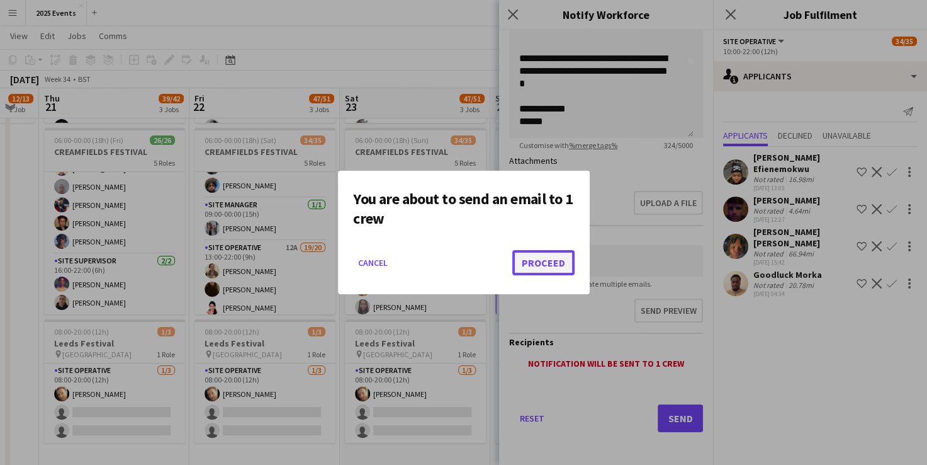
click at [545, 261] on button "Proceed" at bounding box center [543, 262] width 62 height 25
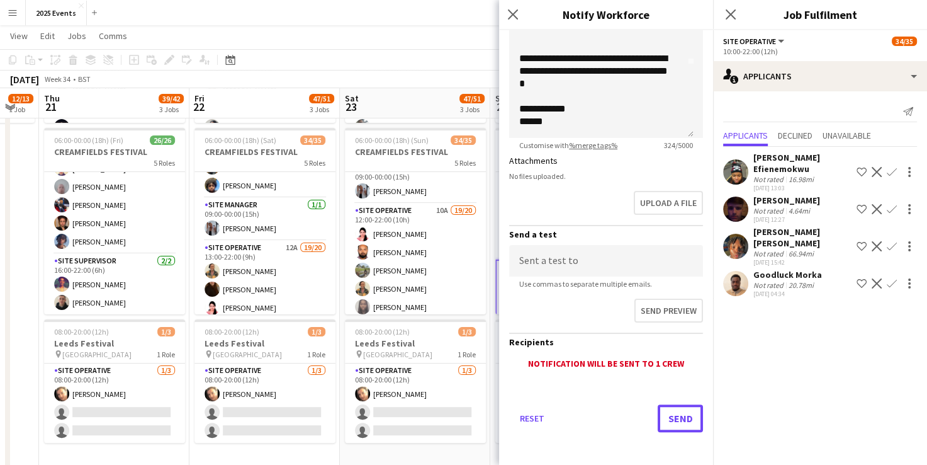
scroll to position [209, 0]
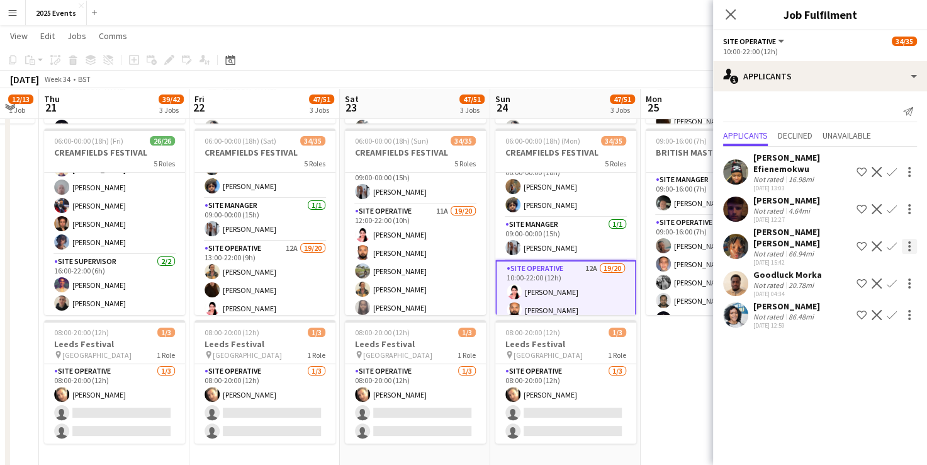
click at [909, 241] on div at bounding box center [909, 242] width 3 height 3
click at [881, 263] on span "Send notification" at bounding box center [870, 257] width 74 height 11
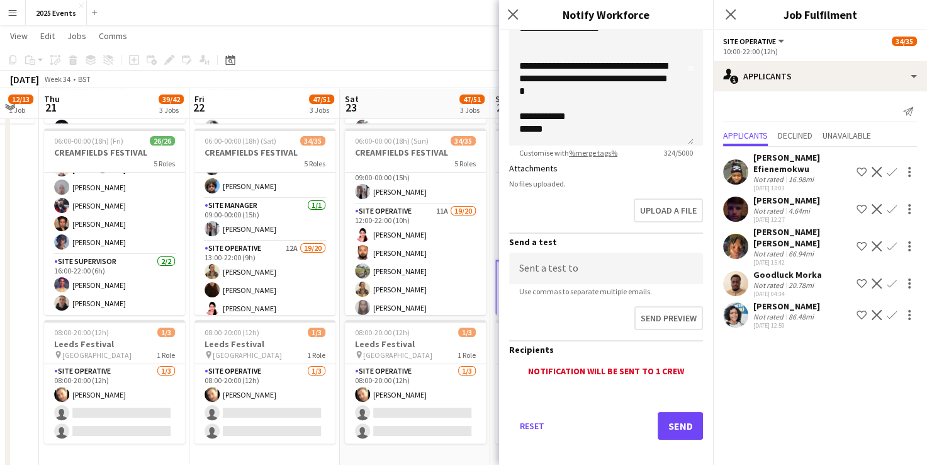
scroll to position [256, 0]
click at [663, 414] on button "Send" at bounding box center [680, 425] width 45 height 28
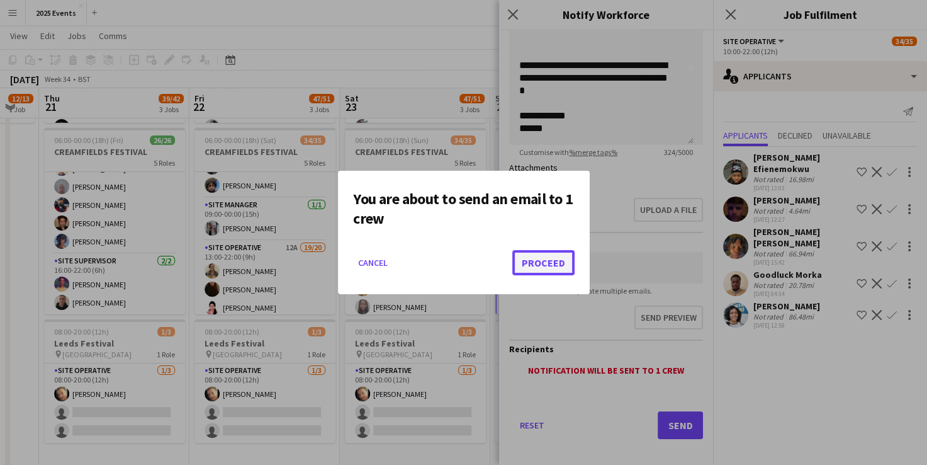
click at [557, 267] on button "Proceed" at bounding box center [543, 262] width 62 height 25
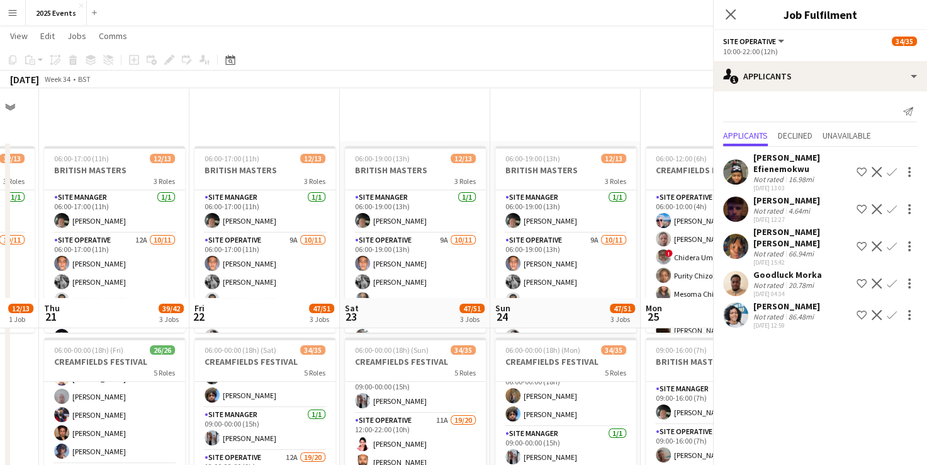
scroll to position [209, 0]
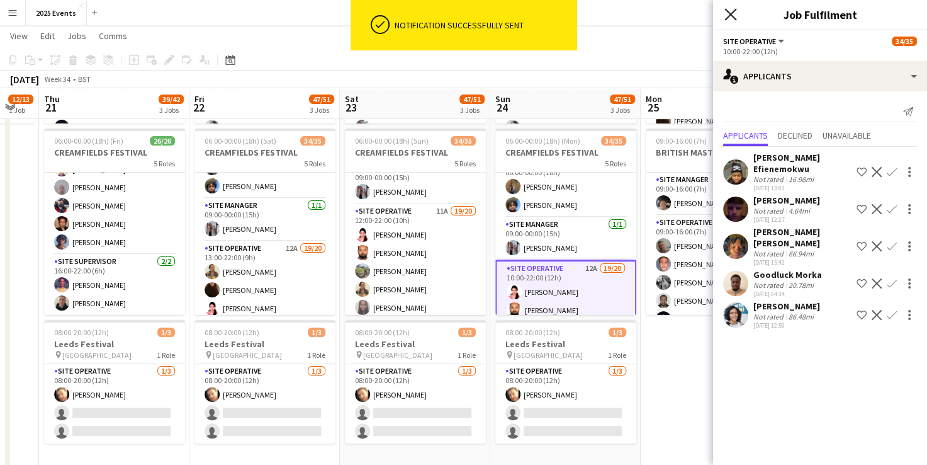
click at [729, 14] on icon at bounding box center [731, 14] width 12 height 12
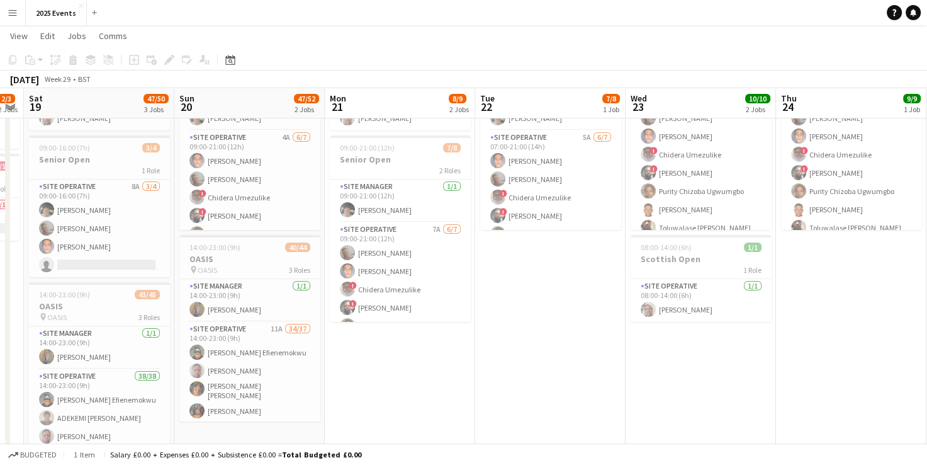
scroll to position [0, 276]
drag, startPoint x: 460, startPoint y: 339, endPoint x: 373, endPoint y: 392, distance: 101.9
click at [373, 392] on app-date-cell "08:00-14:00 (6h) 1/1 Scottish Open 1 Role Site Operative [DATE] 08:00-14:00 (6h…" at bounding box center [401, 307] width 150 height 538
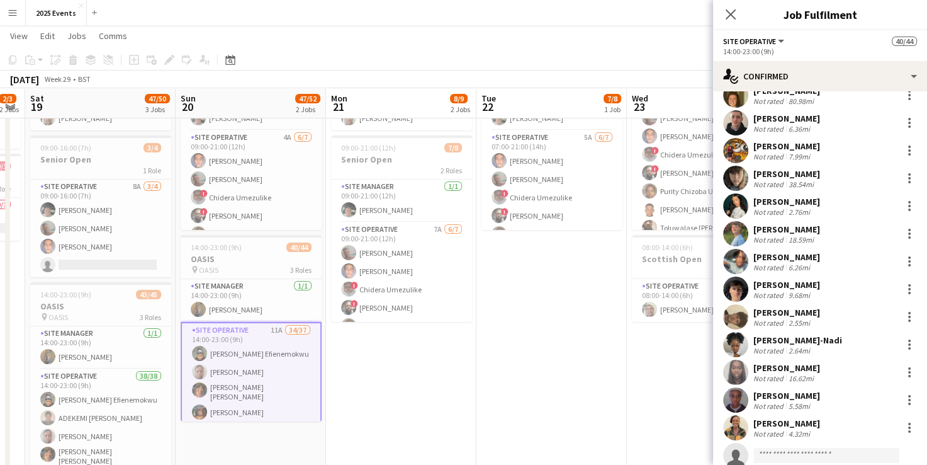
scroll to position [627, 0]
click at [902, 401] on div at bounding box center [909, 399] width 15 height 15
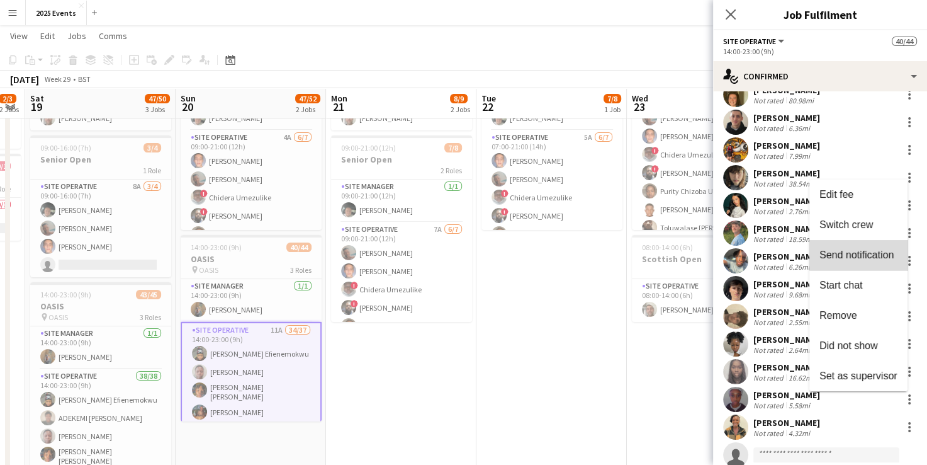
click at [871, 251] on span "Send notification" at bounding box center [857, 254] width 74 height 11
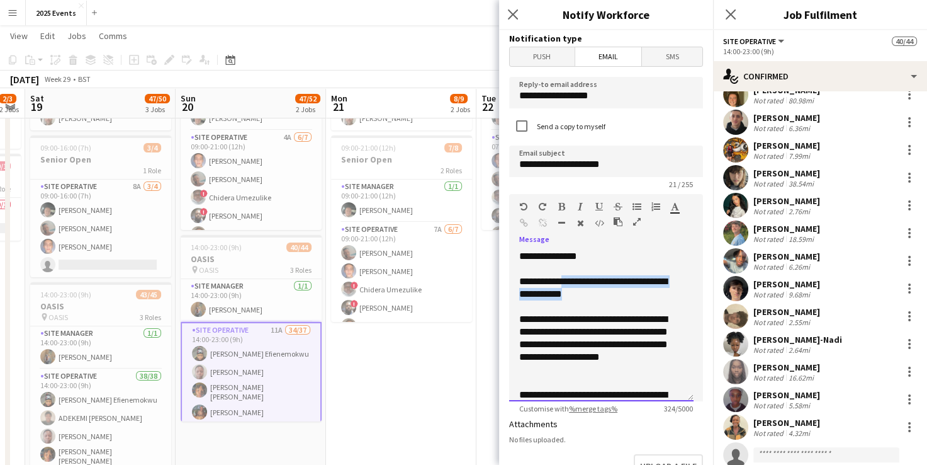
drag, startPoint x: 588, startPoint y: 293, endPoint x: 565, endPoint y: 281, distance: 26.5
click at [565, 281] on div "**********" at bounding box center [596, 287] width 155 height 25
drag, startPoint x: 644, startPoint y: 320, endPoint x: 524, endPoint y: 318, distance: 120.3
click at [524, 318] on div "**********" at bounding box center [596, 344] width 155 height 63
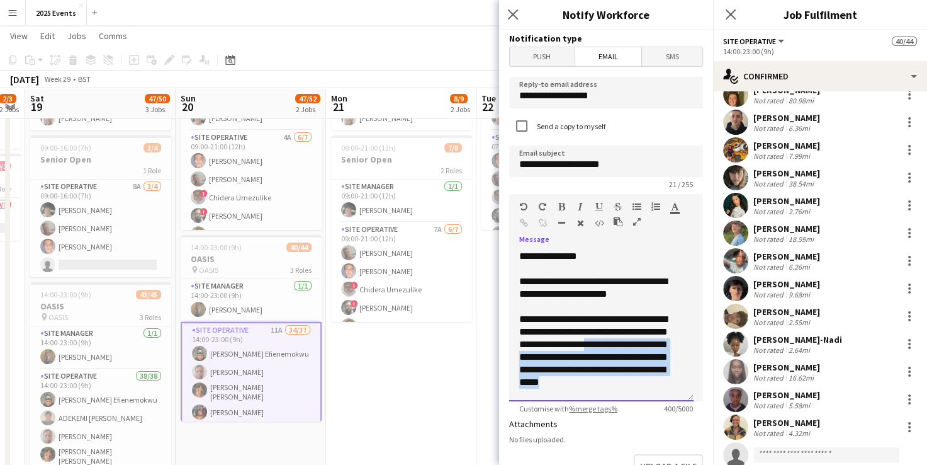
drag, startPoint x: 589, startPoint y: 390, endPoint x: 629, endPoint y: 343, distance: 61.2
click at [629, 343] on div "**********" at bounding box center [596, 357] width 155 height 88
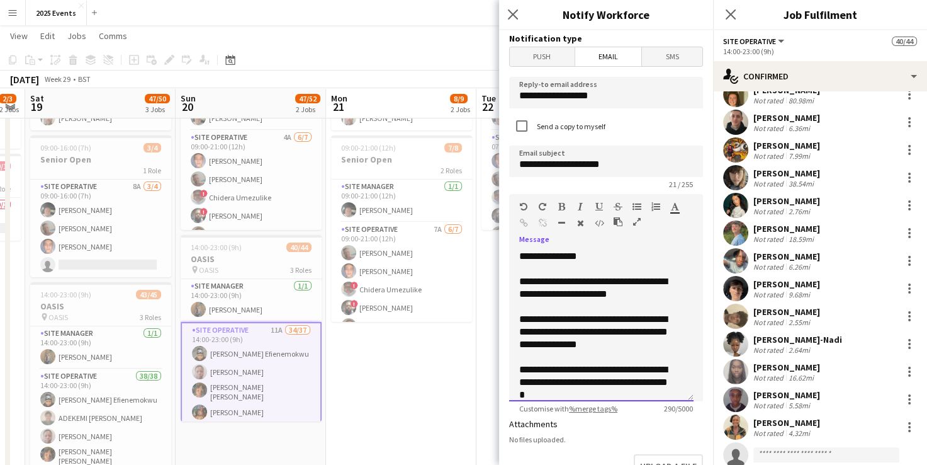
click at [597, 380] on div "**********" at bounding box center [596, 382] width 155 height 38
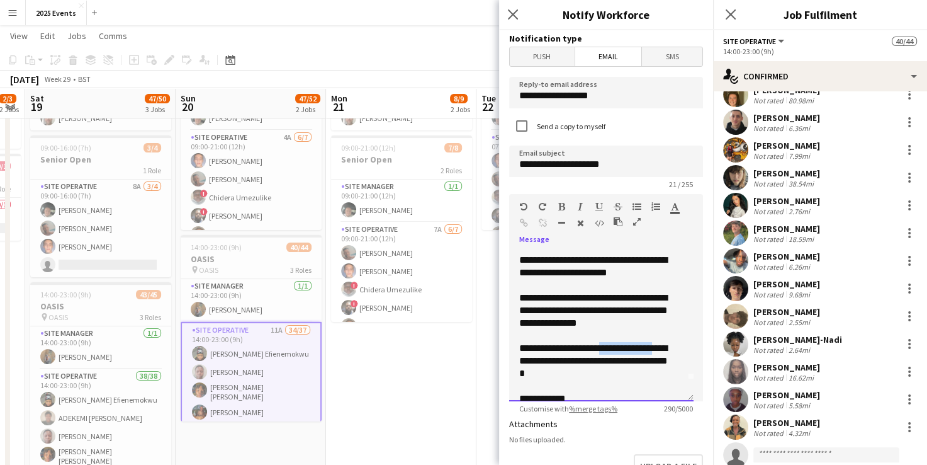
drag, startPoint x: 651, startPoint y: 348, endPoint x: 599, endPoint y: 349, distance: 51.6
click at [599, 349] on div "**********" at bounding box center [596, 361] width 155 height 38
click at [602, 375] on div "**********" at bounding box center [596, 361] width 155 height 38
click at [594, 298] on div "**********" at bounding box center [596, 310] width 155 height 38
click at [591, 353] on div "**********" at bounding box center [596, 361] width 155 height 38
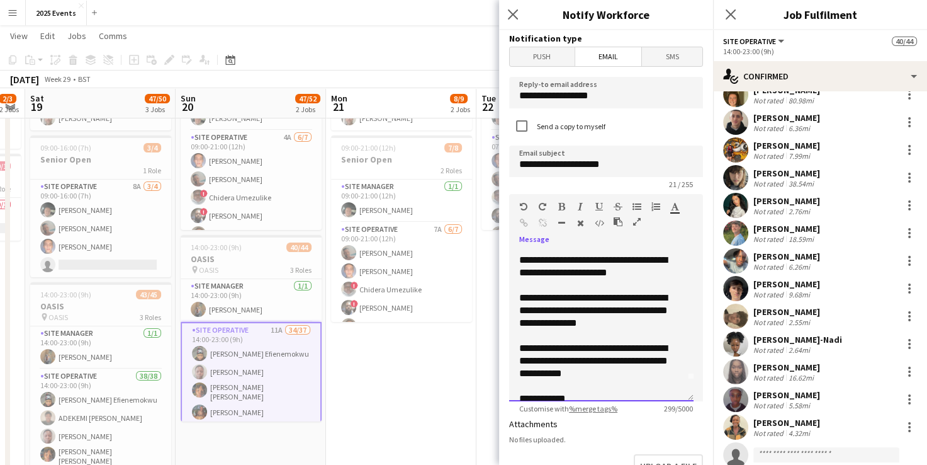
scroll to position [48, 0]
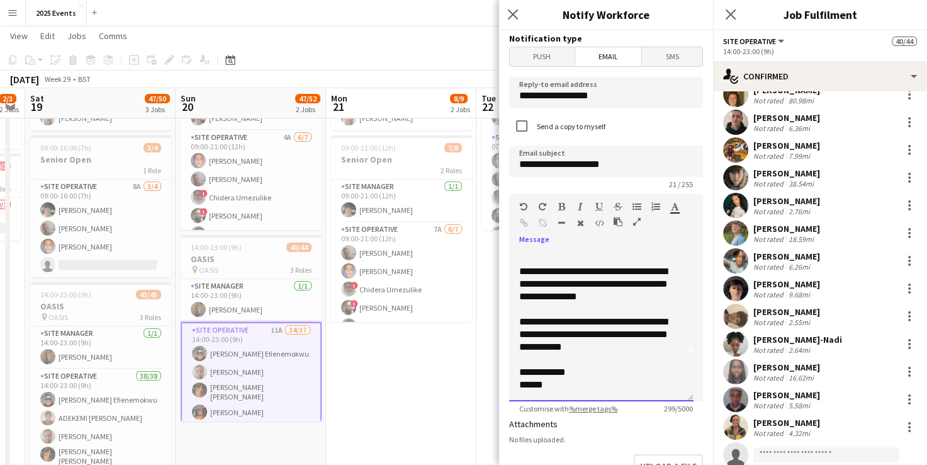
click at [533, 382] on div "******" at bounding box center [596, 384] width 155 height 13
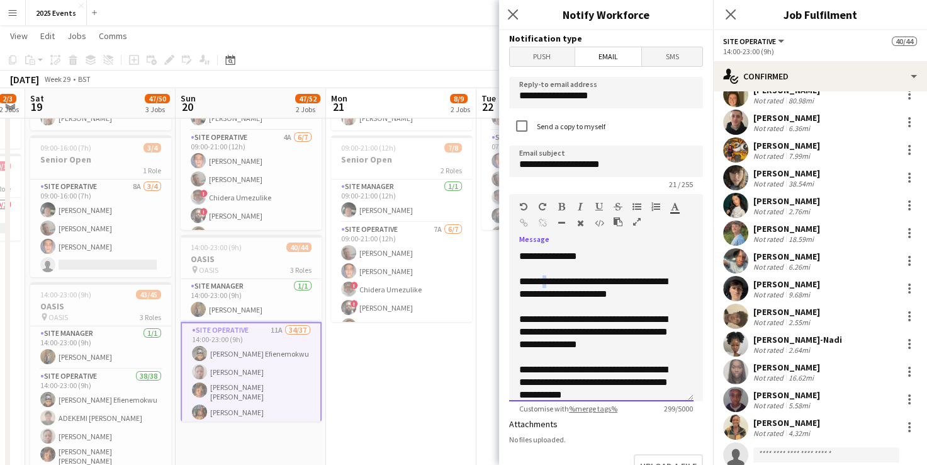
click at [550, 281] on div "**********" at bounding box center [596, 287] width 155 height 25
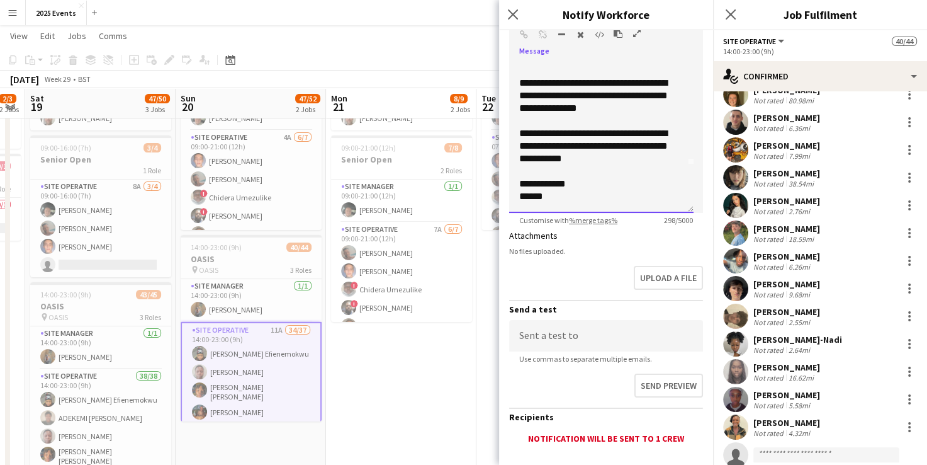
scroll to position [254, 0]
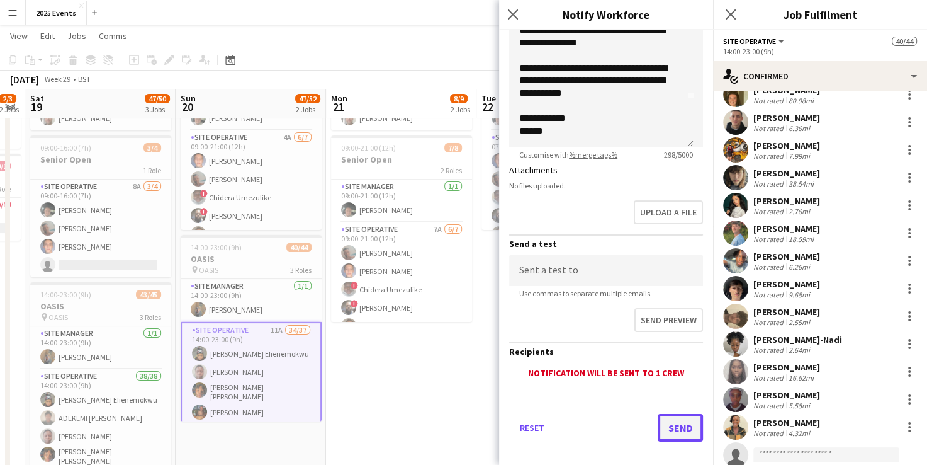
click at [669, 432] on button "Send" at bounding box center [680, 428] width 45 height 28
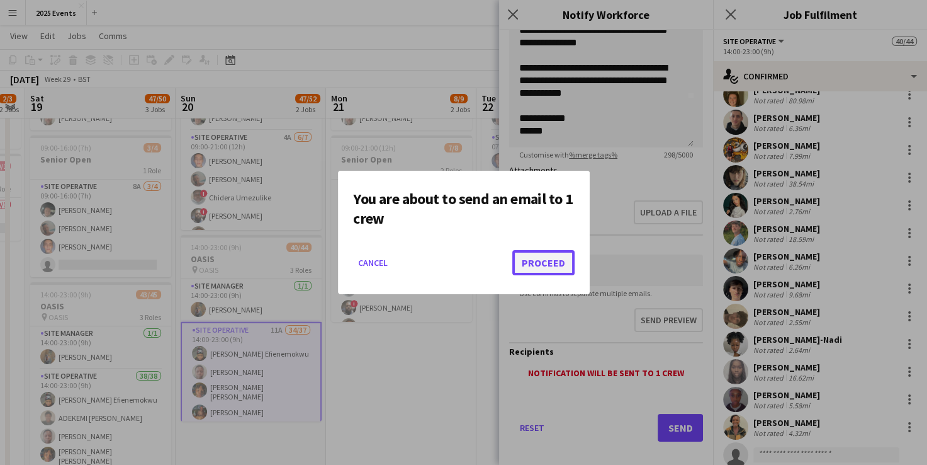
click at [536, 254] on button "Proceed" at bounding box center [543, 262] width 62 height 25
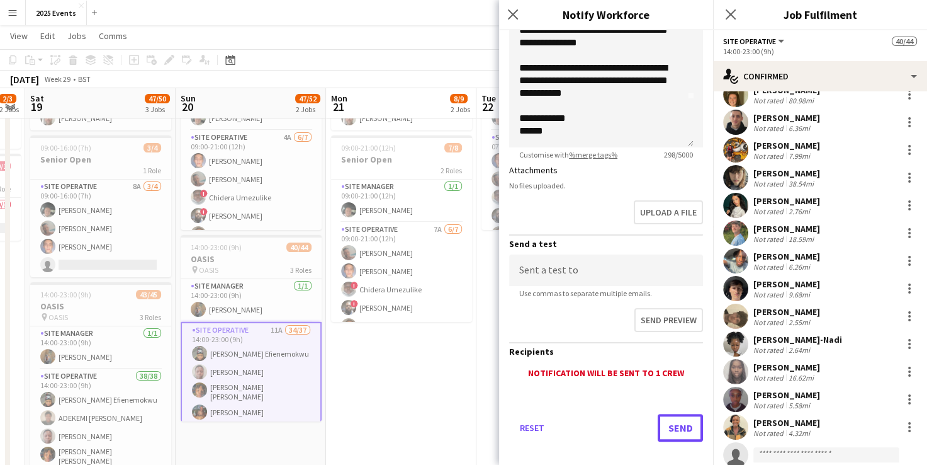
scroll to position [103, 0]
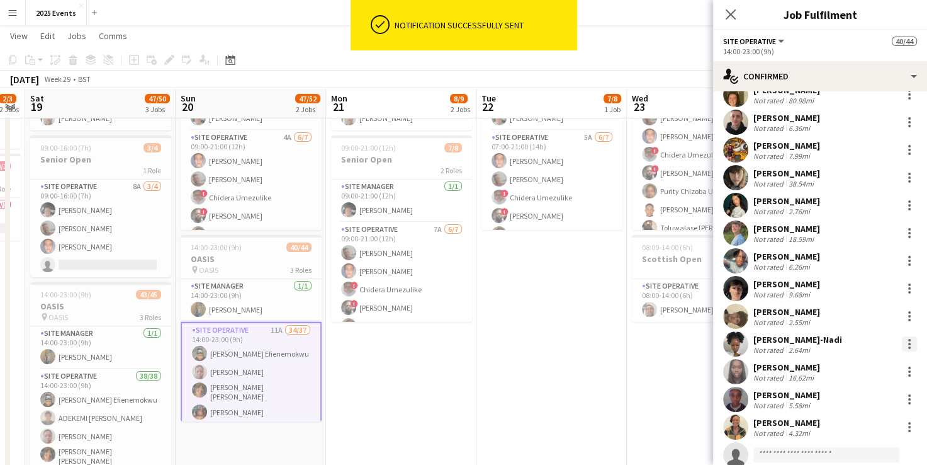
click at [908, 339] on div at bounding box center [909, 340] width 3 height 3
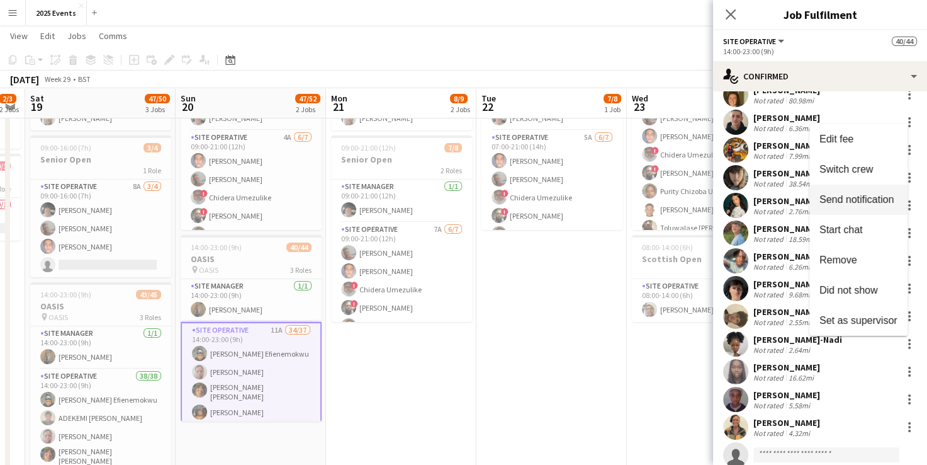
click at [864, 201] on span "Send notification" at bounding box center [857, 199] width 74 height 11
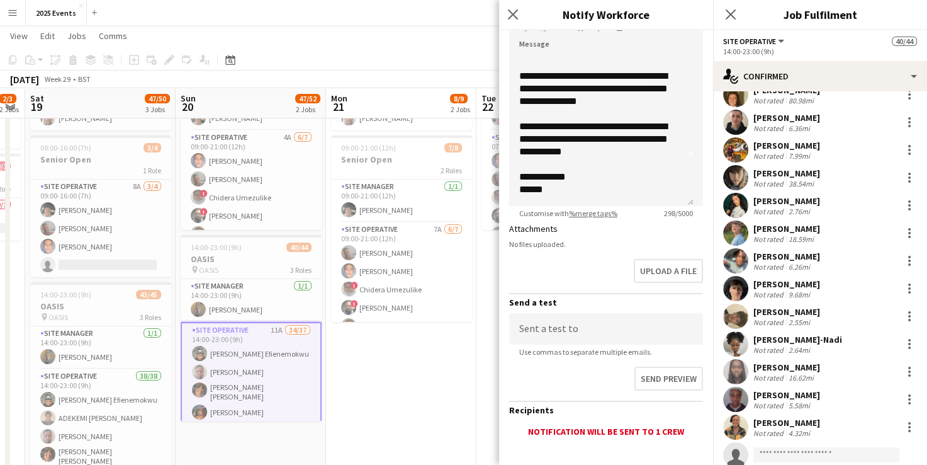
scroll to position [263, 0]
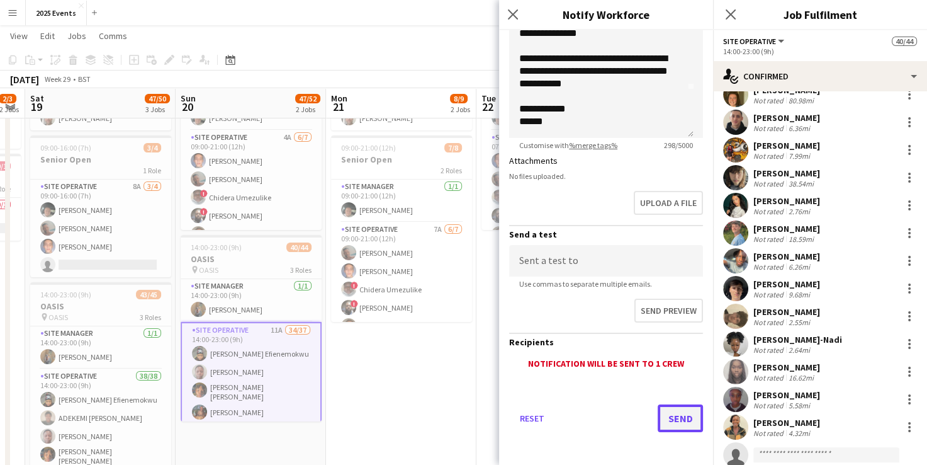
click at [662, 418] on button "Send" at bounding box center [680, 418] width 45 height 28
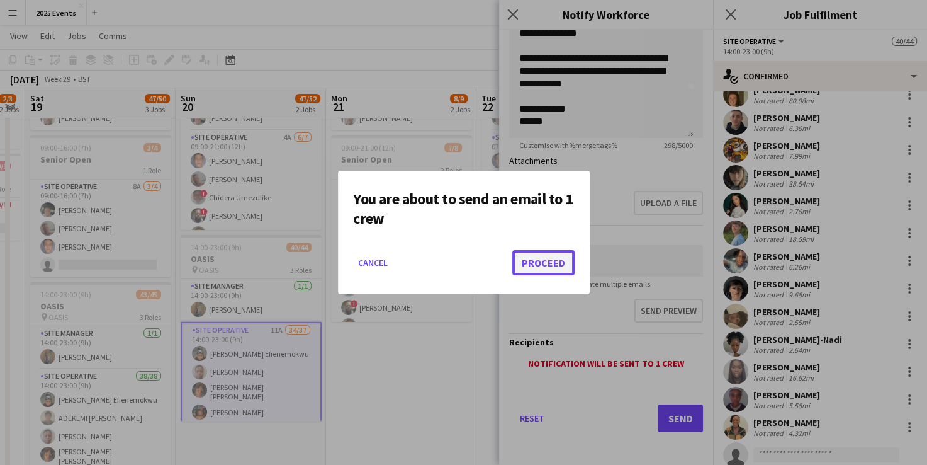
click at [549, 256] on button "Proceed" at bounding box center [543, 262] width 62 height 25
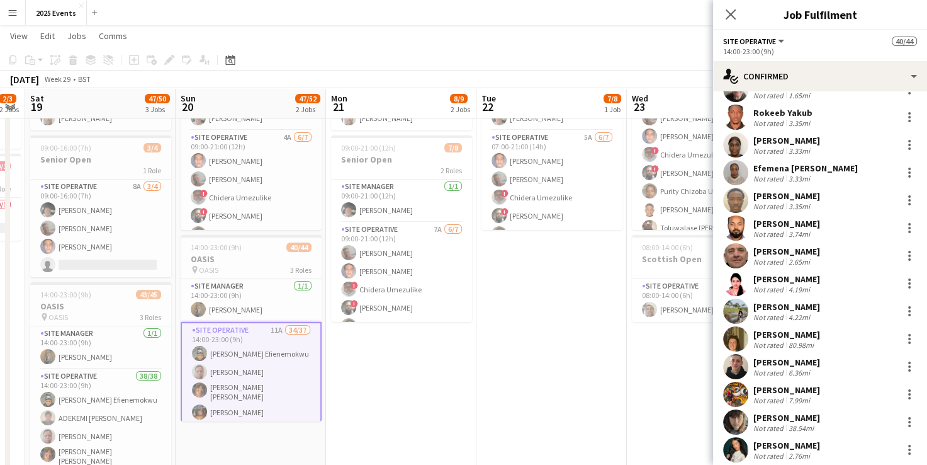
scroll to position [382, 0]
click at [904, 258] on div at bounding box center [909, 256] width 15 height 15
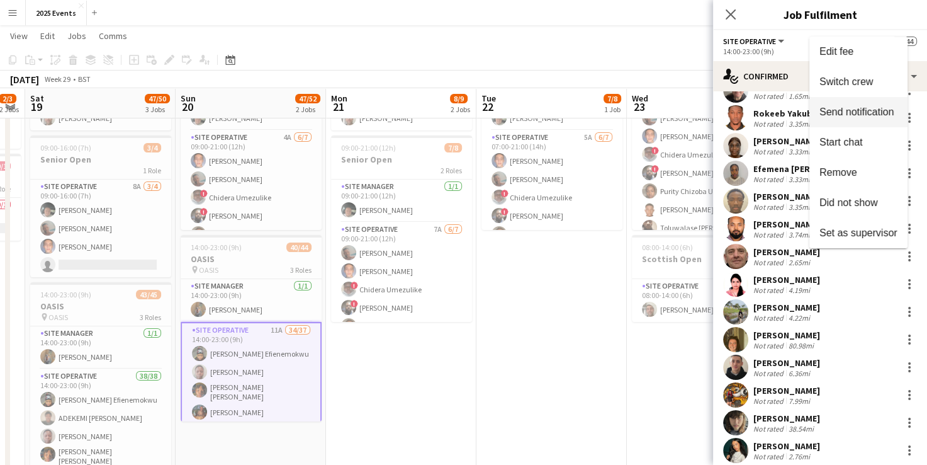
click at [856, 123] on button "Send notification" at bounding box center [859, 112] width 98 height 30
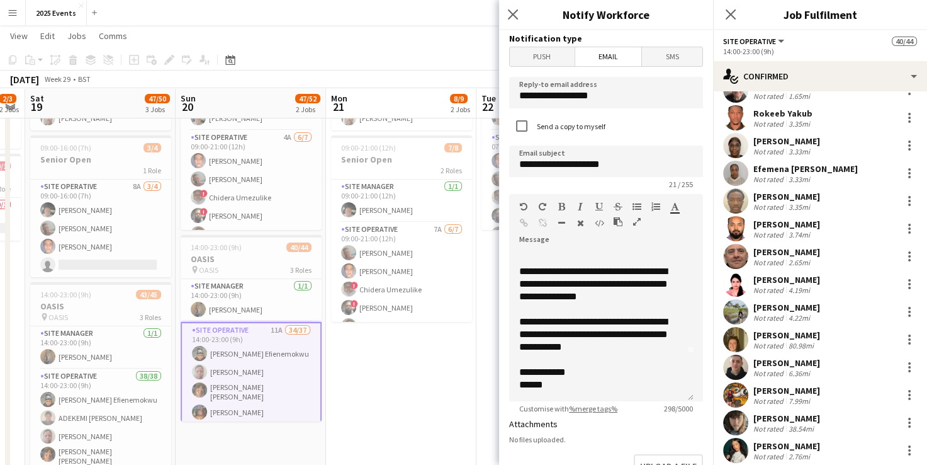
scroll to position [263, 0]
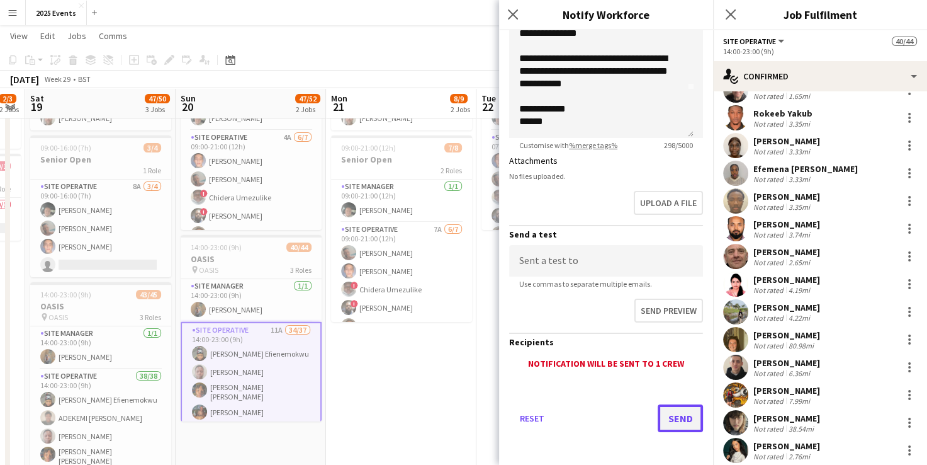
click at [664, 409] on button "Send" at bounding box center [680, 418] width 45 height 28
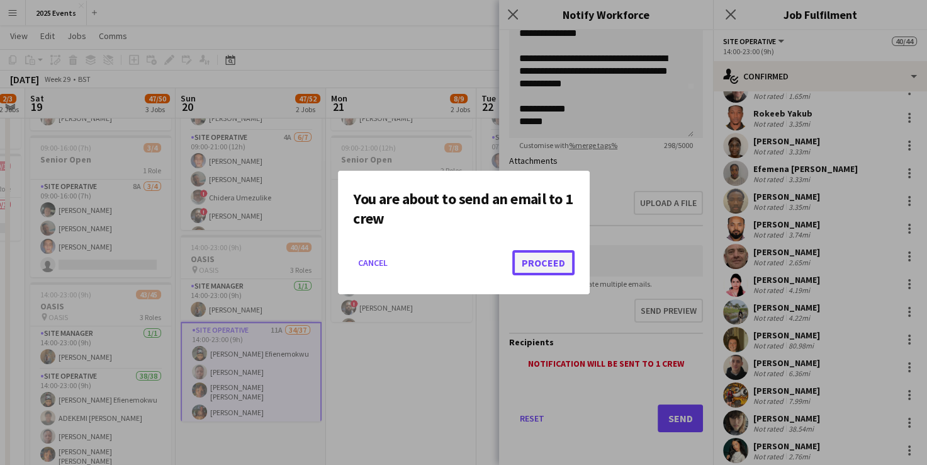
click at [561, 260] on button "Proceed" at bounding box center [543, 262] width 62 height 25
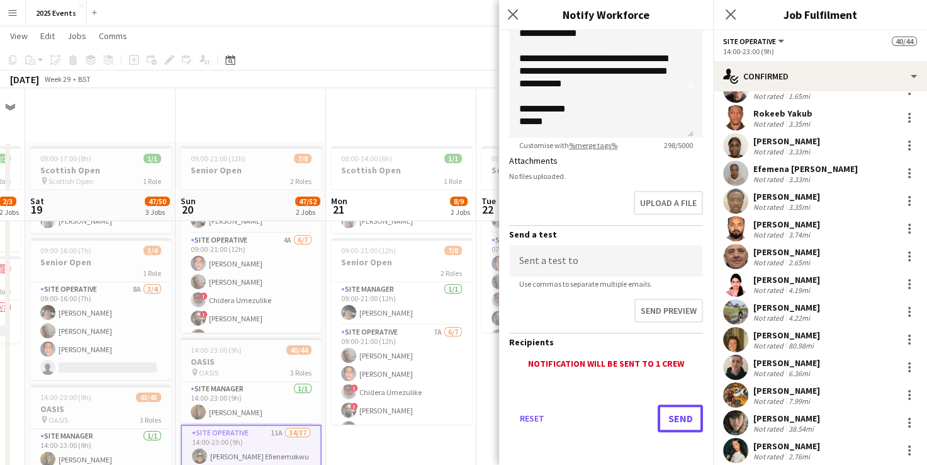
scroll to position [103, 0]
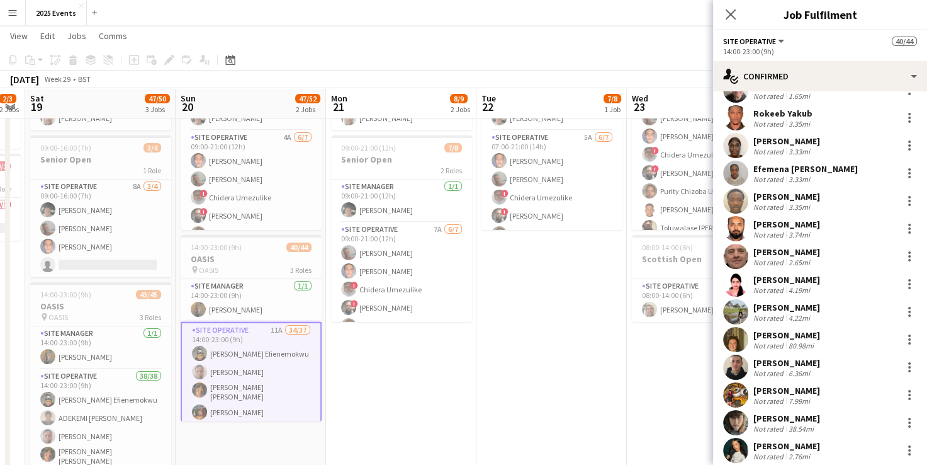
click at [565, 331] on app-date-cell "07:00-21:00 (14h) 7/8 Senior Open 2 Roles Site Manager [DATE] 07:00-21:00 (14h)…" at bounding box center [552, 307] width 150 height 538
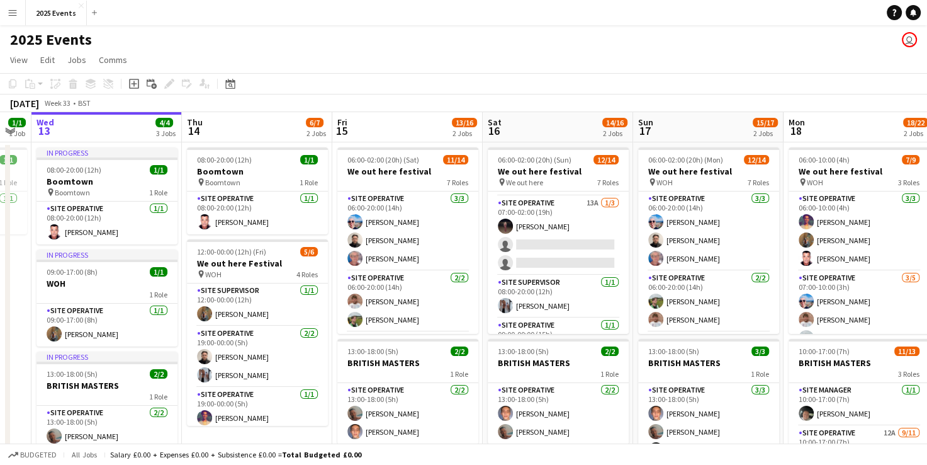
scroll to position [217, 0]
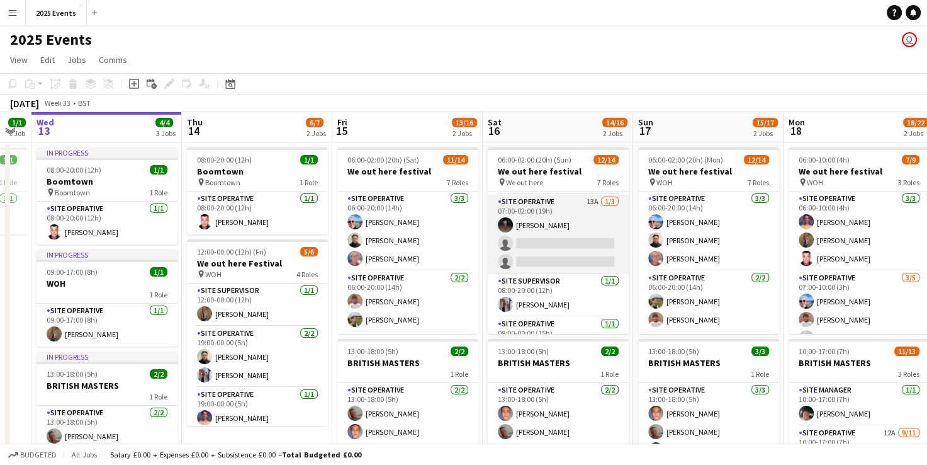
click at [553, 241] on app-card-role "Site Operative 13A [DATE] 07:00-02:00 (19h) [PERSON_NAME] single-neutral-action…" at bounding box center [558, 234] width 141 height 79
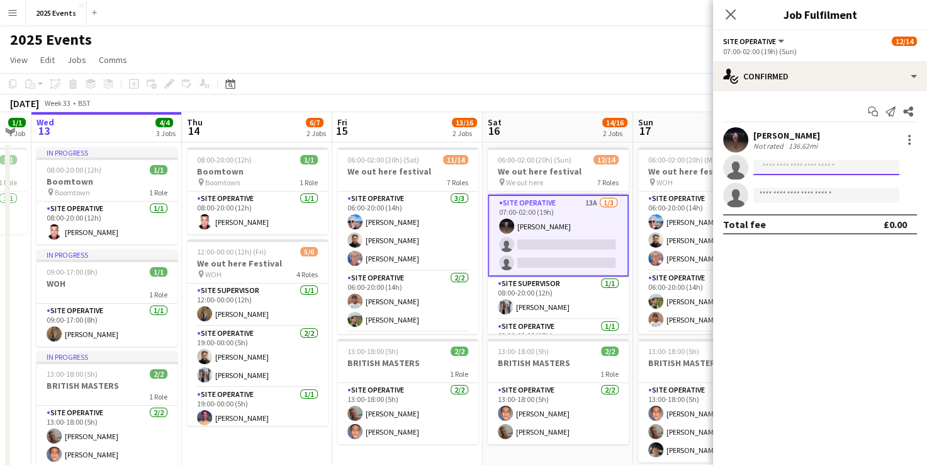
click at [771, 172] on input at bounding box center [827, 167] width 146 height 15
type input "*****"
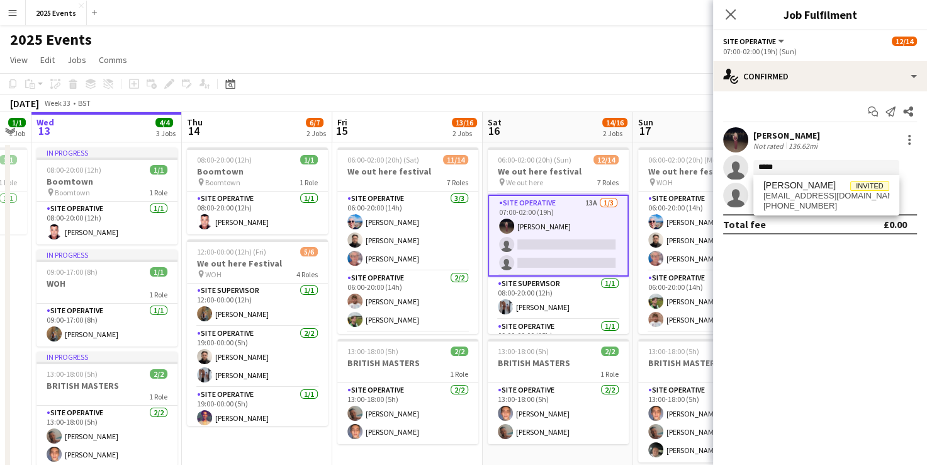
click at [652, 50] on app-page-menu "View Day view expanded Day view collapsed Month view Date picker Jump to [DATE]…" at bounding box center [463, 61] width 927 height 24
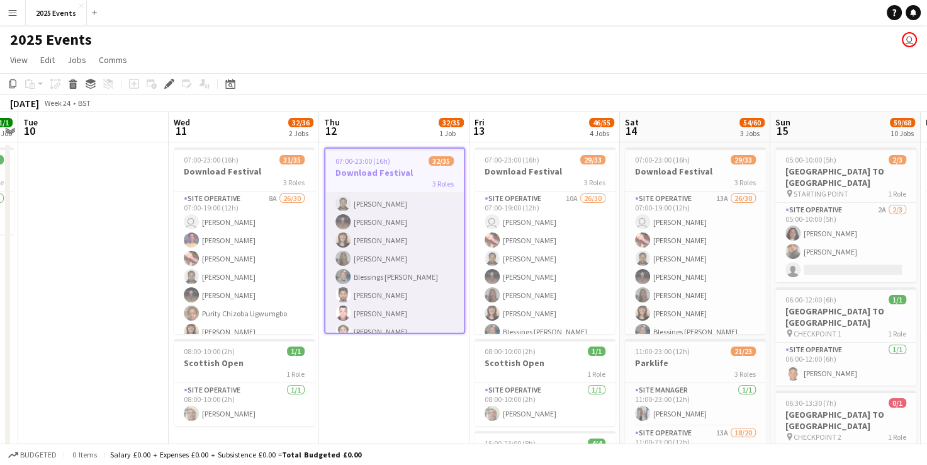
scroll to position [71, 0]
click at [371, 241] on app-card-role "Site Operative 9A 27/30 07:00-19:00 (12h) user Shane Tullett Reme Rodgers Eliza…" at bounding box center [394, 410] width 139 height 576
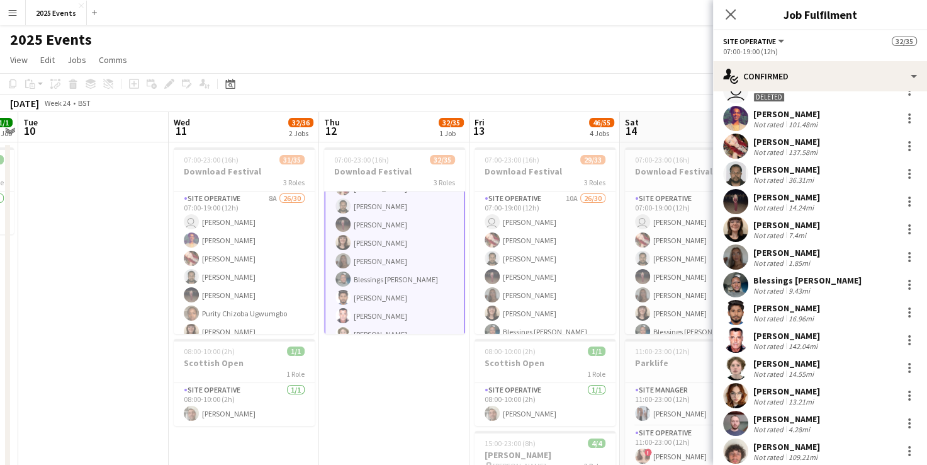
scroll to position [50, 0]
click at [733, 225] on app-user-avatar at bounding box center [735, 227] width 25 height 25
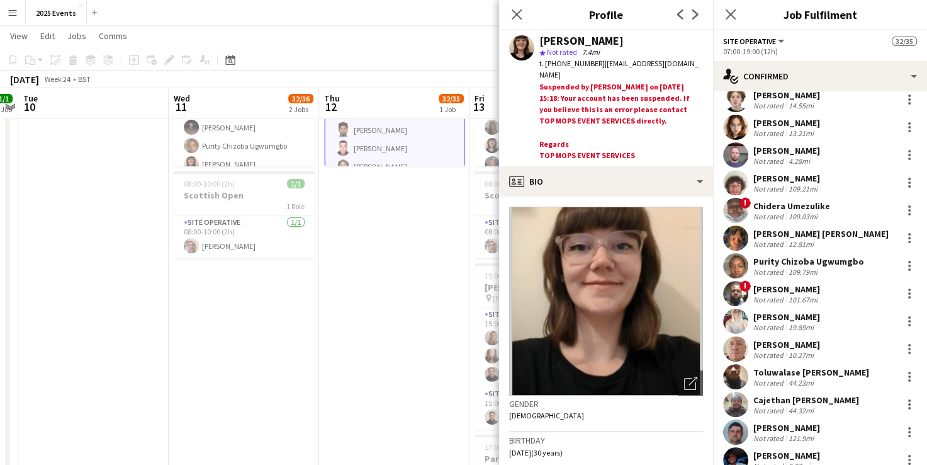
scroll to position [319, 0]
click at [733, 181] on app-user-avatar at bounding box center [735, 181] width 25 height 25
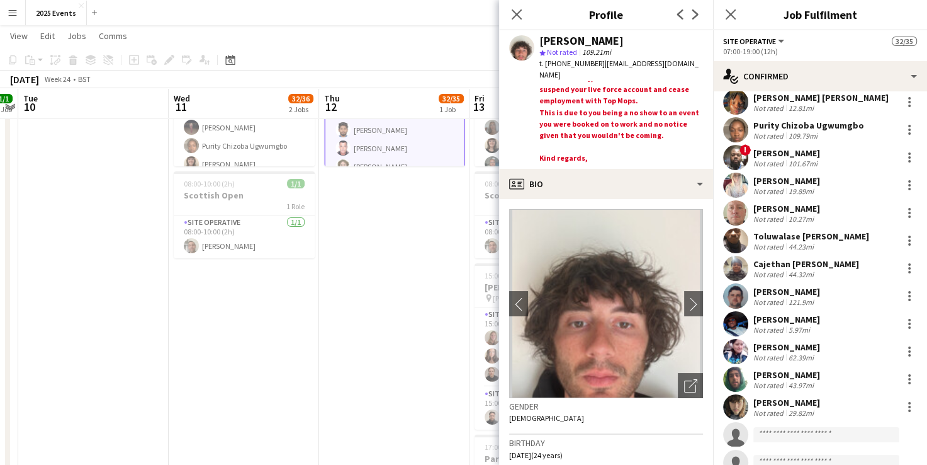
scroll to position [455, 0]
click at [738, 347] on app-user-avatar at bounding box center [735, 349] width 25 height 25
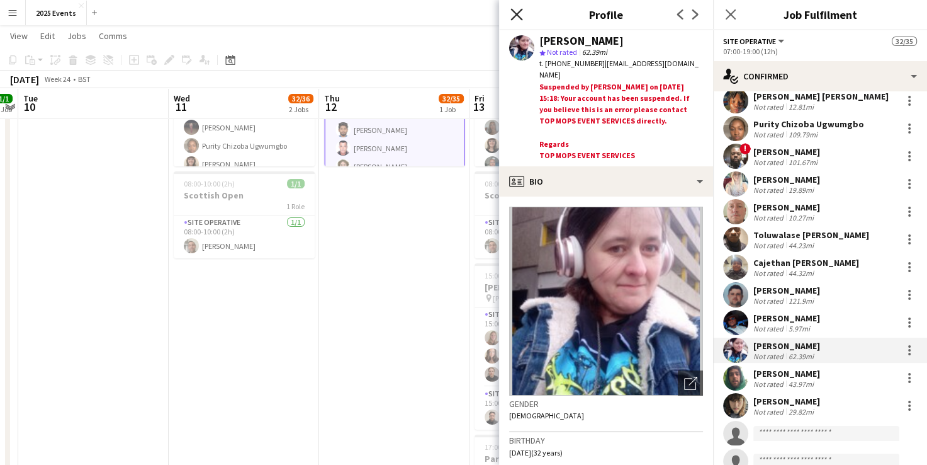
click at [521, 11] on icon at bounding box center [517, 14] width 12 height 12
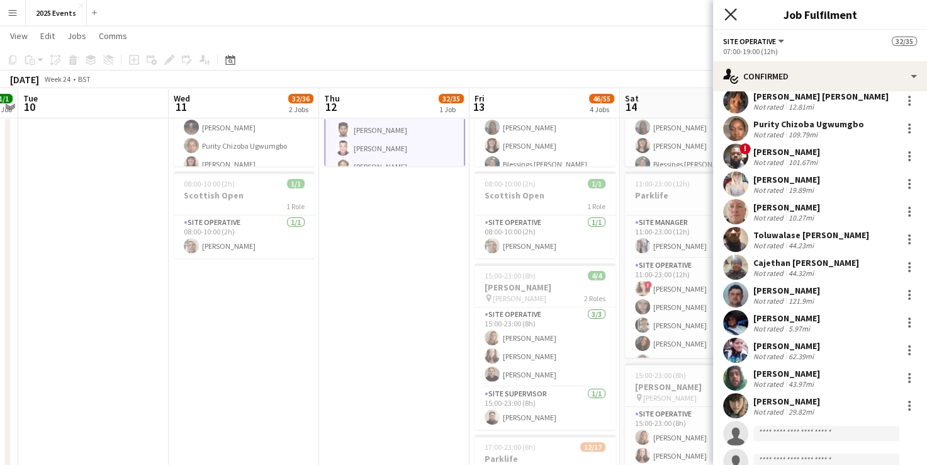
click at [730, 16] on icon "Close pop-in" at bounding box center [731, 14] width 12 height 12
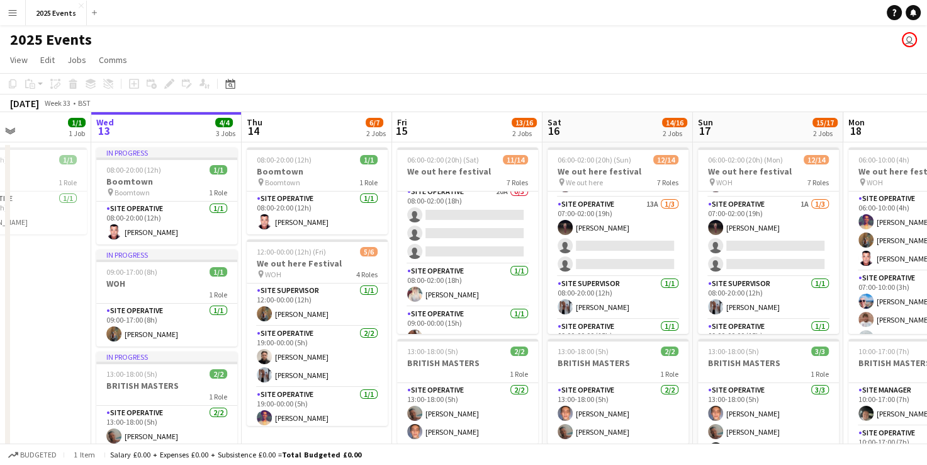
scroll to position [214, 0]
